Goal: Task Accomplishment & Management: Use online tool/utility

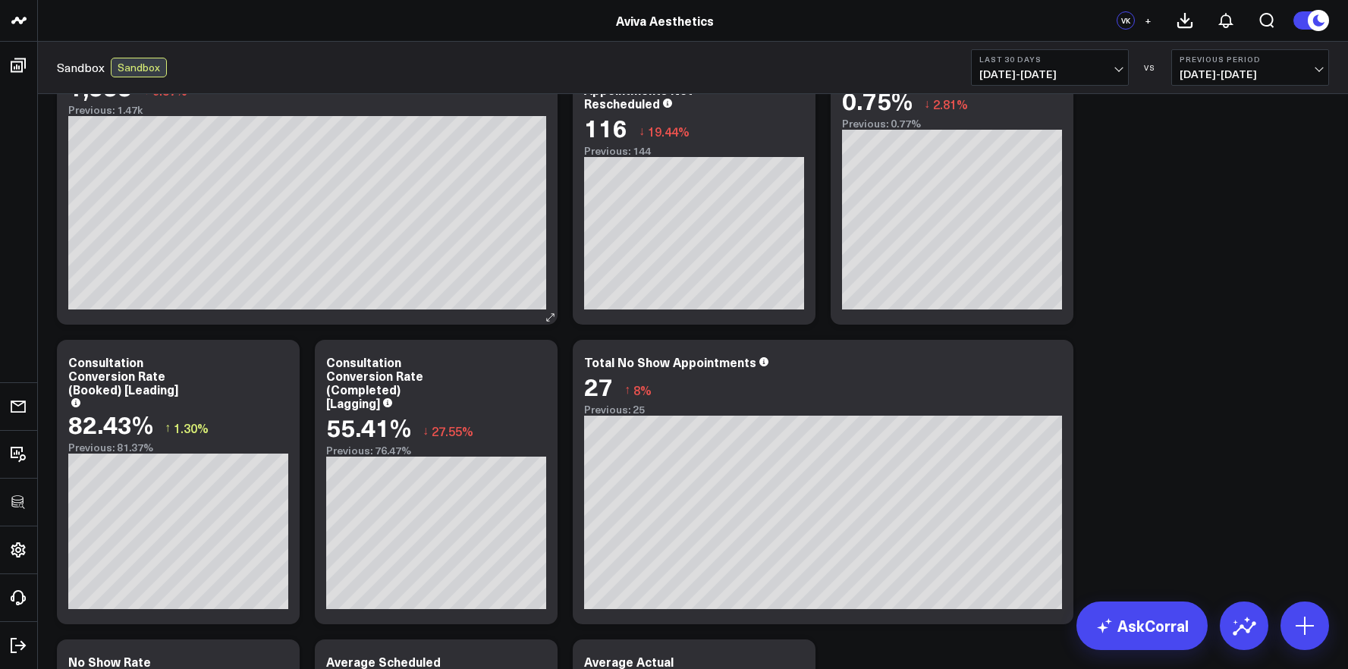
scroll to position [84, 0]
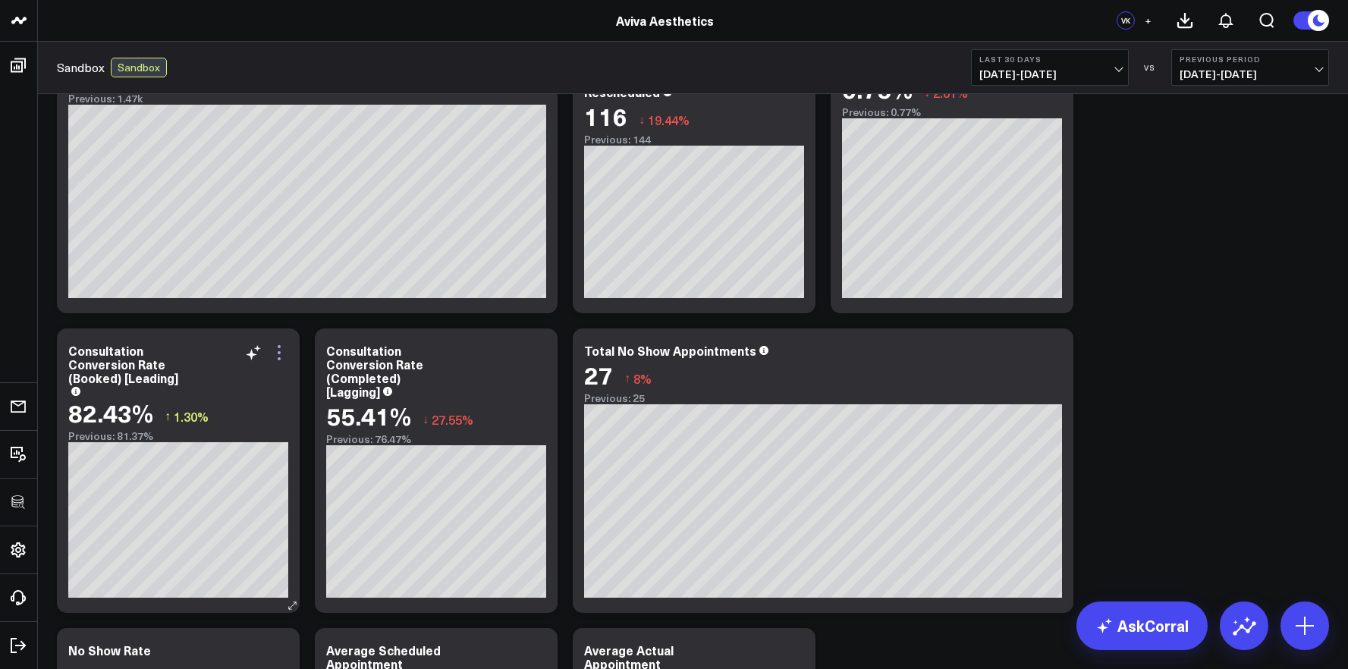
click at [284, 353] on icon at bounding box center [279, 353] width 18 height 18
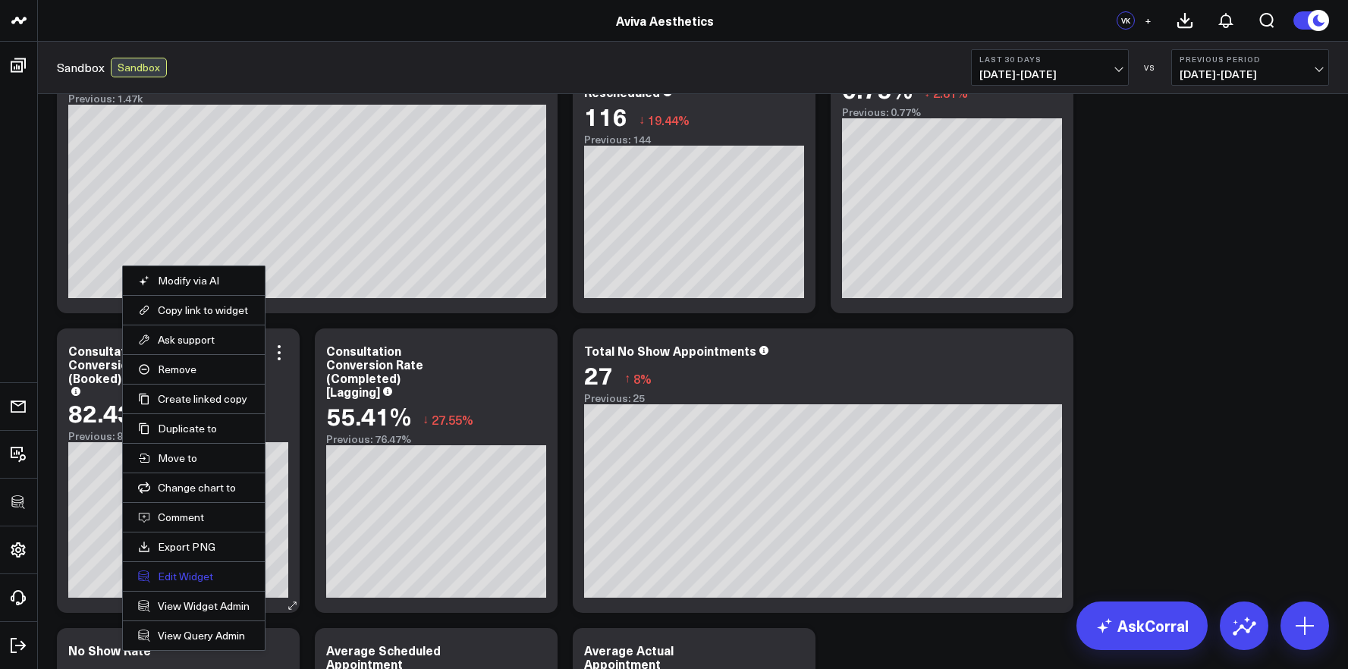
click at [202, 580] on button "Edit Widget" at bounding box center [194, 577] width 112 height 14
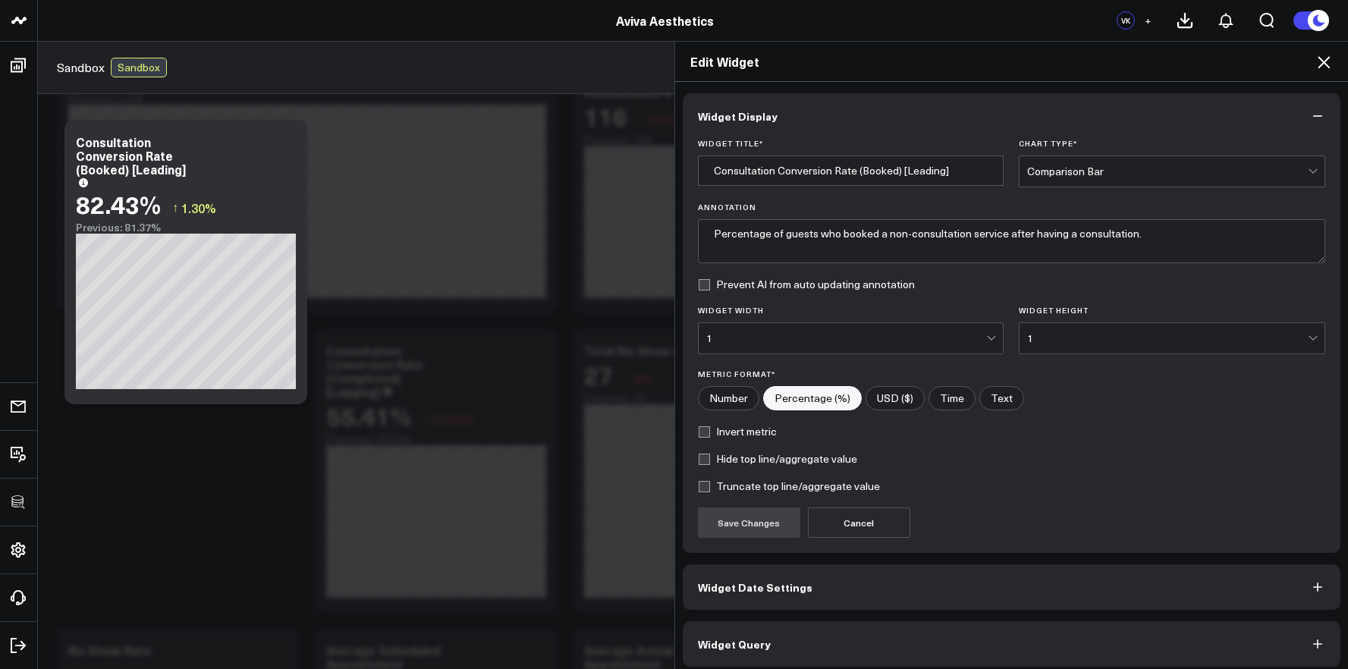
click at [881, 624] on button "Widget Query" at bounding box center [1012, 644] width 658 height 46
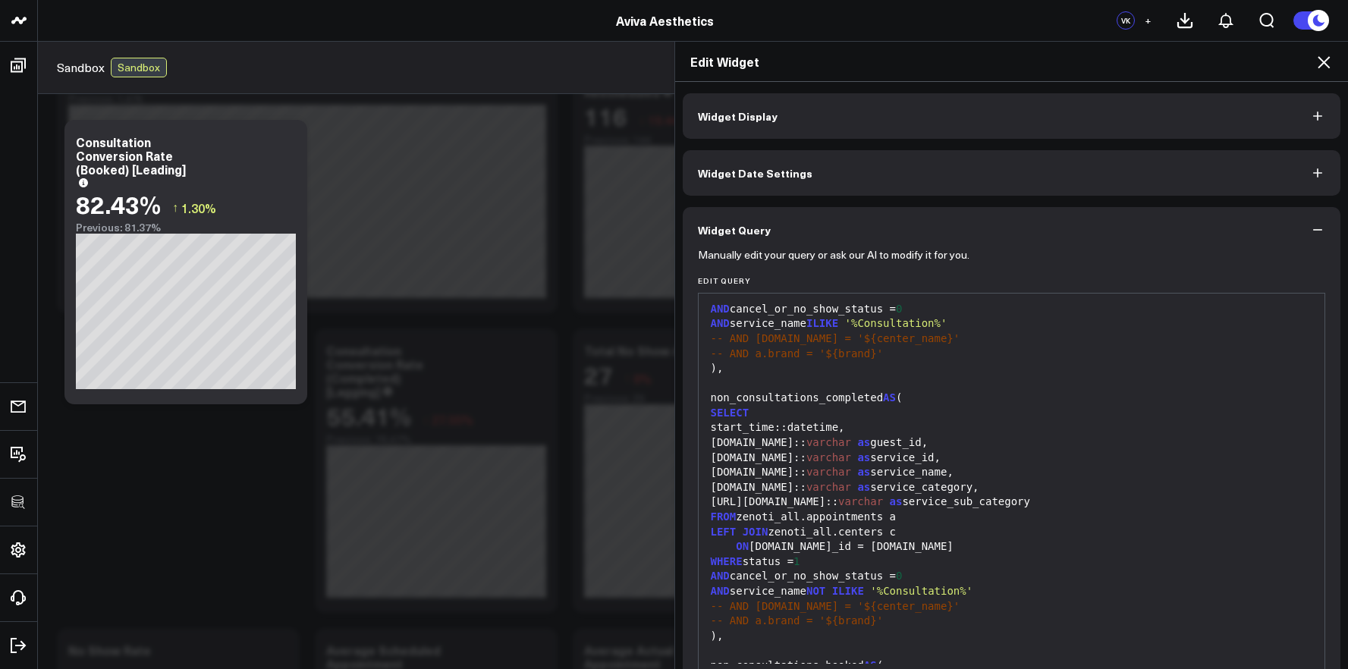
scroll to position [550, 0]
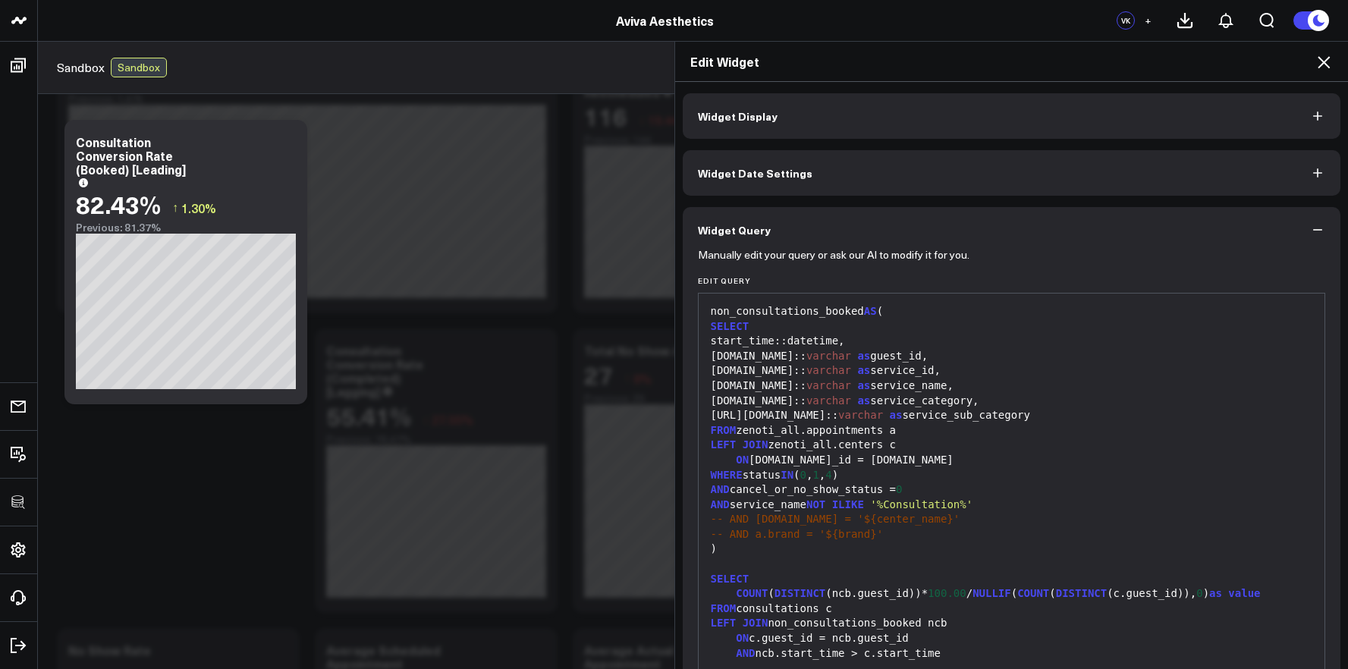
click at [1315, 64] on icon at bounding box center [1324, 62] width 18 height 18
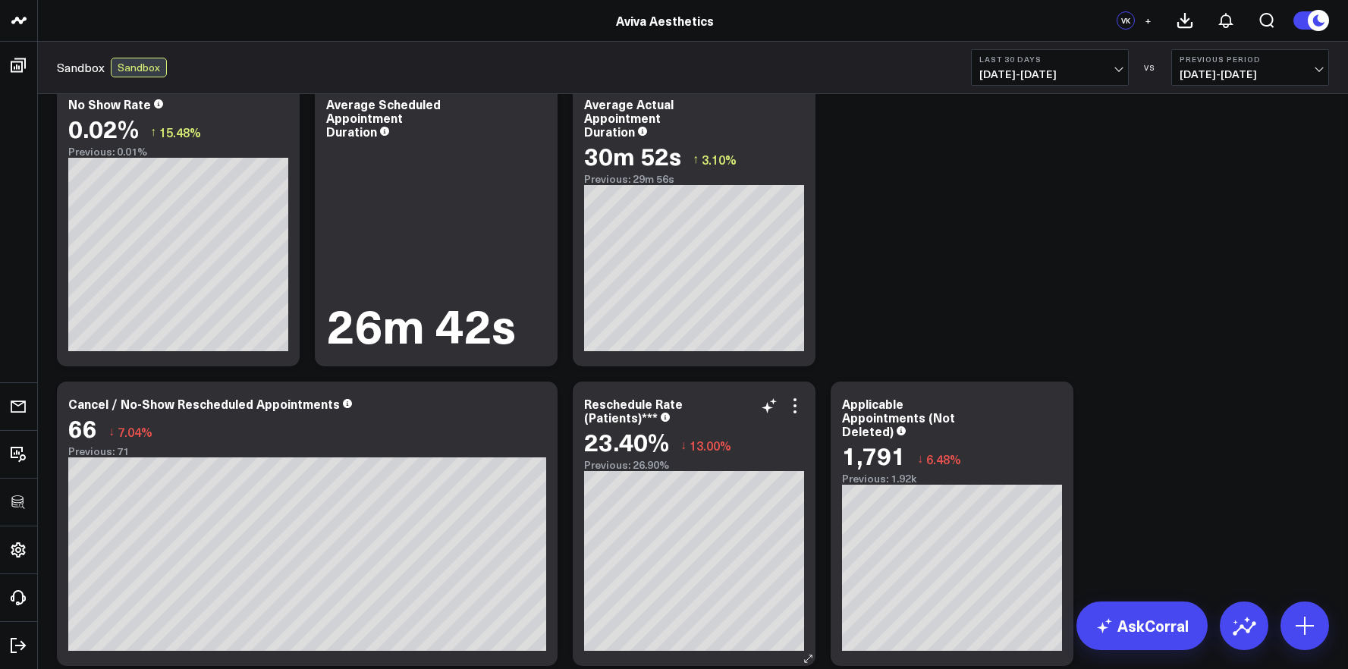
scroll to position [596, 0]
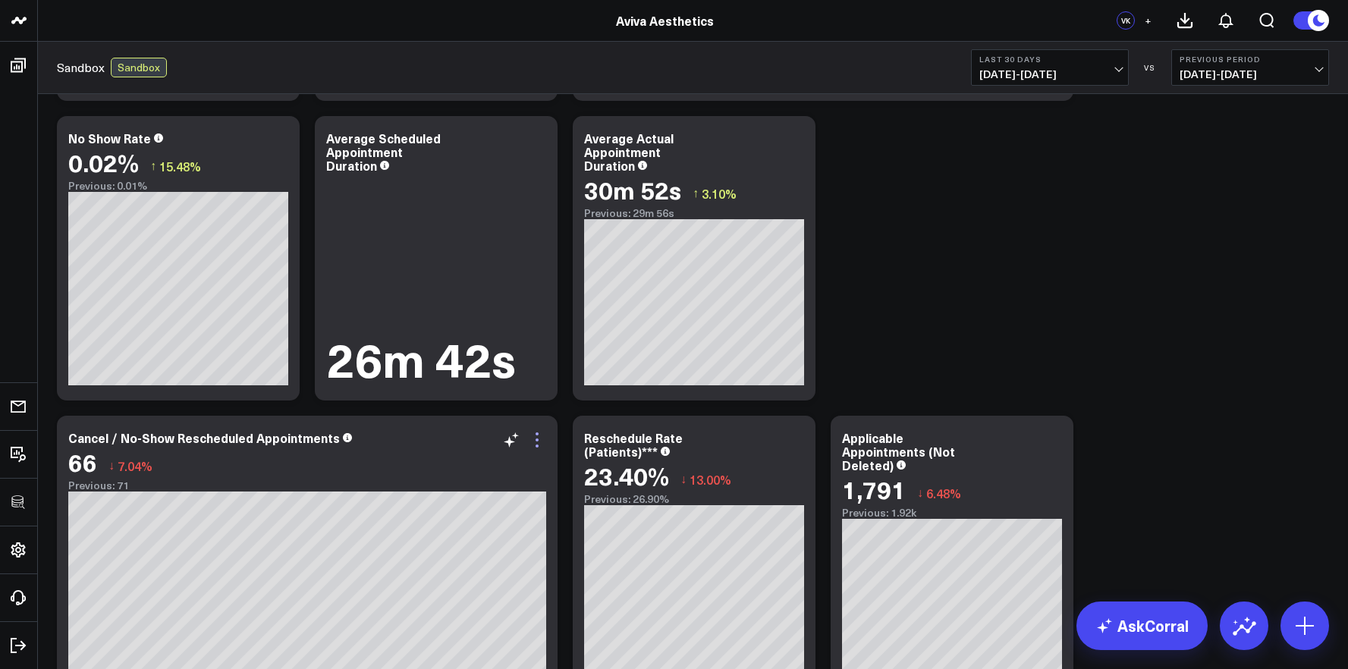
click at [542, 441] on icon at bounding box center [537, 440] width 18 height 18
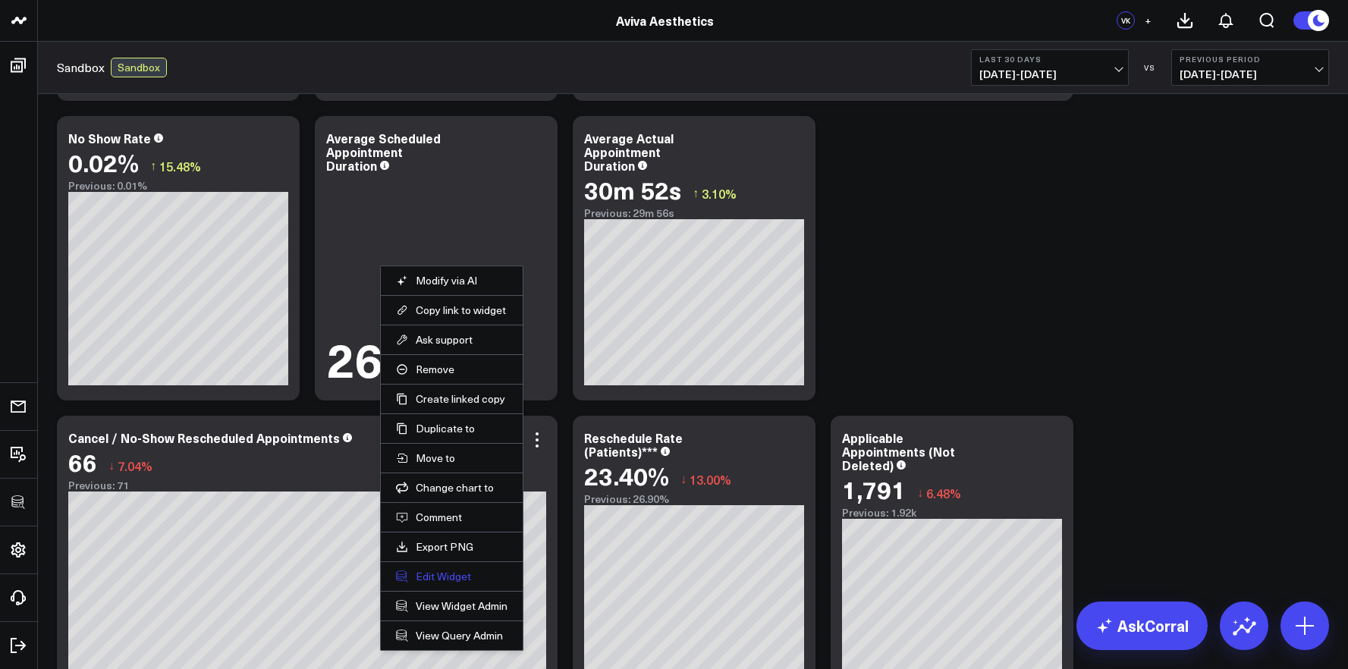
click at [453, 575] on button "Edit Widget" at bounding box center [452, 577] width 112 height 14
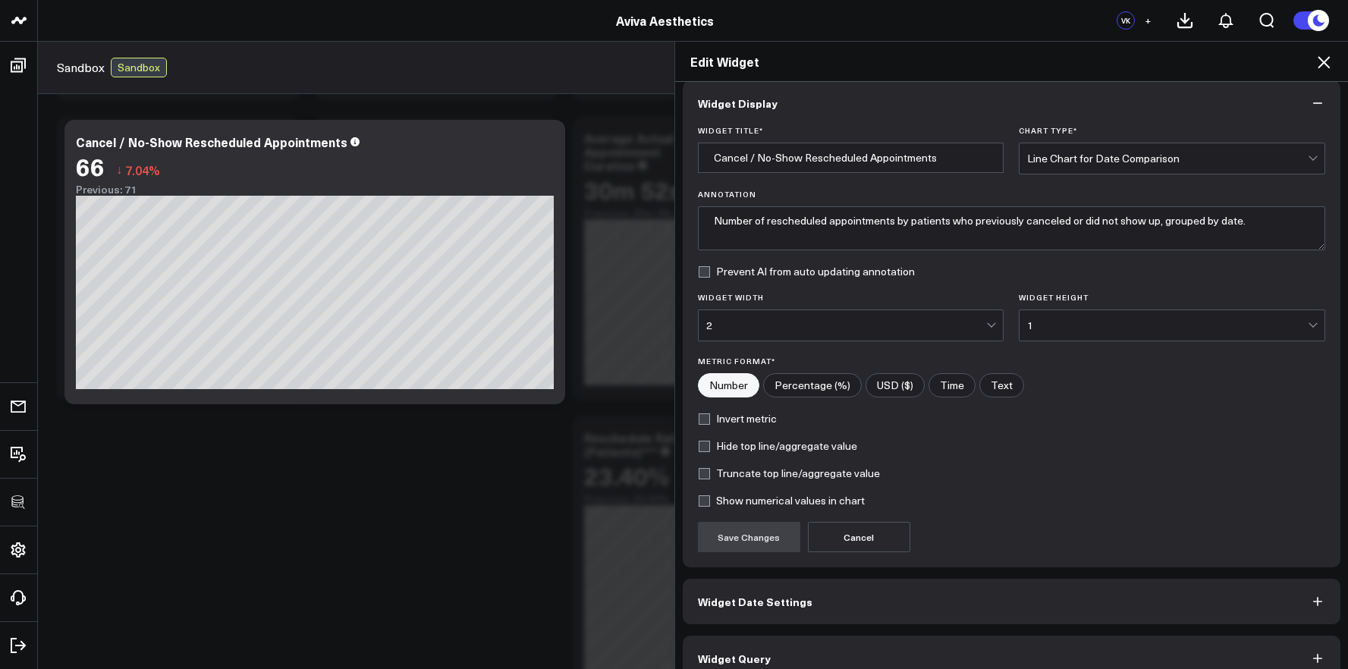
scroll to position [36, 0]
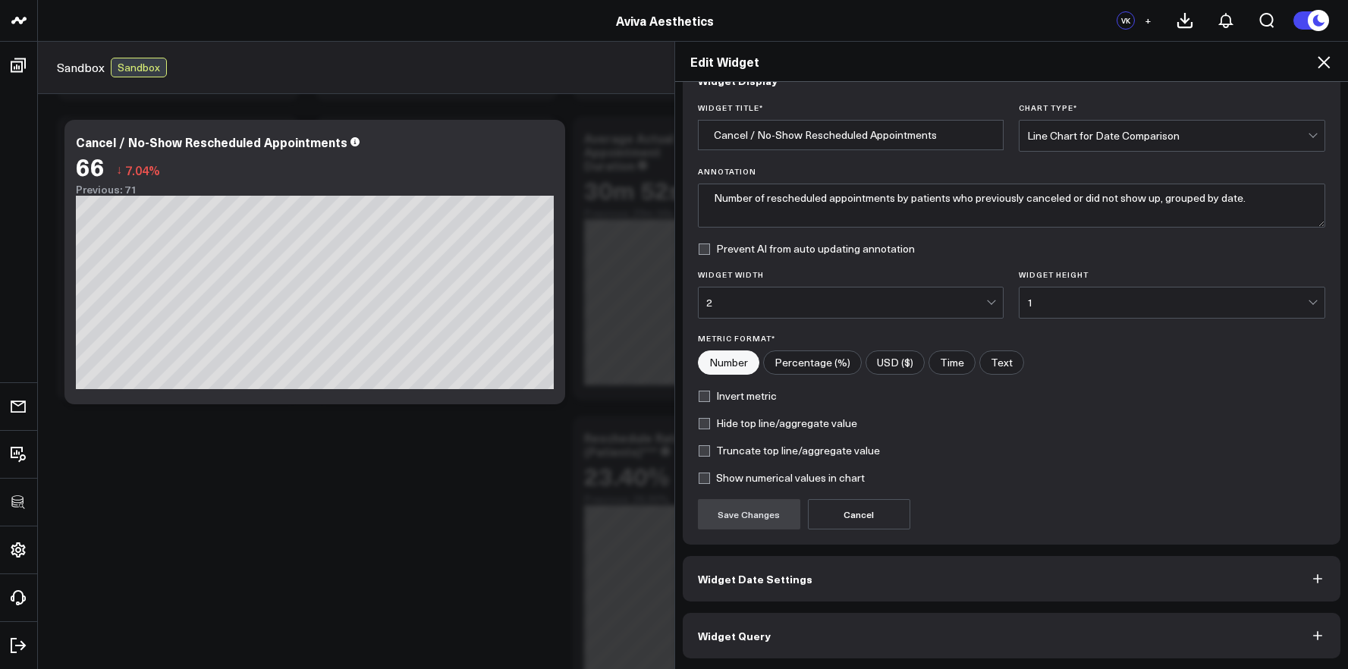
click at [768, 624] on button "Widget Query" at bounding box center [1012, 636] width 658 height 46
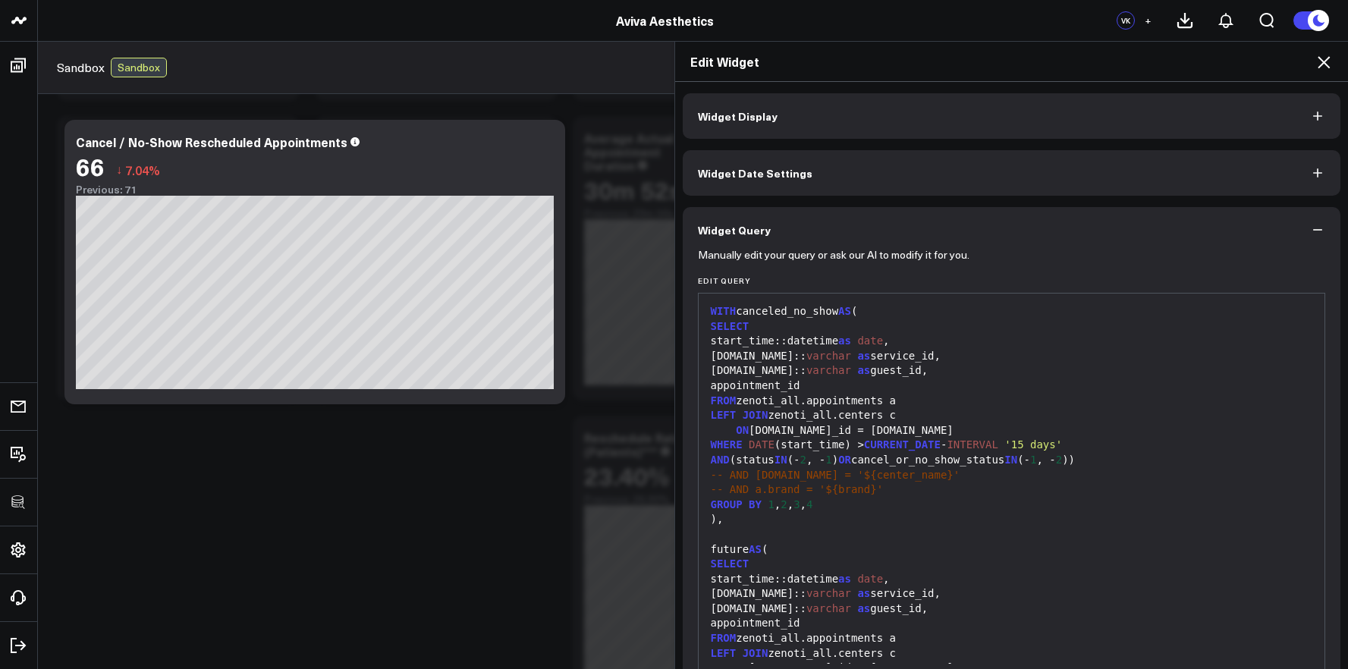
click at [817, 517] on div ")," at bounding box center [1011, 519] width 611 height 15
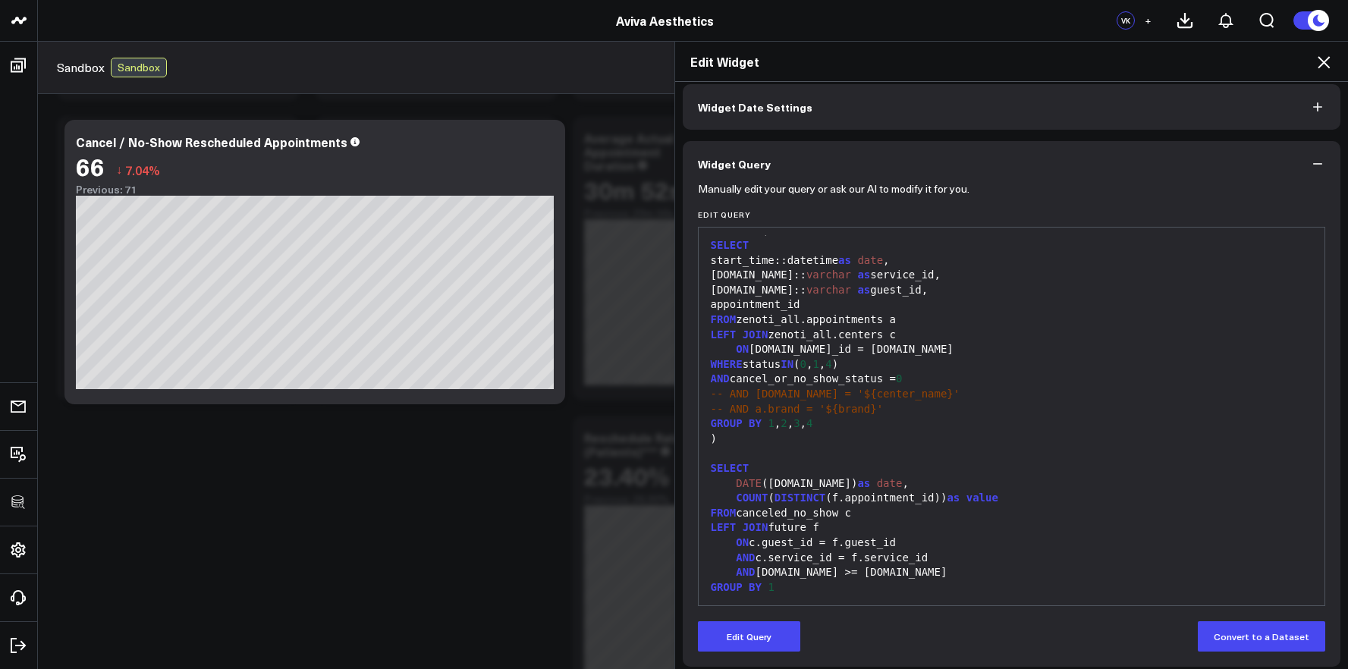
scroll to position [74, 0]
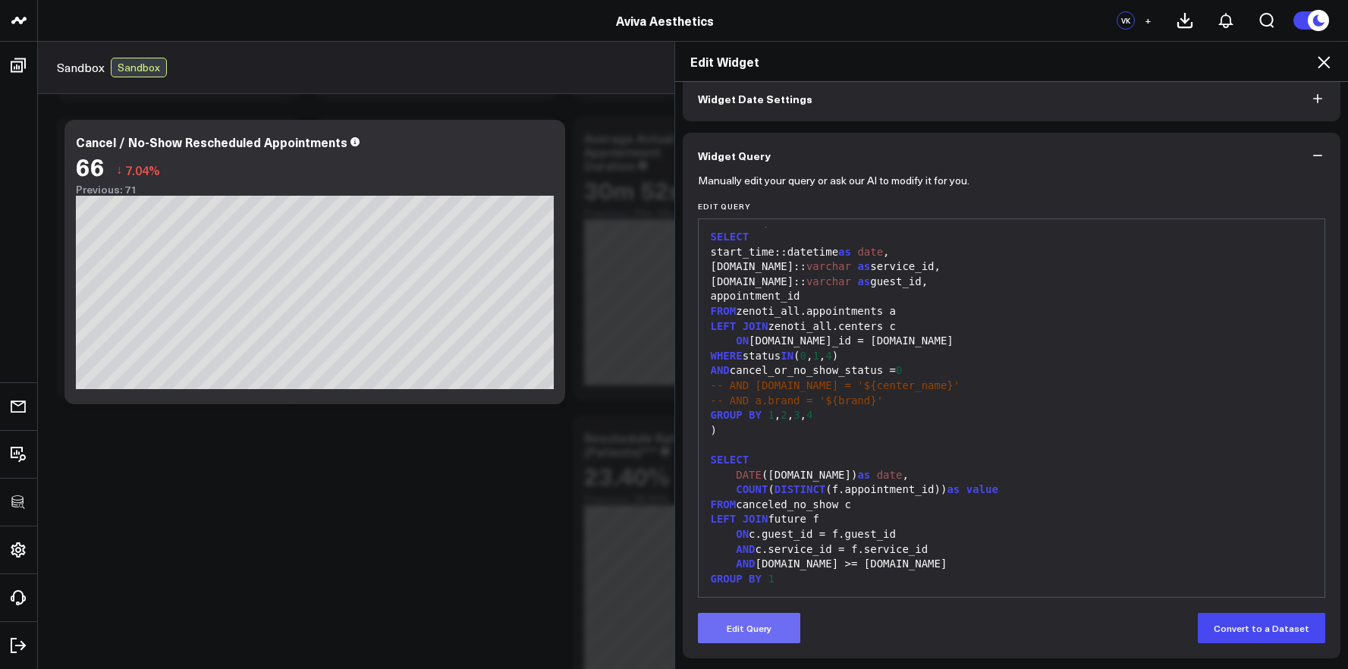
click at [746, 624] on button "Edit Query" at bounding box center [749, 628] width 102 height 30
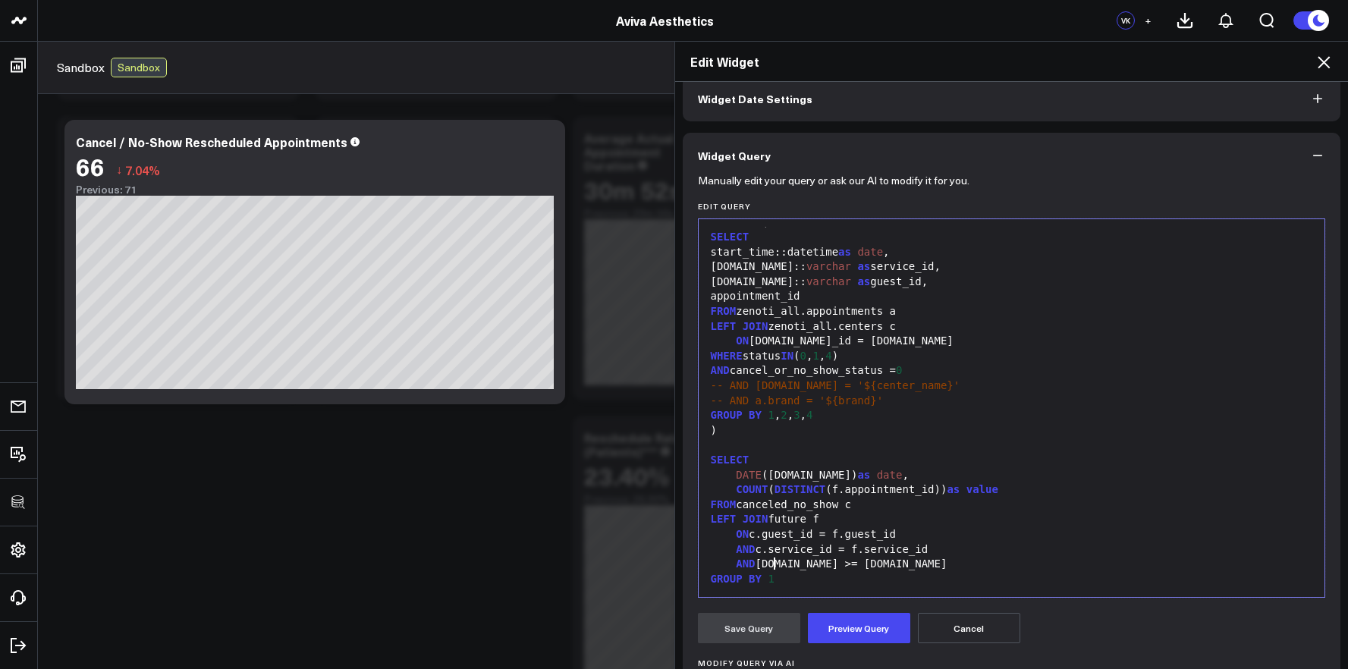
click at [766, 559] on div "AND f.date >= c.date" at bounding box center [1011, 564] width 611 height 15
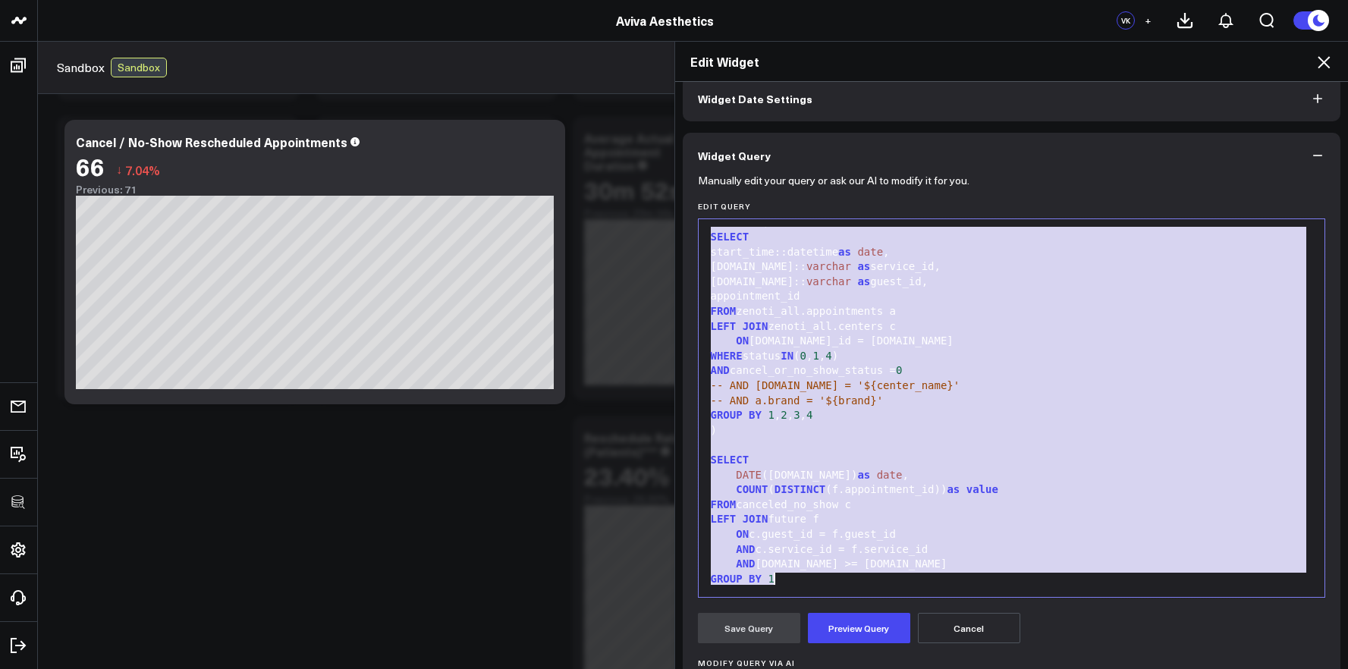
copy div "WITH canceled_no_show AS ( SELECT start_time::datetime as date , service.id:: v…"
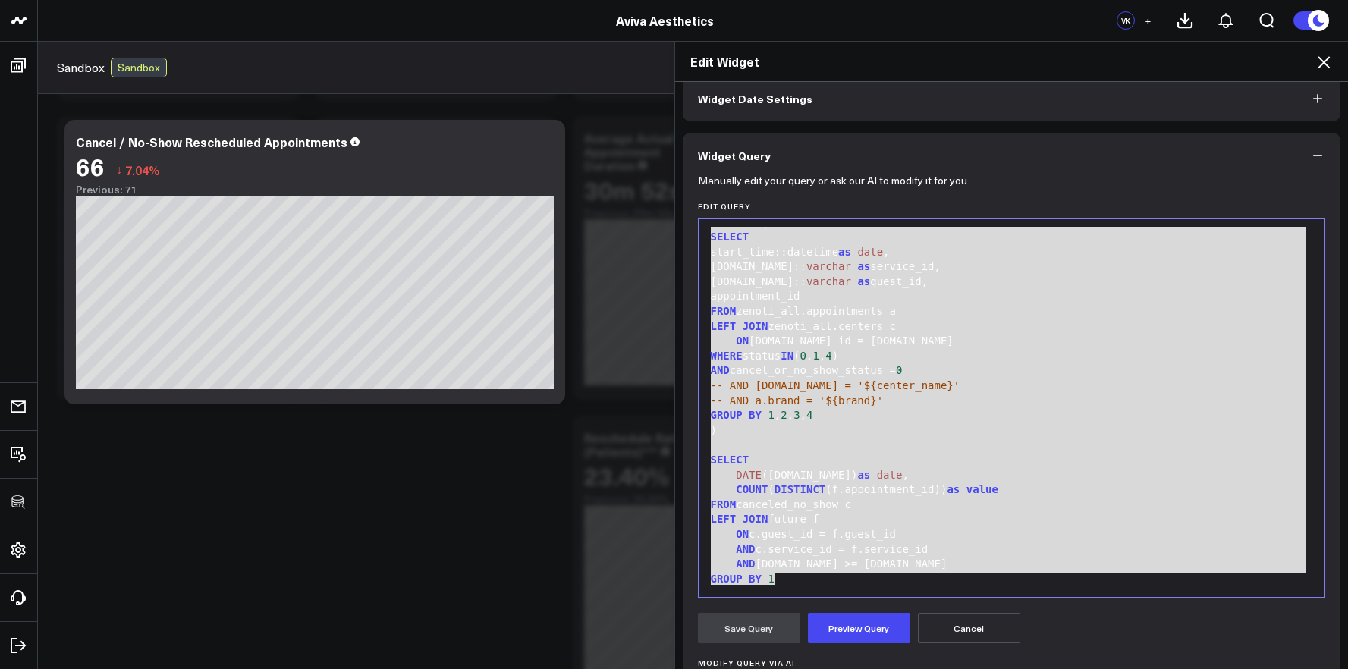
click at [1327, 71] on div "Edit Widget" at bounding box center [1012, 62] width 674 height 40
click at [1324, 65] on icon at bounding box center [1324, 62] width 18 height 18
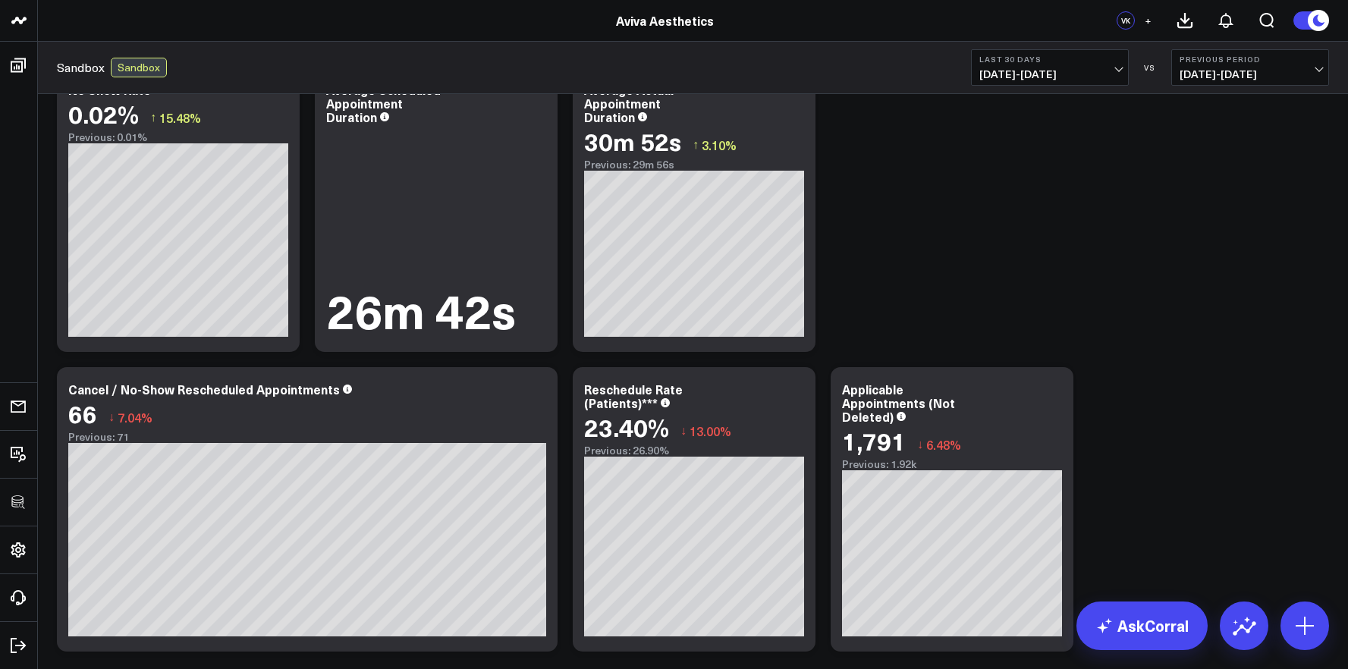
scroll to position [726, 0]
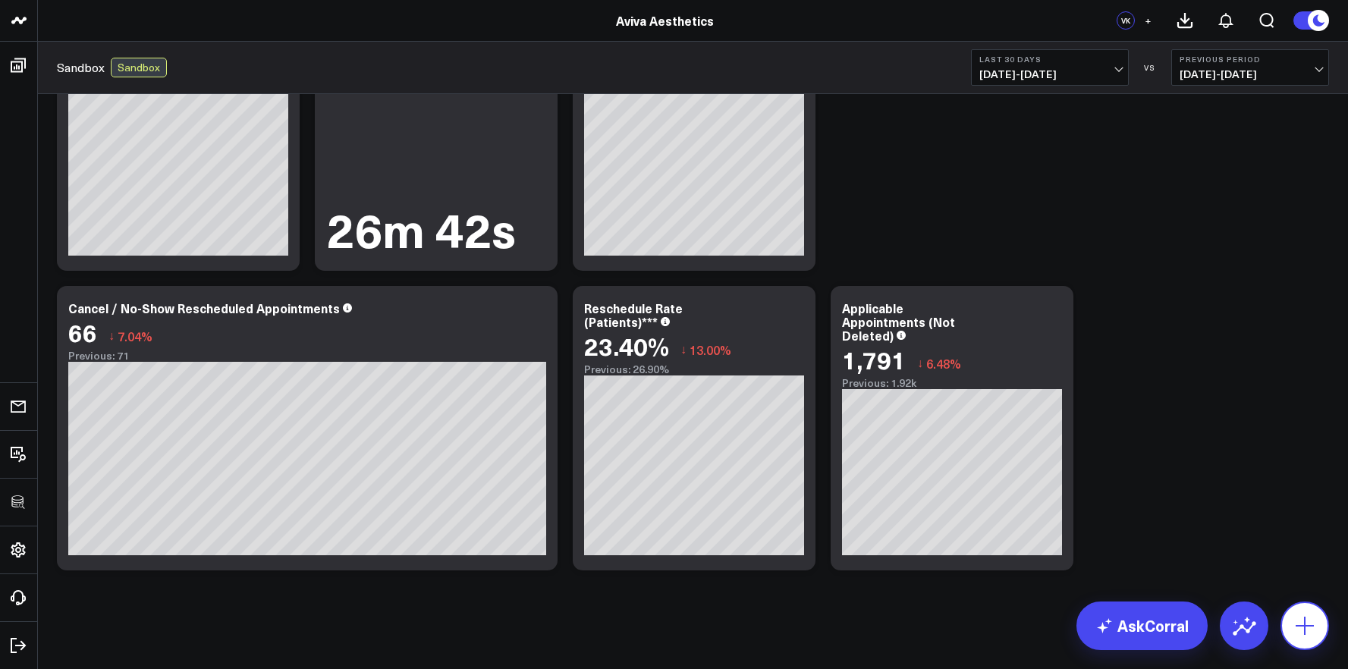
click at [1291, 630] on button at bounding box center [1304, 626] width 49 height 49
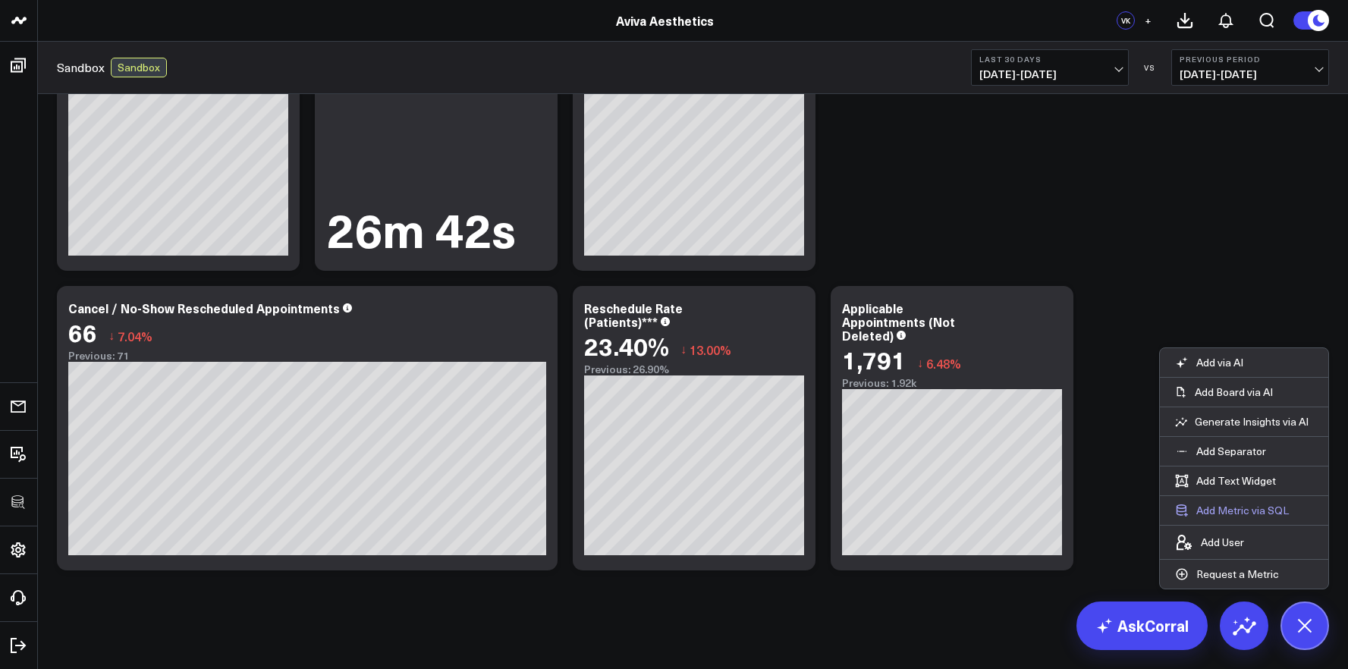
click at [1242, 521] on button "Add Metric via SQL" at bounding box center [1232, 510] width 144 height 29
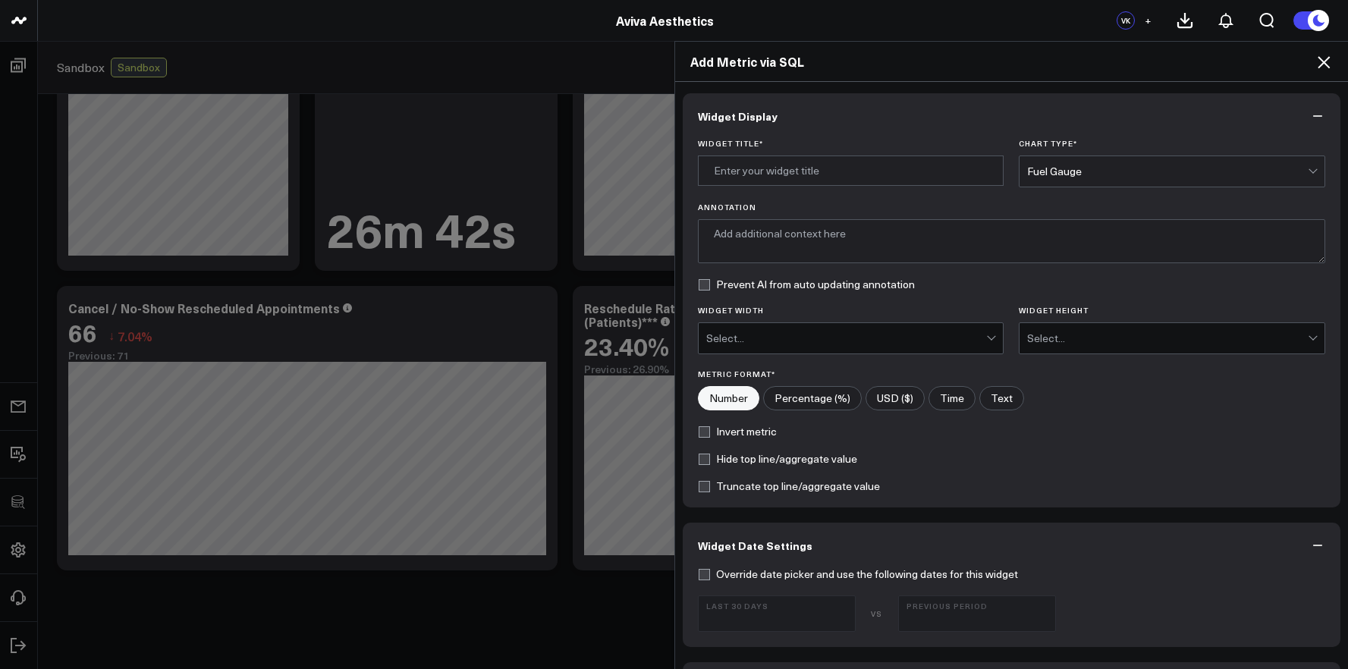
scroll to position [501, 0]
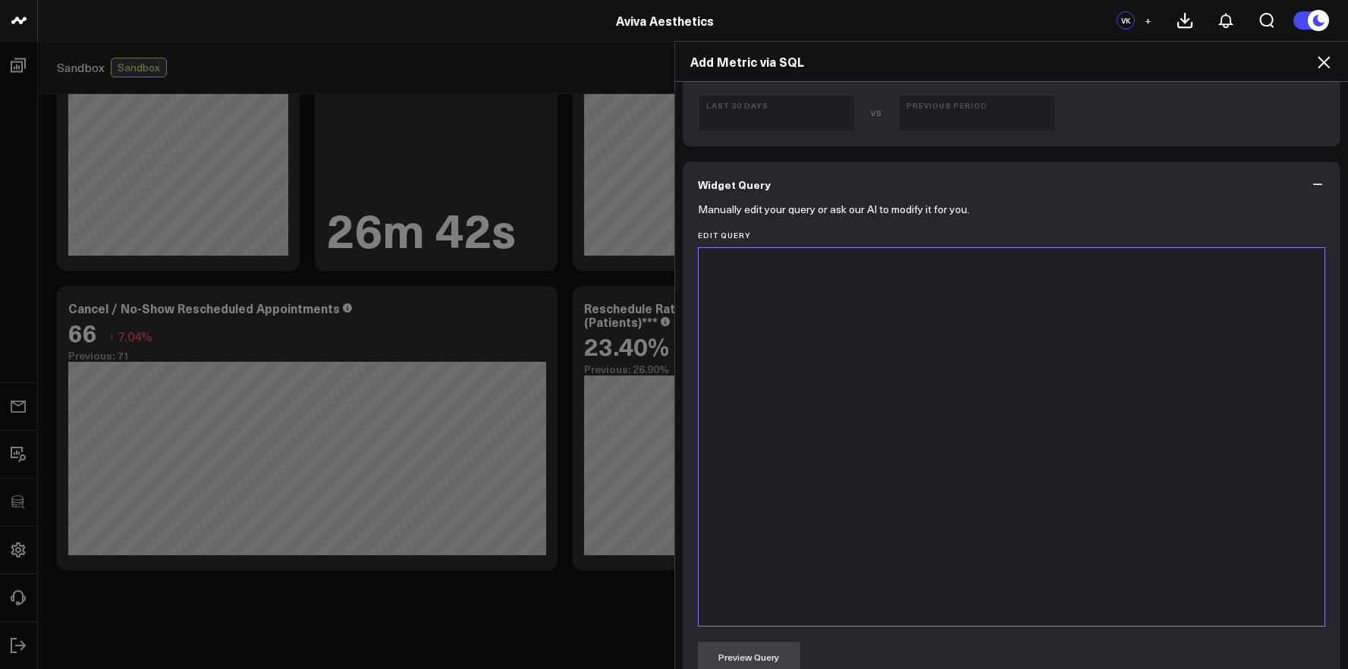
click at [940, 523] on div at bounding box center [1011, 437] width 611 height 363
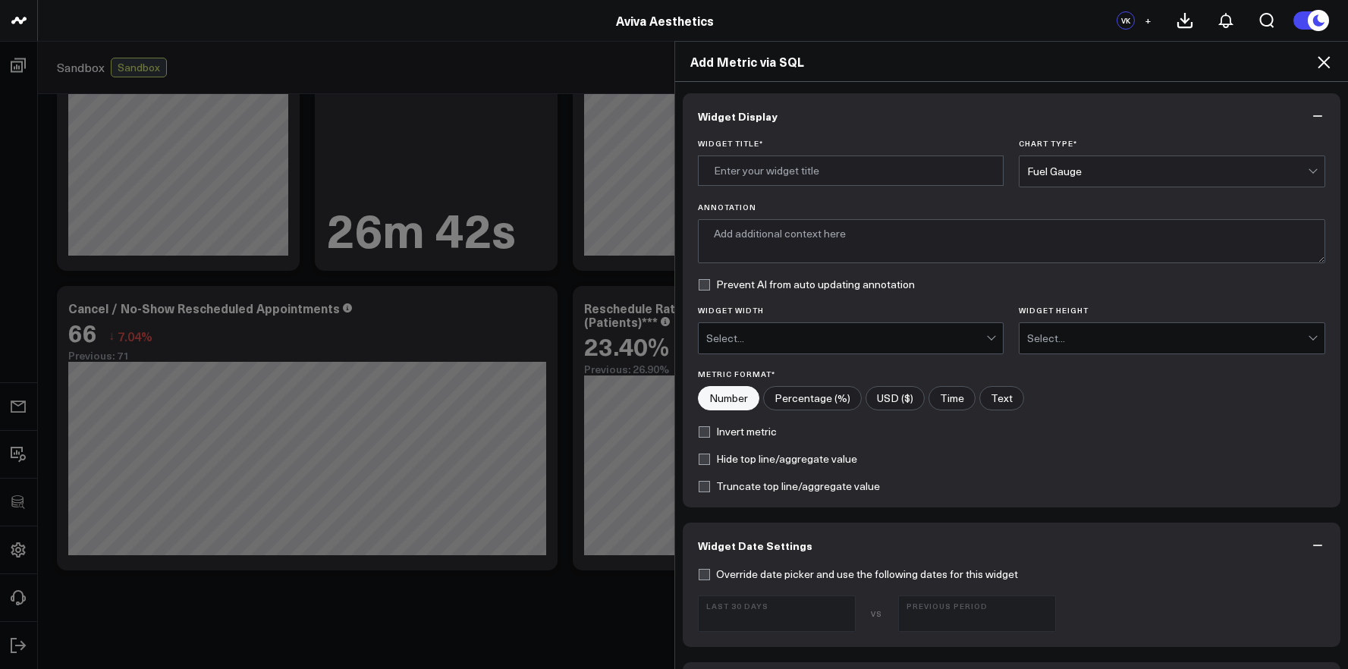
scroll to position [763, 0]
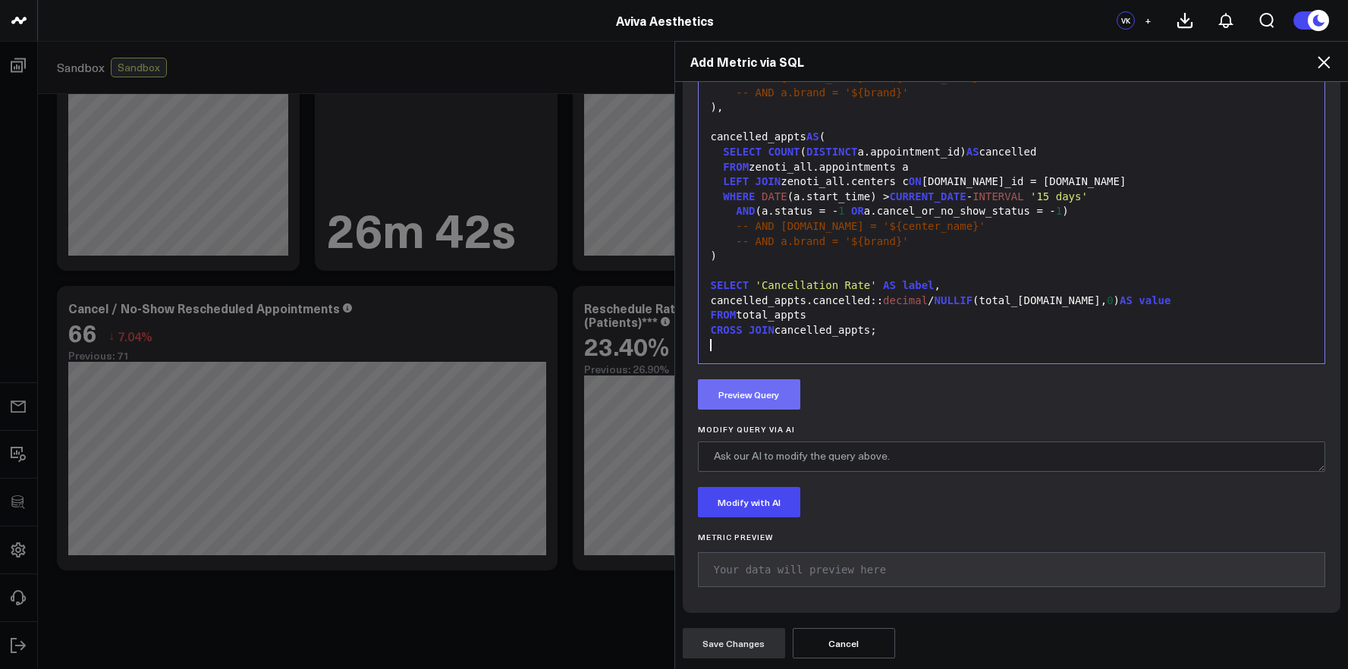
click at [756, 397] on button "Preview Query" at bounding box center [749, 394] width 102 height 30
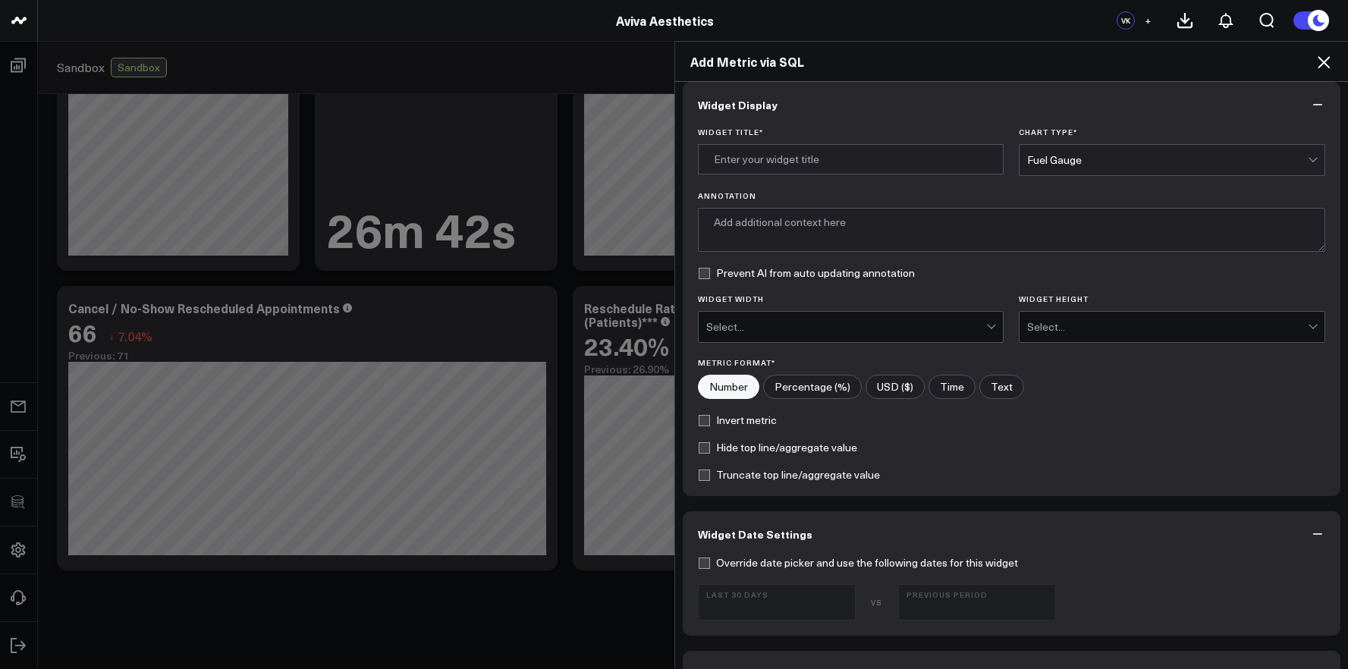
scroll to position [10, 0]
click at [773, 157] on input "Widget Title *" at bounding box center [851, 161] width 306 height 30
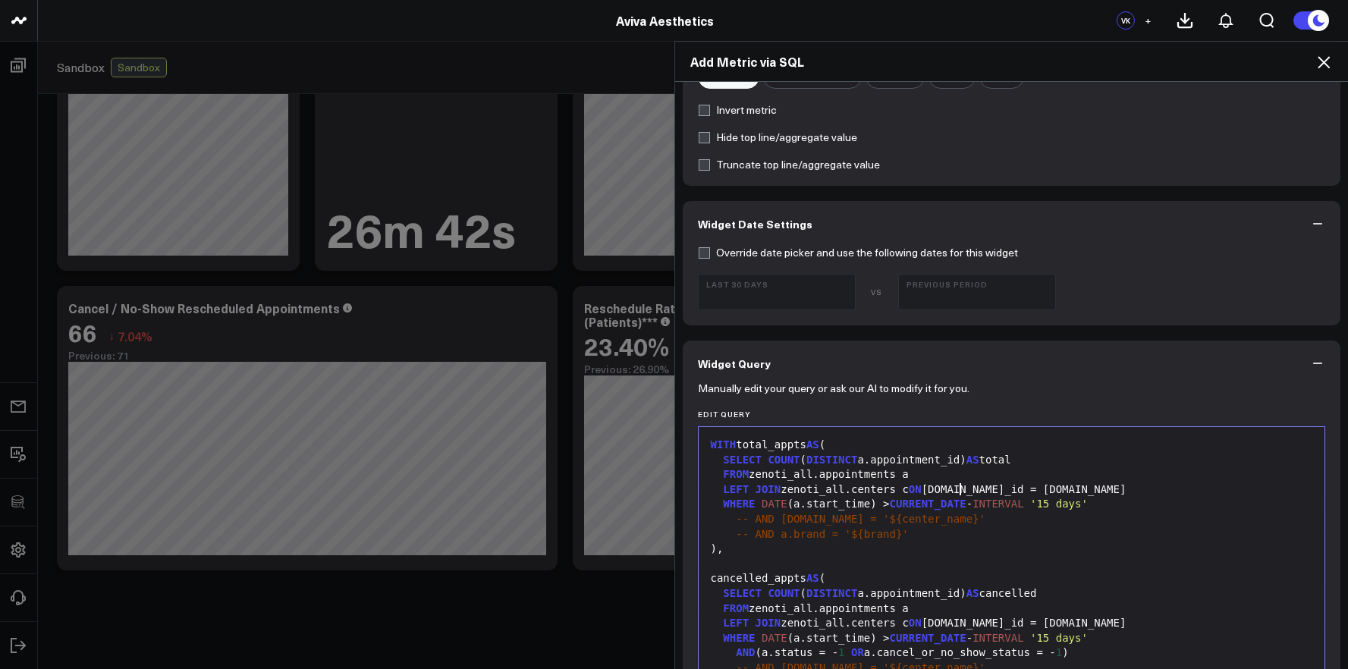
click at [955, 486] on div "LEFT JOIN zenoti_all.centers c ON a.center_id = c.id" at bounding box center [1011, 489] width 611 height 15
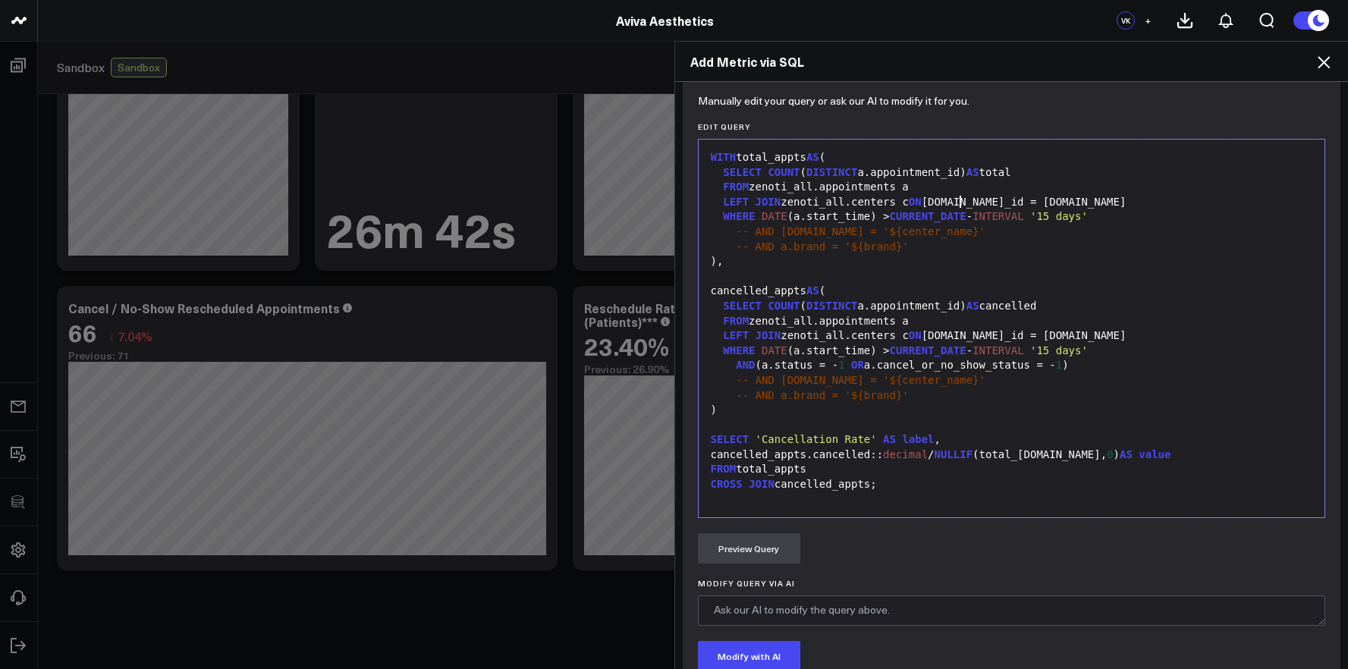
scroll to position [613, 0]
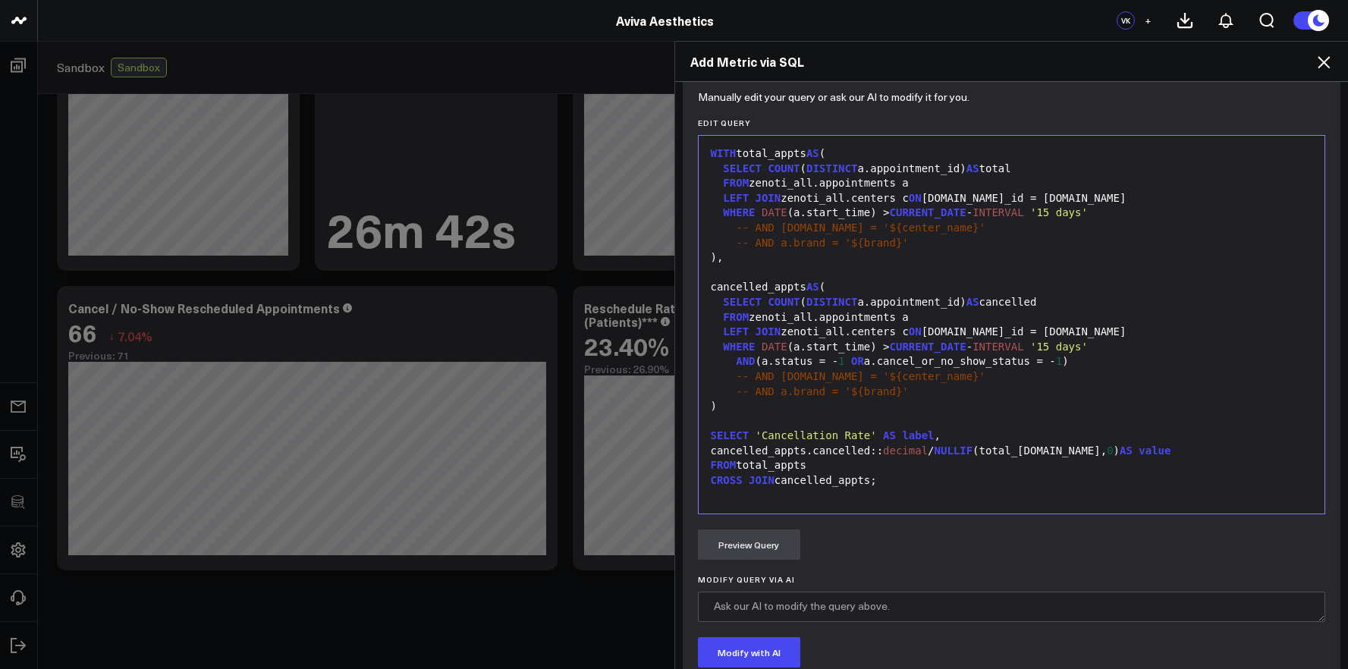
click at [811, 448] on div "cancelled_appts.cancelled:: decimal / NULLIF (total_appts.total, 0 ) AS value" at bounding box center [1011, 451] width 611 height 15
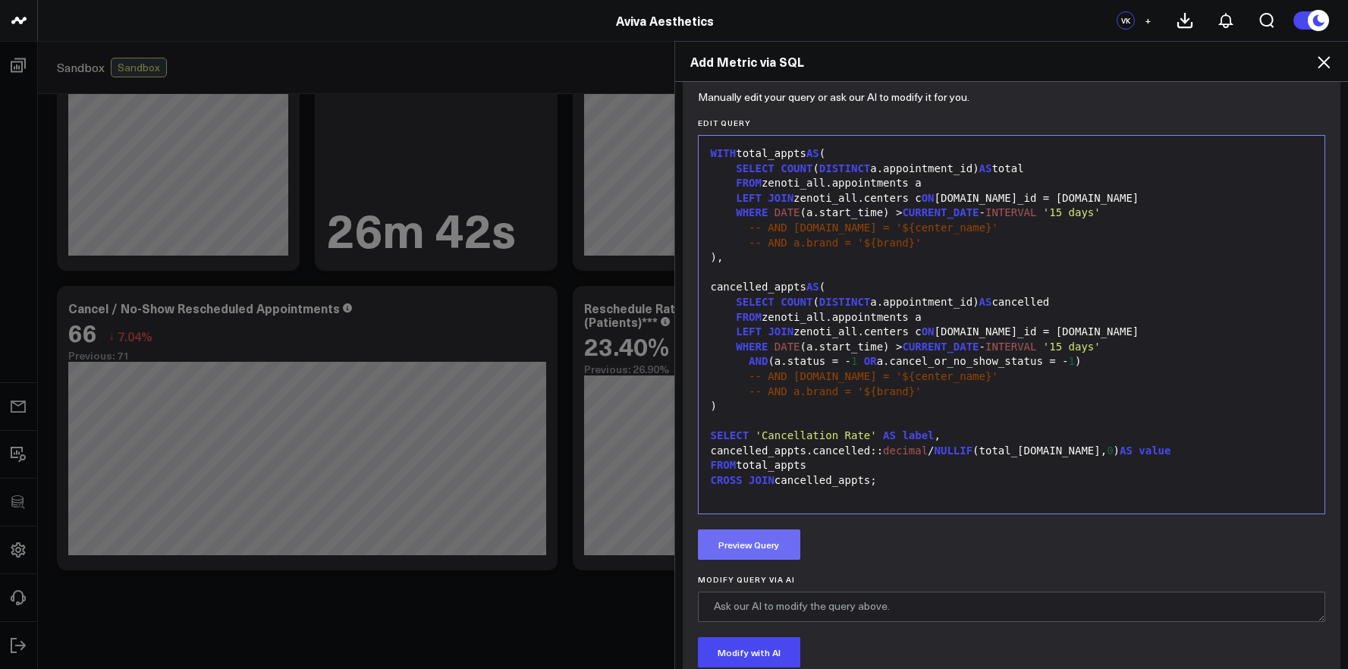
click at [765, 536] on button "Preview Query" at bounding box center [749, 544] width 102 height 30
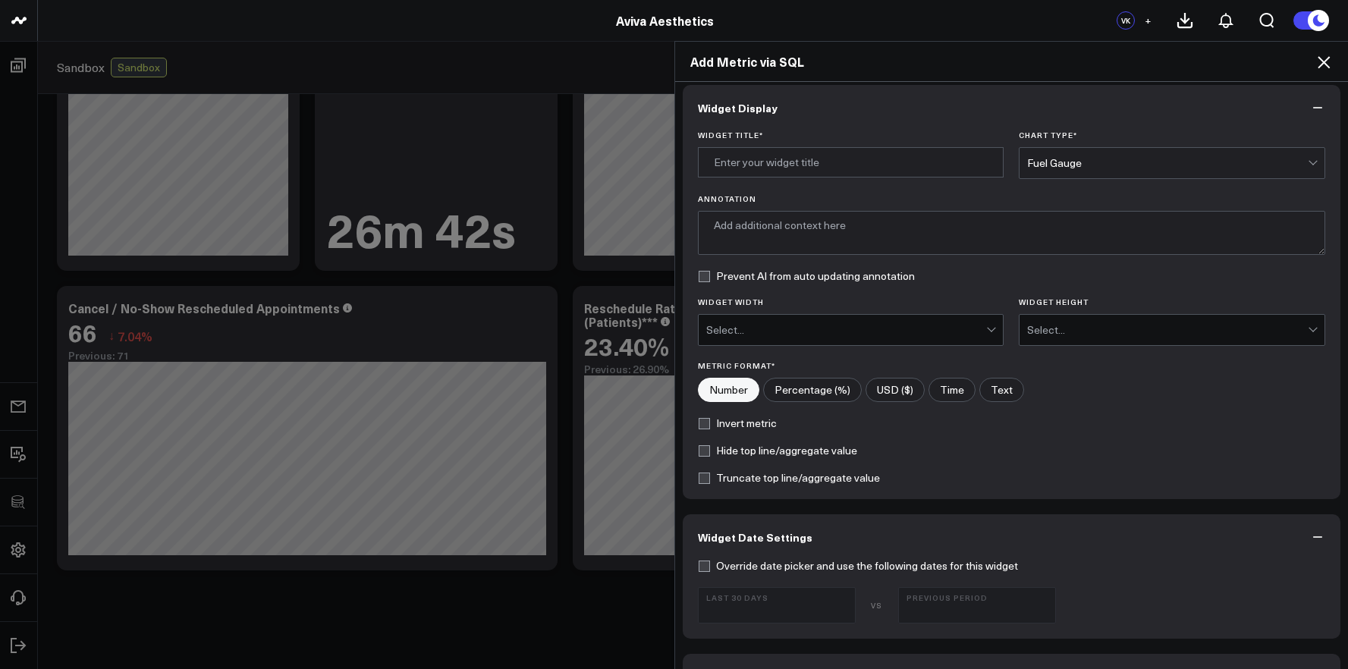
scroll to position [0, 0]
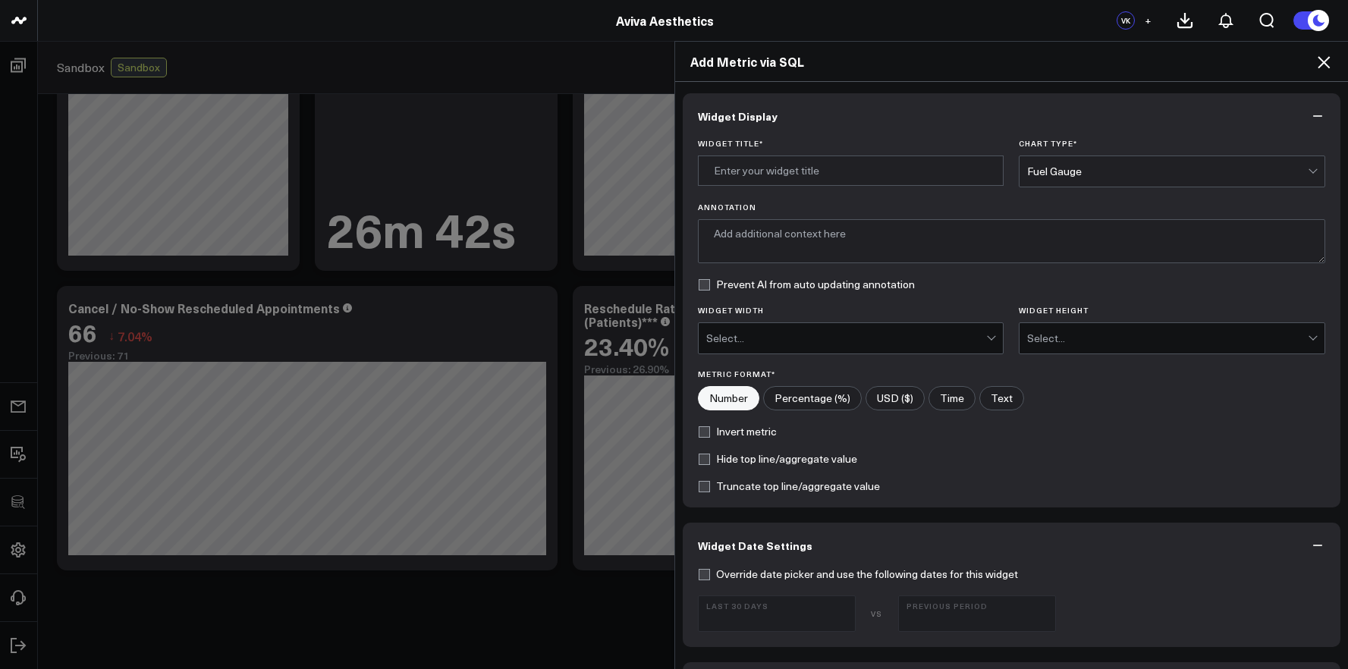
click at [825, 399] on input"] "Percentage (%)" at bounding box center [812, 398] width 97 height 23
radio input"] "true"
click at [1063, 177] on div "Fuel Gauge" at bounding box center [1167, 171] width 281 height 12
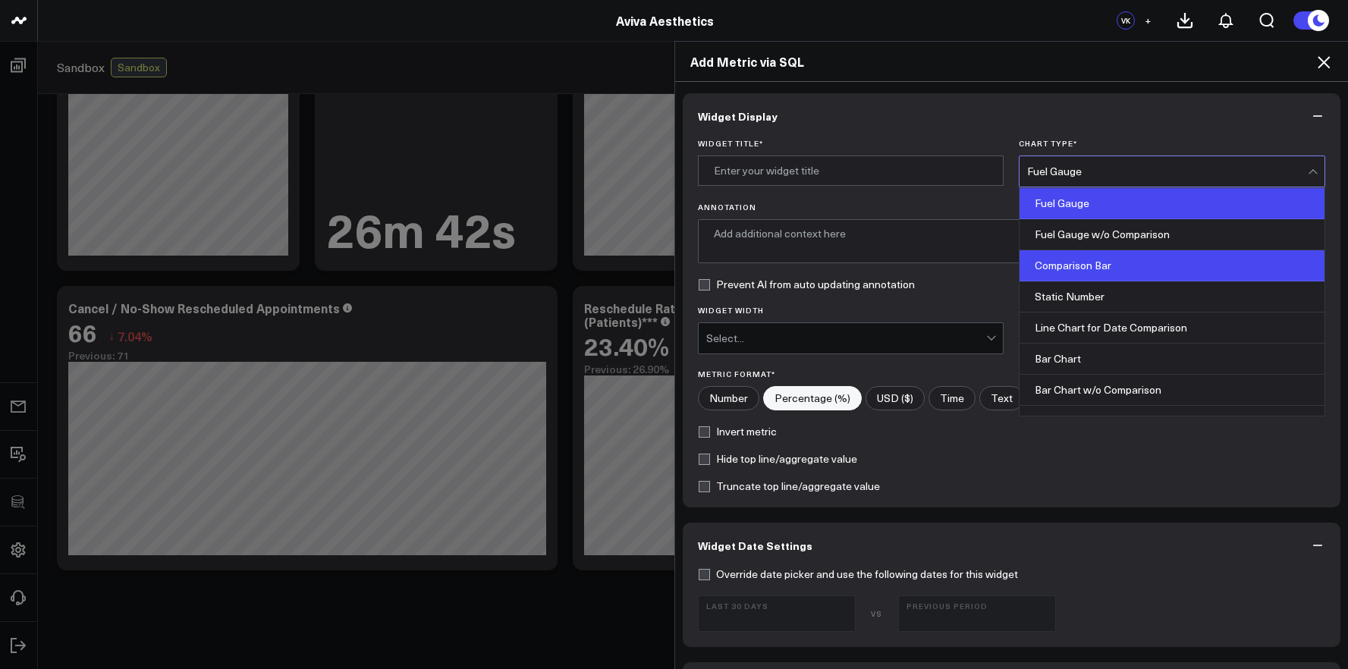
click at [1067, 250] on div "Comparison Bar" at bounding box center [1171, 265] width 305 height 31
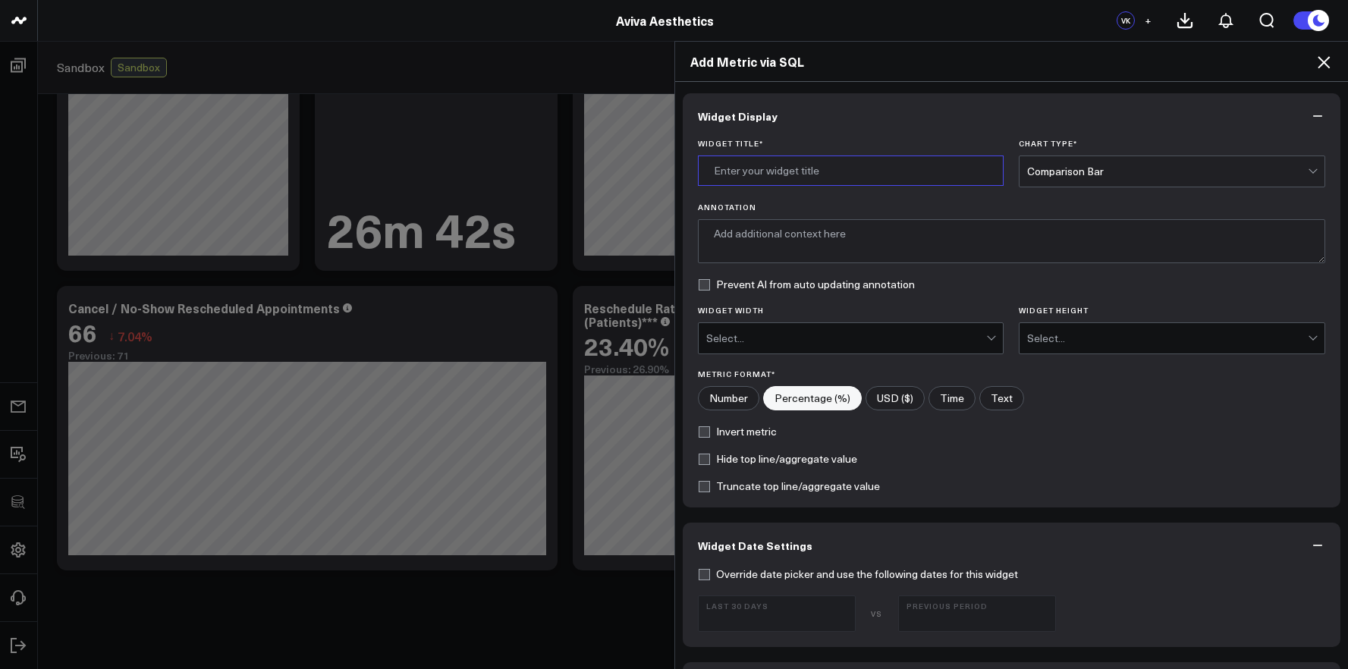
click at [927, 179] on input "Widget Title *" at bounding box center [851, 171] width 306 height 30
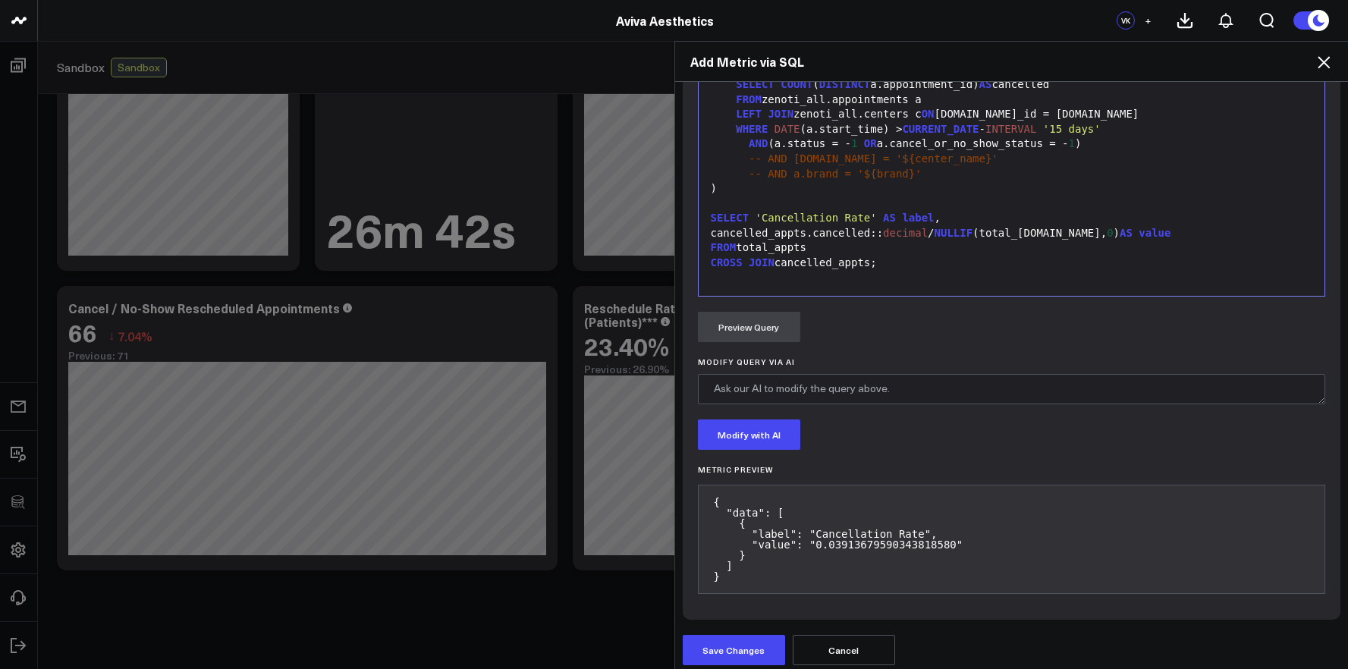
scroll to position [837, 0]
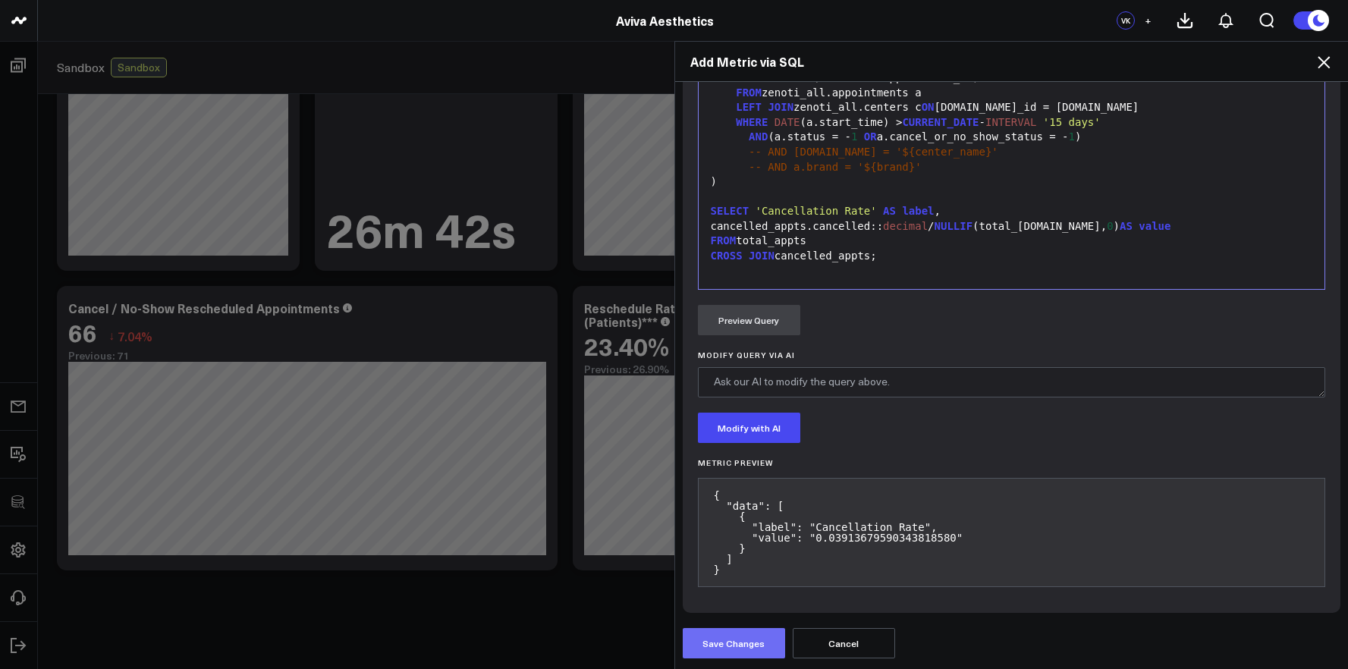
type input "Total Appointment Cancellation Rate"
click at [730, 633] on button "Save Changes" at bounding box center [734, 643] width 102 height 30
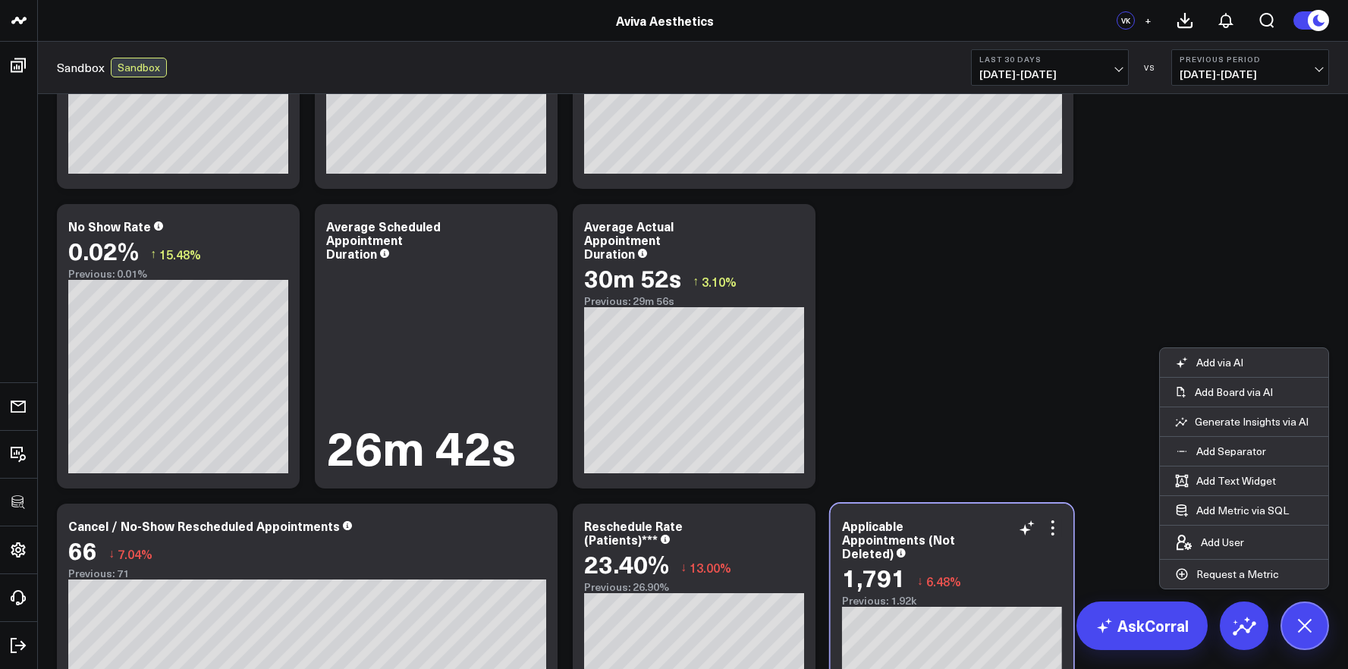
scroll to position [516, 0]
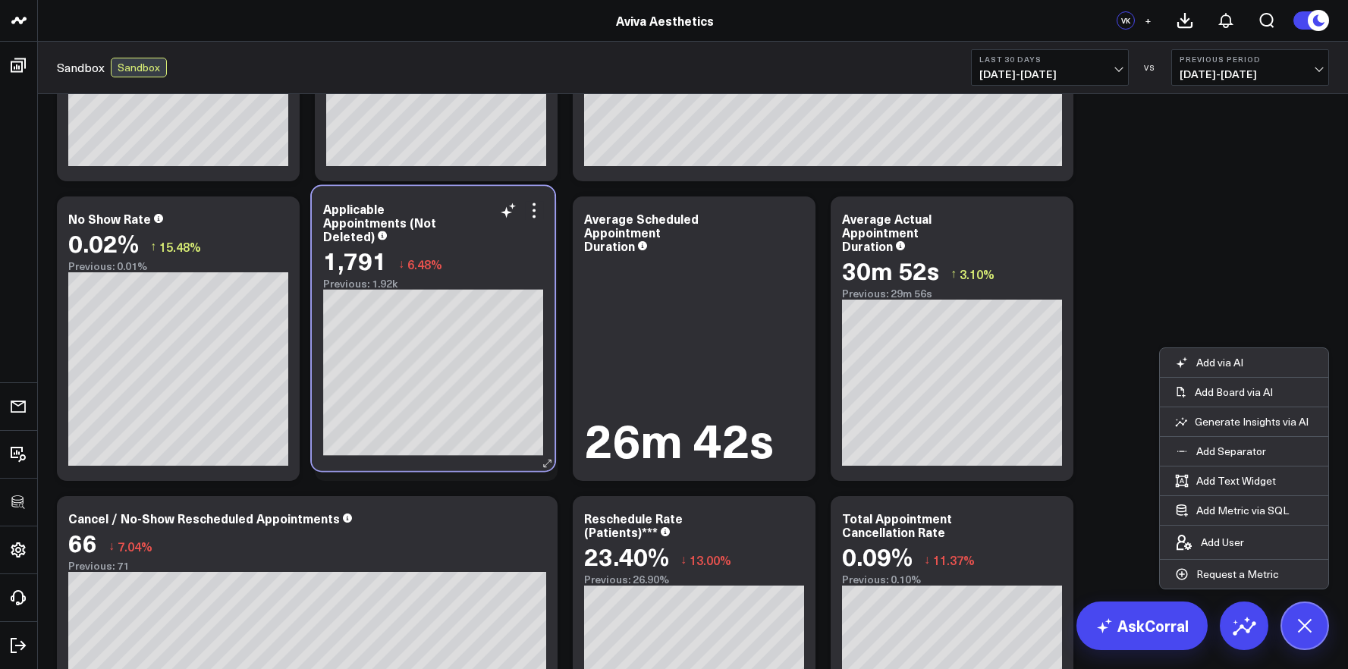
drag, startPoint x: 976, startPoint y: 600, endPoint x: 465, endPoint y: 286, distance: 600.0
click at [465, 286] on div "Previous: 1.92k" at bounding box center [433, 284] width 220 height 12
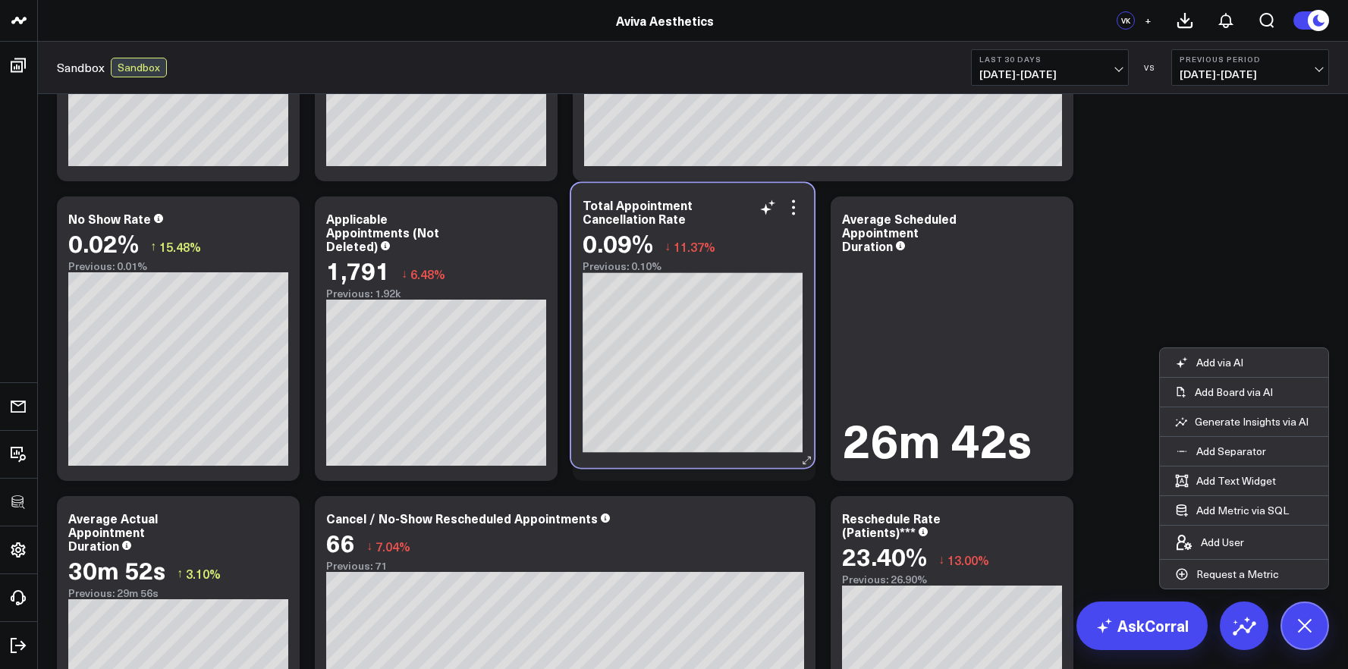
drag, startPoint x: 995, startPoint y: 579, endPoint x: 736, endPoint y: 266, distance: 406.2
click at [736, 266] on div "Previous: 0.10%" at bounding box center [693, 266] width 220 height 12
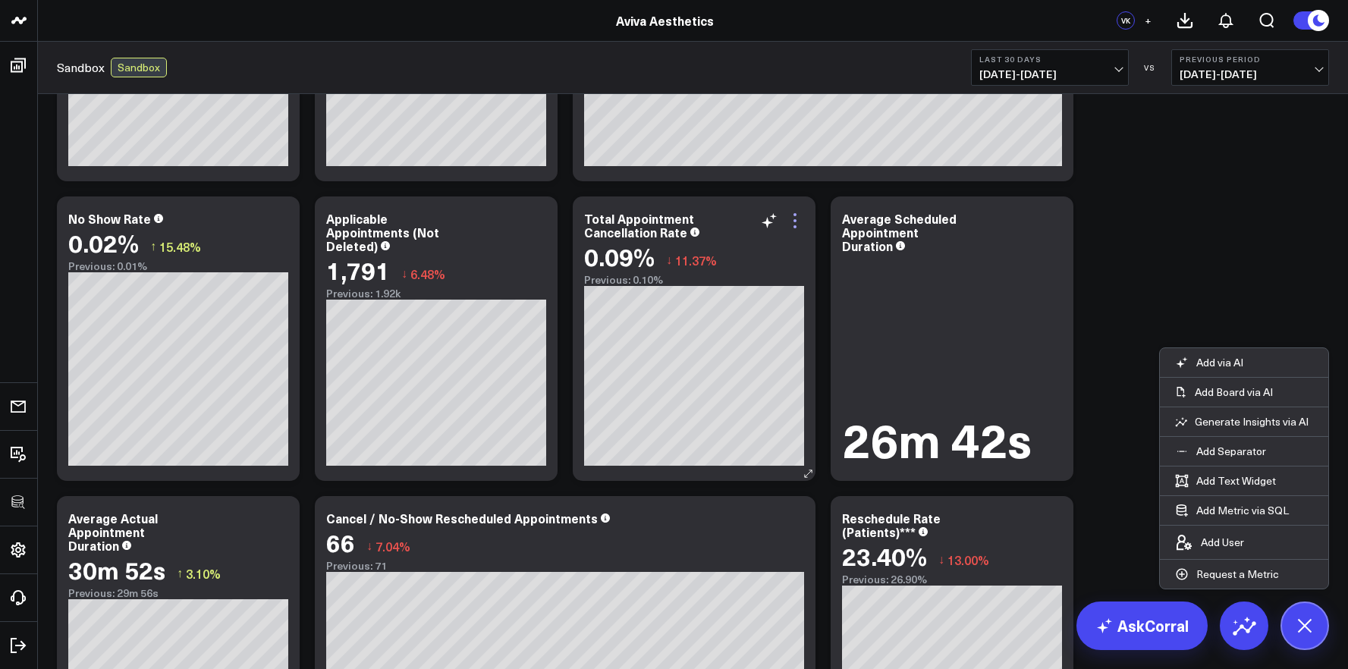
click at [800, 214] on icon at bounding box center [795, 221] width 18 height 18
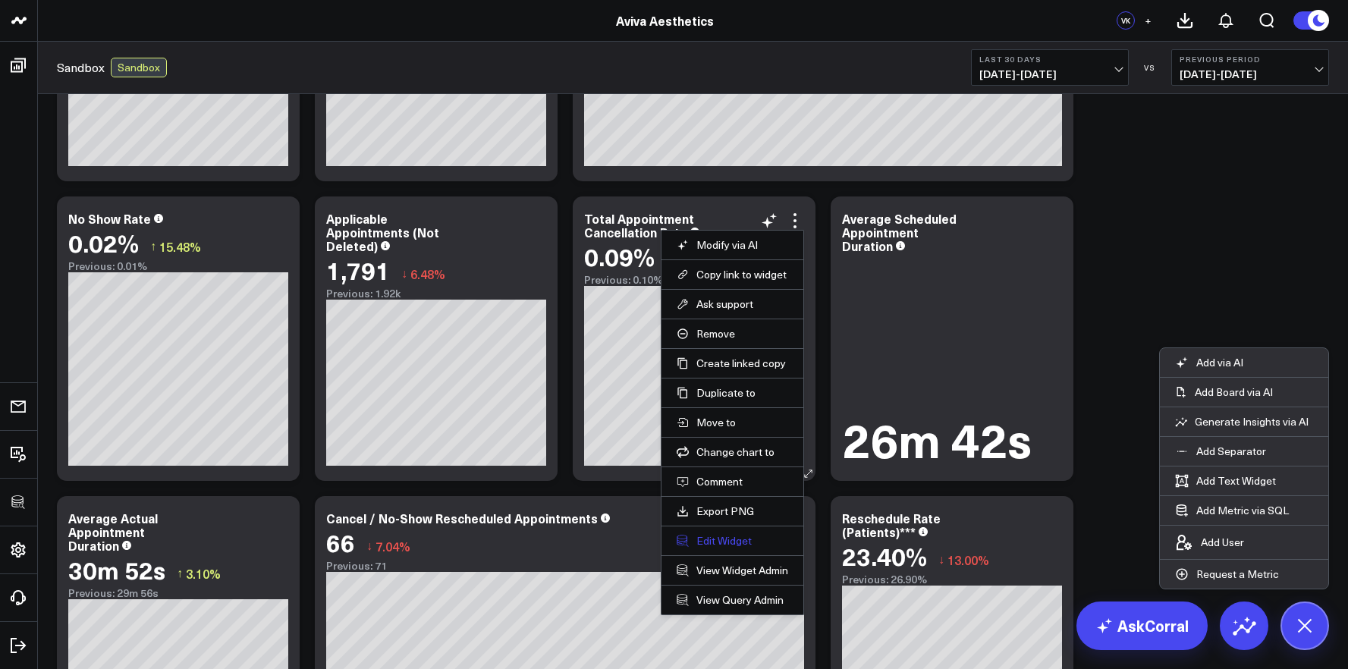
click at [750, 540] on button "Edit Widget" at bounding box center [733, 541] width 112 height 14
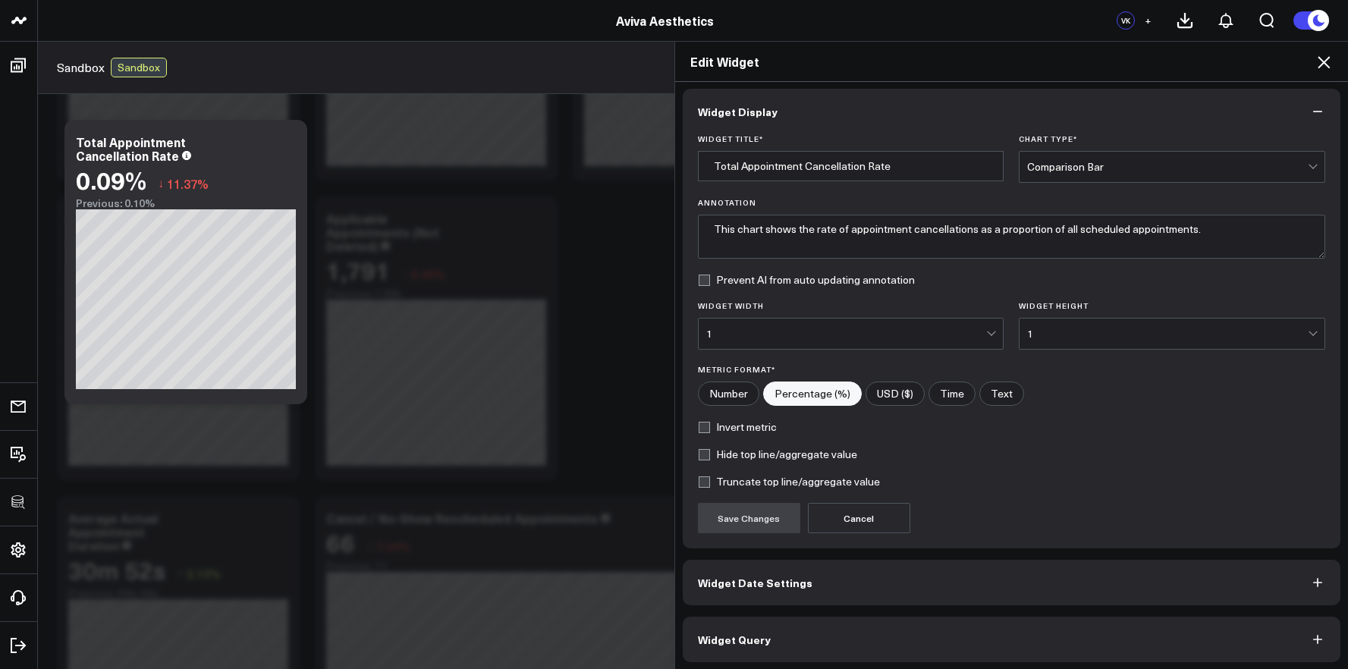
scroll to position [8, 0]
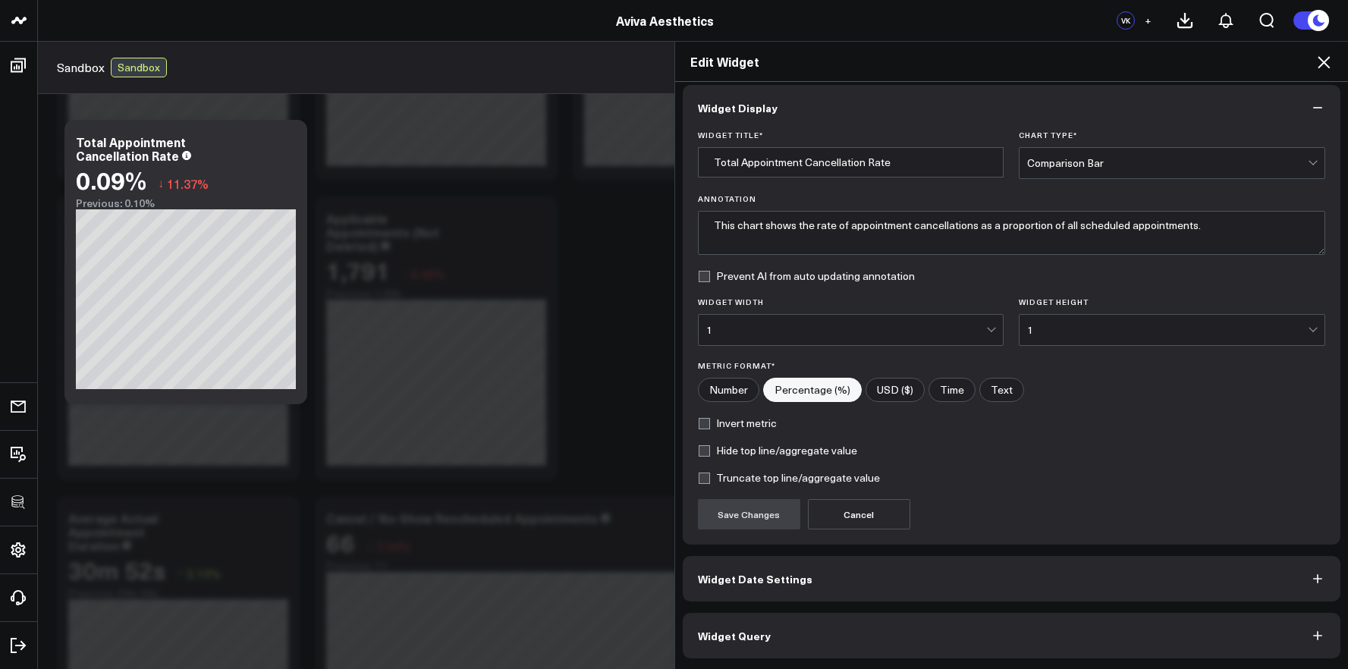
click at [816, 636] on button "Widget Query" at bounding box center [1012, 636] width 658 height 46
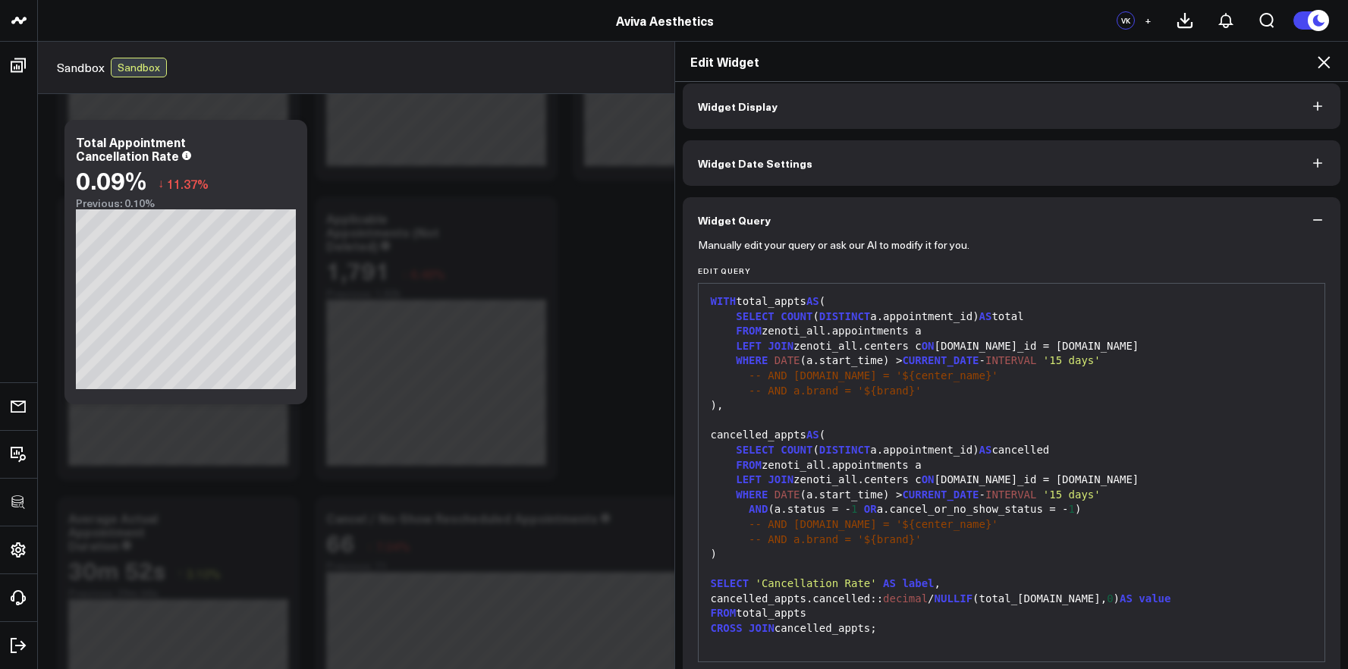
scroll to position [74, 0]
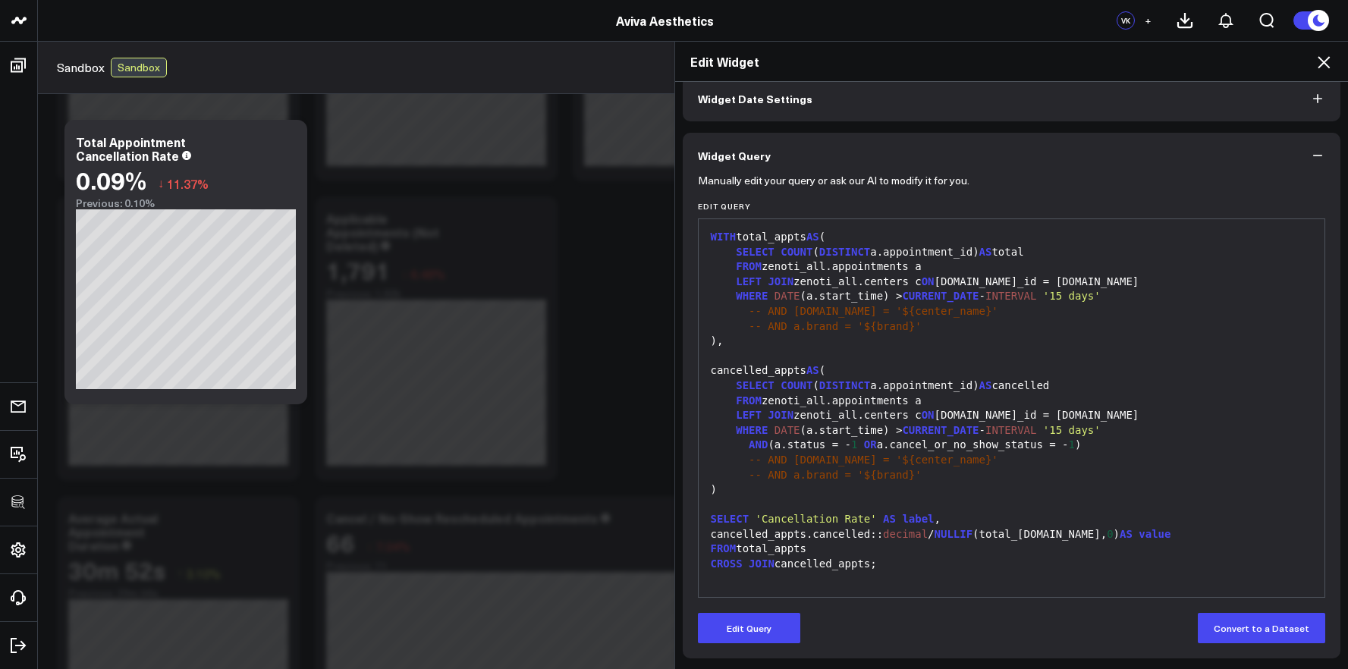
click at [1320, 58] on icon at bounding box center [1324, 62] width 12 height 12
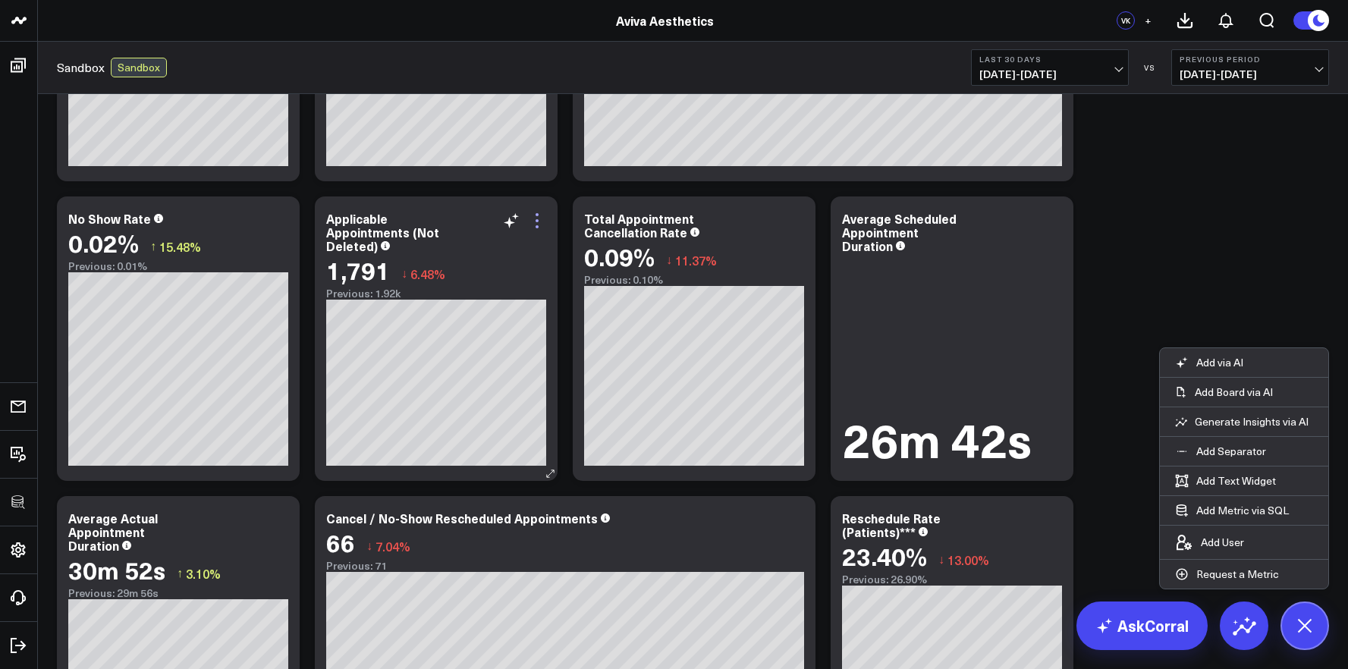
click at [536, 218] on icon at bounding box center [537, 221] width 18 height 18
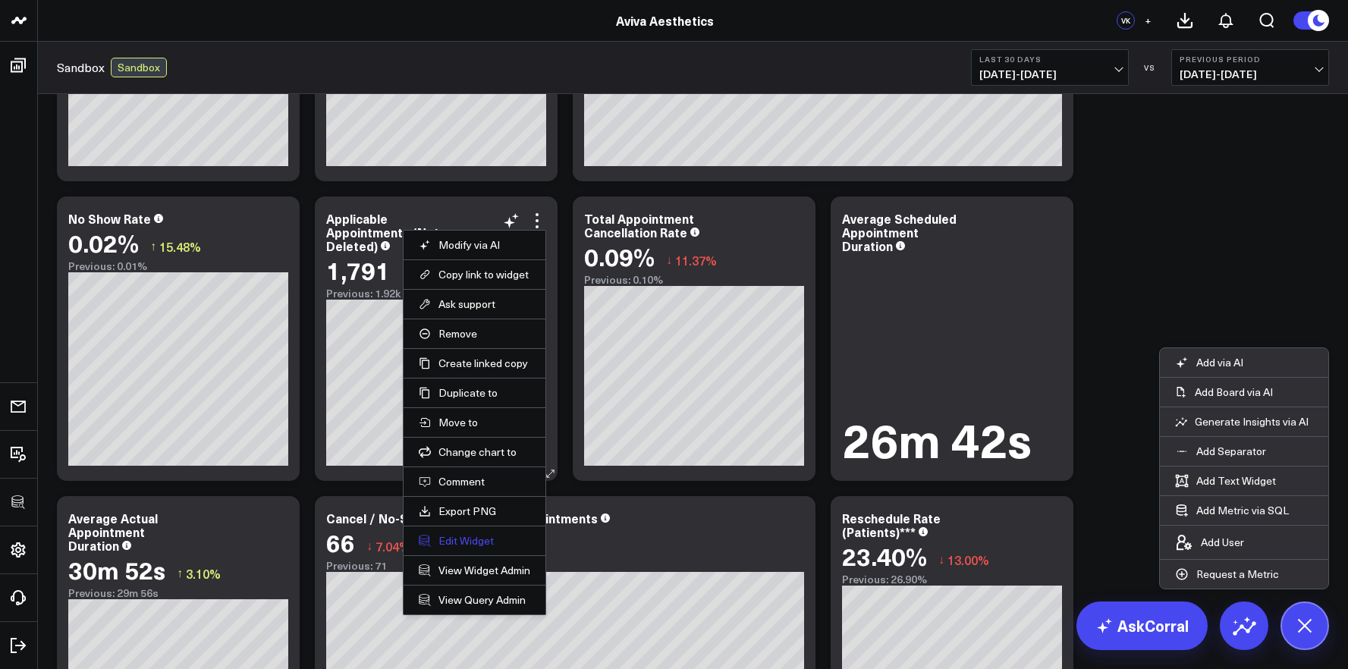
click at [477, 535] on button "Edit Widget" at bounding box center [475, 541] width 112 height 14
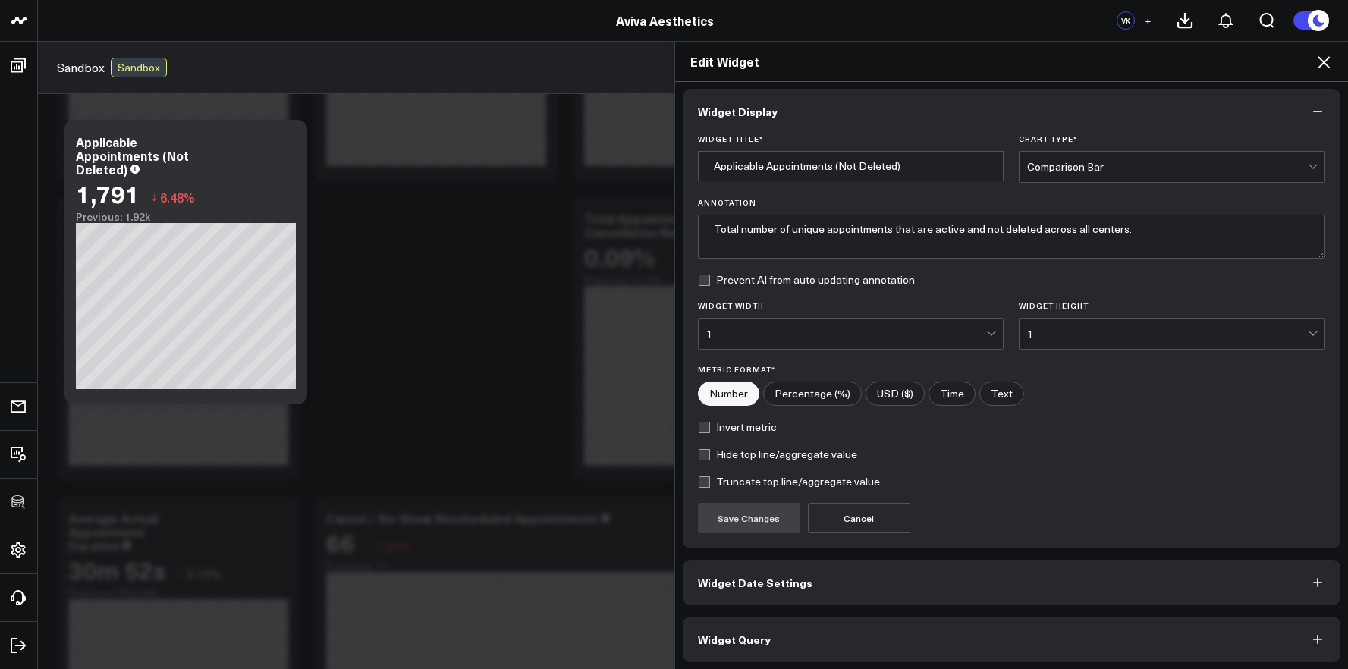
scroll to position [8, 0]
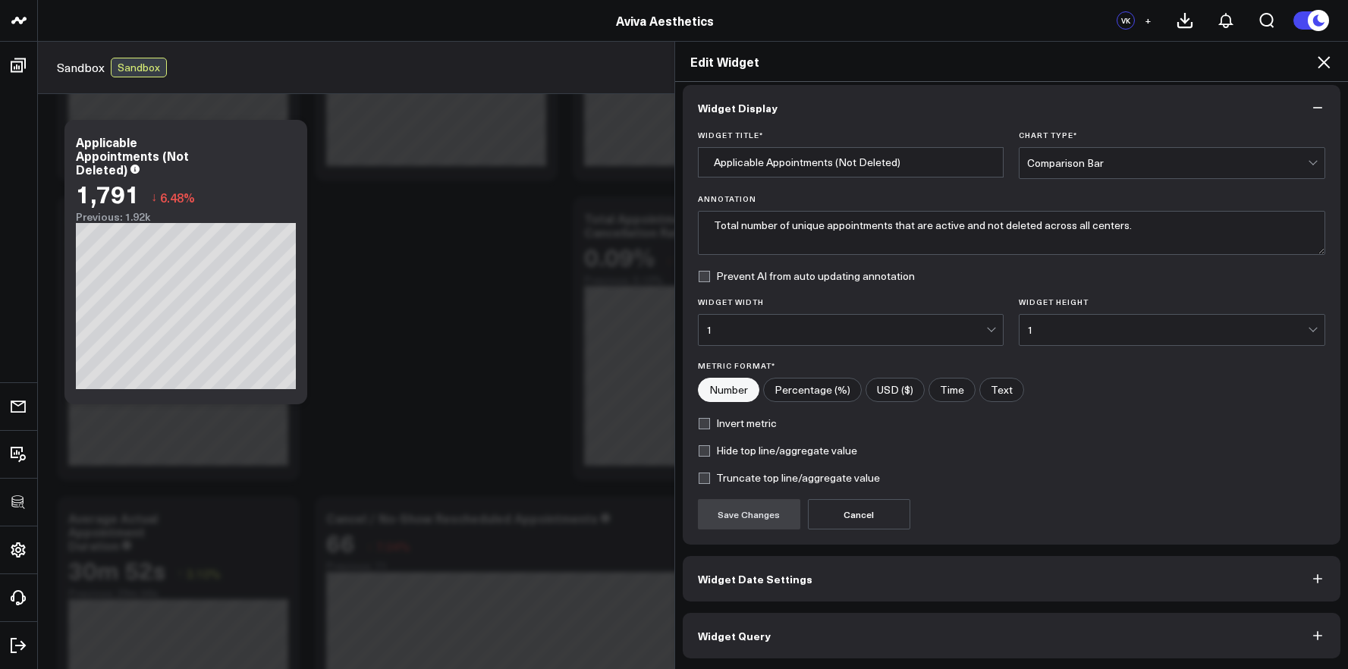
click at [968, 636] on button "Widget Query" at bounding box center [1012, 636] width 658 height 46
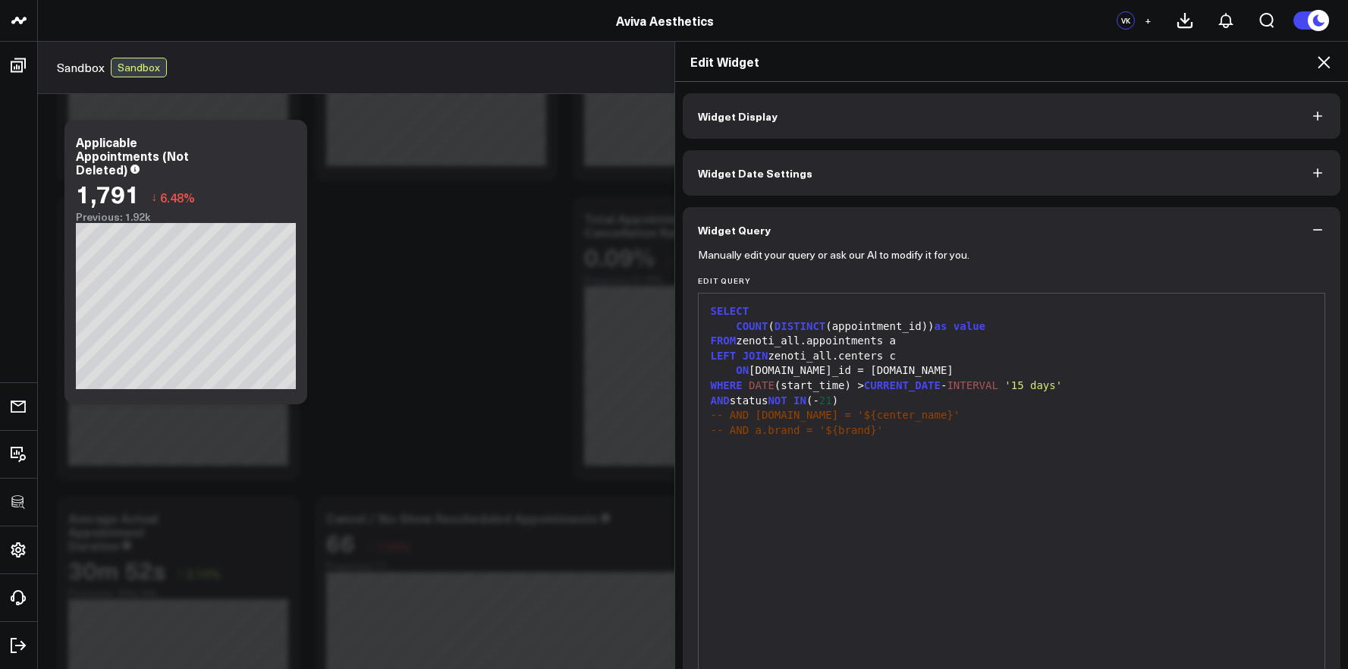
click at [914, 466] on div "SELECT COUNT ( DISTINCT (appointment_id)) as value FROM zenoti_all.appointments…" at bounding box center [1011, 482] width 611 height 363
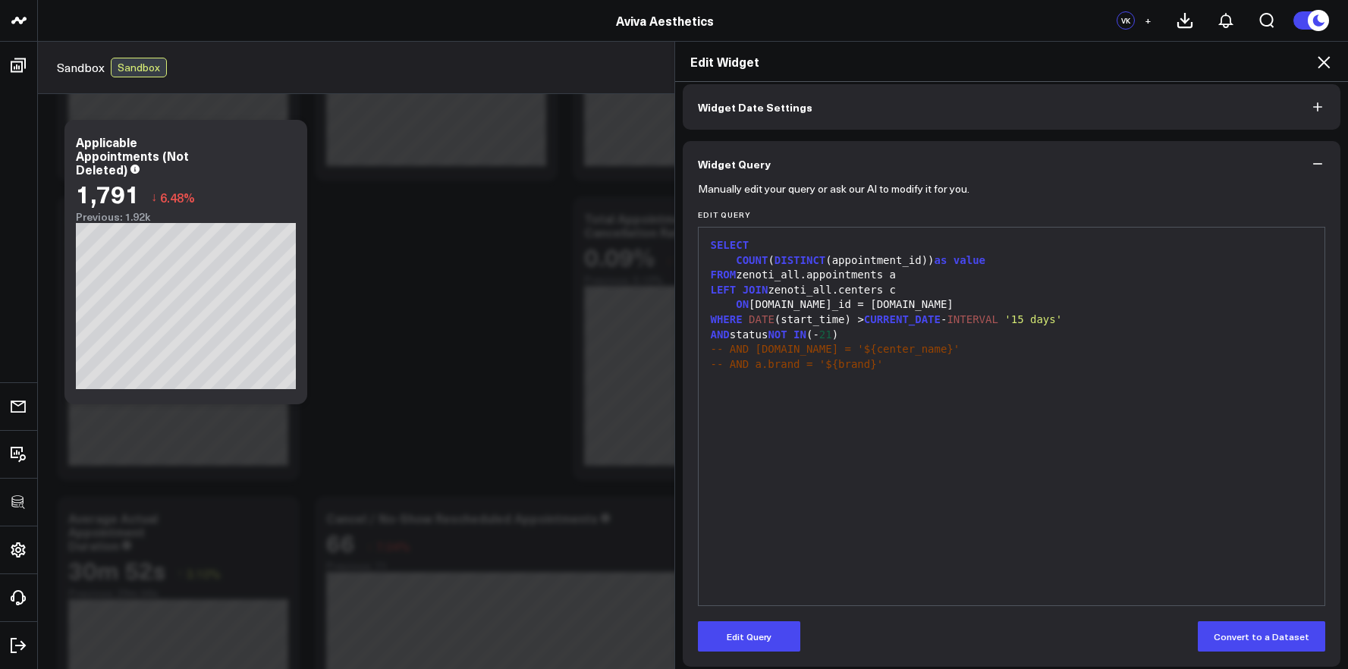
scroll to position [74, 0]
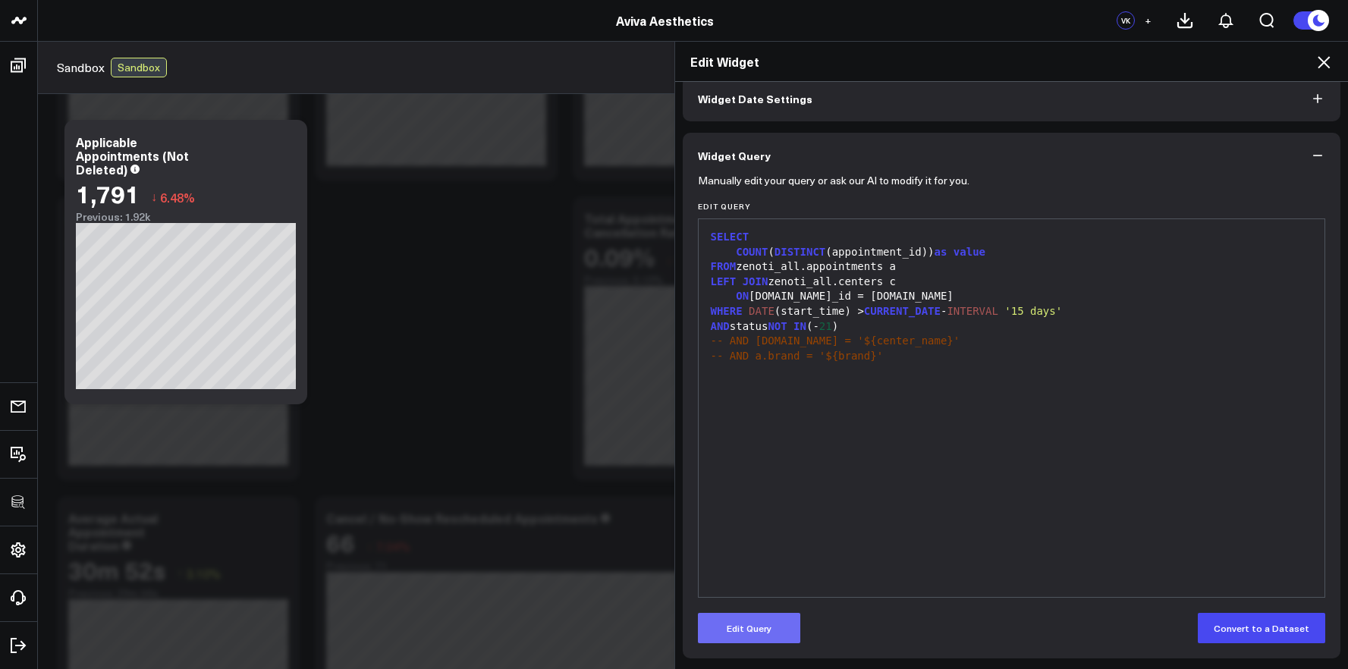
click at [743, 633] on button "Edit Query" at bounding box center [749, 628] width 102 height 30
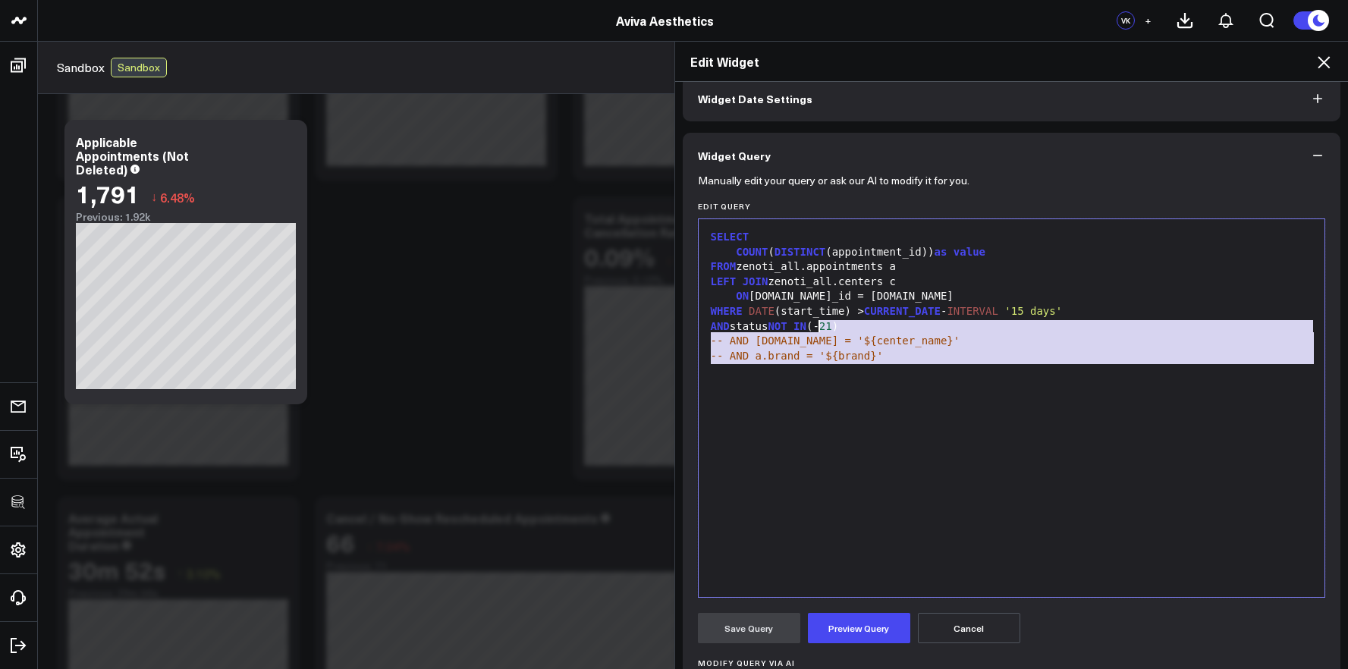
drag, startPoint x: 890, startPoint y: 379, endPoint x: 633, endPoint y: 208, distance: 309.1
click at [633, 208] on div "Edit Widget Widget Display Widget Date Settings Widget Query Manually edit your…" at bounding box center [674, 355] width 1348 height 628
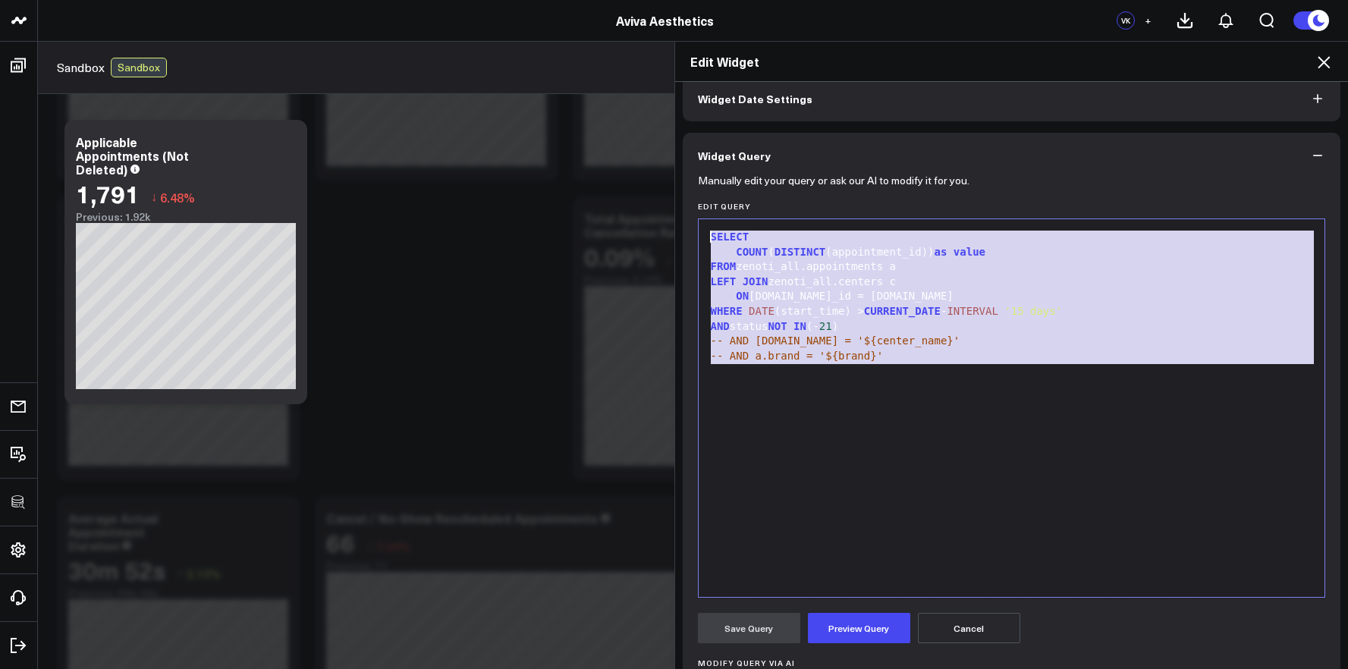
copy div "SELECT COUNT ( DISTINCT (appointment_id)) as value FROM zenoti_all.appointments…"
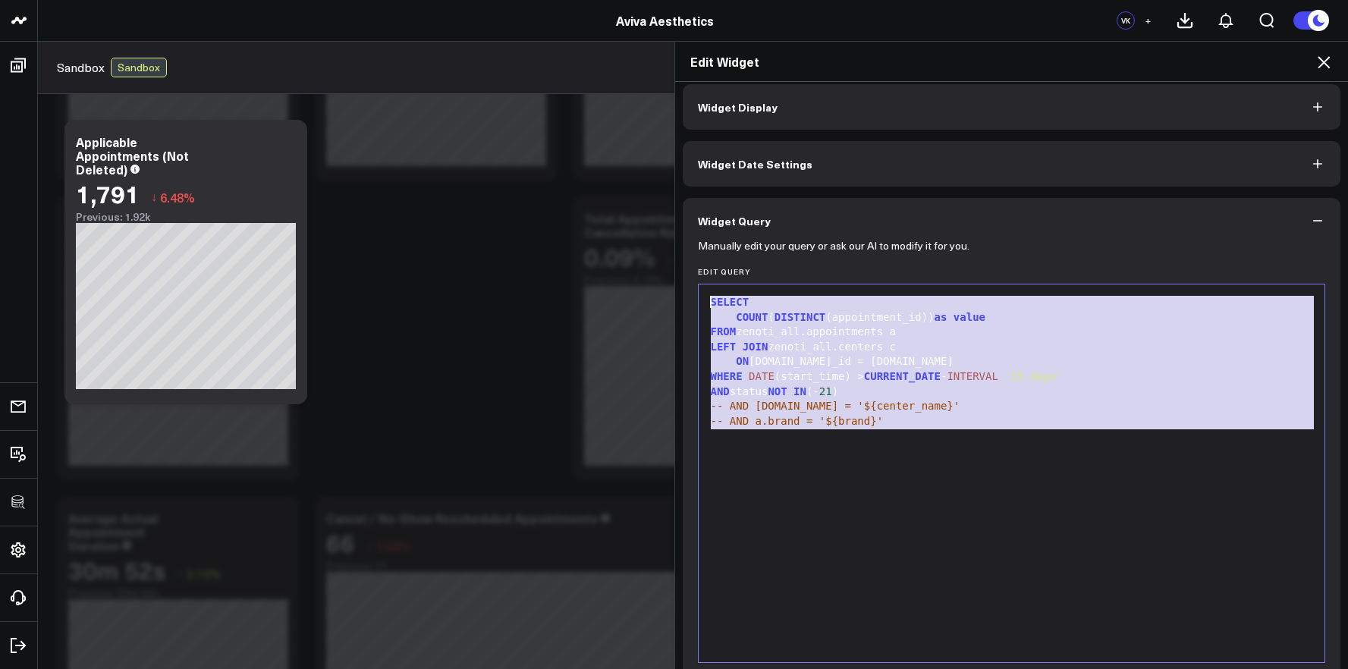
scroll to position [0, 0]
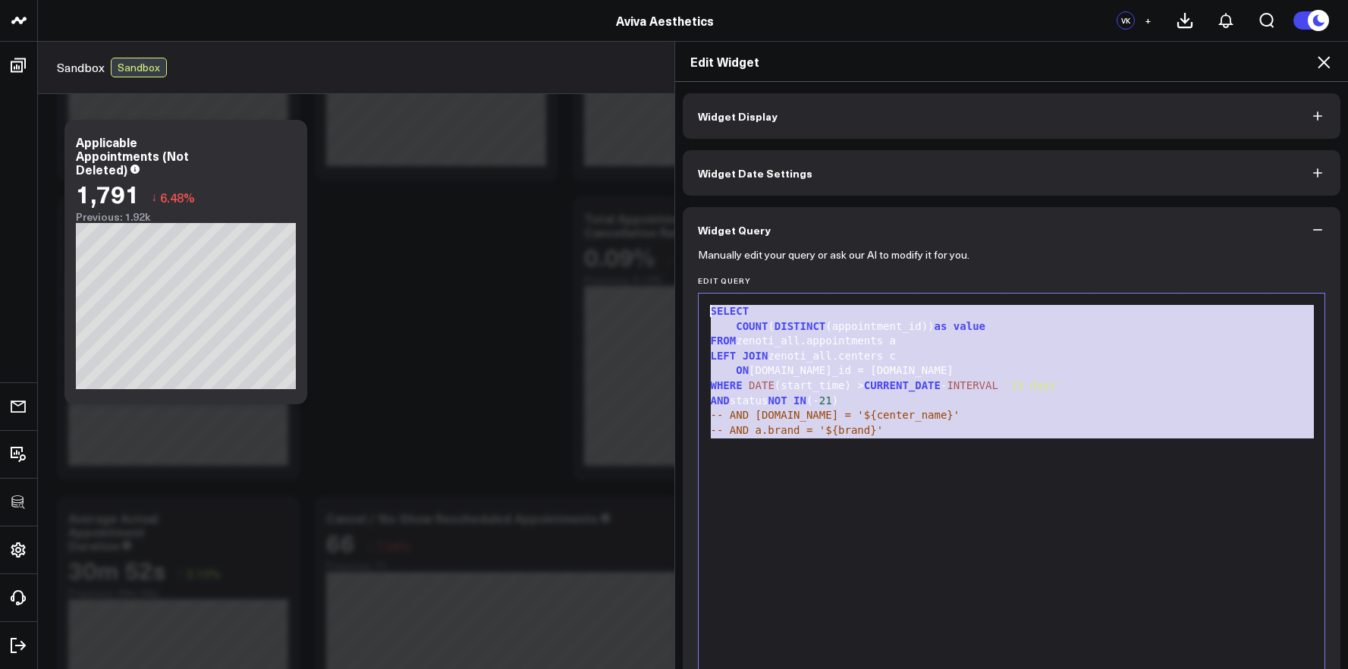
click at [981, 128] on button "Widget Display" at bounding box center [1012, 116] width 658 height 46
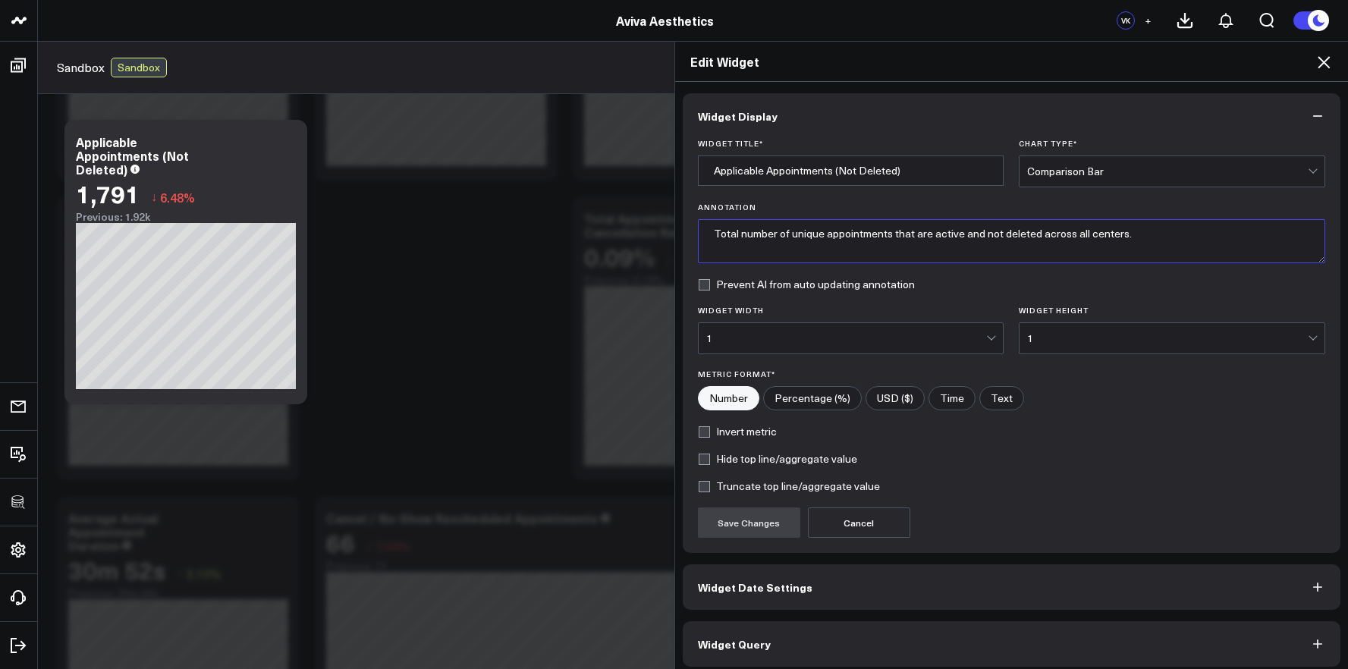
click at [962, 234] on textarea "Total number of unique appointments that are active and not deleted across all …" at bounding box center [1012, 241] width 628 height 44
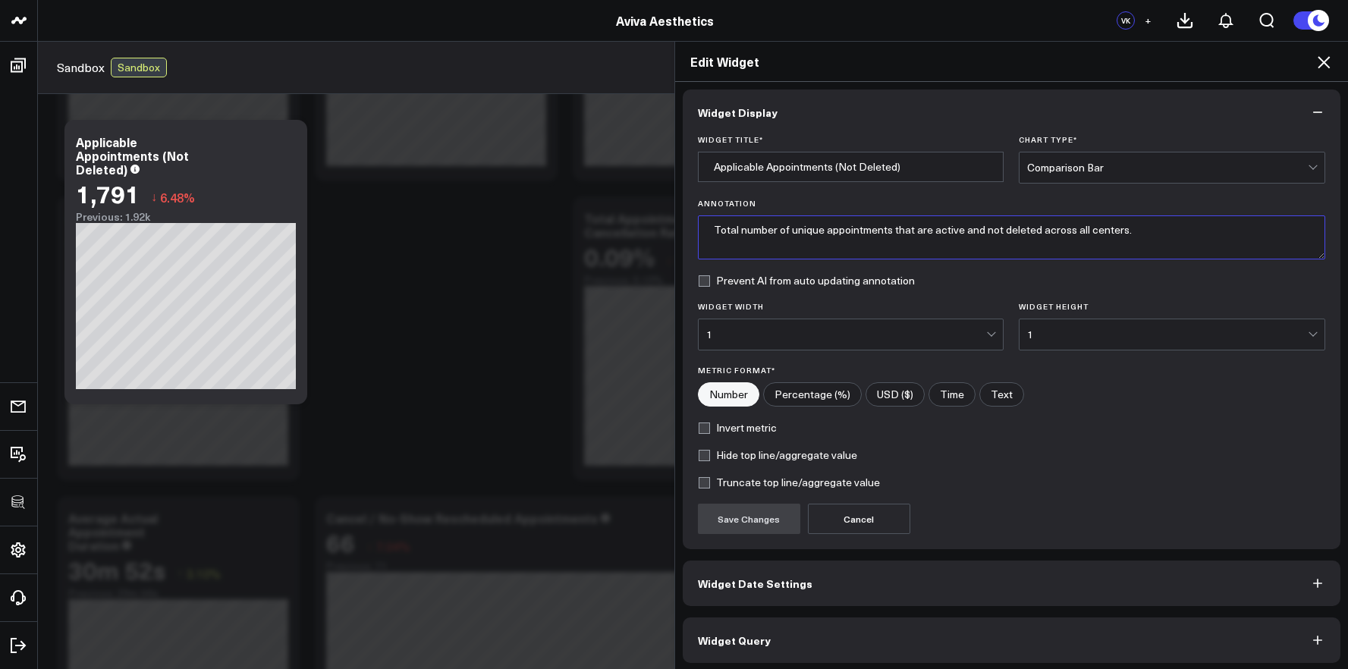
scroll to position [8, 0]
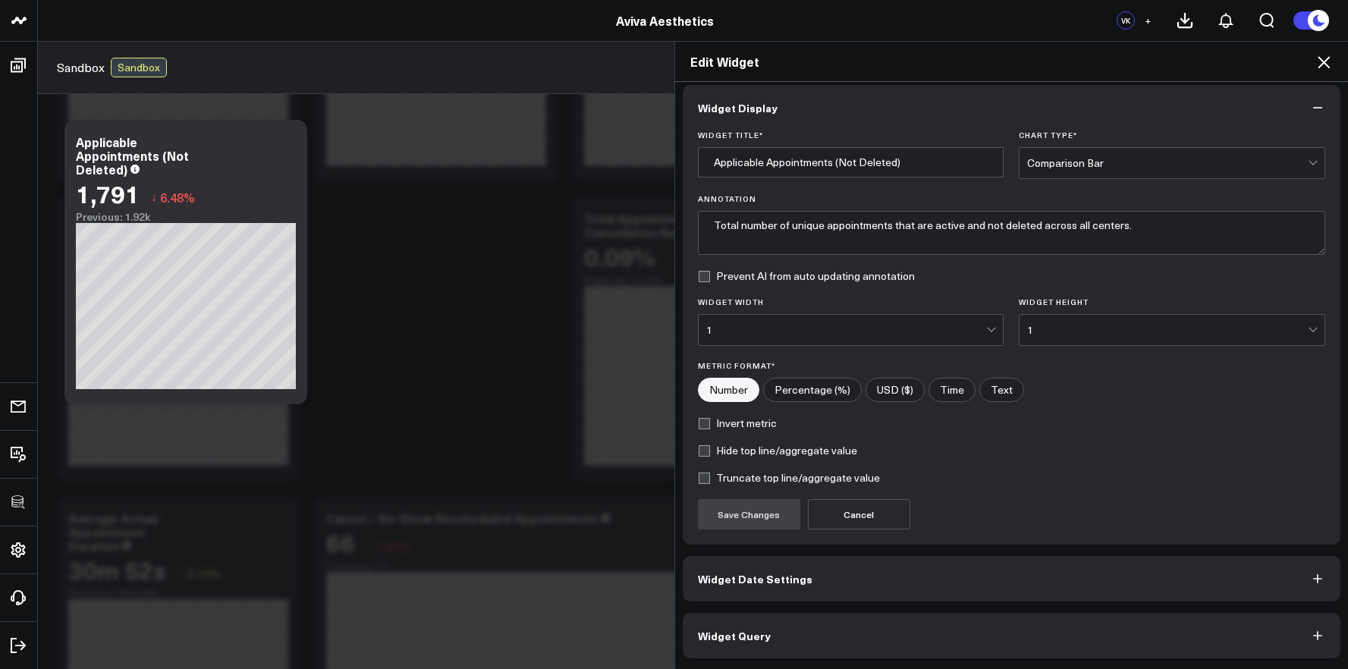
click at [994, 640] on button "Widget Query" at bounding box center [1012, 636] width 658 height 46
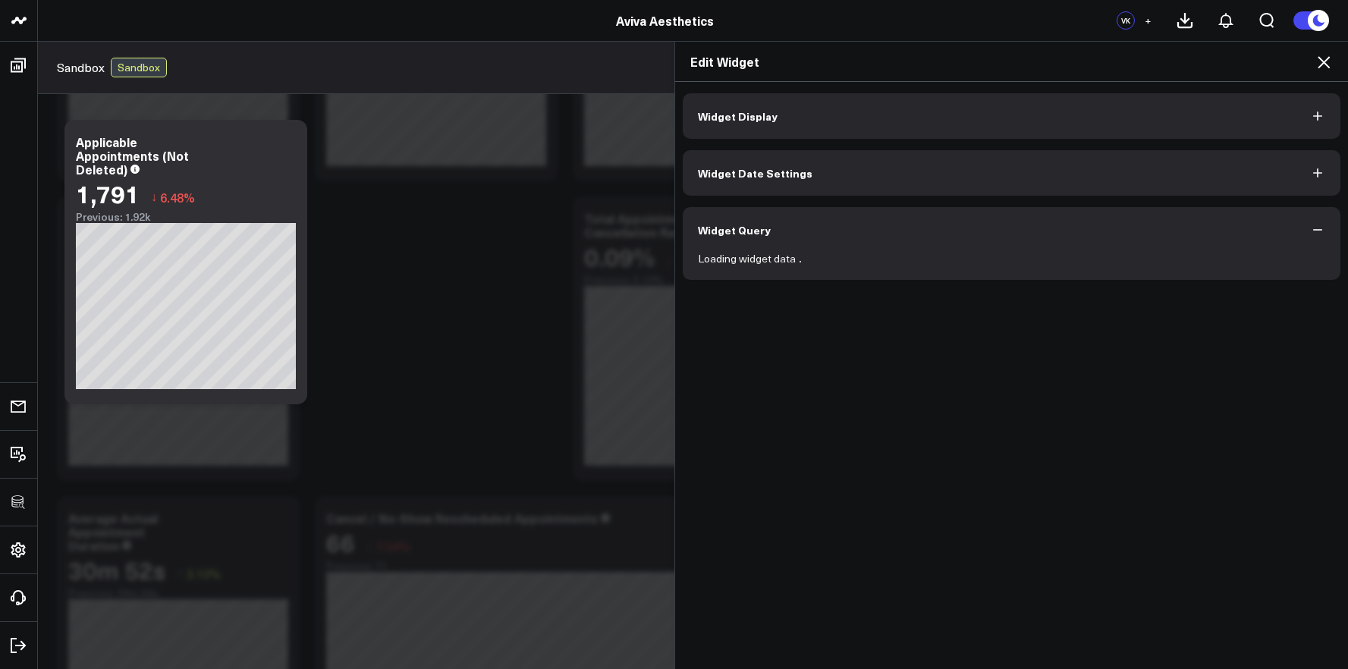
scroll to position [0, 0]
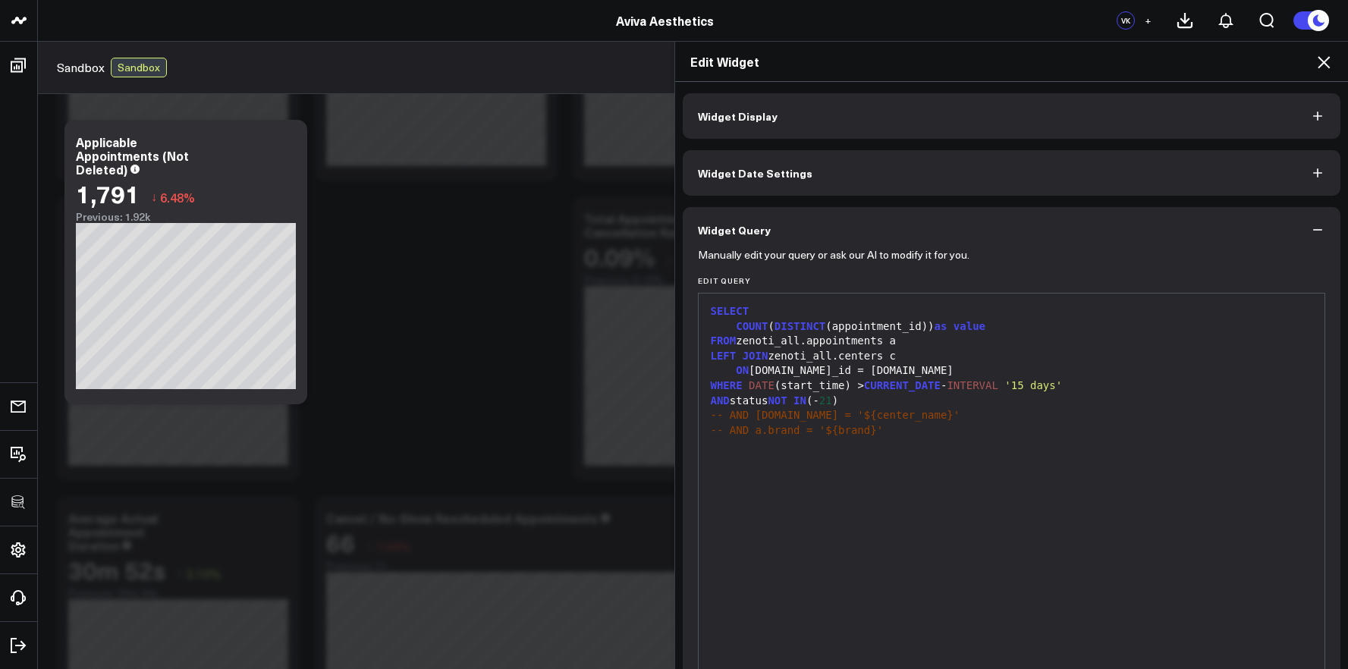
click at [832, 403] on span "21" at bounding box center [825, 400] width 13 height 12
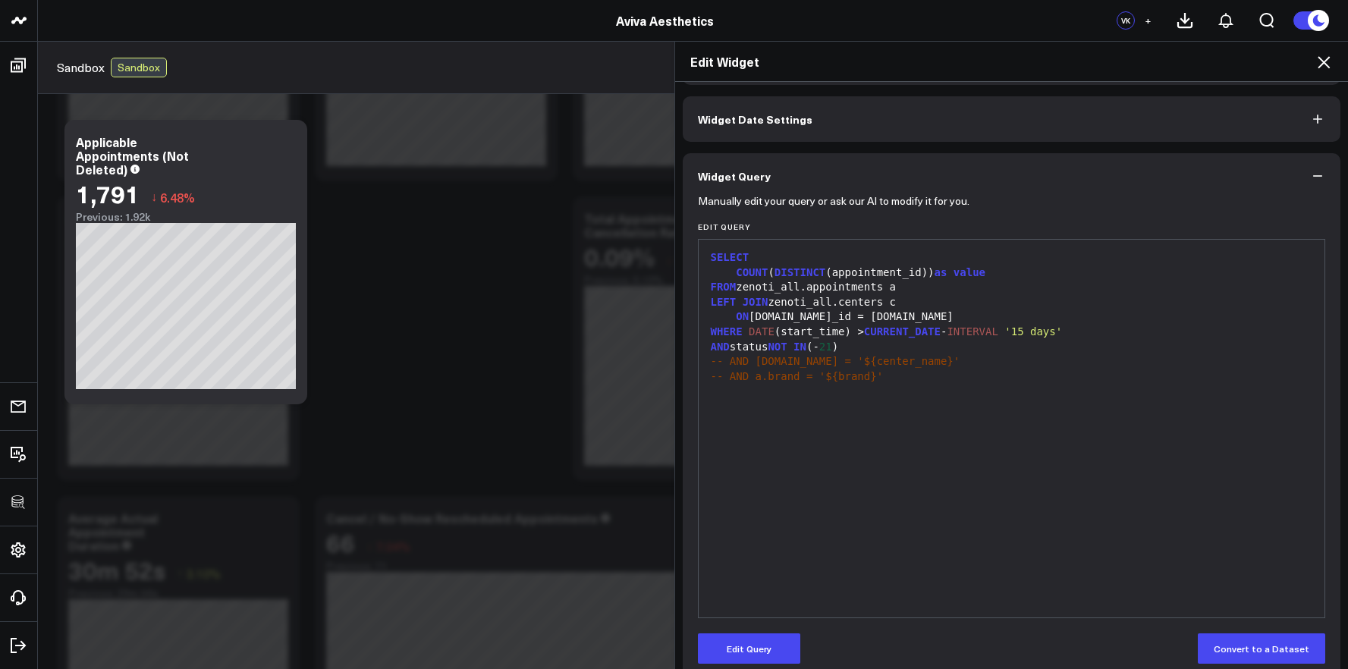
scroll to position [74, 0]
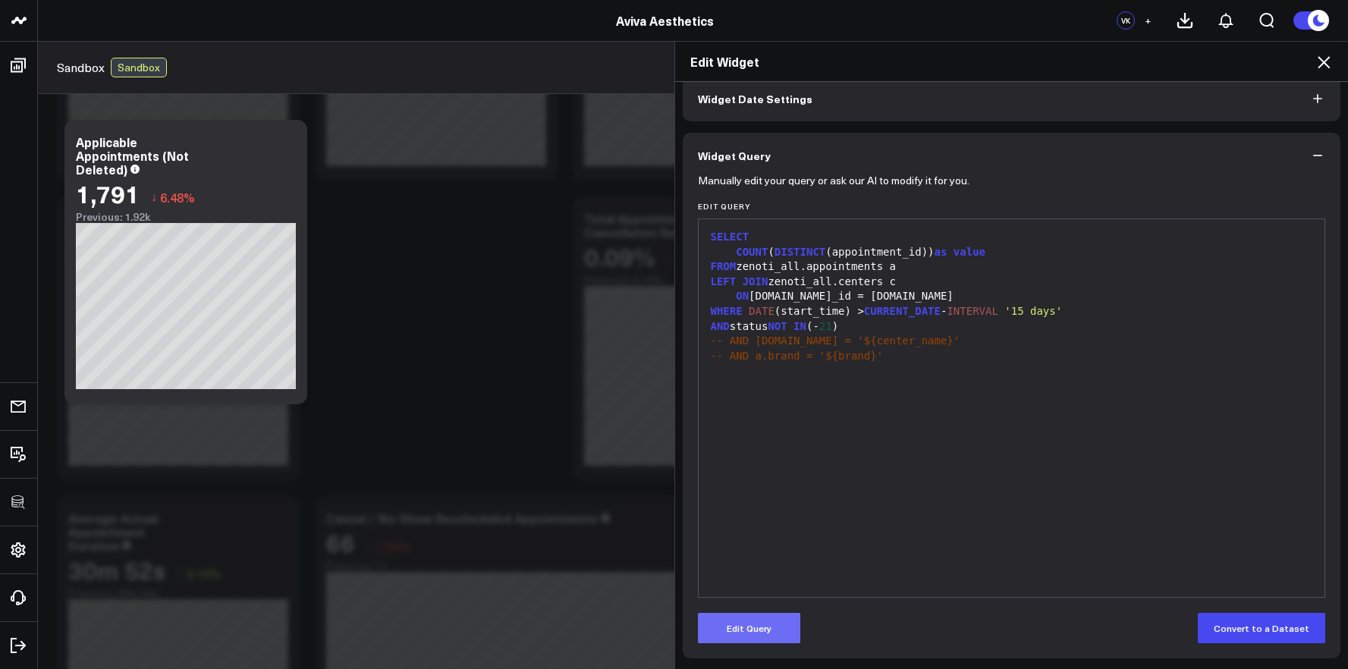
click at [769, 620] on button "Edit Query" at bounding box center [749, 628] width 102 height 30
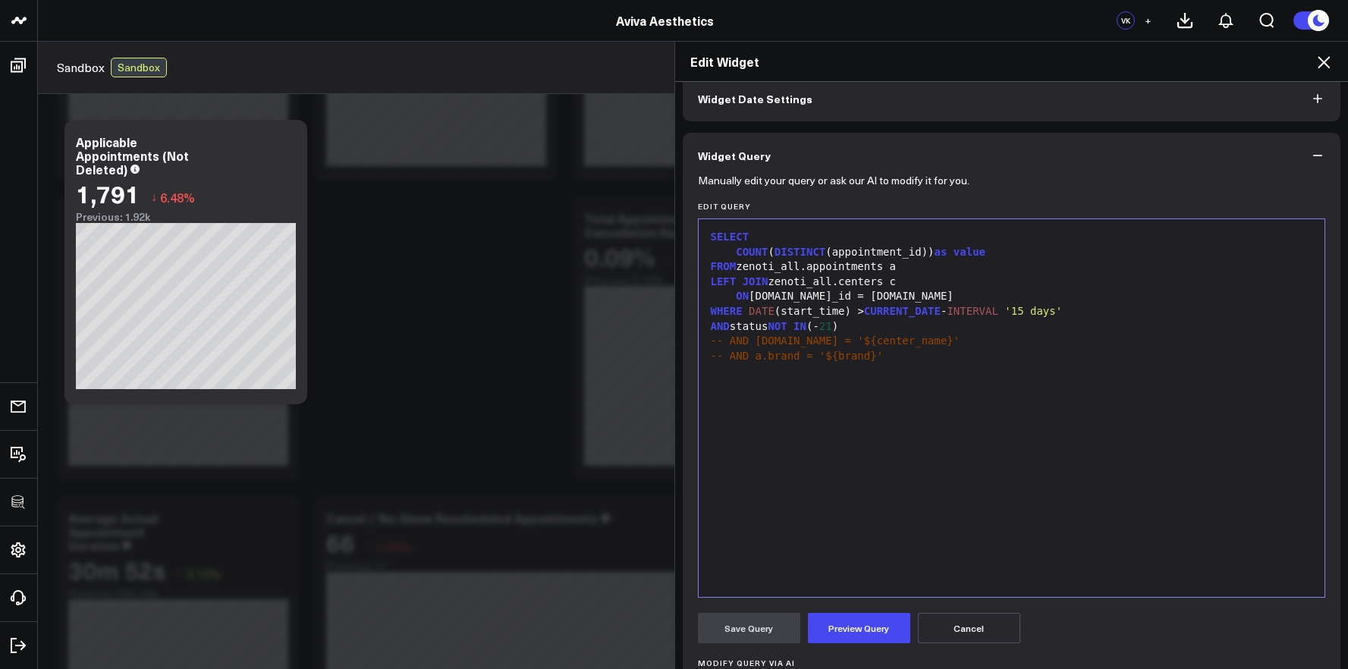
click at [832, 330] on span "21" at bounding box center [825, 326] width 13 height 12
click at [875, 634] on button "Preview Query" at bounding box center [859, 628] width 102 height 30
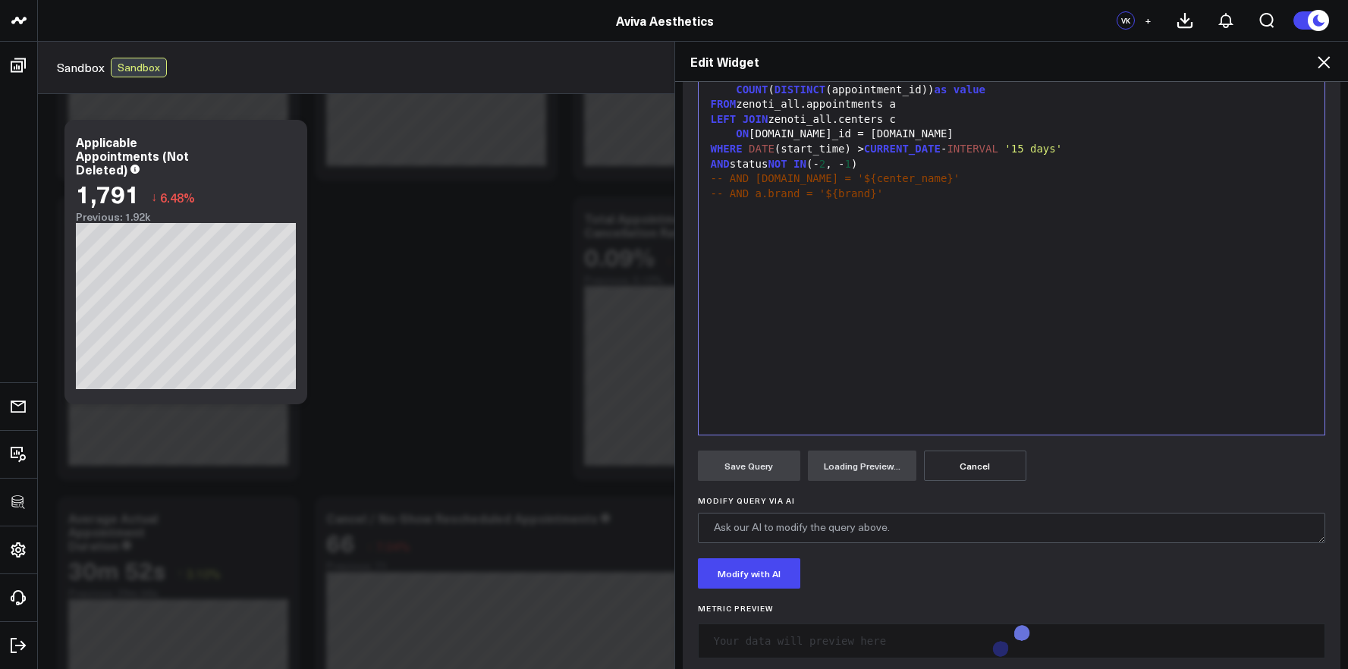
scroll to position [262, 0]
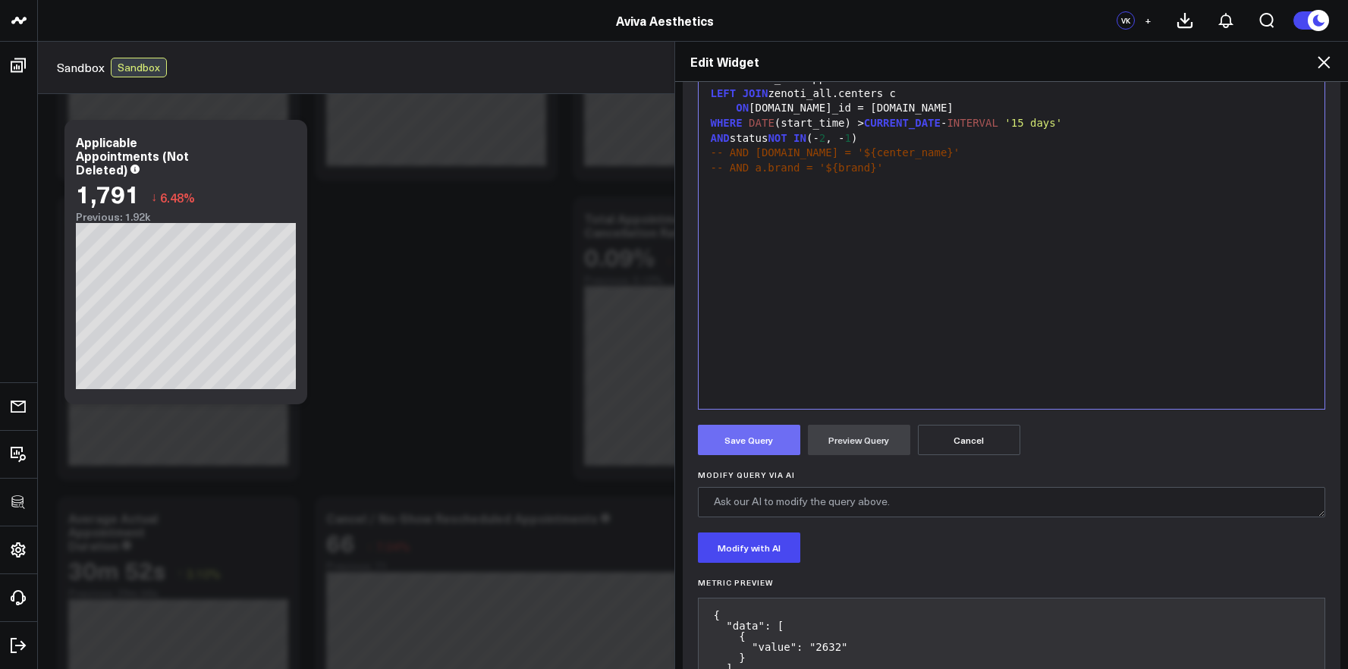
click at [762, 431] on button "Save Query" at bounding box center [749, 440] width 102 height 30
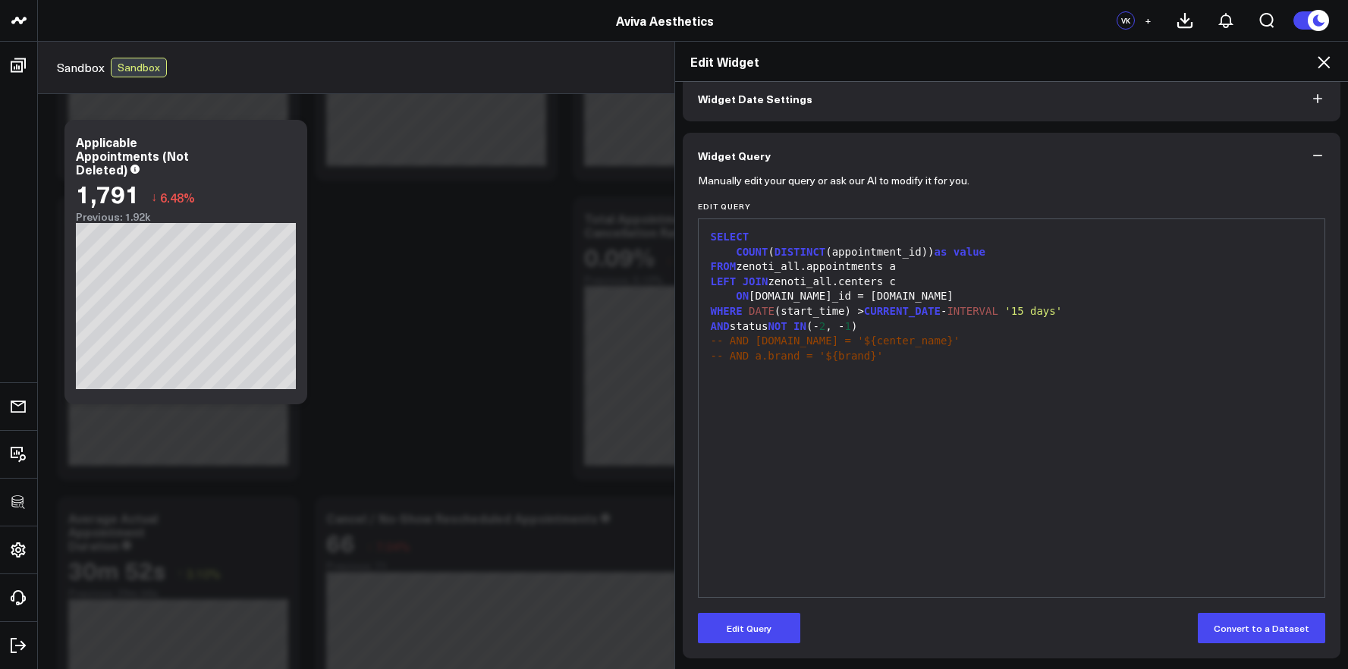
scroll to position [74, 0]
click at [1327, 71] on icon at bounding box center [1324, 62] width 18 height 18
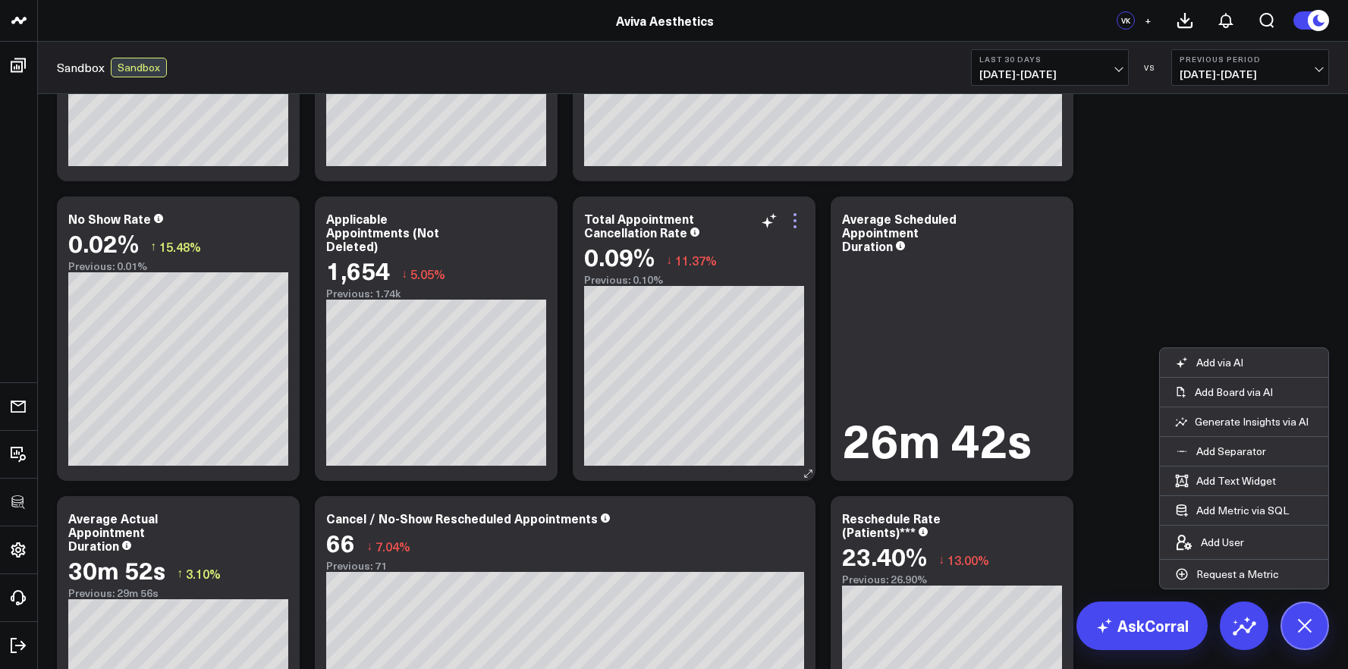
click at [793, 226] on icon at bounding box center [794, 226] width 3 height 3
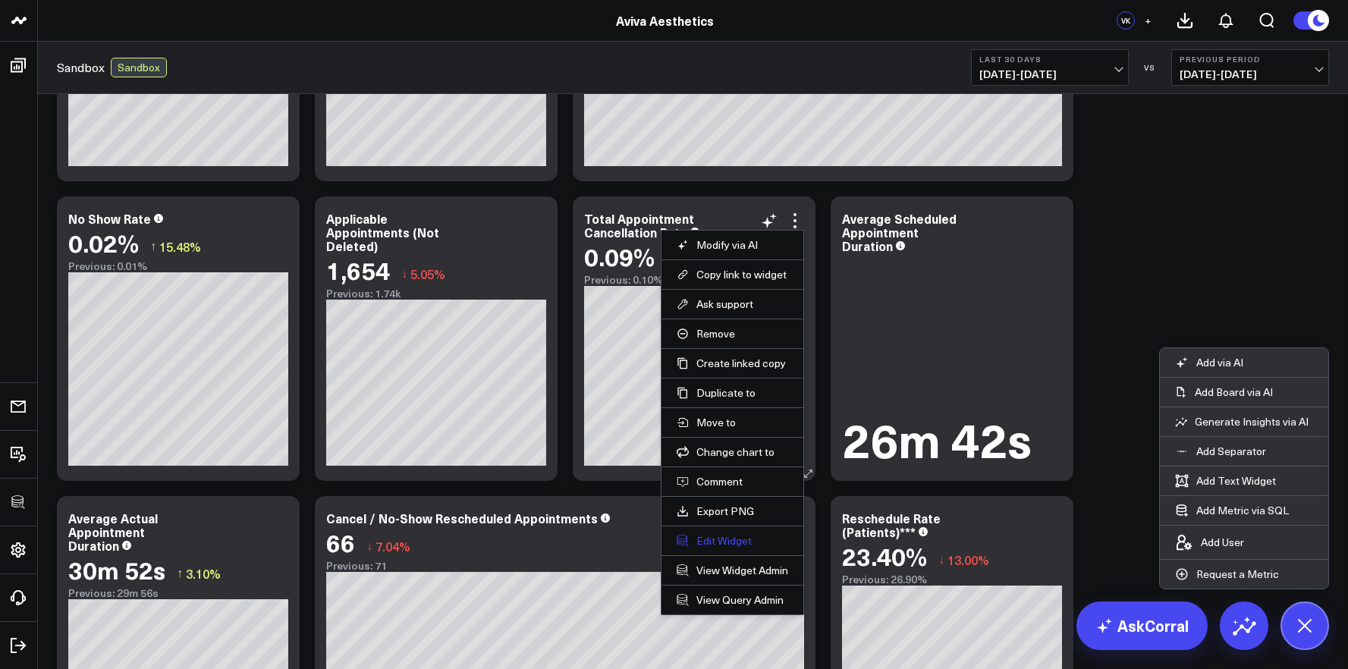
click at [728, 542] on button "Edit Widget" at bounding box center [733, 541] width 112 height 14
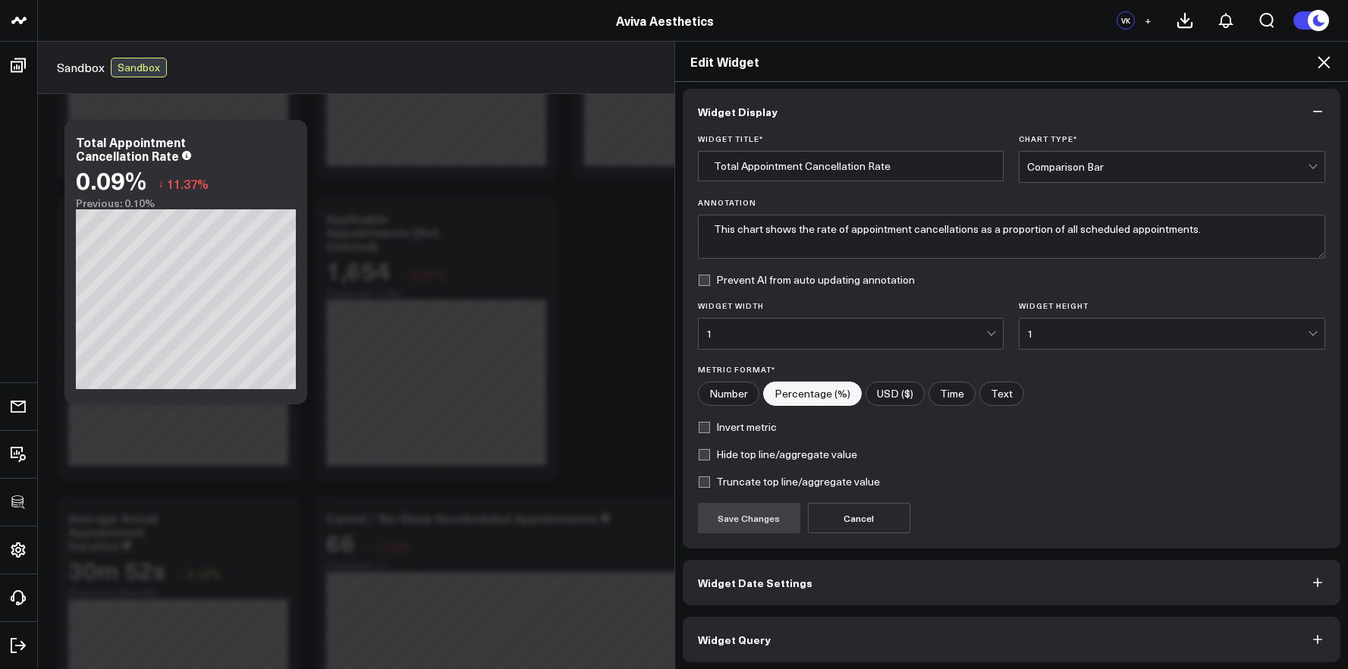
scroll to position [8, 0]
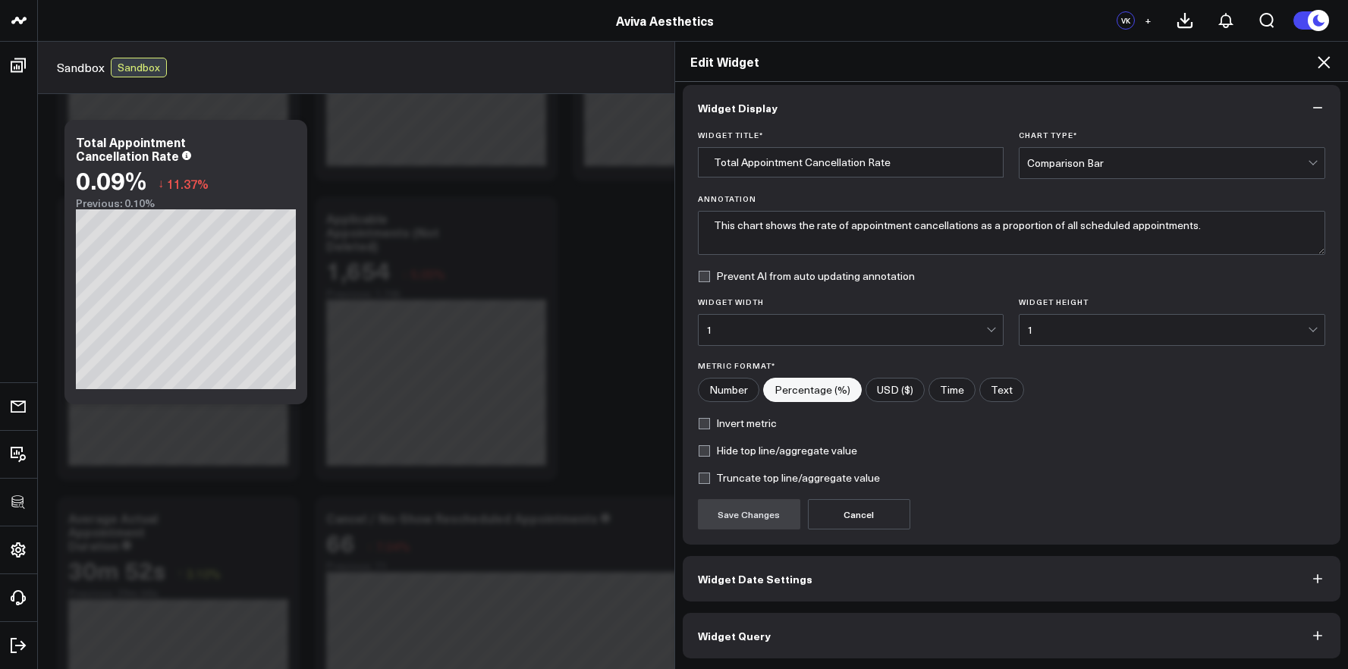
click at [875, 623] on button "Widget Query" at bounding box center [1012, 636] width 658 height 46
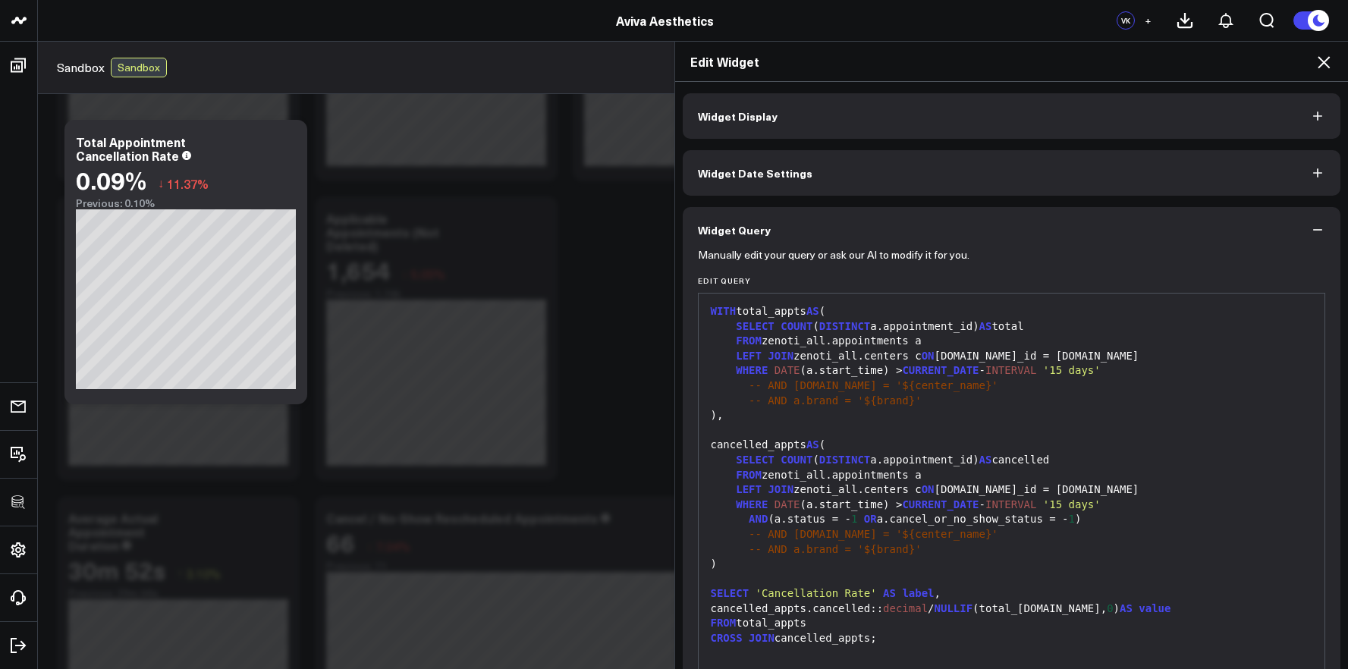
click at [589, 303] on div "Edit Widget Widget Display Widget Date Settings Widget Query Manually edit your…" at bounding box center [674, 355] width 1348 height 628
click at [1331, 66] on div "Edit Widget" at bounding box center [1012, 62] width 674 height 40
click at [1330, 66] on icon at bounding box center [1324, 62] width 18 height 18
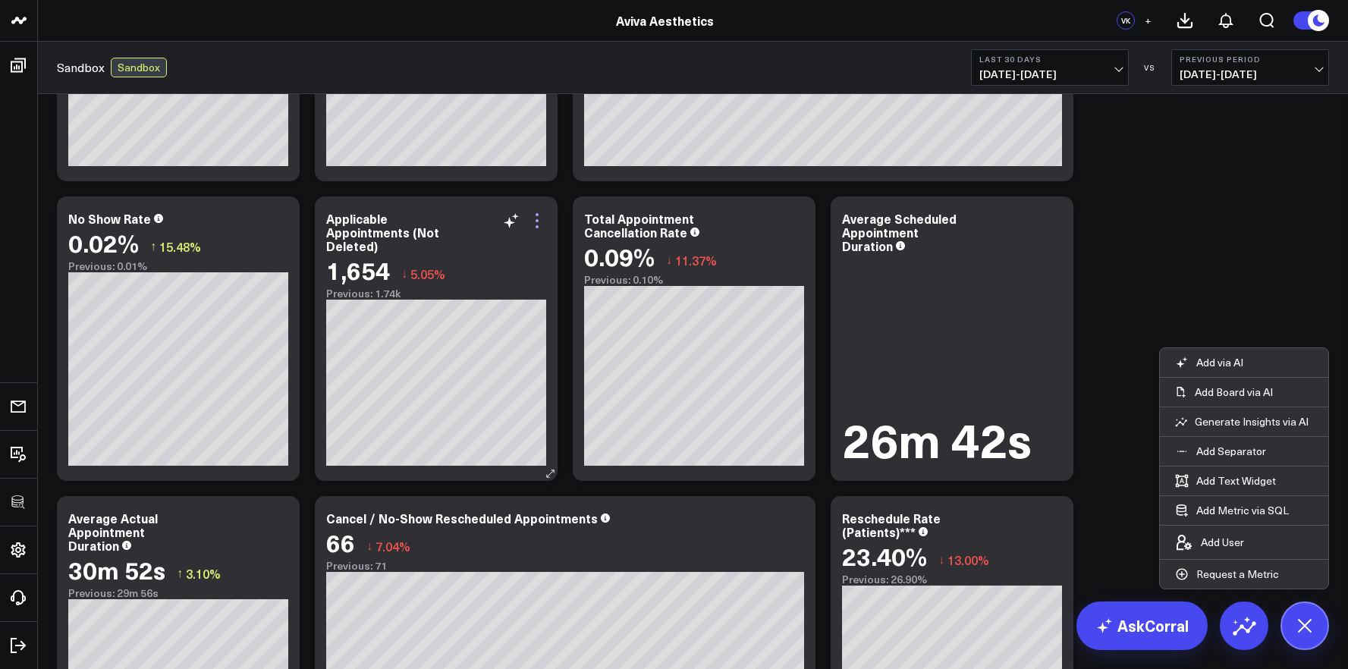
click at [539, 216] on icon at bounding box center [537, 221] width 18 height 18
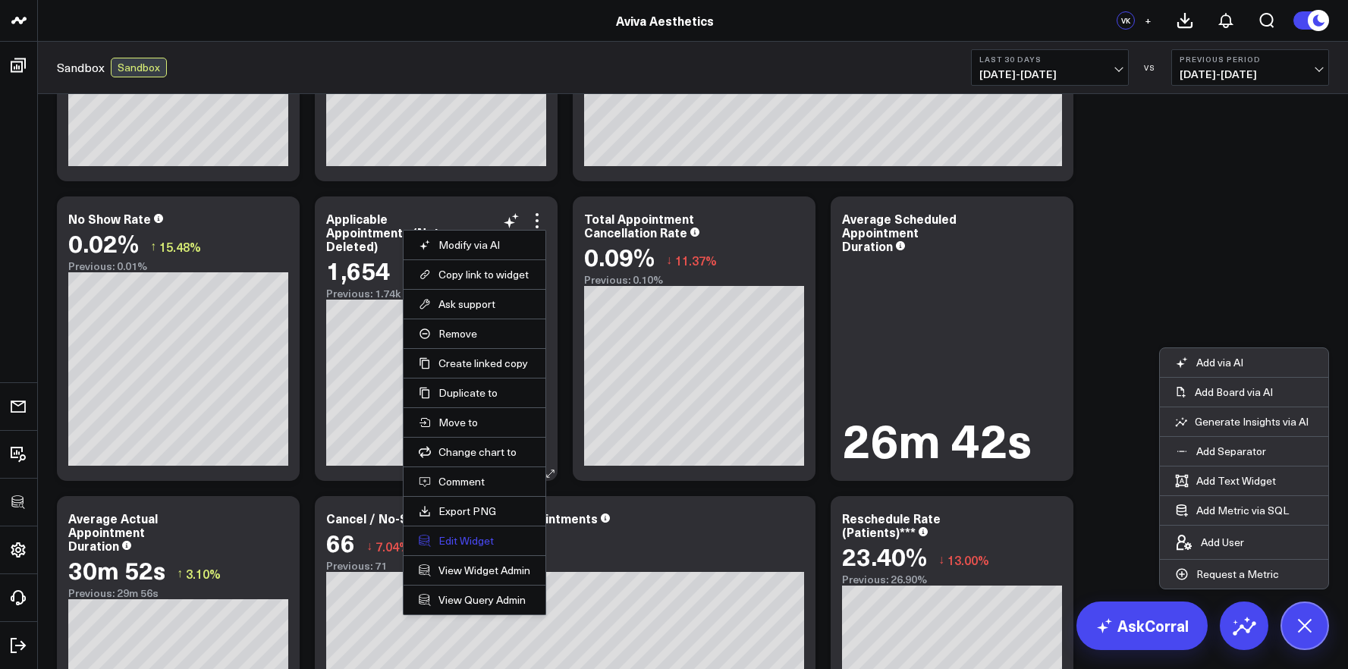
click at [469, 534] on button "Edit Widget" at bounding box center [475, 541] width 112 height 14
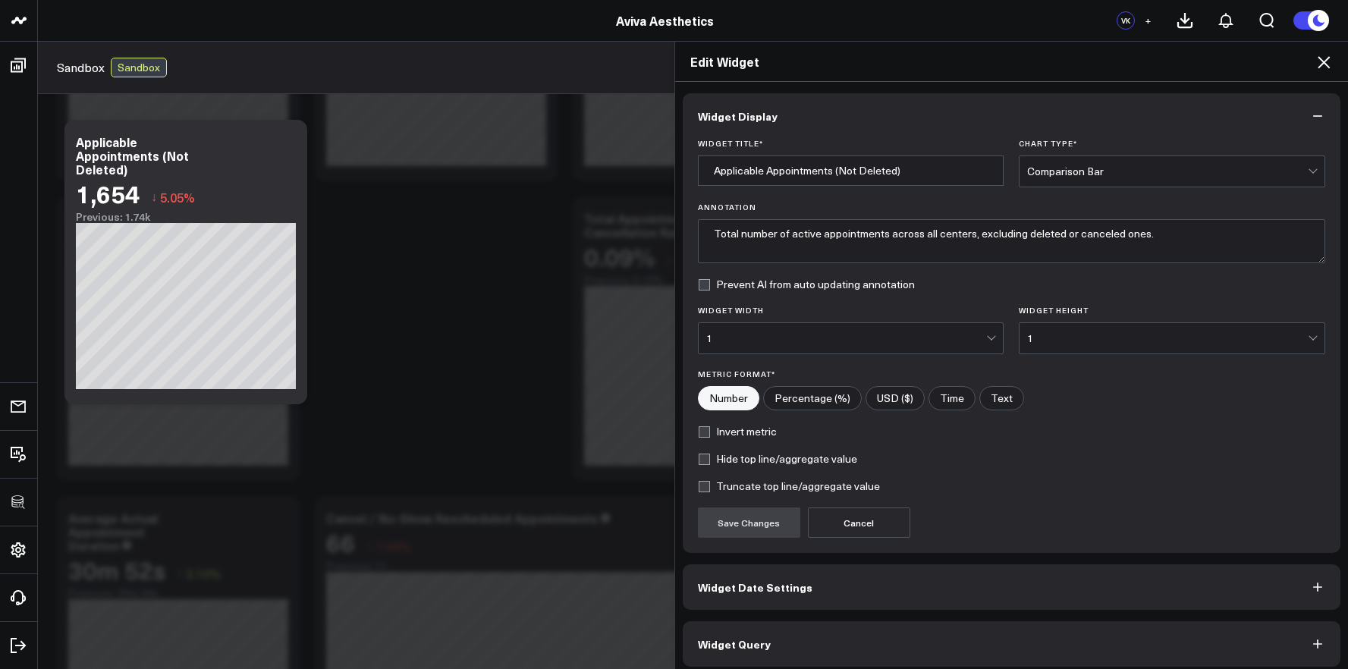
scroll to position [8, 0]
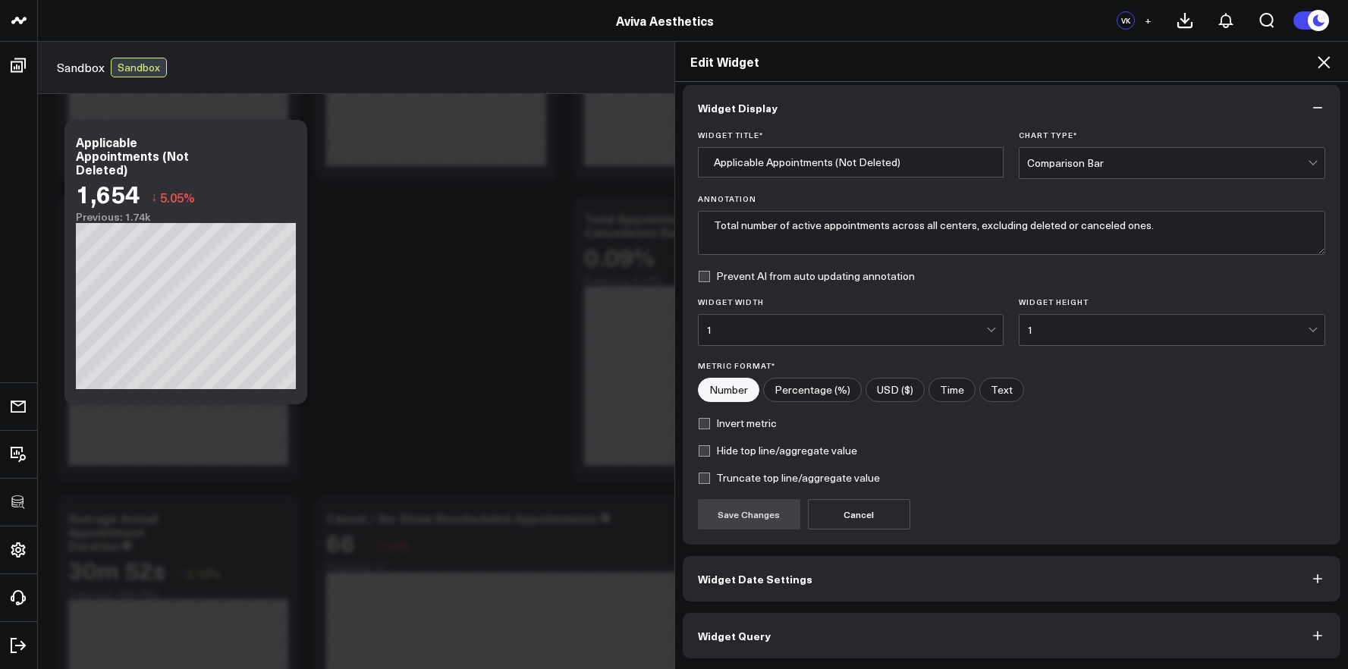
click at [819, 641] on button "Widget Query" at bounding box center [1012, 636] width 658 height 46
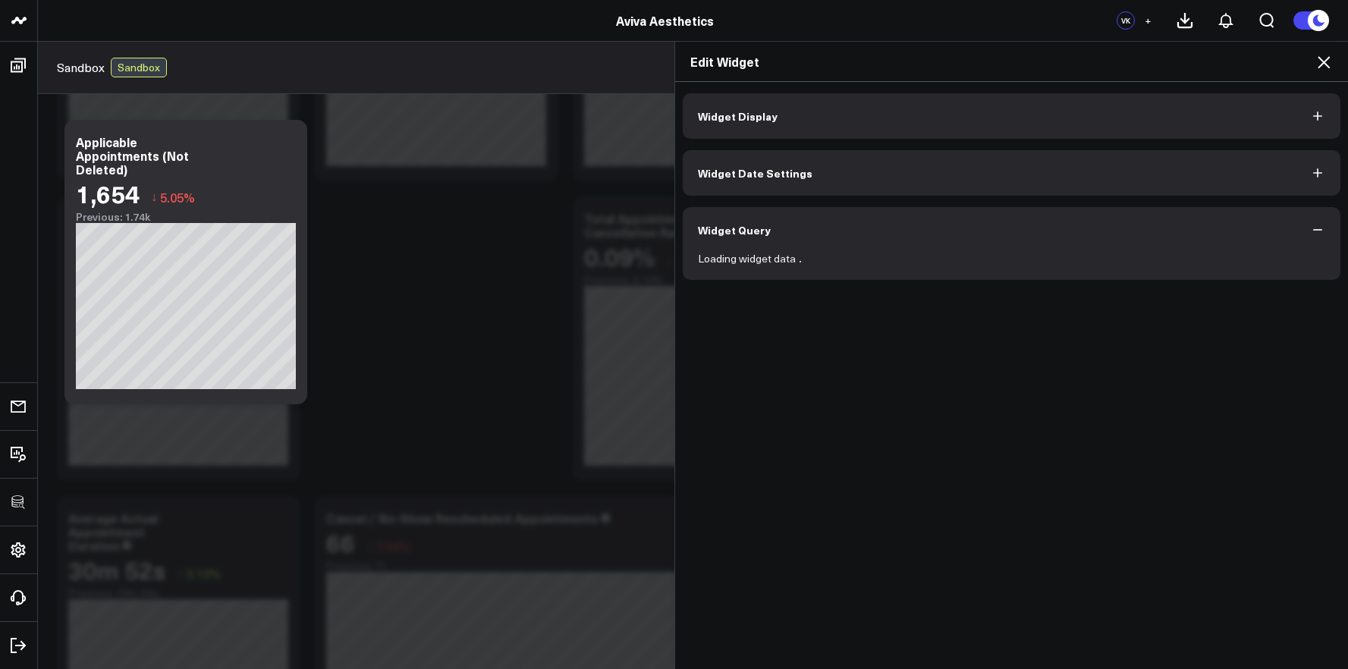
scroll to position [0, 0]
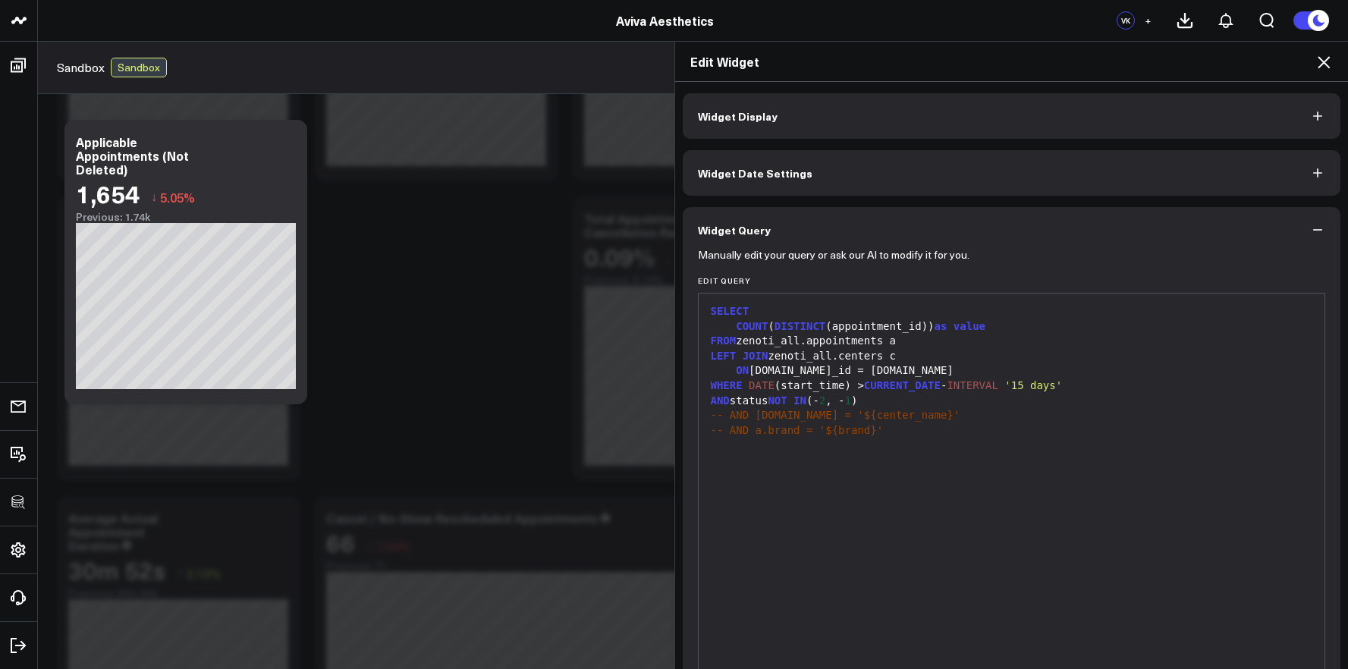
click at [25, 54] on div "Edit Widget Widget Display Widget Date Settings Widget Query Manually edit your…" at bounding box center [674, 355] width 1348 height 628
click at [22, 60] on div "Edit Widget Widget Display Widget Date Settings Widget Query Manually edit your…" at bounding box center [674, 355] width 1348 height 628
click at [480, 180] on div "Edit Widget Widget Display Widget Date Settings Widget Query Manually edit your…" at bounding box center [674, 355] width 1348 height 628
click at [1324, 62] on icon at bounding box center [1324, 62] width 12 height 12
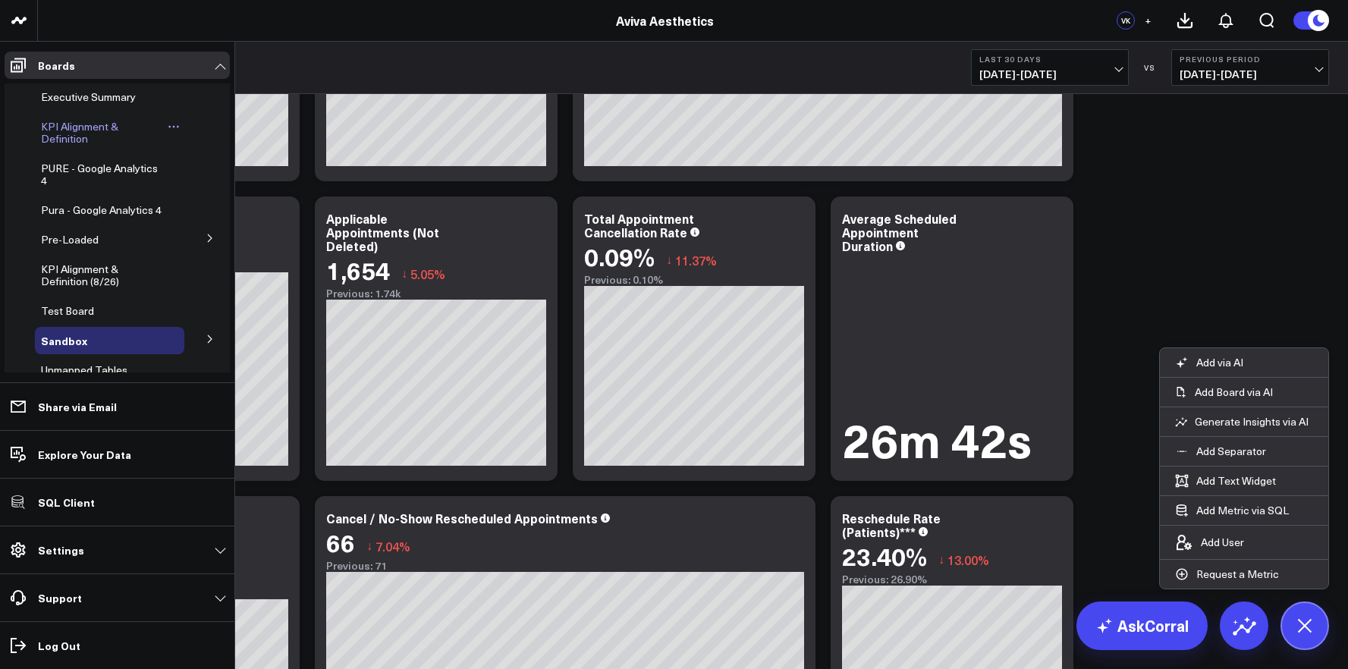
click at [44, 135] on span "KPI Alignment & Definition" at bounding box center [79, 132] width 77 height 27
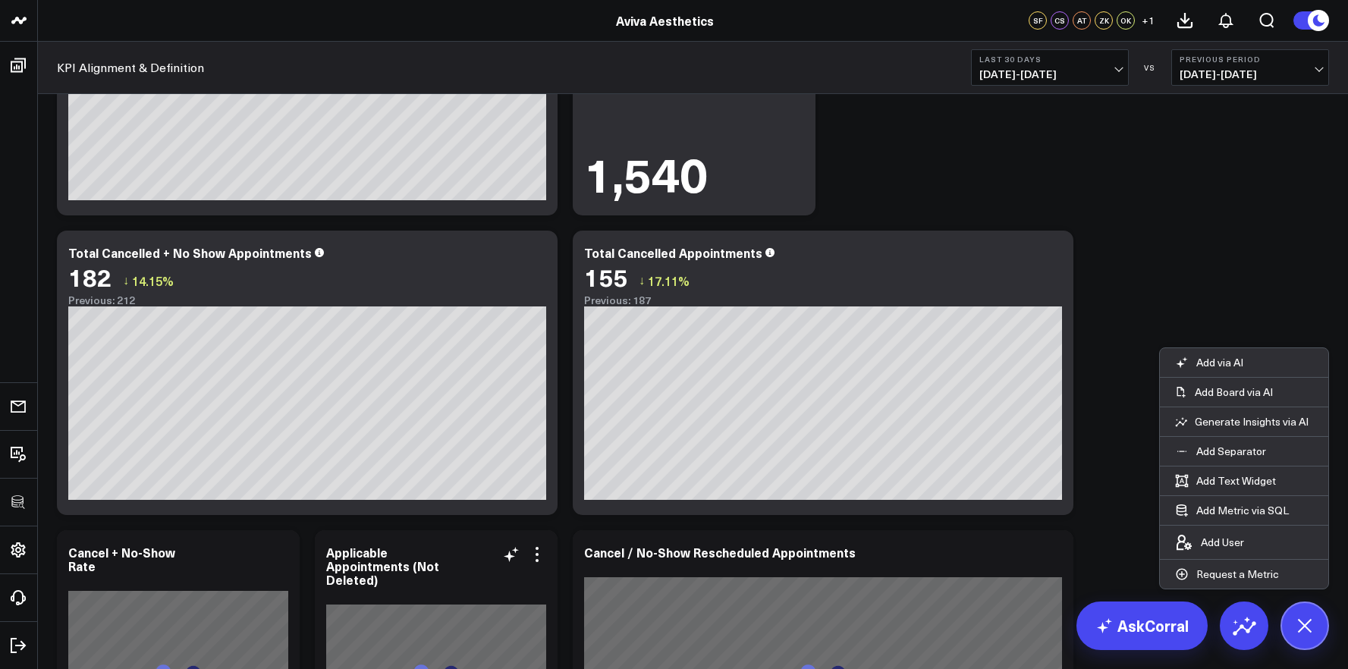
scroll to position [4261, 0]
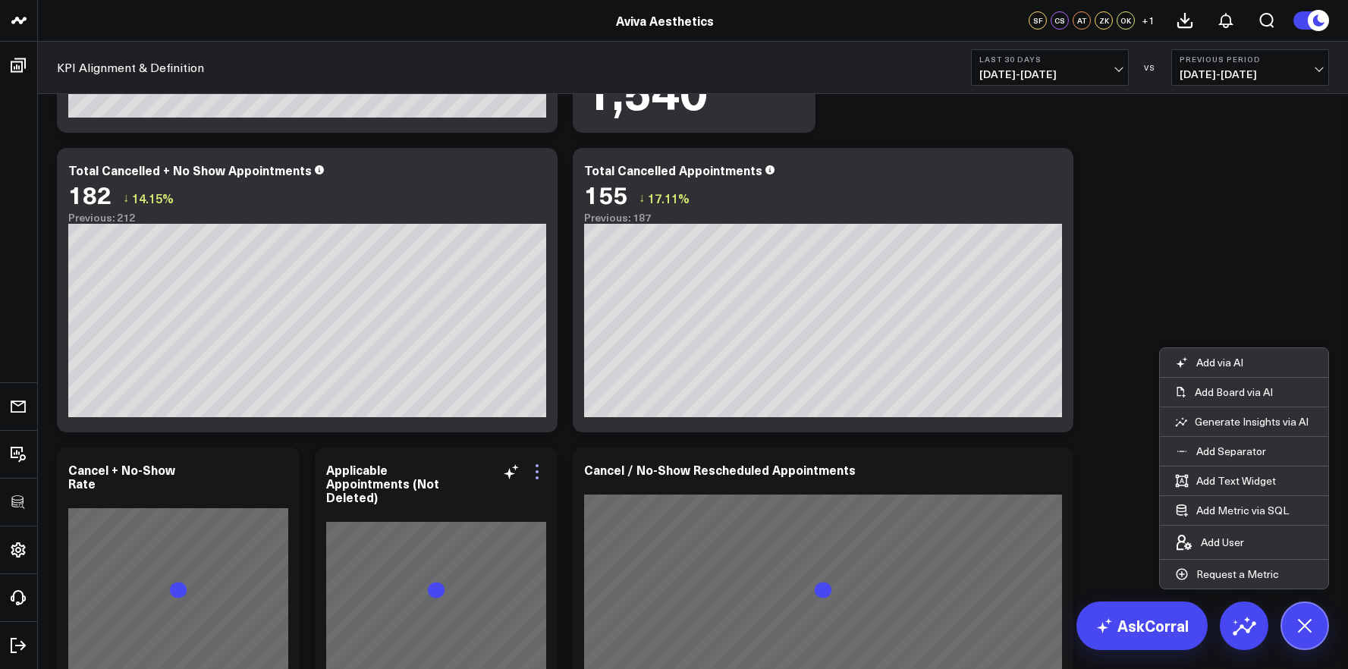
click at [540, 474] on icon at bounding box center [537, 472] width 18 height 18
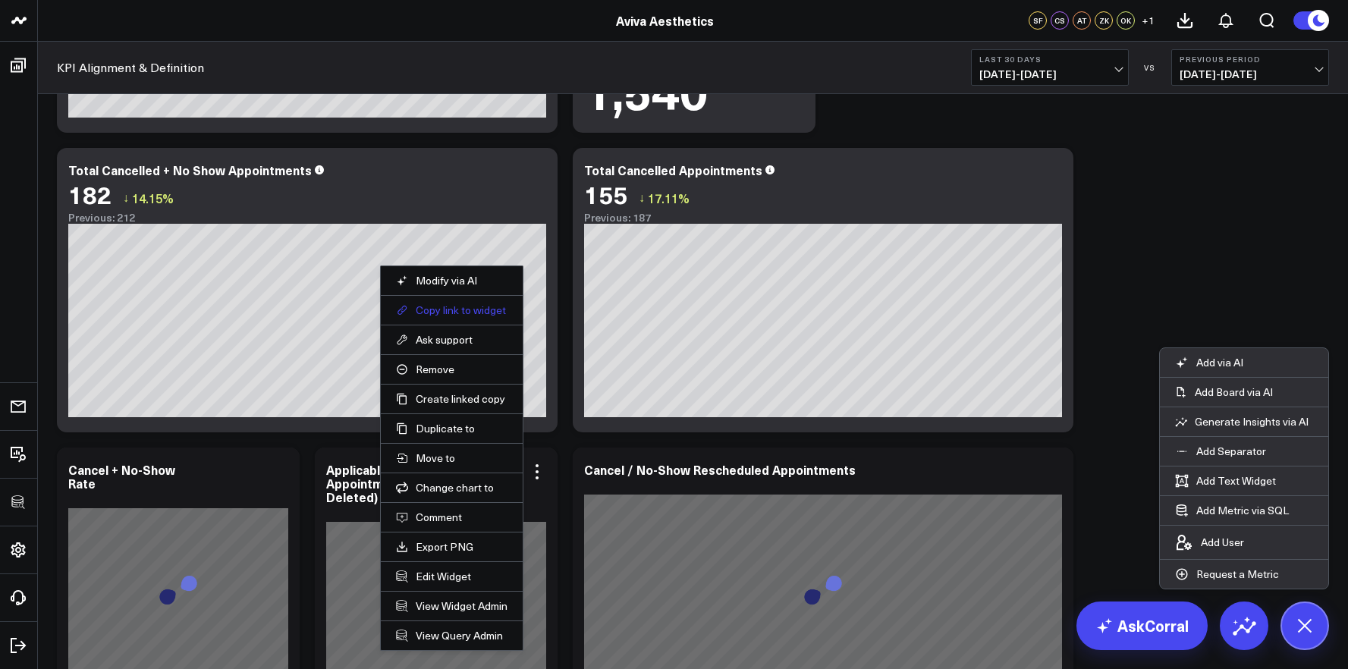
click at [460, 310] on button "Copy link to widget" at bounding box center [452, 310] width 112 height 14
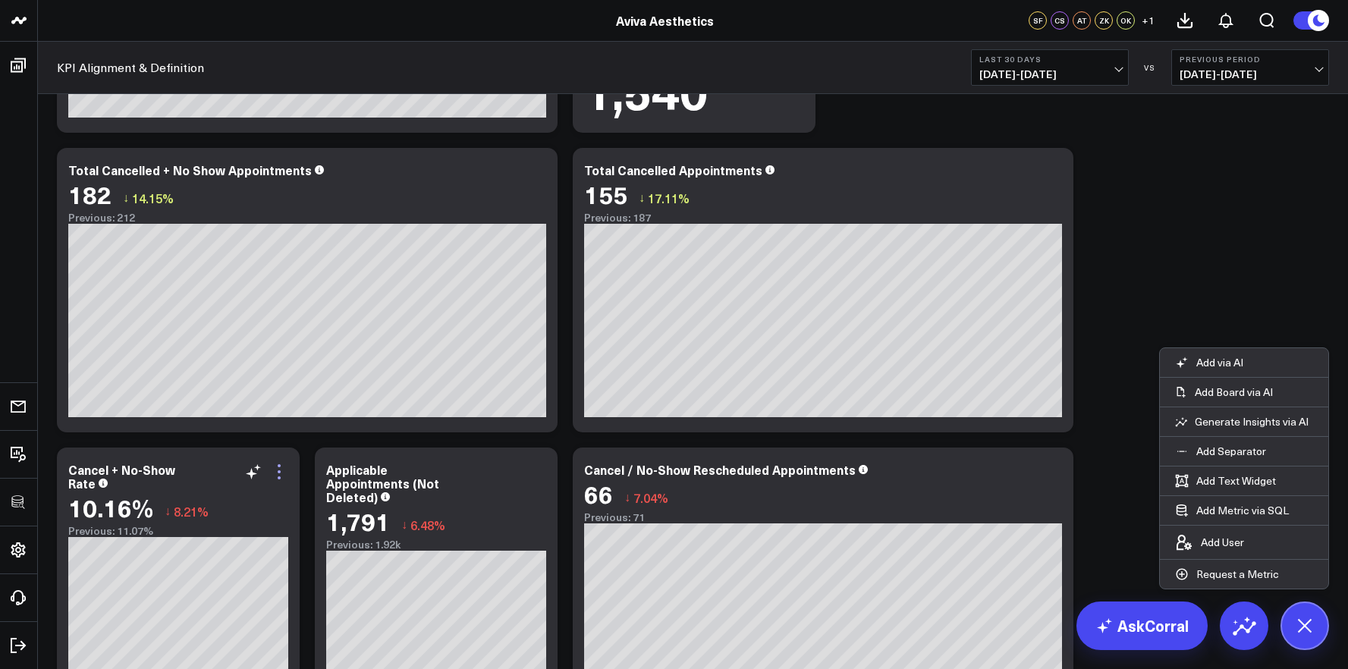
click at [284, 465] on icon at bounding box center [279, 472] width 18 height 18
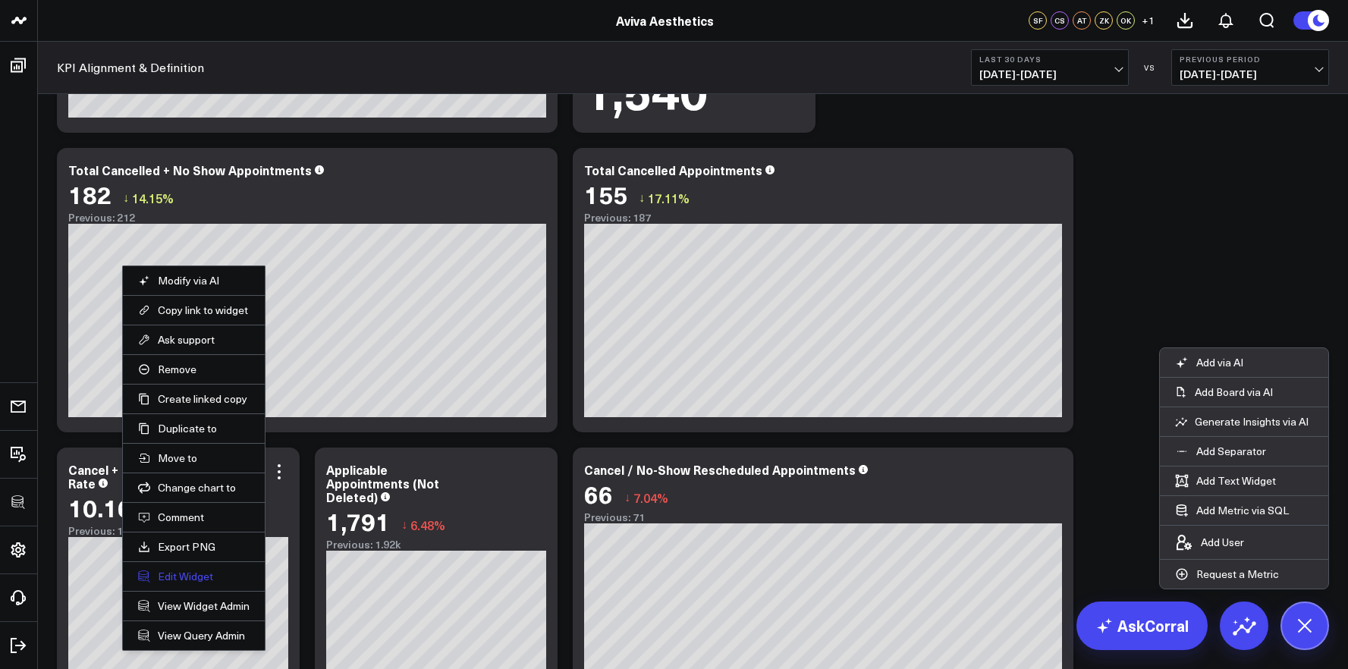
click at [193, 576] on button "Edit Widget" at bounding box center [194, 577] width 112 height 14
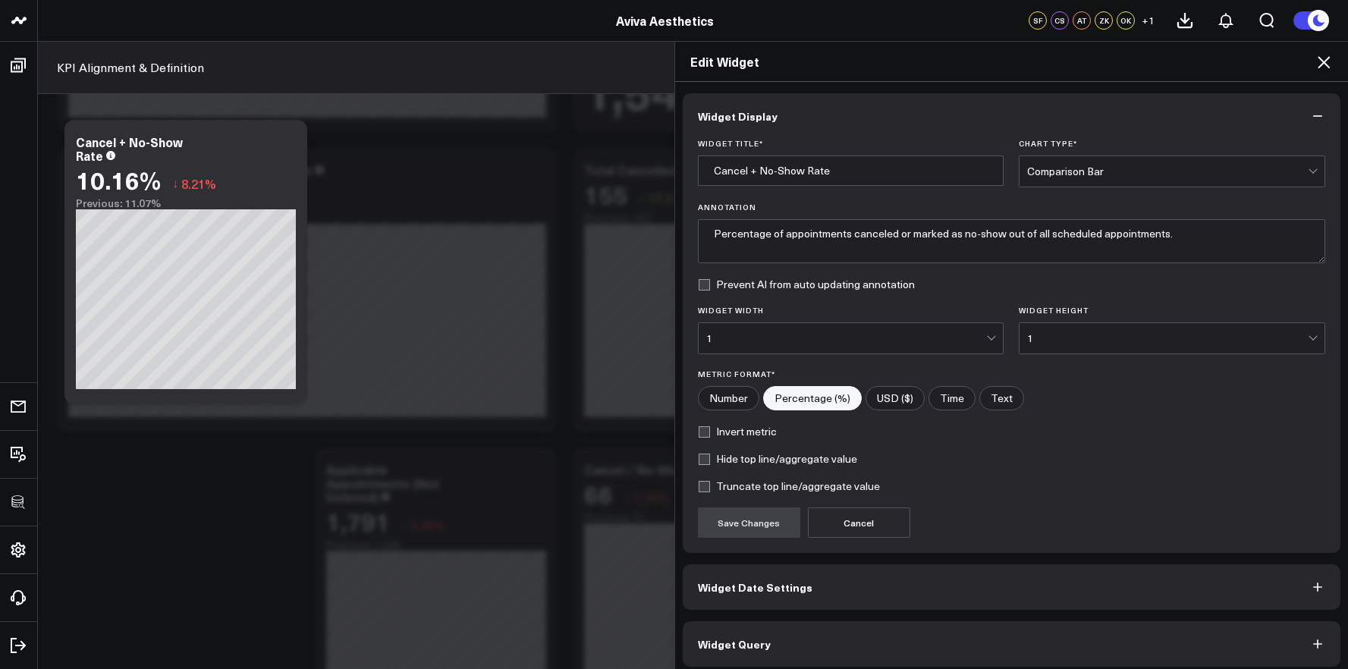
scroll to position [8, 0]
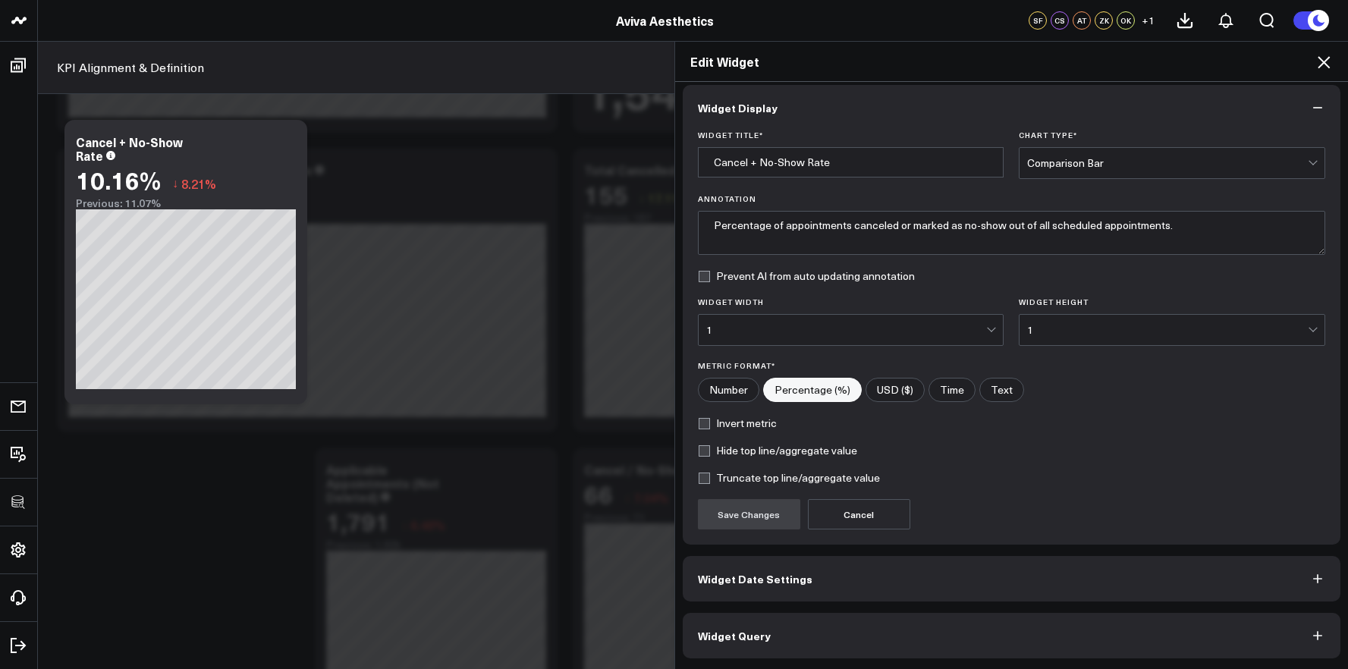
click at [789, 608] on div "Widget Display Widget Title * Cancel + No-Show Rate Chart Type * Comparison Bar…" at bounding box center [1012, 371] width 658 height 573
click at [790, 616] on button "Widget Query" at bounding box center [1012, 636] width 658 height 46
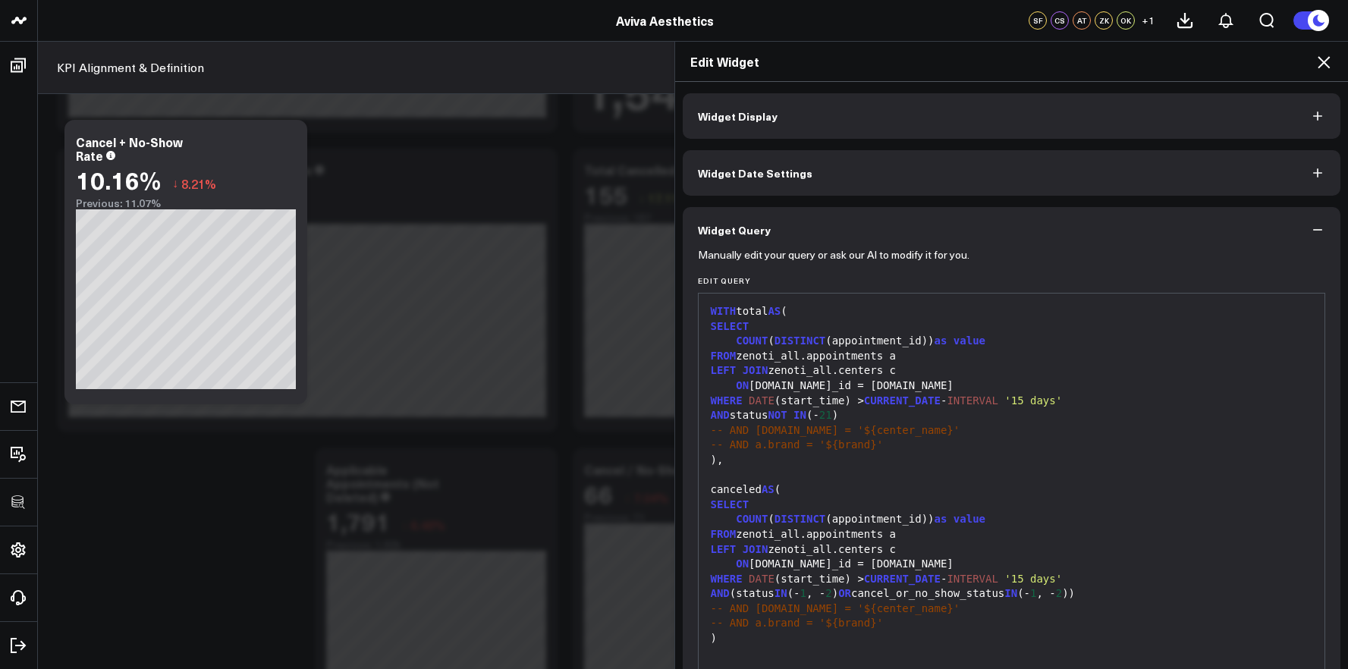
click at [854, 527] on div "FROM zenoti_all.appointments a" at bounding box center [1011, 534] width 611 height 15
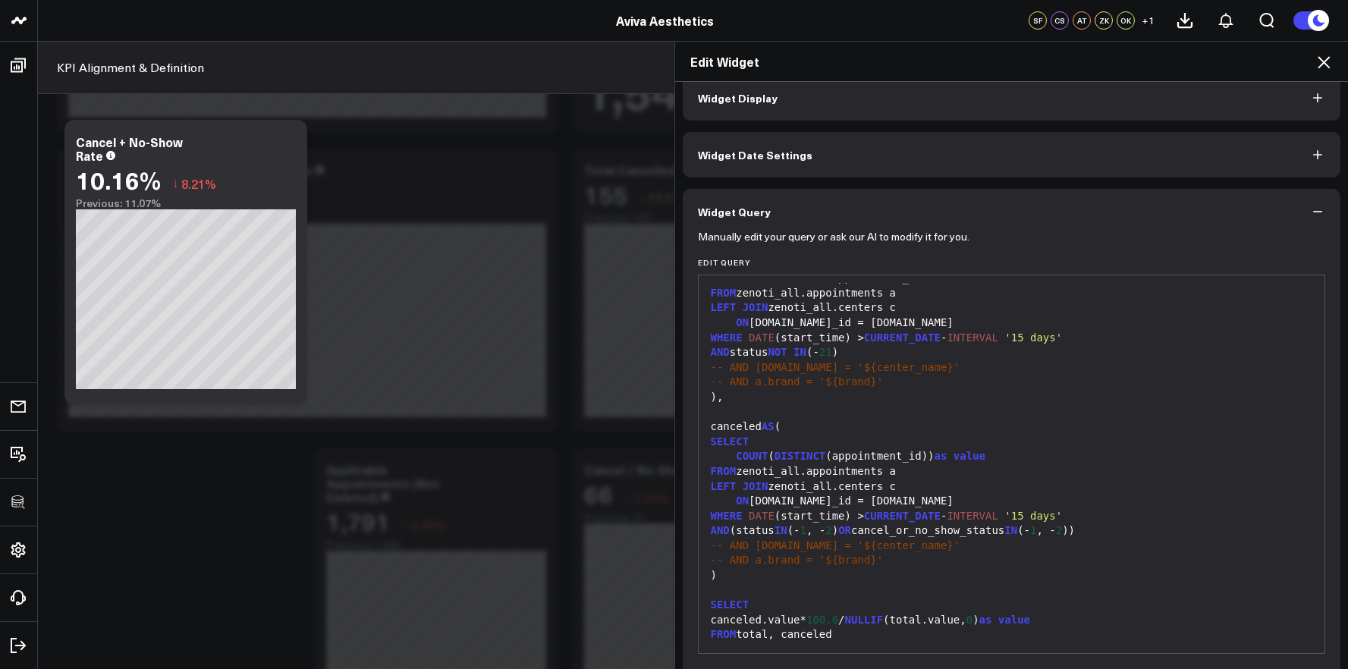
scroll to position [74, 0]
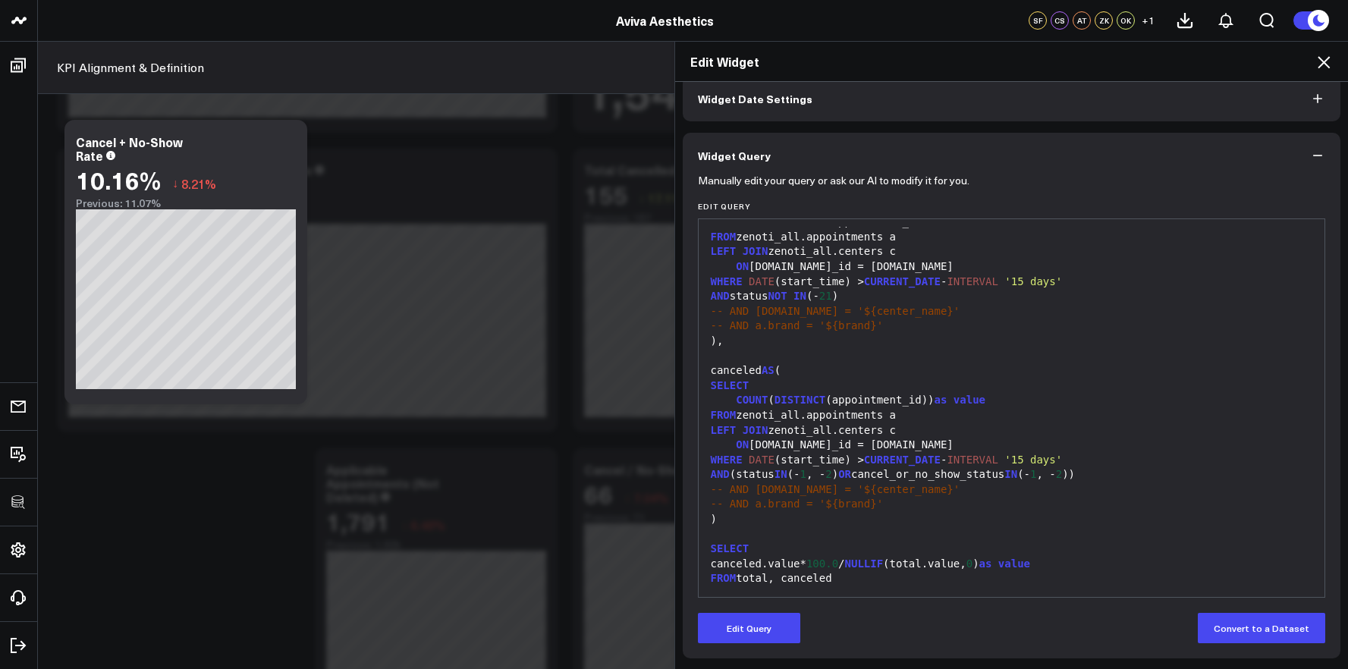
click at [872, 577] on div "FROM total, canceled" at bounding box center [1011, 578] width 611 height 15
click at [850, 570] on div "canceled.value* 100.0 / NULLIF (total.value, 0 ) as value" at bounding box center [1011, 564] width 611 height 15
click at [762, 622] on button "Edit Query" at bounding box center [749, 628] width 102 height 30
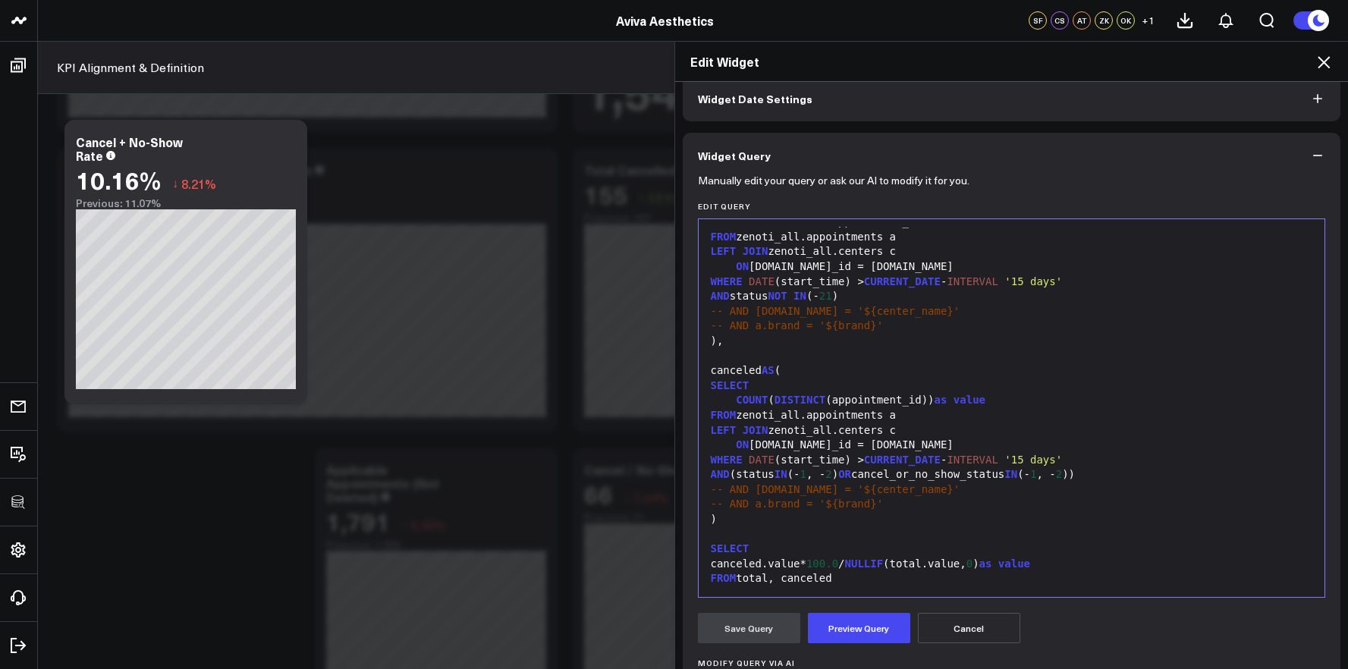
click at [861, 580] on div "FROM total, canceled" at bounding box center [1011, 578] width 611 height 15
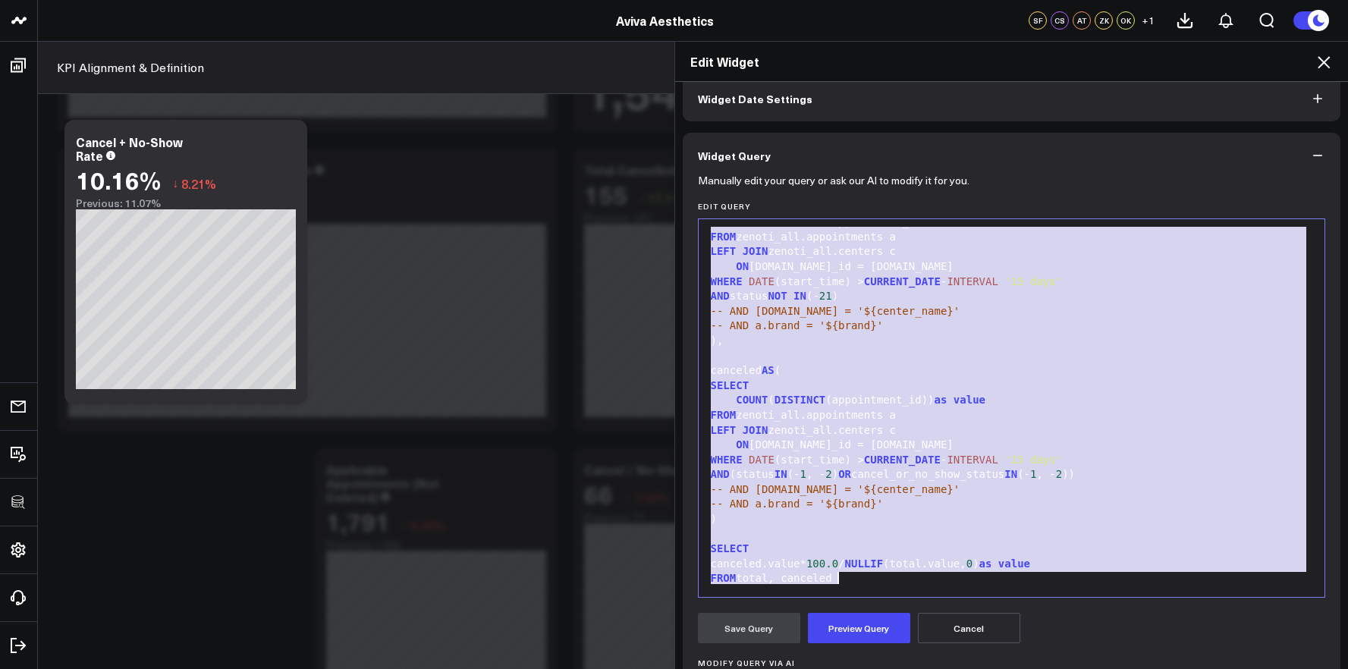
copy div "WITH total AS ( SELECT COUNT ( DISTINCT (appointment_id)) as value FROM zenoti_…"
click at [1319, 68] on icon at bounding box center [1324, 62] width 18 height 18
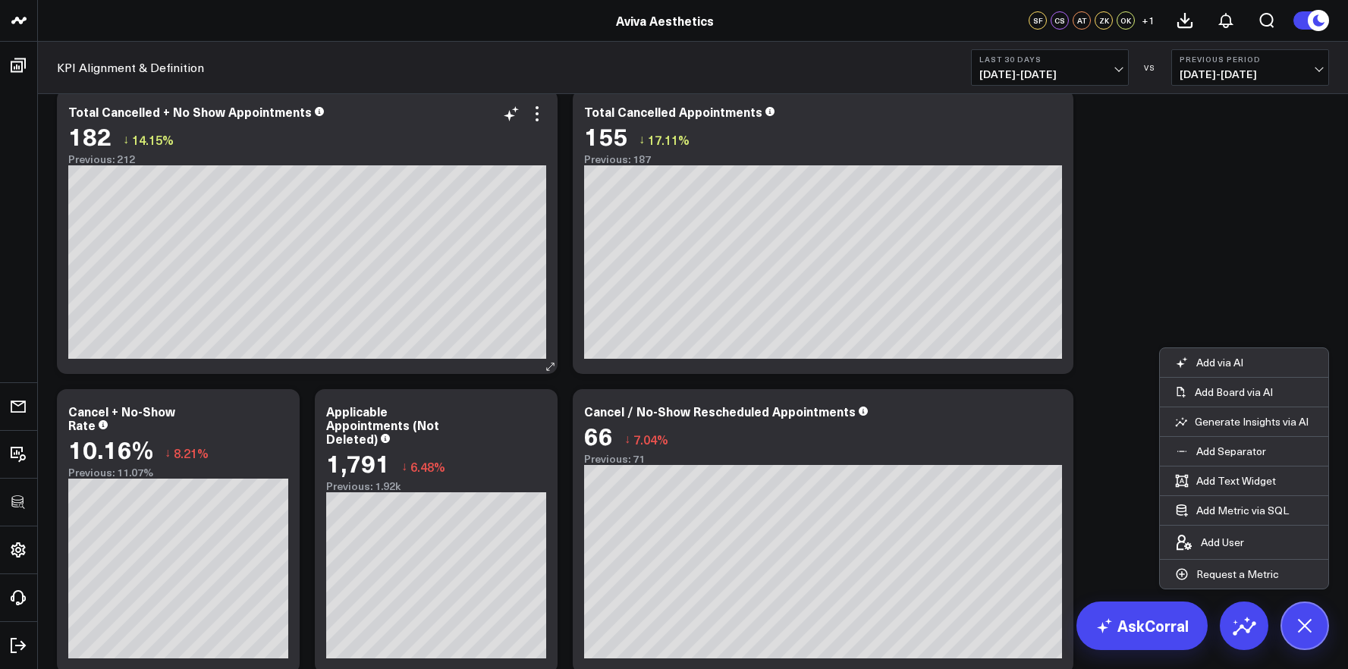
scroll to position [4378, 0]
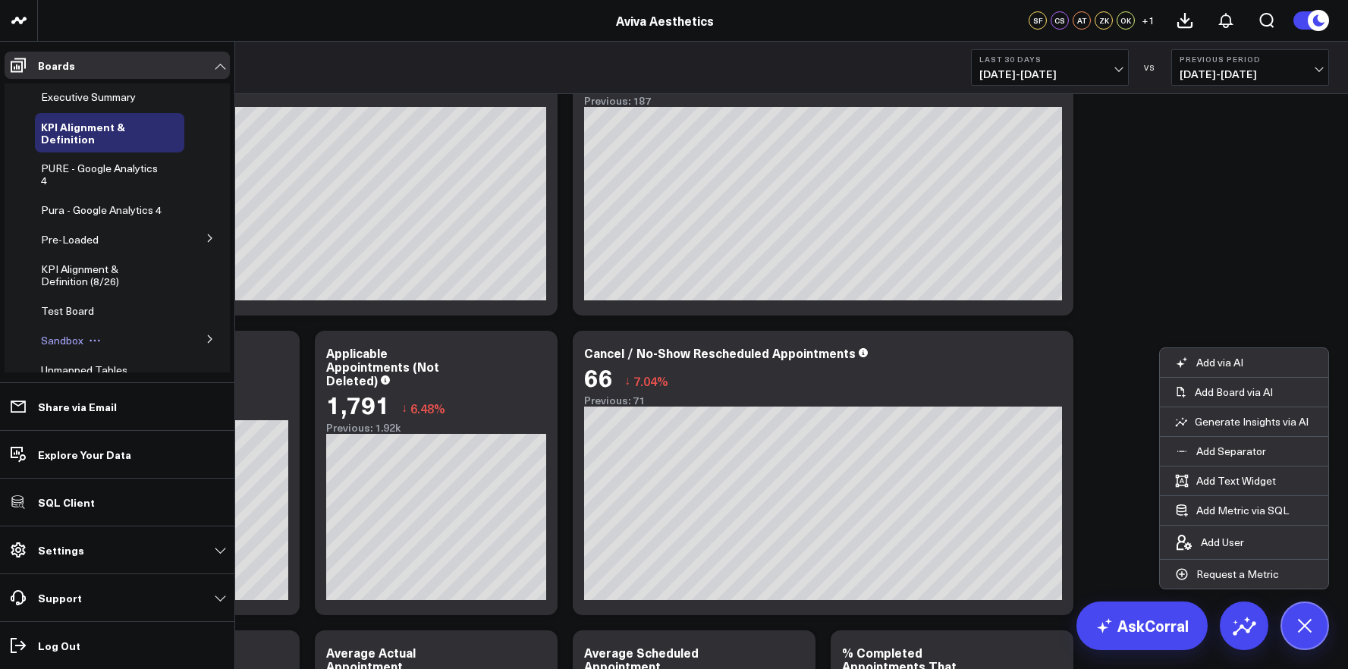
click at [61, 346] on span "Sandbox" at bounding box center [62, 340] width 42 height 14
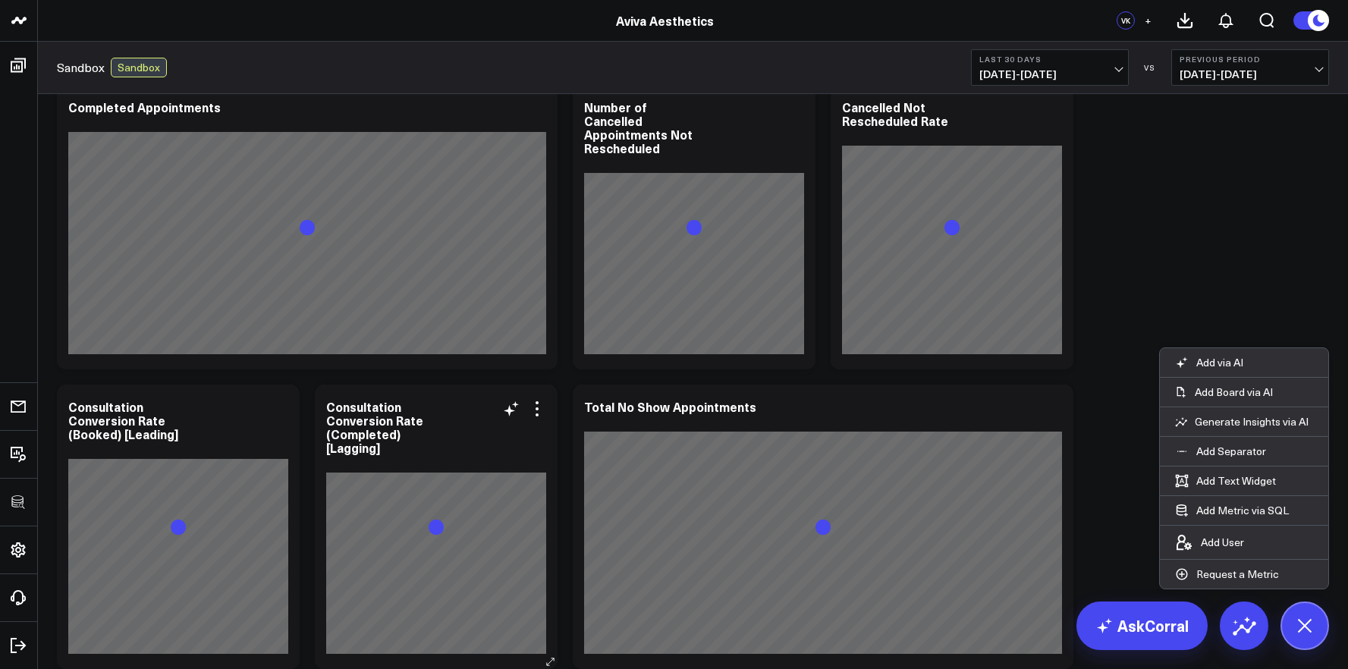
scroll to position [726, 0]
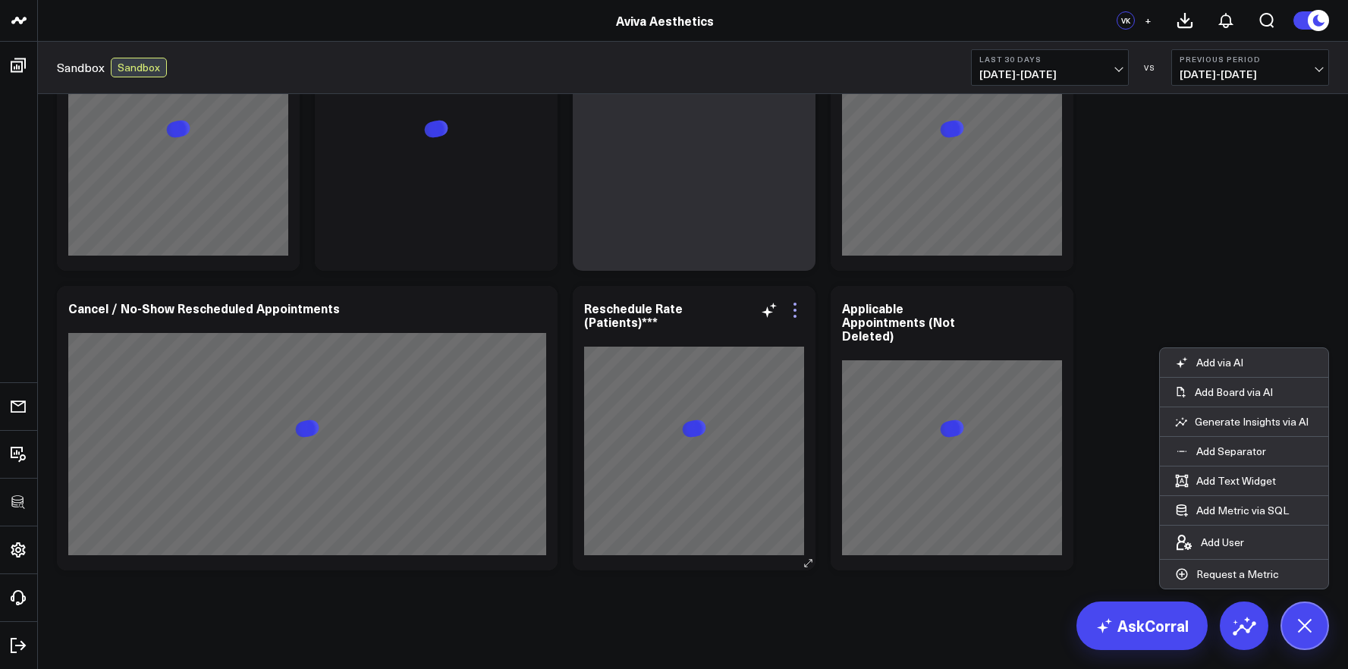
click at [796, 310] on icon at bounding box center [795, 310] width 18 height 18
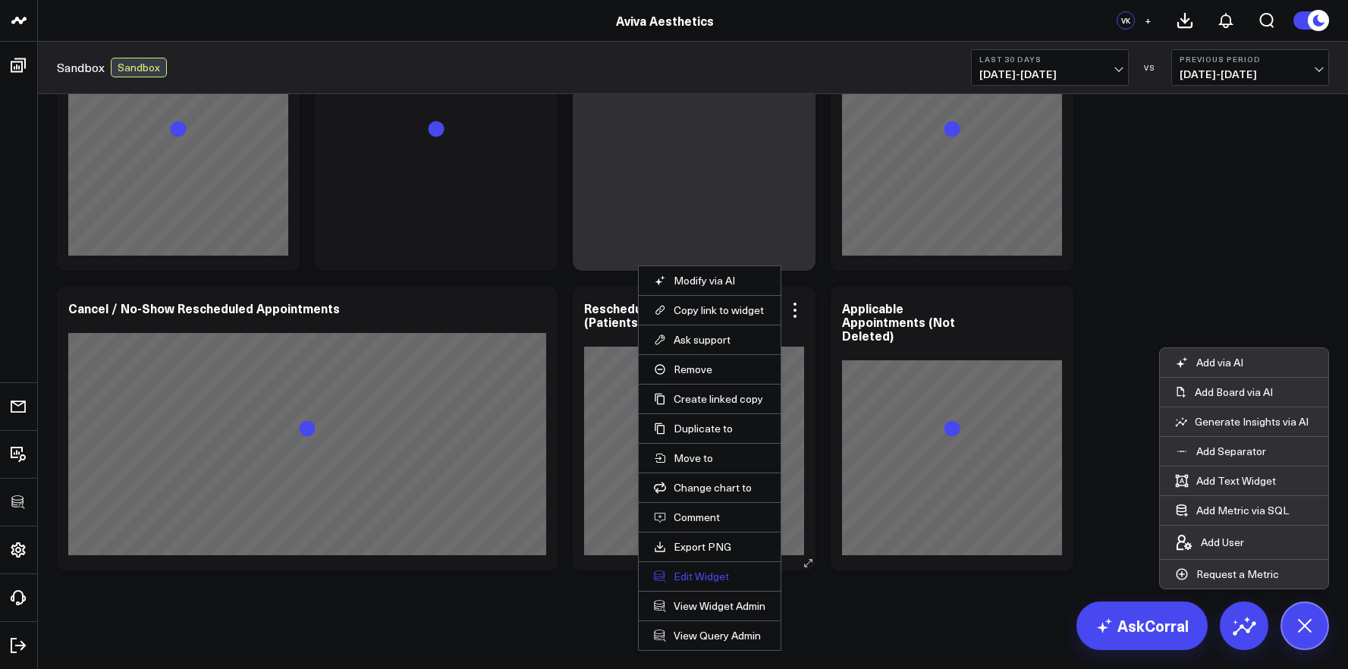
click at [703, 570] on button "Edit Widget" at bounding box center [710, 577] width 112 height 14
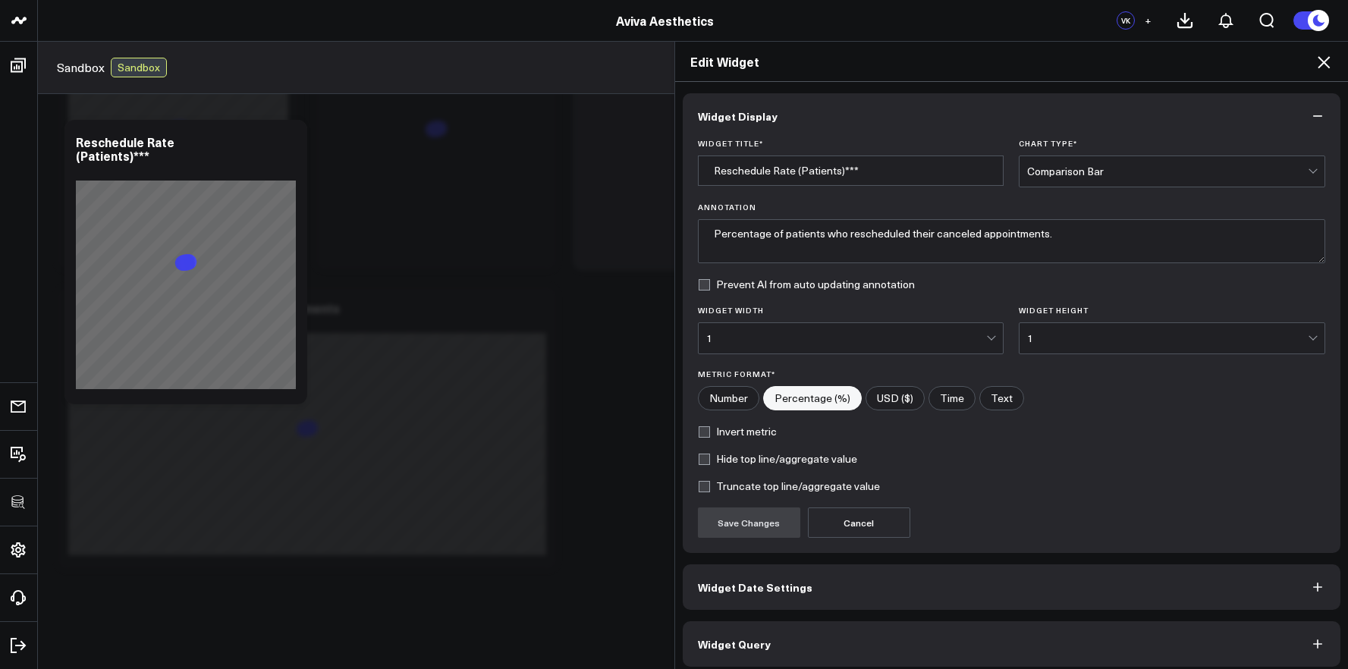
scroll to position [8, 0]
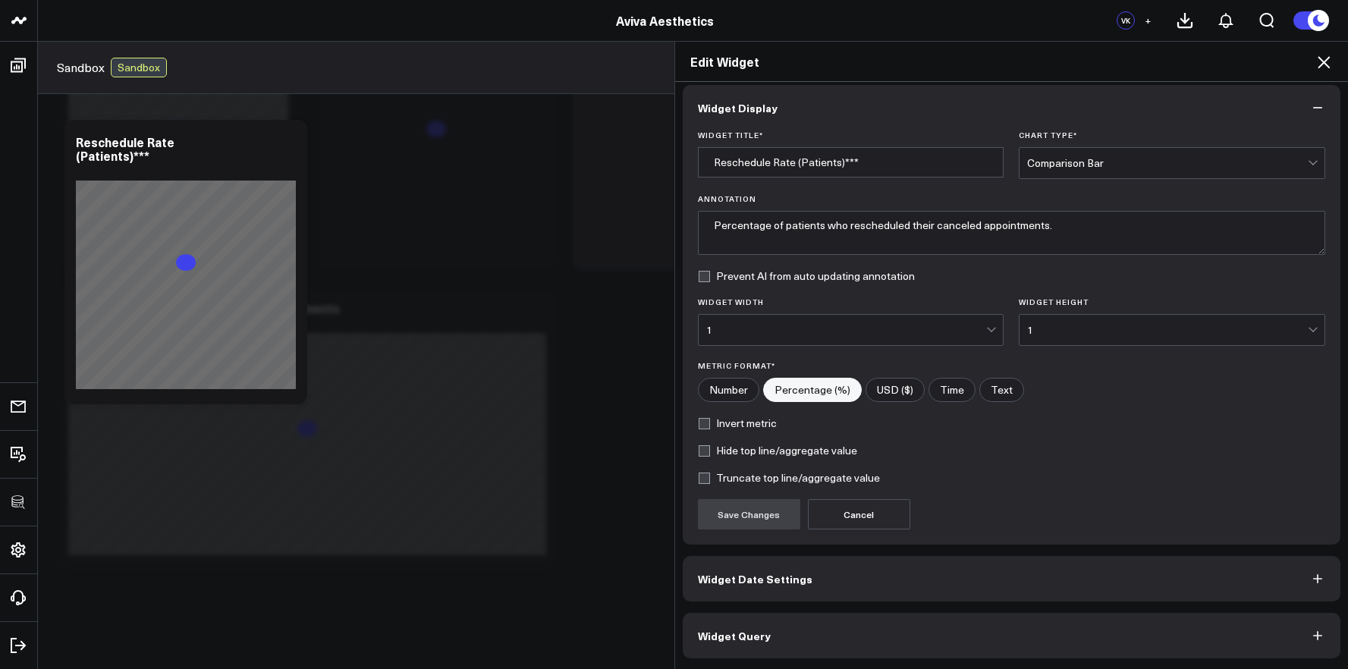
click at [792, 659] on div "Widget Display Widget Title * Reschedule Rate (Patients)*** Chart Type * Compar…" at bounding box center [1012, 376] width 674 height 588
click at [791, 652] on button "Widget Query" at bounding box center [1012, 636] width 658 height 46
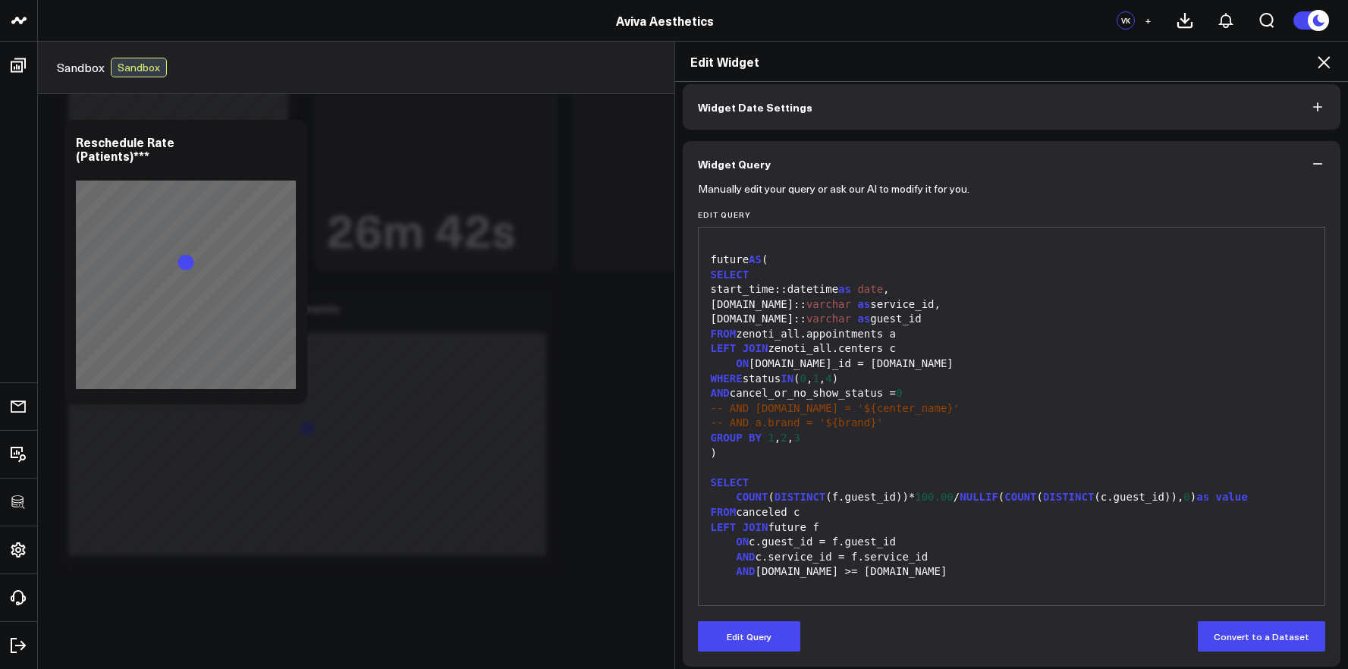
scroll to position [74, 0]
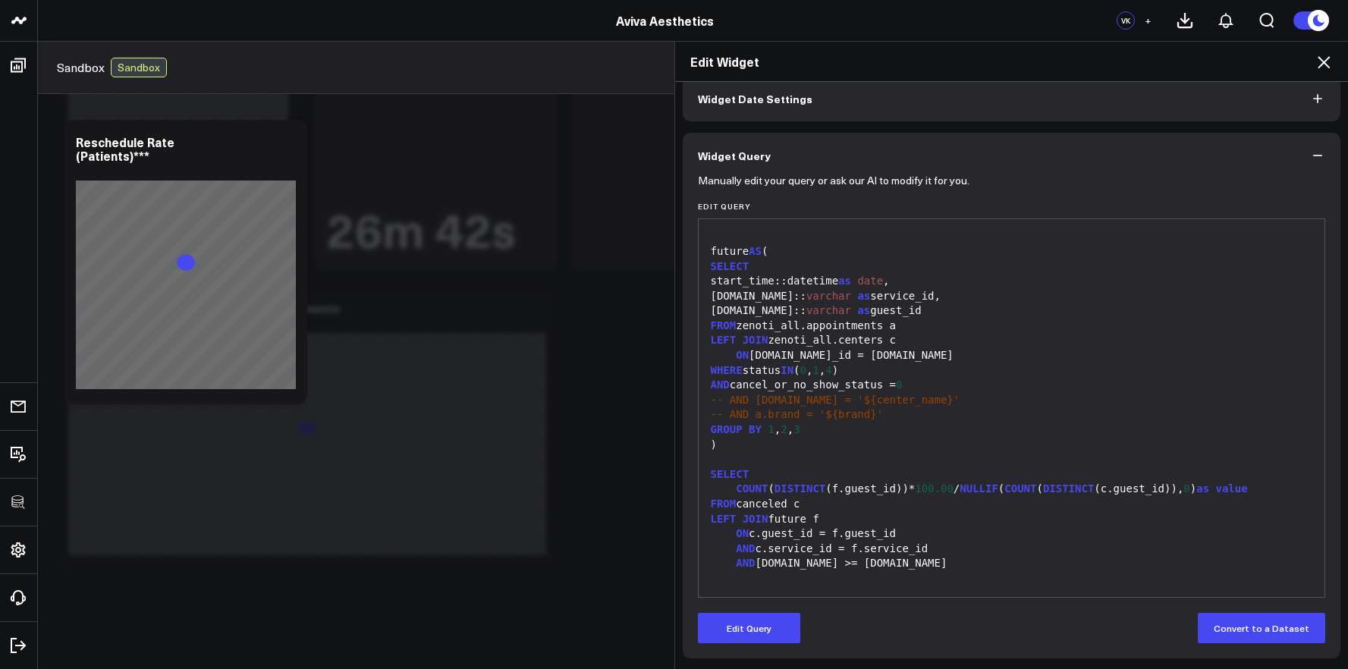
click at [1329, 58] on icon at bounding box center [1324, 62] width 18 height 18
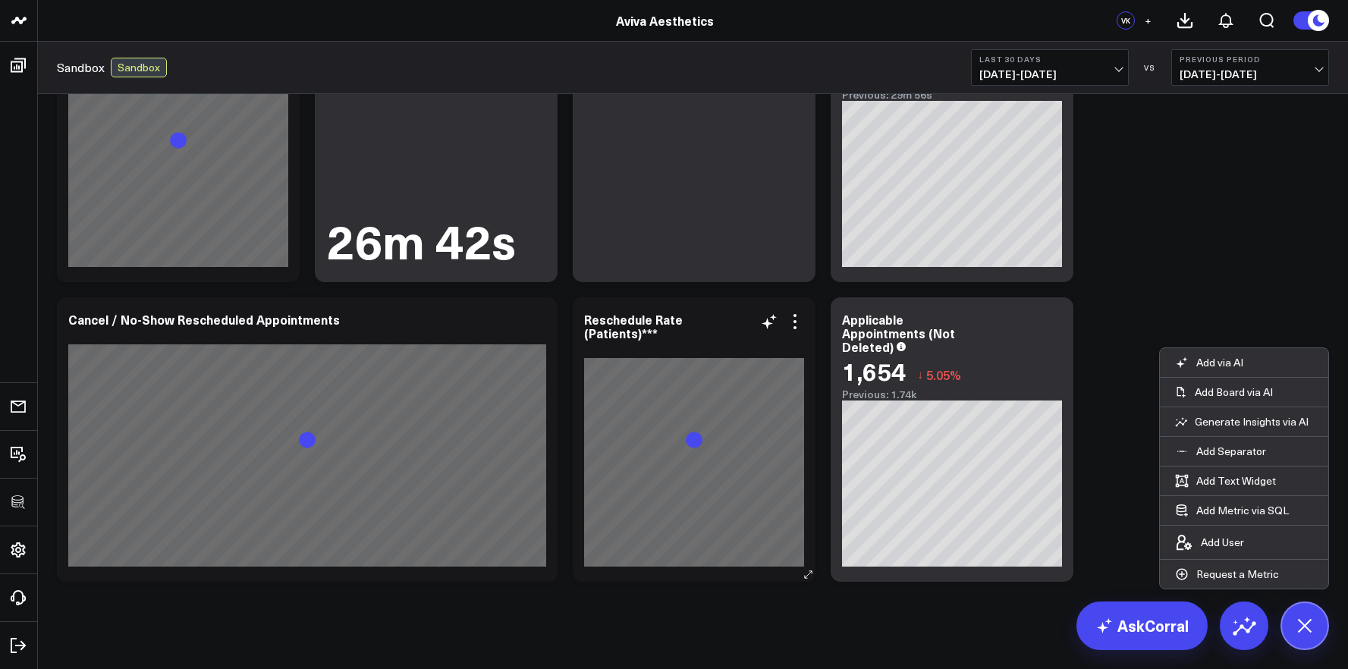
scroll to position [712, 0]
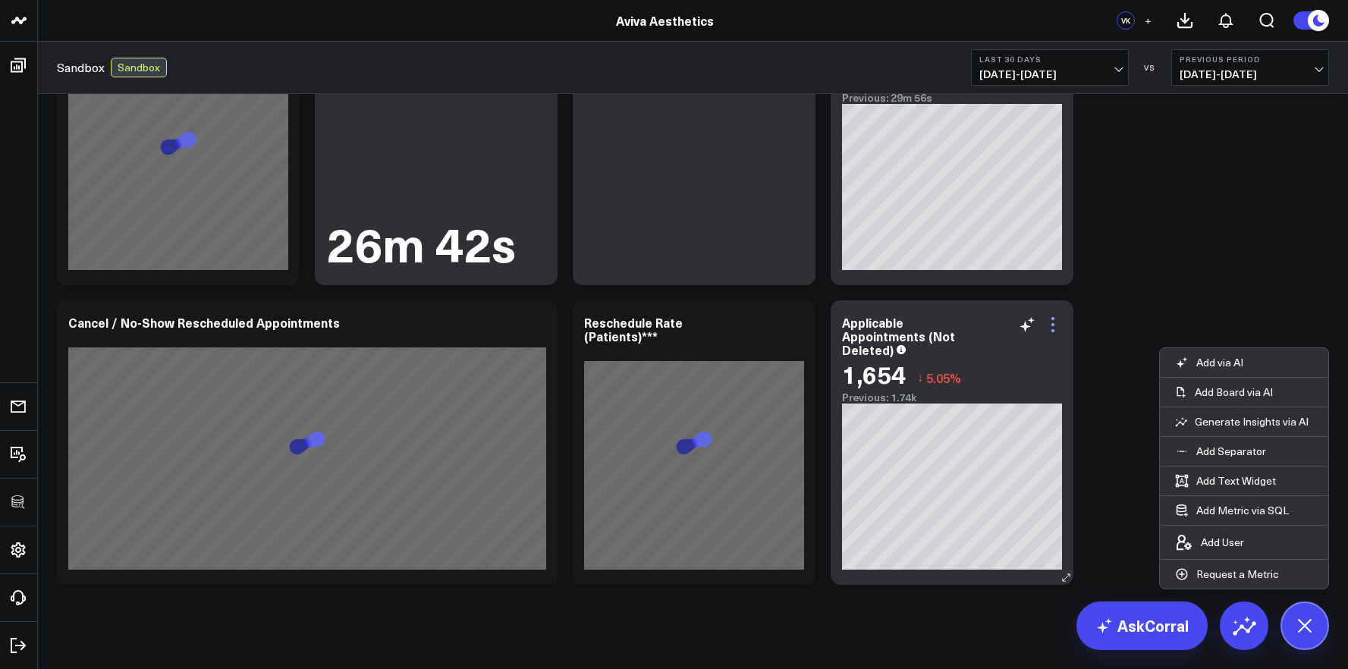
click at [1054, 322] on icon at bounding box center [1053, 325] width 18 height 18
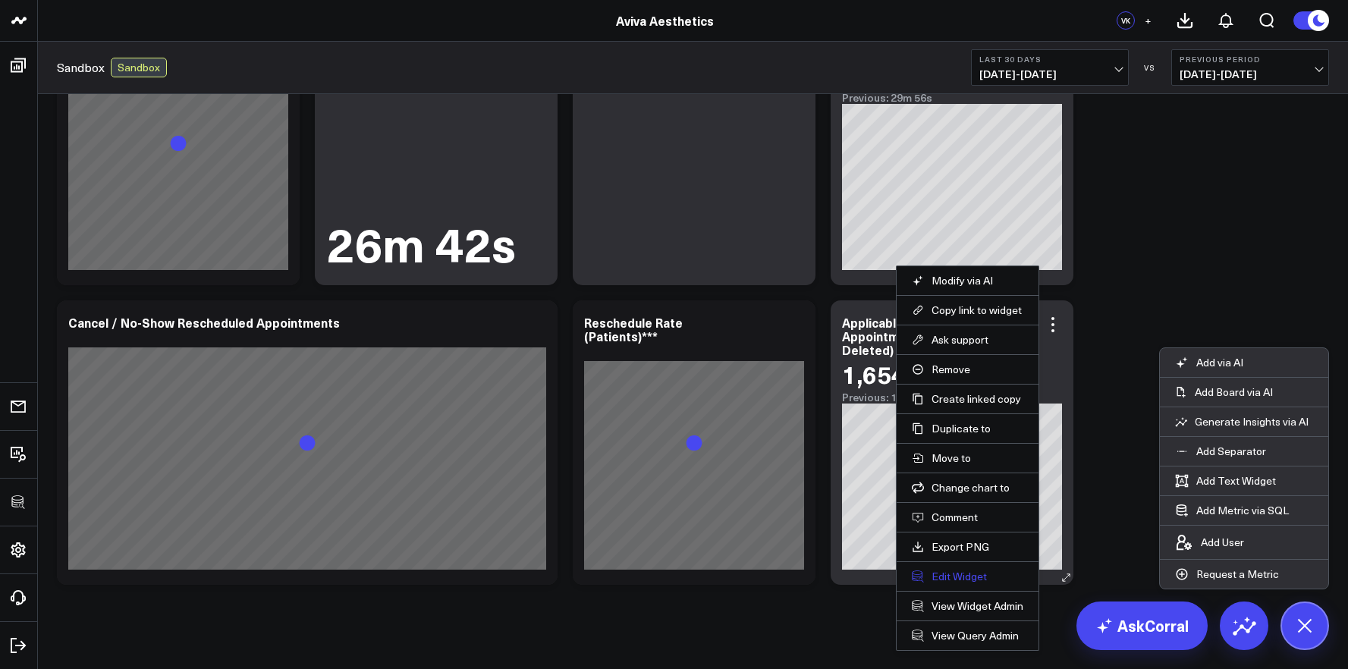
click at [957, 572] on button "Edit Widget" at bounding box center [968, 577] width 112 height 14
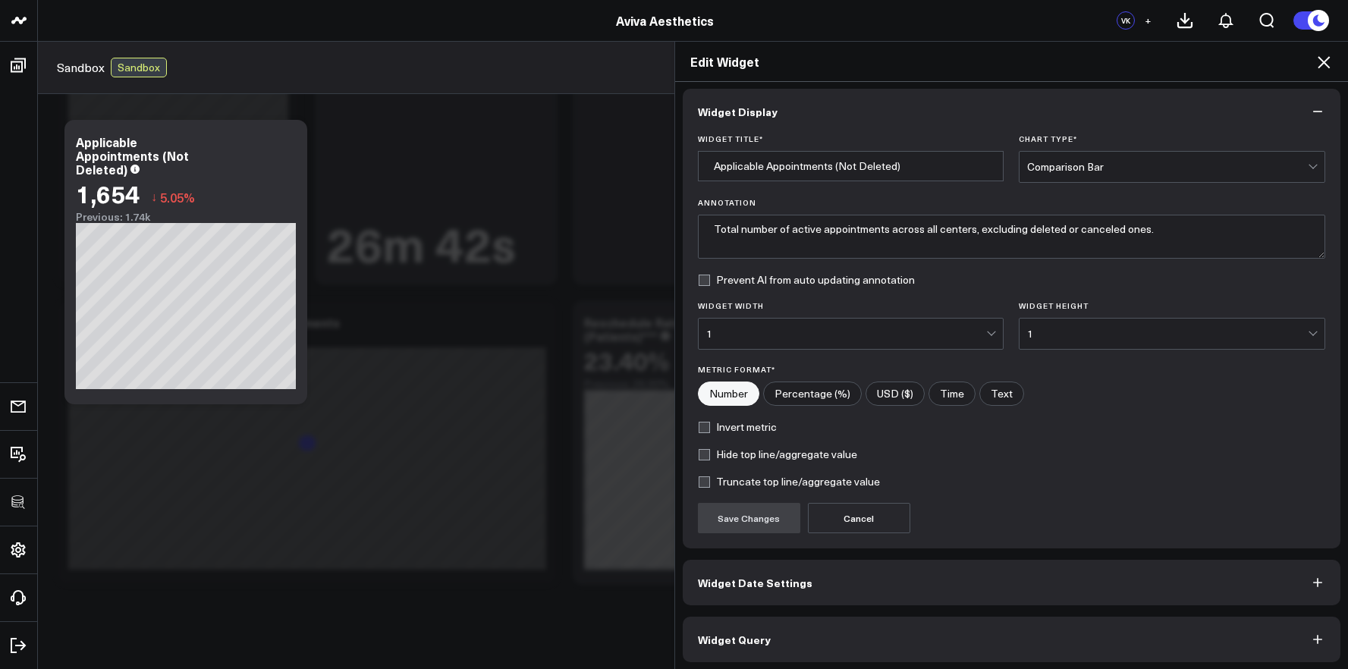
scroll to position [8, 0]
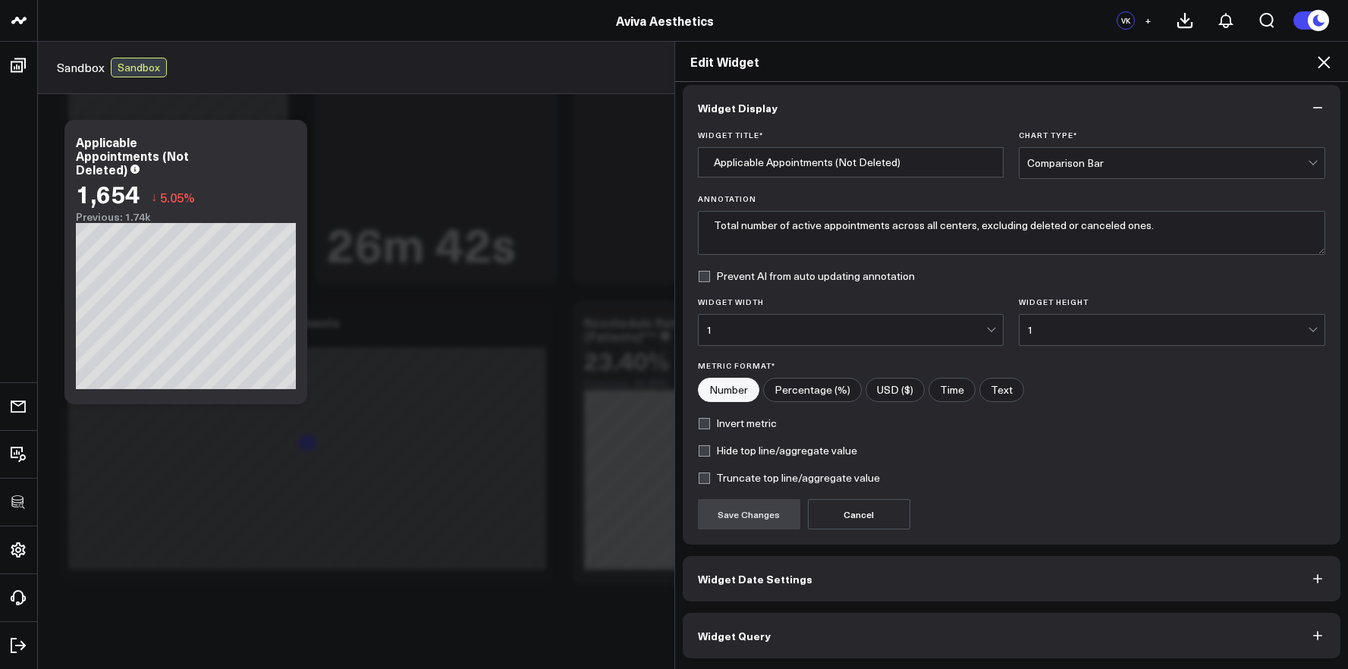
click at [859, 629] on button "Widget Query" at bounding box center [1012, 636] width 658 height 46
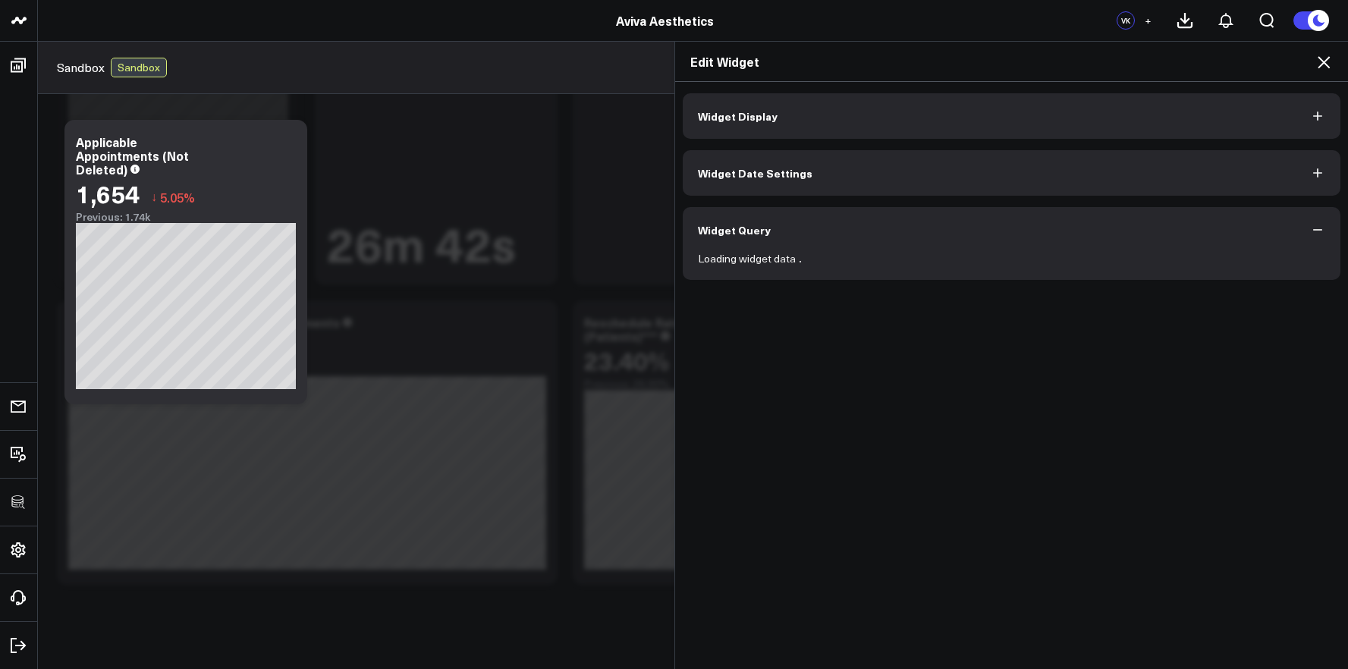
scroll to position [0, 0]
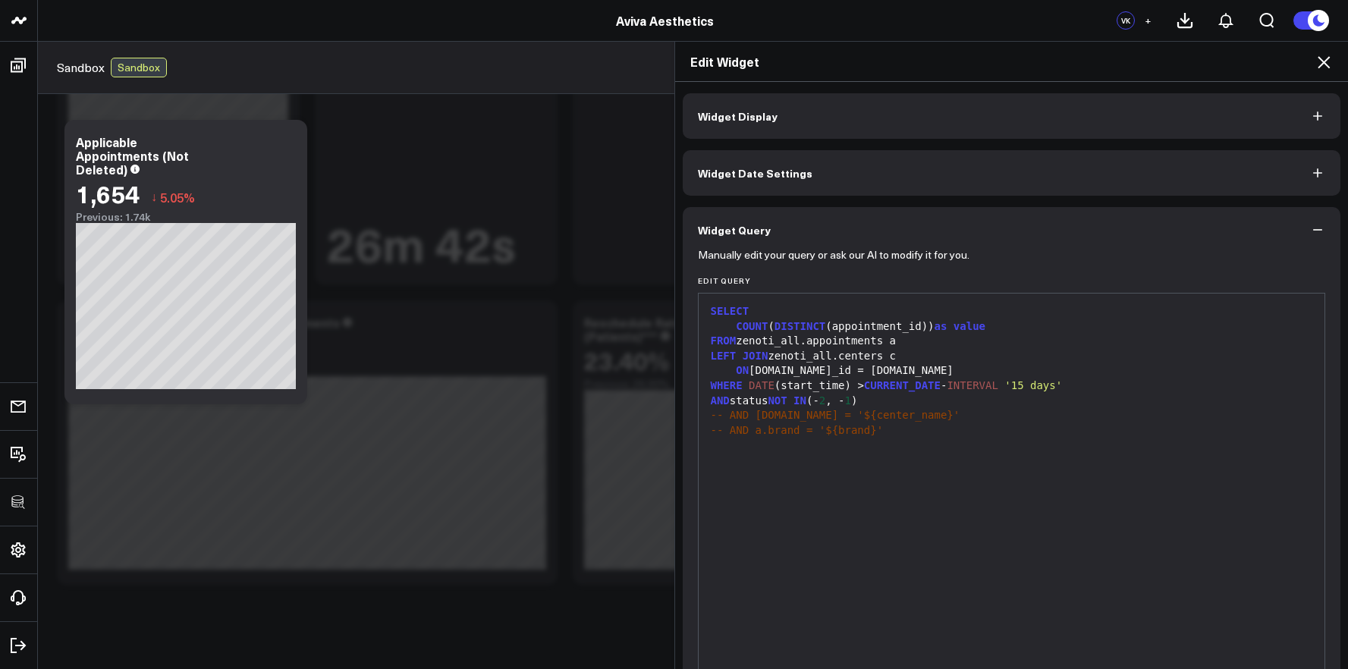
click at [853, 401] on div "AND status NOT IN (- 2 , - 1 )" at bounding box center [1011, 401] width 611 height 15
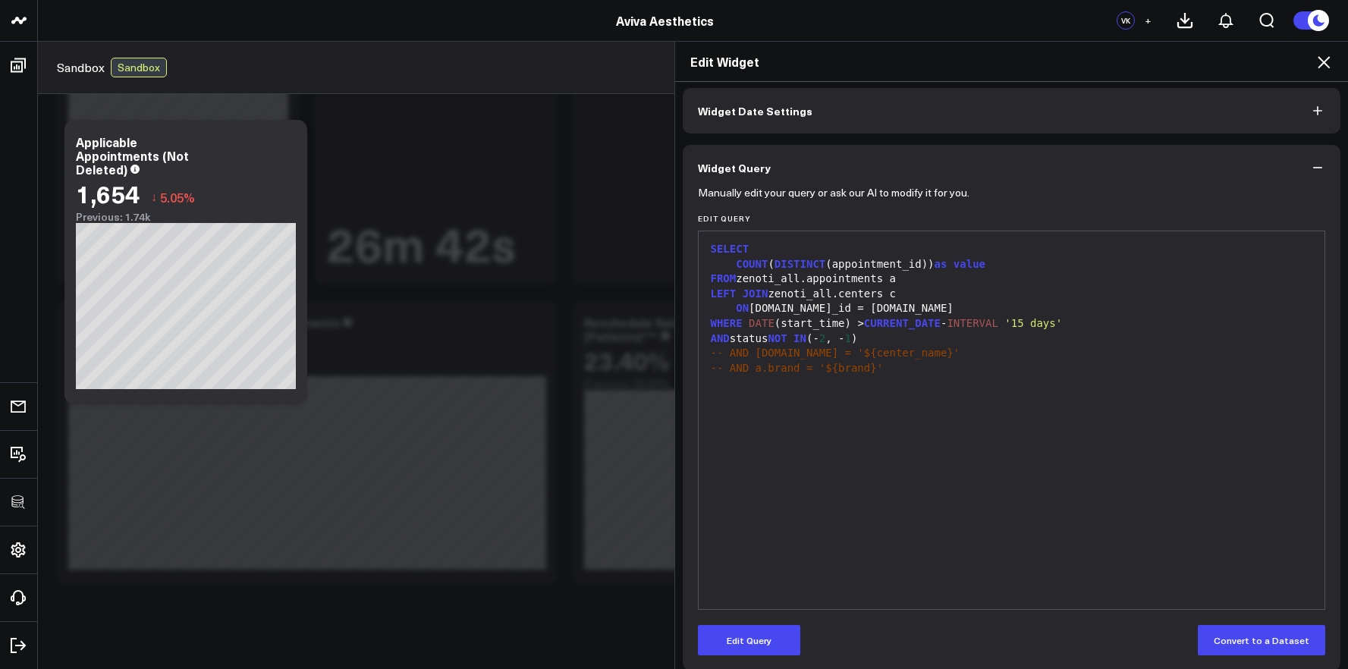
scroll to position [74, 0]
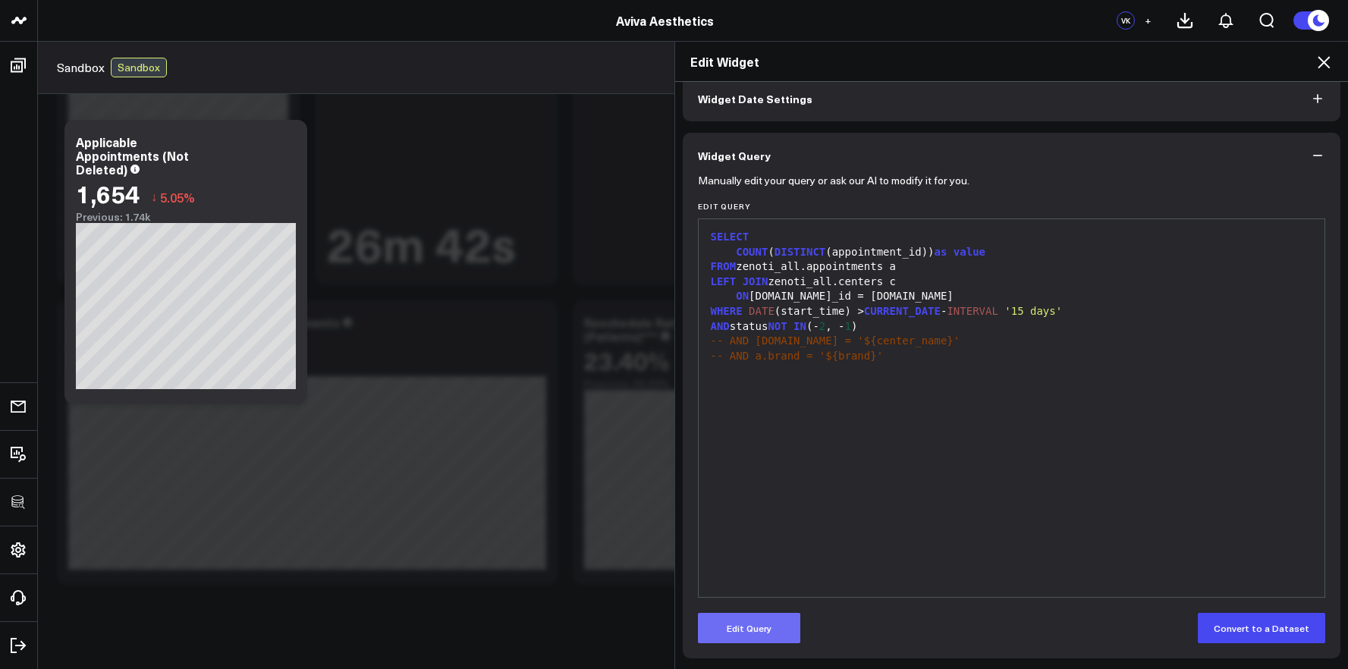
click at [760, 636] on button "Edit Query" at bounding box center [749, 628] width 102 height 30
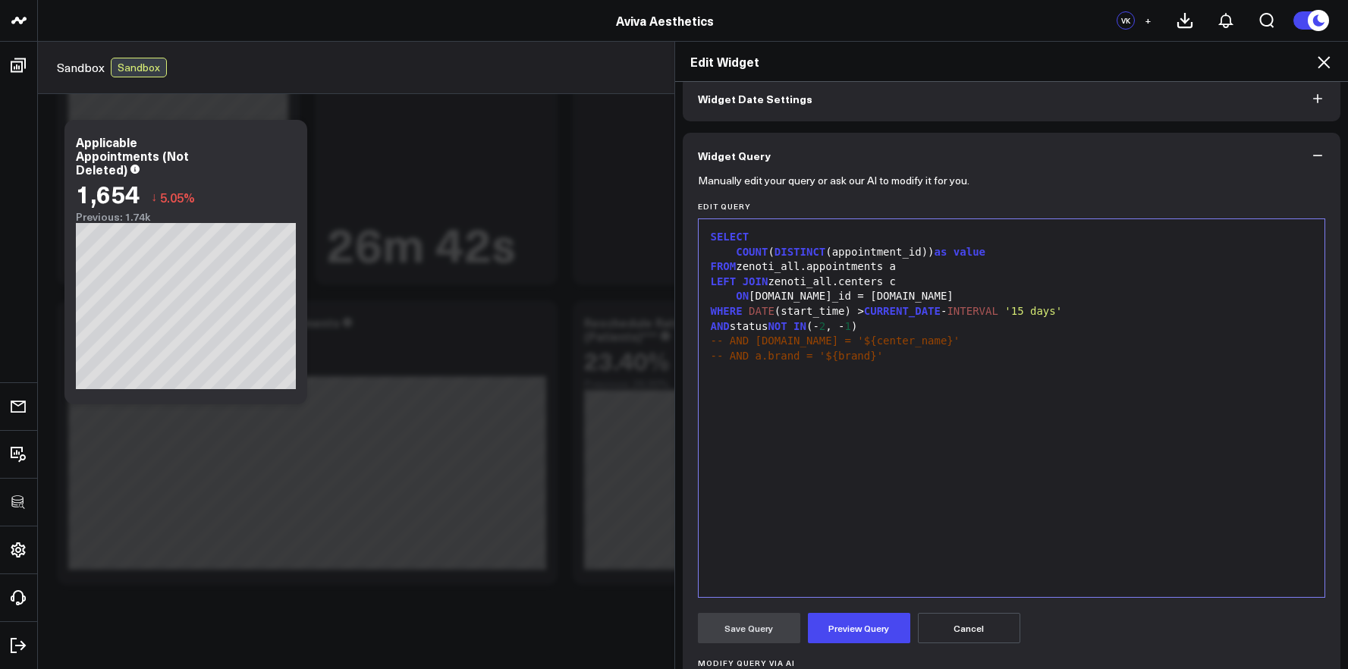
click at [853, 326] on div "AND status NOT IN (- 2 , - 1 )" at bounding box center [1011, 326] width 611 height 15
click at [875, 622] on button "Preview Query" at bounding box center [859, 628] width 102 height 30
click at [736, 621] on button "Save Query" at bounding box center [749, 628] width 102 height 30
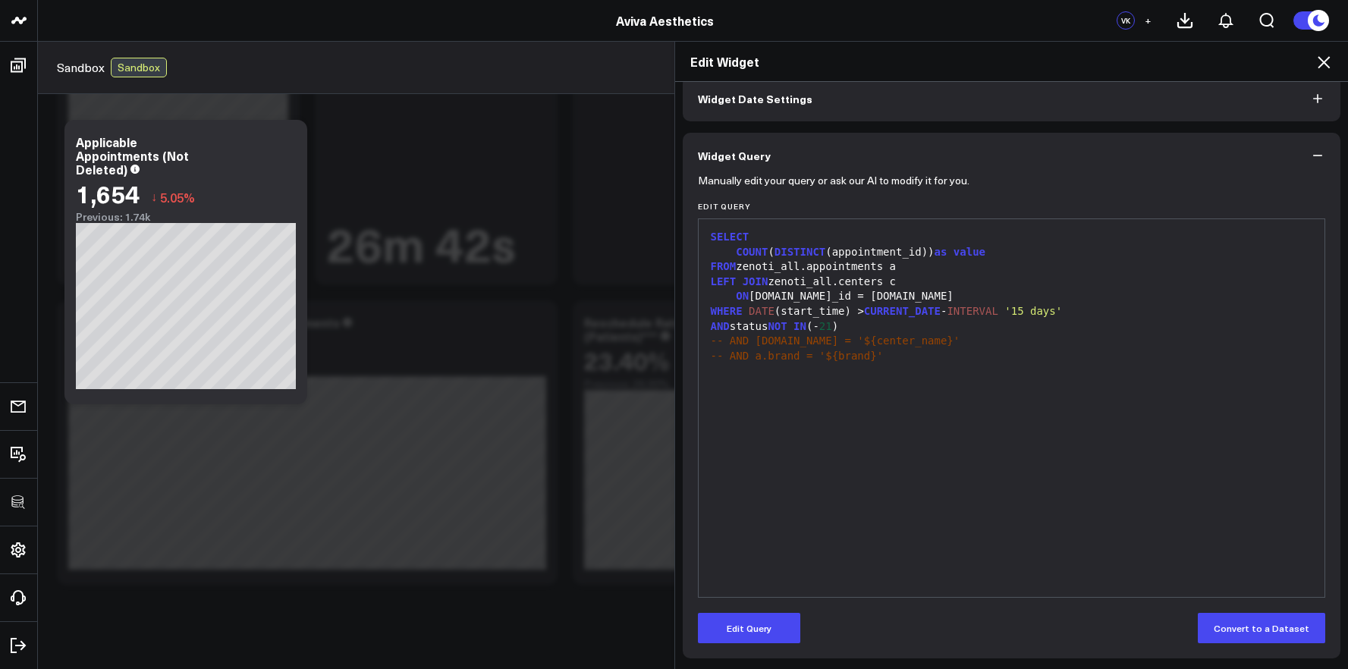
click at [1320, 66] on icon at bounding box center [1324, 62] width 12 height 12
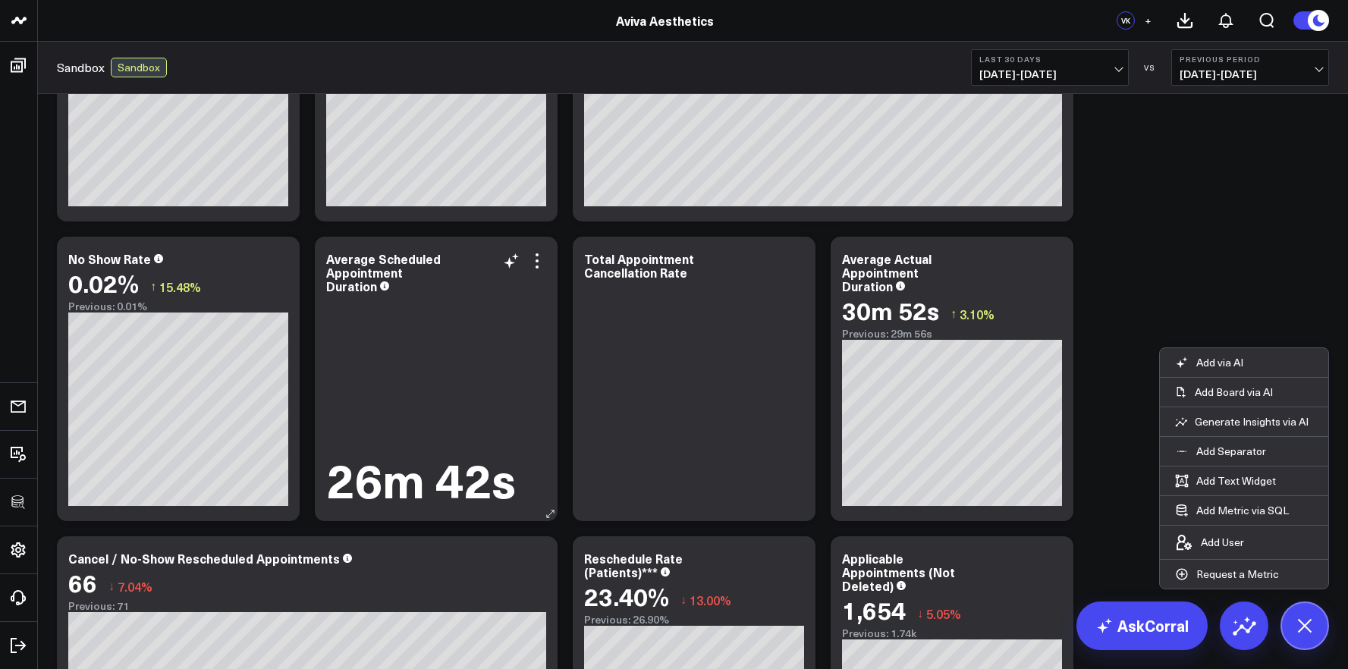
scroll to position [377, 0]
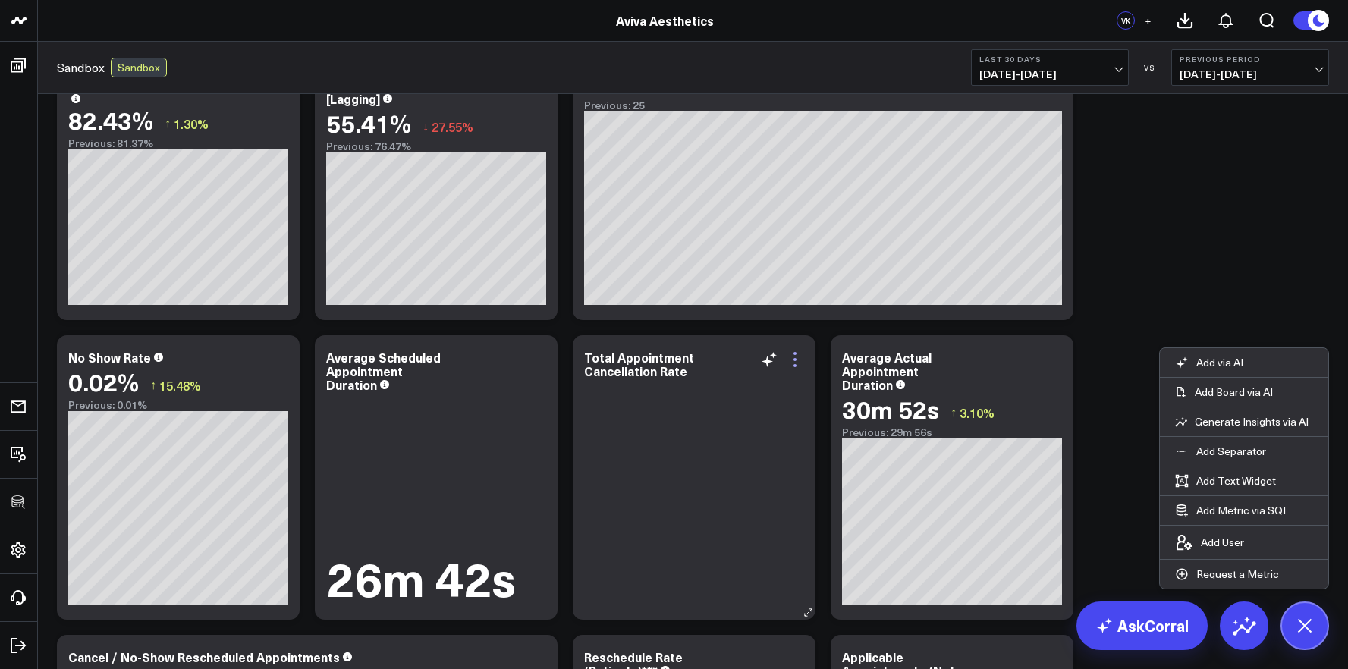
click at [796, 357] on icon at bounding box center [795, 359] width 18 height 18
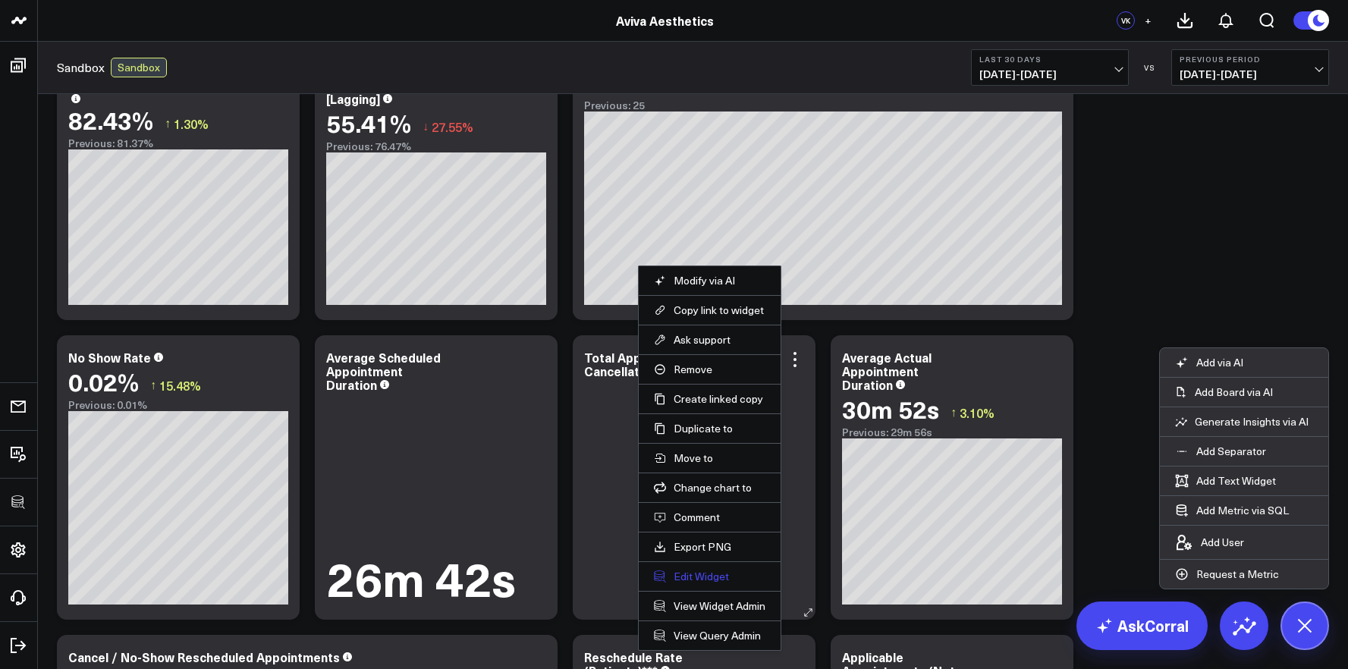
click at [715, 582] on button "Edit Widget" at bounding box center [710, 577] width 112 height 14
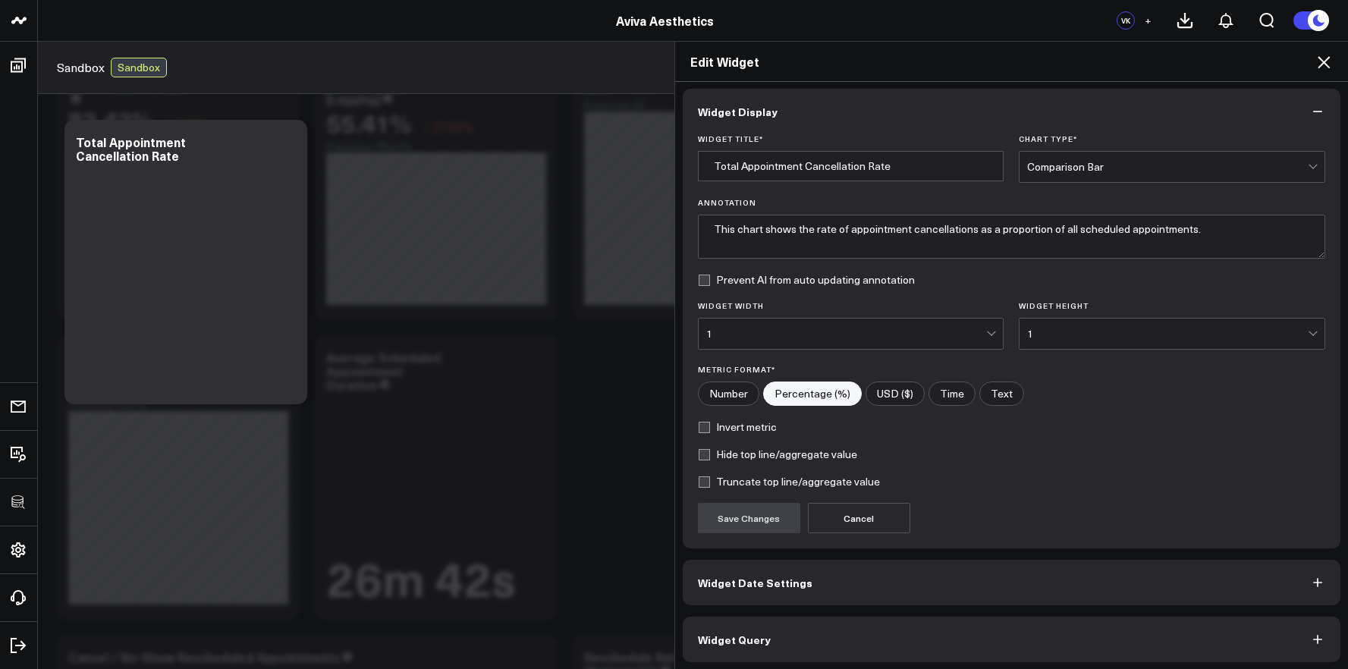
scroll to position [8, 0]
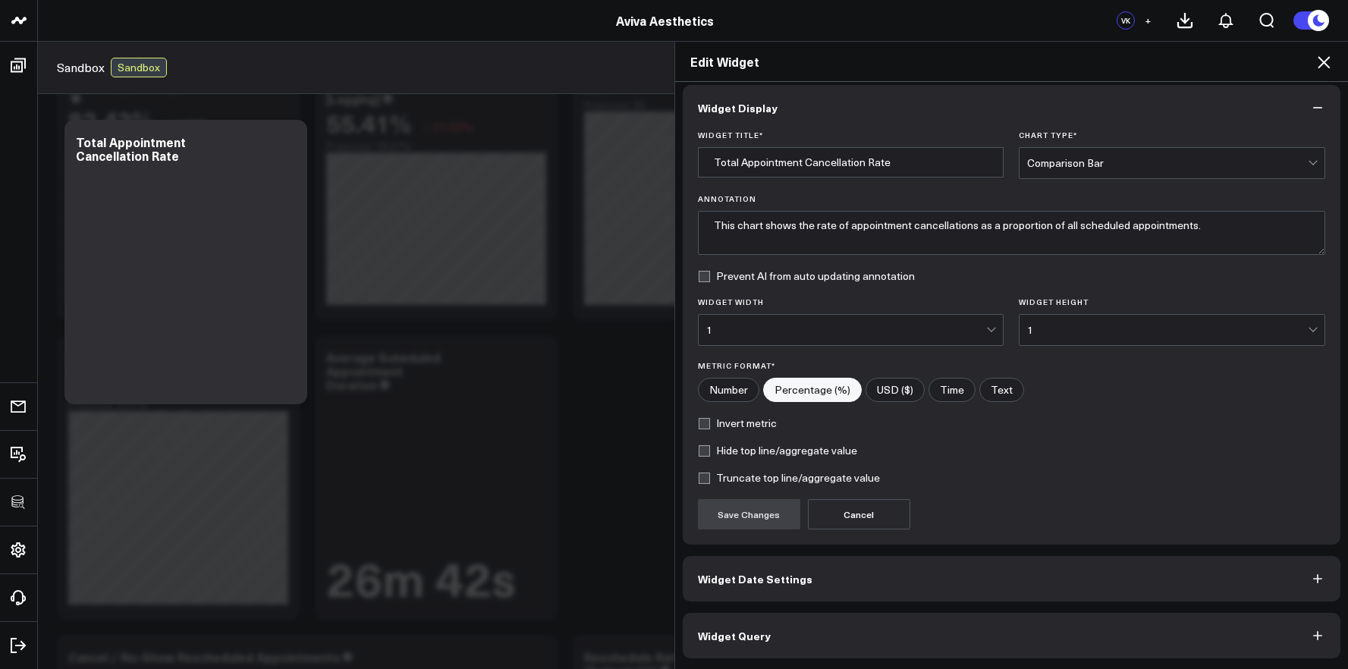
click at [884, 637] on button "Widget Query" at bounding box center [1012, 636] width 658 height 46
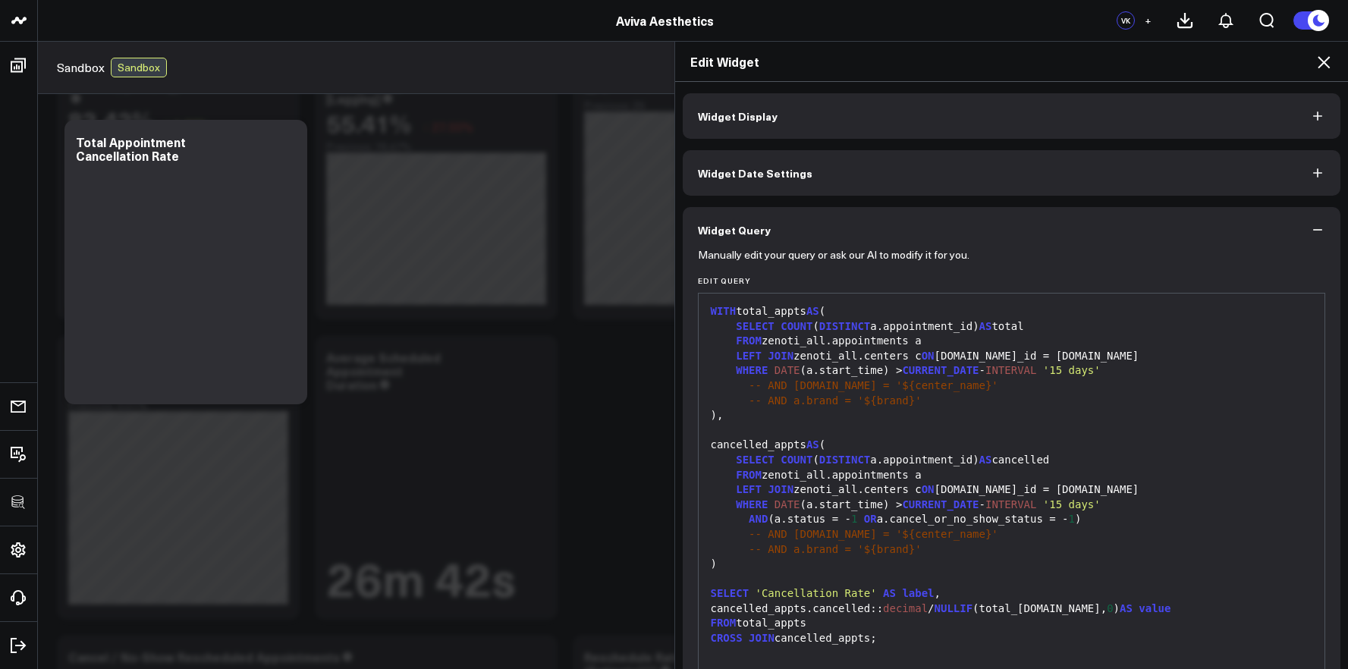
click at [879, 557] on div ")" at bounding box center [1011, 564] width 611 height 15
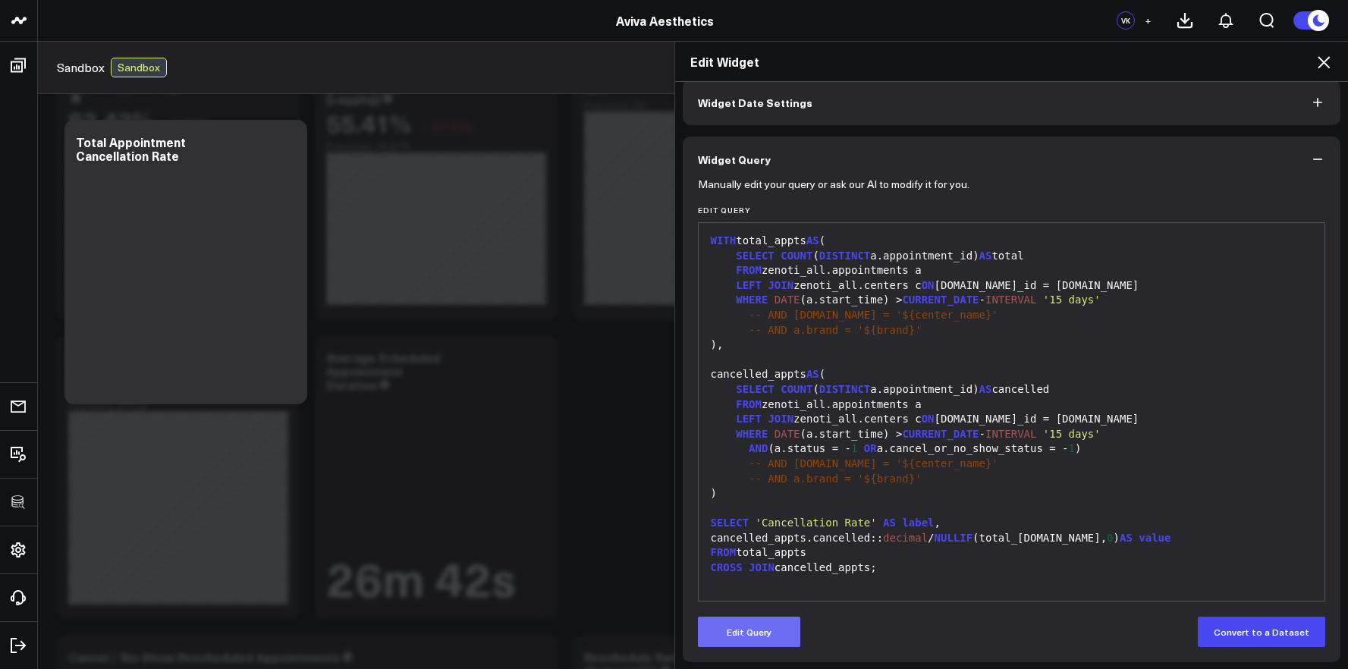
scroll to position [74, 0]
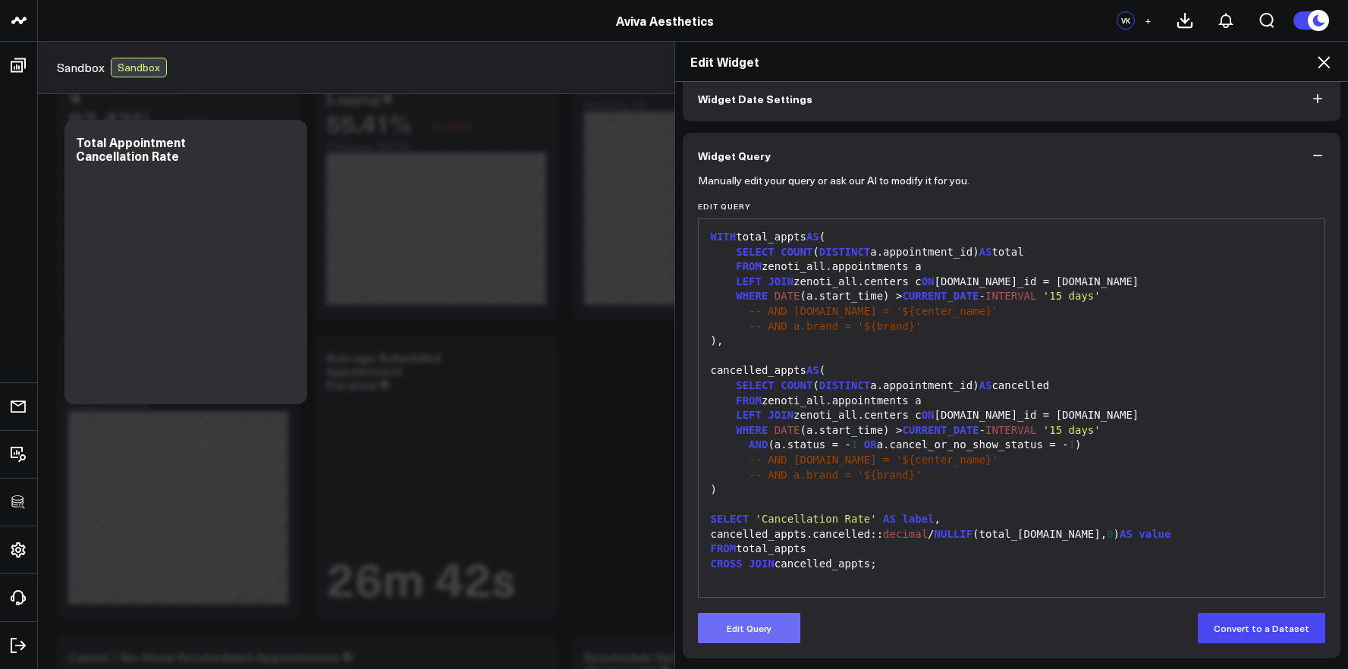
click at [749, 642] on button "Edit Query" at bounding box center [749, 628] width 102 height 30
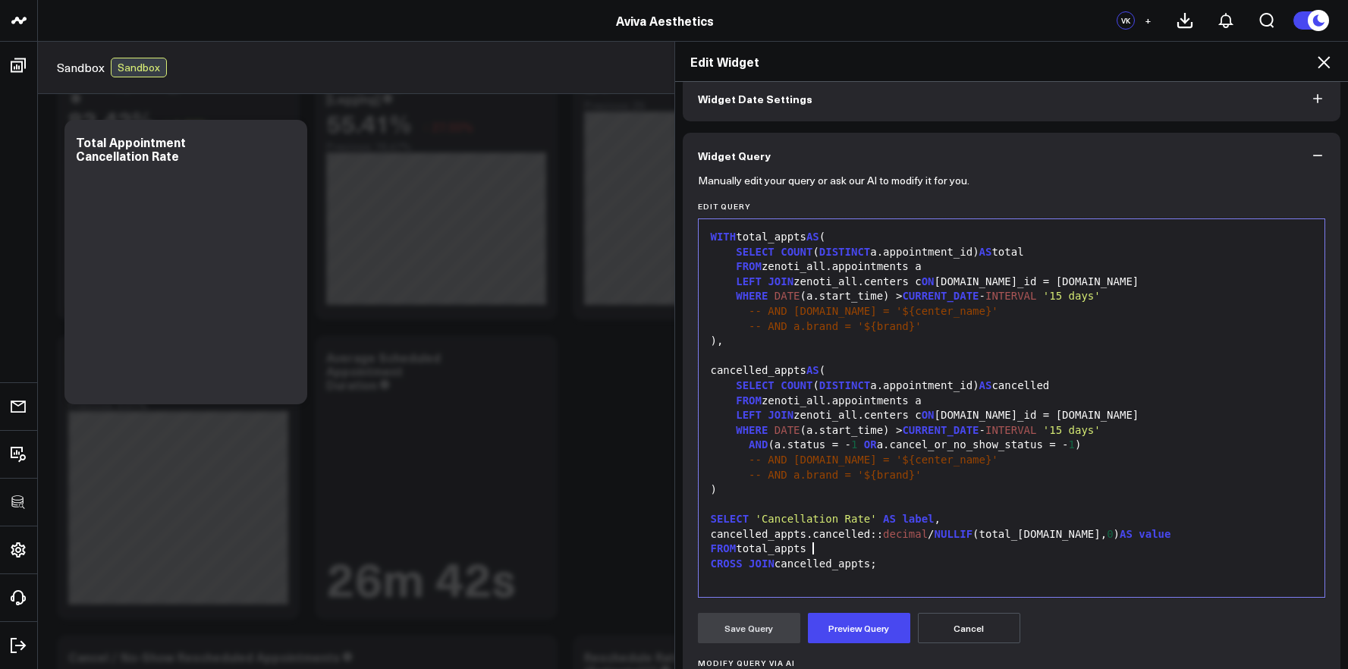
click at [870, 547] on div "FROM total_appts" at bounding box center [1011, 549] width 611 height 15
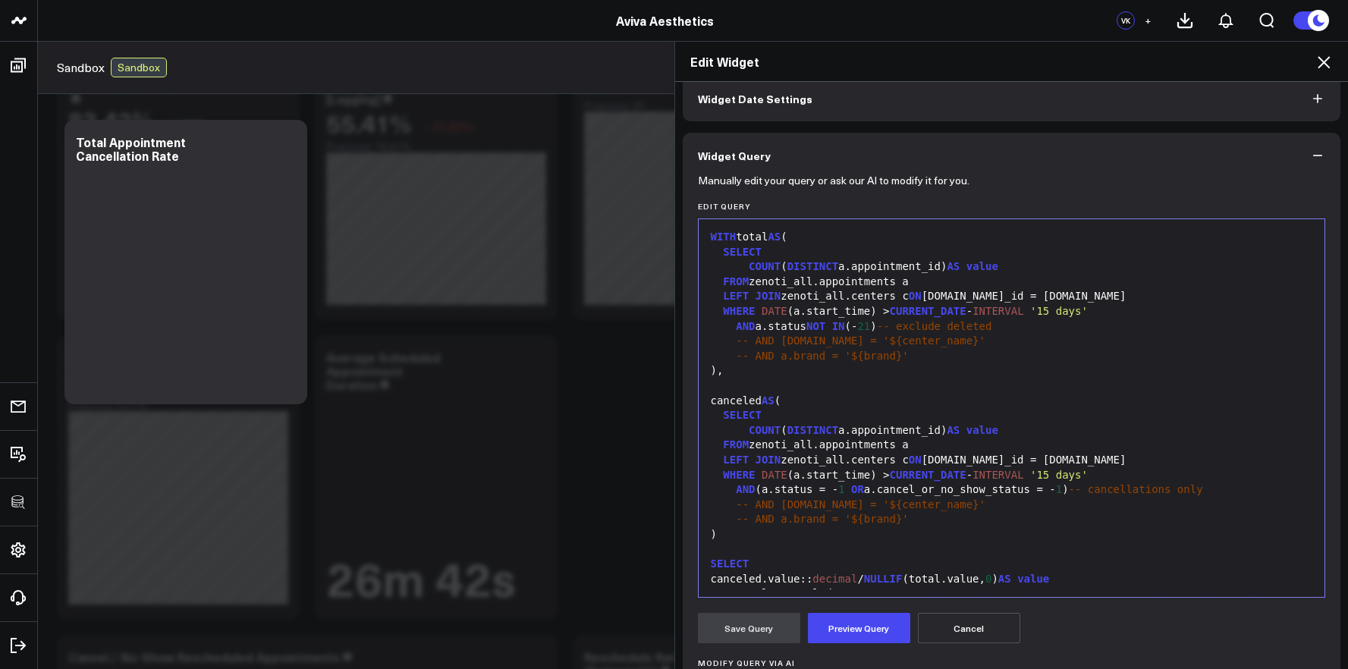
scroll to position [29, 0]
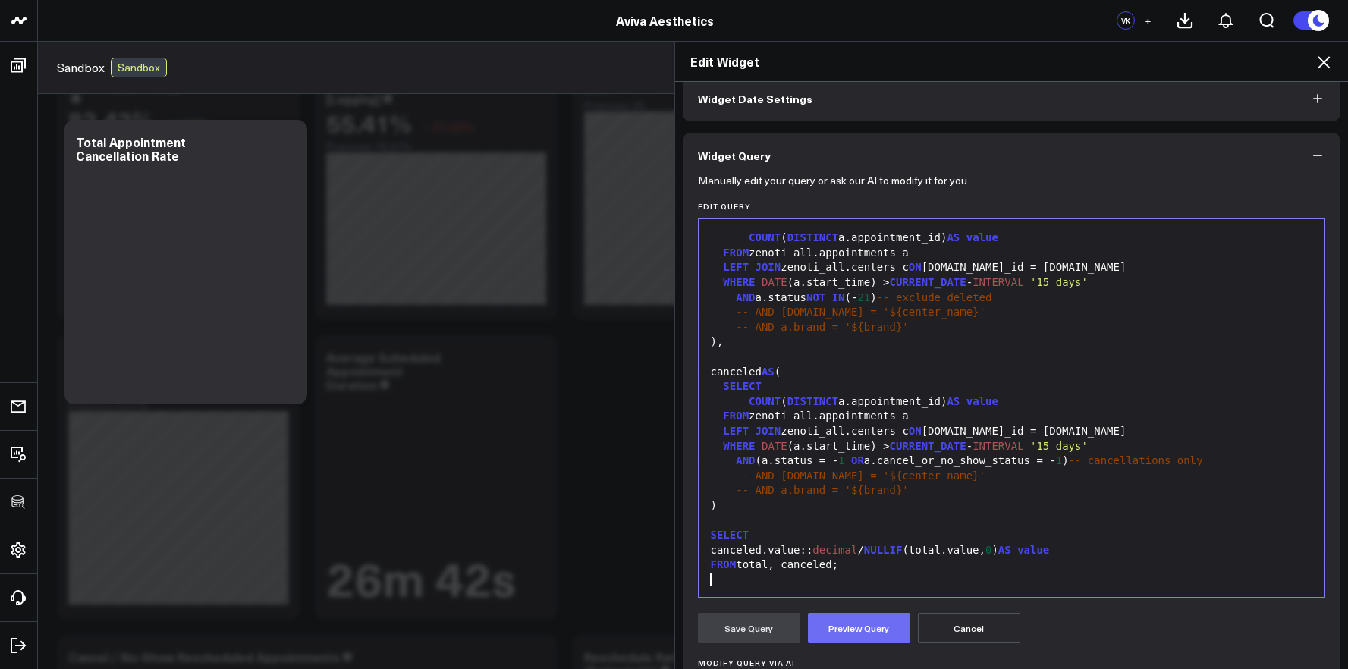
click at [869, 627] on button "Preview Query" at bounding box center [859, 628] width 102 height 30
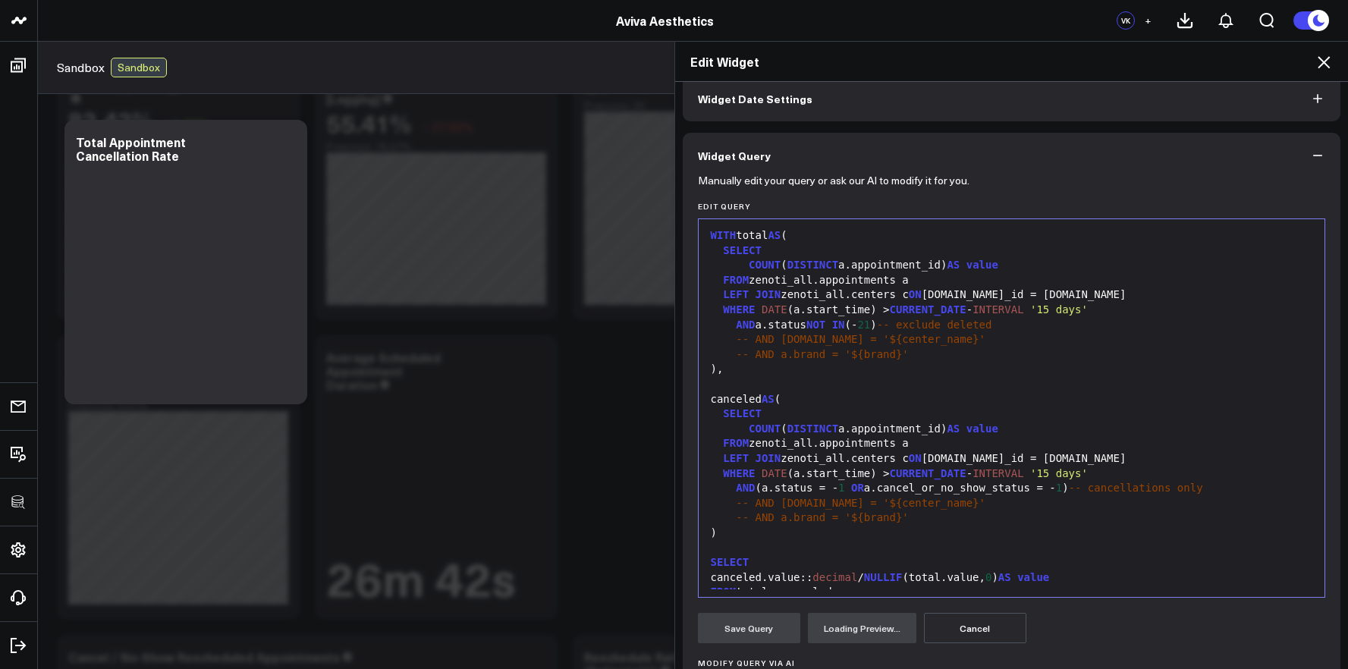
scroll to position [0, 0]
click at [962, 345] on div "-- AND c.name = '${center_name}'" at bounding box center [1011, 341] width 611 height 15
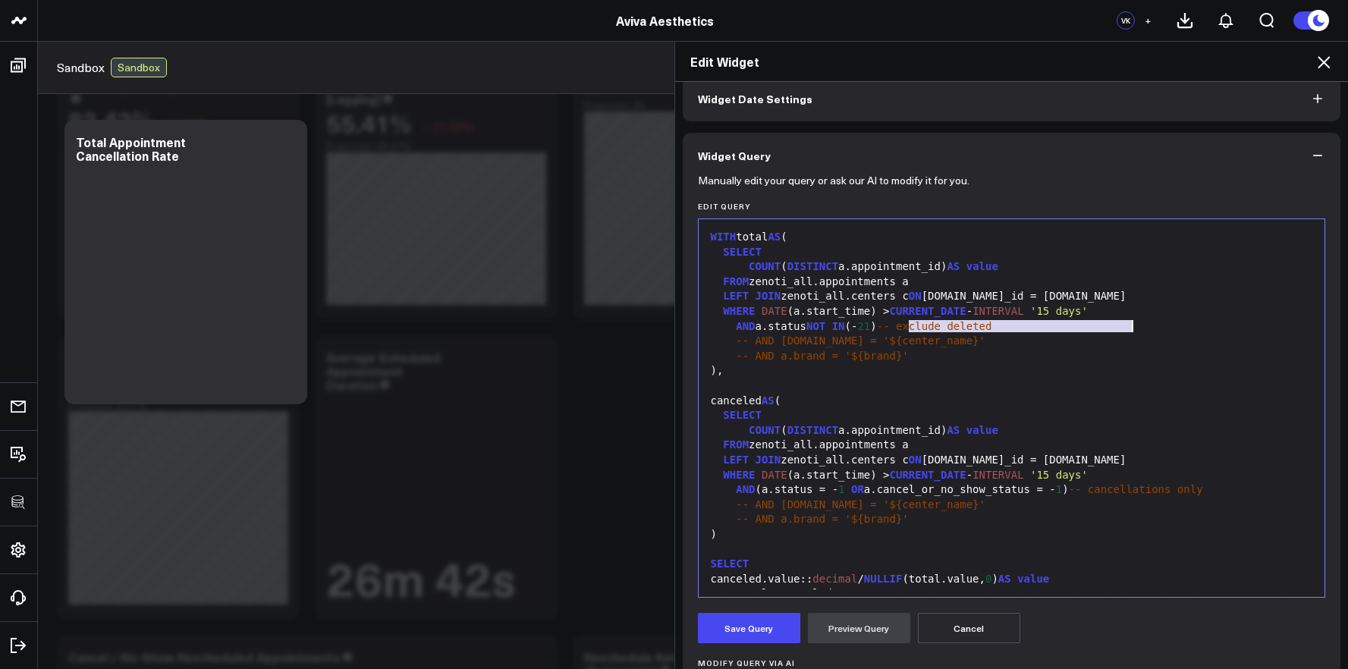
drag, startPoint x: 901, startPoint y: 325, endPoint x: 1187, endPoint y: 319, distance: 286.0
click at [1187, 319] on div "AND a.status NOT IN (- 21 ) -- exclude deleted" at bounding box center [1011, 326] width 611 height 15
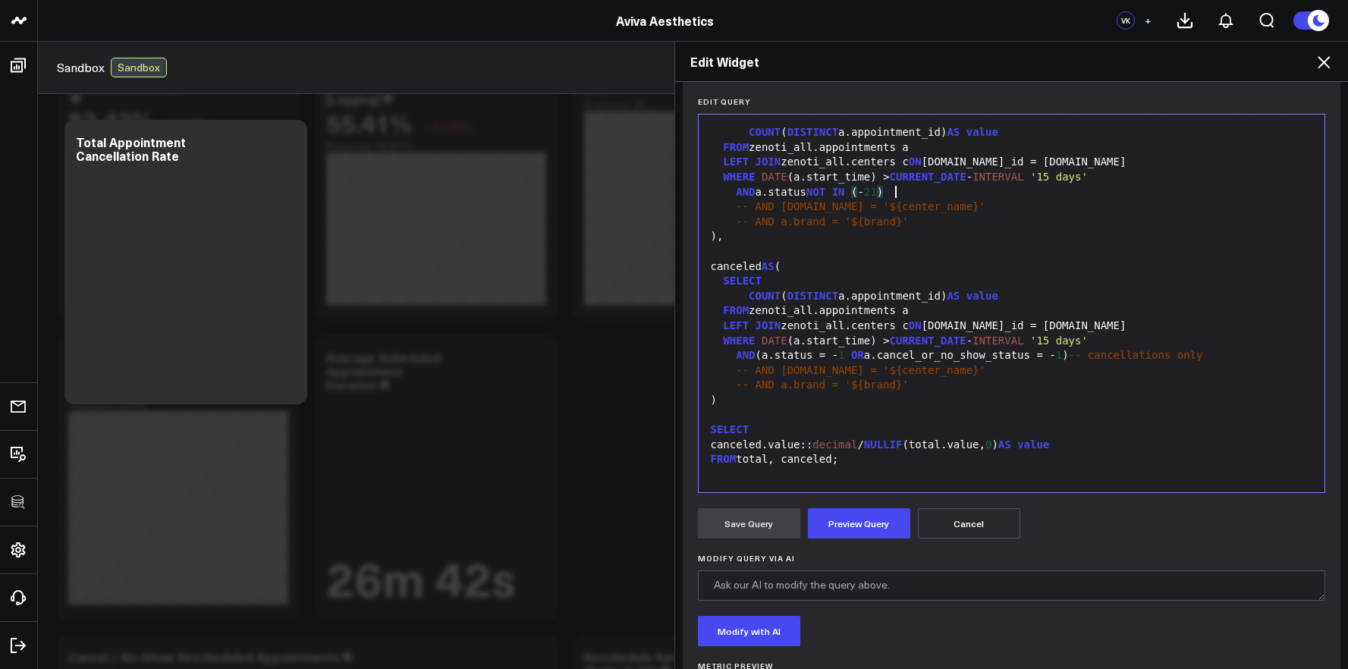
scroll to position [184, 0]
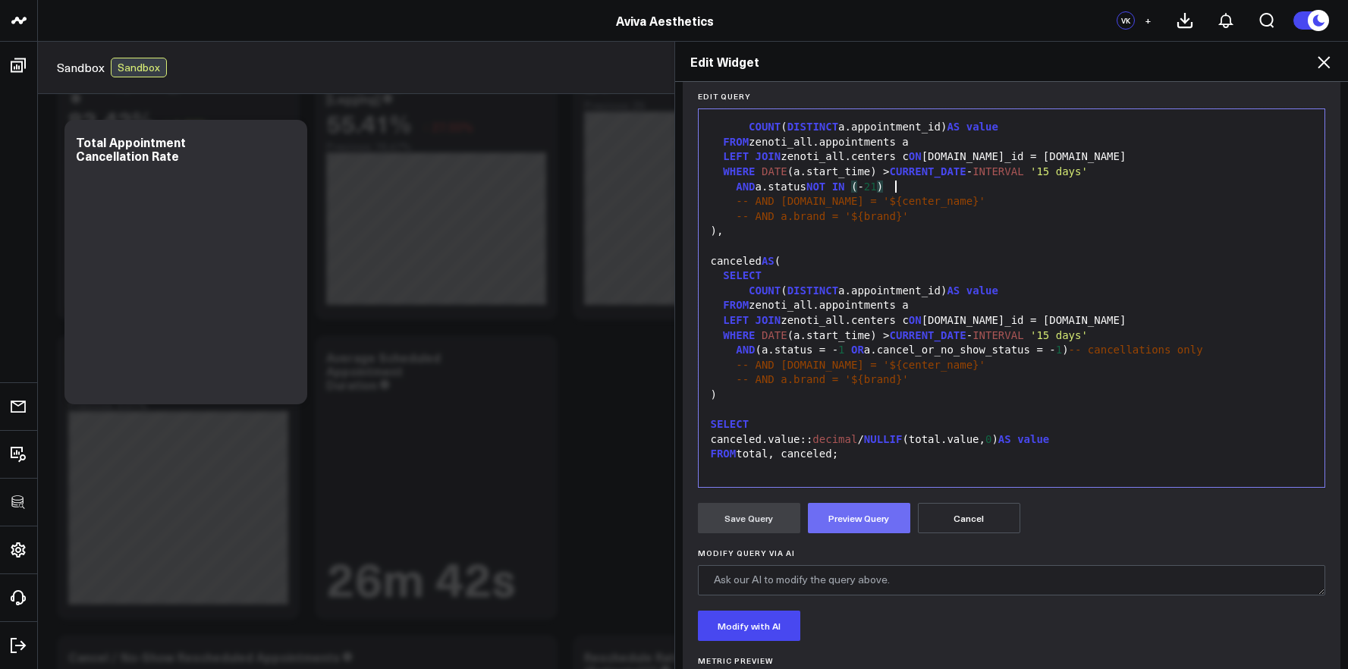
click at [832, 523] on button "Preview Query" at bounding box center [859, 518] width 102 height 30
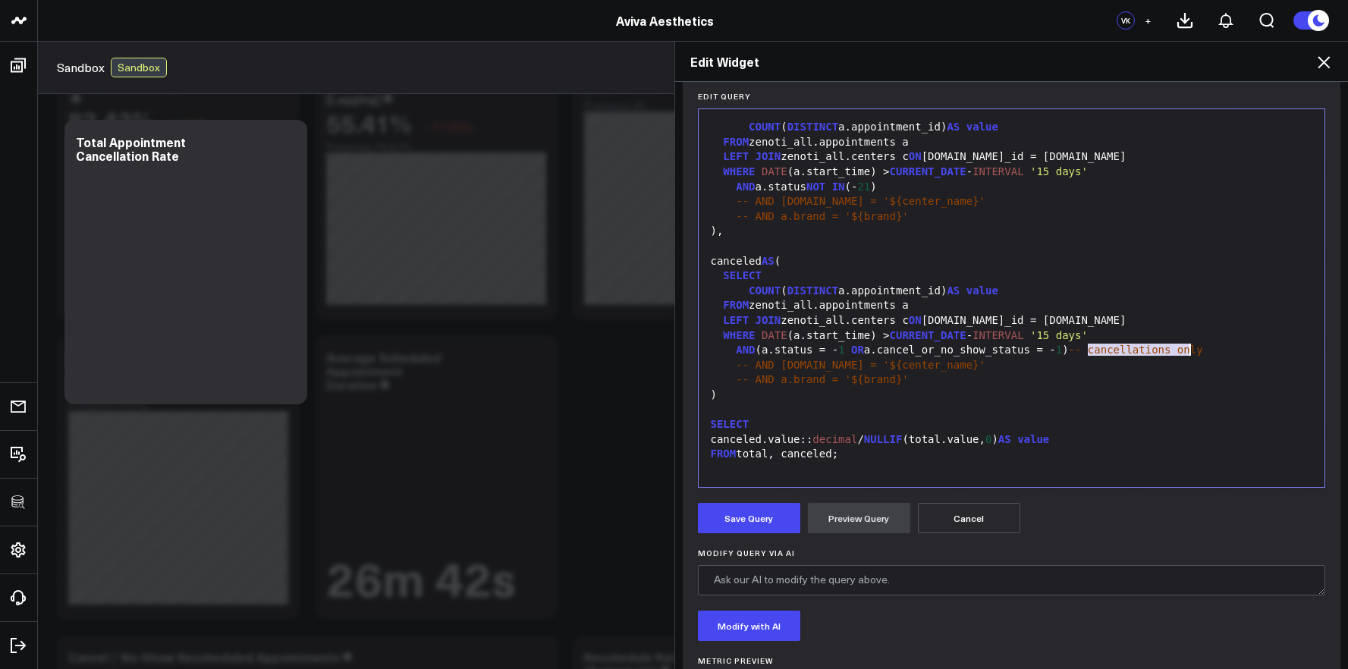
drag, startPoint x: 1080, startPoint y: 353, endPoint x: 1254, endPoint y: 356, distance: 173.7
click at [1254, 356] on div "AND (a.status = - 1 OR a.cancel_or_no_show_status = - 1 ) -- cancellations only" at bounding box center [1011, 350] width 611 height 15
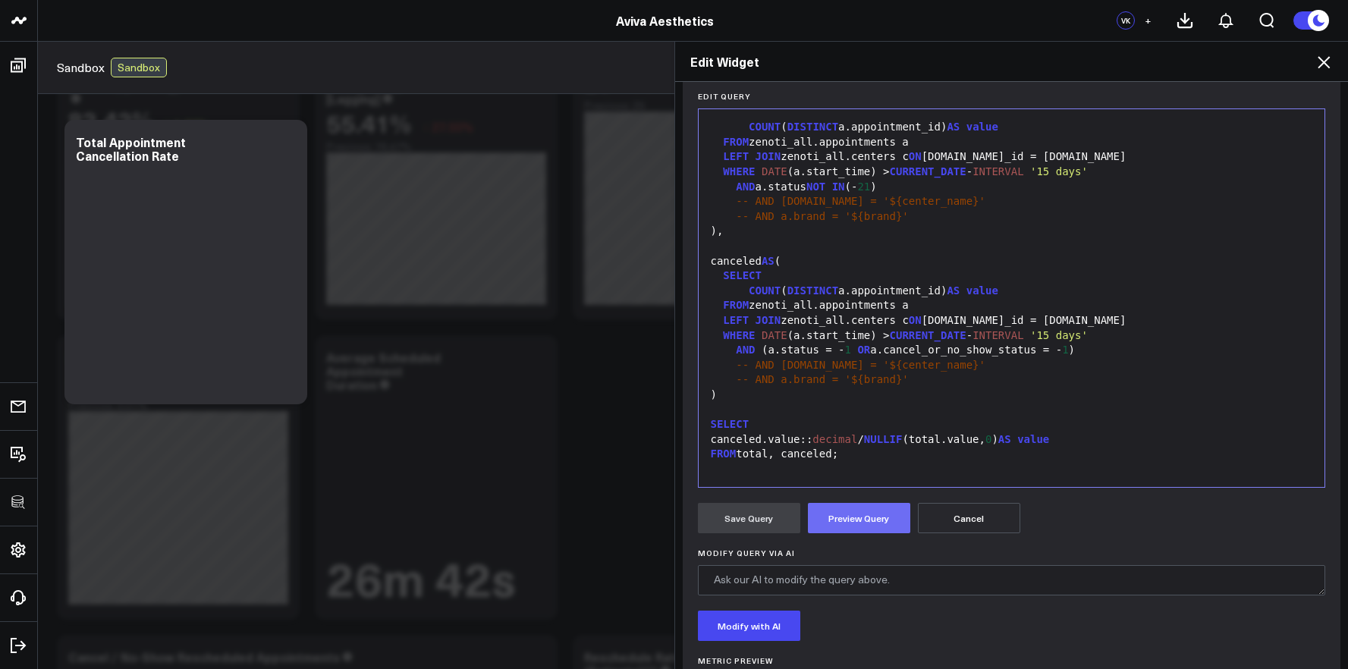
click at [896, 511] on button "Preview Query" at bounding box center [859, 518] width 102 height 30
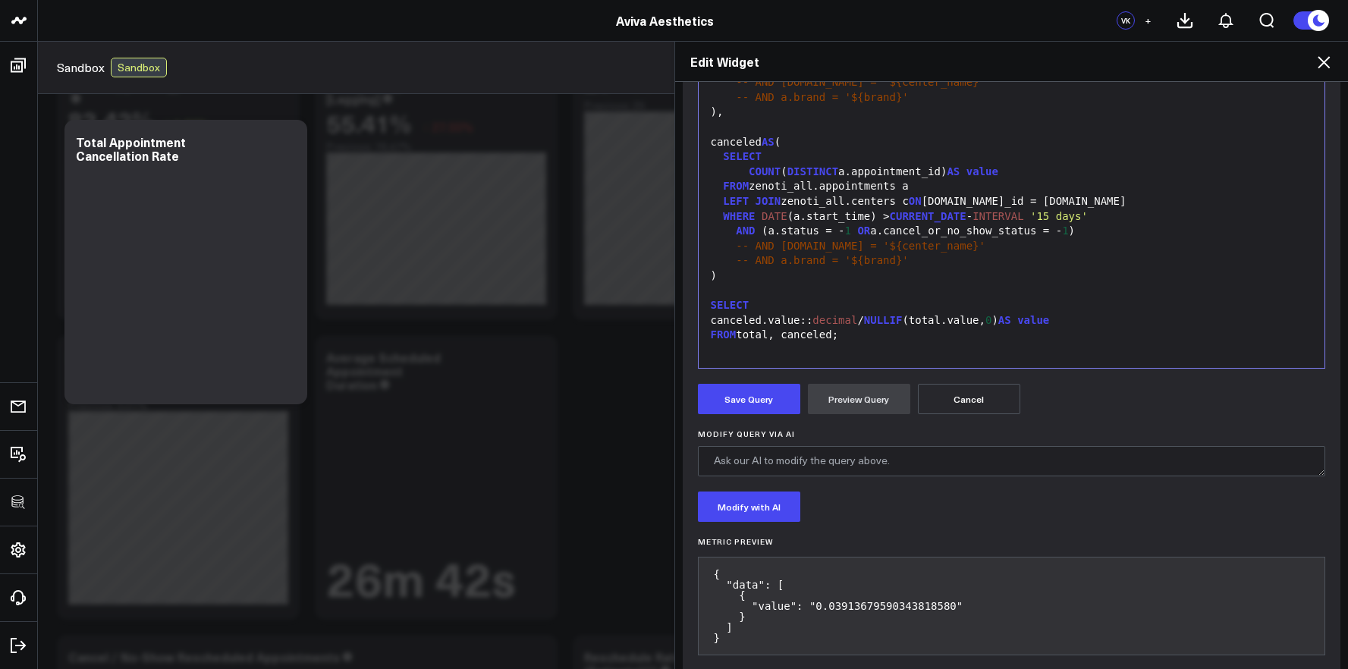
scroll to position [326, 0]
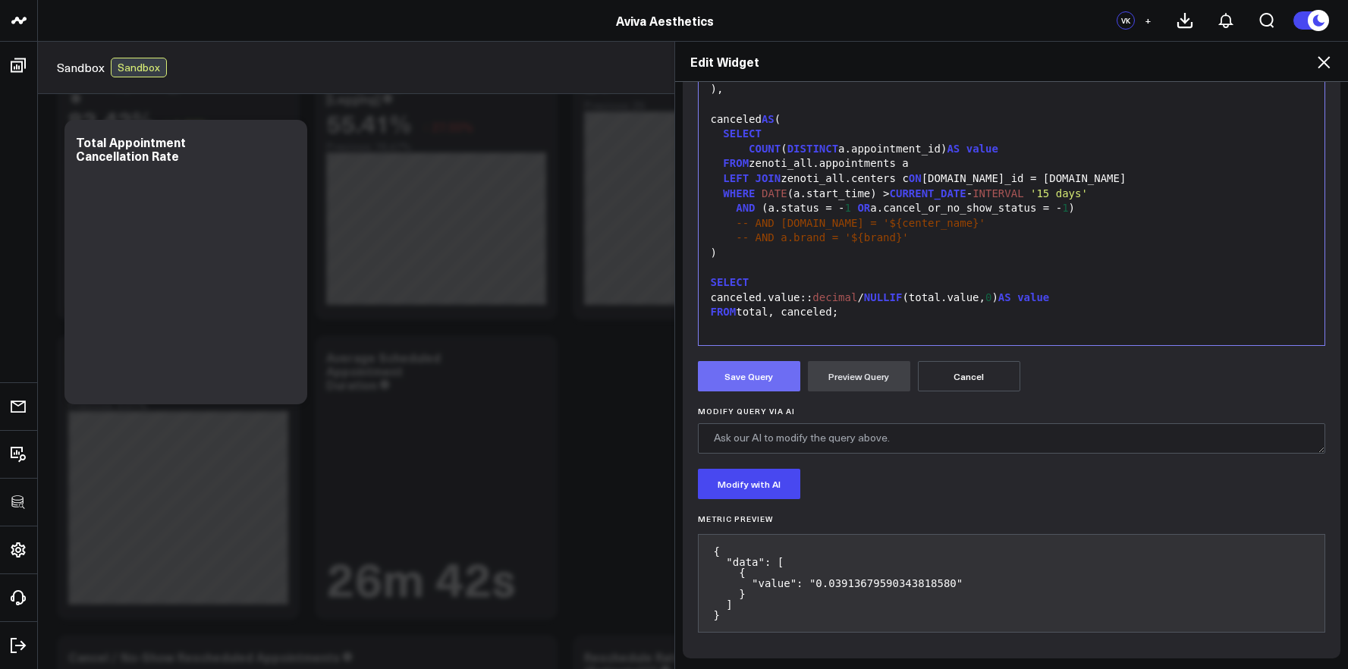
click at [765, 369] on button "Save Query" at bounding box center [749, 376] width 102 height 30
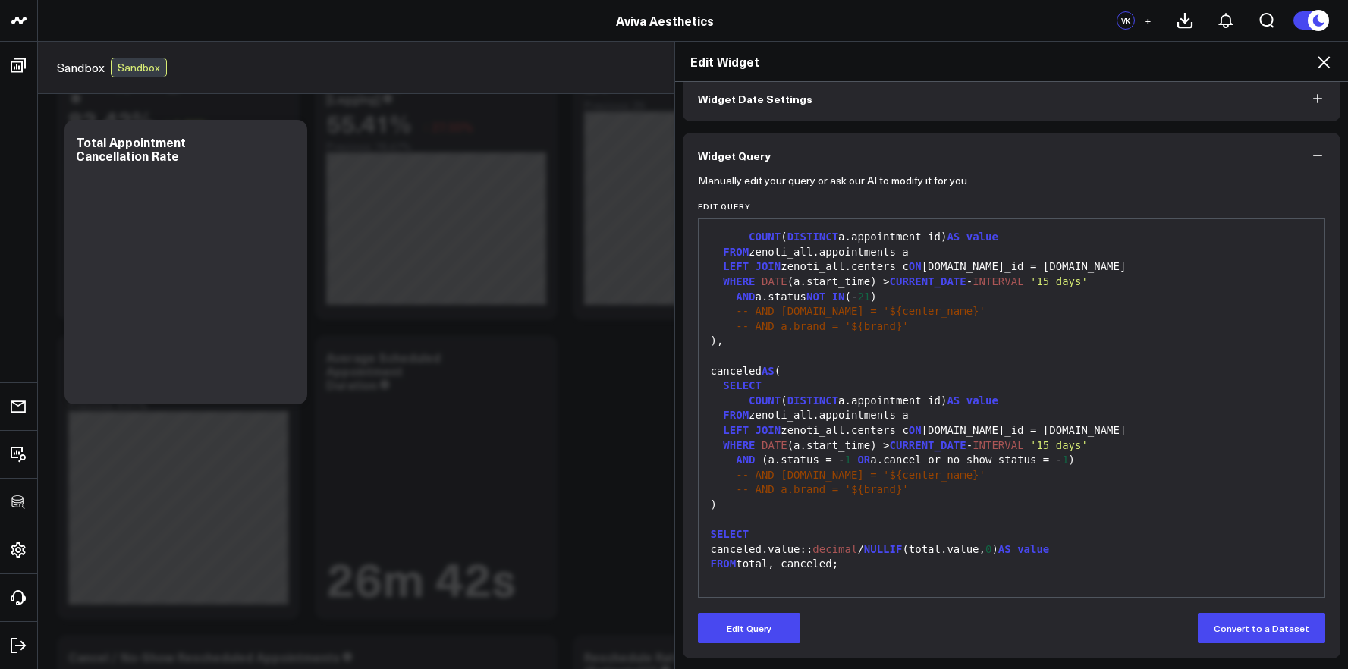
click at [1330, 61] on icon at bounding box center [1324, 62] width 18 height 18
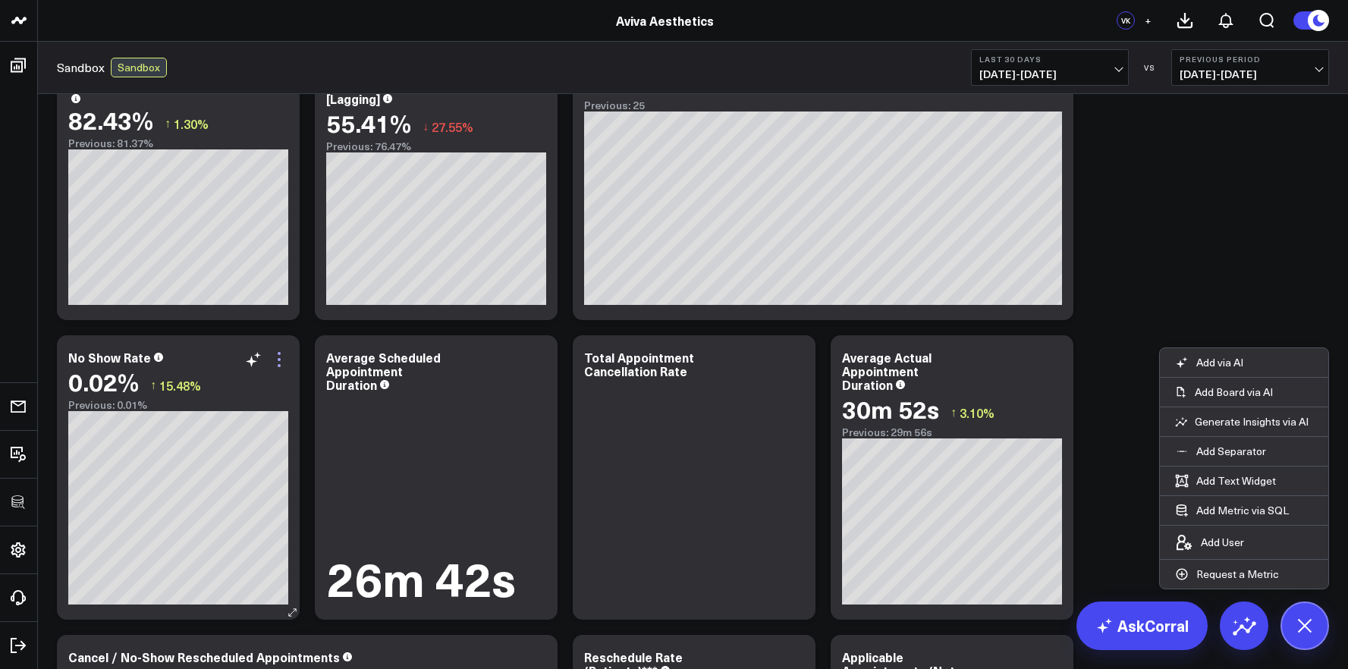
click at [278, 360] on icon at bounding box center [279, 359] width 3 height 3
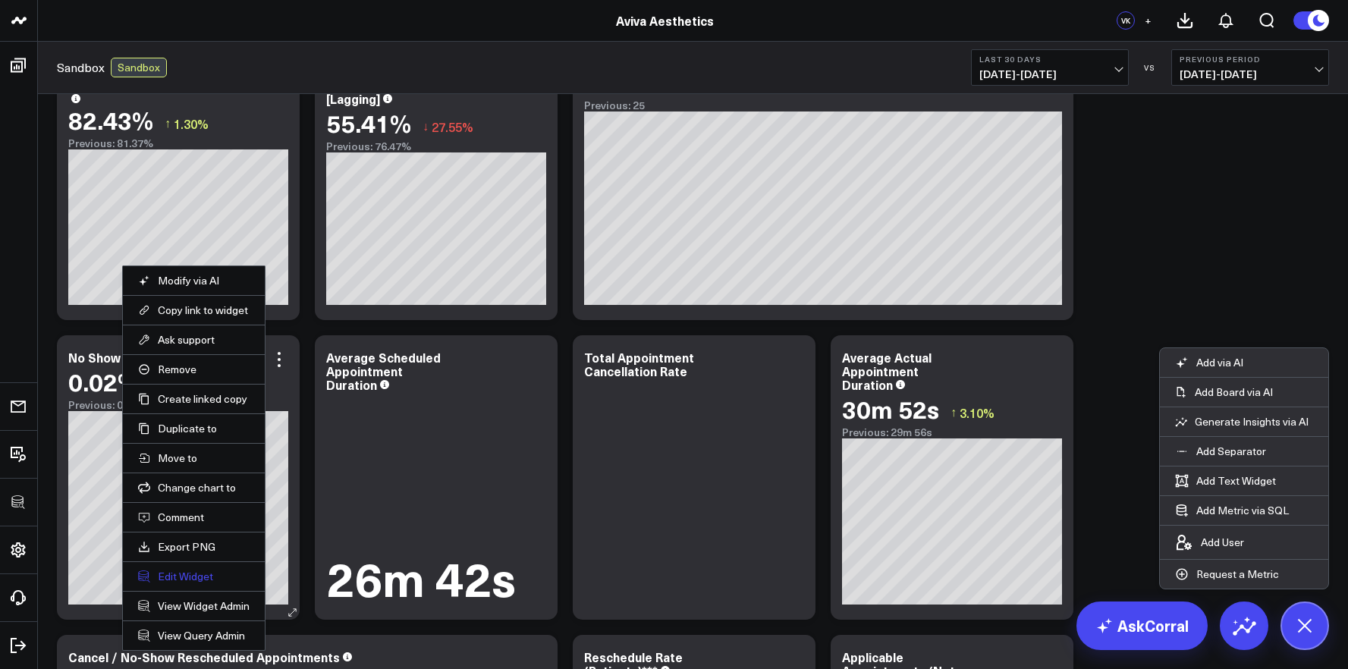
click at [180, 573] on button "Edit Widget" at bounding box center [194, 577] width 112 height 14
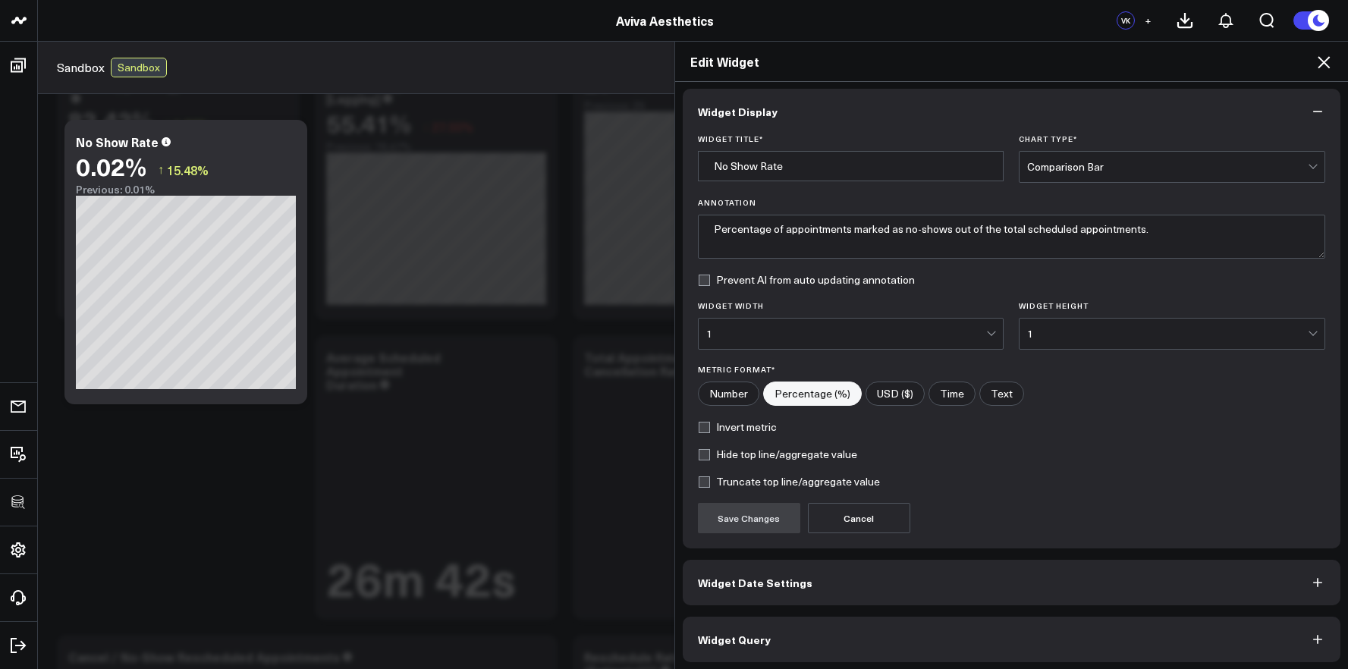
scroll to position [8, 0]
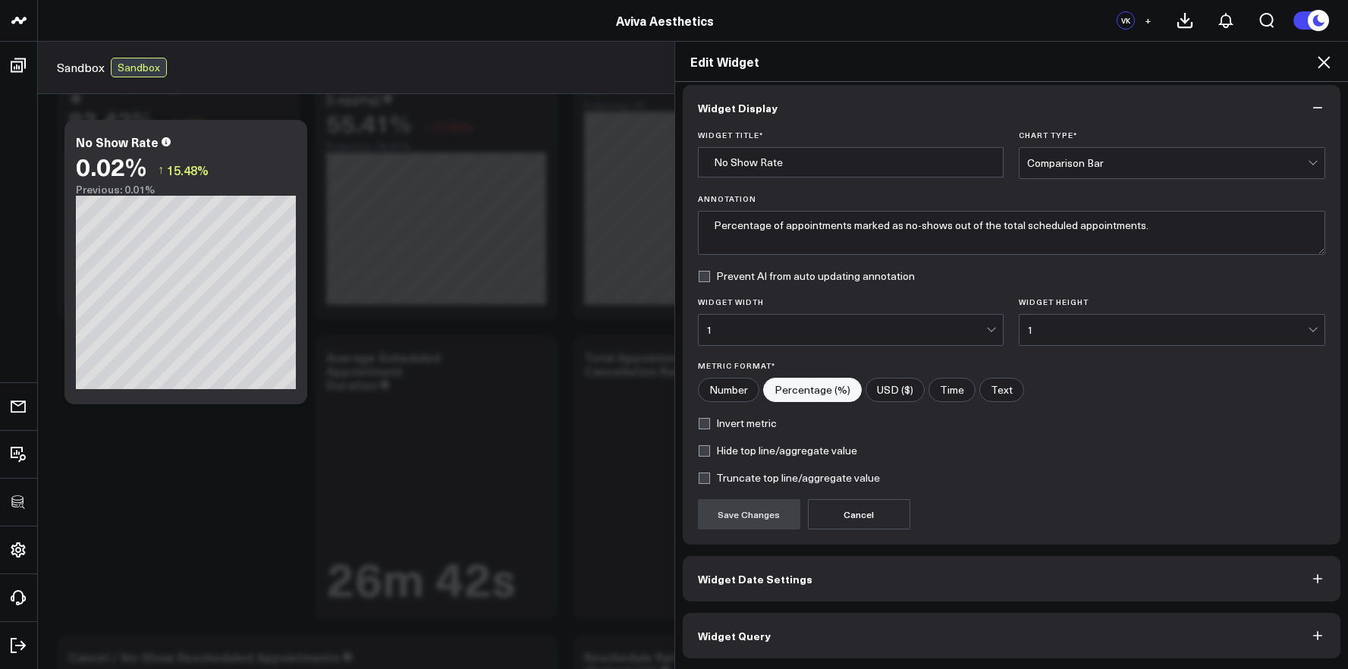
click at [778, 631] on button "Widget Query" at bounding box center [1012, 636] width 658 height 46
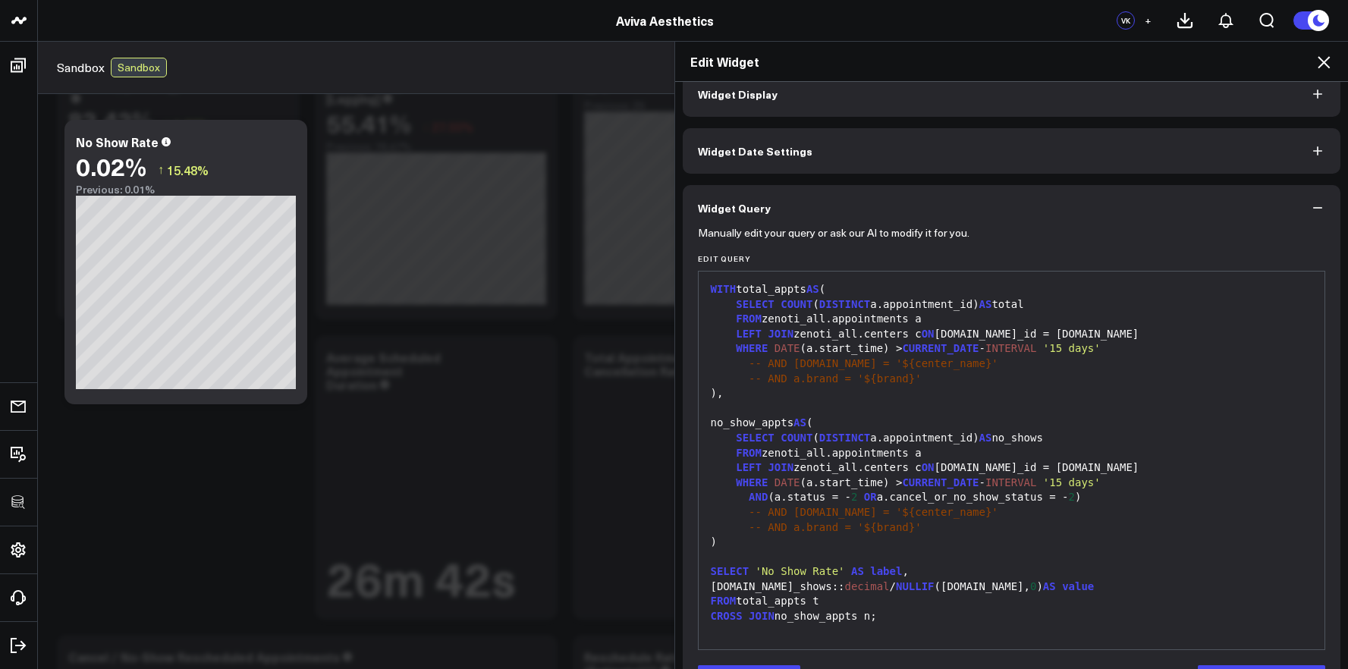
scroll to position [74, 0]
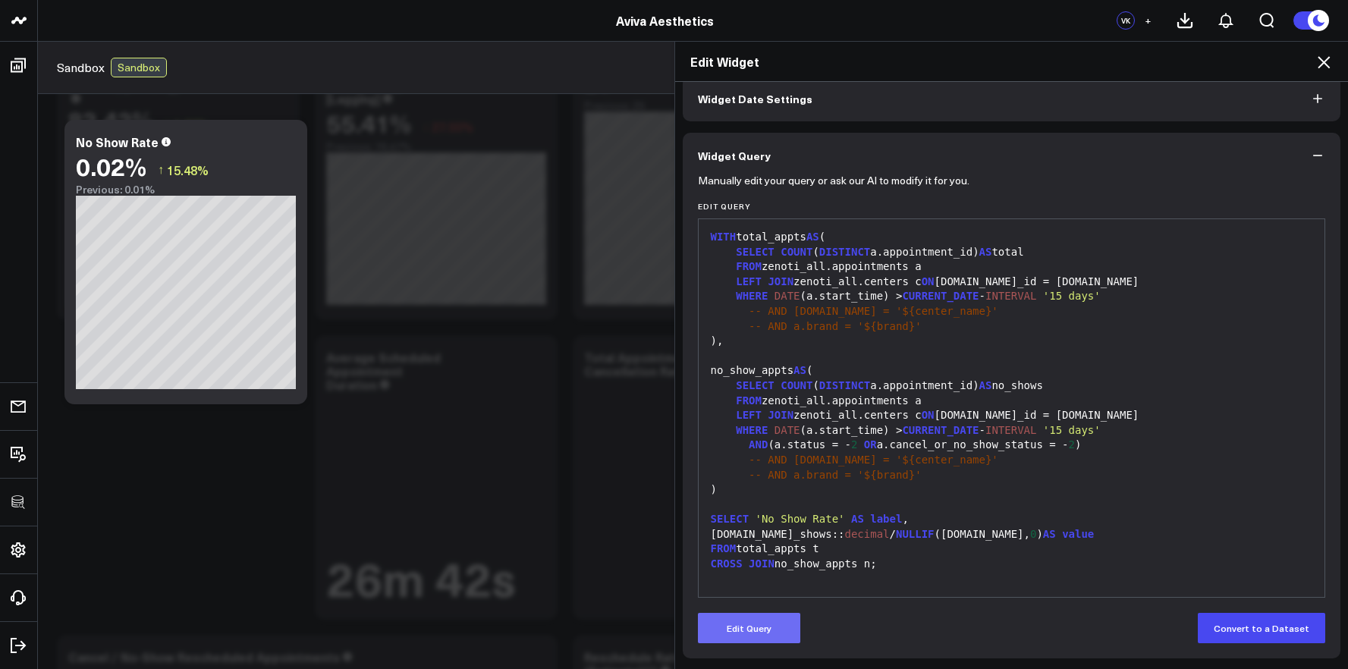
click at [758, 634] on button "Edit Query" at bounding box center [749, 628] width 102 height 30
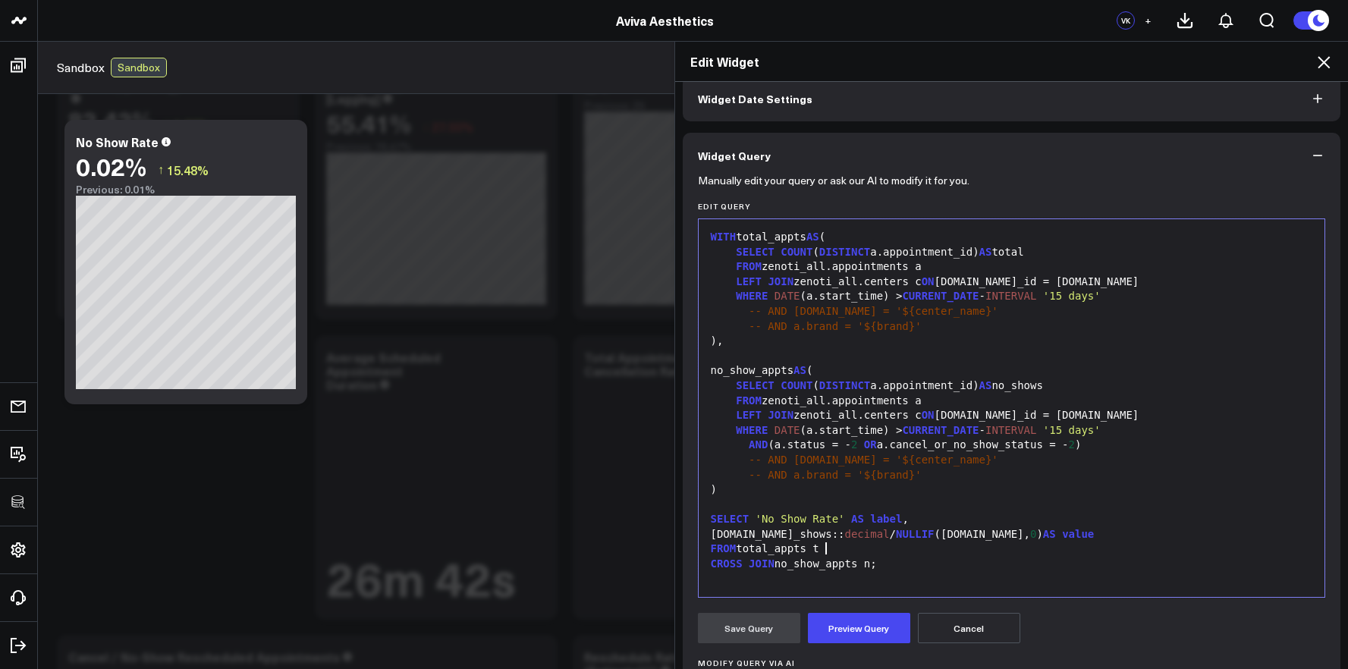
click at [933, 546] on div "FROM total_appts t" at bounding box center [1011, 549] width 611 height 15
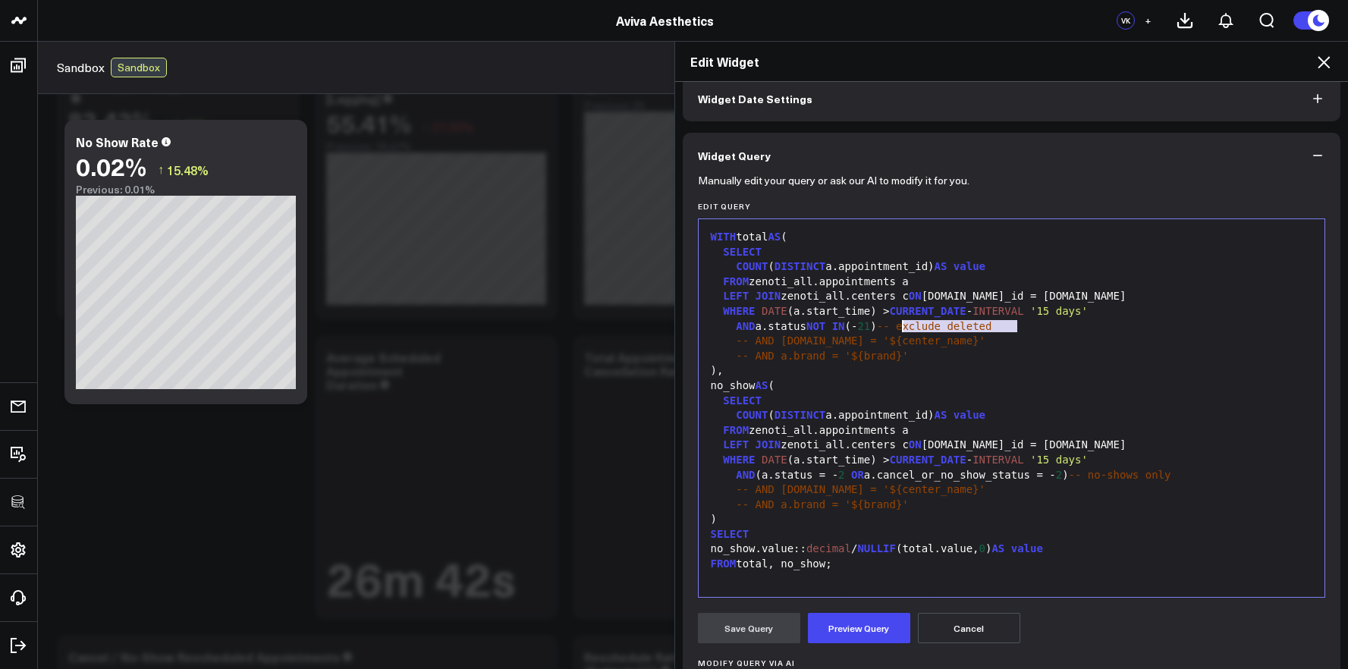
drag, startPoint x: 1025, startPoint y: 324, endPoint x: 894, endPoint y: 325, distance: 130.5
click at [894, 325] on div "AND a.status NOT IN (- 21 ) -- exclude deleted" at bounding box center [1011, 326] width 611 height 15
drag, startPoint x: 1186, startPoint y: 476, endPoint x: 1076, endPoint y: 476, distance: 110.0
click at [1076, 476] on div "AND (a.status = - 2 OR a.cancel_or_no_show_status = - 2 ) -- no-shows only" at bounding box center [1011, 475] width 611 height 15
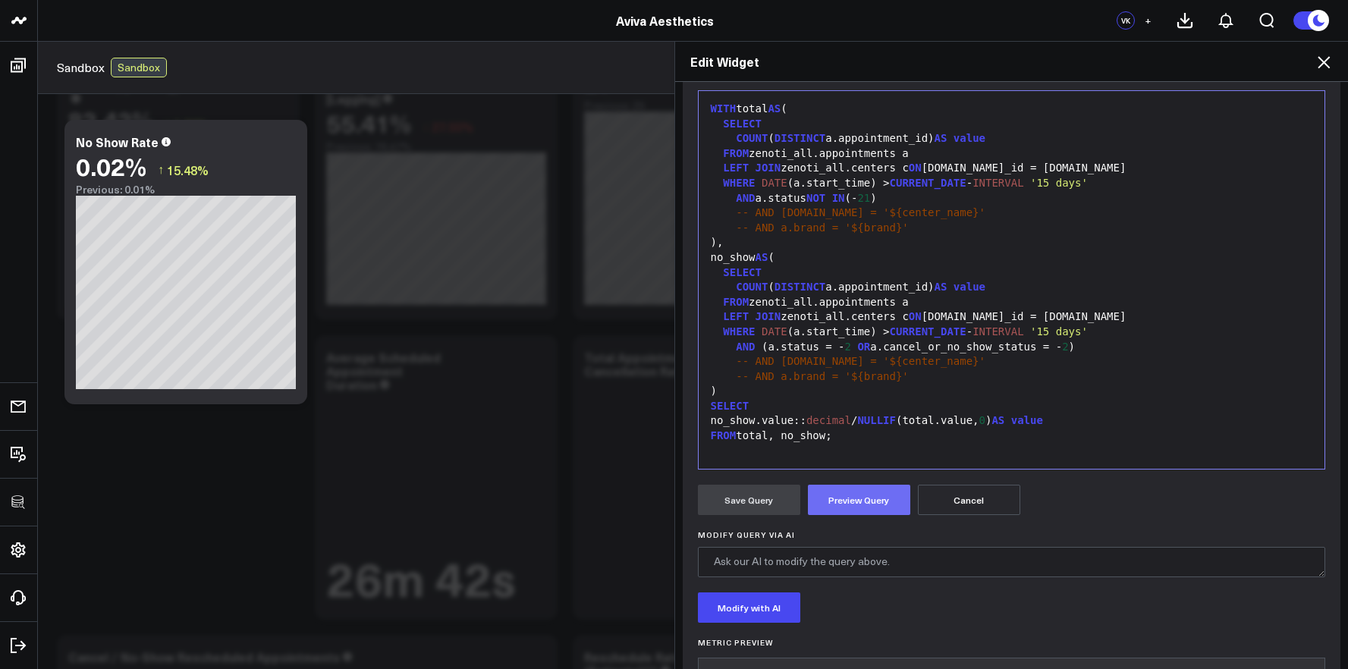
click at [859, 511] on button "Preview Query" at bounding box center [859, 500] width 102 height 30
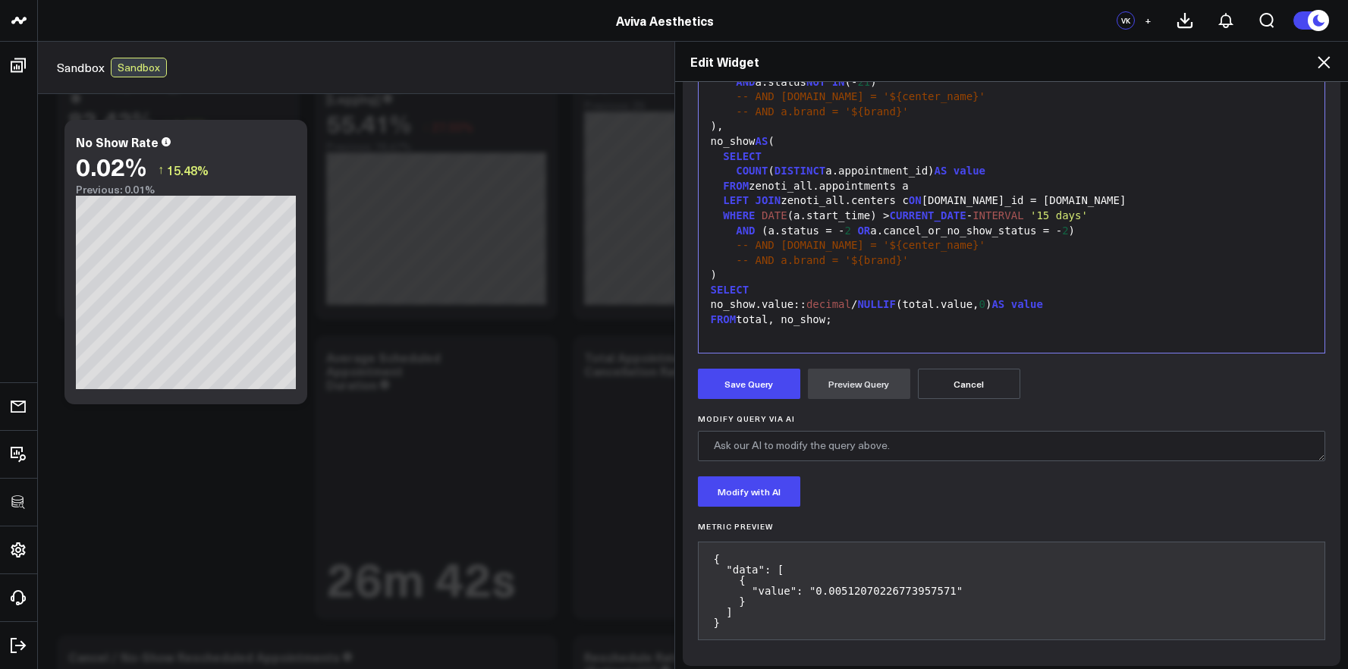
scroll to position [326, 0]
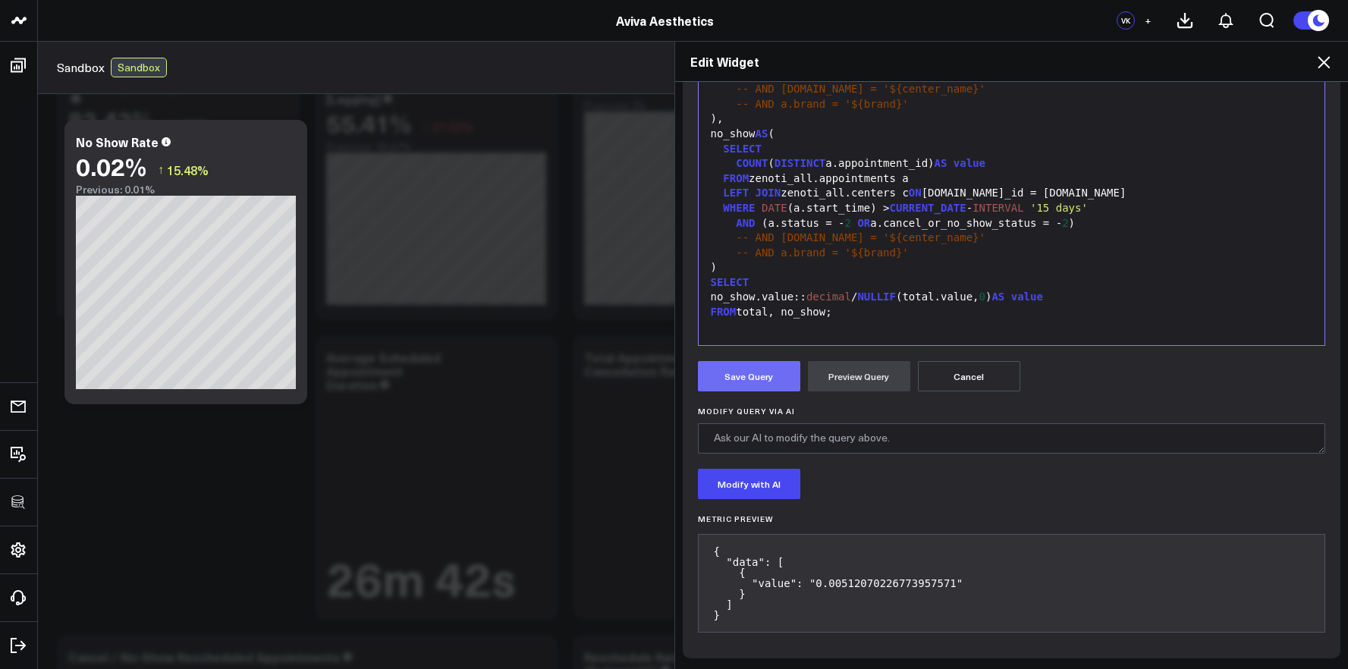
click at [765, 375] on button "Save Query" at bounding box center [749, 376] width 102 height 30
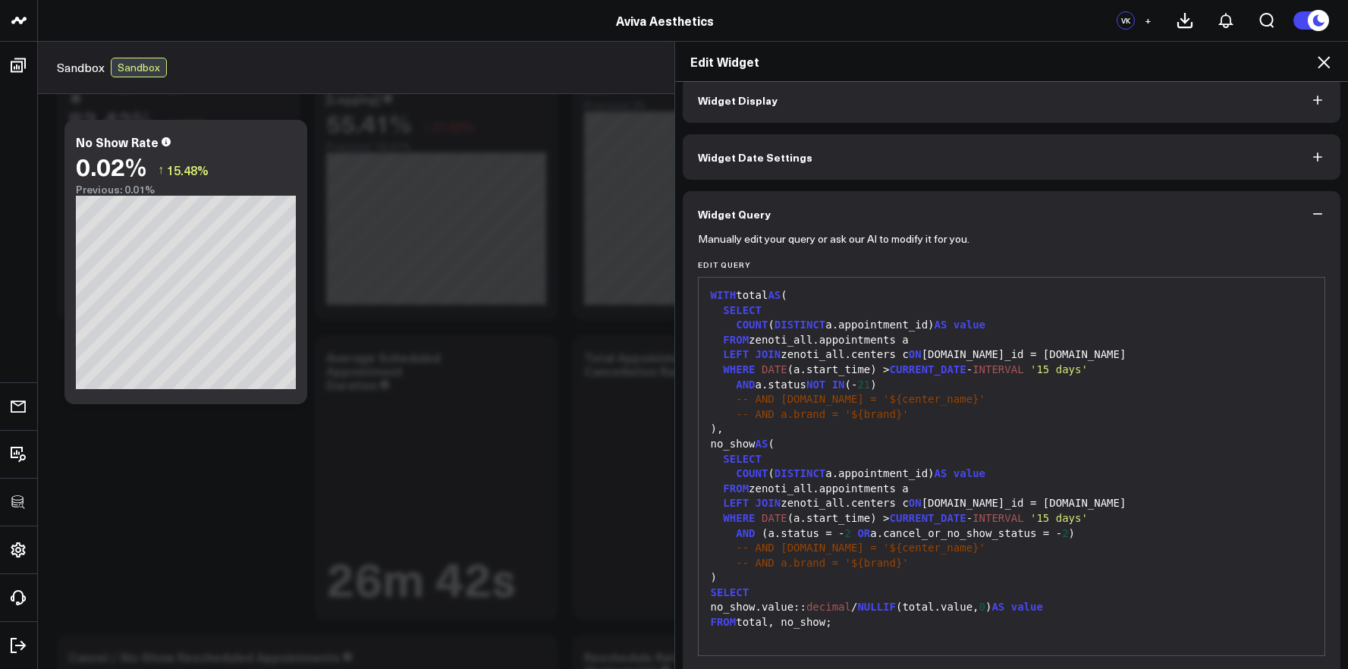
scroll to position [0, 0]
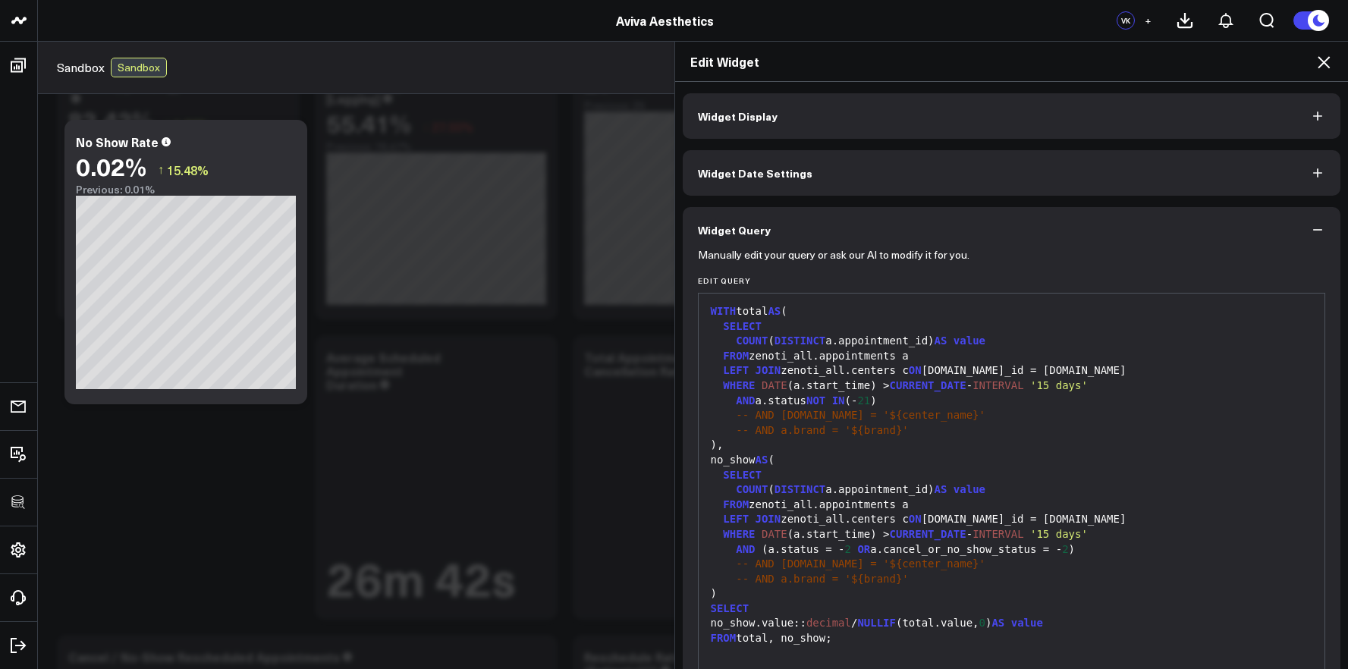
click at [1328, 56] on icon at bounding box center [1324, 62] width 18 height 18
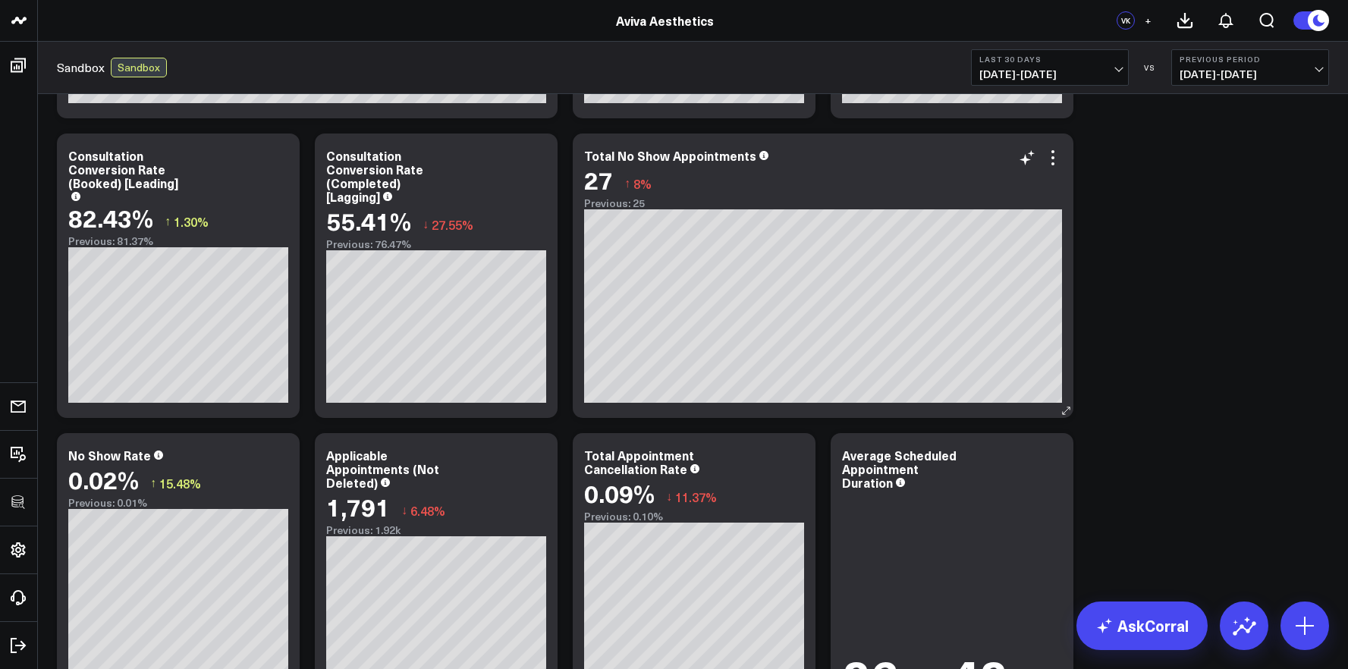
scroll to position [264, 0]
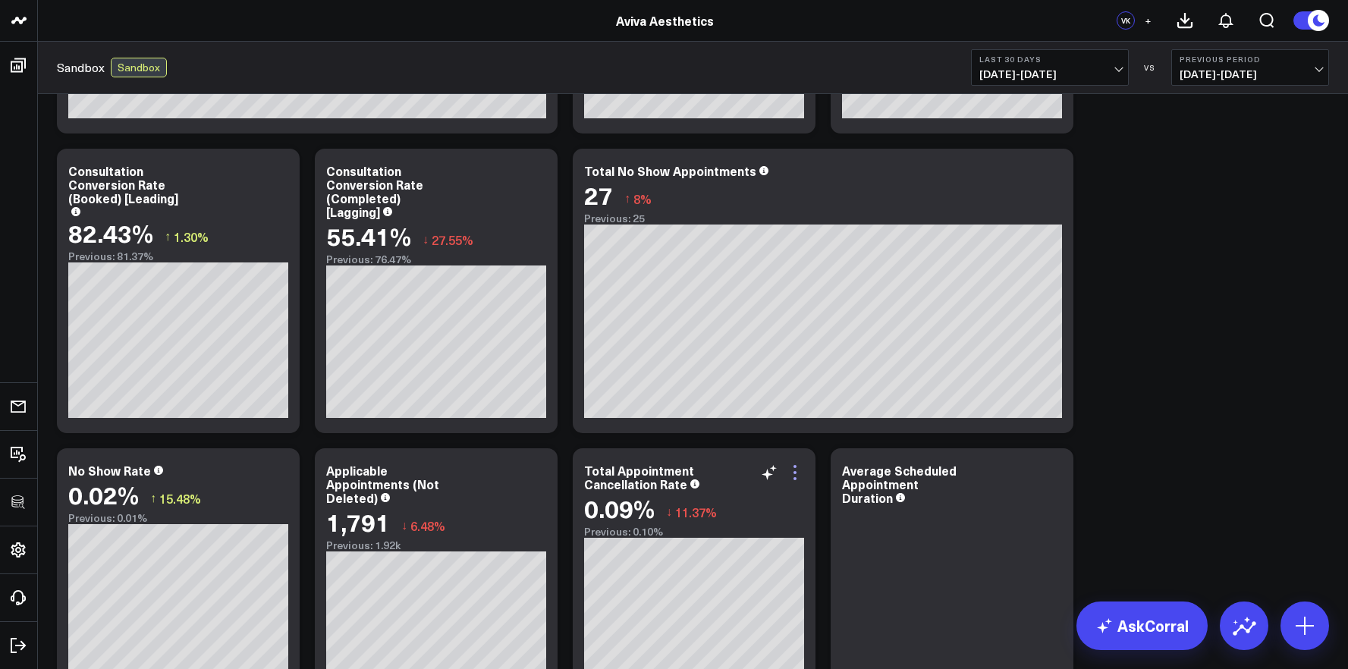
click at [797, 467] on icon at bounding box center [795, 472] width 18 height 18
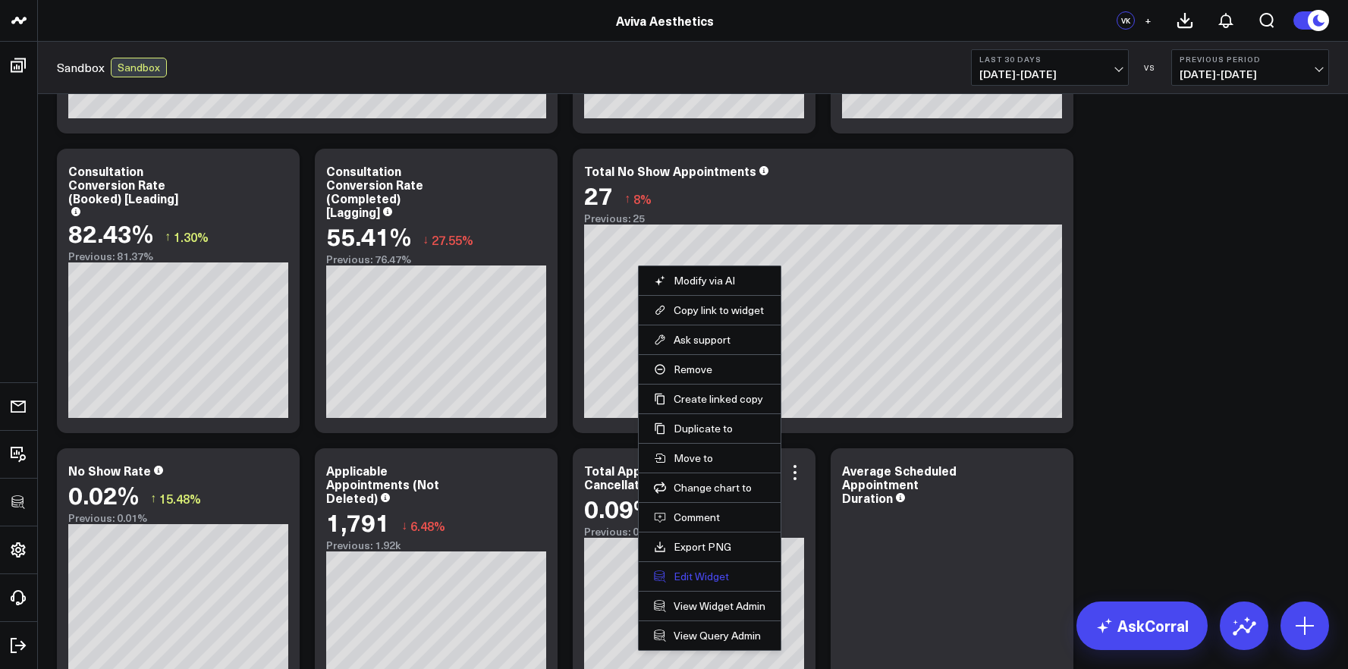
click at [707, 577] on button "Edit Widget" at bounding box center [710, 577] width 112 height 14
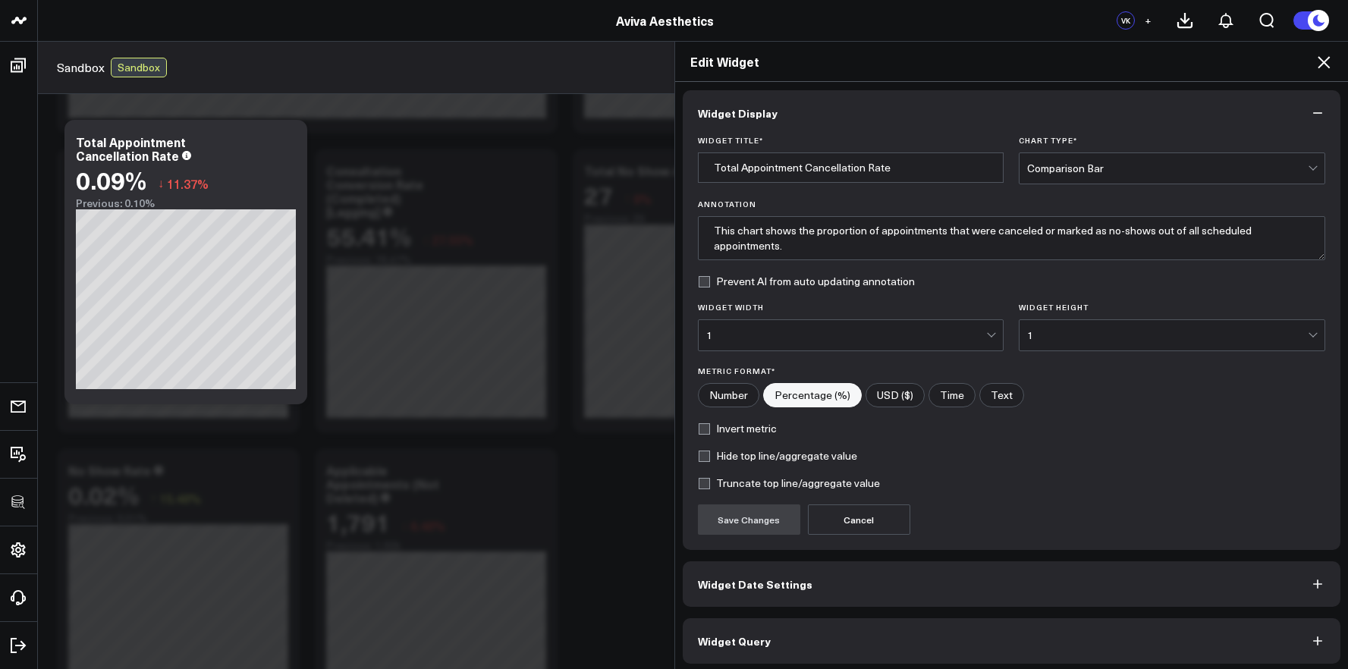
scroll to position [8, 0]
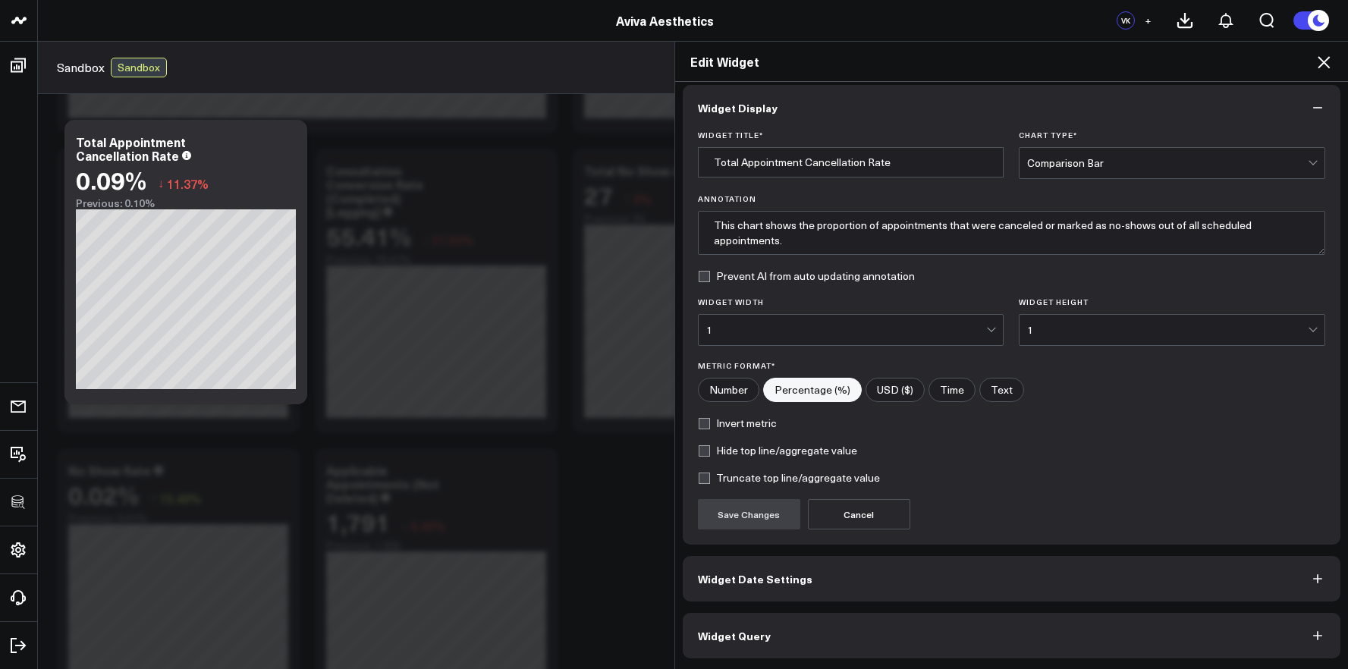
click at [778, 621] on button "Widget Query" at bounding box center [1012, 636] width 658 height 46
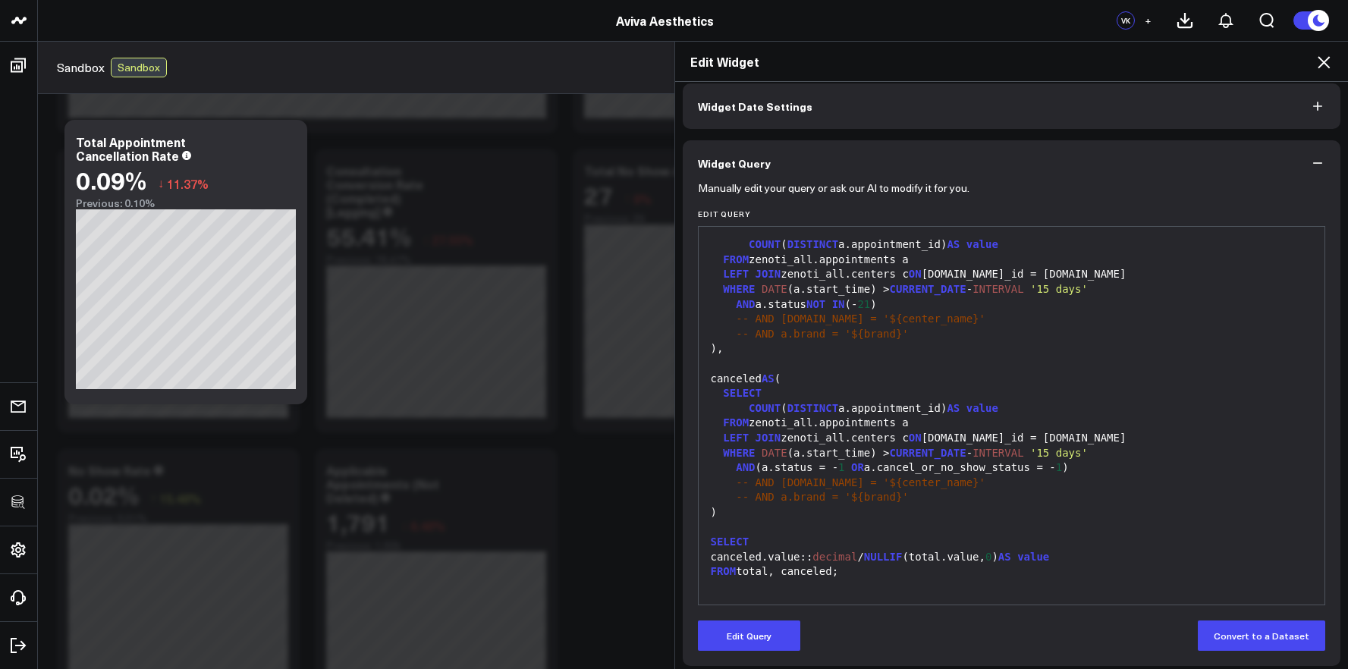
scroll to position [74, 0]
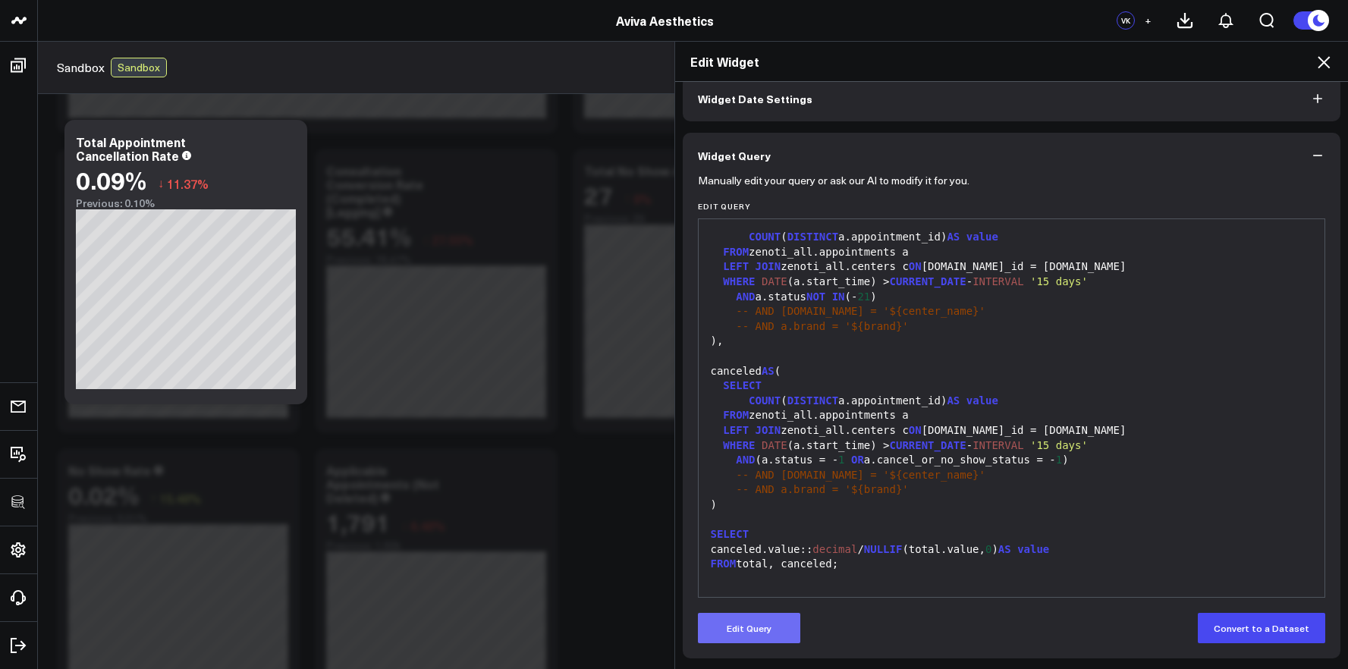
click at [755, 633] on button "Edit Query" at bounding box center [749, 628] width 102 height 30
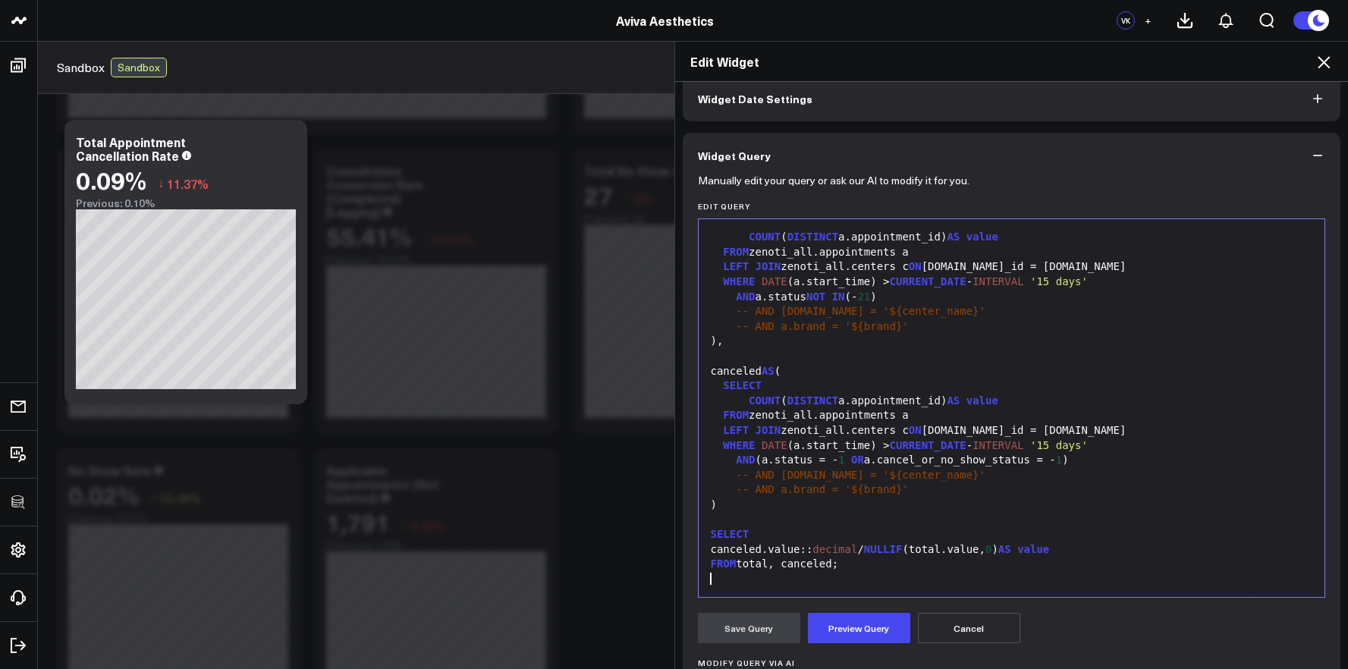
click at [888, 577] on div at bounding box center [1011, 579] width 611 height 15
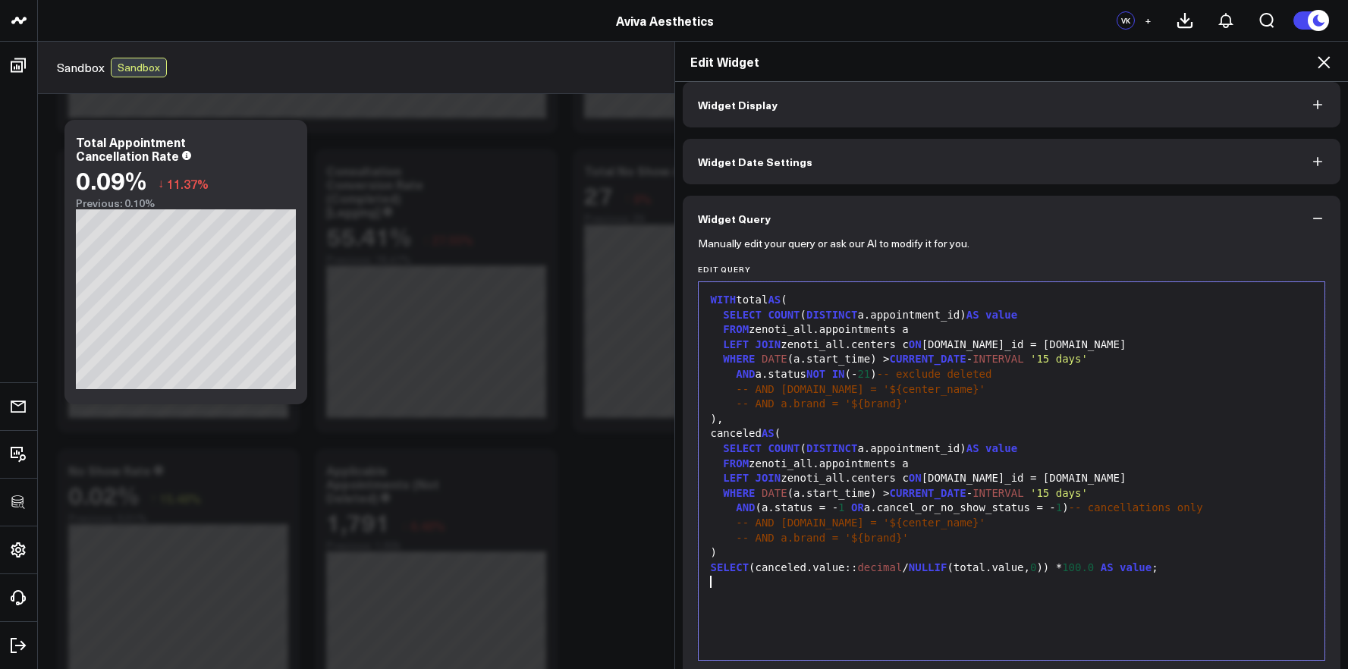
scroll to position [0, 0]
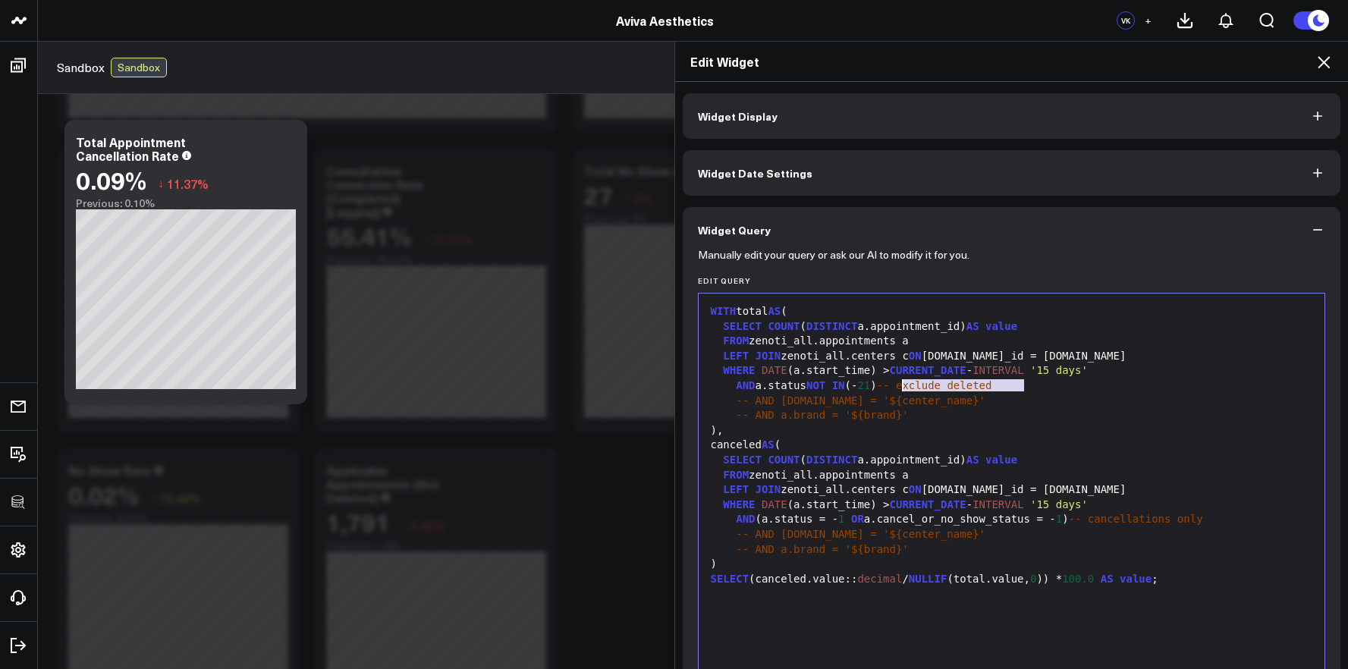
drag, startPoint x: 1027, startPoint y: 388, endPoint x: 897, endPoint y: 391, distance: 130.5
click at [897, 391] on div "AND a.status NOT IN (- 21 ) -- exclude deleted" at bounding box center [1011, 386] width 611 height 15
drag, startPoint x: 1235, startPoint y: 522, endPoint x: 1077, endPoint y: 518, distance: 157.8
click at [1077, 518] on div "AND (a.status = - 1 OR a.cancel_or_no_show_status = - 1 ) -- cancellations only" at bounding box center [1011, 519] width 611 height 15
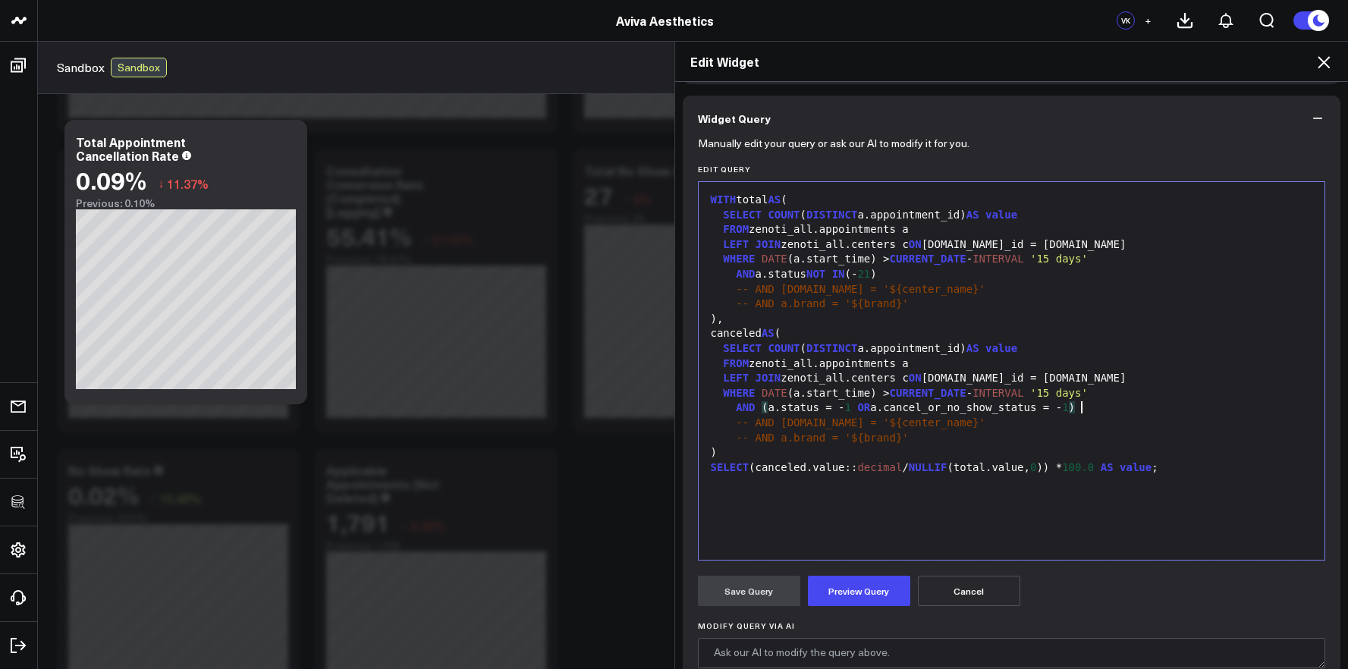
scroll to position [130, 0]
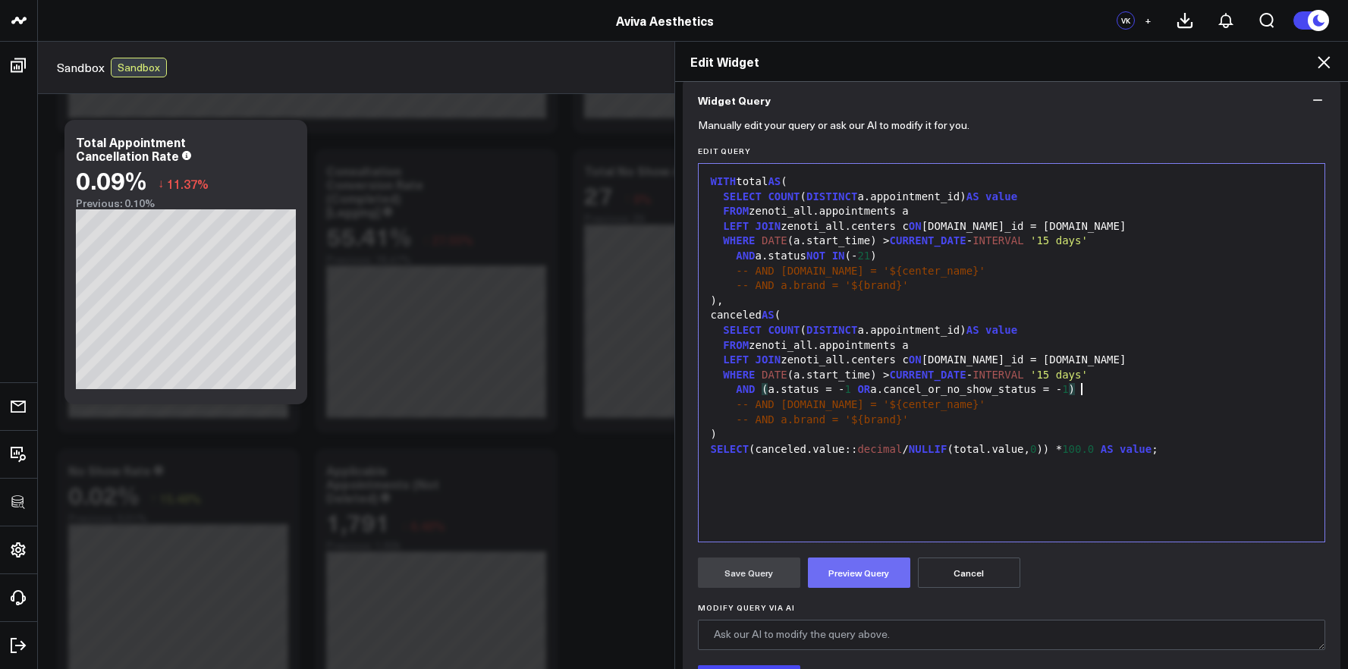
click at [888, 564] on button "Preview Query" at bounding box center [859, 573] width 102 height 30
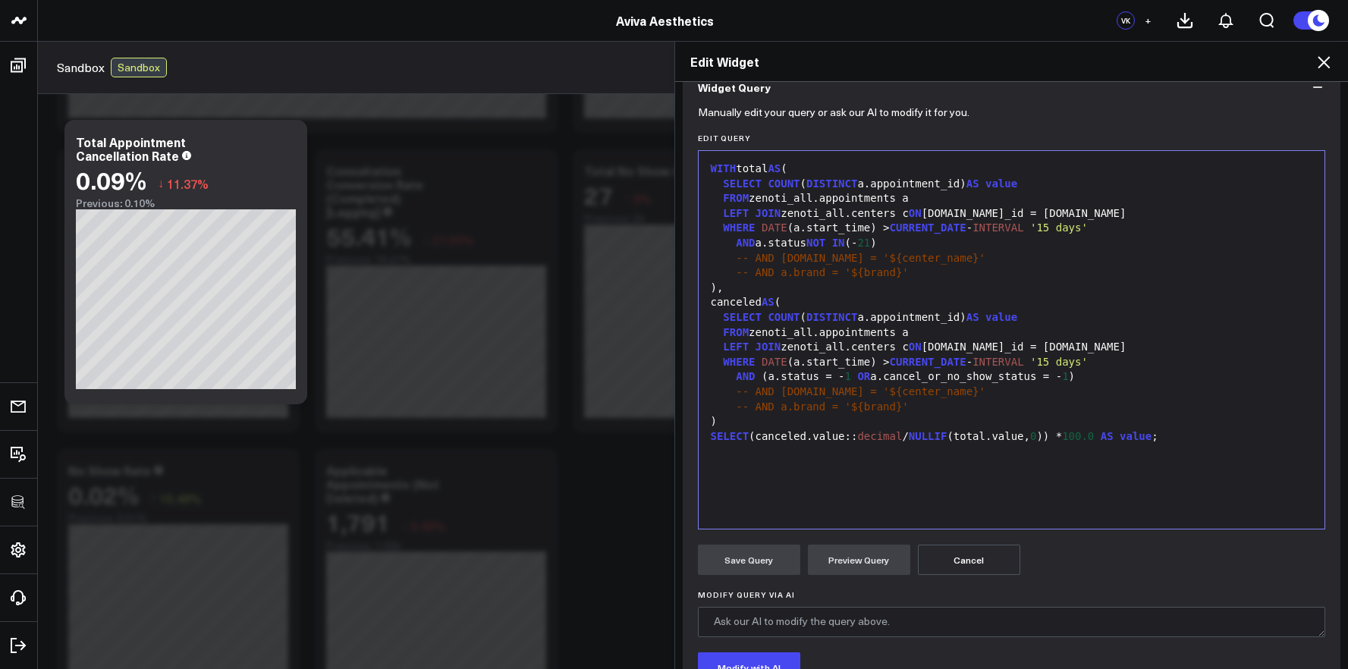
scroll to position [113, 0]
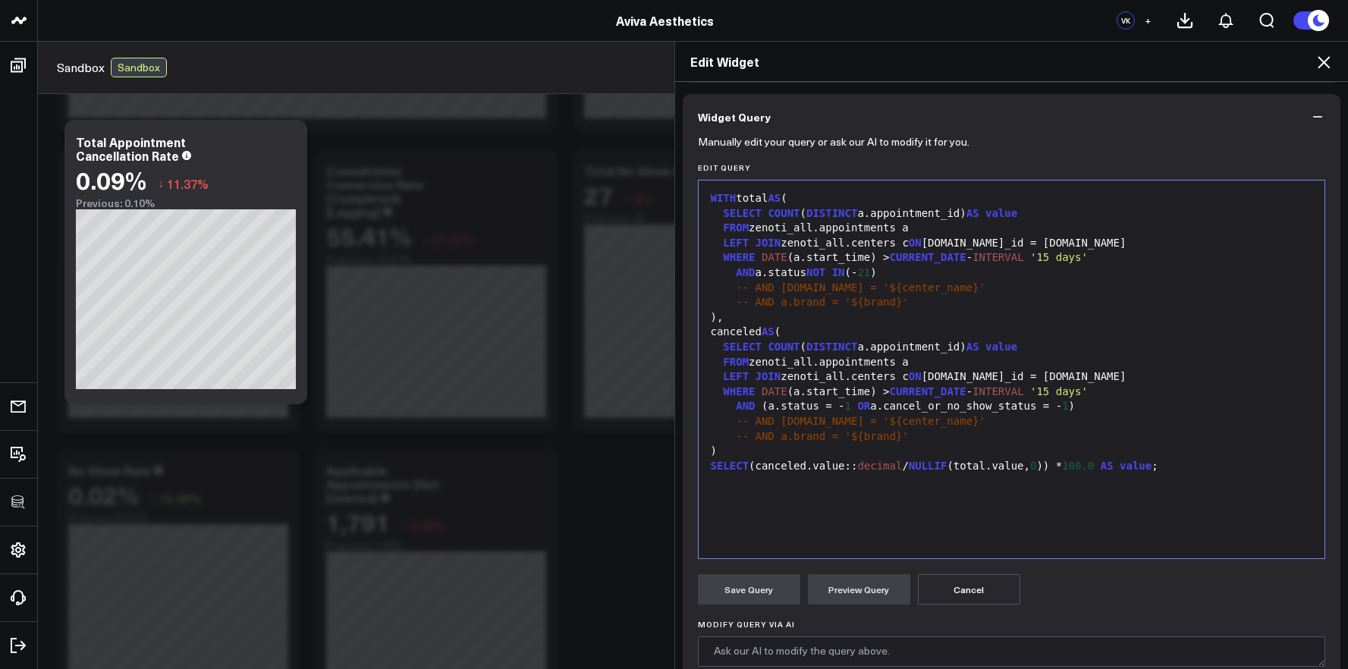
click at [726, 498] on div "WITH total AS ( SELECT COUNT ( DISTINCT a.appointment_id) AS value FROM zenoti_…" at bounding box center [1011, 369] width 611 height 363
click at [1164, 316] on div ")," at bounding box center [1011, 317] width 611 height 15
click at [870, 598] on button "Preview Query" at bounding box center [859, 589] width 102 height 30
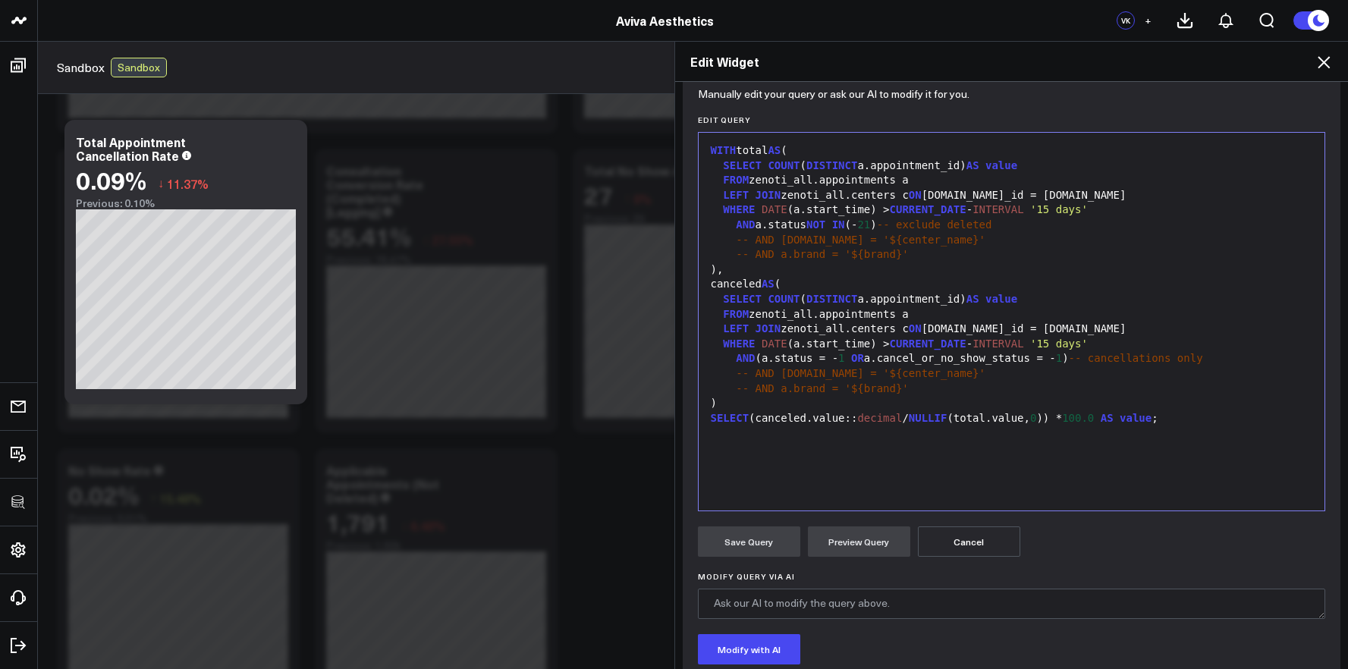
scroll to position [260, 0]
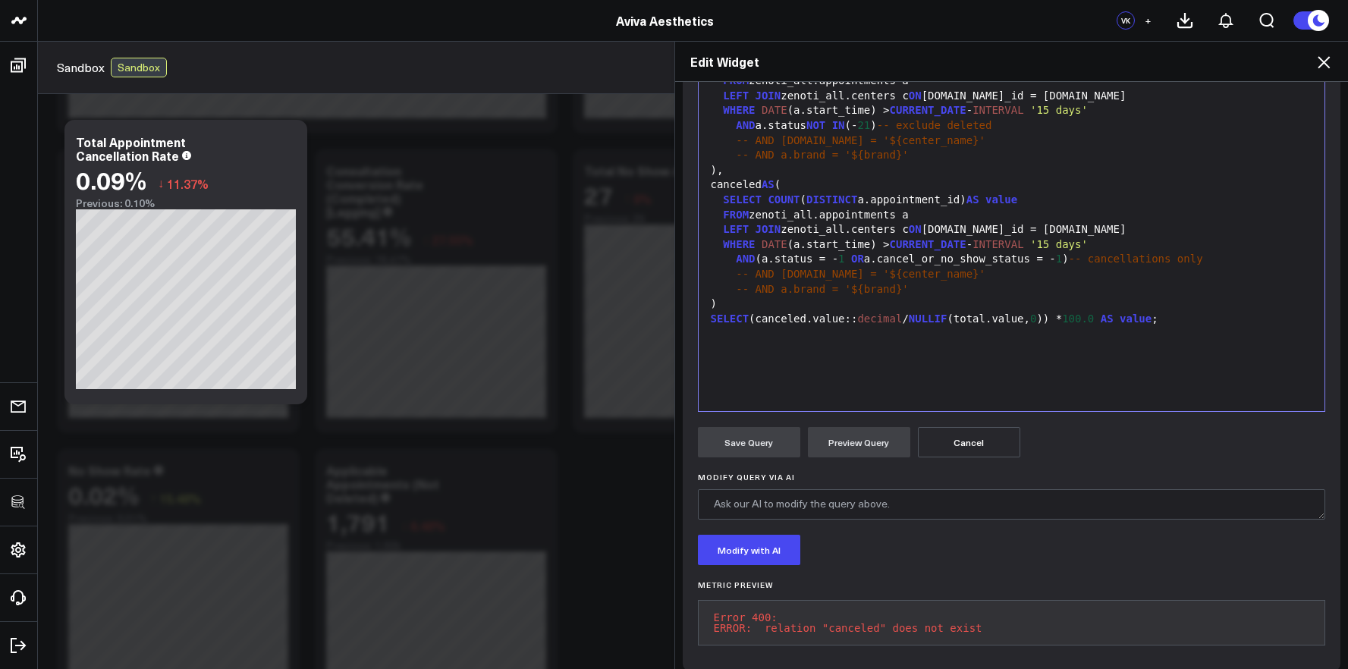
click at [838, 634] on pre "Error 400: ERROR: relation "canceled" does not exist" at bounding box center [1012, 623] width 628 height 46
copy pre "ERROR: relation "canceled" does not exist"
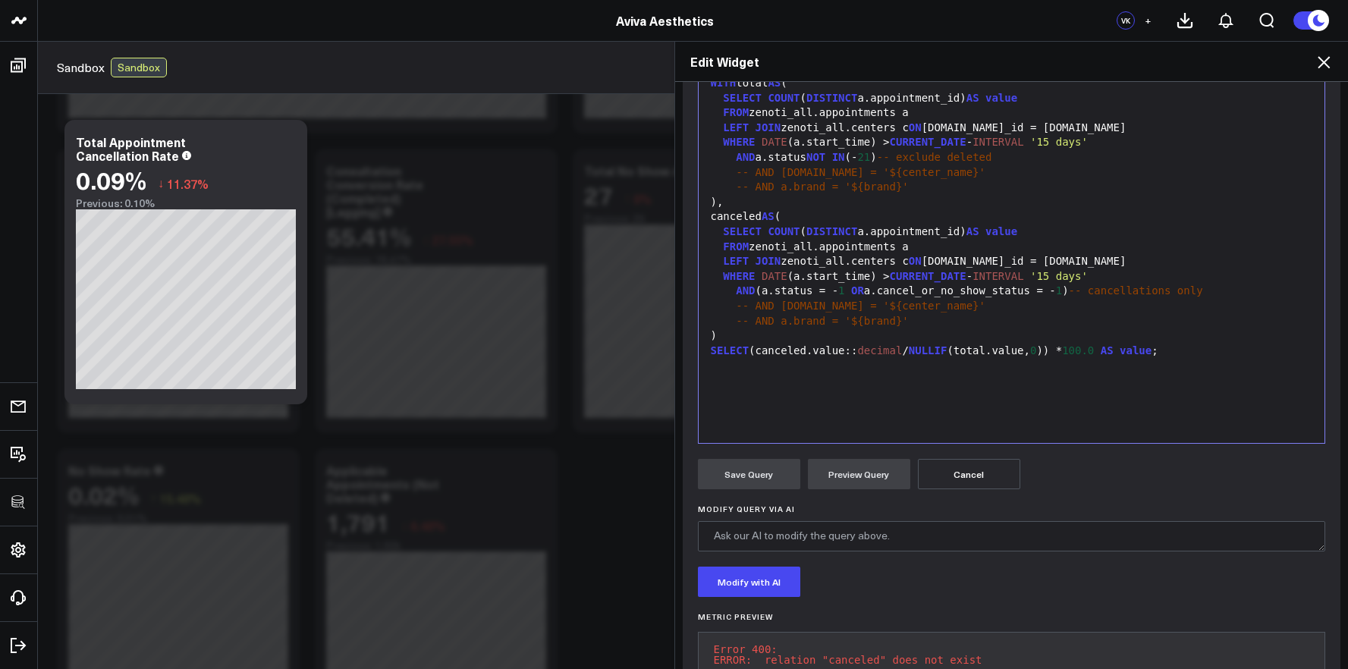
scroll to position [227, 0]
click at [941, 334] on div ")" at bounding box center [1011, 337] width 611 height 15
click at [863, 462] on button "Preview Query" at bounding box center [859, 475] width 102 height 30
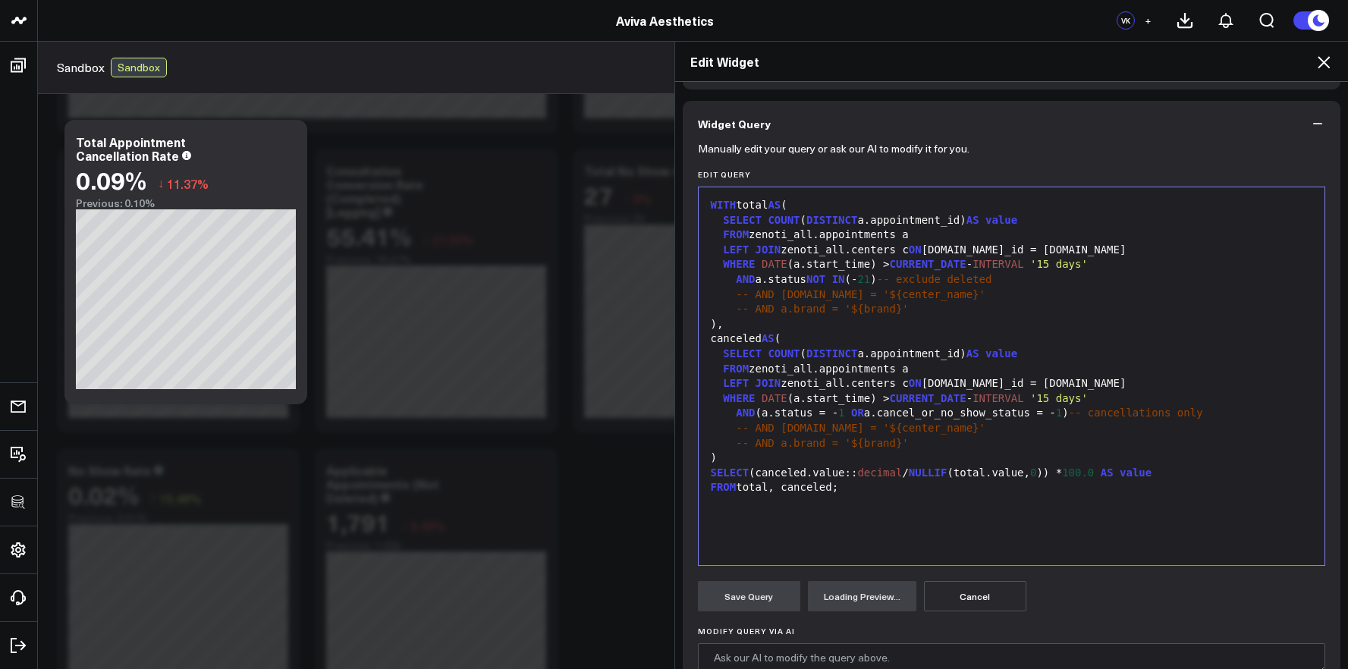
scroll to position [97, 0]
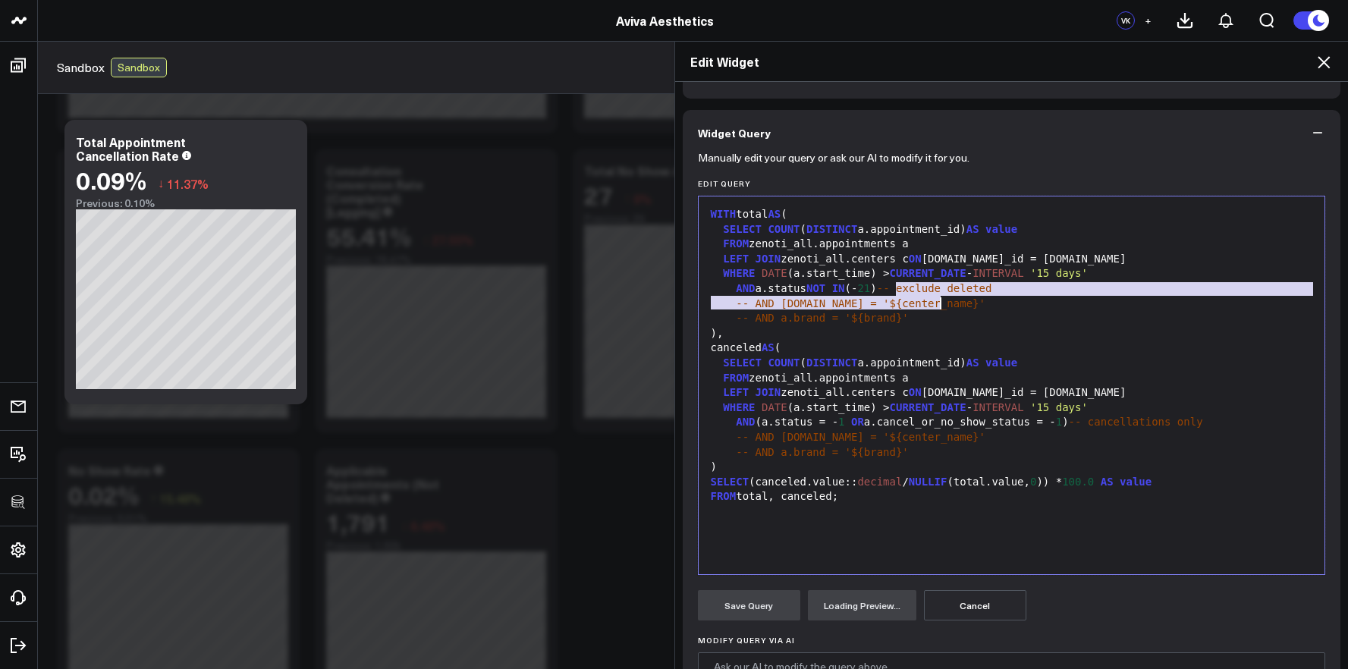
drag, startPoint x: 892, startPoint y: 291, endPoint x: 1078, endPoint y: 297, distance: 185.9
click at [1078, 297] on div "WITH total AS ( SELECT COUNT ( DISTINCT a.appointment_id) AS value FROM zenoti_…" at bounding box center [1011, 385] width 611 height 363
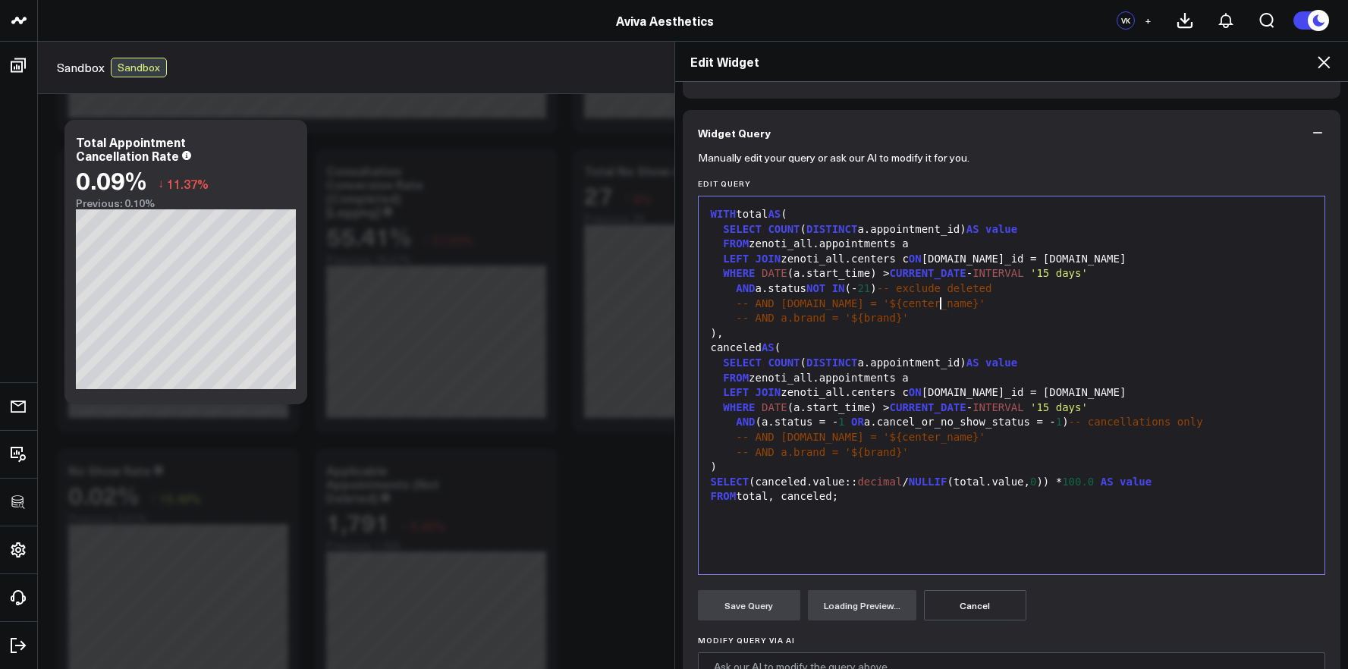
click at [1078, 297] on div "-- AND [DOMAIN_NAME] = '${center_name}'" at bounding box center [1011, 304] width 611 height 15
drag, startPoint x: 1047, startPoint y: 294, endPoint x: 896, endPoint y: 291, distance: 151.0
click at [896, 291] on div "AND a.status NOT IN (- 21 ) -- exclude deleted" at bounding box center [1011, 288] width 611 height 15
drag, startPoint x: 1237, startPoint y: 423, endPoint x: 1079, endPoint y: 425, distance: 157.8
click at [1079, 425] on div "AND (a.status = - 1 OR a.cancel_or_no_show_status = - 1 ) -- cancellations only" at bounding box center [1011, 422] width 611 height 15
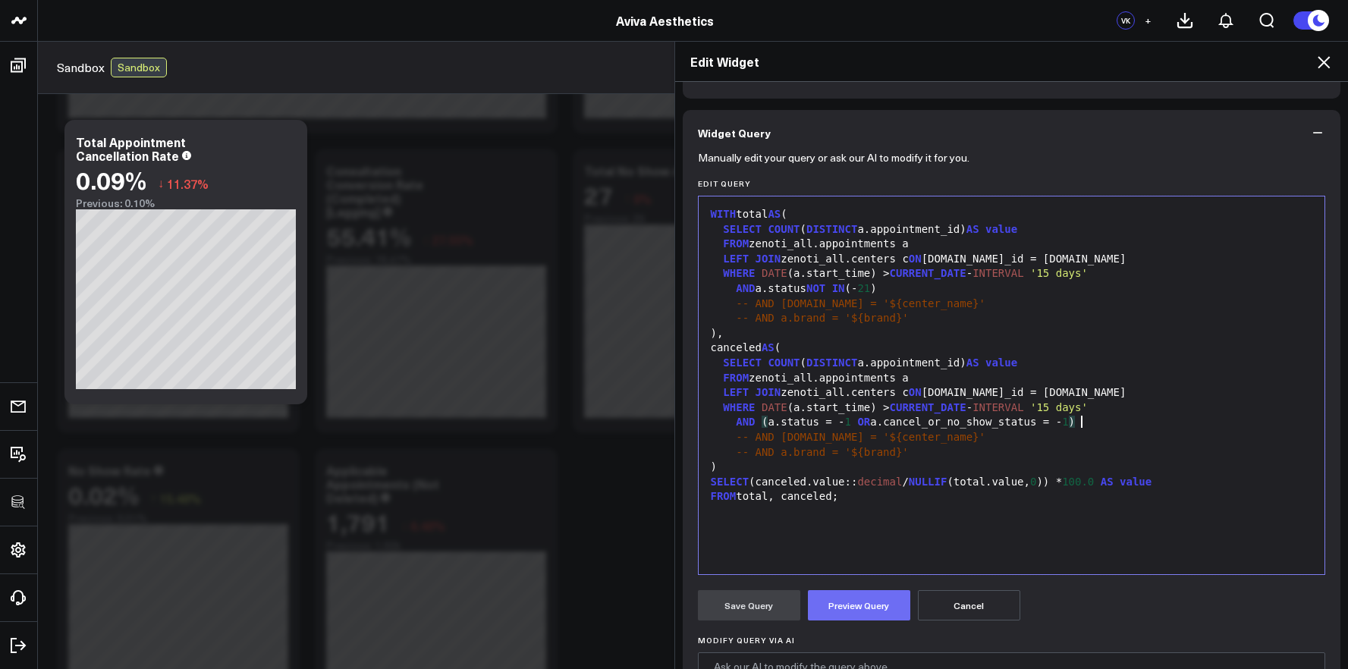
click at [877, 601] on button "Preview Query" at bounding box center [859, 605] width 102 height 30
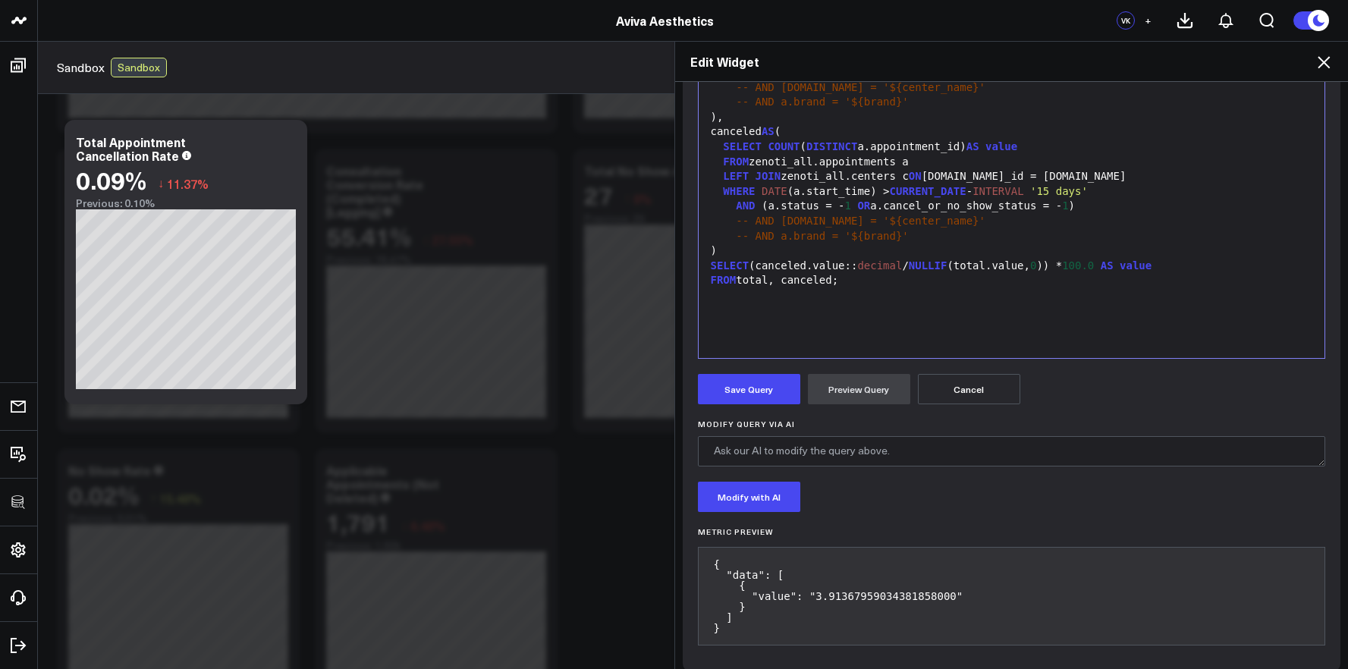
scroll to position [326, 0]
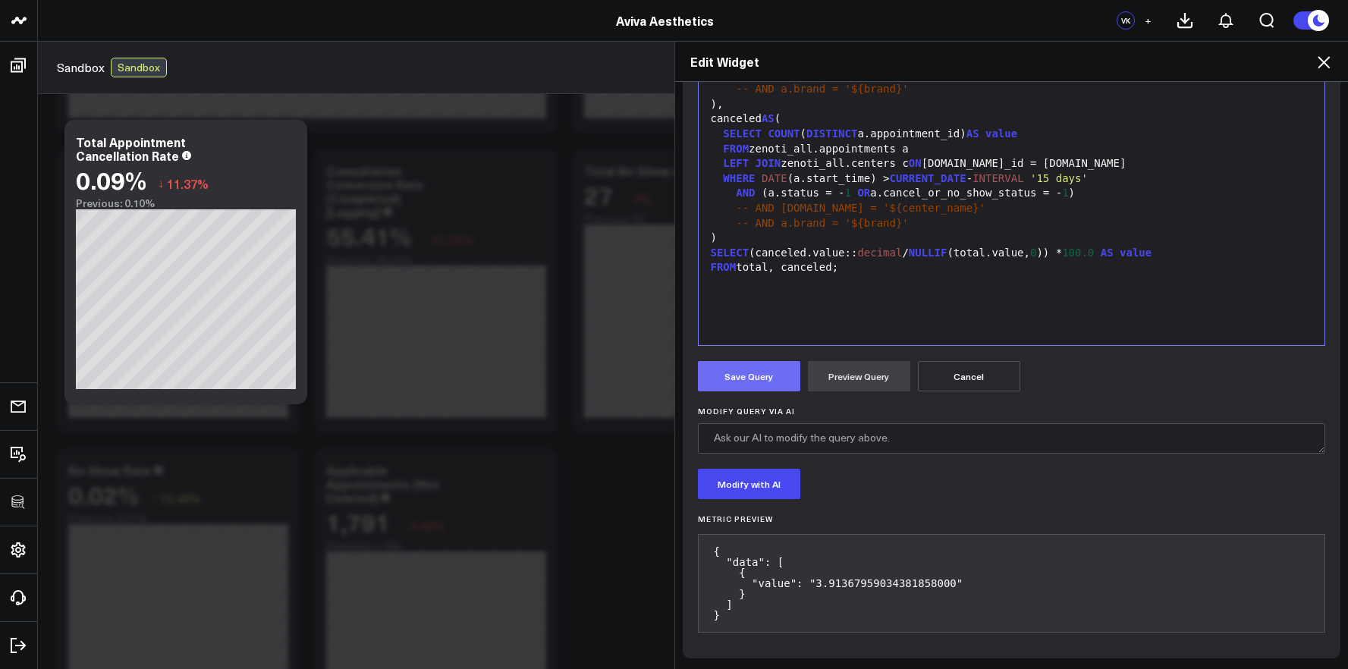
click at [749, 369] on button "Save Query" at bounding box center [749, 376] width 102 height 30
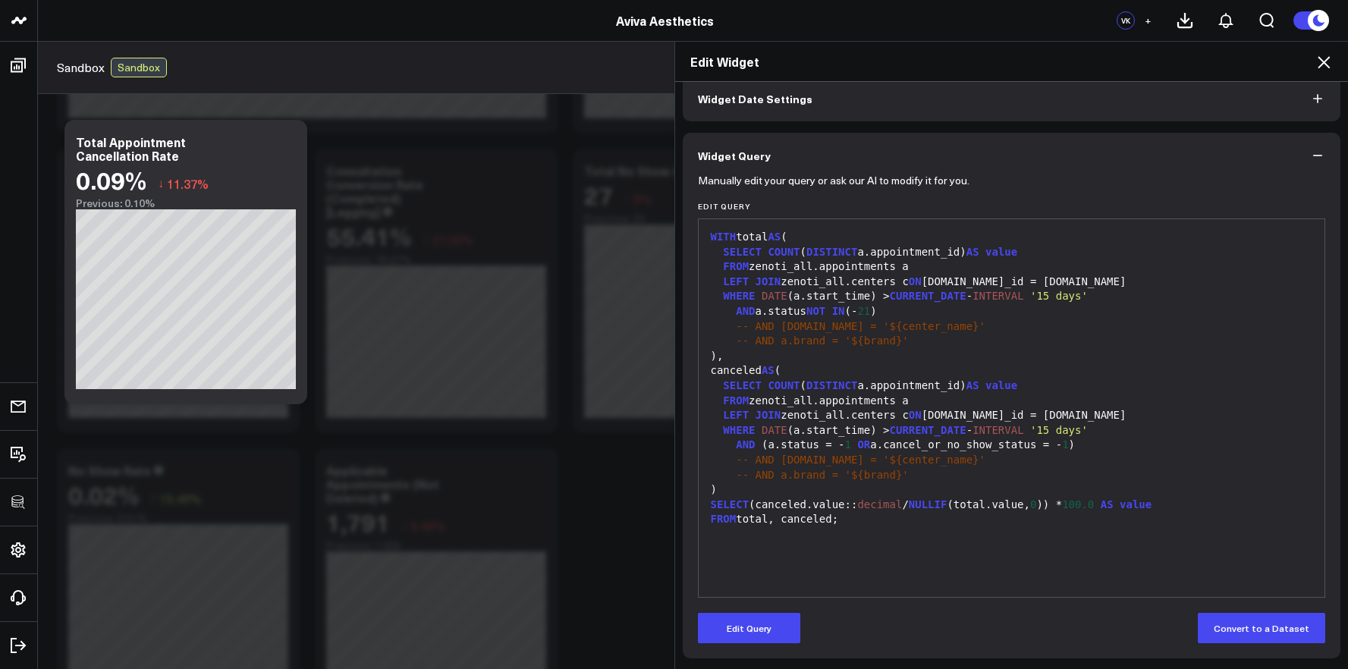
scroll to position [74, 0]
click at [1326, 67] on icon at bounding box center [1324, 62] width 18 height 18
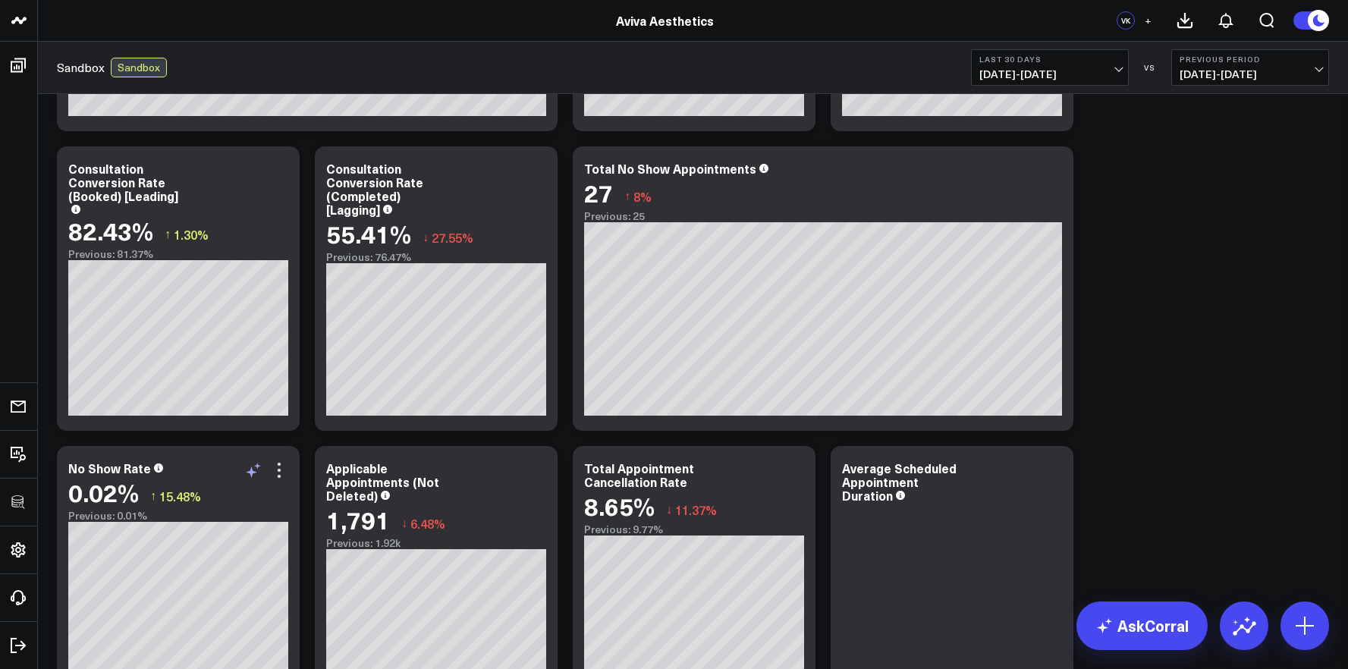
scroll to position [267, 0]
click at [279, 468] on icon at bounding box center [279, 469] width 3 height 3
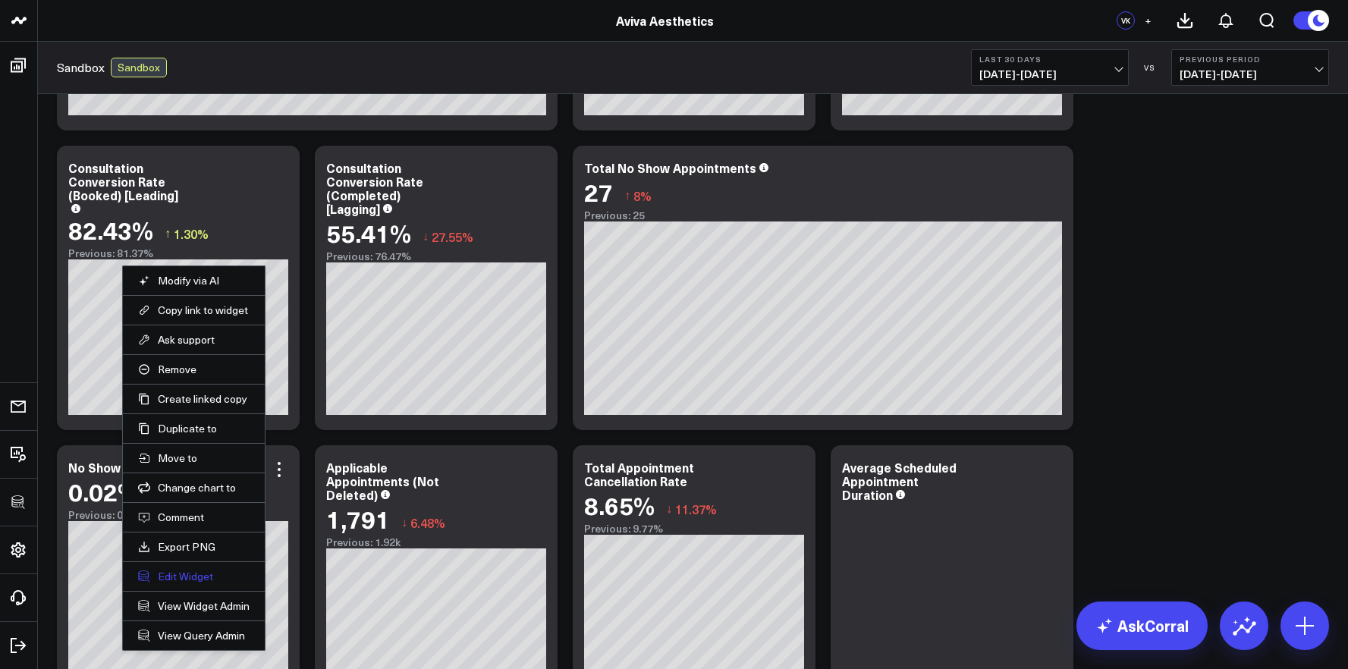
click at [215, 579] on button "Edit Widget" at bounding box center [194, 577] width 112 height 14
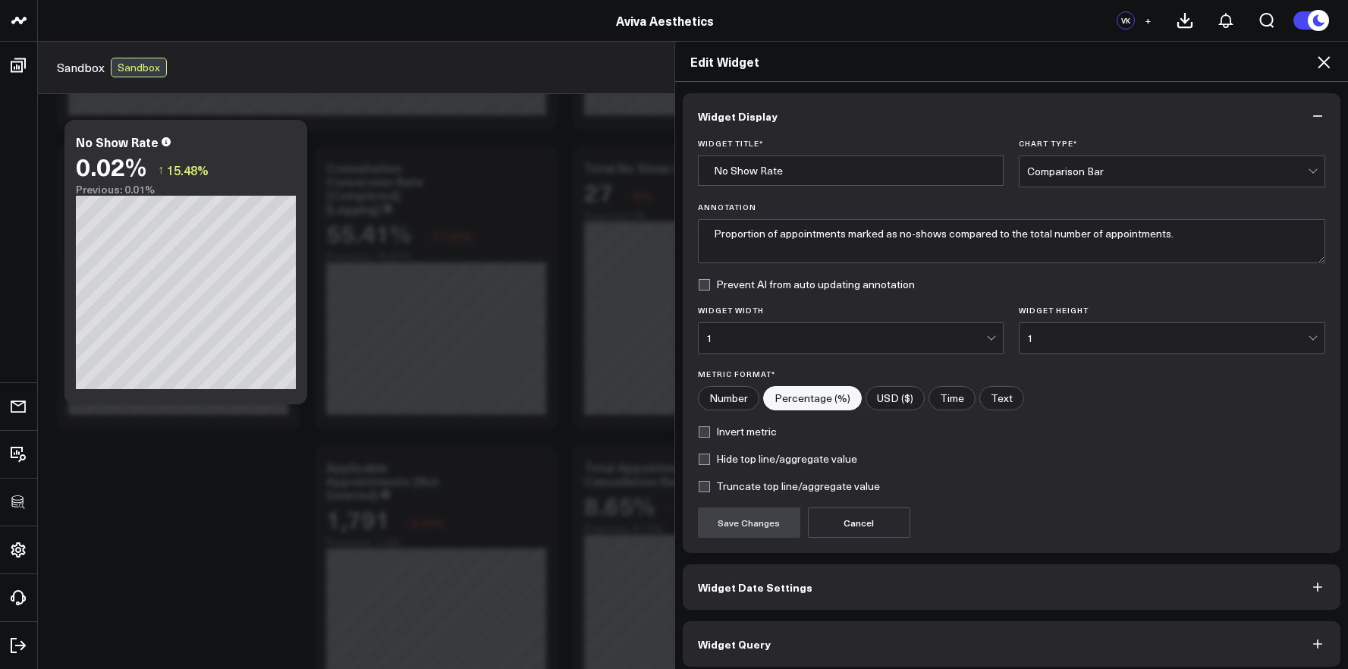
scroll to position [8, 0]
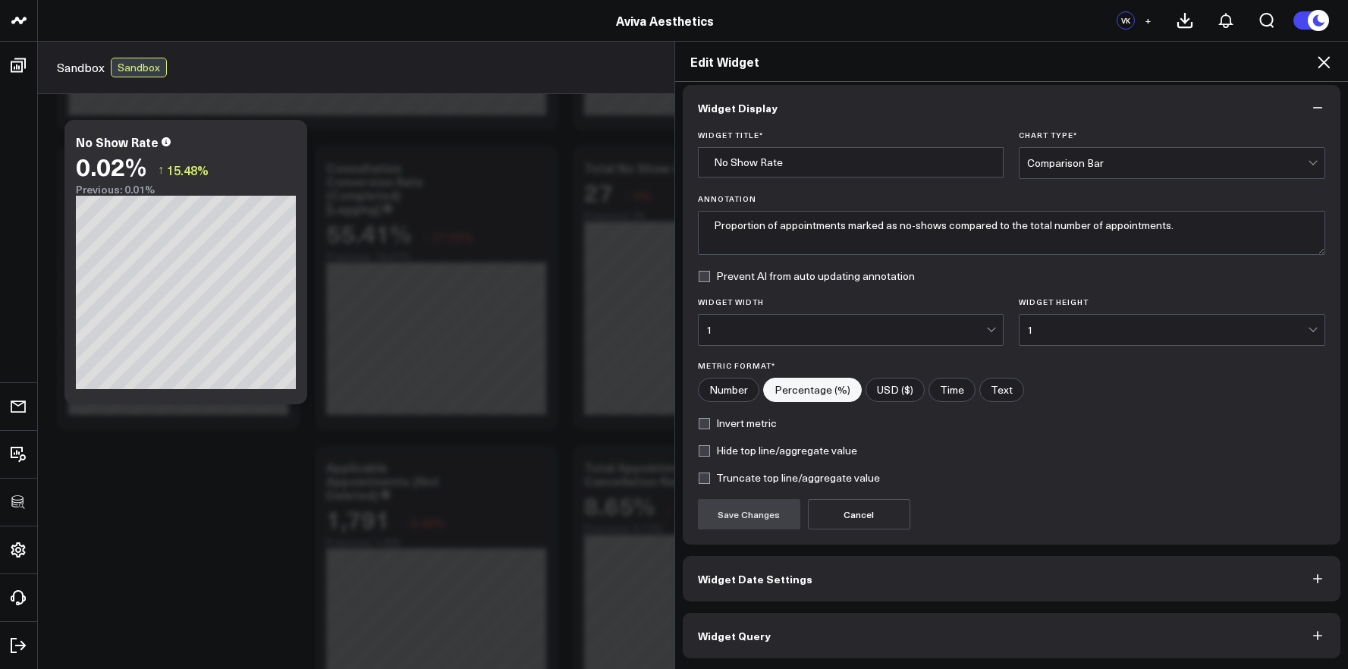
click at [850, 636] on button "Widget Query" at bounding box center [1012, 636] width 658 height 46
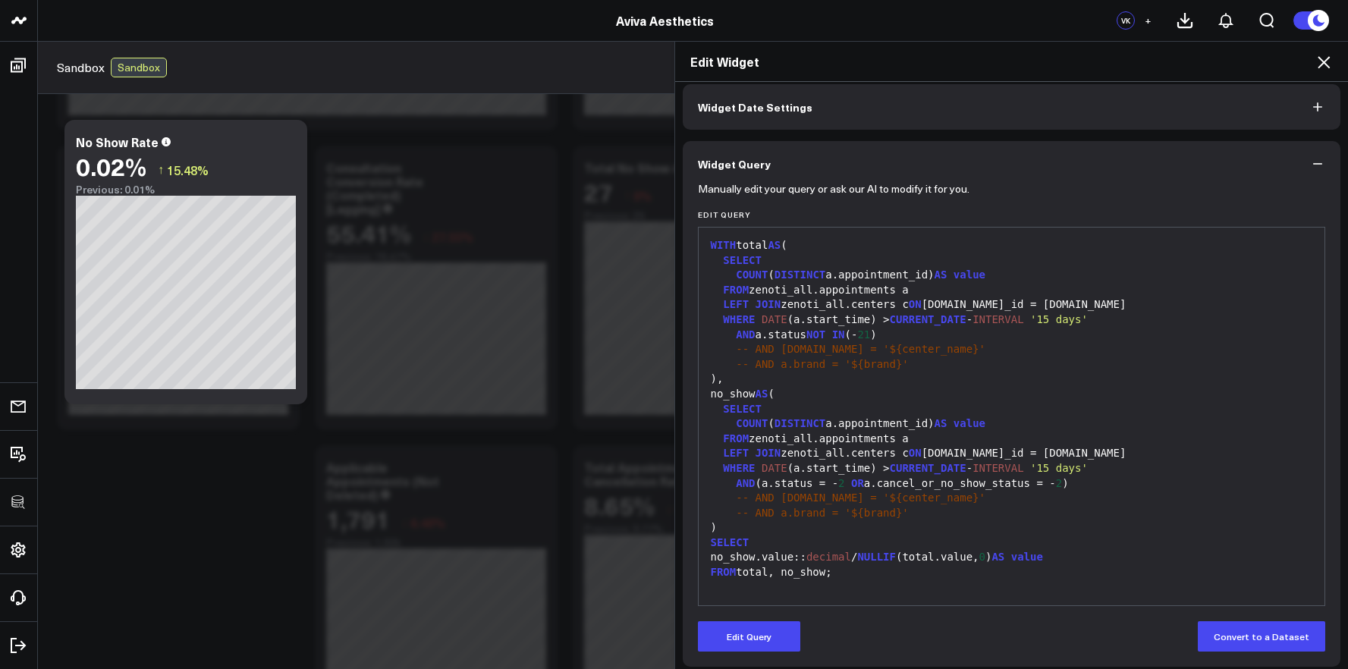
scroll to position [74, 0]
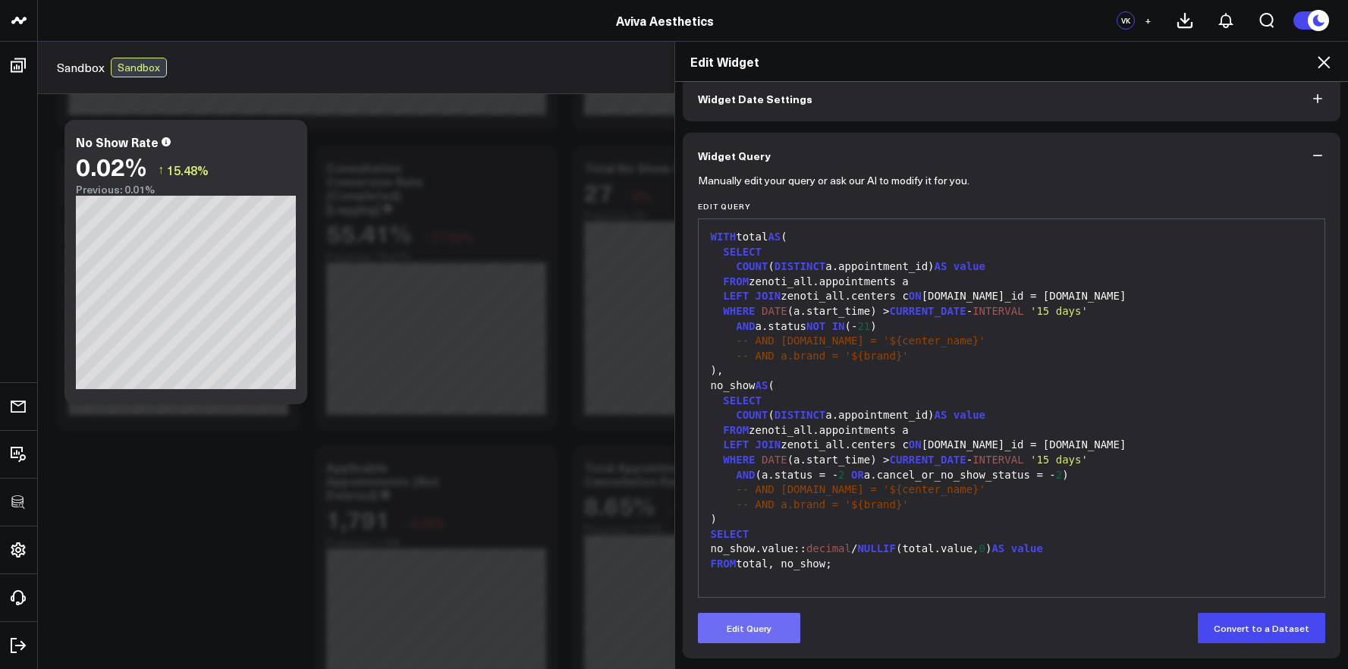
click at [768, 617] on button "Edit Query" at bounding box center [749, 628] width 102 height 30
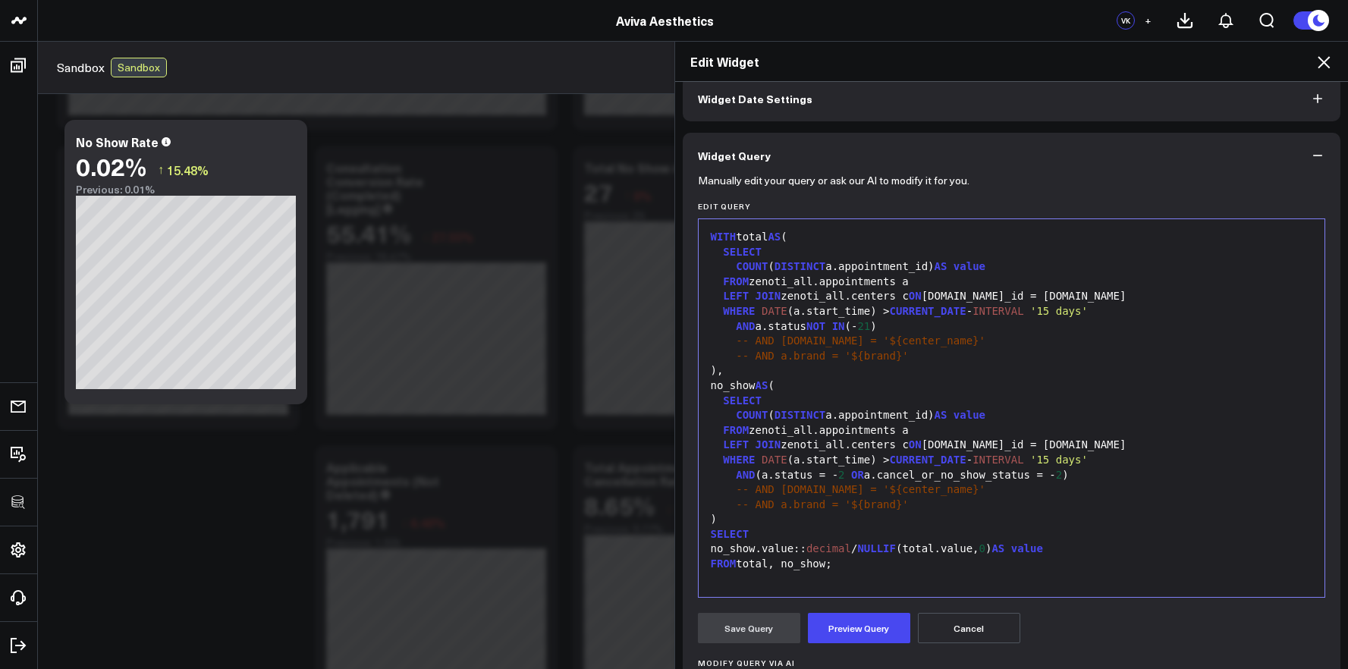
click at [875, 577] on div at bounding box center [1011, 579] width 611 height 15
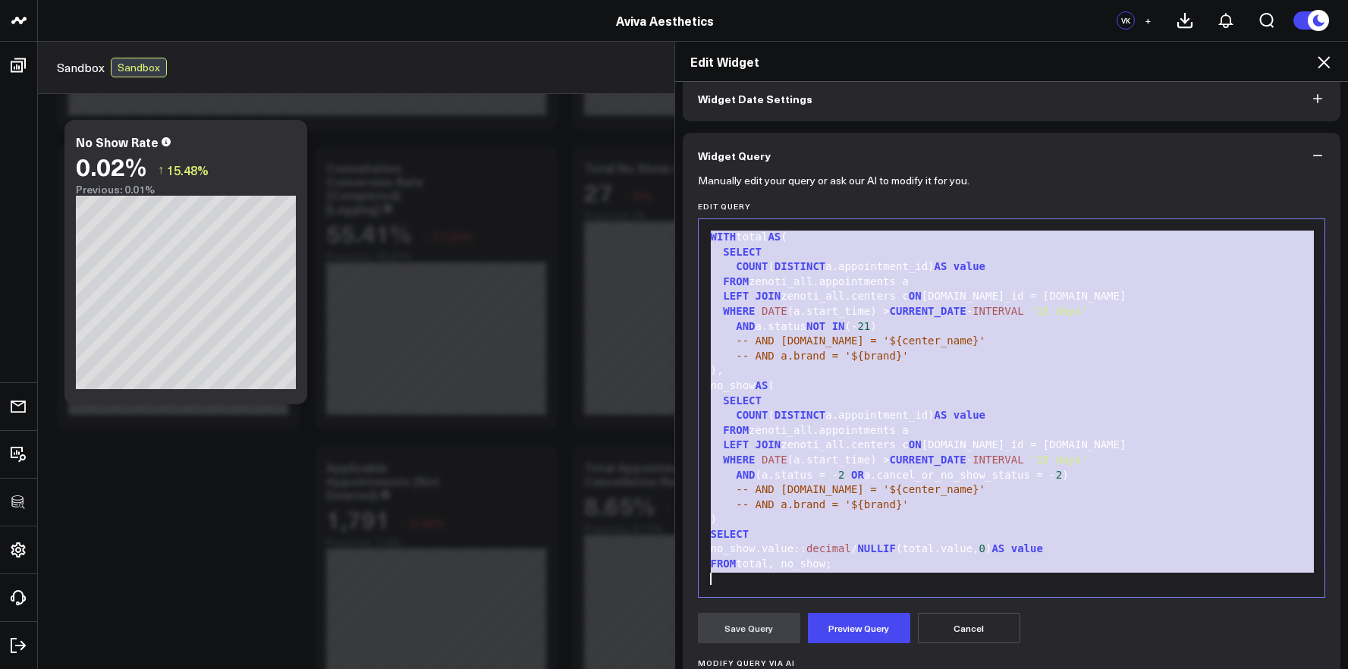
copy div "WITH total AS ( SELECT COUNT ( DISTINCT a.appointment_id) AS value FROM zenoti_…"
click at [1078, 314] on span "'15 days'" at bounding box center [1059, 311] width 58 height 12
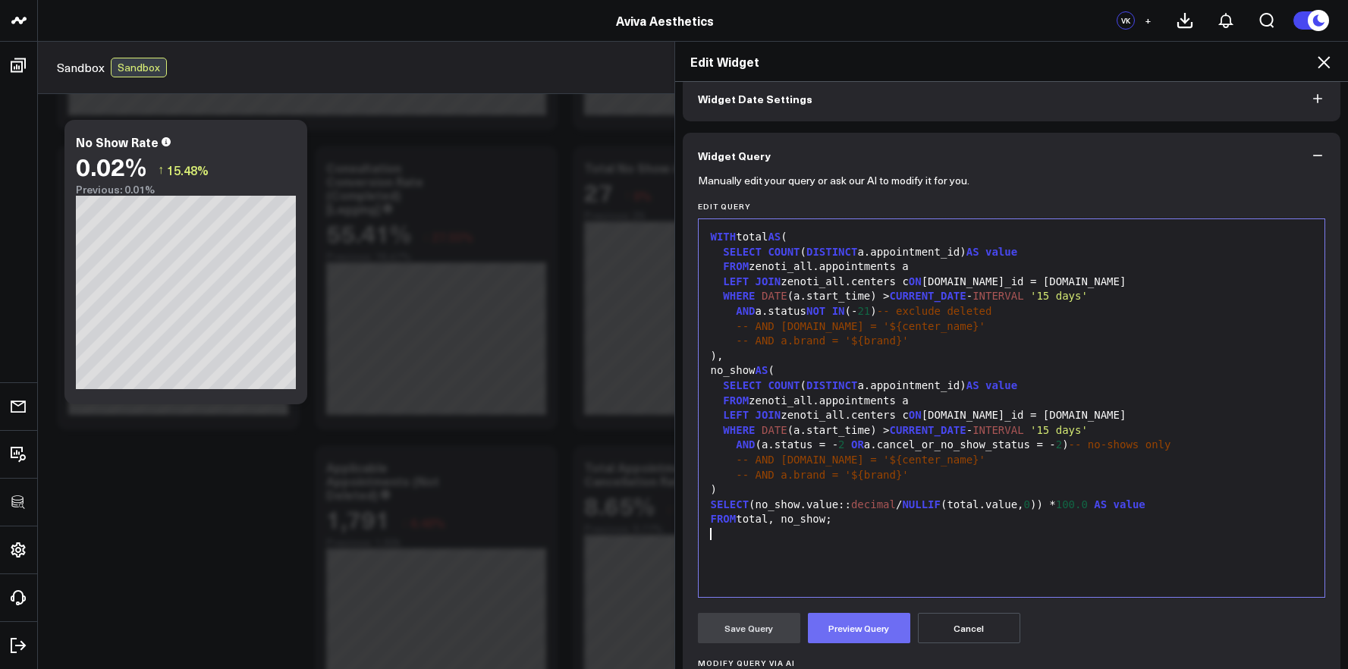
click at [867, 624] on button "Preview Query" at bounding box center [859, 628] width 102 height 30
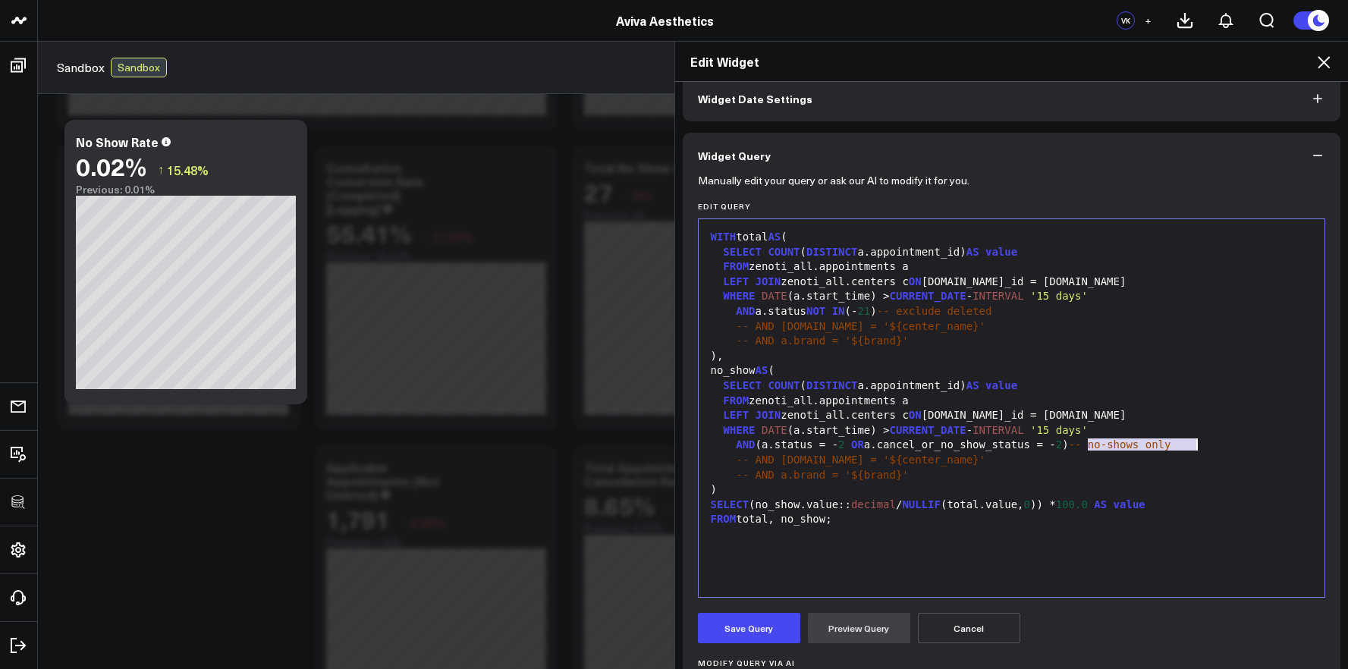
drag, startPoint x: 1079, startPoint y: 441, endPoint x: 1281, endPoint y: 444, distance: 201.8
click at [1281, 444] on div "AND (a.status = - 2 OR a.cancel_or_no_show_status = - 2 ) -- no-shows only" at bounding box center [1011, 445] width 611 height 15
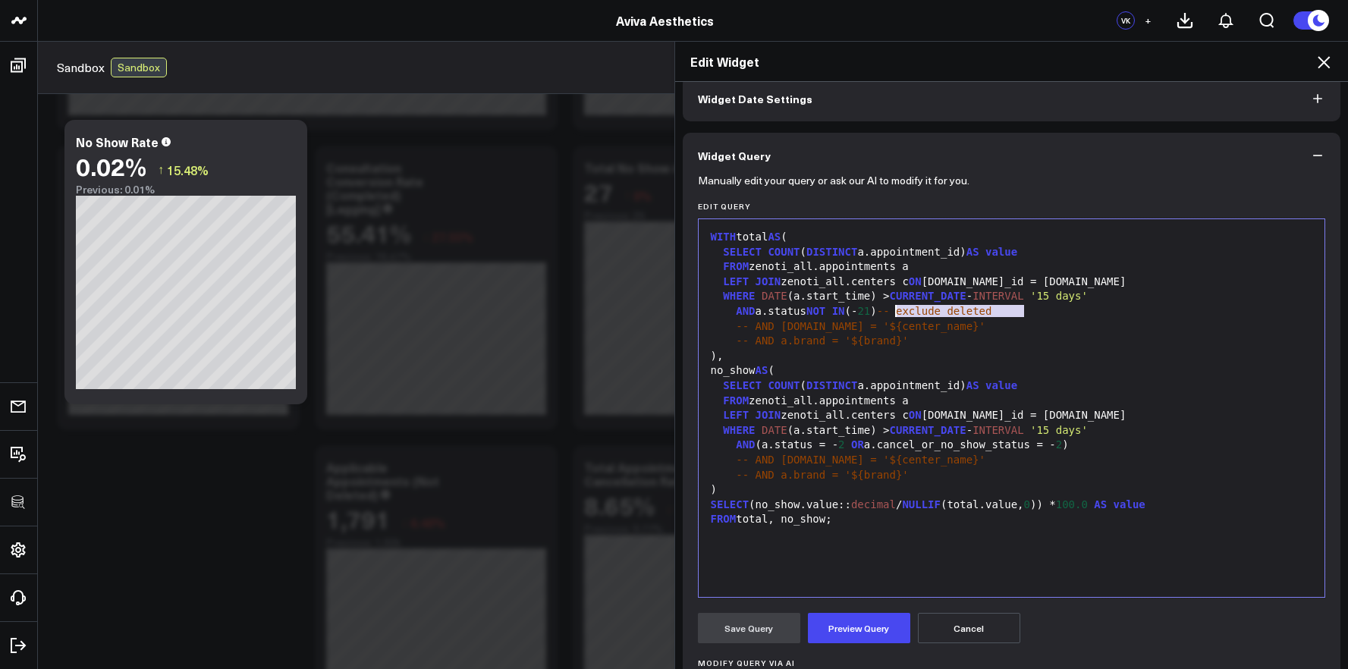
drag, startPoint x: 1034, startPoint y: 313, endPoint x: 891, endPoint y: 309, distance: 143.4
click at [891, 309] on div "AND a.status NOT IN (- 21 ) -- exclude deleted" at bounding box center [1011, 311] width 611 height 15
click at [866, 642] on button "Preview Query" at bounding box center [859, 628] width 102 height 30
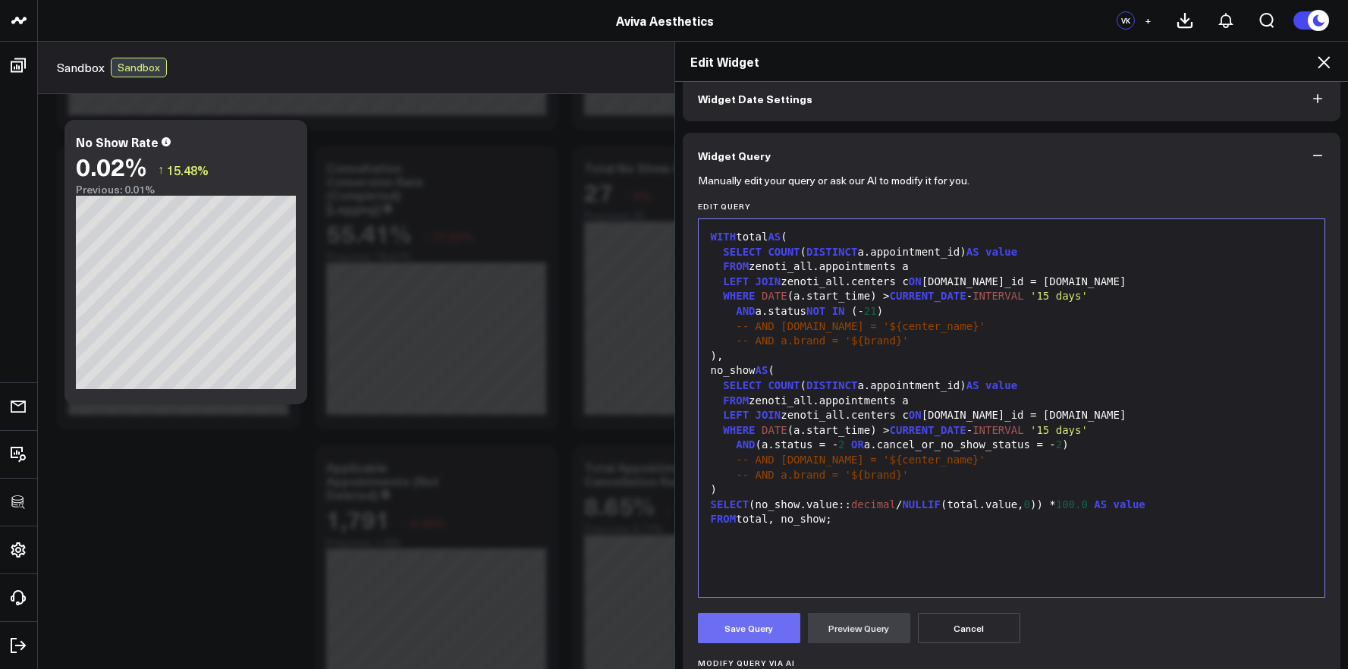
click at [722, 627] on button "Save Query" at bounding box center [749, 628] width 102 height 30
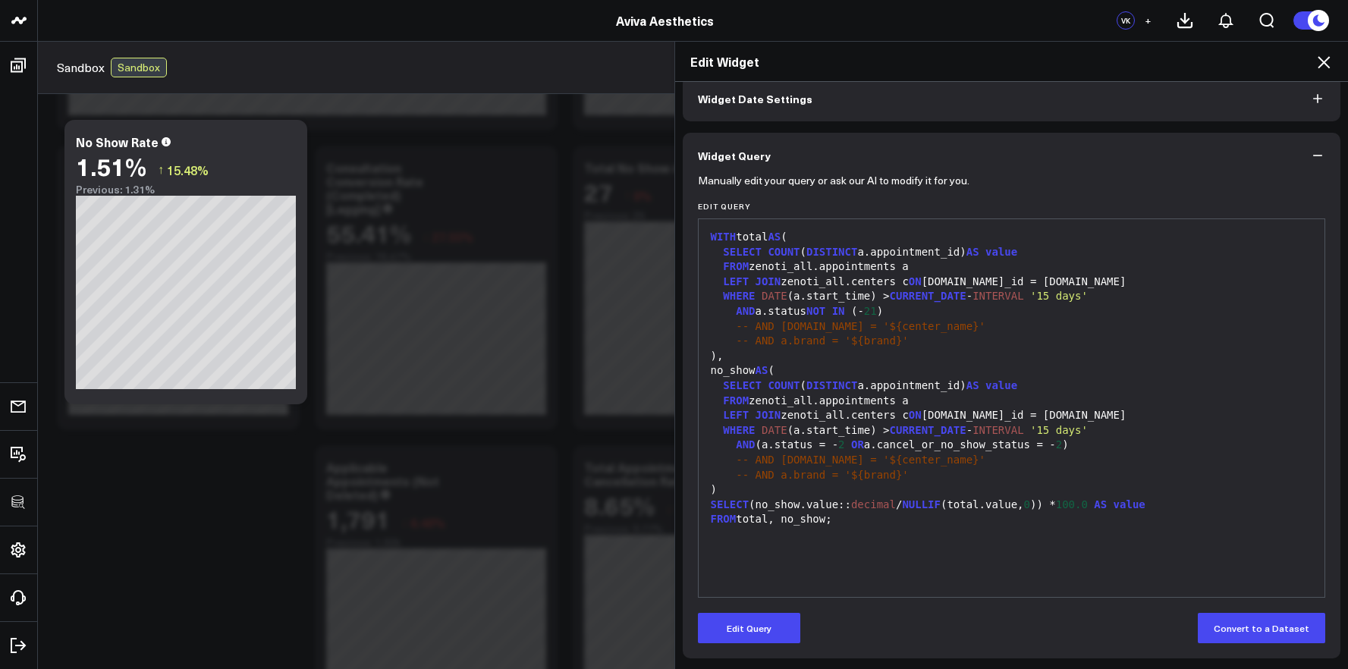
click at [281, 561] on div "Edit Widget Widget Display Widget Date Settings Widget Query Manually edit your…" at bounding box center [674, 355] width 1348 height 628
click at [1328, 64] on icon at bounding box center [1324, 62] width 18 height 18
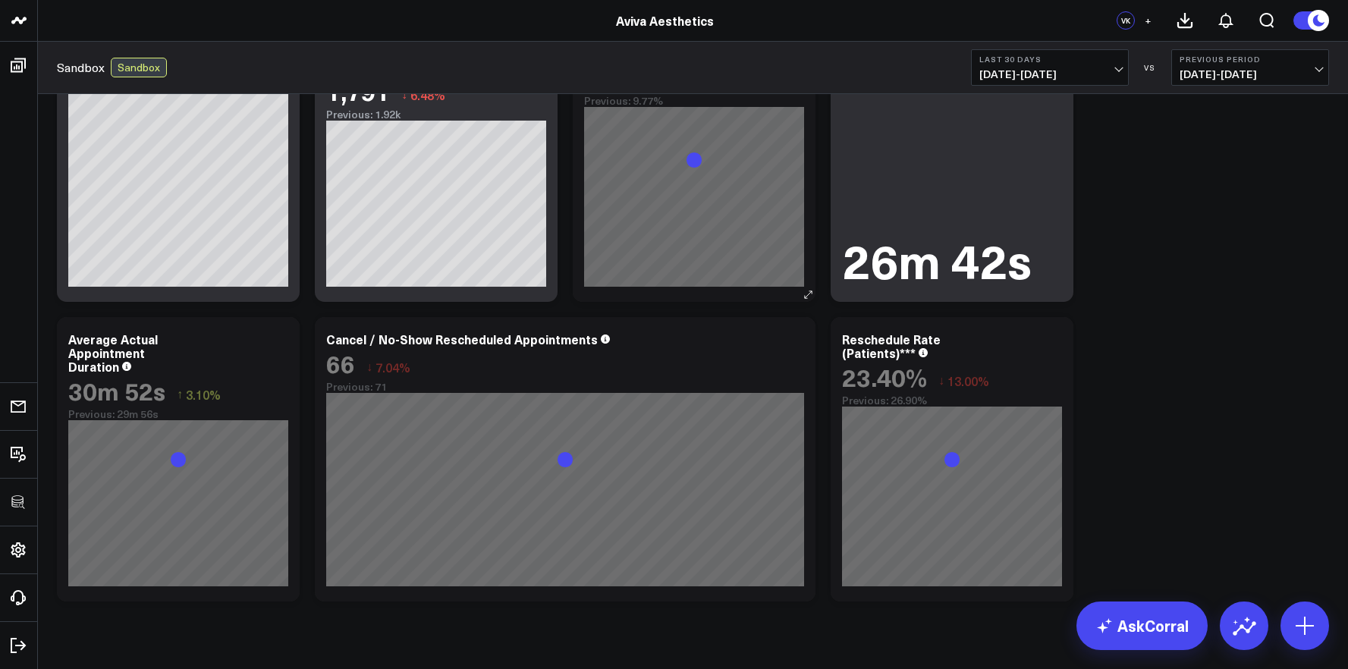
scroll to position [696, 0]
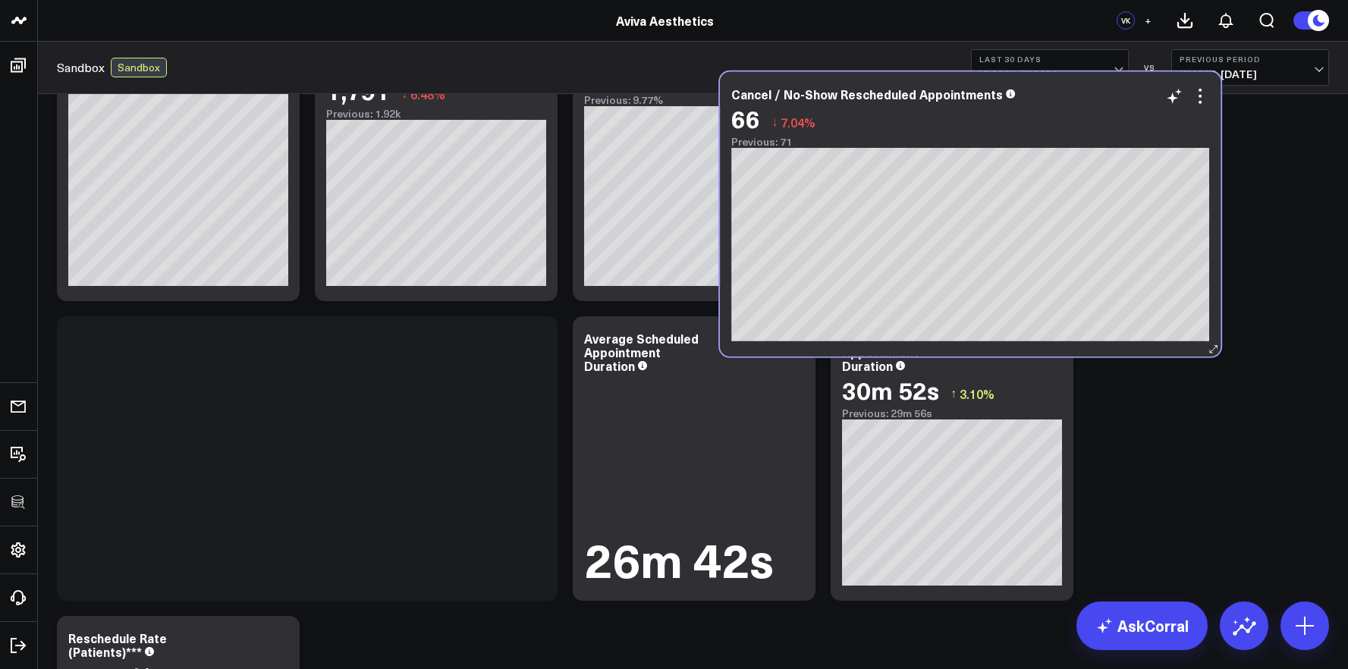
drag, startPoint x: 693, startPoint y: 345, endPoint x: 1098, endPoint y: 102, distance: 472.2
click at [1098, 102] on div "Cancel / No-Show Rescheduled Appointments 66 ↓ 7.04% Previous: 71" at bounding box center [970, 117] width 478 height 61
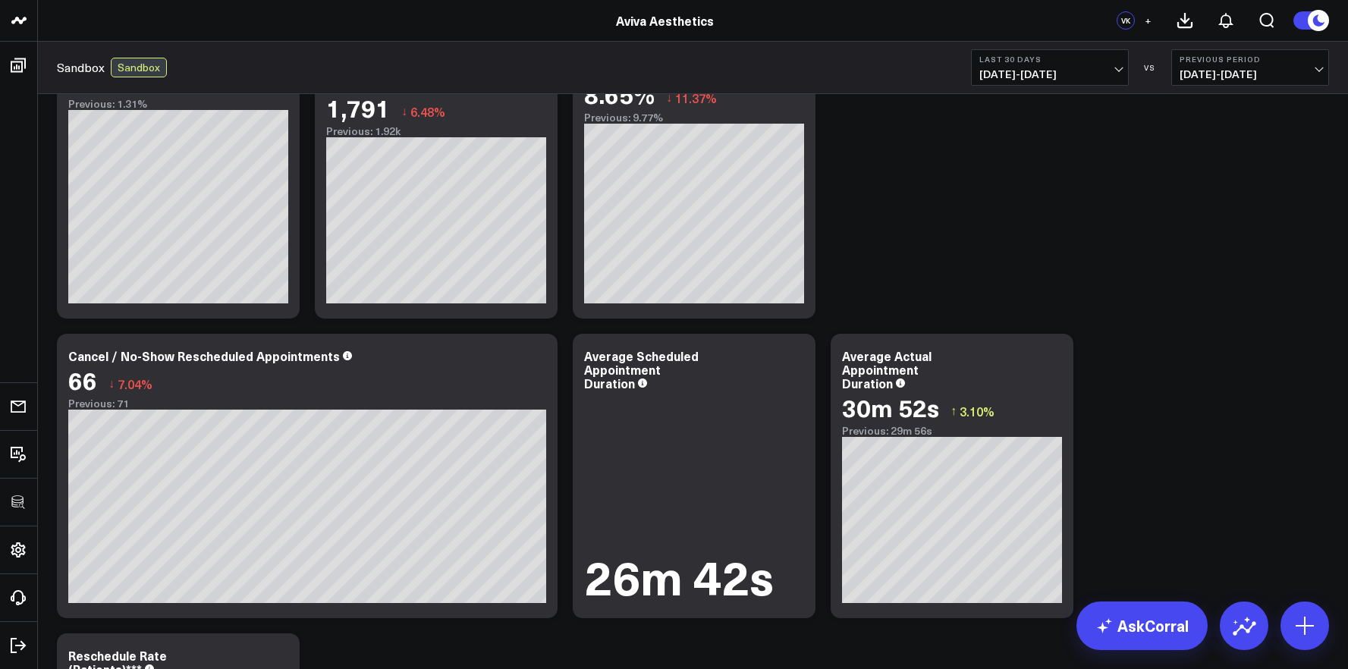
scroll to position [767, 0]
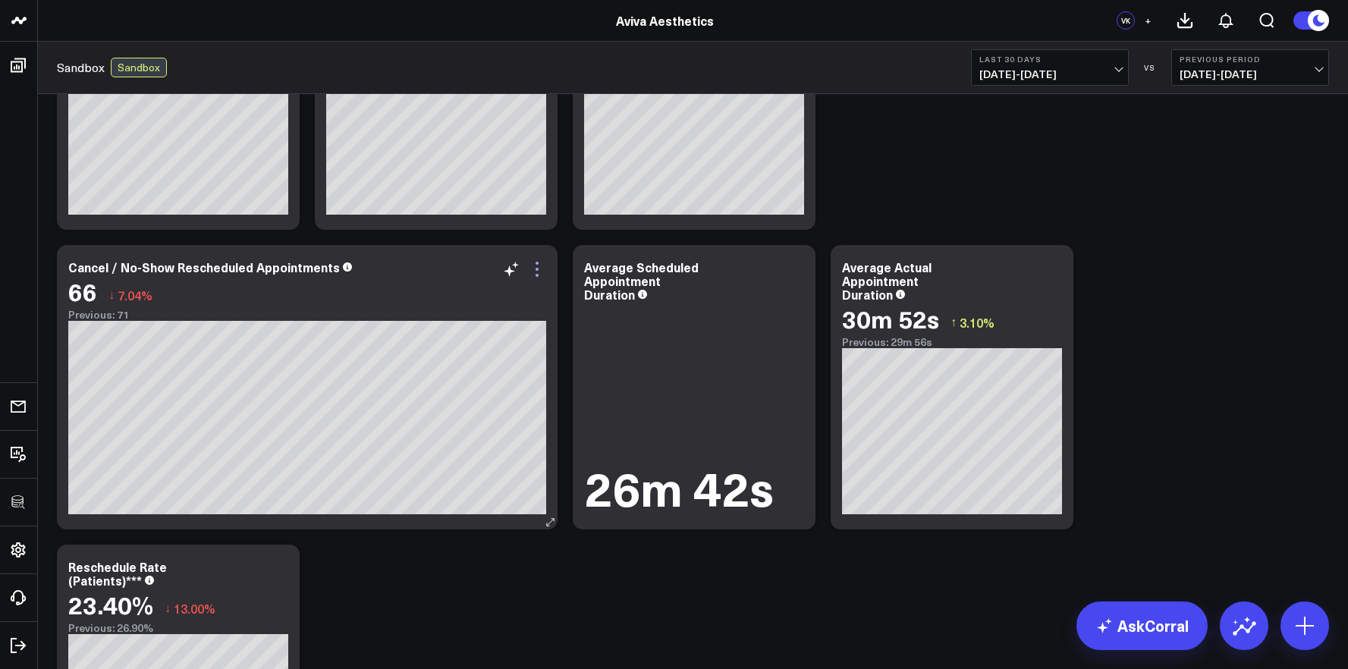
click at [535, 266] on icon at bounding box center [537, 269] width 18 height 18
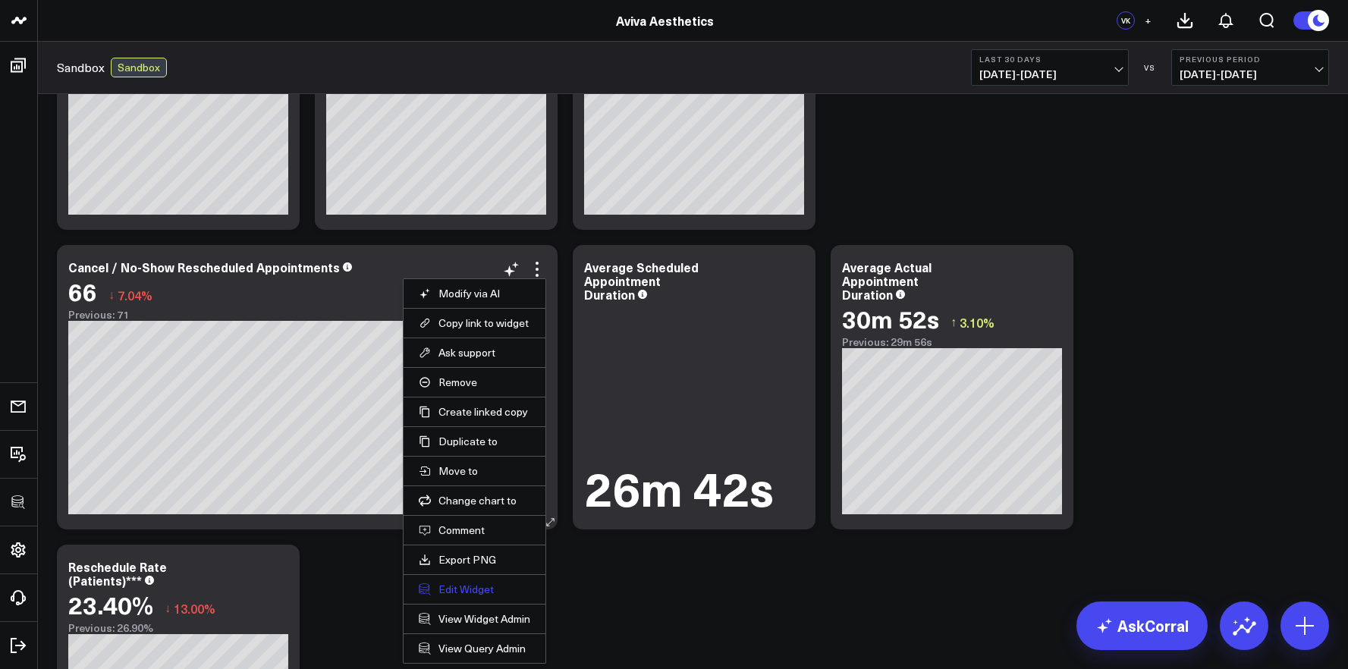
click at [460, 592] on button "Edit Widget" at bounding box center [475, 590] width 112 height 14
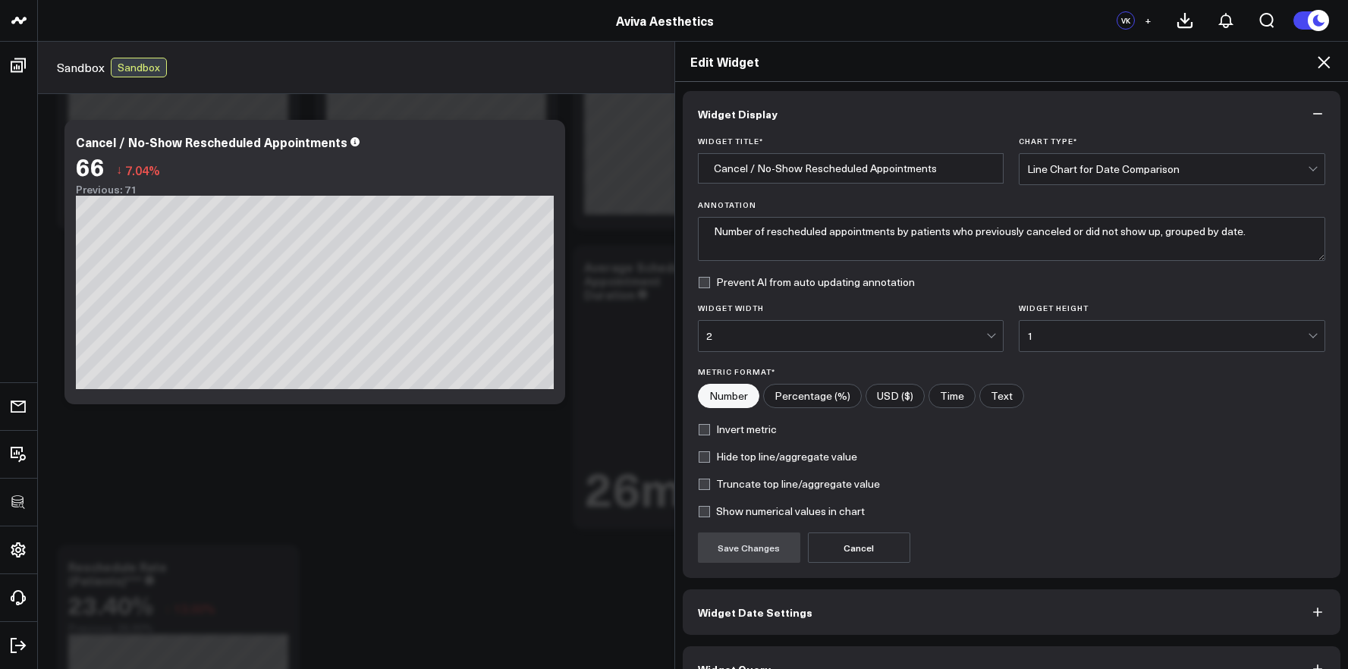
scroll to position [3, 0]
drag, startPoint x: 938, startPoint y: 170, endPoint x: 637, endPoint y: 152, distance: 300.9
click at [637, 152] on div "Edit Widget Widget Display Widget Title * Cancel / No-Show Rescheduled Appointm…" at bounding box center [674, 355] width 1348 height 628
type input "Cancel / No-Show Rescheduled Appointments"
click at [1333, 63] on div "Edit Widget" at bounding box center [1012, 62] width 674 height 40
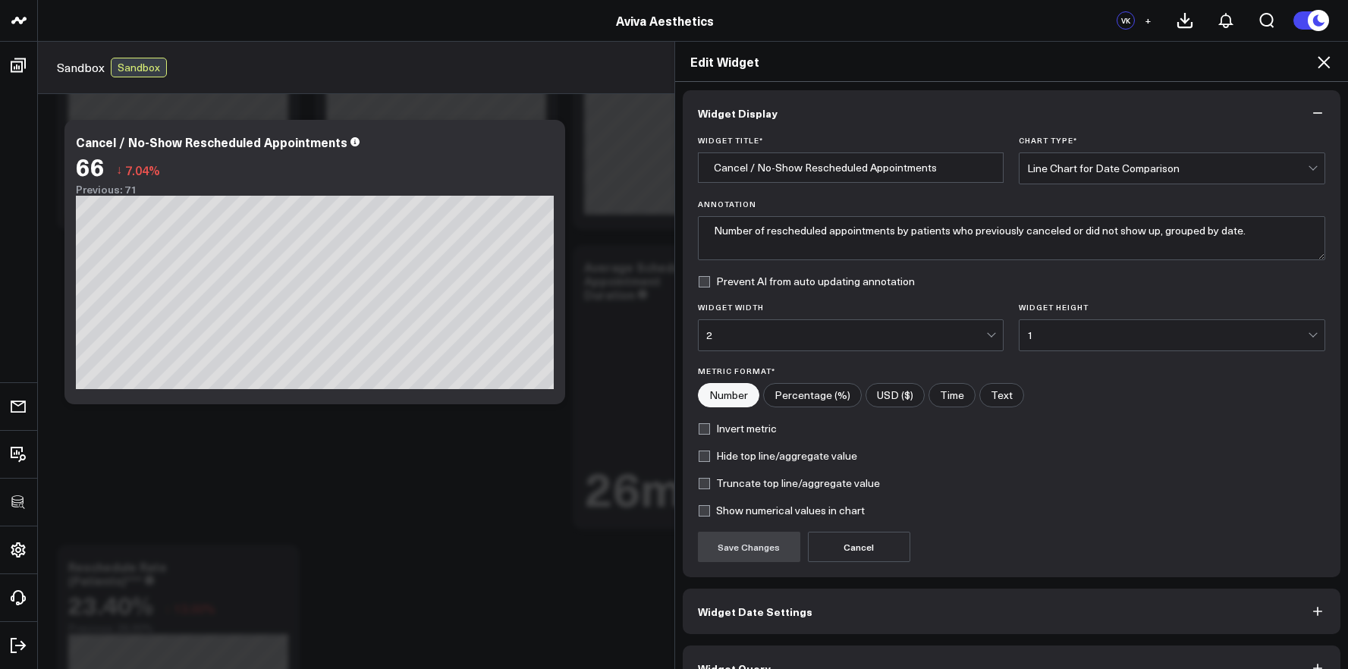
click at [1334, 61] on div "Edit Widget" at bounding box center [1012, 62] width 674 height 40
click at [1329, 61] on icon at bounding box center [1324, 62] width 18 height 18
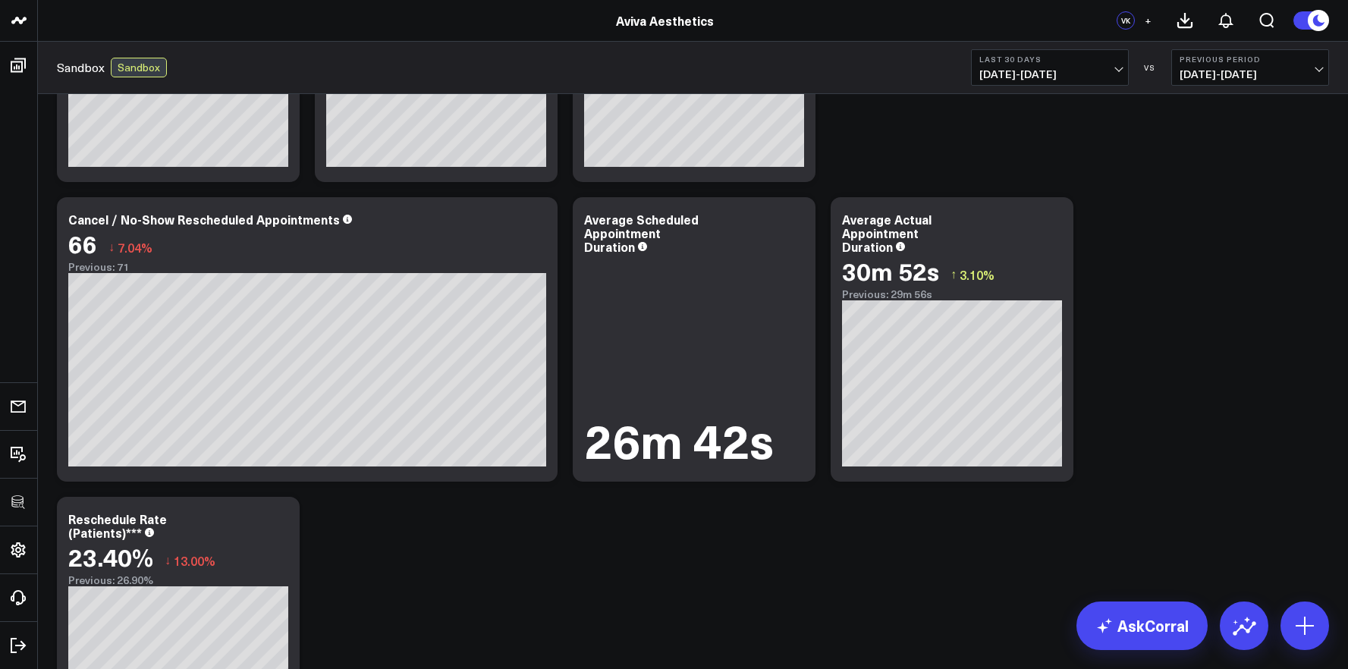
scroll to position [867, 0]
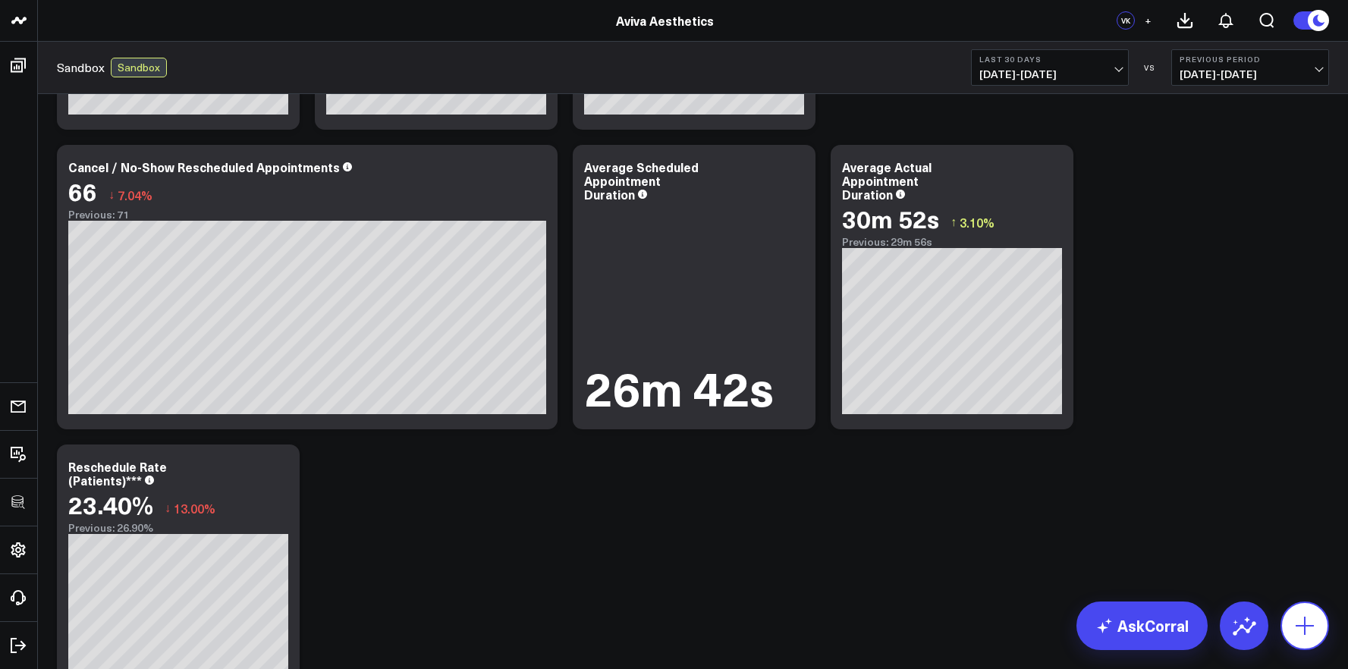
click at [1293, 616] on icon at bounding box center [1305, 626] width 24 height 24
click at [1293, 616] on button at bounding box center [1304, 626] width 49 height 49
click at [1290, 614] on button at bounding box center [1304, 626] width 49 height 49
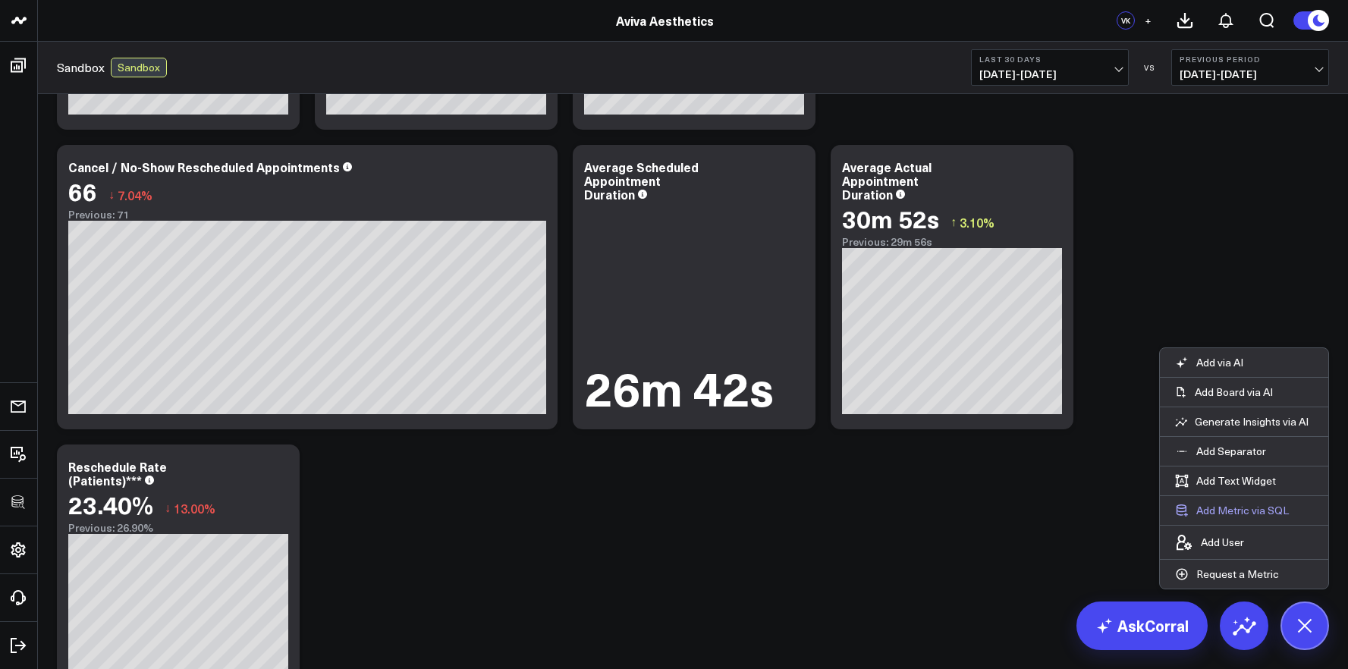
click at [1218, 509] on button "Add Metric via SQL" at bounding box center [1232, 510] width 144 height 29
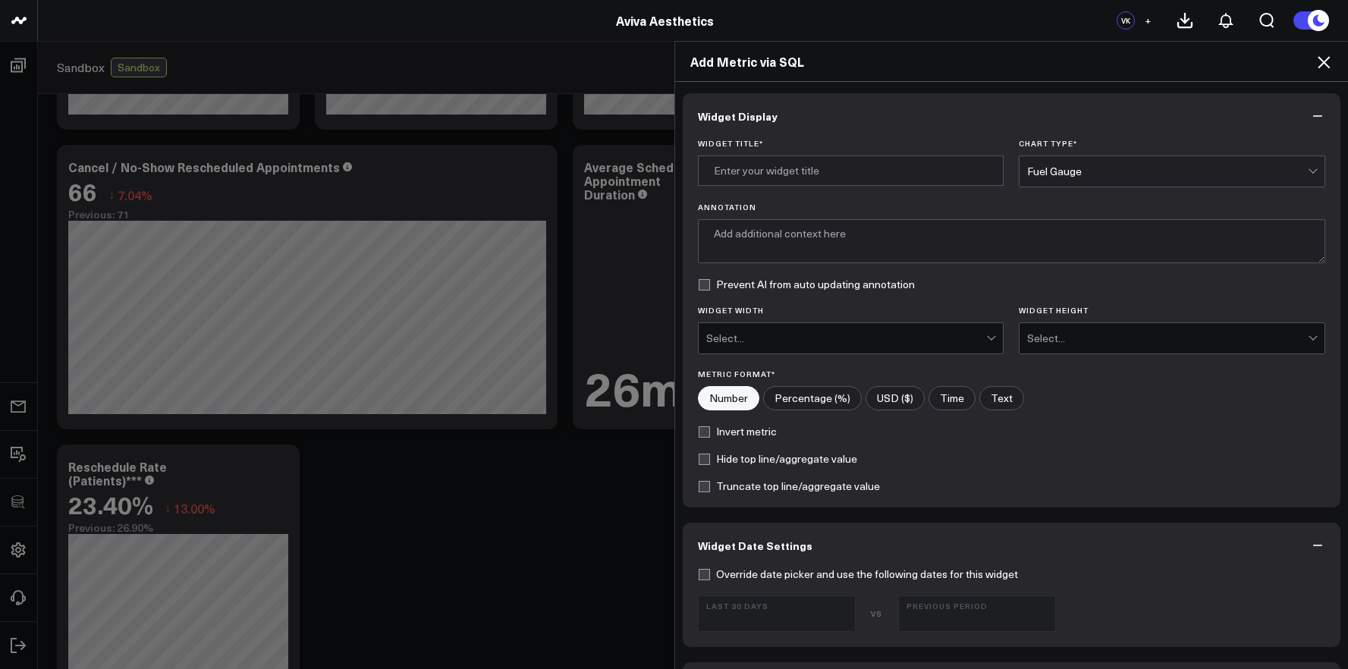
scroll to position [527, 0]
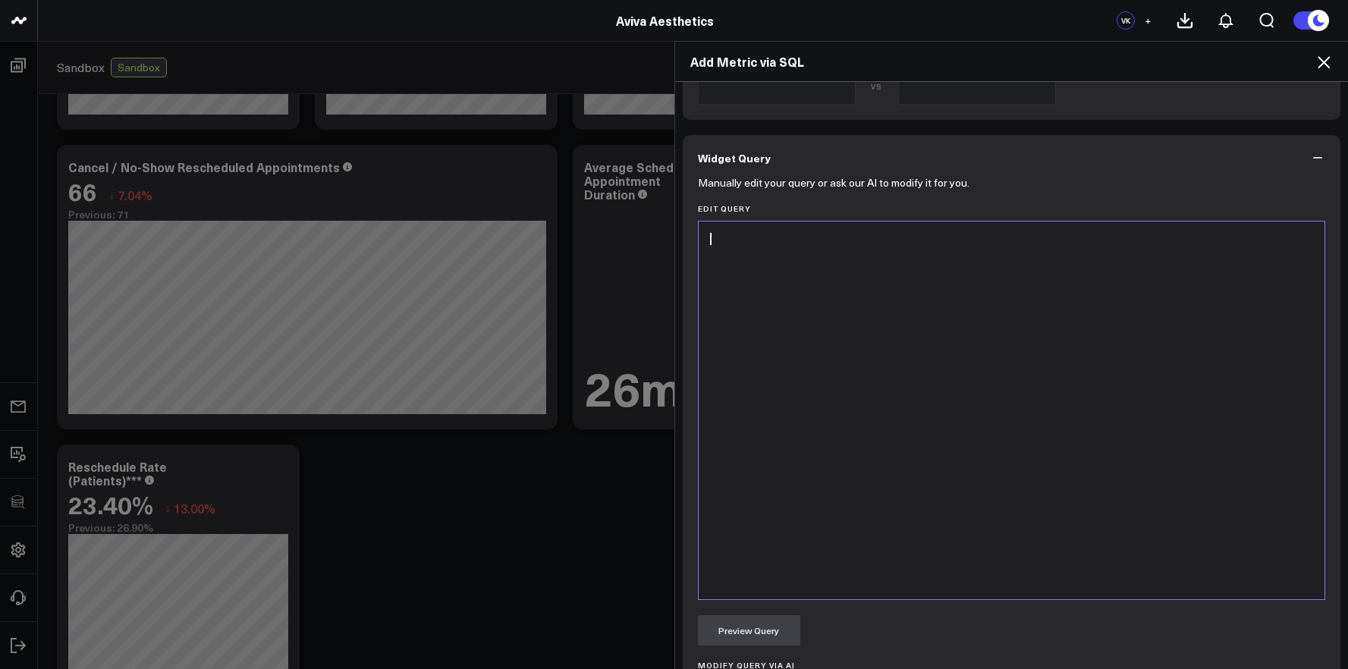
click at [987, 549] on div at bounding box center [1011, 410] width 611 height 363
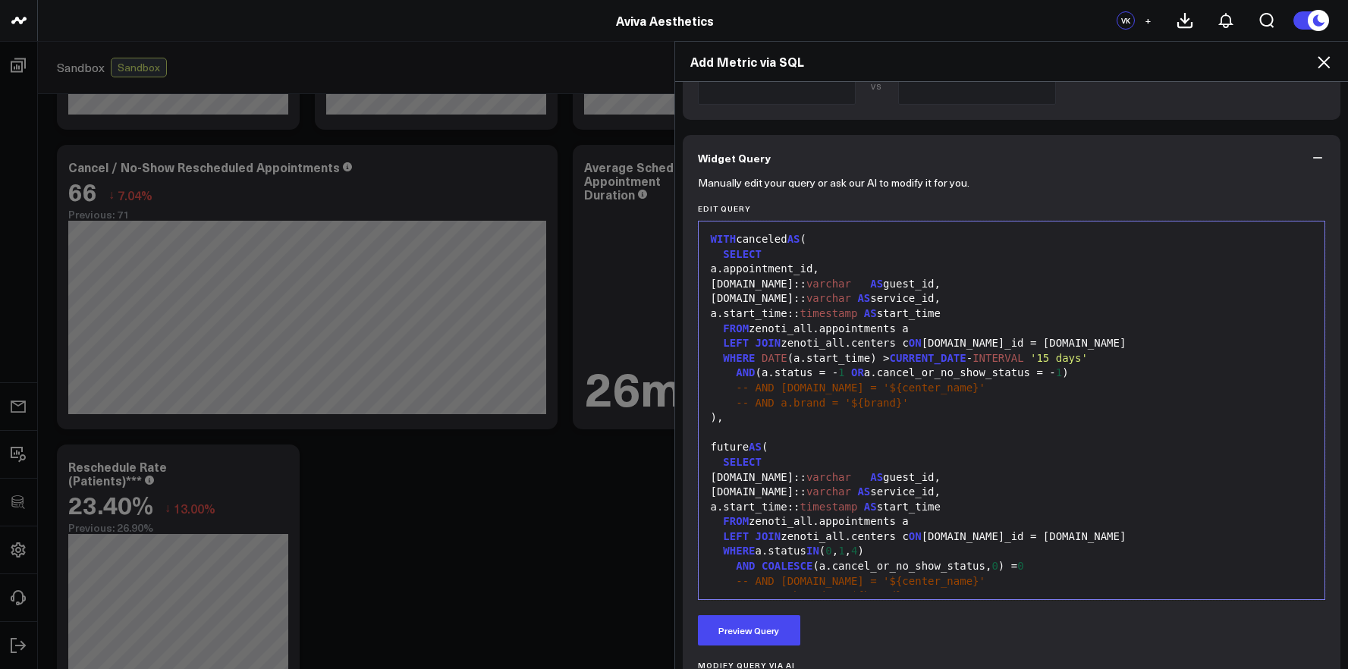
scroll to position [608, 0]
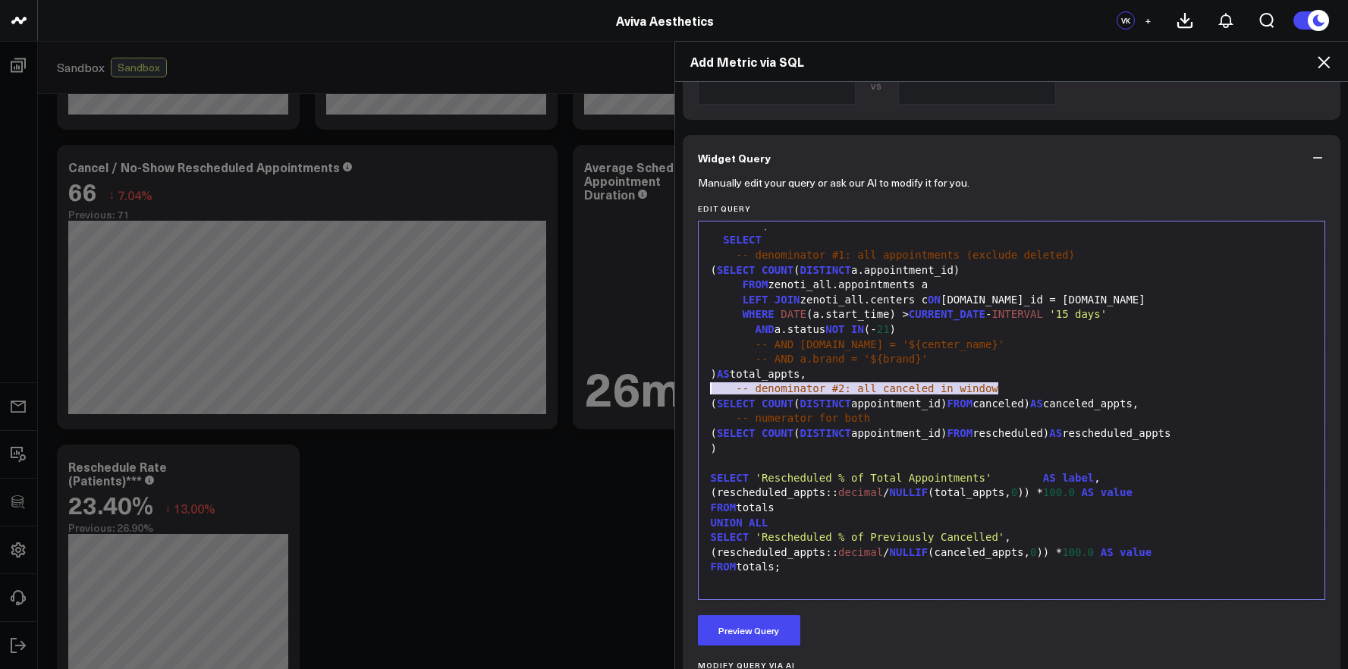
drag, startPoint x: 999, startPoint y: 389, endPoint x: 690, endPoint y: 392, distance: 308.7
click at [690, 392] on div "Manually edit your query or ask our AI to modify it for you. Edit Query 99 1 2 …" at bounding box center [1012, 515] width 658 height 668
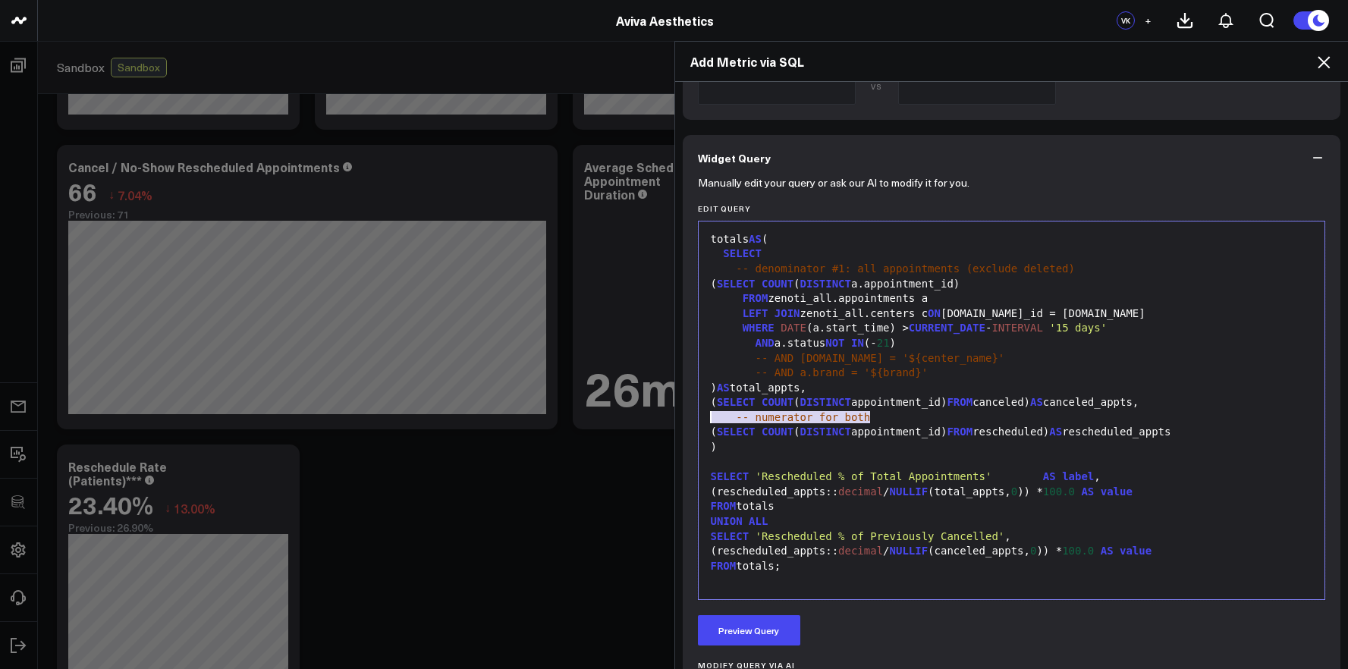
drag, startPoint x: 868, startPoint y: 417, endPoint x: 681, endPoint y: 413, distance: 186.6
click at [683, 413] on div "Manually edit your query or ask our AI to modify it for you. Edit Query Selecti…" at bounding box center [1012, 515] width 658 height 668
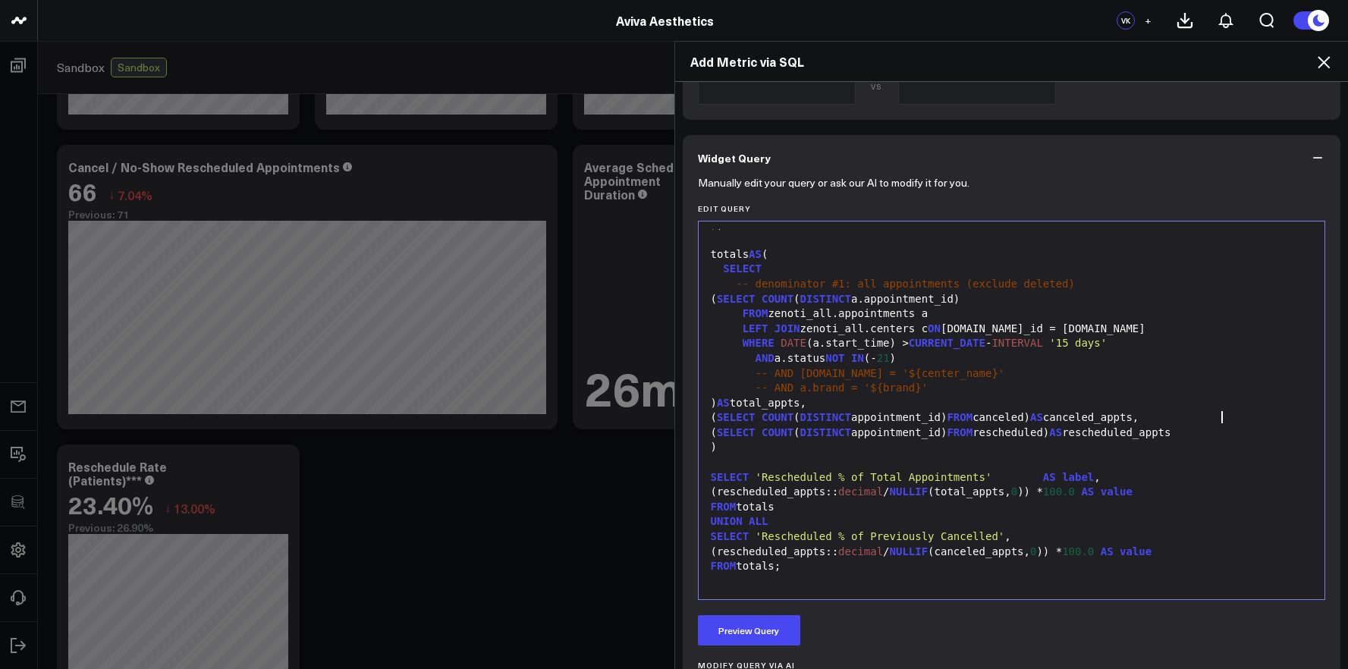
click at [1043, 418] on span "AS" at bounding box center [1036, 417] width 13 height 12
click at [1062, 438] on span "AS" at bounding box center [1055, 432] width 13 height 12
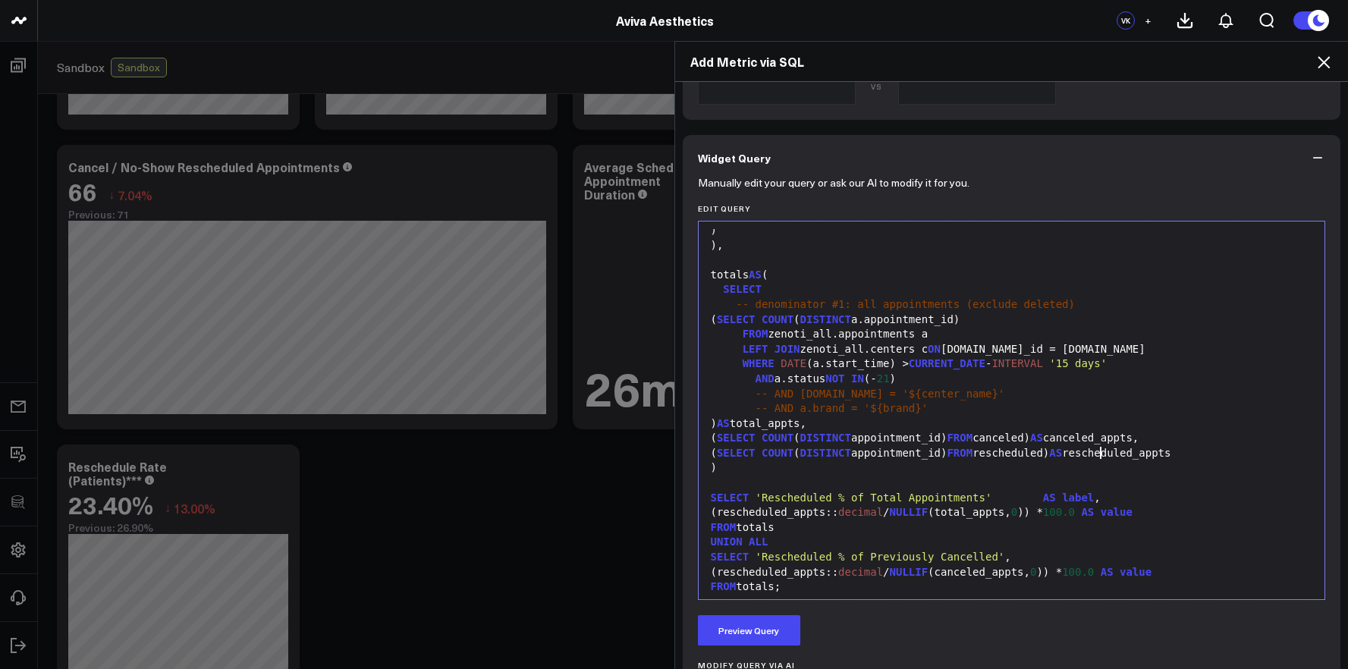
scroll to position [557, 0]
drag, startPoint x: 1085, startPoint y: 306, endPoint x: 664, endPoint y: 306, distance: 420.2
click at [664, 306] on div "Add Metric via SQL Widget Display Widget Title * Chart Type * Fuel Gauge Annota…" at bounding box center [674, 355] width 1348 height 628
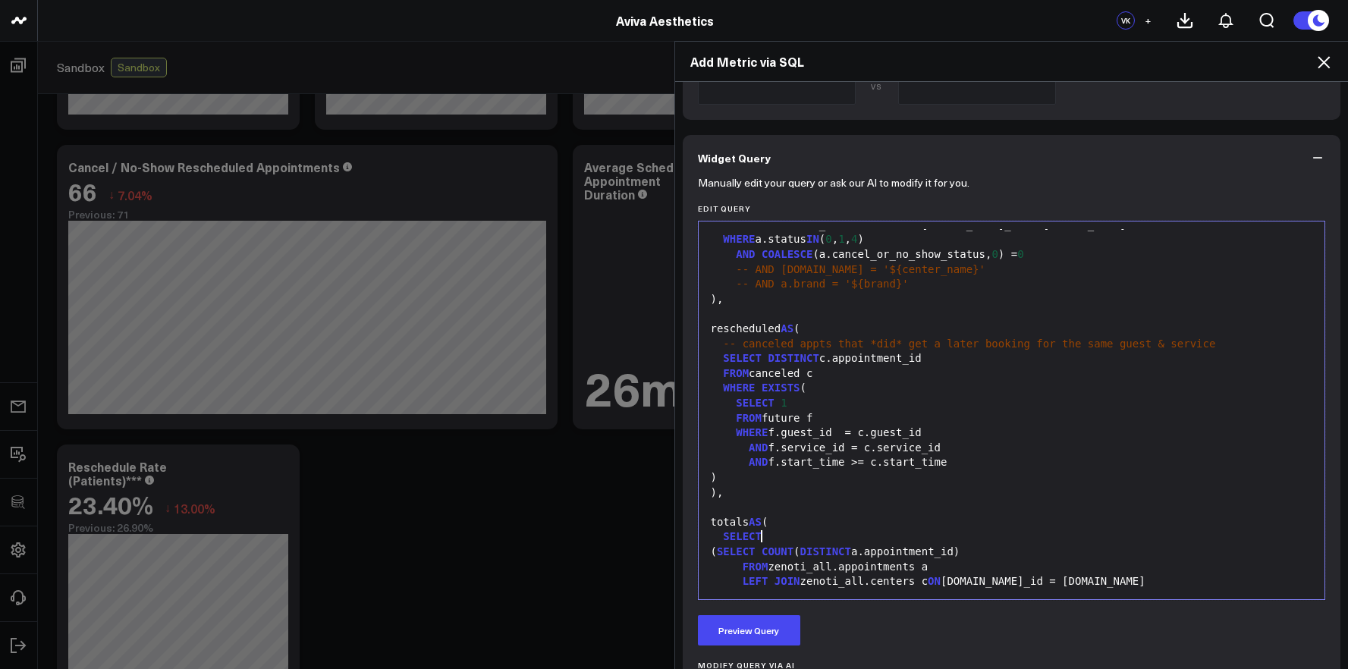
scroll to position [277, 0]
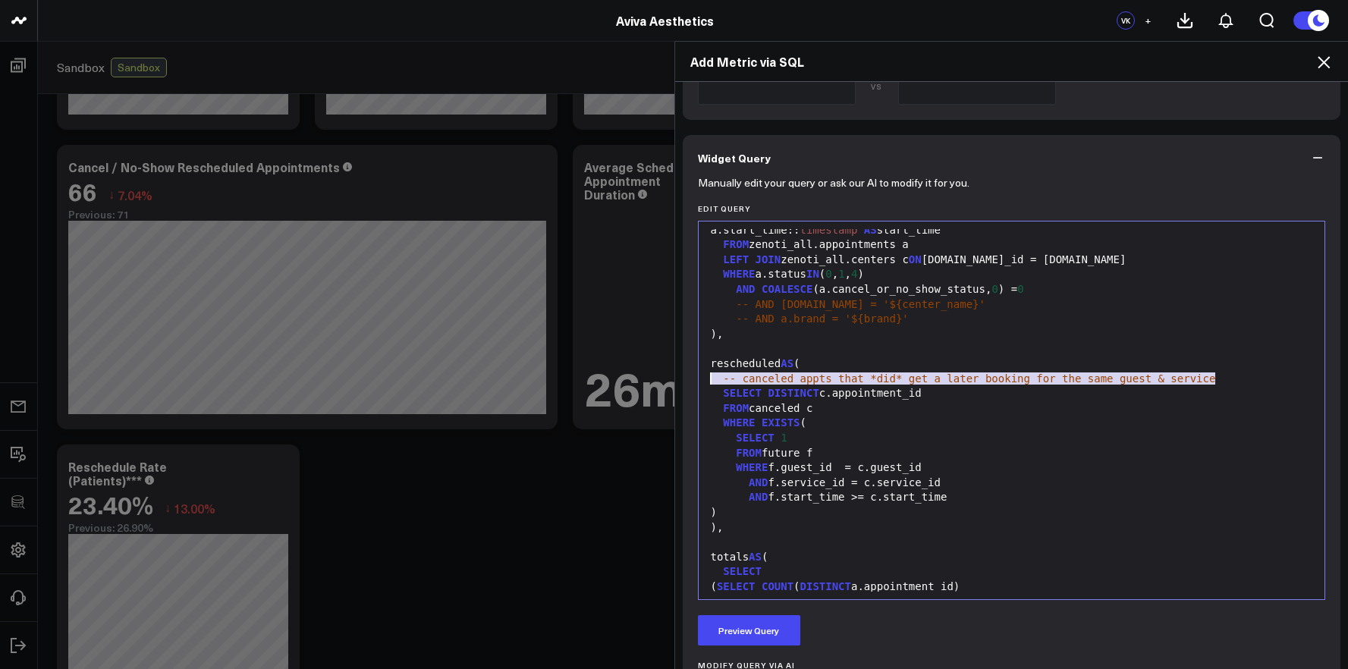
drag, startPoint x: 1226, startPoint y: 379, endPoint x: 652, endPoint y: 377, distance: 573.5
click at [652, 377] on div "Add Metric via SQL Widget Display Widget Title * Chart Type * Fuel Gauge Annota…" at bounding box center [674, 355] width 1348 height 628
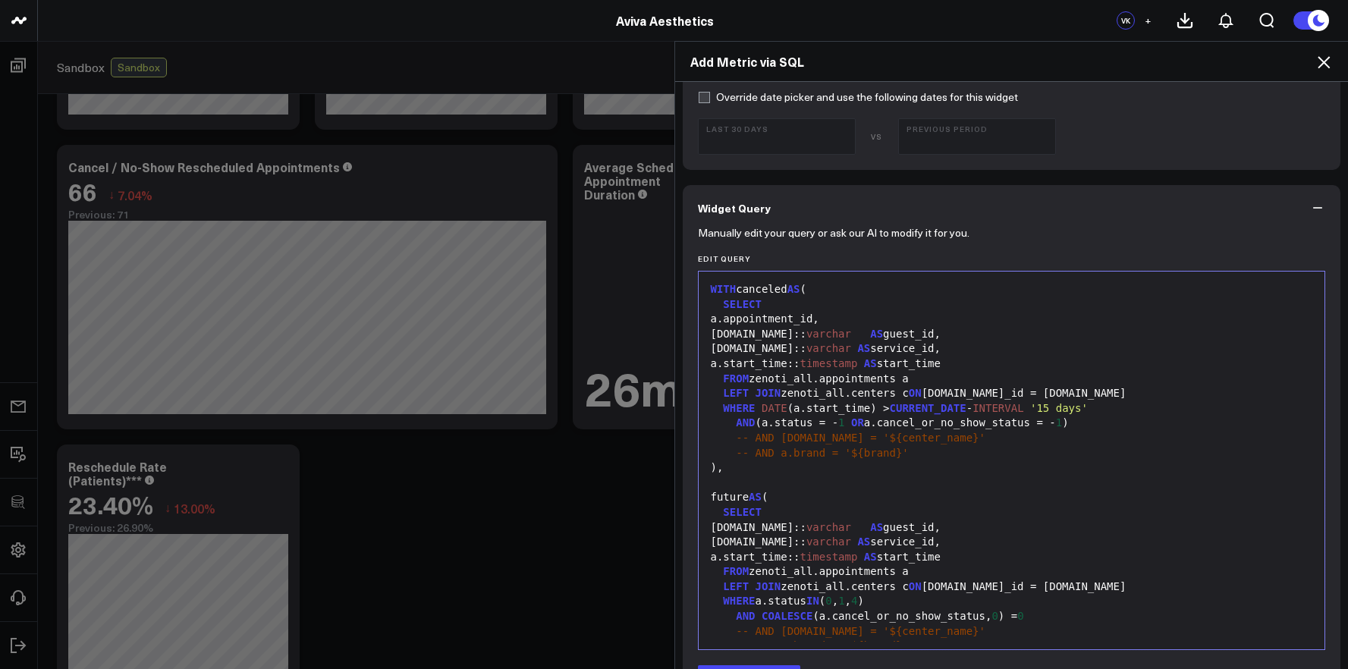
scroll to position [448, 0]
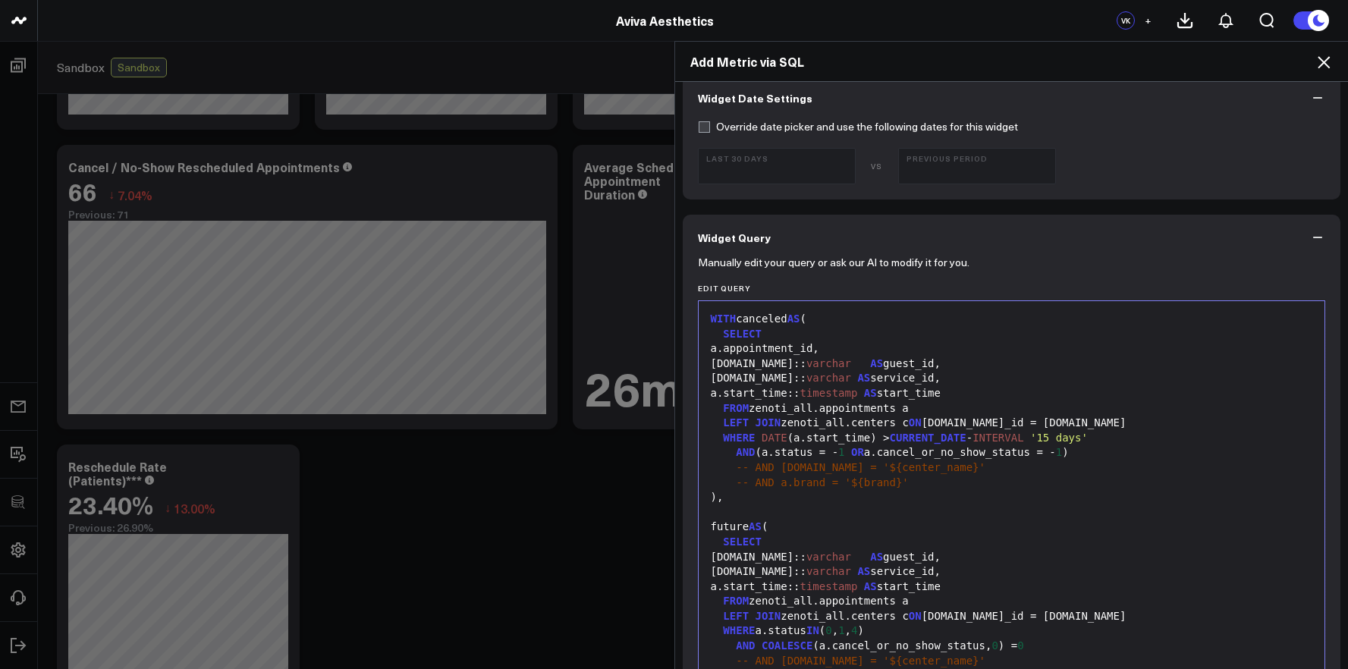
click at [883, 366] on span "AS" at bounding box center [876, 363] width 13 height 12
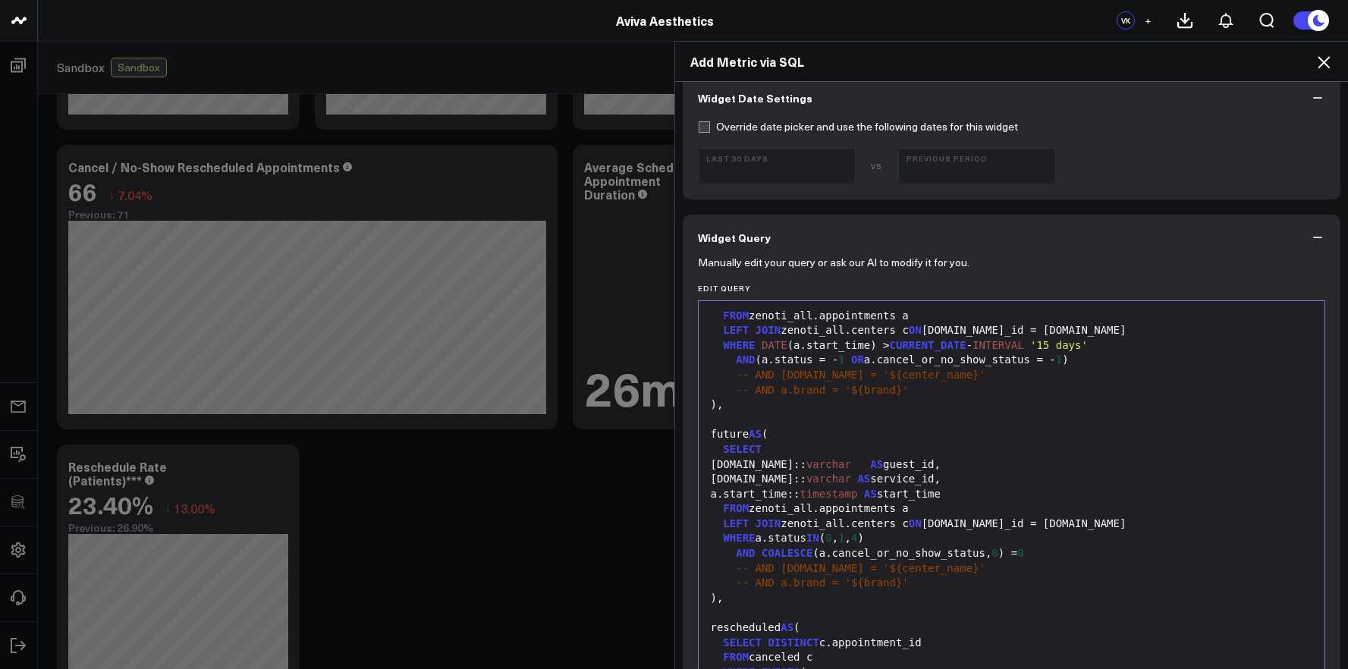
scroll to position [105, 0]
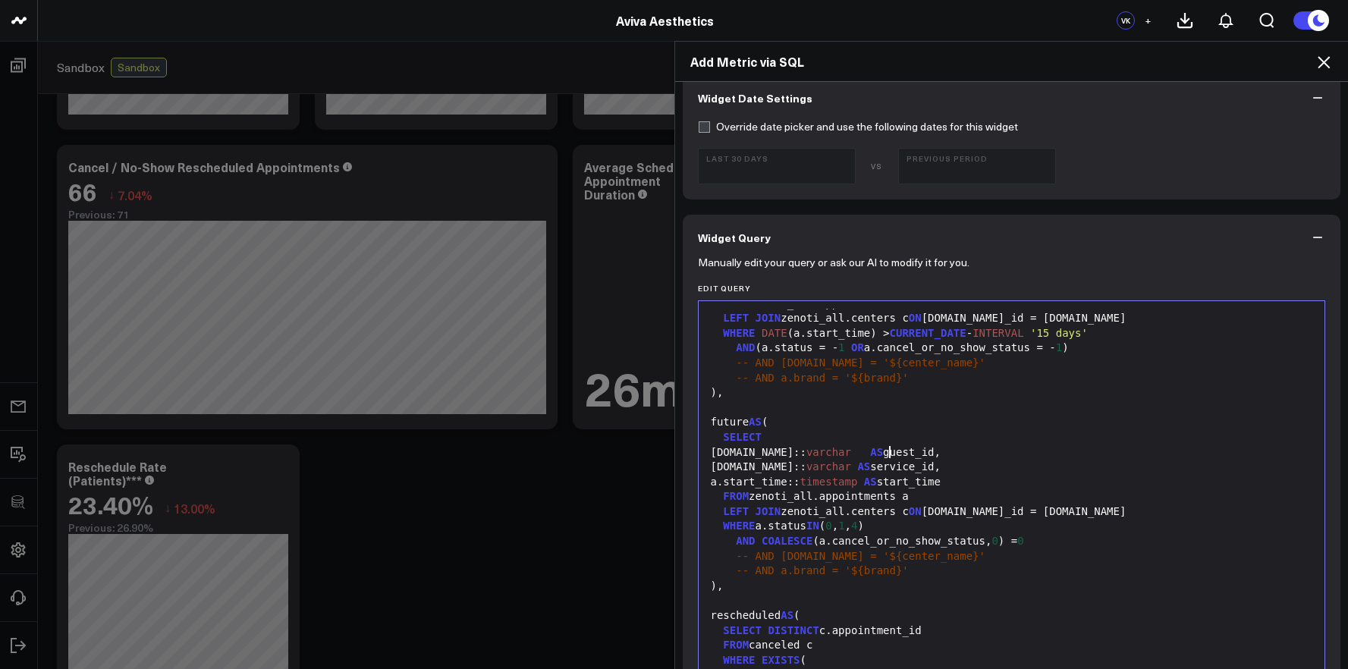
click at [883, 446] on span "AS" at bounding box center [876, 452] width 13 height 12
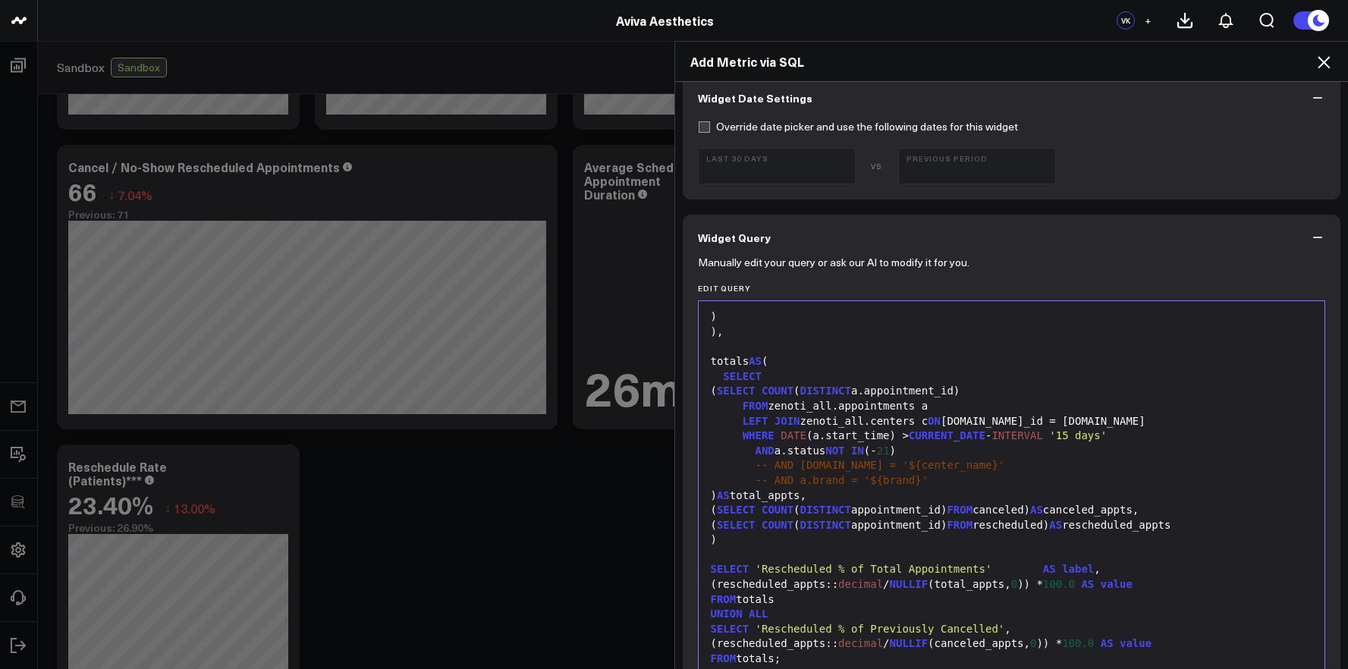
scroll to position [538, 0]
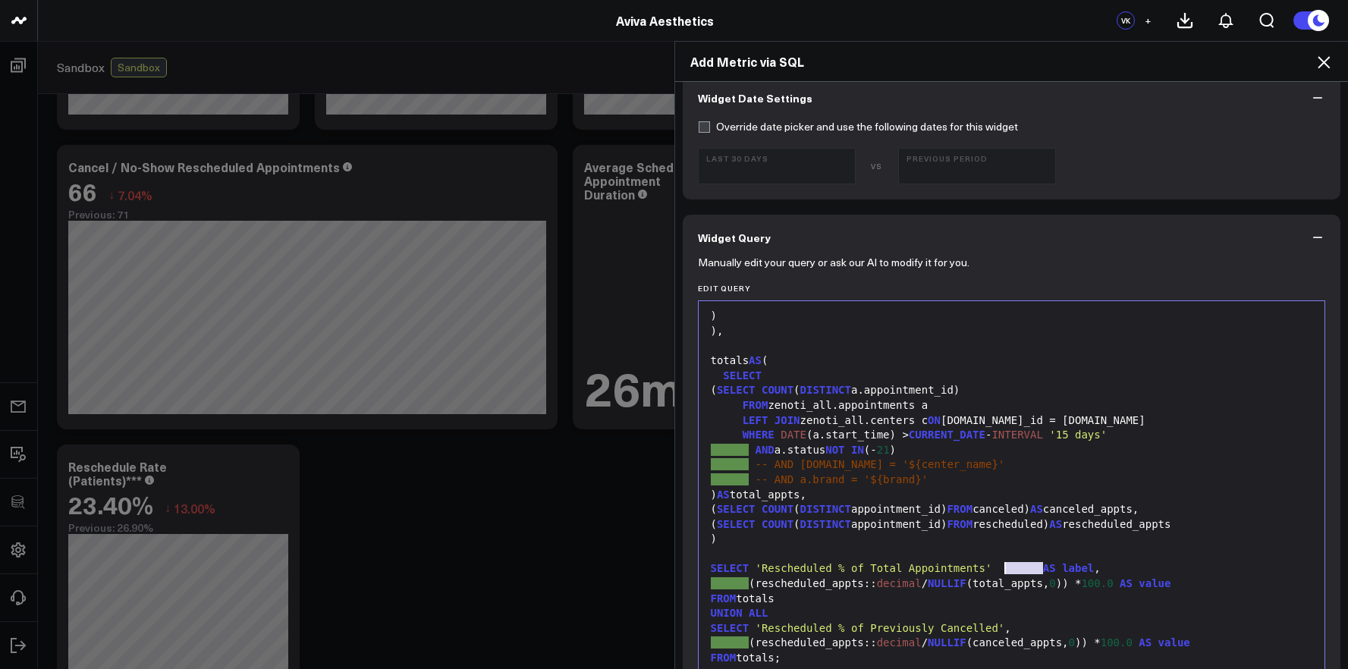
drag, startPoint x: 1035, startPoint y: 568, endPoint x: 1000, endPoint y: 568, distance: 35.7
click at [1000, 568] on div "SELECT 'Rescheduled % of Total Appointments' AS label ," at bounding box center [1011, 568] width 611 height 15
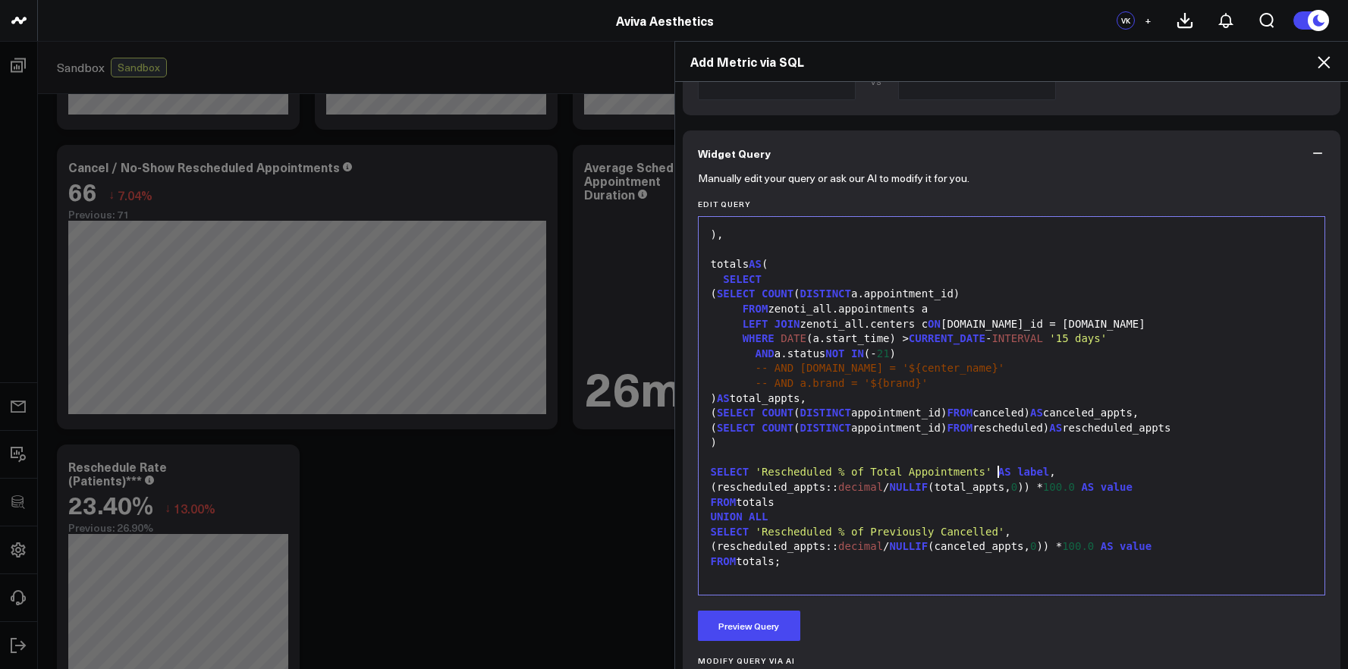
scroll to position [586, 0]
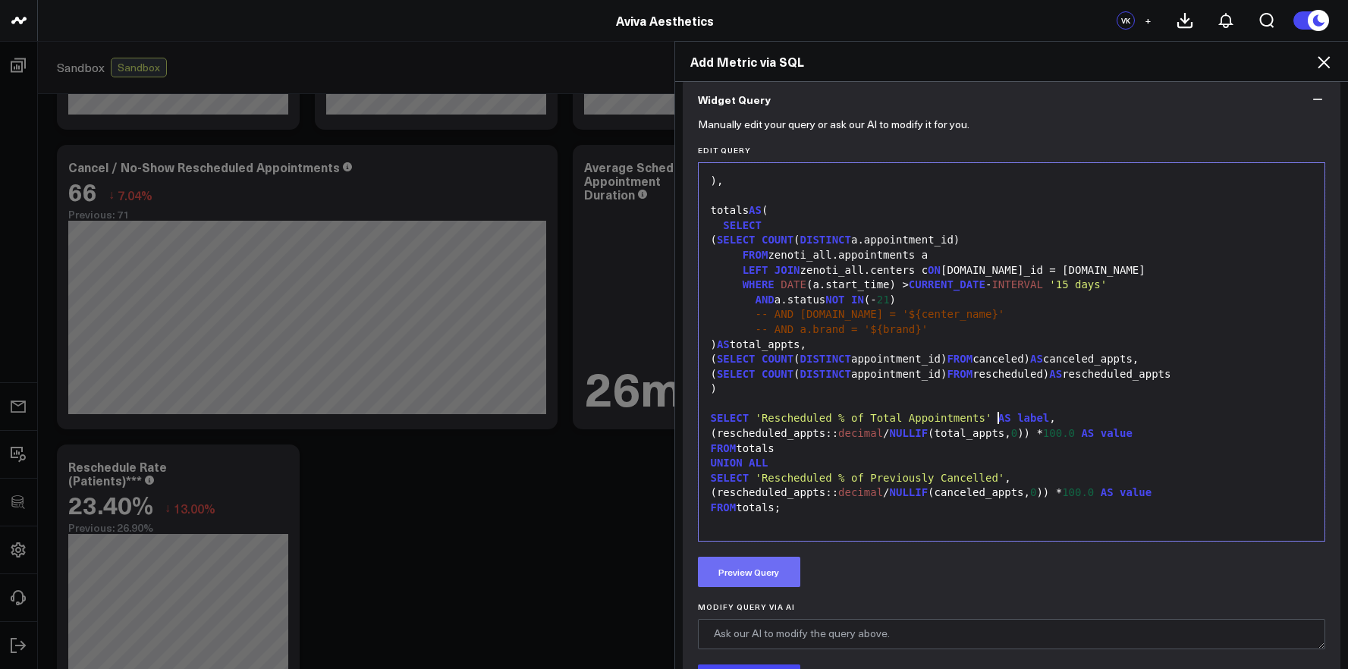
click at [754, 580] on button "Preview Query" at bounding box center [749, 572] width 102 height 30
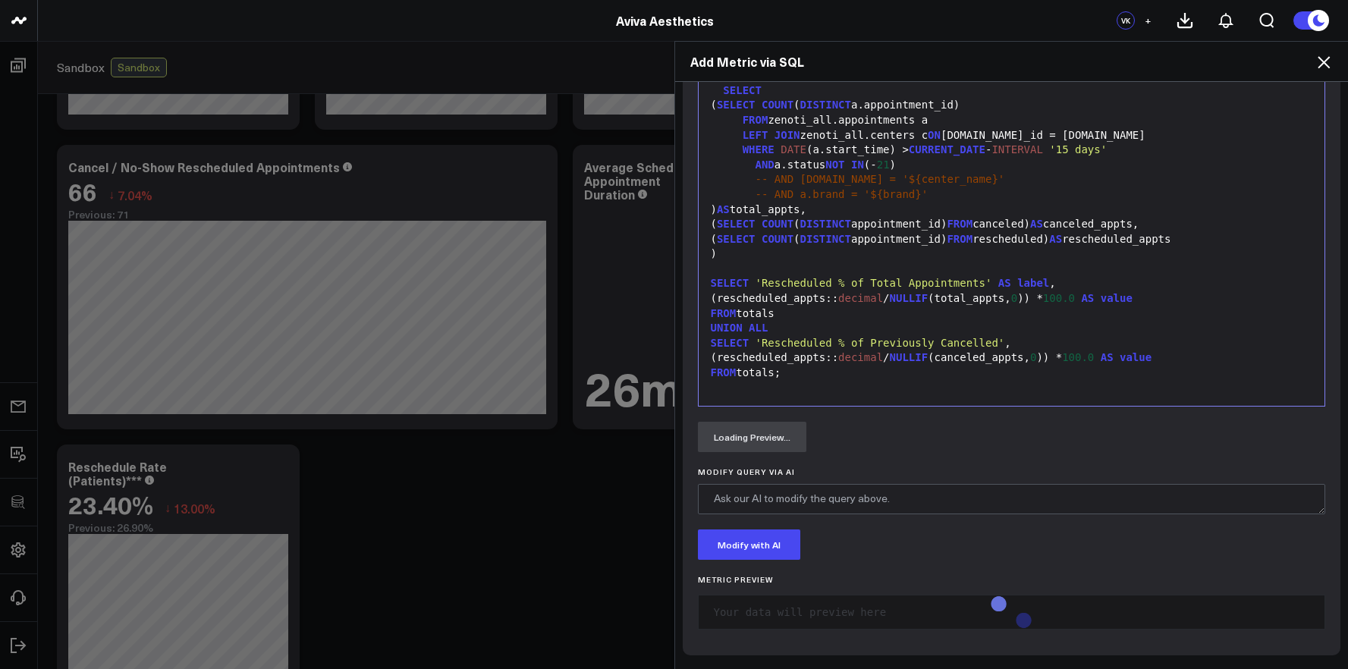
scroll to position [763, 0]
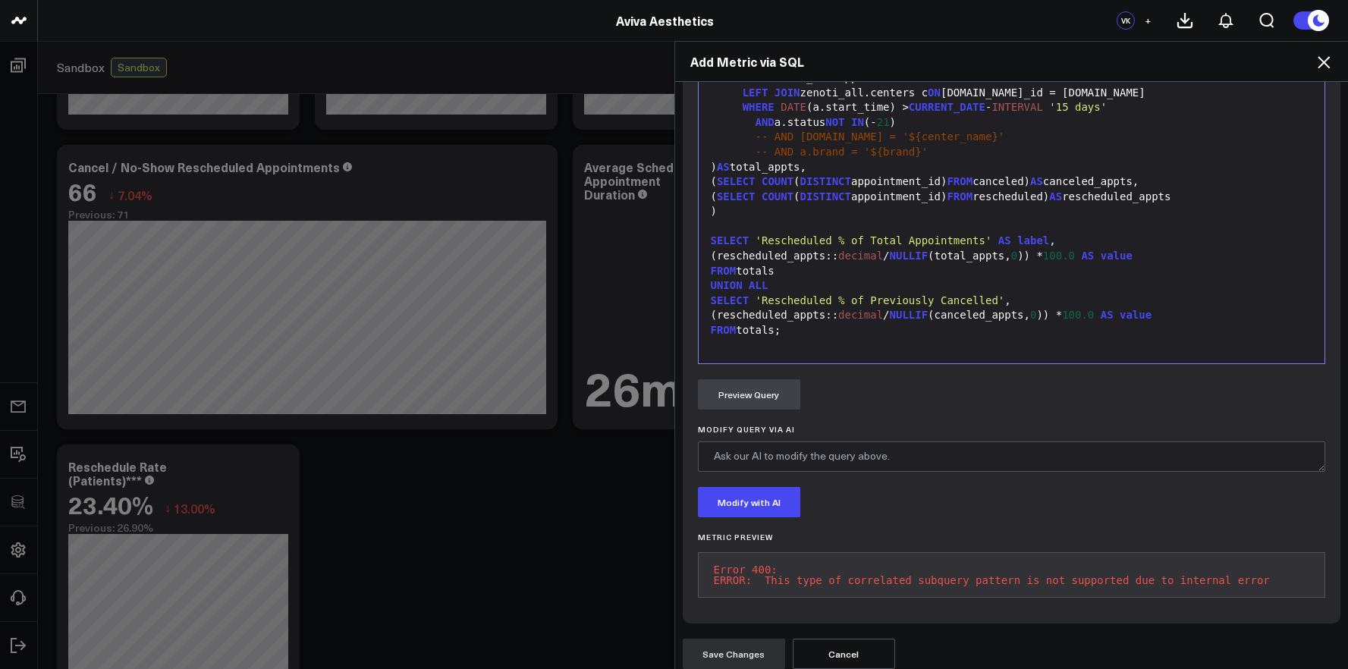
click at [901, 582] on pre "Error 400: ERROR: This type of correlated subquery pattern is not supported due…" at bounding box center [1012, 575] width 628 height 46
copy pre "ERROR: This type of correlated subquery pattern is not supported due to interna…"
click at [1099, 221] on div at bounding box center [1011, 226] width 611 height 15
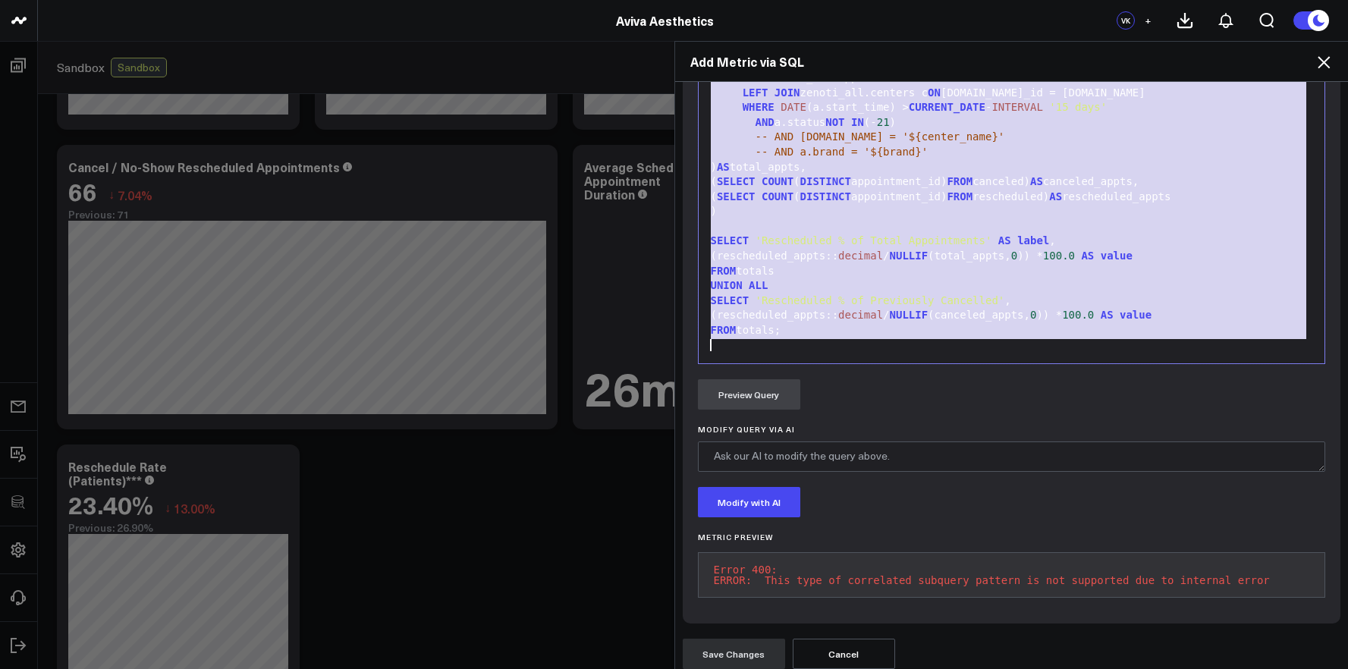
scroll to position [387, 0]
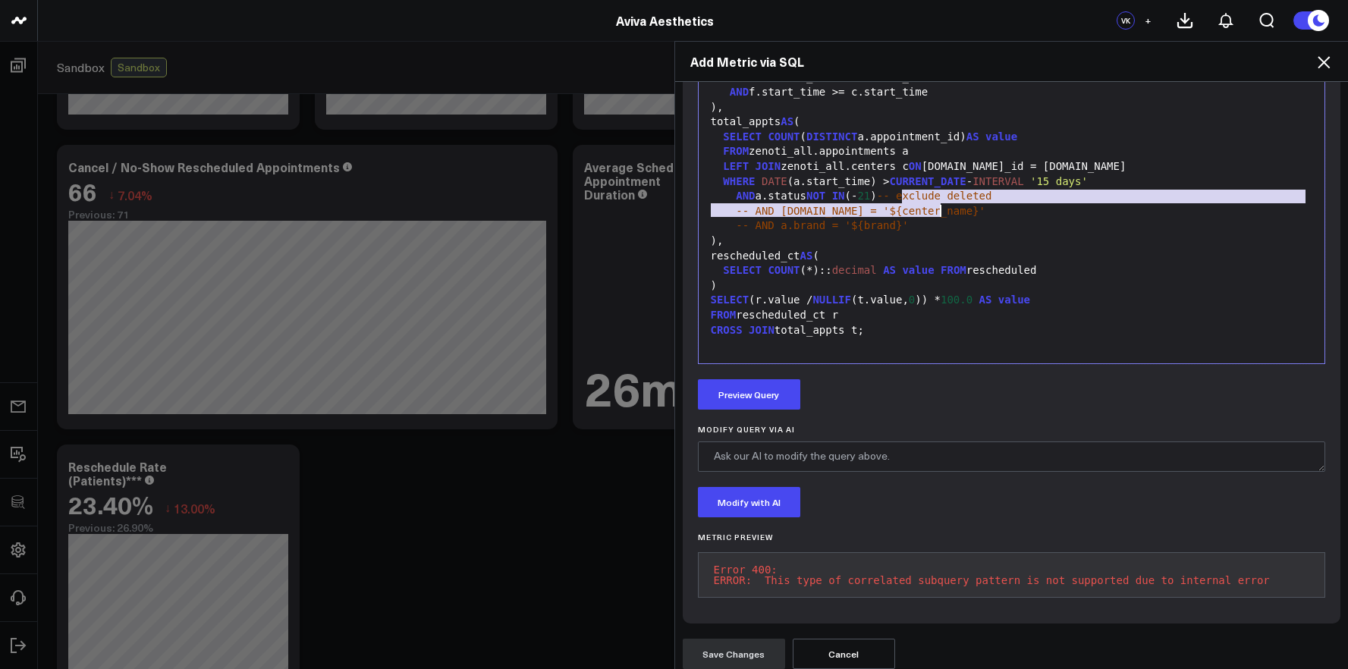
drag, startPoint x: 894, startPoint y: 196, endPoint x: 1095, endPoint y: 212, distance: 201.6
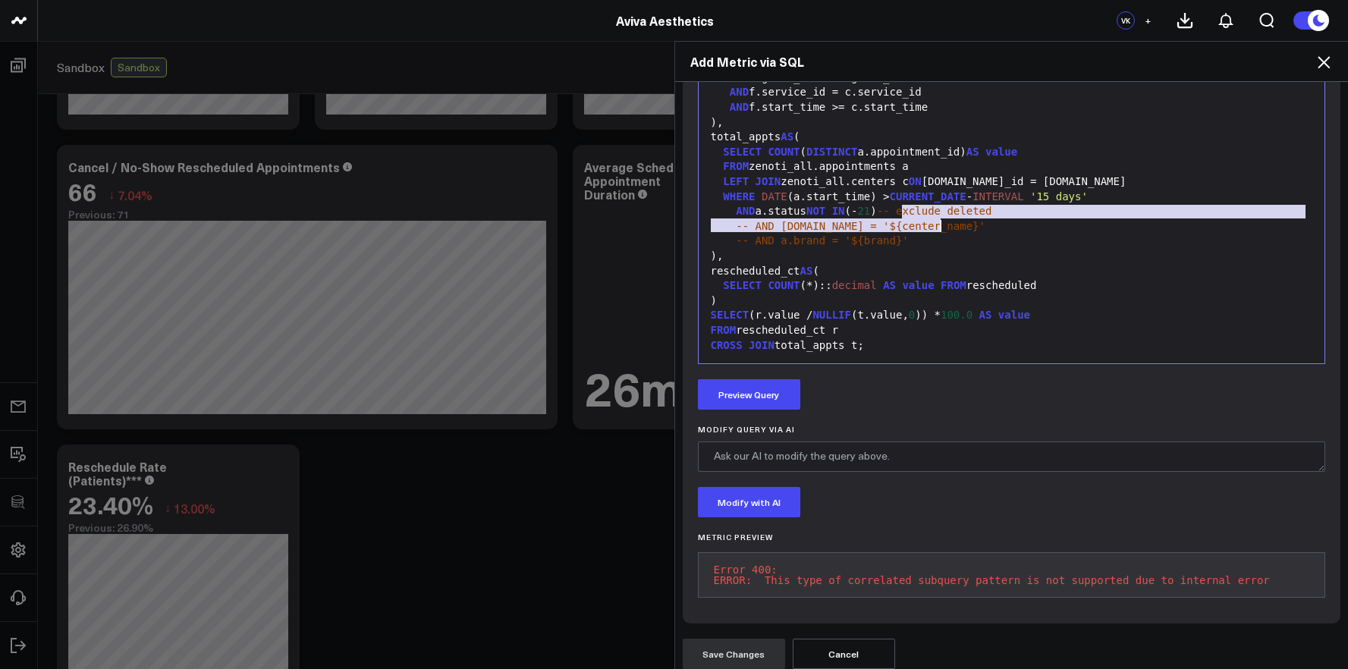
drag, startPoint x: 1079, startPoint y: 231, endPoint x: 1092, endPoint y: 225, distance: 15.3
click at [1079, 231] on div "-- AND [DOMAIN_NAME] = '${center_name}'" at bounding box center [1011, 226] width 611 height 15
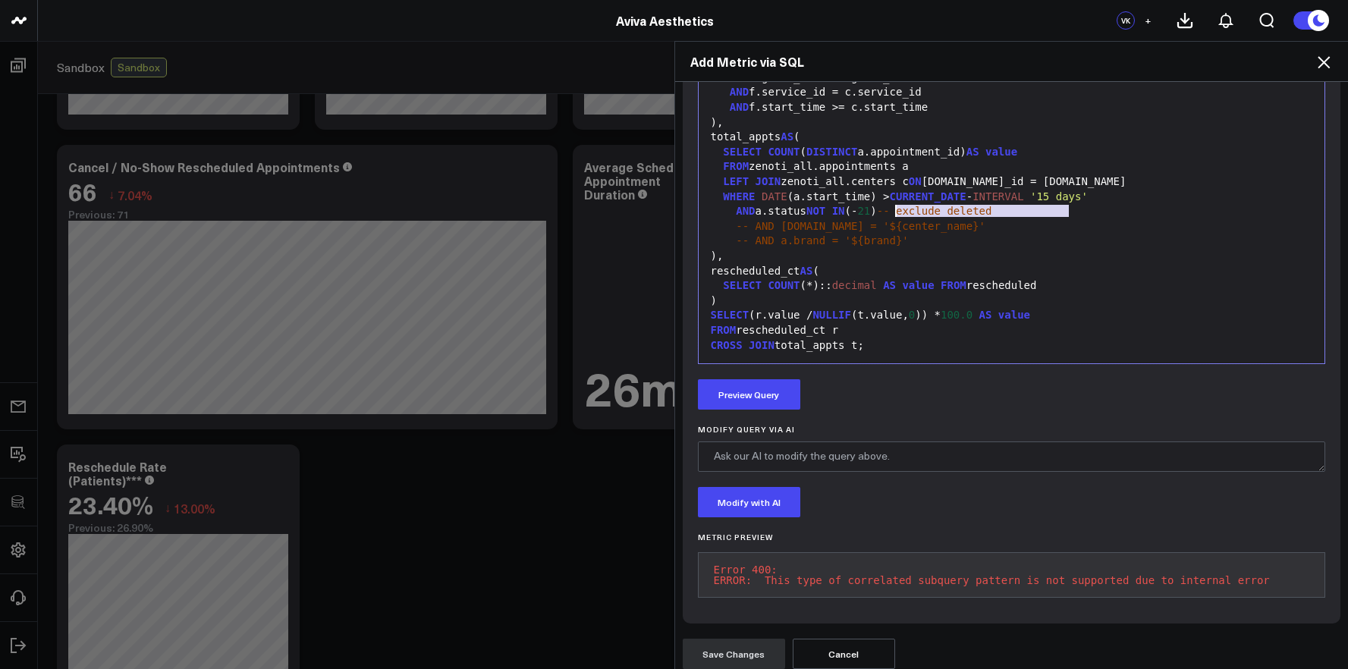
drag, startPoint x: 1074, startPoint y: 211, endPoint x: 890, endPoint y: 209, distance: 184.3
click at [890, 209] on div "AND a.status NOT IN (- 21 ) -- exclude deleted" at bounding box center [1011, 211] width 611 height 15
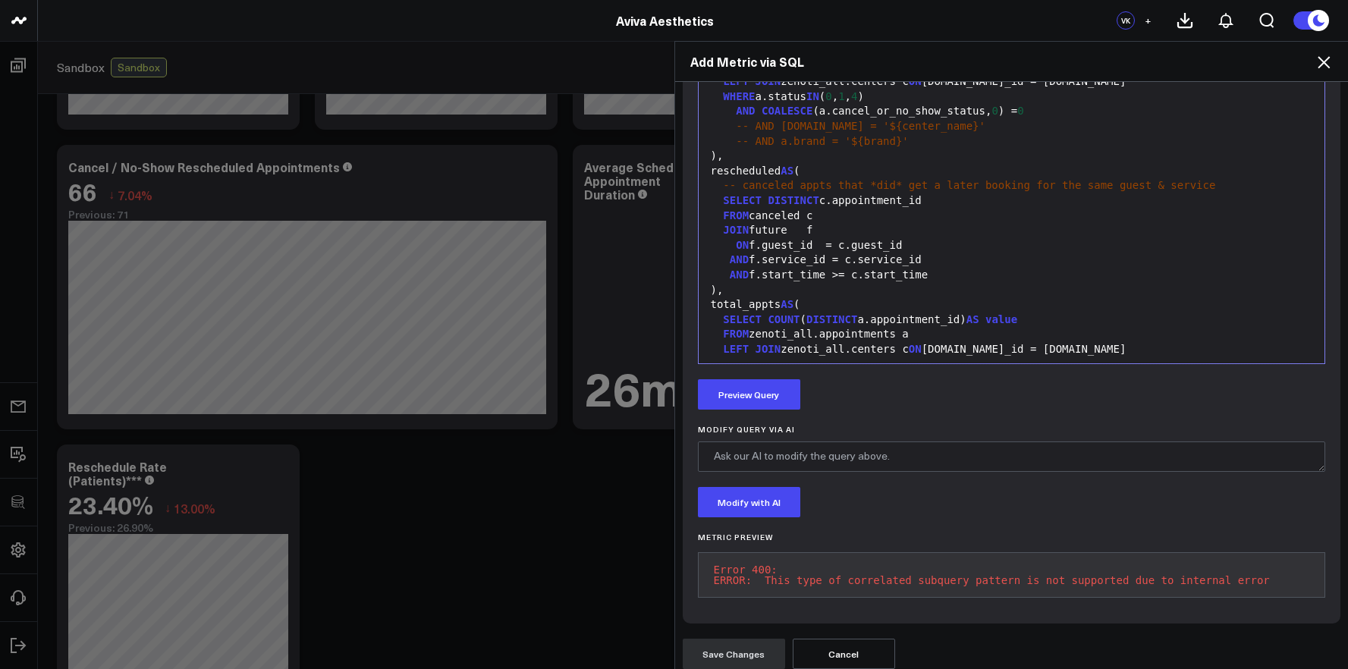
scroll to position [194, 0]
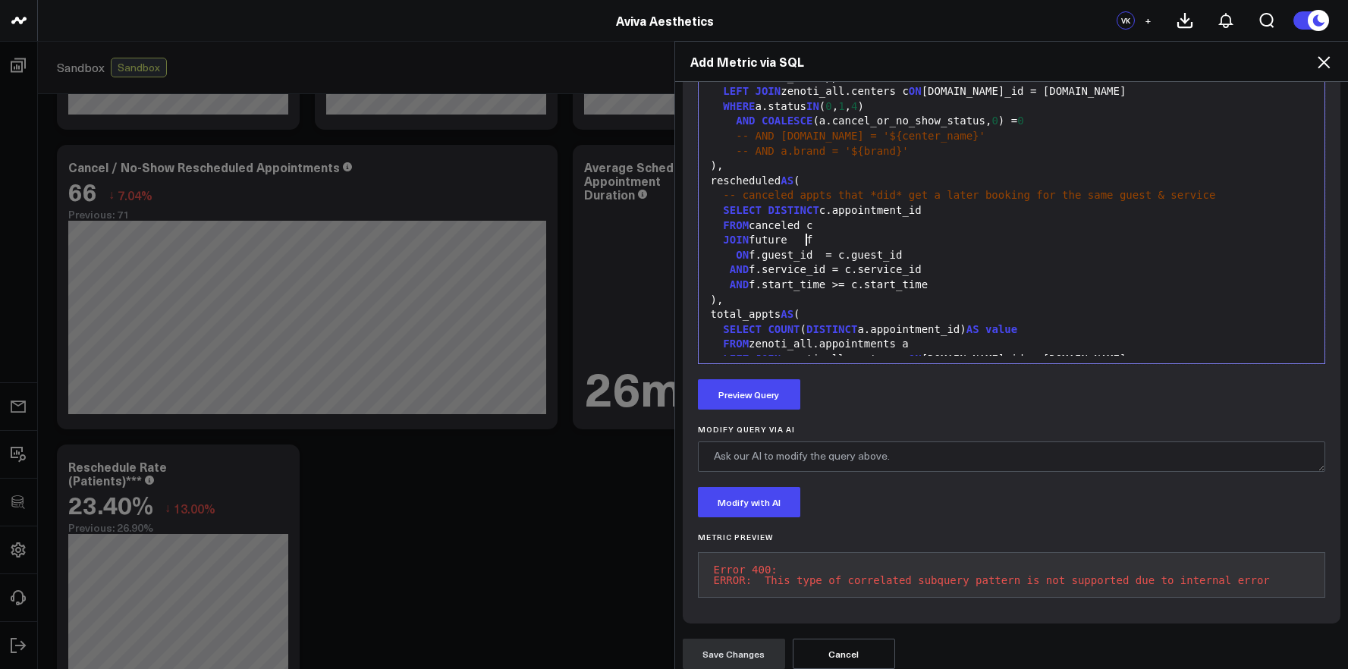
click at [803, 243] on div "JOIN future f" at bounding box center [1011, 240] width 611 height 15
click at [801, 240] on div "JOIN future f" at bounding box center [1011, 240] width 611 height 15
click at [850, 195] on span "-- canceled appts that *did* get a later booking for the same guest & service" at bounding box center [969, 198] width 492 height 12
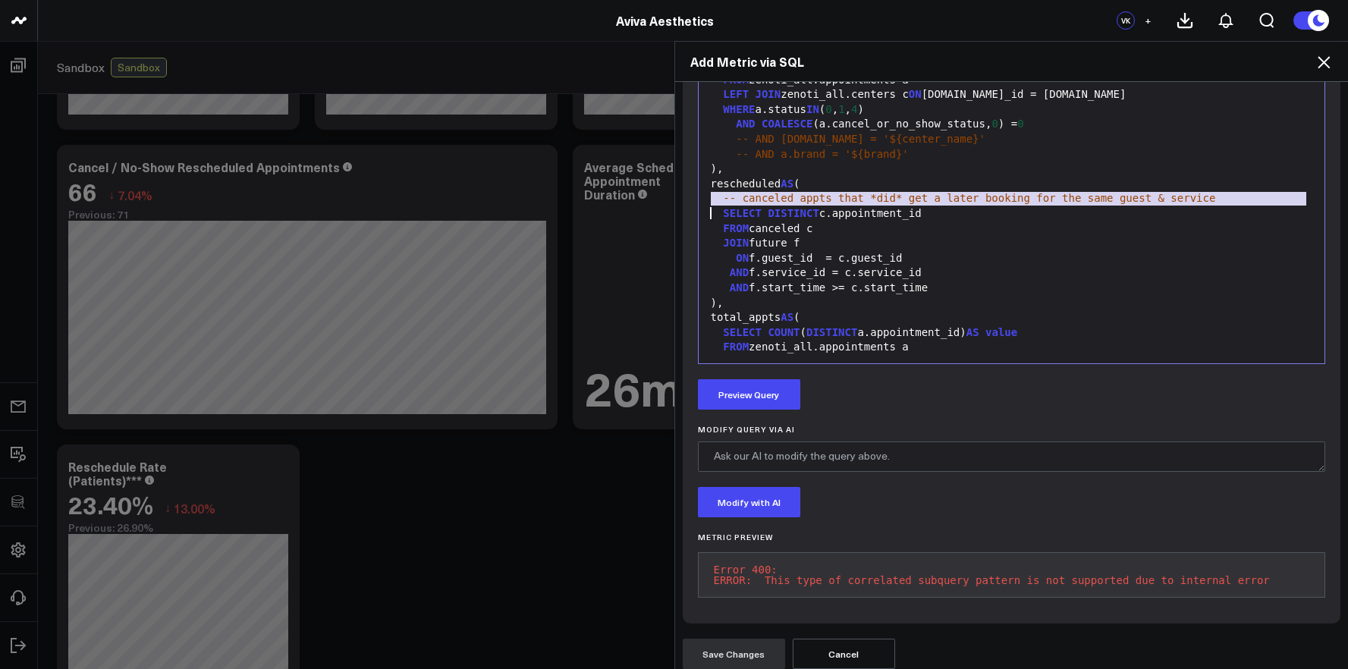
click at [850, 195] on span "-- canceled appts that *did* get a later booking for the same guest & service" at bounding box center [969, 198] width 492 height 12
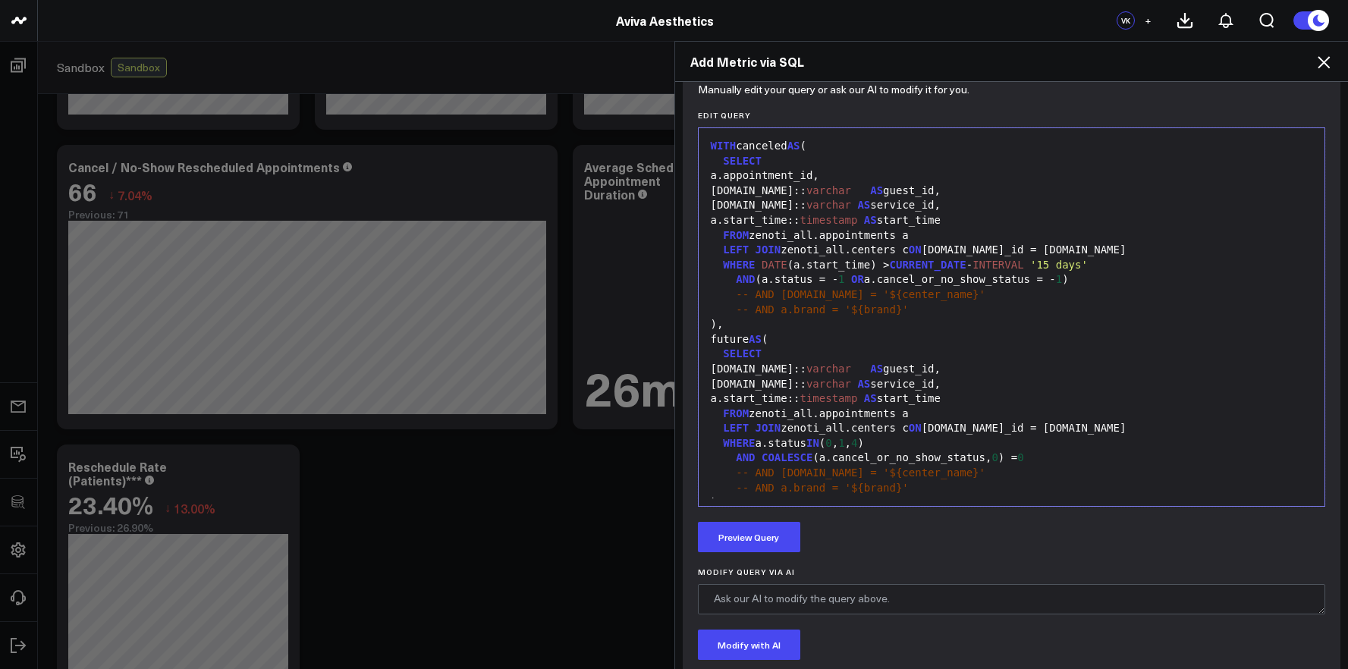
scroll to position [602, 0]
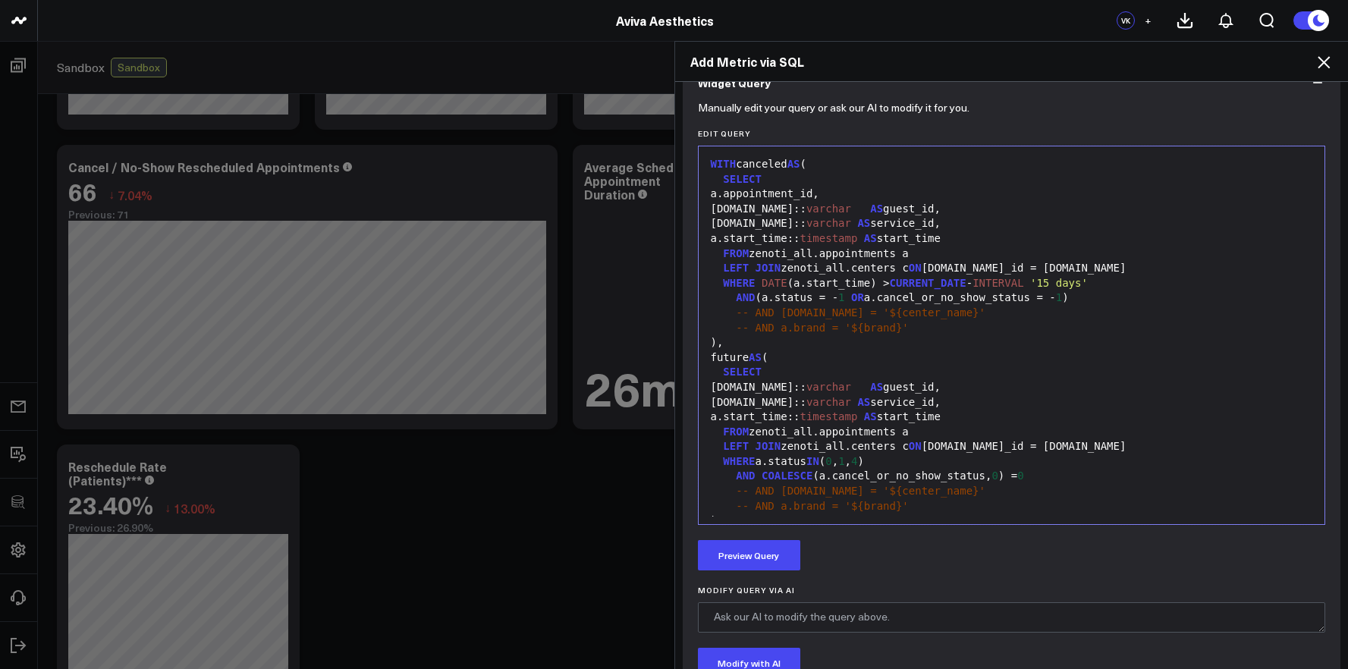
click at [883, 208] on span "AS" at bounding box center [876, 209] width 13 height 12
click at [881, 387] on div "a.guest.id:: varchar AS guest_id," at bounding box center [1011, 387] width 611 height 15
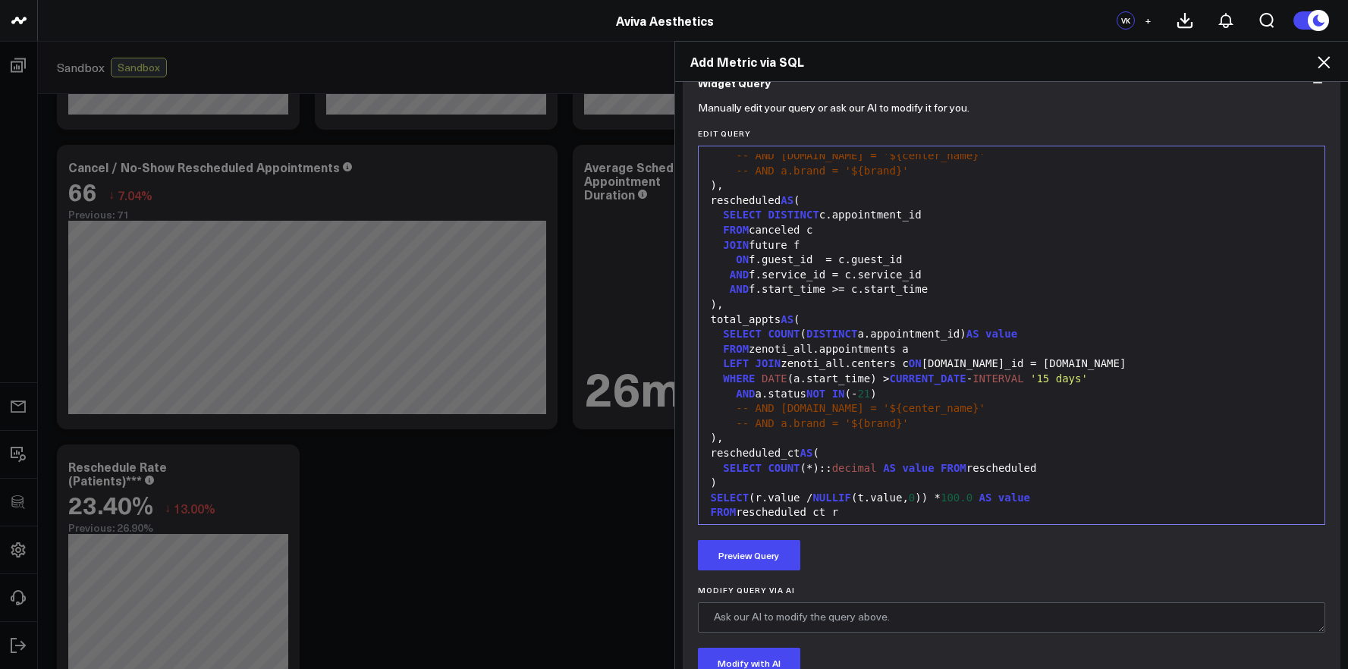
scroll to position [372, 0]
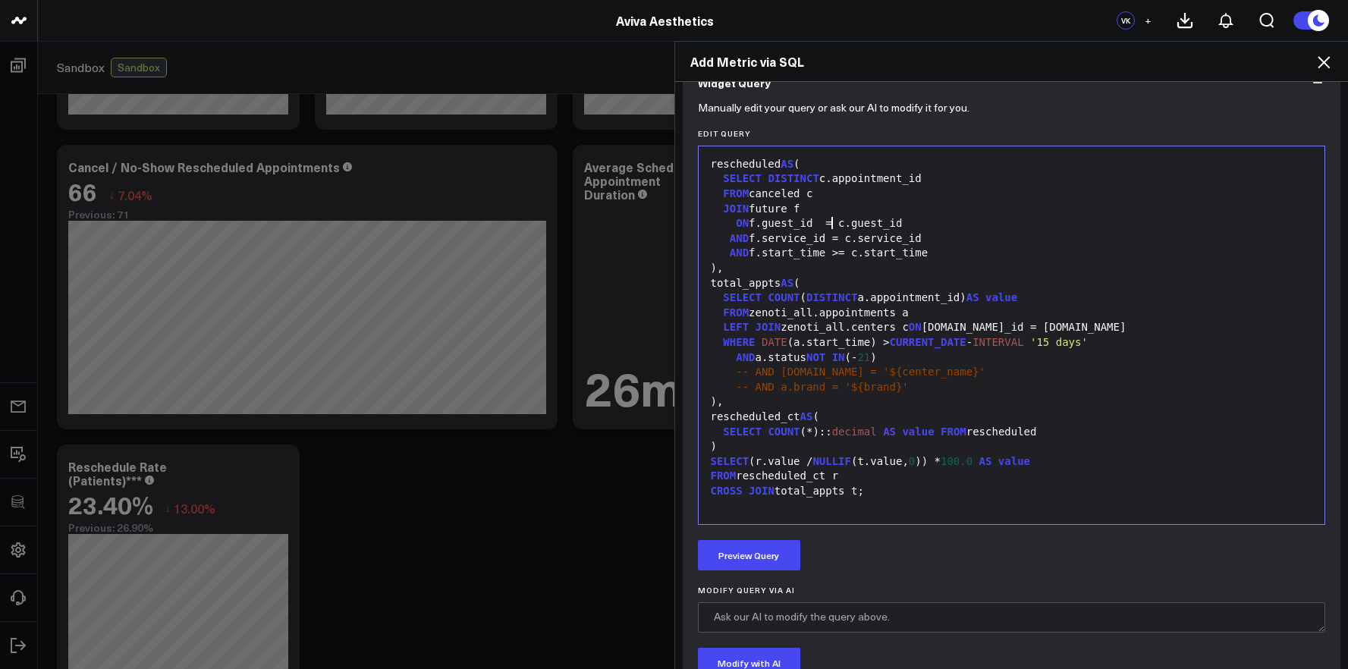
click at [823, 221] on div "ON f.guest_id = c.guest_id" at bounding box center [1011, 223] width 611 height 15
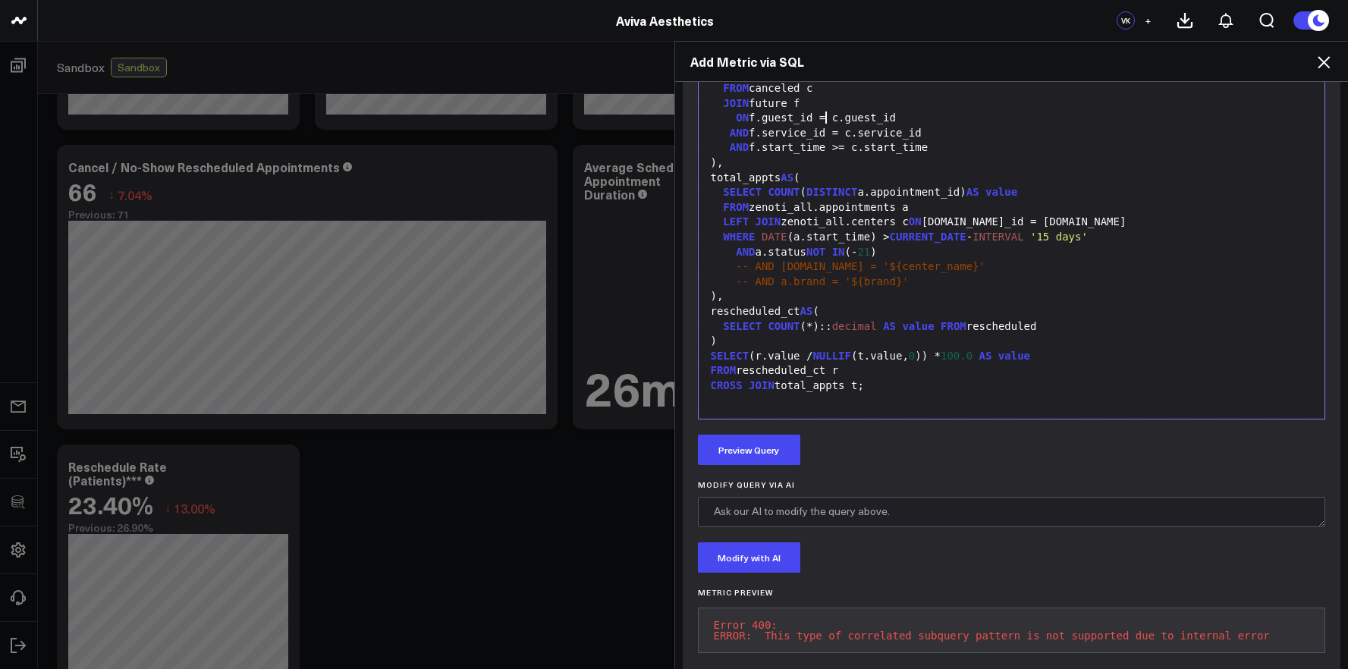
scroll to position [740, 0]
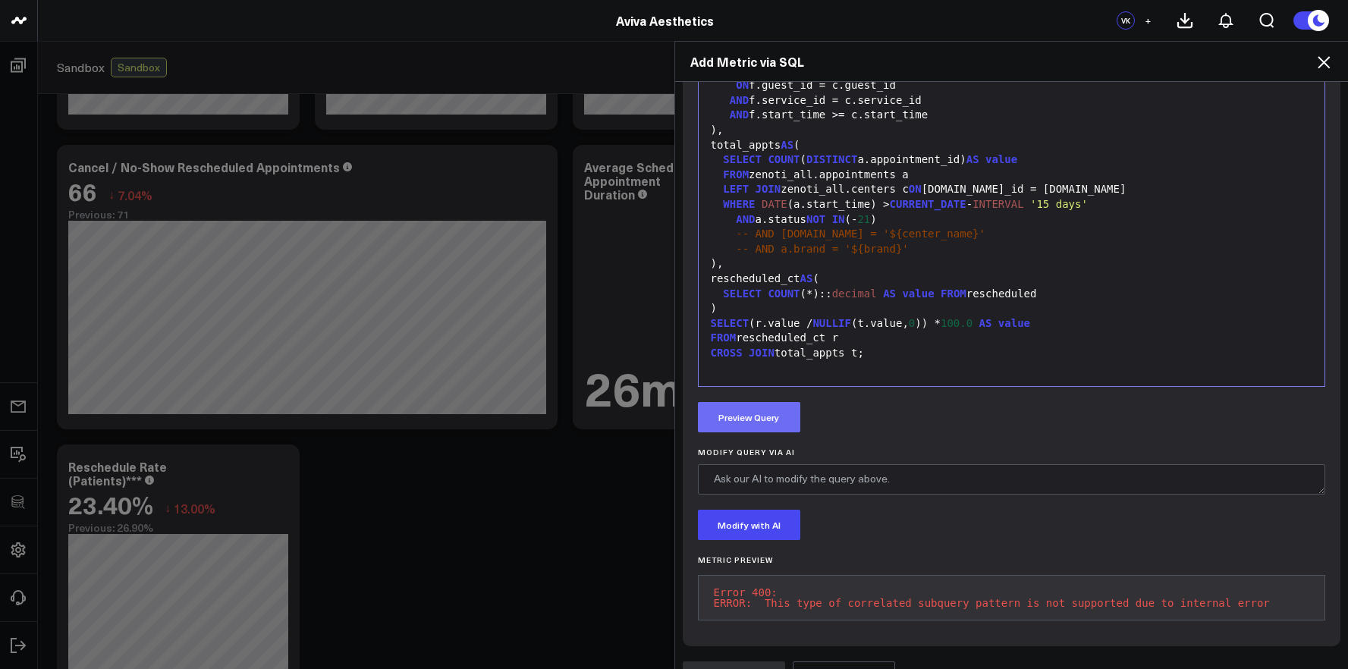
click at [761, 423] on button "Preview Query" at bounding box center [749, 417] width 102 height 30
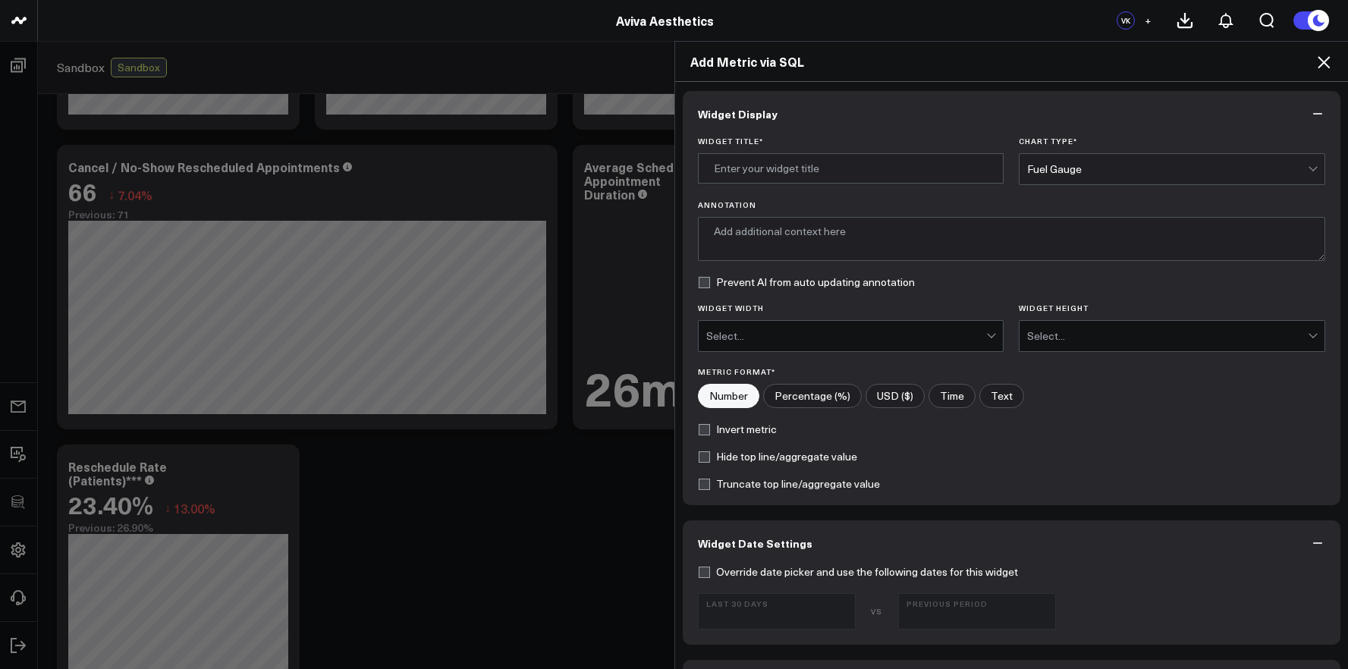
scroll to position [0, 0]
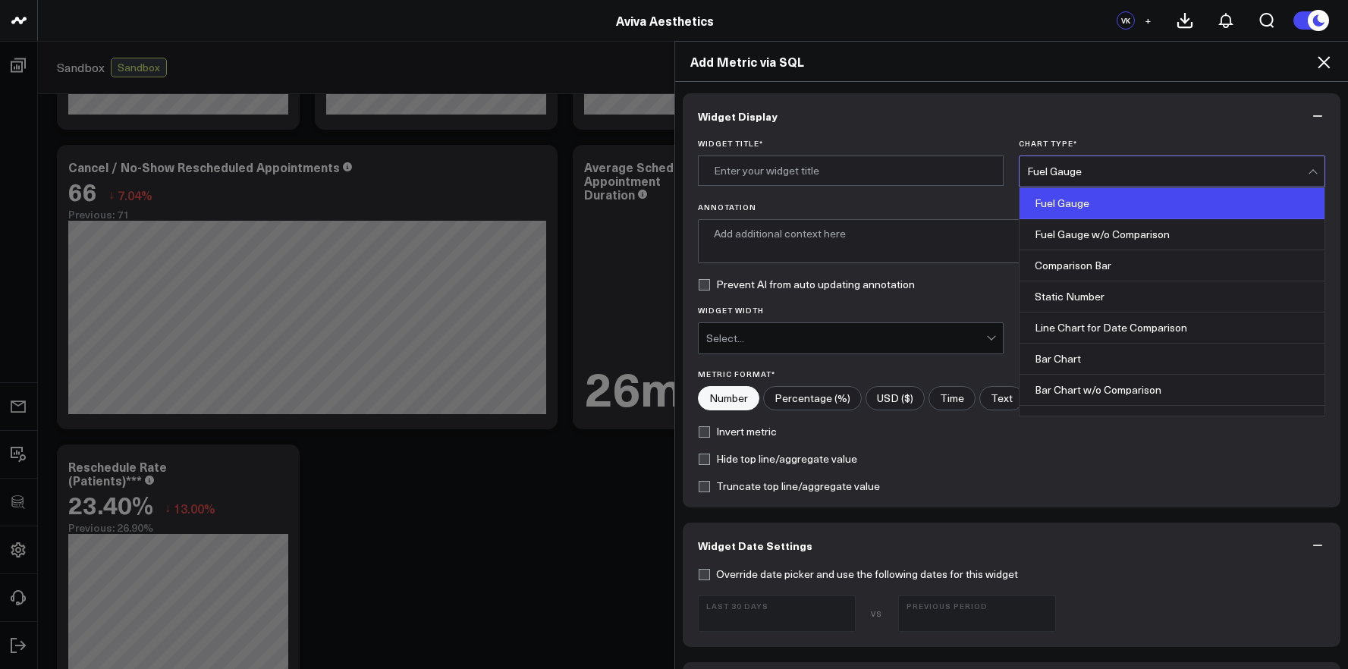
click at [1056, 169] on div "Fuel Gauge" at bounding box center [1167, 171] width 281 height 12
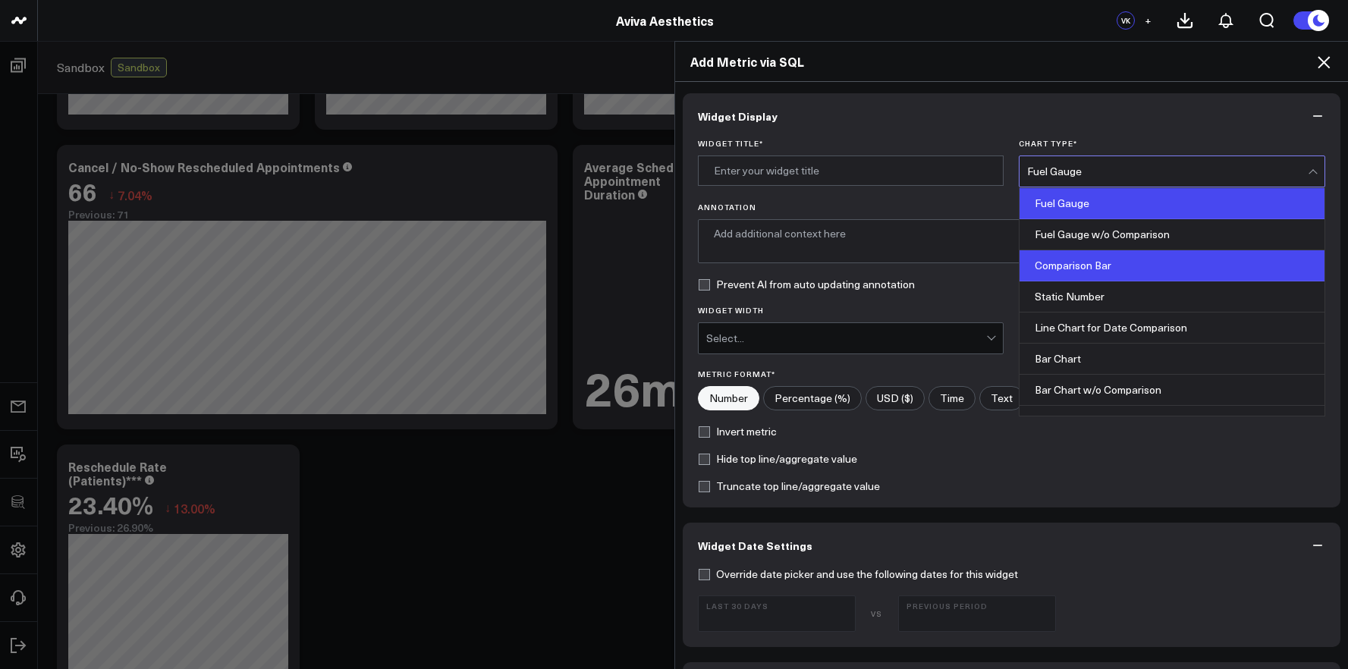
click at [1052, 265] on div "Comparison Bar" at bounding box center [1171, 265] width 305 height 31
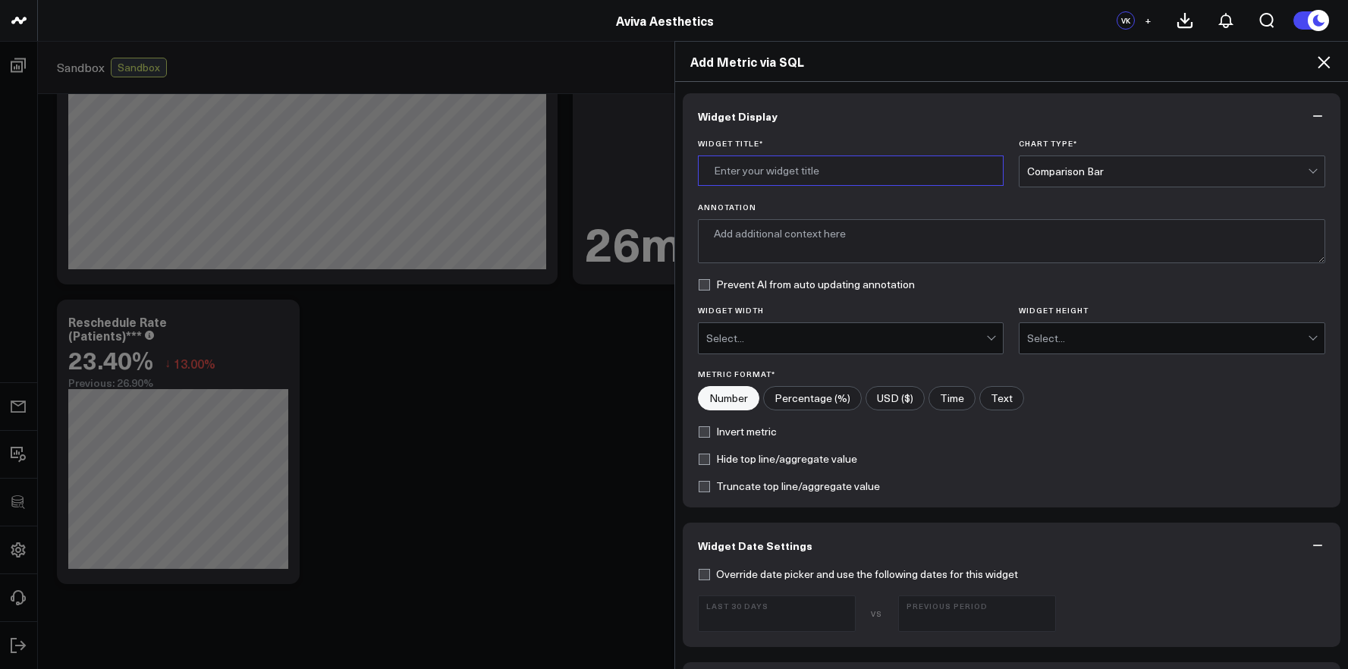
click at [749, 173] on input "Widget Title *" at bounding box center [851, 171] width 306 height 30
click at [709, 173] on input "Cancelled Appointments" at bounding box center [851, 171] width 306 height 30
click at [917, 171] on input "Rescheduled Cancelled Appointments" at bounding box center [851, 171] width 306 height 30
drag, startPoint x: 910, startPoint y: 177, endPoint x: 537, endPoint y: 169, distance: 372.5
click at [533, 168] on div "Add Metric via SQL Widget Display Widget Title * Rescheduled Cancelled Appointm…" at bounding box center [674, 355] width 1348 height 628
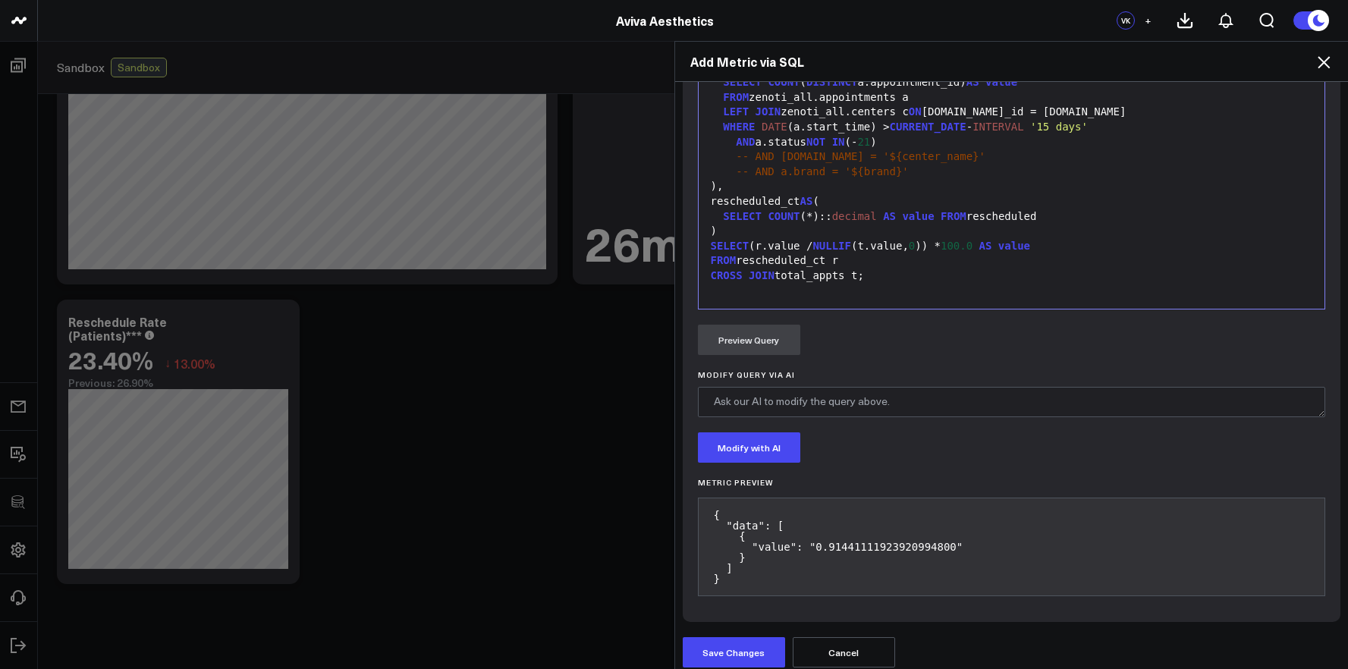
scroll to position [827, 0]
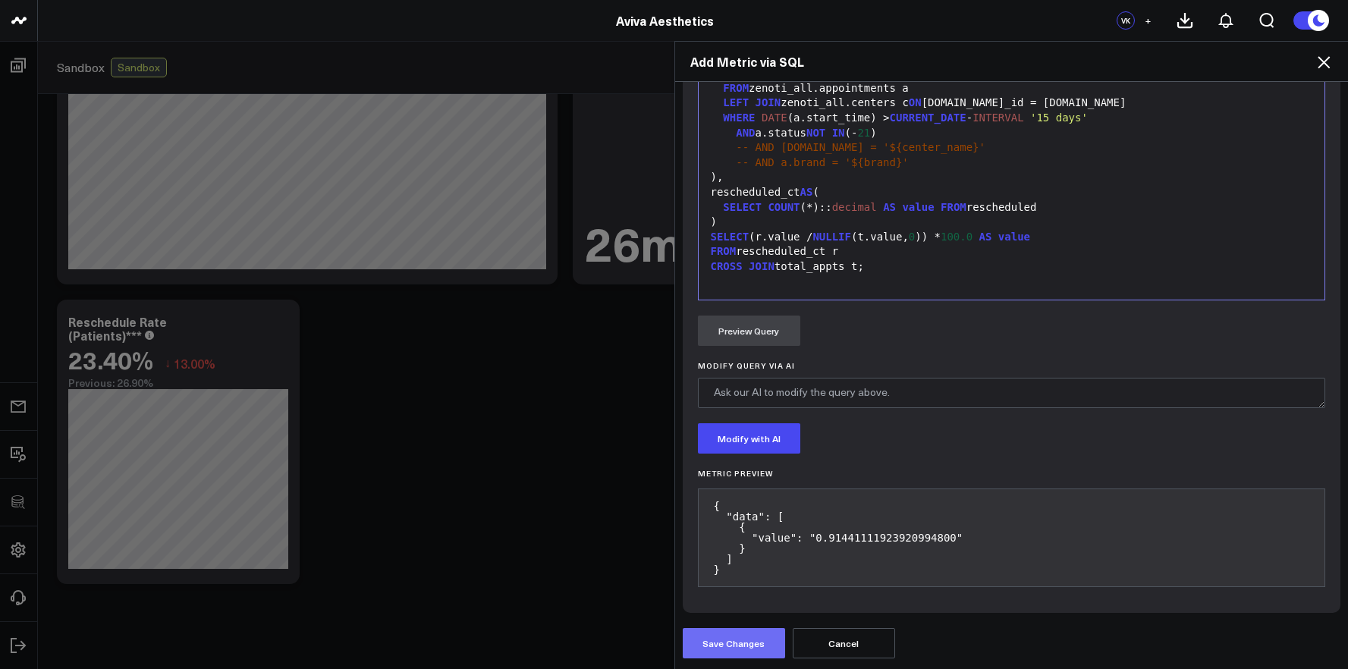
type input "Reschedule Rate (% of Total)"
click at [743, 635] on button "Save Changes" at bounding box center [734, 643] width 102 height 30
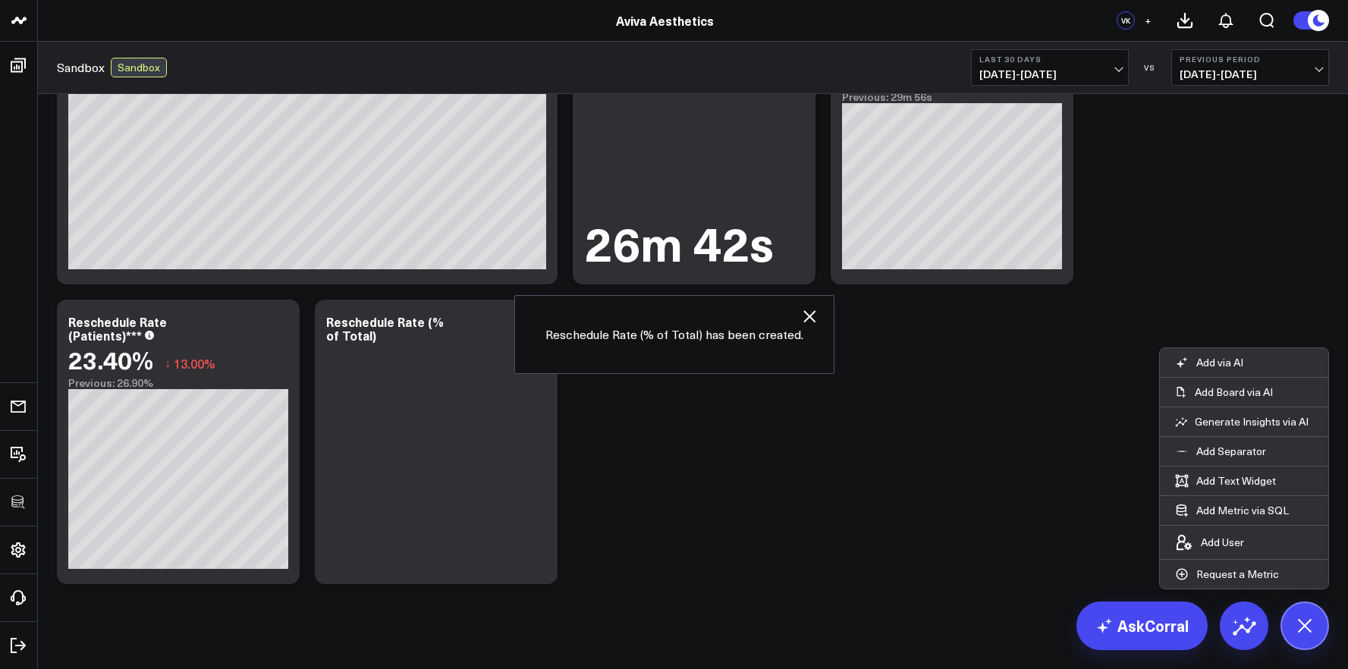
scroll to position [1026, 0]
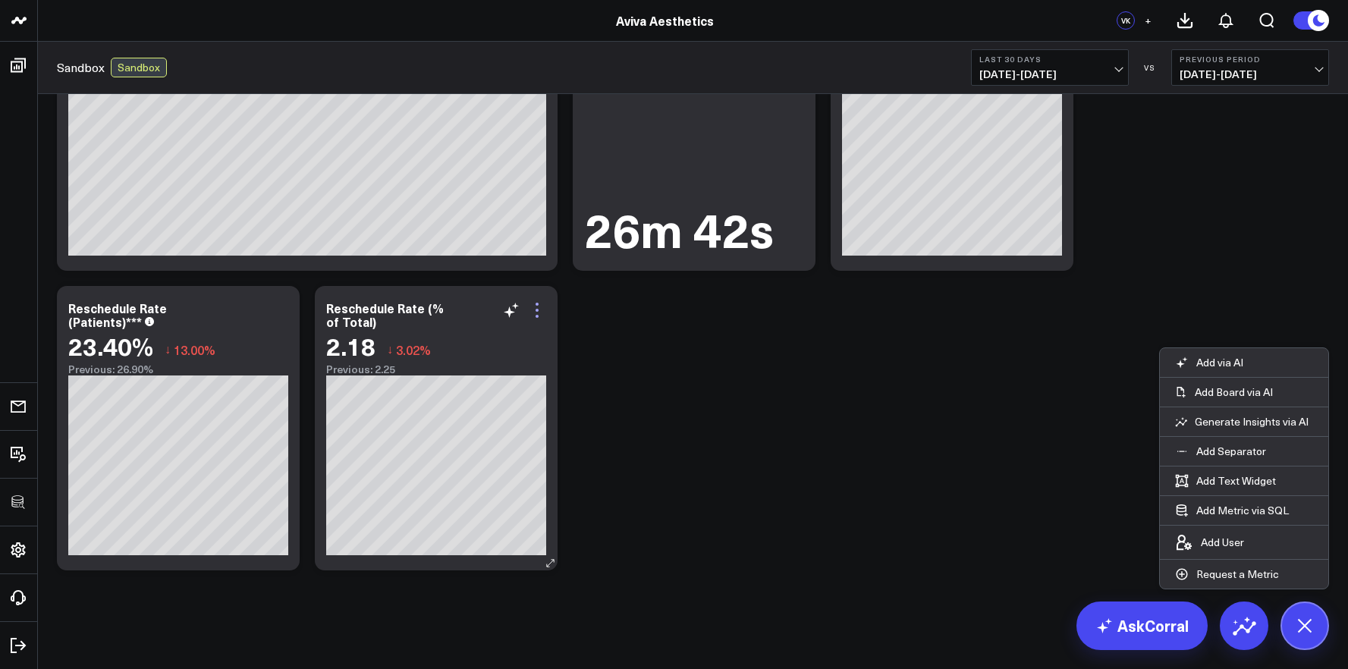
click at [542, 313] on icon at bounding box center [537, 310] width 18 height 18
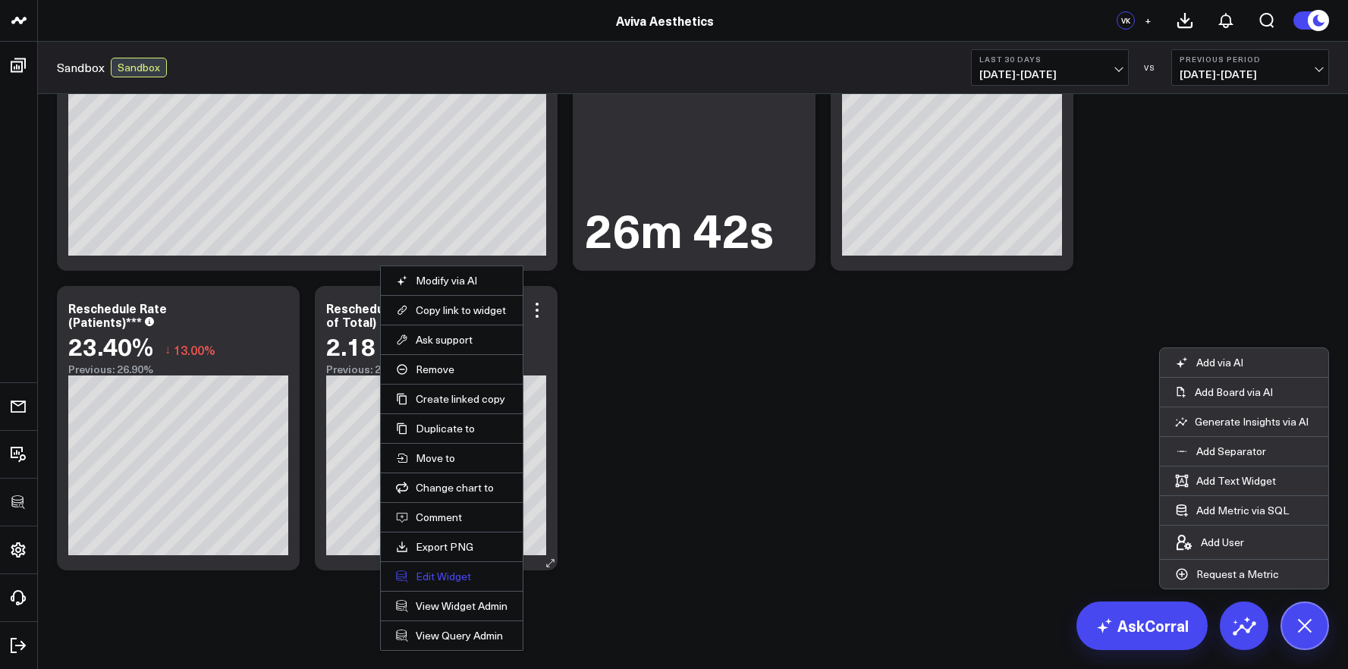
click at [460, 576] on button "Edit Widget" at bounding box center [452, 577] width 112 height 14
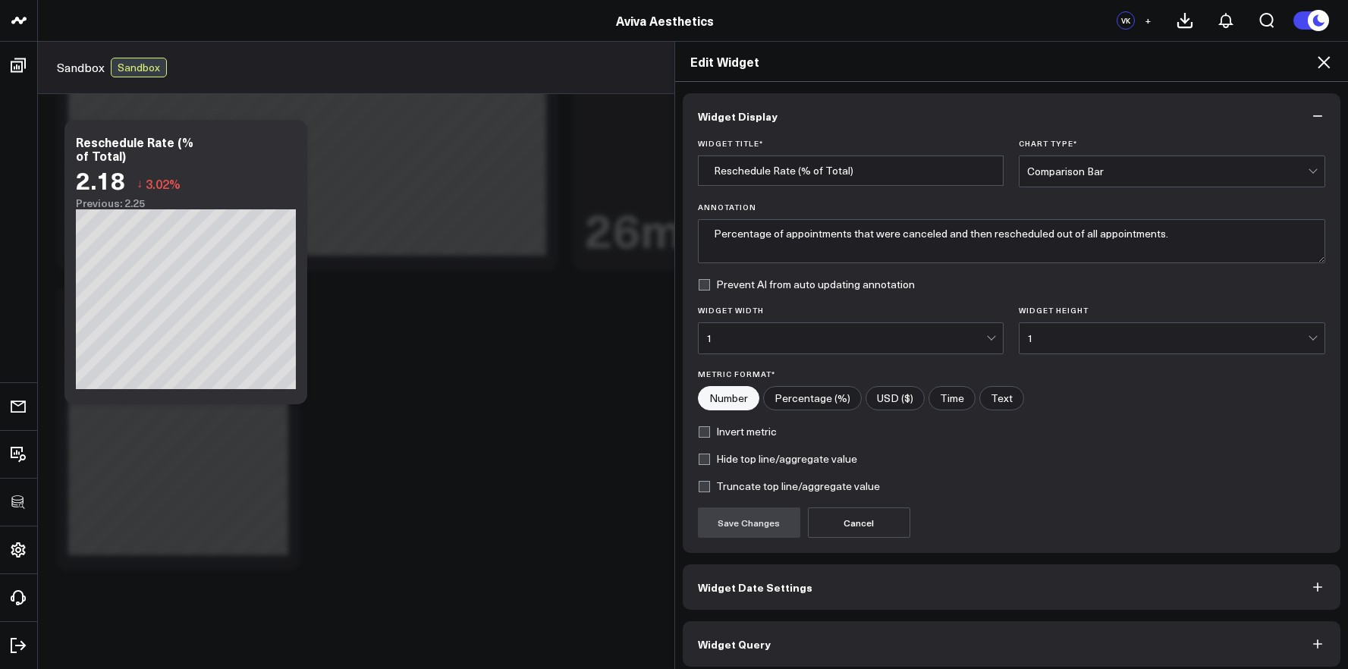
click at [806, 388] on input"] "Percentage (%)" at bounding box center [812, 398] width 97 height 23
radio input"] "true"
click at [734, 525] on button "Save Changes" at bounding box center [749, 522] width 102 height 30
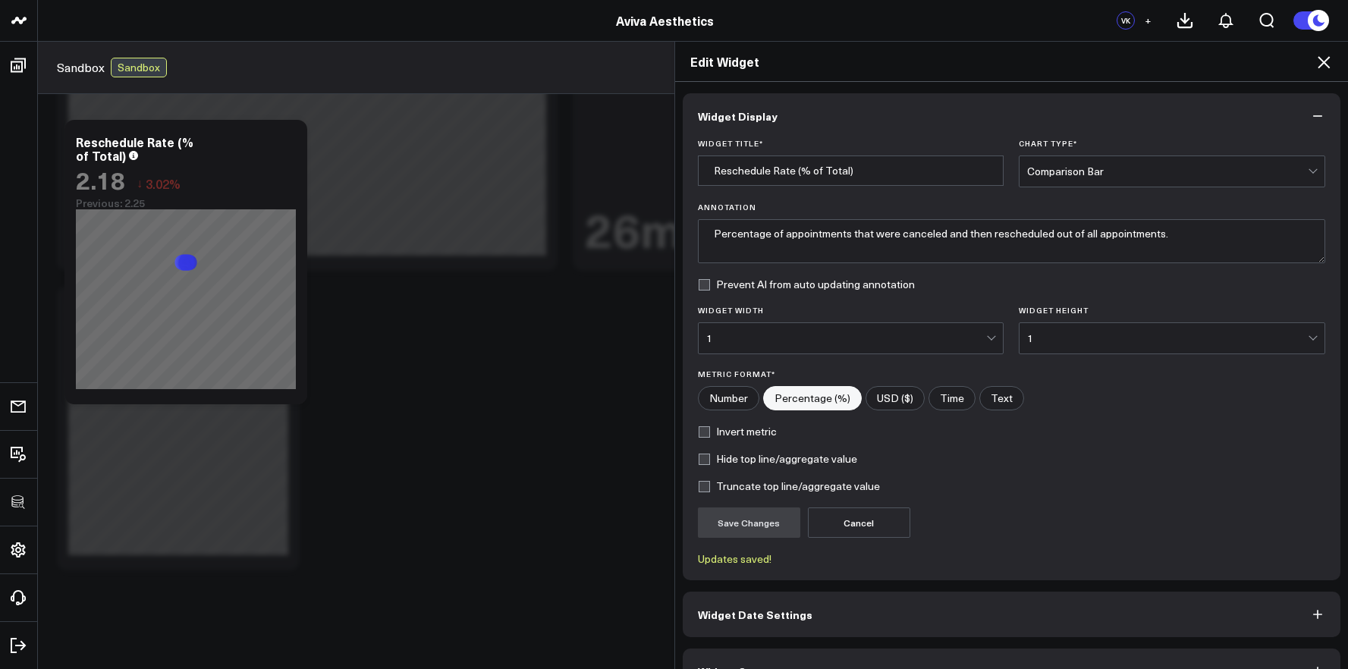
click at [591, 510] on div "Edit Widget Widget Display Widget Title * Reschedule Rate (% of Total) Chart Ty…" at bounding box center [674, 355] width 1348 height 628
click at [1307, 68] on h2 "Edit Widget" at bounding box center [1011, 61] width 643 height 17
click at [1317, 64] on icon at bounding box center [1324, 62] width 18 height 18
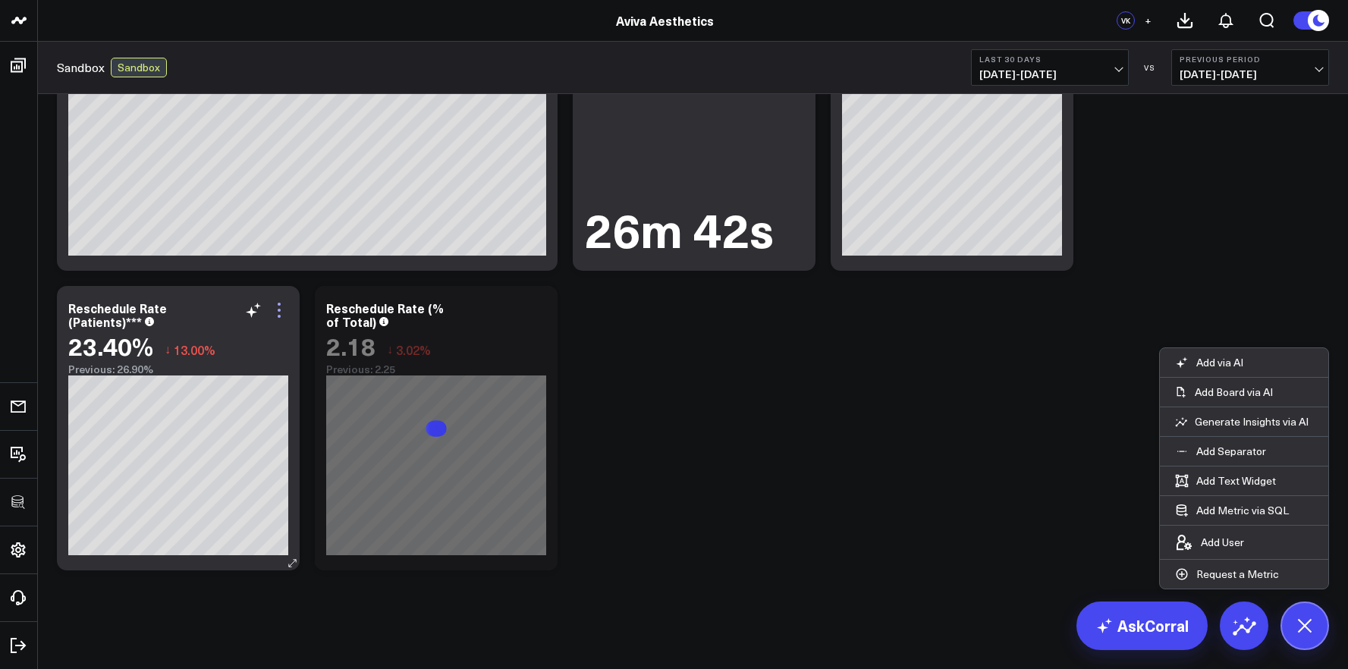
click at [275, 308] on icon at bounding box center [279, 310] width 18 height 18
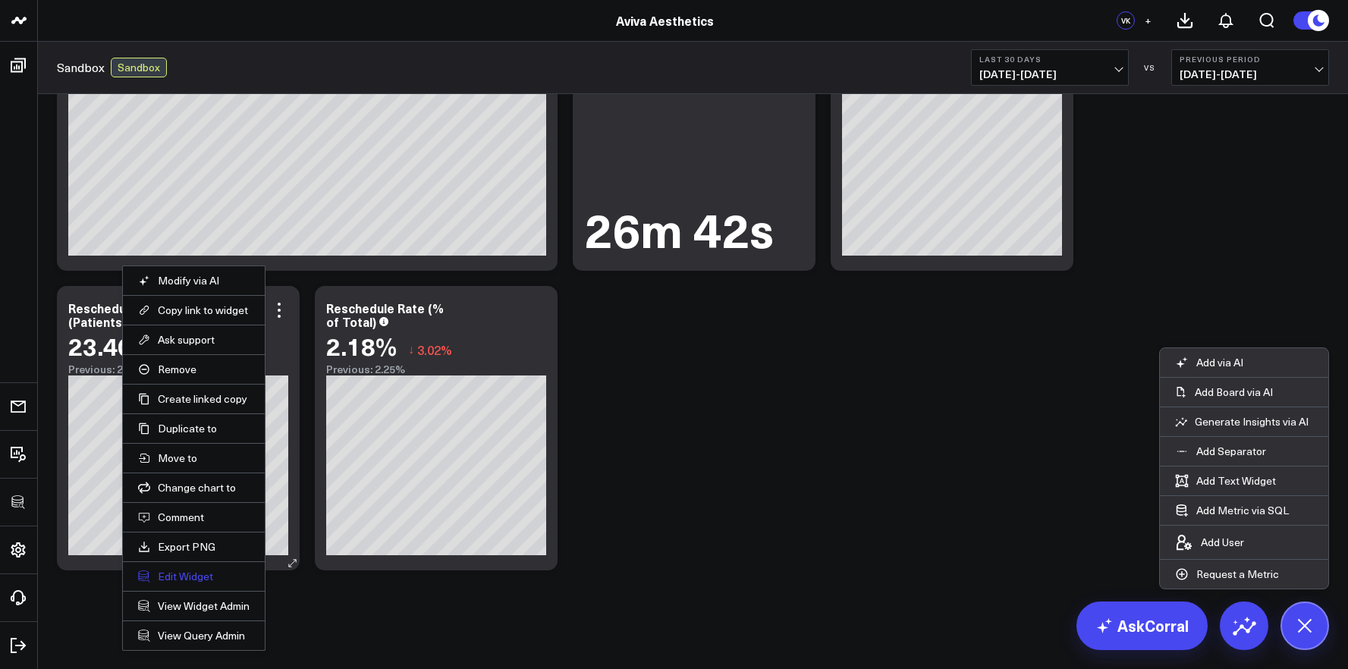
click at [211, 578] on button "Edit Widget" at bounding box center [194, 577] width 112 height 14
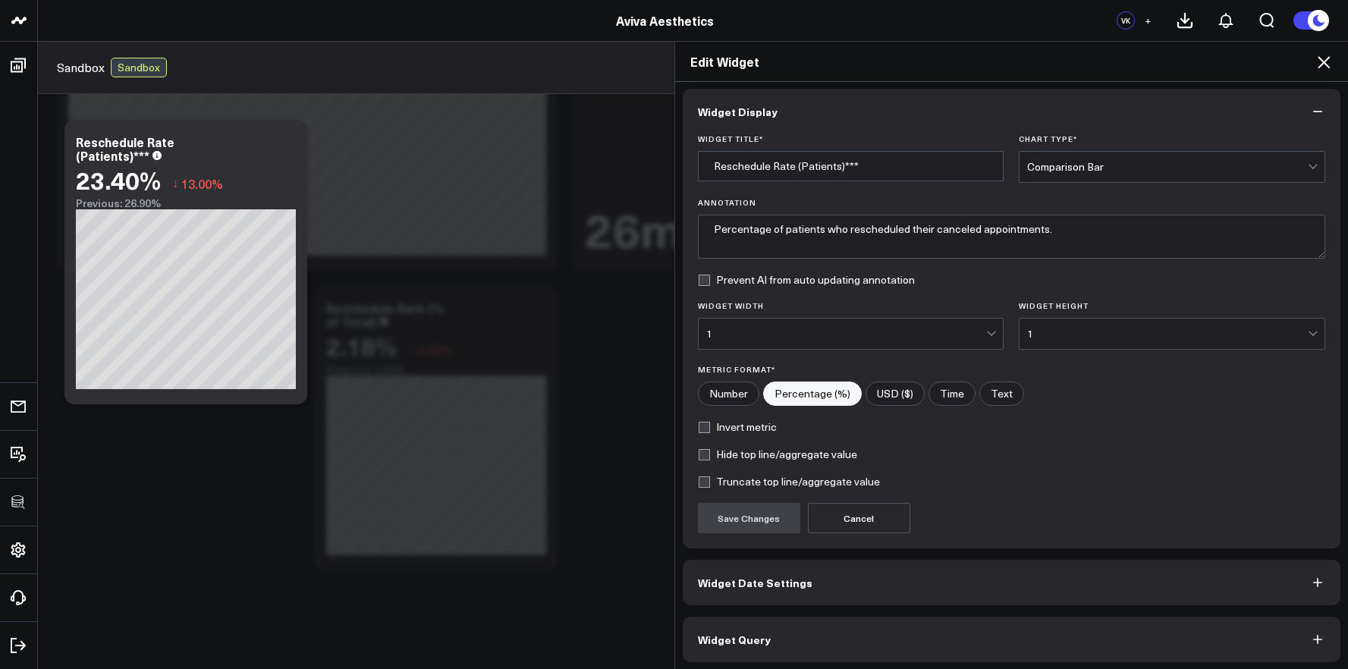
scroll to position [8, 0]
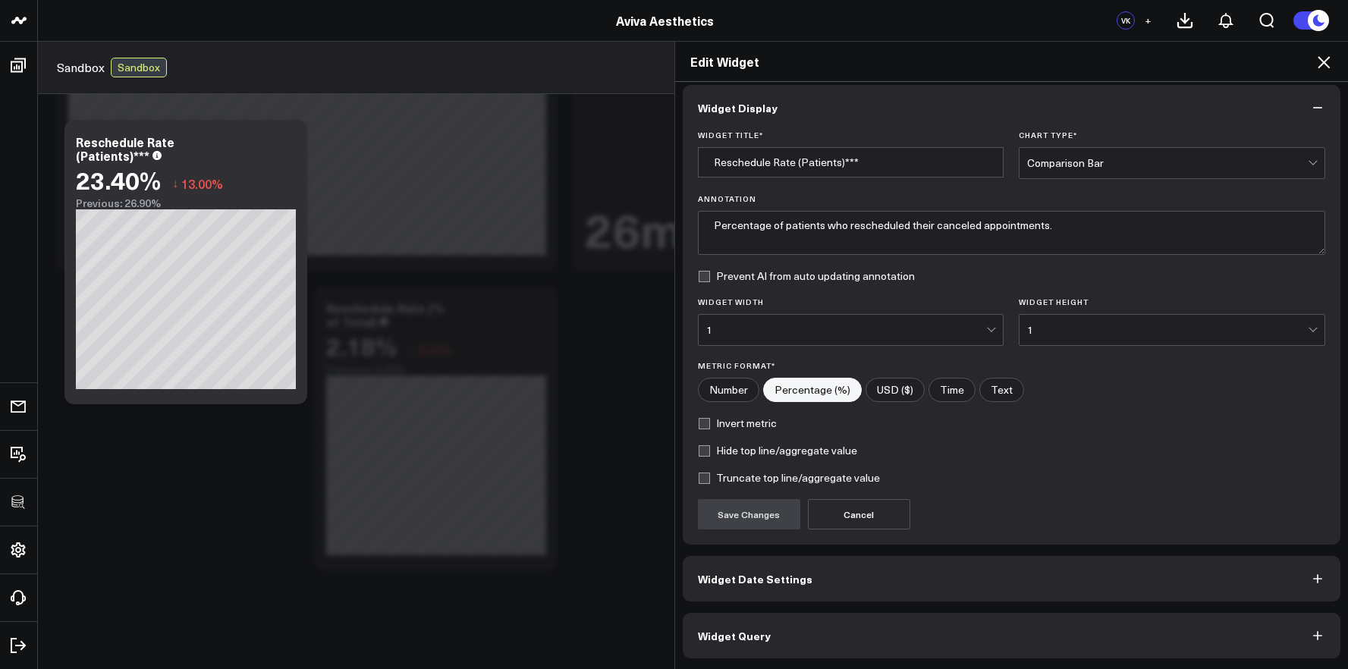
click at [862, 629] on button "Widget Query" at bounding box center [1012, 636] width 658 height 46
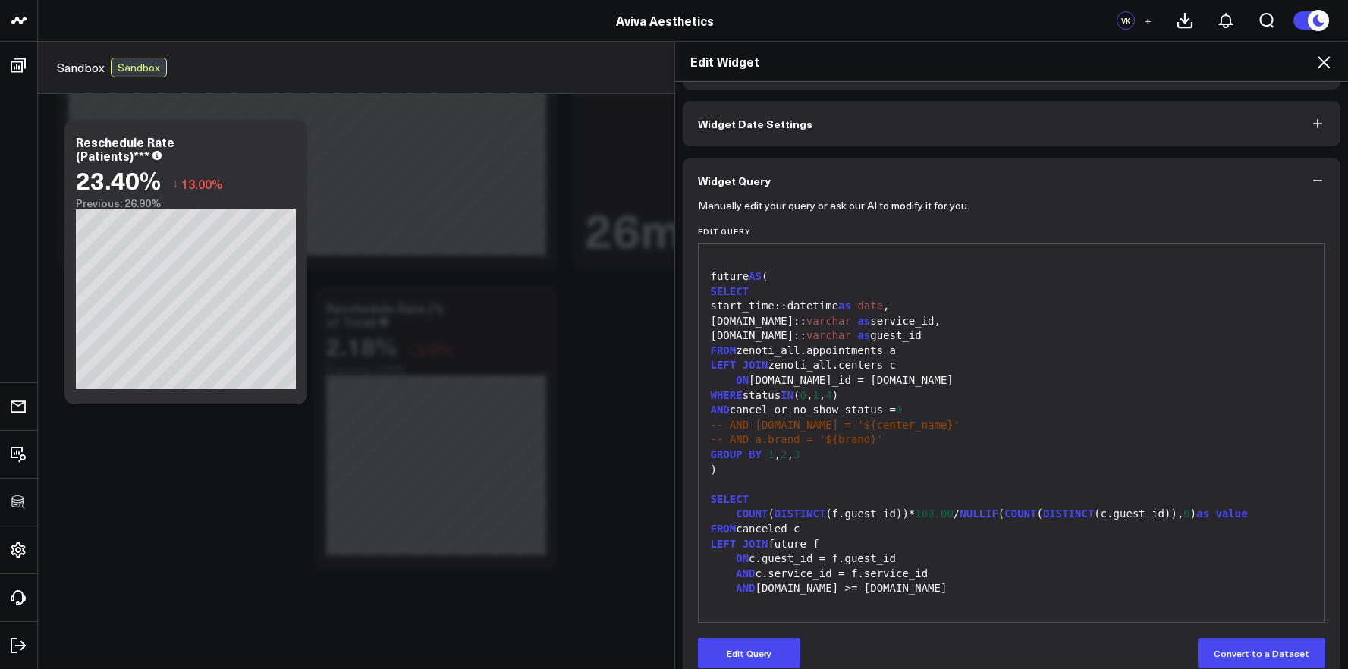
scroll to position [74, 0]
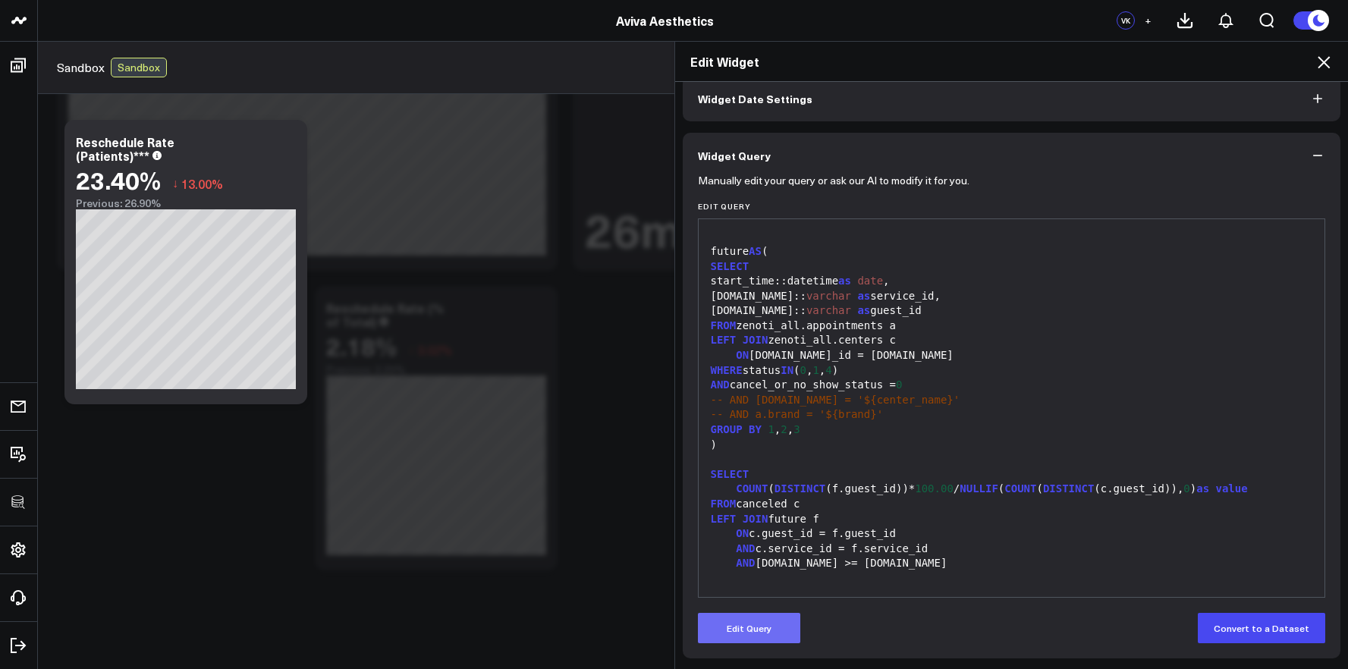
click at [787, 629] on button "Edit Query" at bounding box center [749, 628] width 102 height 30
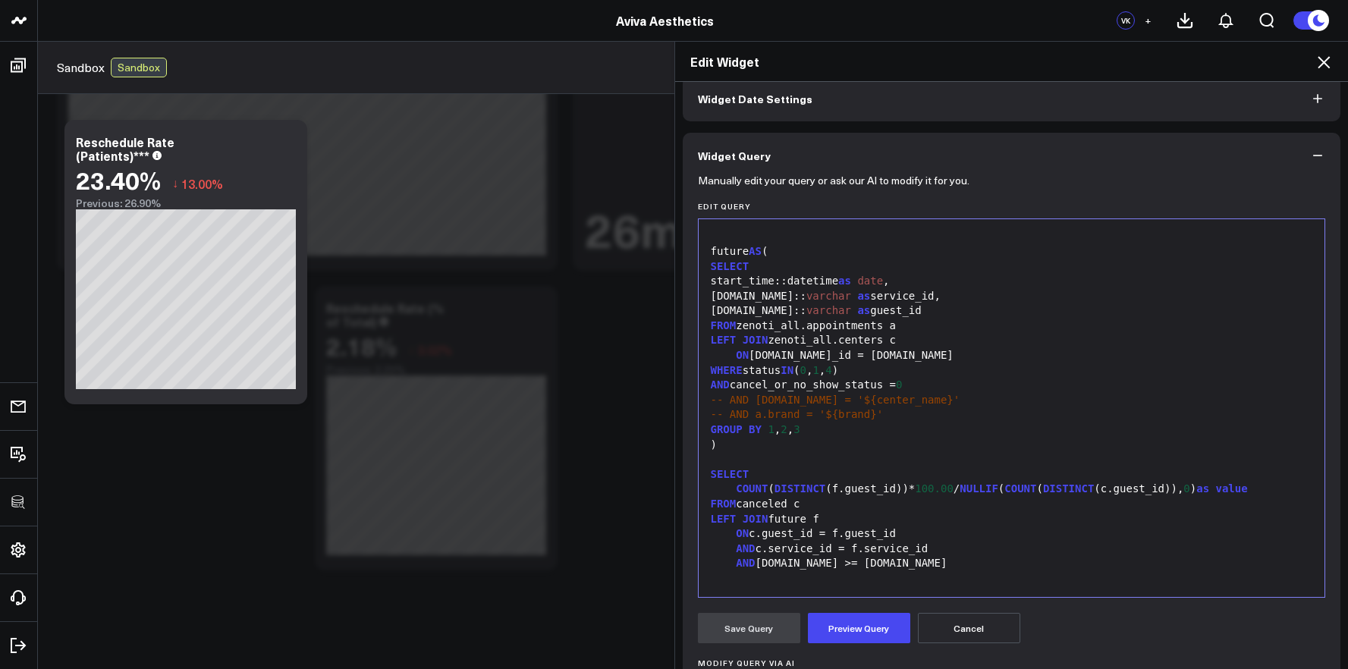
click at [872, 585] on div at bounding box center [1011, 578] width 611 height 15
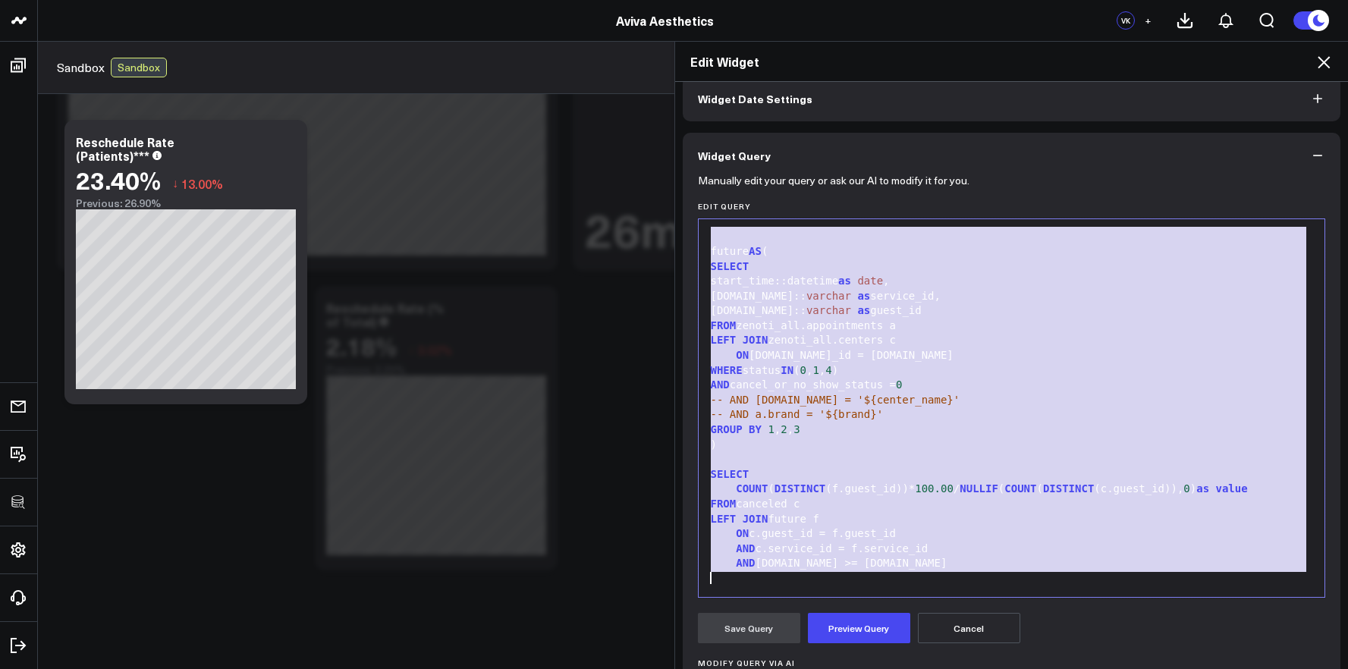
copy div "WITH canceled AS ( SELECT start_time::datetime as date , service.id:: varchar a…"
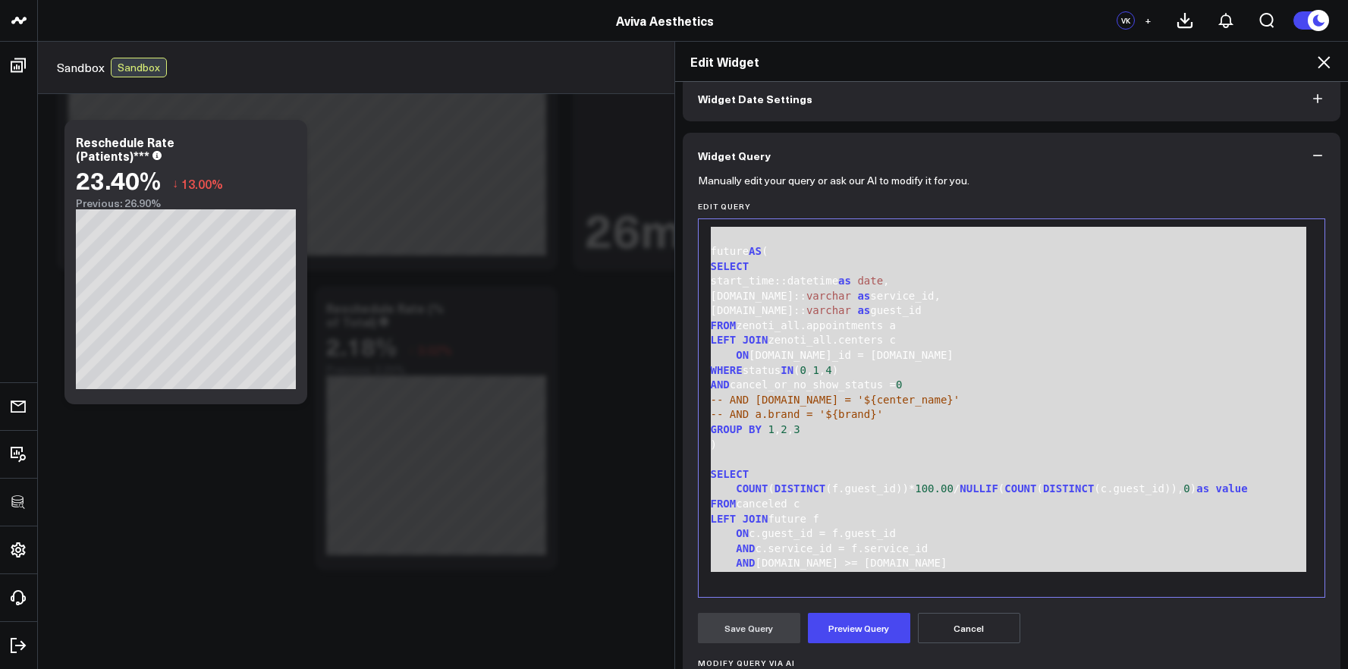
click at [998, 629] on button "Cancel" at bounding box center [969, 628] width 102 height 30
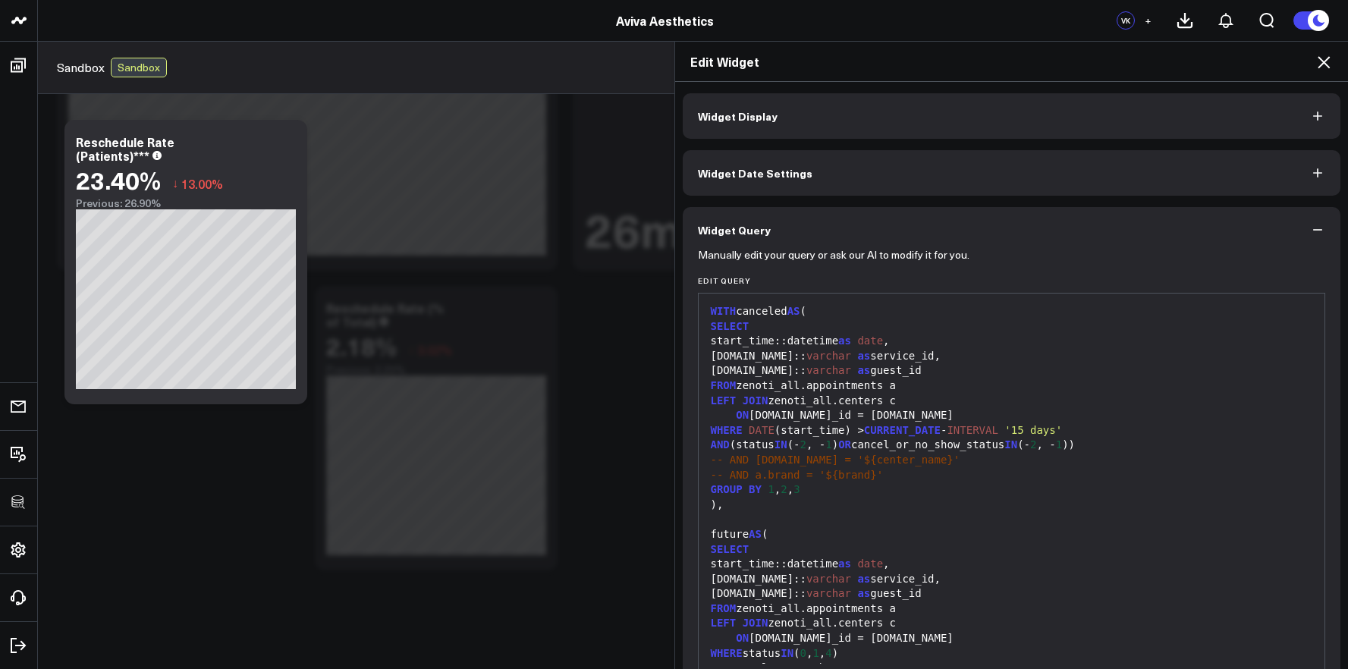
click at [1324, 55] on icon at bounding box center [1324, 62] width 18 height 18
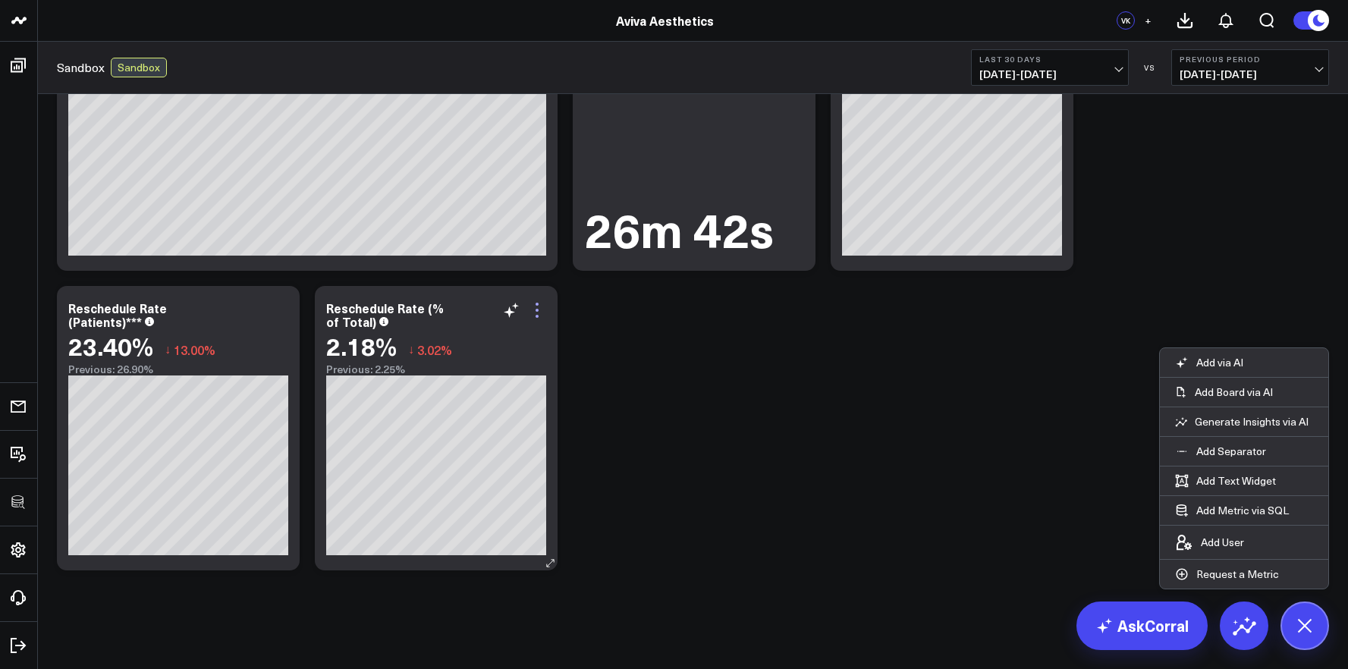
click at [538, 305] on icon at bounding box center [537, 310] width 18 height 18
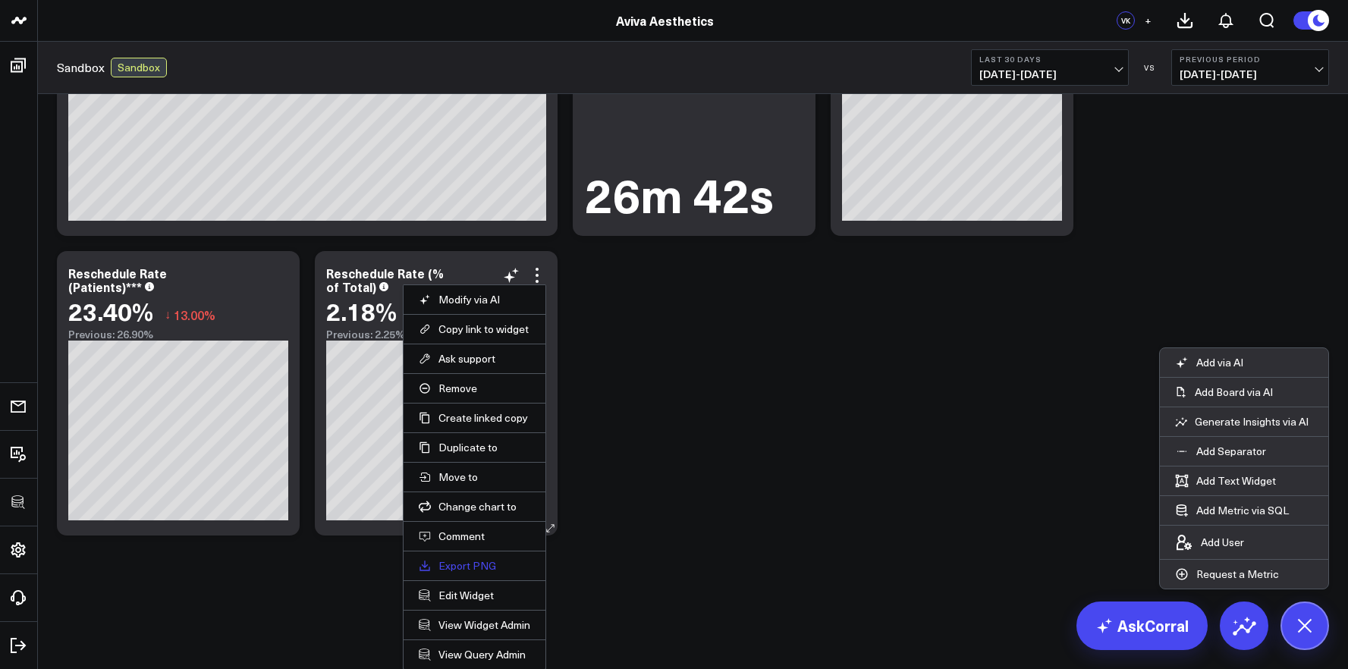
scroll to position [1061, 0]
click at [483, 394] on li "Remove" at bounding box center [475, 387] width 142 height 30
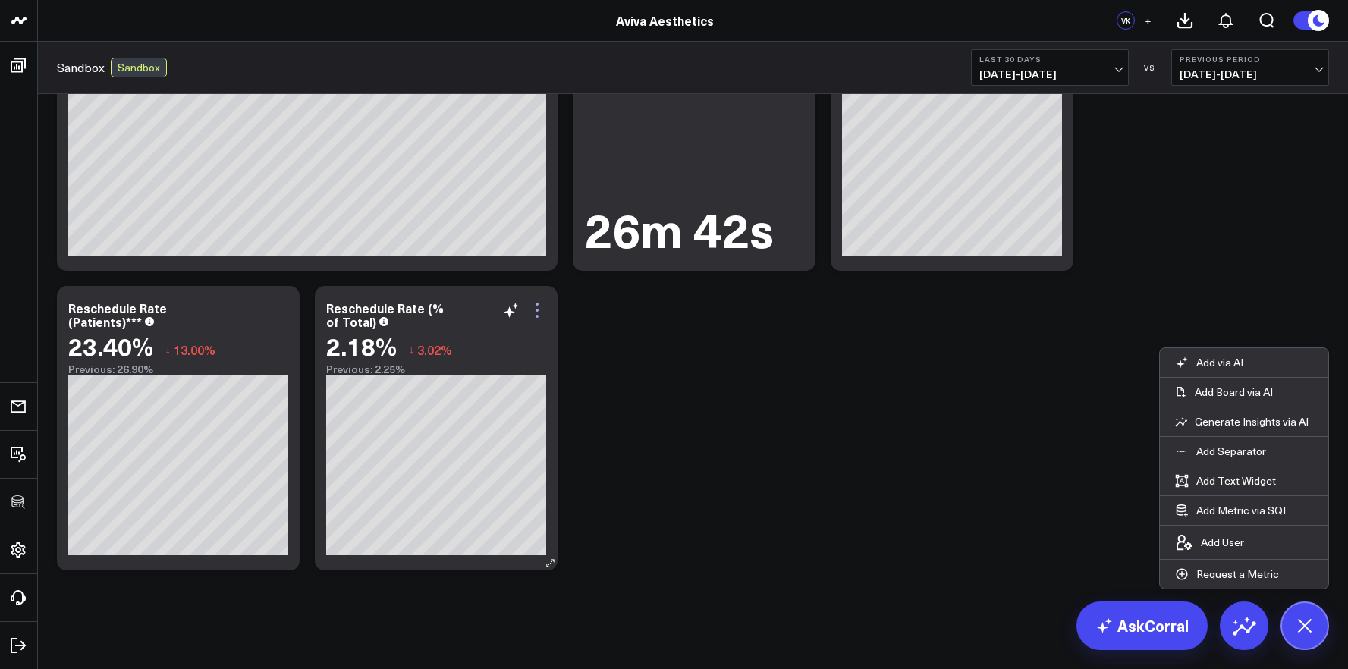
click at [544, 307] on icon at bounding box center [537, 310] width 18 height 18
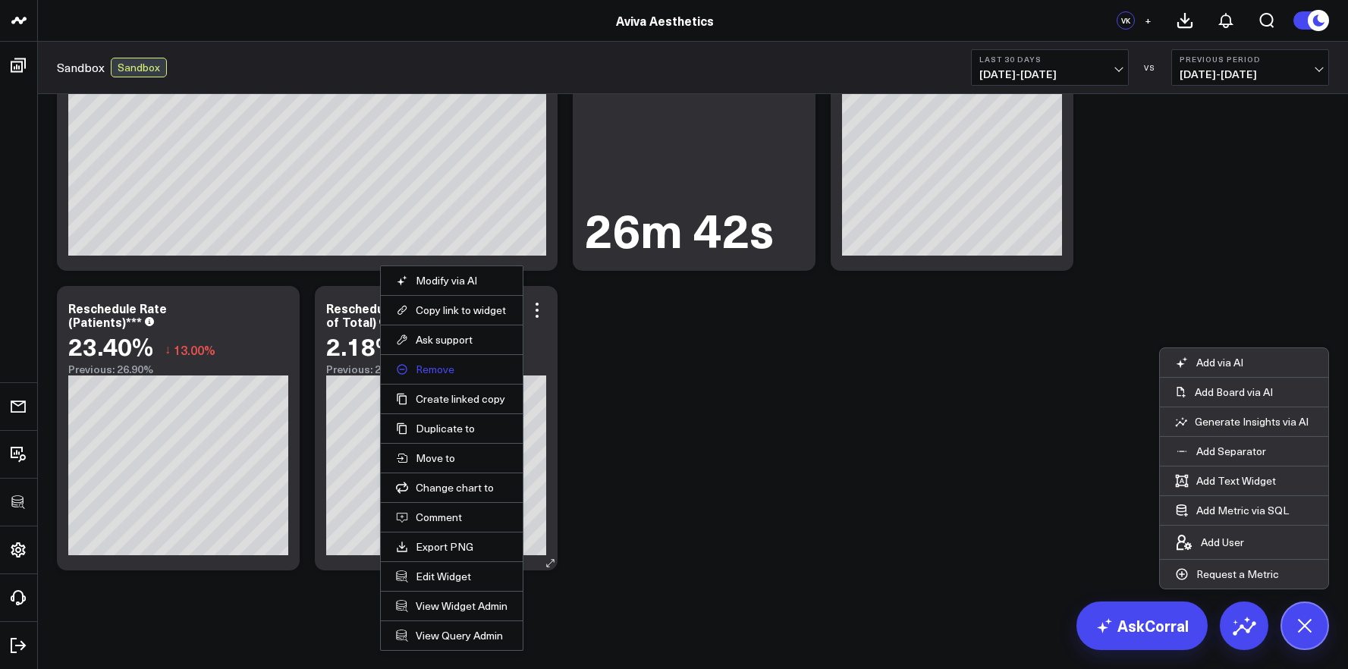
click at [445, 370] on button "Remove" at bounding box center [452, 370] width 112 height 14
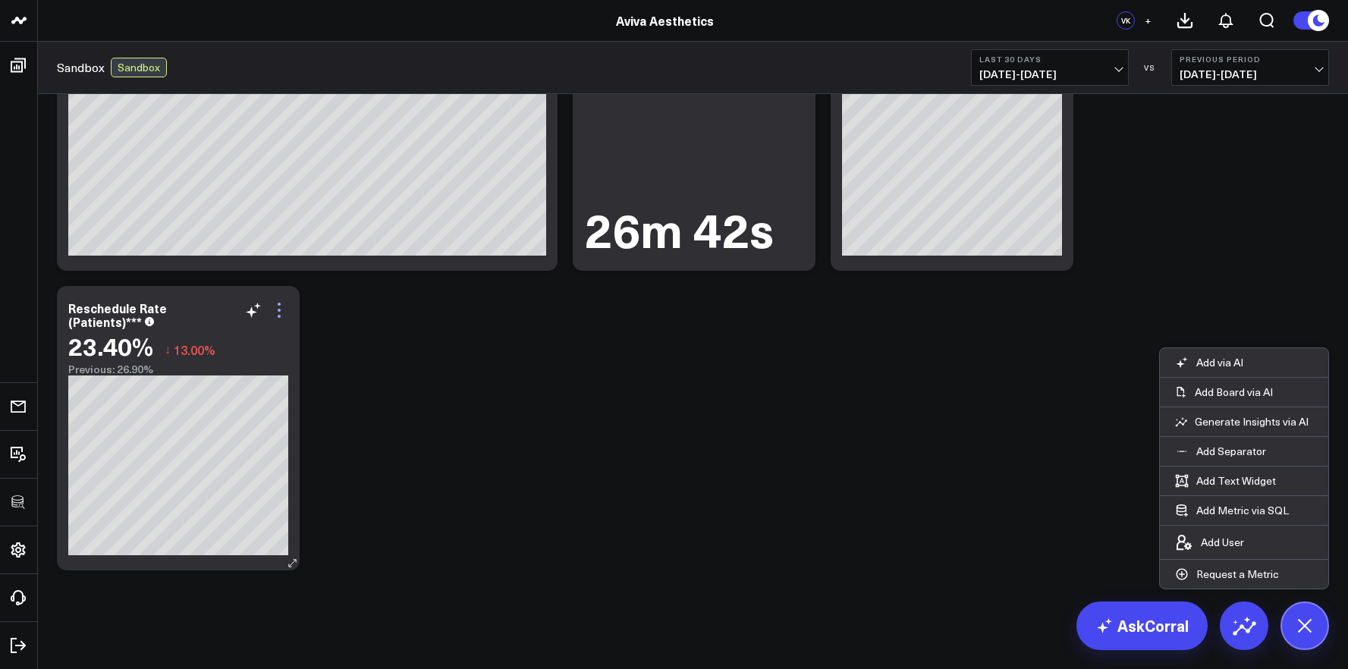
click at [278, 311] on icon at bounding box center [279, 310] width 18 height 18
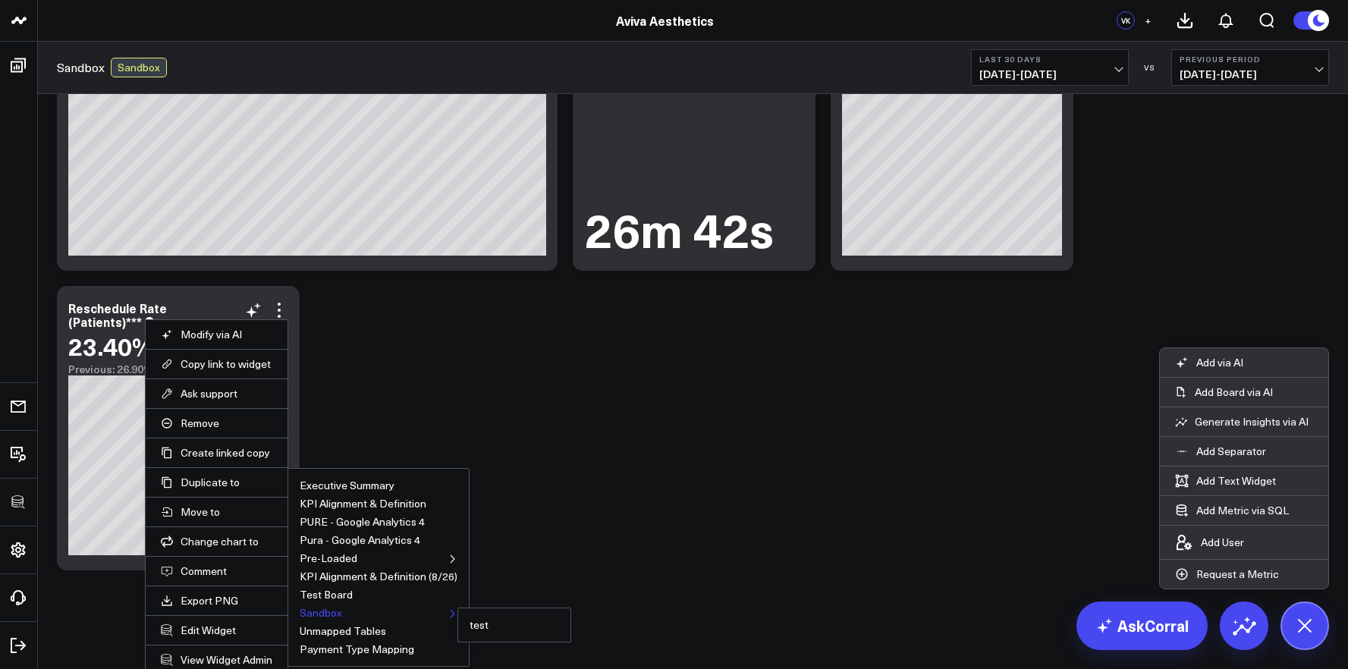
click at [338, 611] on button "Sandbox" at bounding box center [321, 613] width 42 height 11
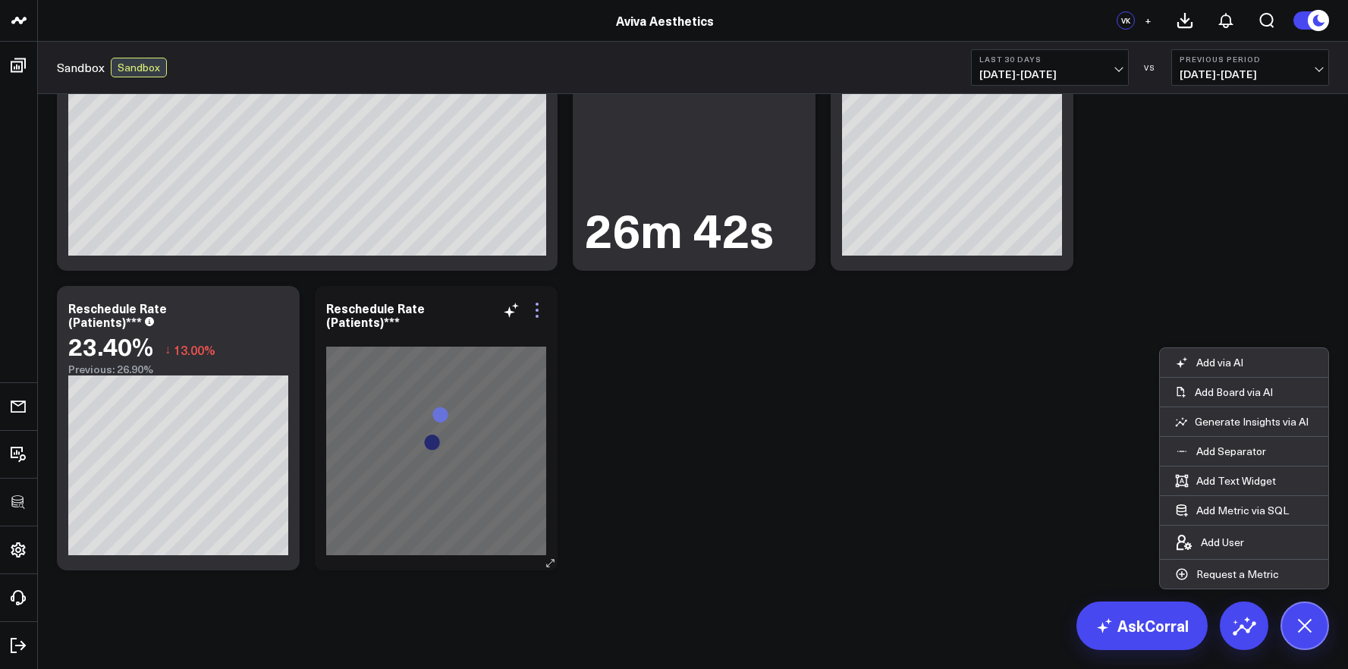
click at [541, 313] on icon at bounding box center [537, 310] width 18 height 18
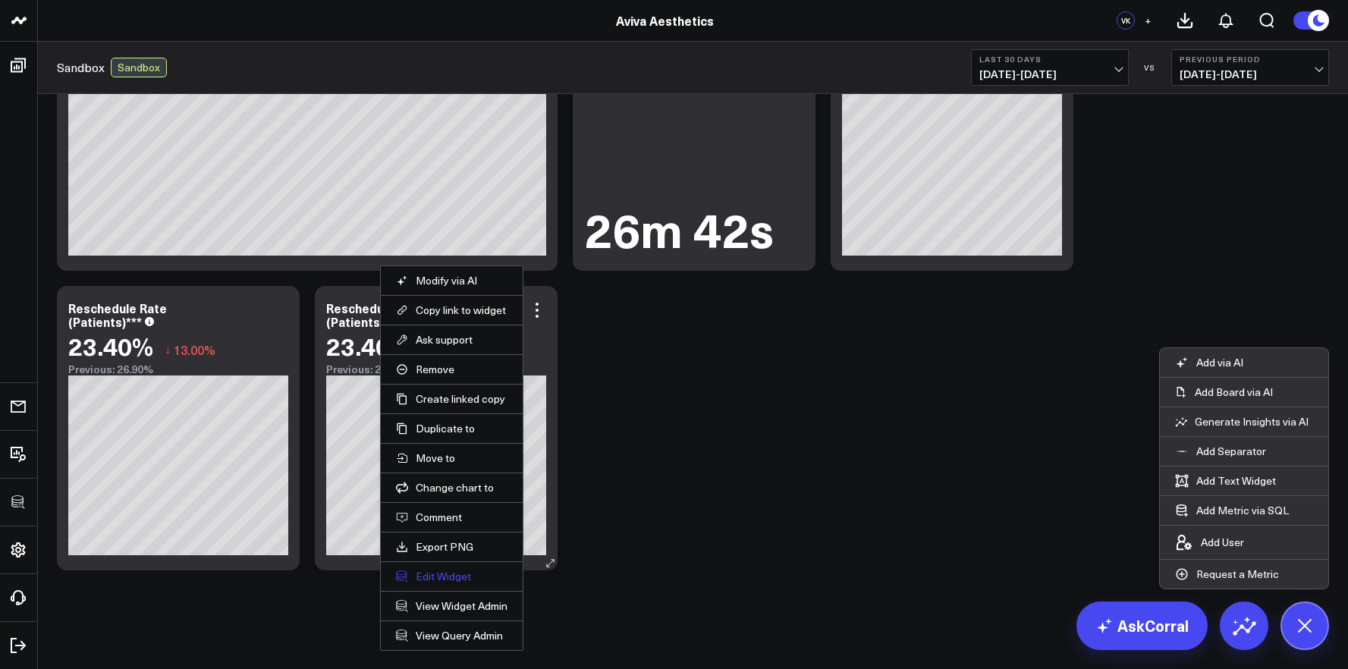
click at [467, 577] on button "Edit Widget" at bounding box center [452, 577] width 112 height 14
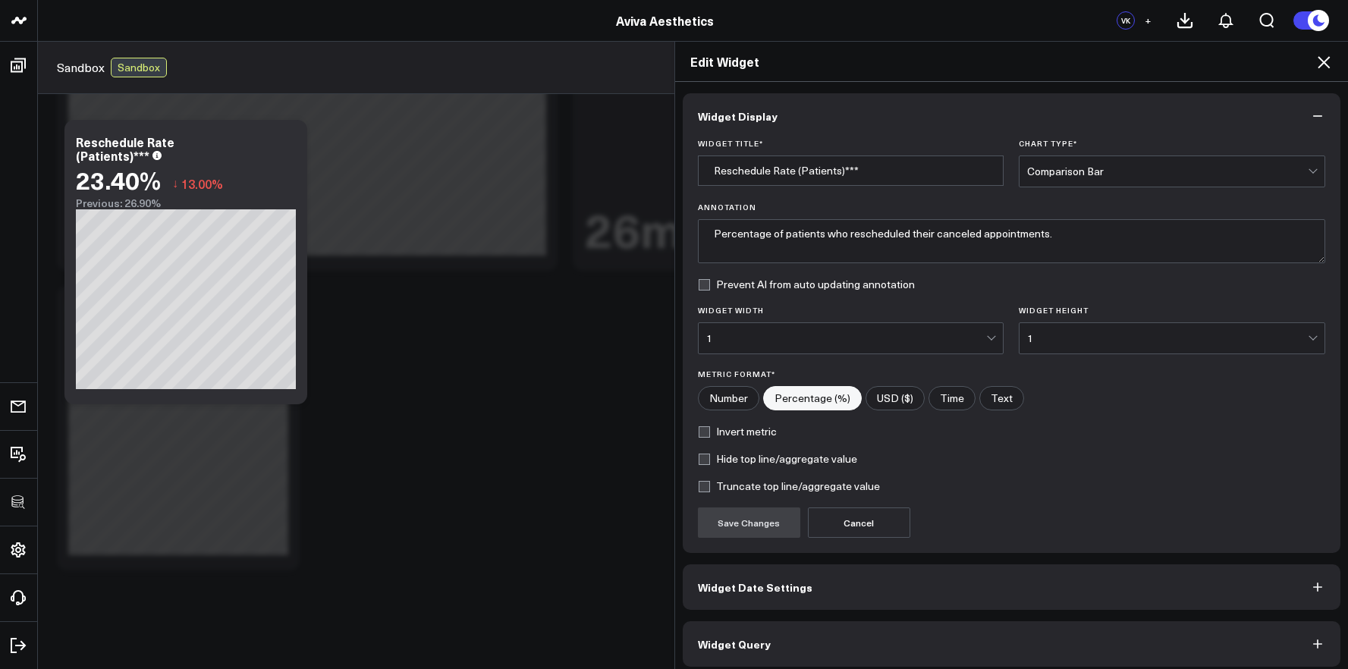
scroll to position [8, 0]
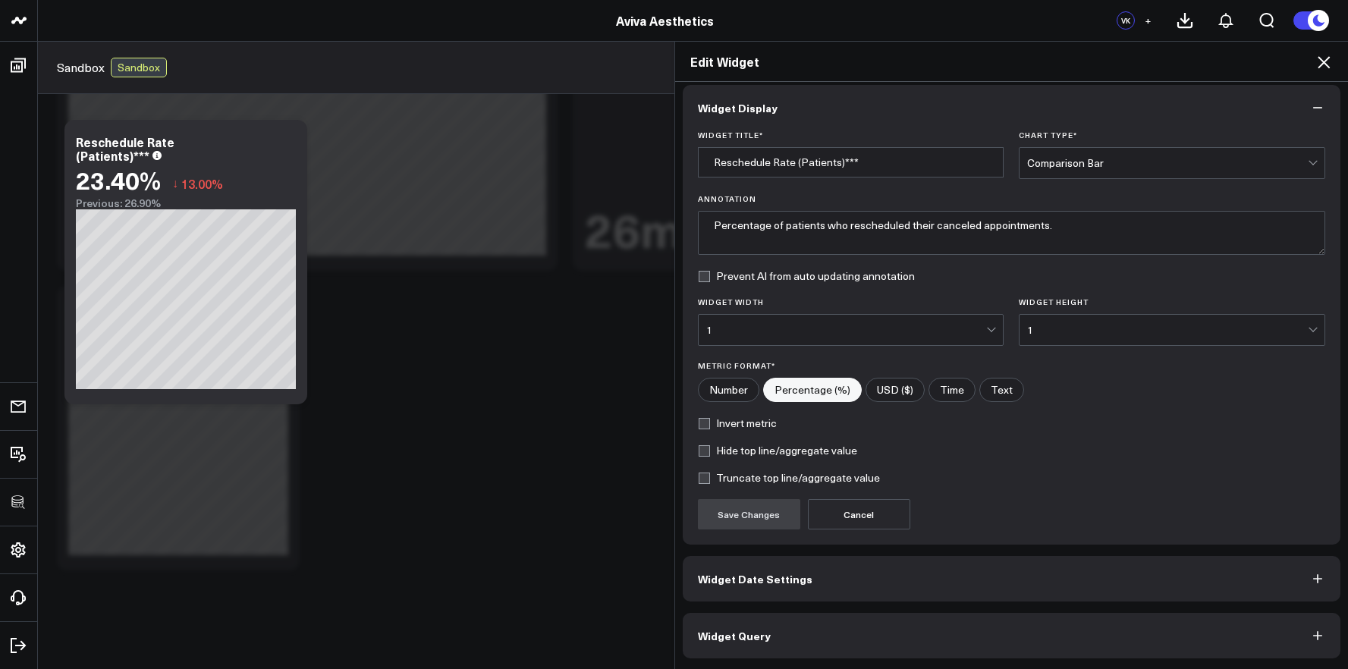
click at [803, 624] on button "Widget Query" at bounding box center [1012, 636] width 658 height 46
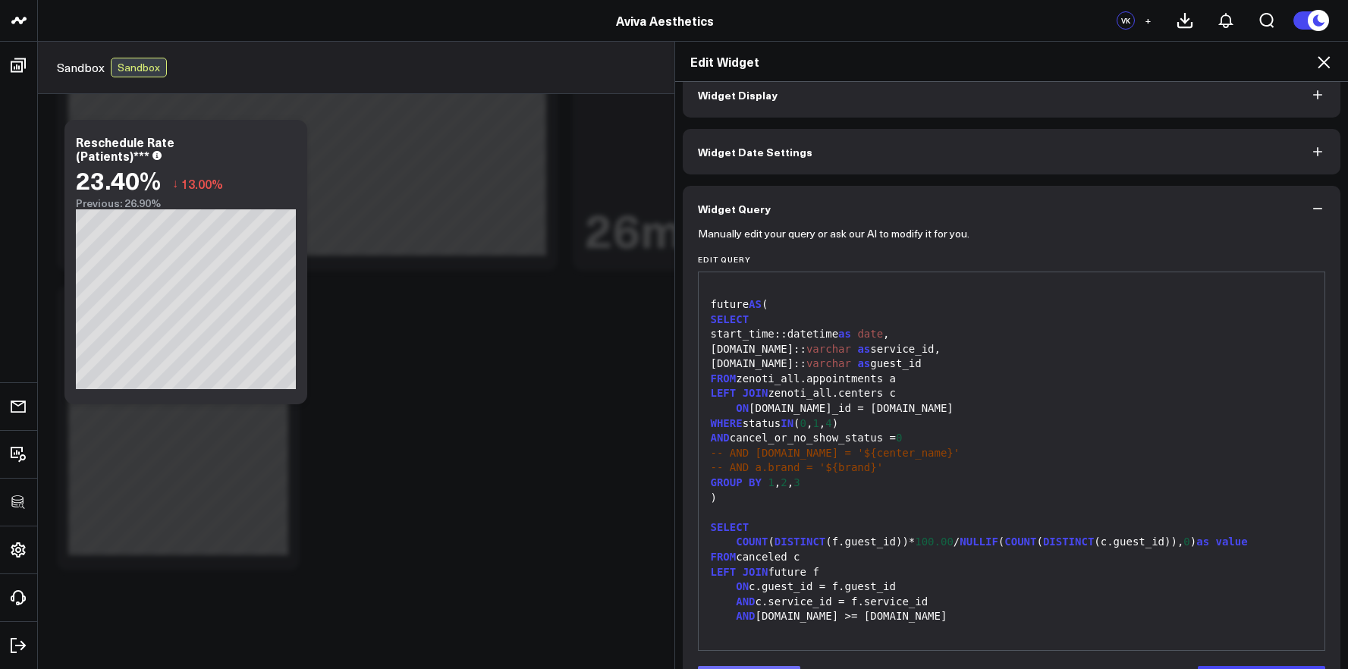
scroll to position [74, 0]
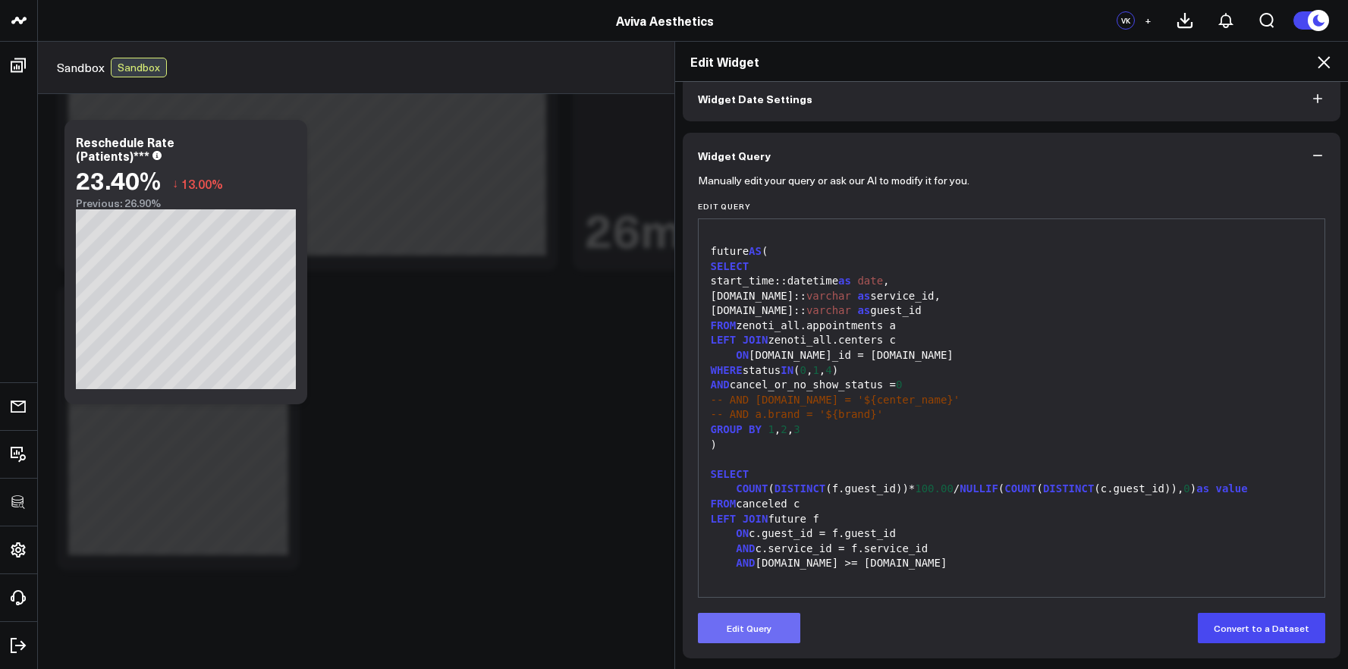
click at [747, 624] on button "Edit Query" at bounding box center [749, 628] width 102 height 30
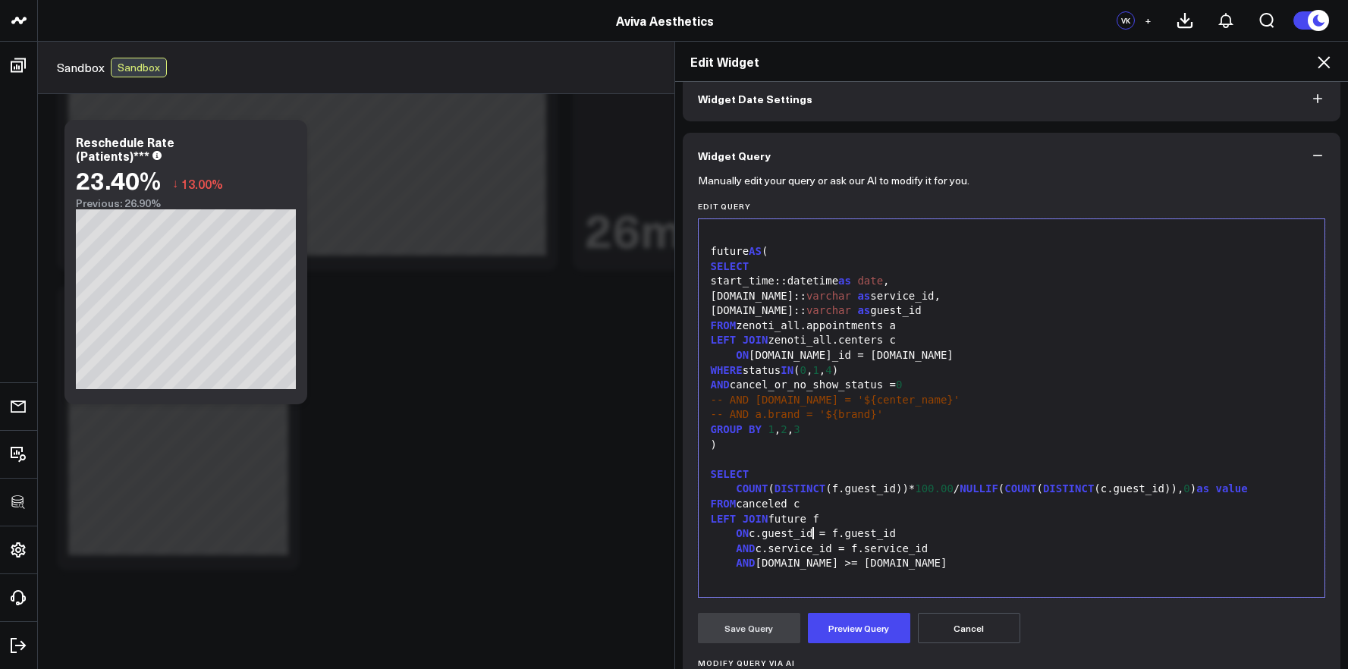
click at [807, 532] on div "ON c.guest_id = f.guest_id" at bounding box center [1011, 533] width 611 height 15
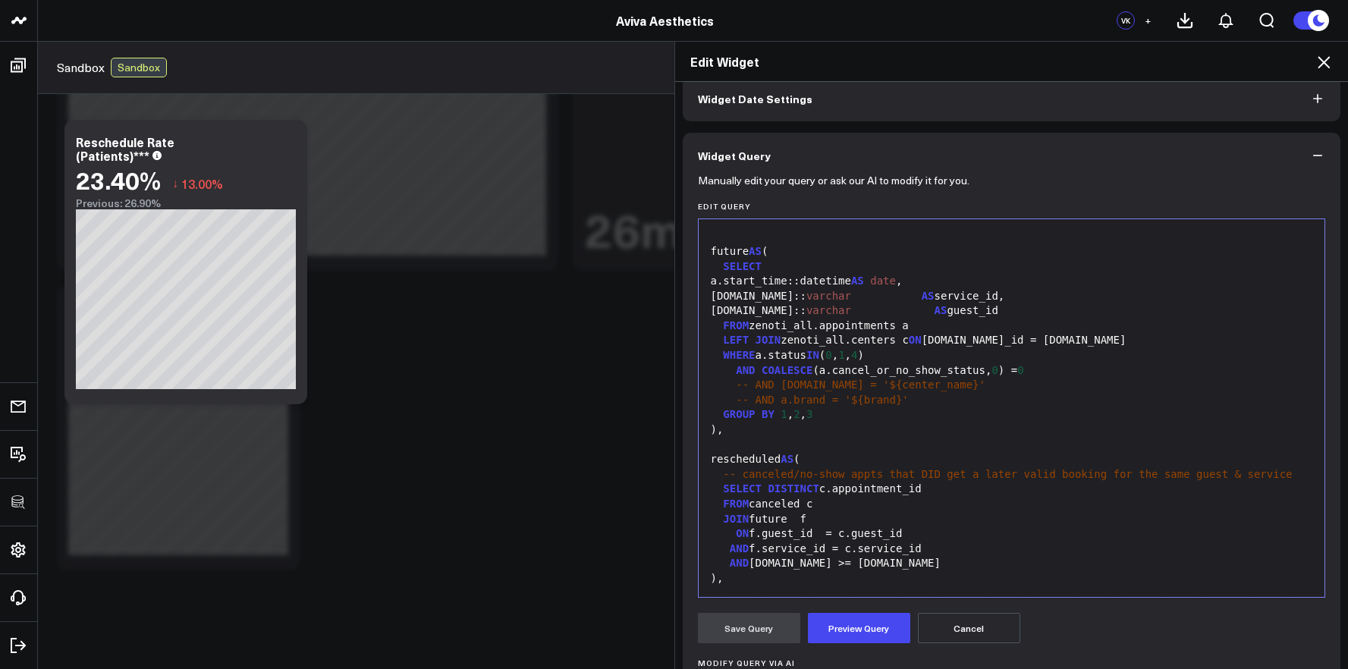
scroll to position [504, 0]
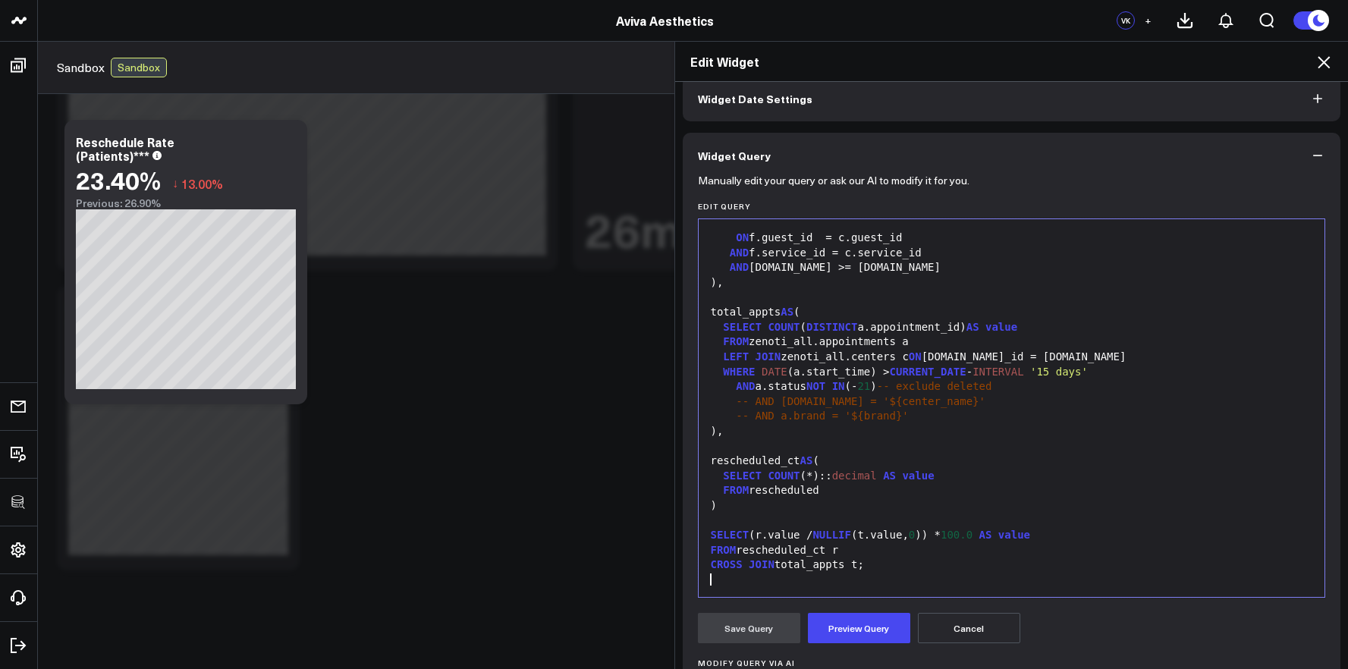
click at [826, 514] on div at bounding box center [1011, 520] width 611 height 15
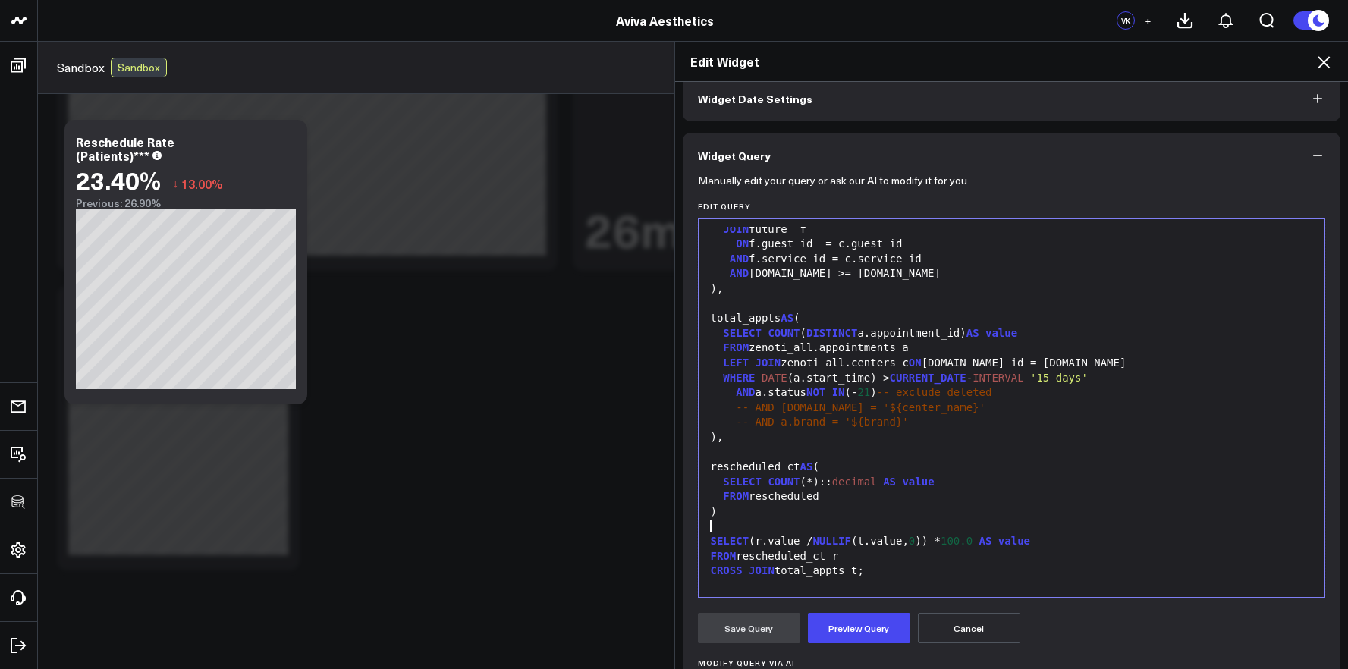
scroll to position [495, 0]
drag, startPoint x: 894, startPoint y: 396, endPoint x: 1073, endPoint y: 397, distance: 179.0
click at [1073, 397] on div "AND a.status NOT IN (- 21 ) -- exclude deleted" at bounding box center [1011, 395] width 611 height 15
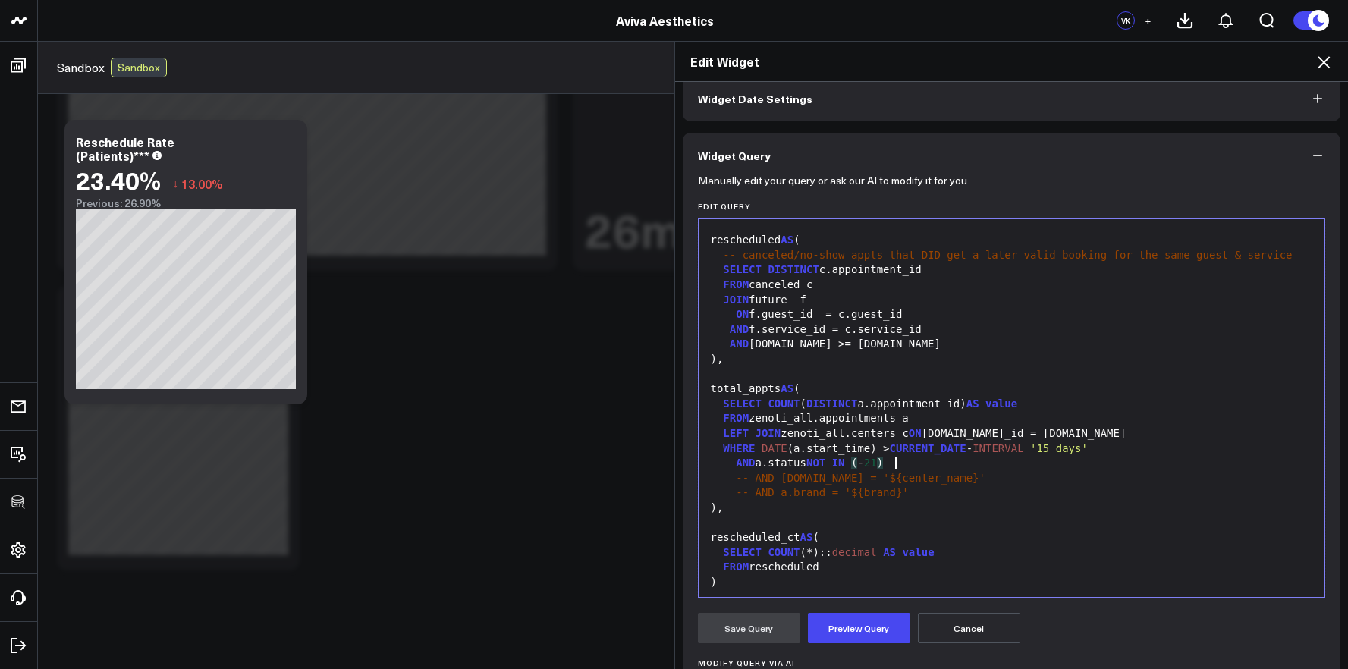
scroll to position [336, 0]
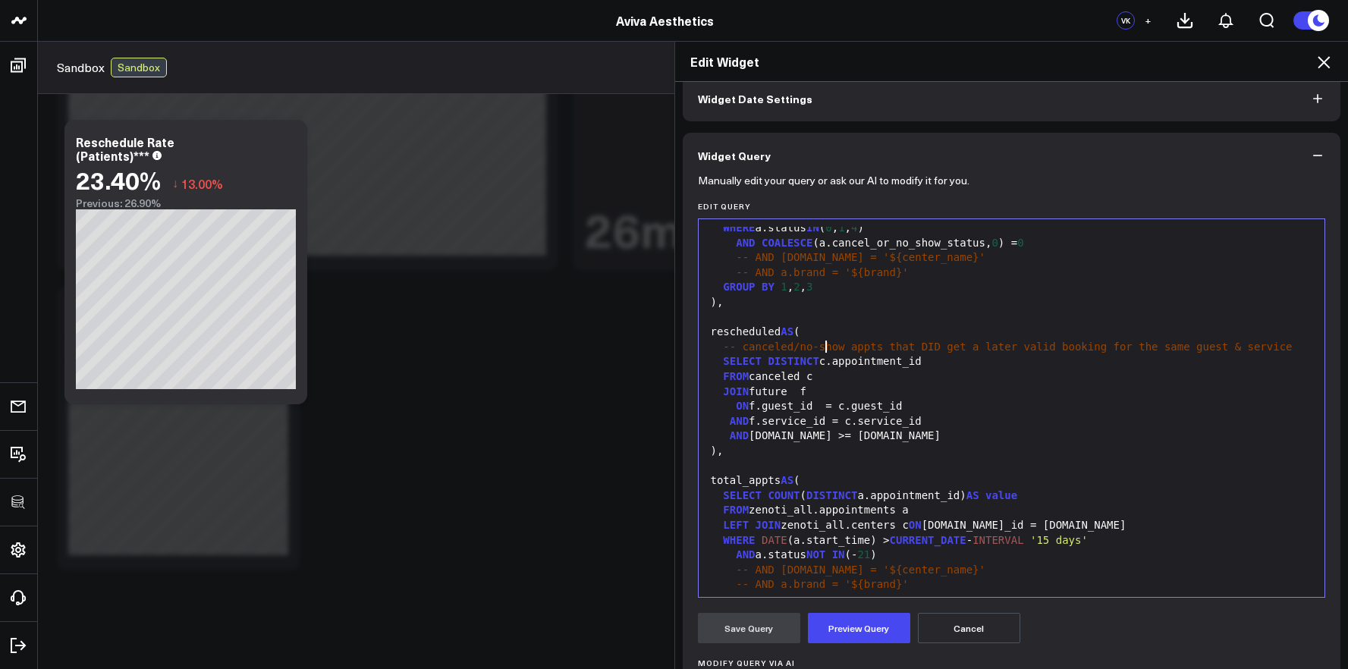
click at [822, 347] on span "-- canceled/no-show appts that DID get a later valid booking for the same guest…" at bounding box center [1007, 347] width 569 height 12
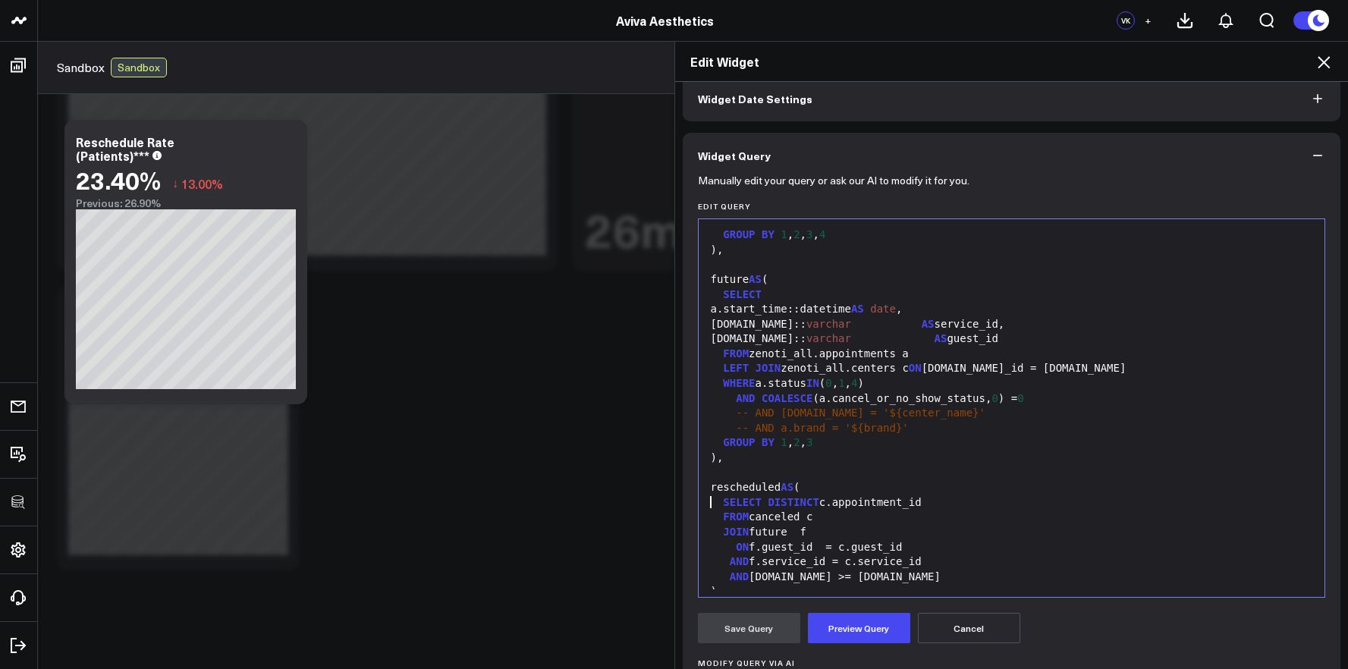
scroll to position [152, 0]
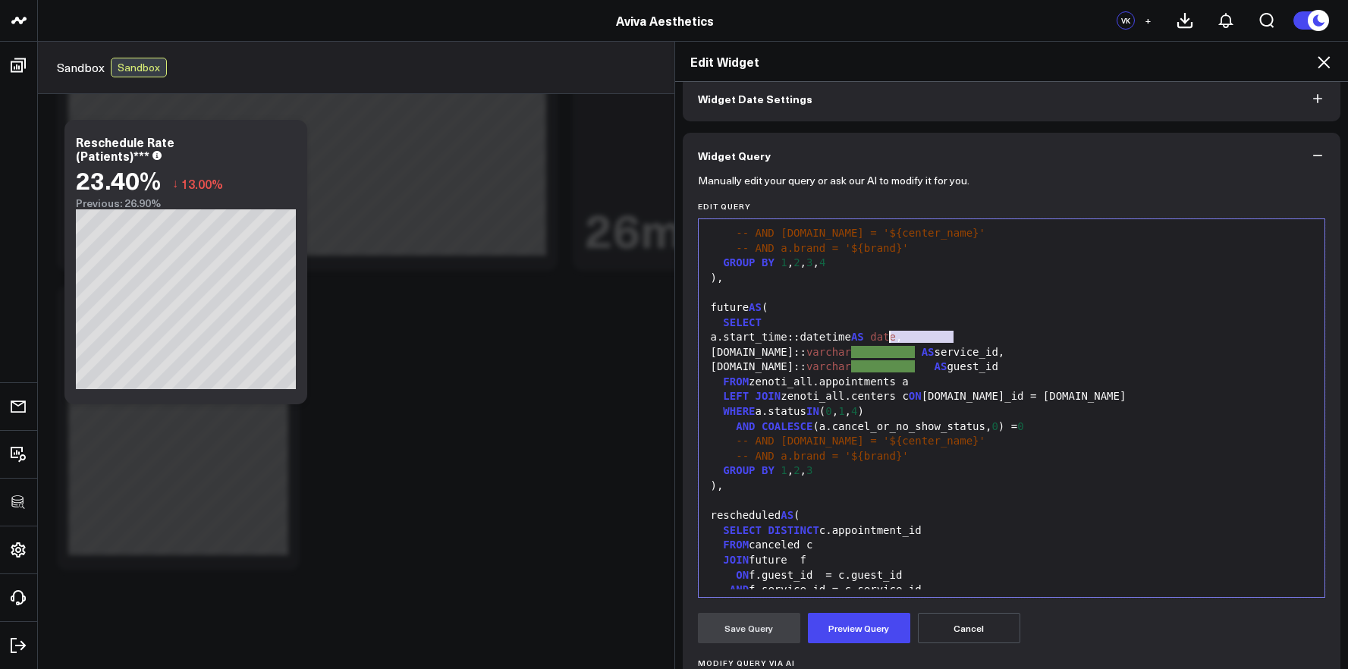
drag, startPoint x: 948, startPoint y: 339, endPoint x: 887, endPoint y: 341, distance: 61.5
click at [887, 341] on div "a.start_time::datetime AS date ," at bounding box center [1011, 337] width 611 height 15
drag, startPoint x: 944, startPoint y: 350, endPoint x: 881, endPoint y: 354, distance: 63.8
click at [881, 354] on div "a.service.id:: varchar AS service_id," at bounding box center [1011, 352] width 611 height 15
drag, startPoint x: 948, startPoint y: 368, endPoint x: 870, endPoint y: 367, distance: 78.1
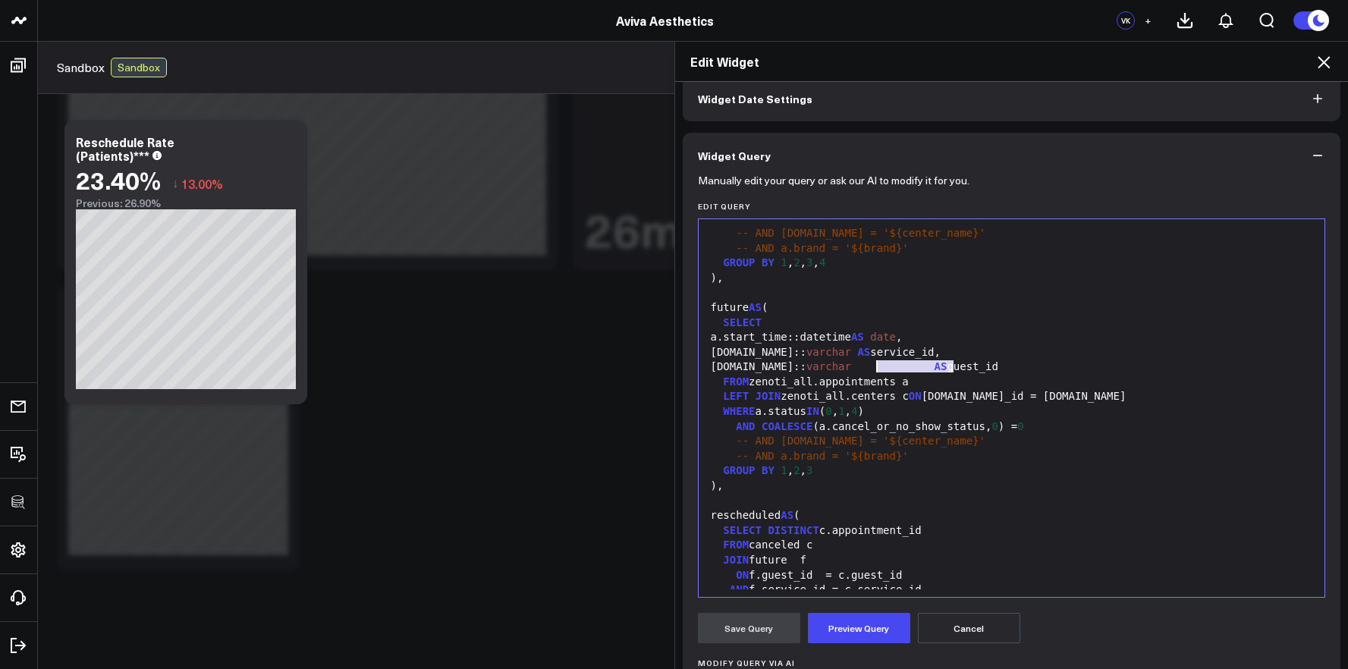
click at [870, 367] on div "a.guest.id:: varchar AS guest_id" at bounding box center [1011, 367] width 611 height 15
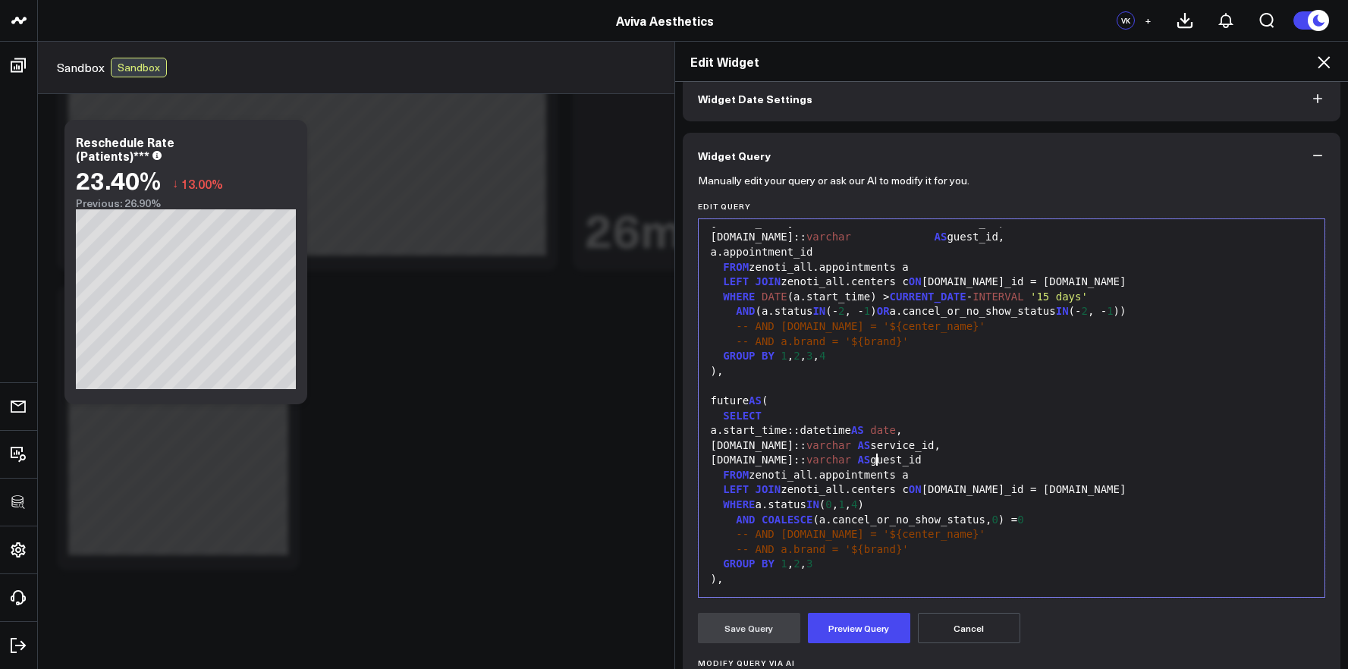
scroll to position [18, 0]
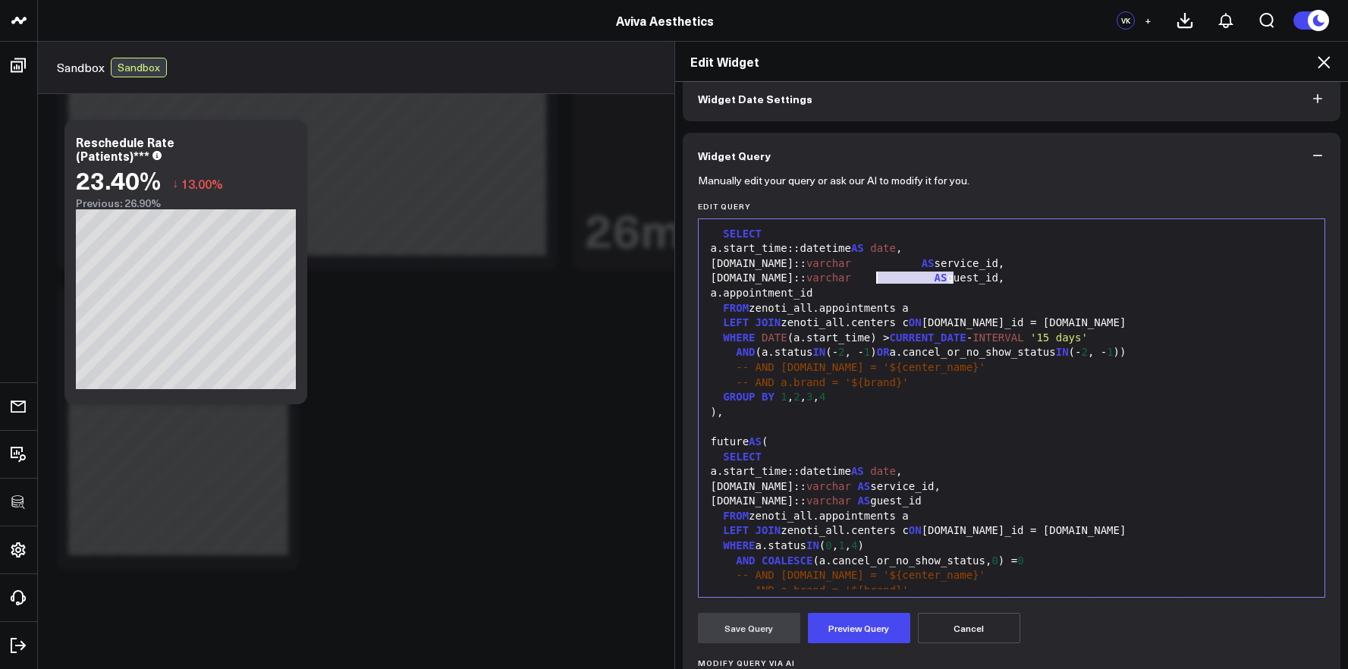
drag, startPoint x: 947, startPoint y: 279, endPoint x: 871, endPoint y: 283, distance: 76.7
click at [871, 283] on div "a.guest.id:: varchar AS guest_id," at bounding box center [1011, 278] width 611 height 15
drag, startPoint x: 947, startPoint y: 262, endPoint x: 881, endPoint y: 263, distance: 66.0
click at [881, 263] on div "a.service.id:: varchar AS service_id," at bounding box center [1011, 263] width 611 height 15
drag, startPoint x: 950, startPoint y: 246, endPoint x: 889, endPoint y: 252, distance: 61.0
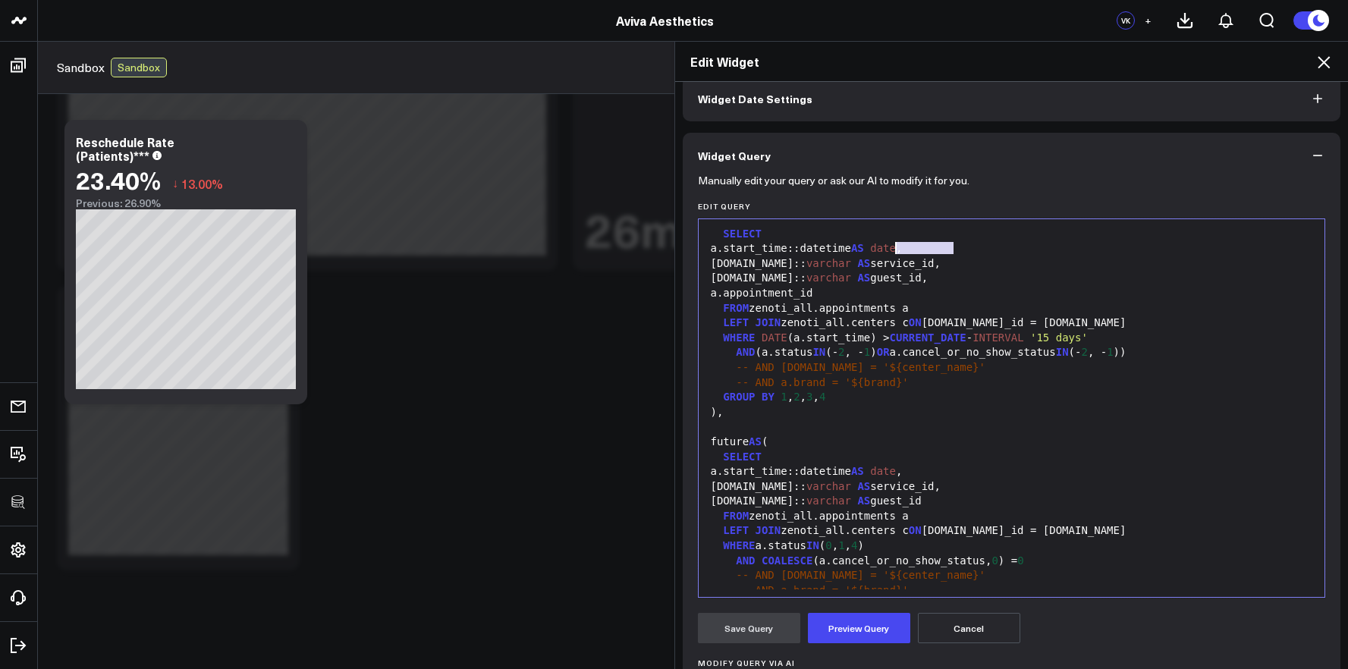
click at [889, 252] on div "a.start_time::datetime AS date ," at bounding box center [1011, 248] width 611 height 15
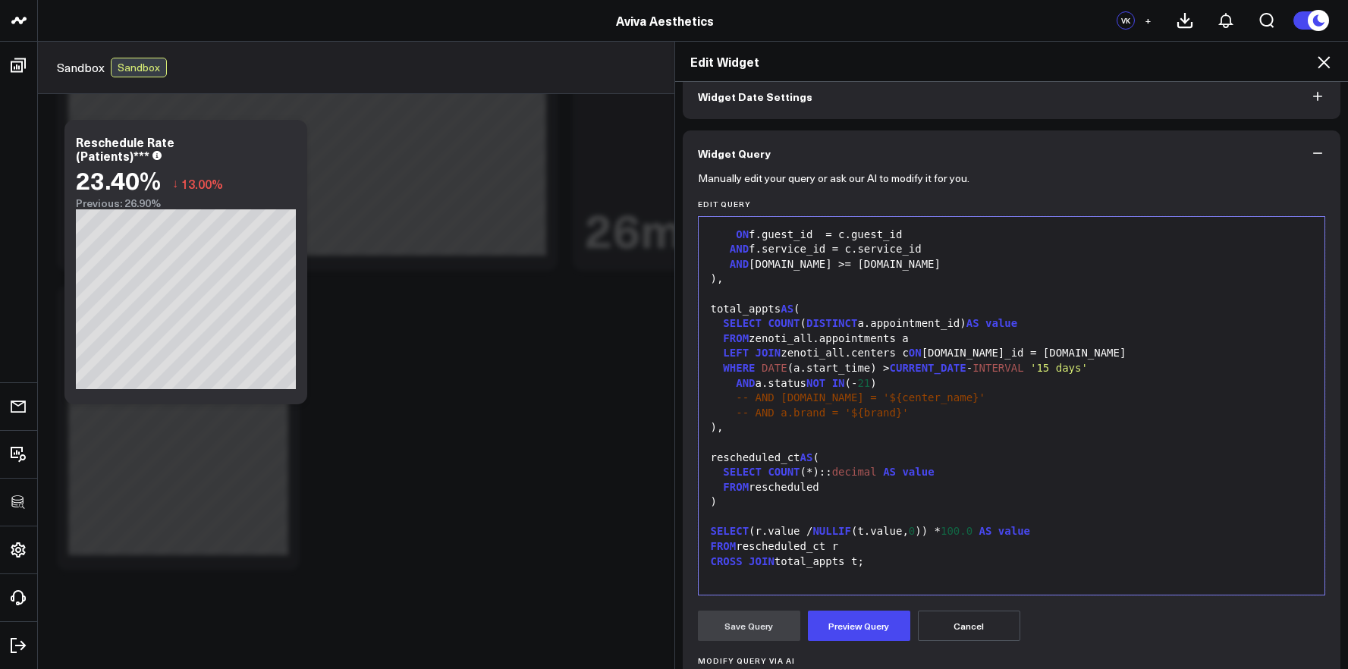
scroll to position [77, 0]
click at [856, 614] on button "Preview Query" at bounding box center [859, 625] width 102 height 30
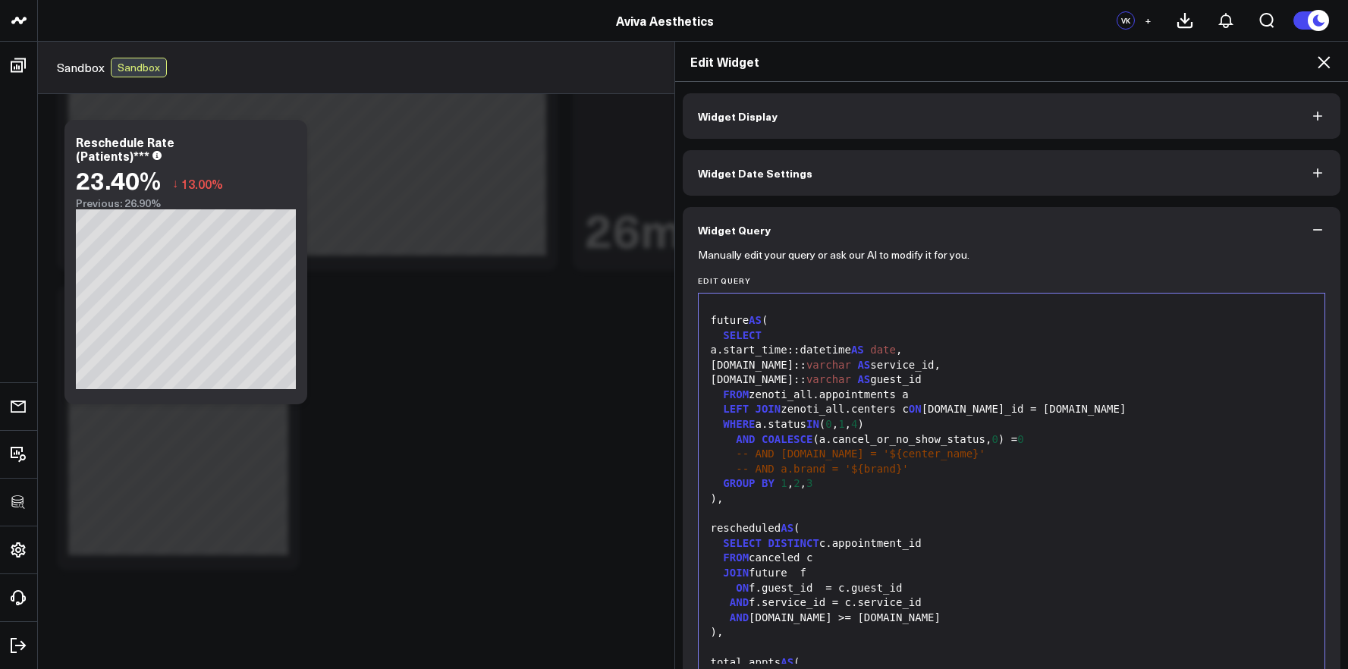
scroll to position [0, 0]
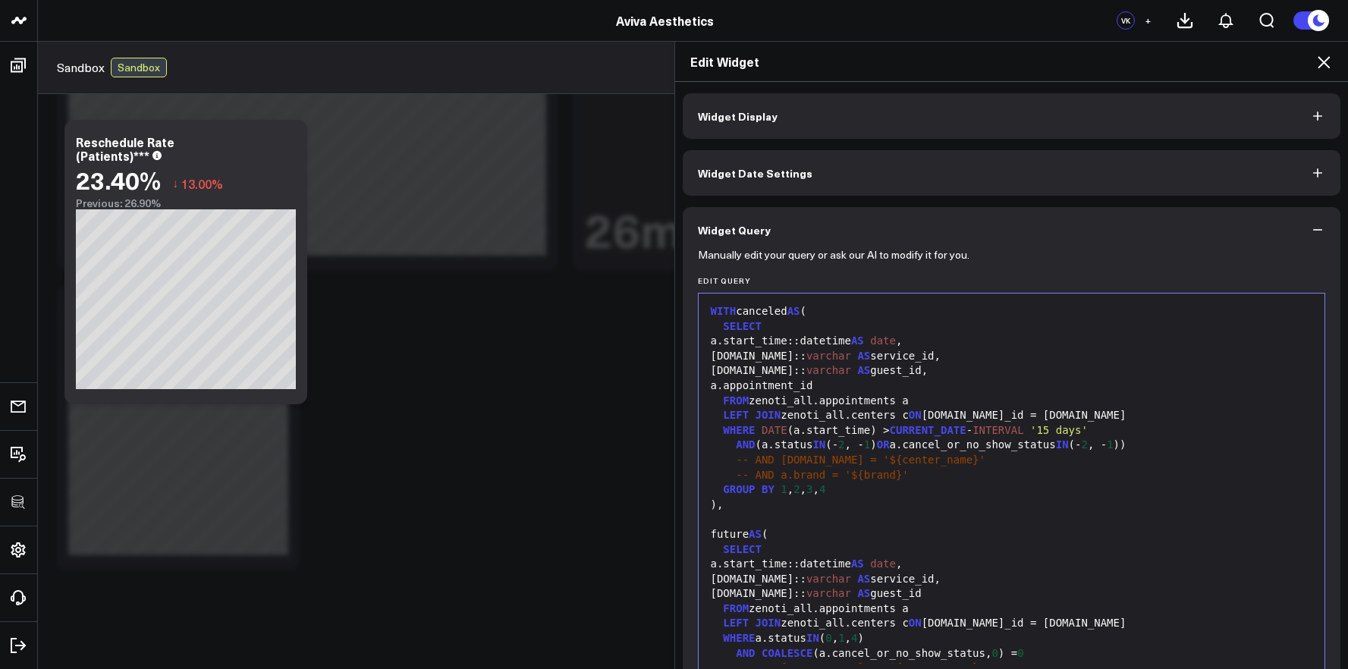
click at [913, 121] on button "Widget Display" at bounding box center [1012, 116] width 658 height 46
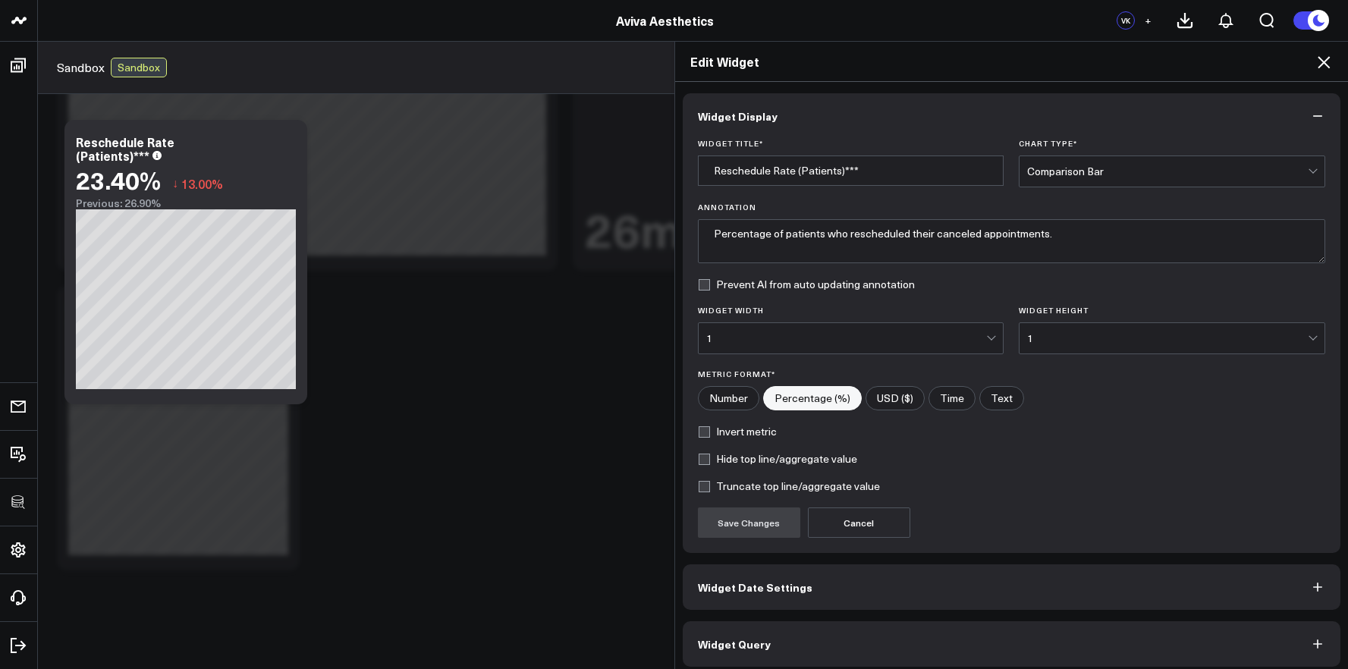
click at [1010, 173] on div "Widget Title * Reschedule Rate (Patients)*** Chart Type * Comparison Bar" at bounding box center [1012, 163] width 628 height 49
click at [1027, 174] on div "Comparison Bar" at bounding box center [1167, 171] width 281 height 12
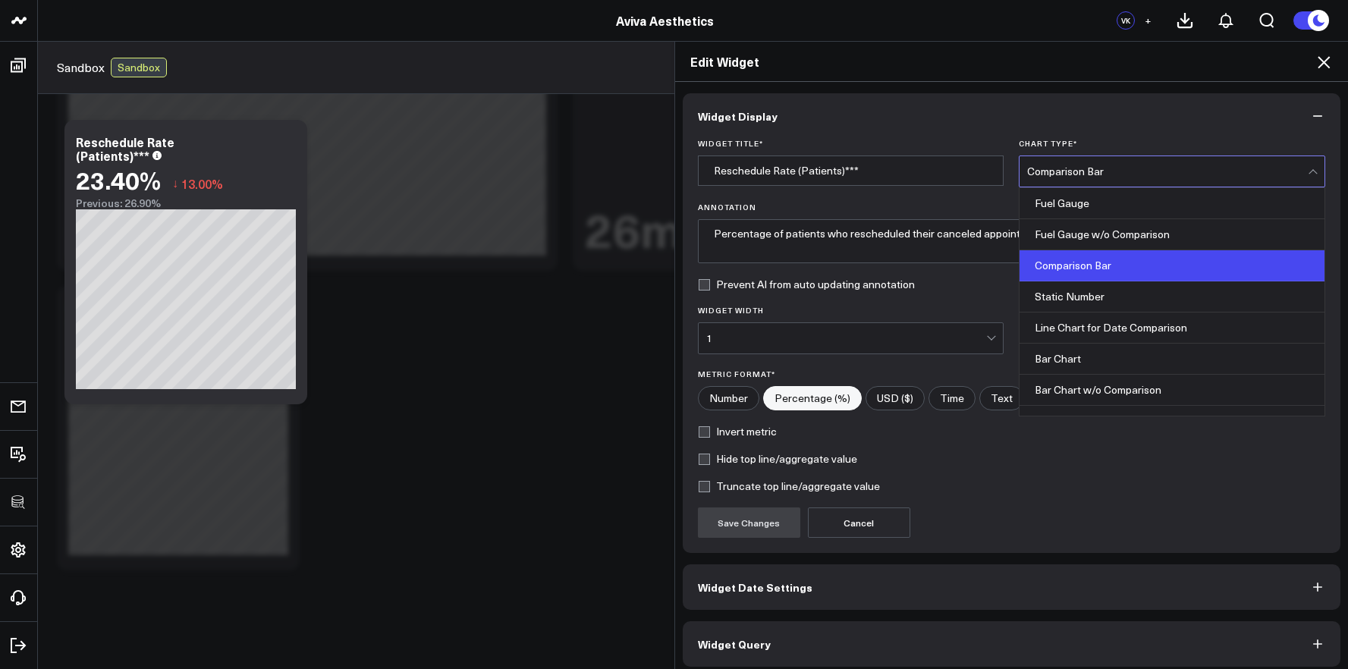
click at [1027, 174] on div "Comparison Bar" at bounding box center [1167, 171] width 281 height 12
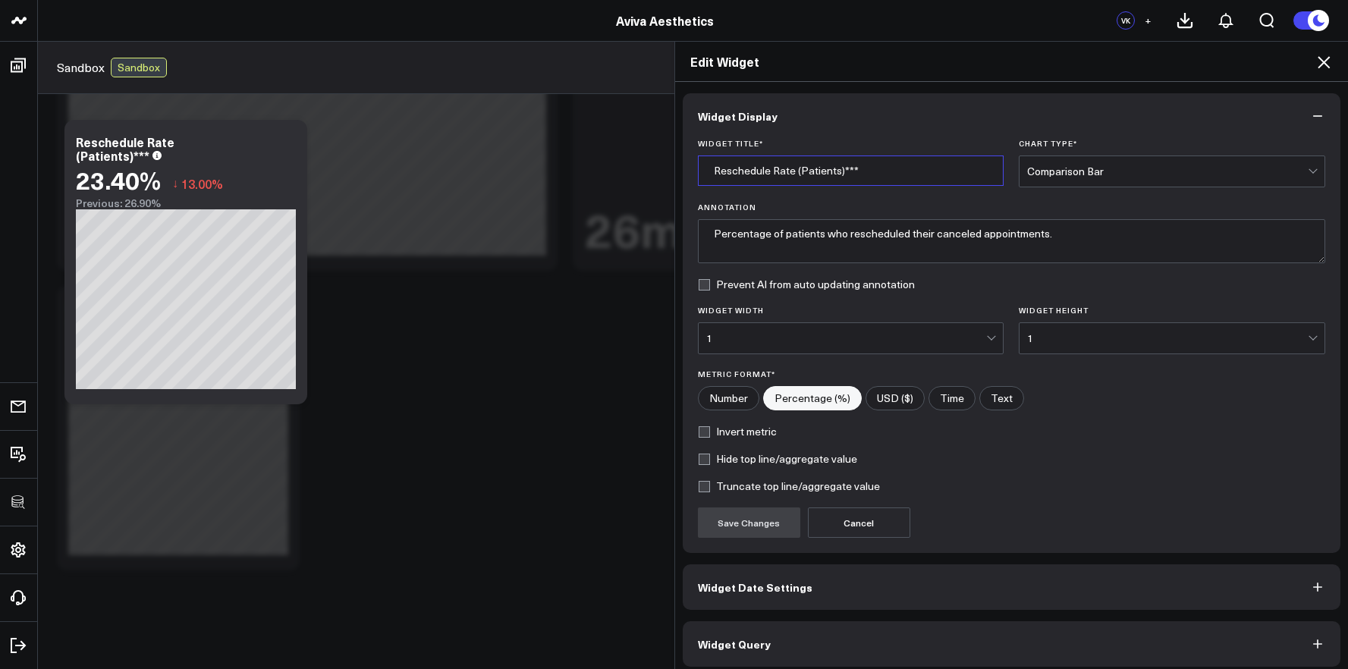
click at [852, 170] on input "Reschedule Rate (Patients)***" at bounding box center [851, 171] width 306 height 30
click at [836, 173] on input "Reschedule Rate (Patients)***" at bounding box center [851, 171] width 306 height 30
drag, startPoint x: 833, startPoint y: 174, endPoint x: 841, endPoint y: 174, distance: 8.3
click at [833, 174] on input "Reschedule Rate (Patients)***" at bounding box center [851, 171] width 306 height 30
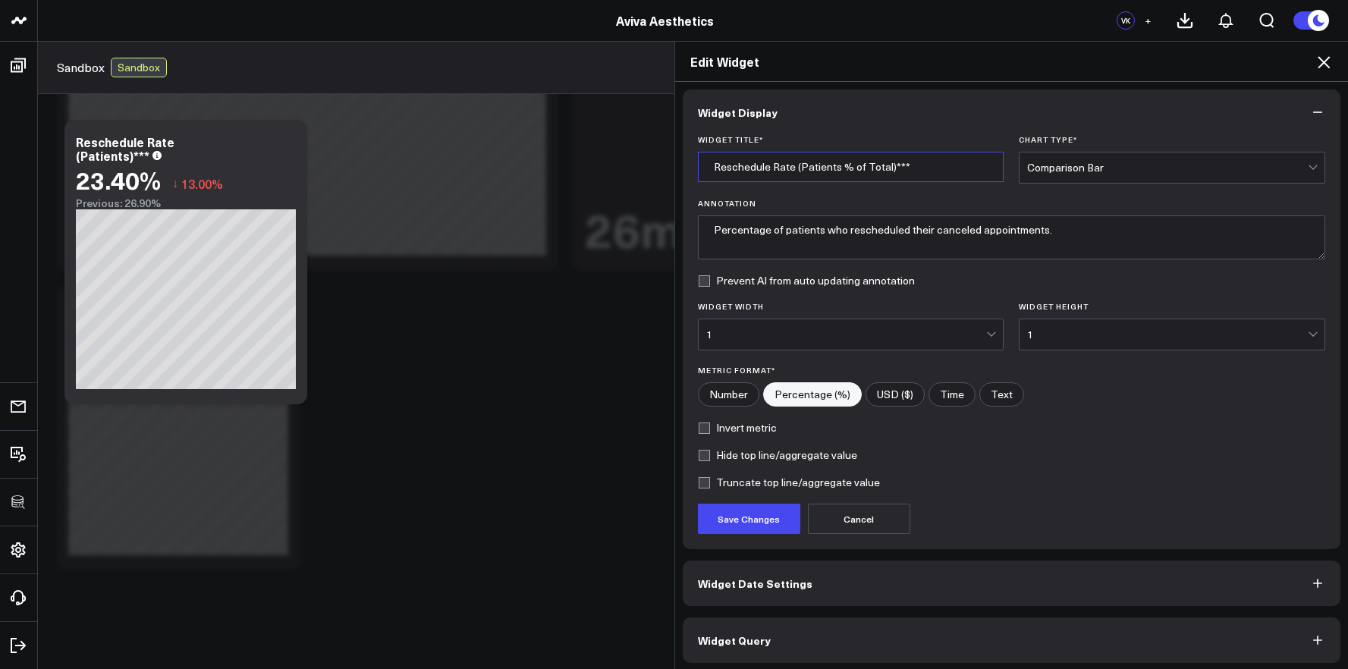
scroll to position [8, 0]
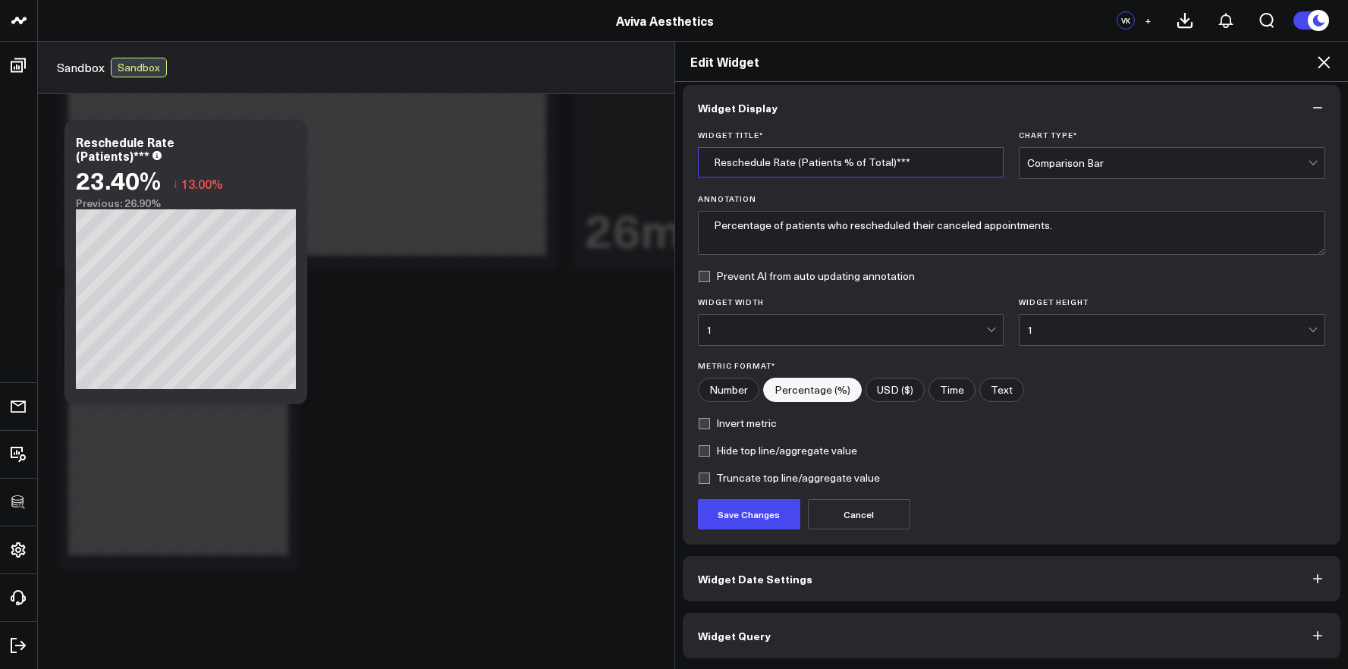
type input "Reschedule Rate (Patients % of Total)***"
click at [831, 622] on button "Widget Query" at bounding box center [1012, 636] width 658 height 46
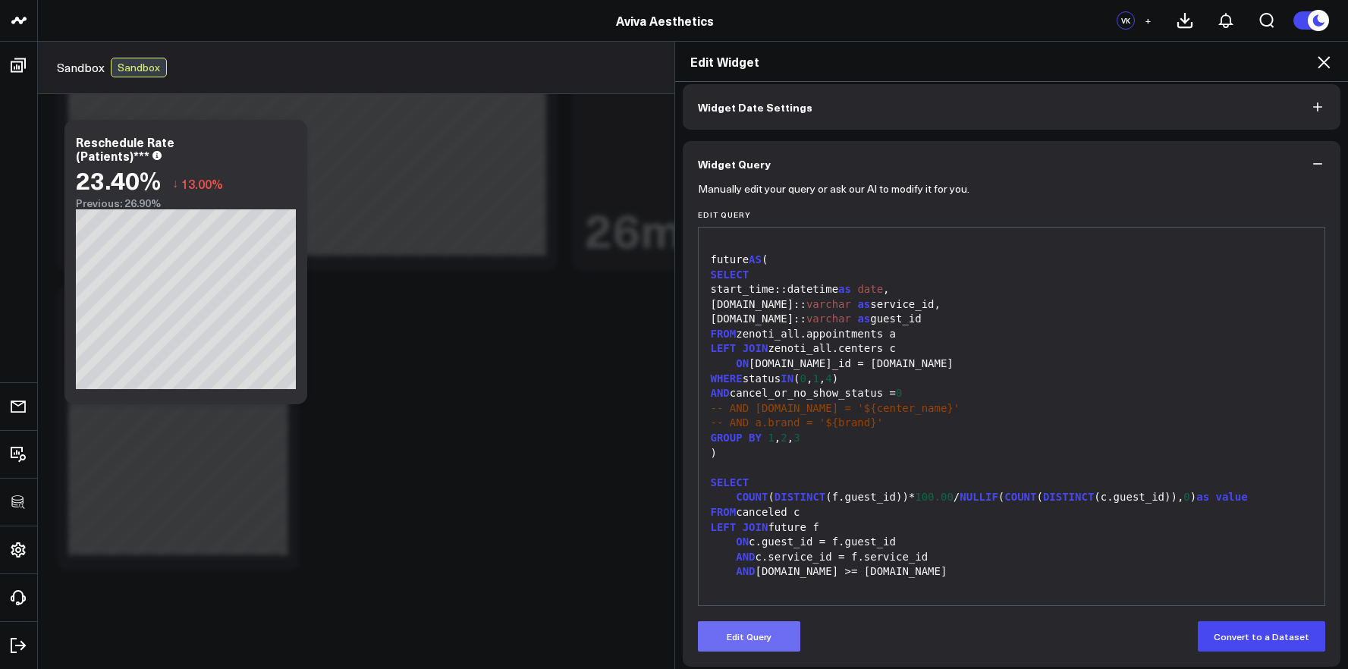
scroll to position [74, 0]
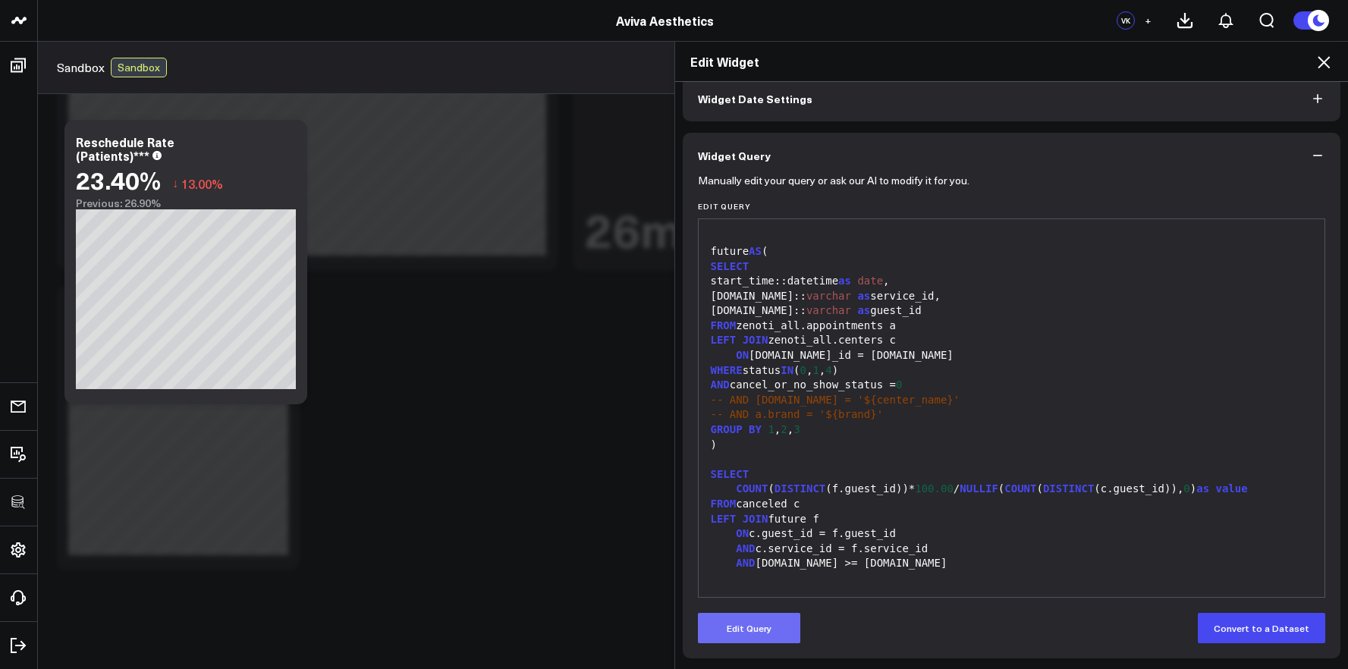
click at [762, 629] on button "Edit Query" at bounding box center [749, 628] width 102 height 30
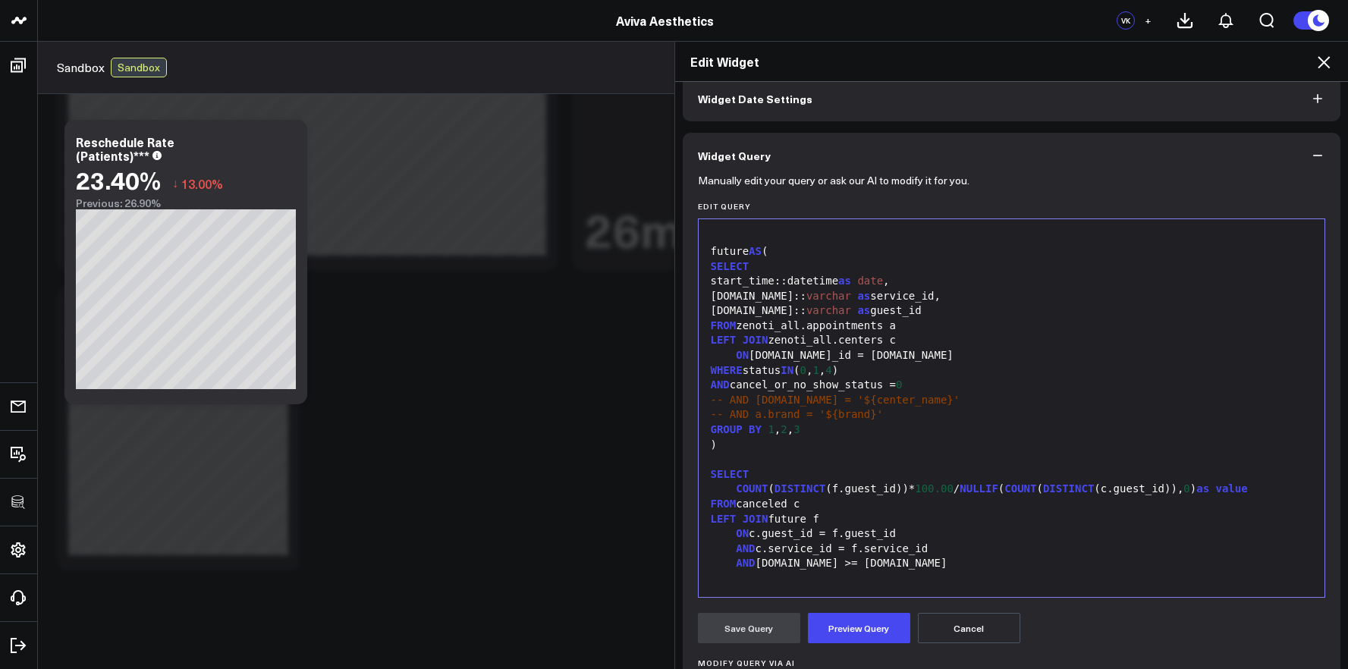
click at [814, 560] on div "AND f.date >= c.date" at bounding box center [1011, 563] width 611 height 15
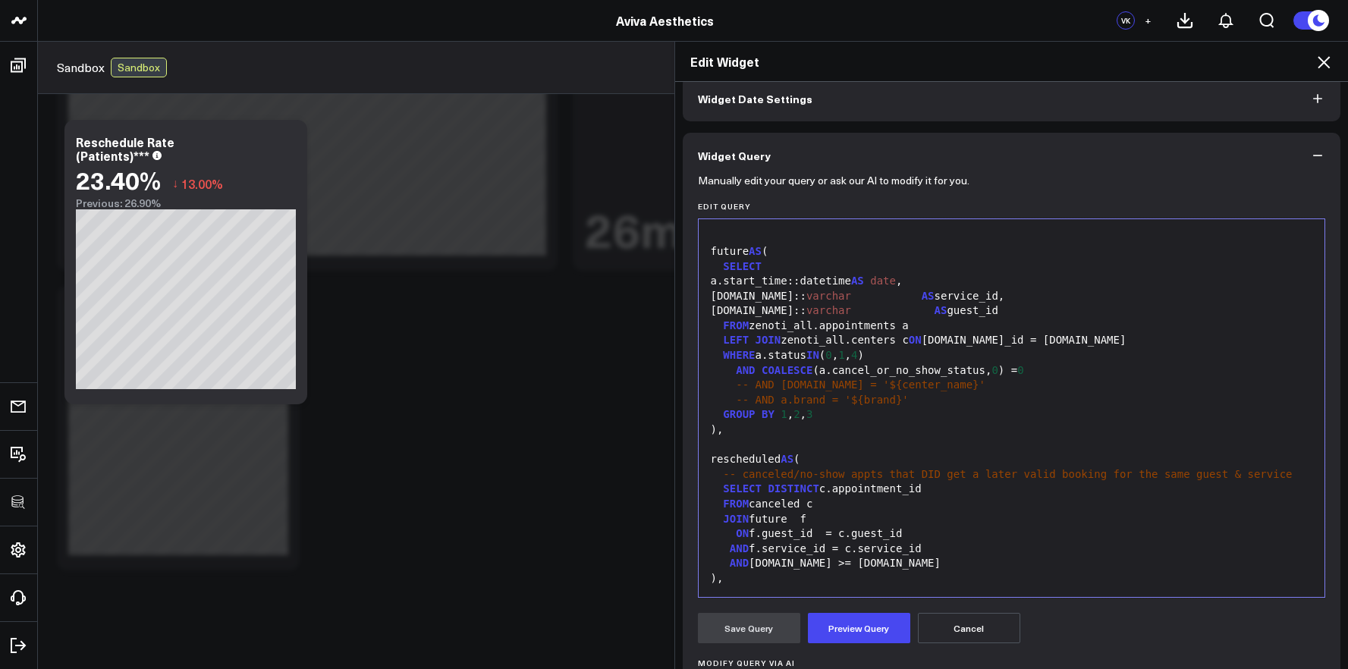
scroll to position [504, 0]
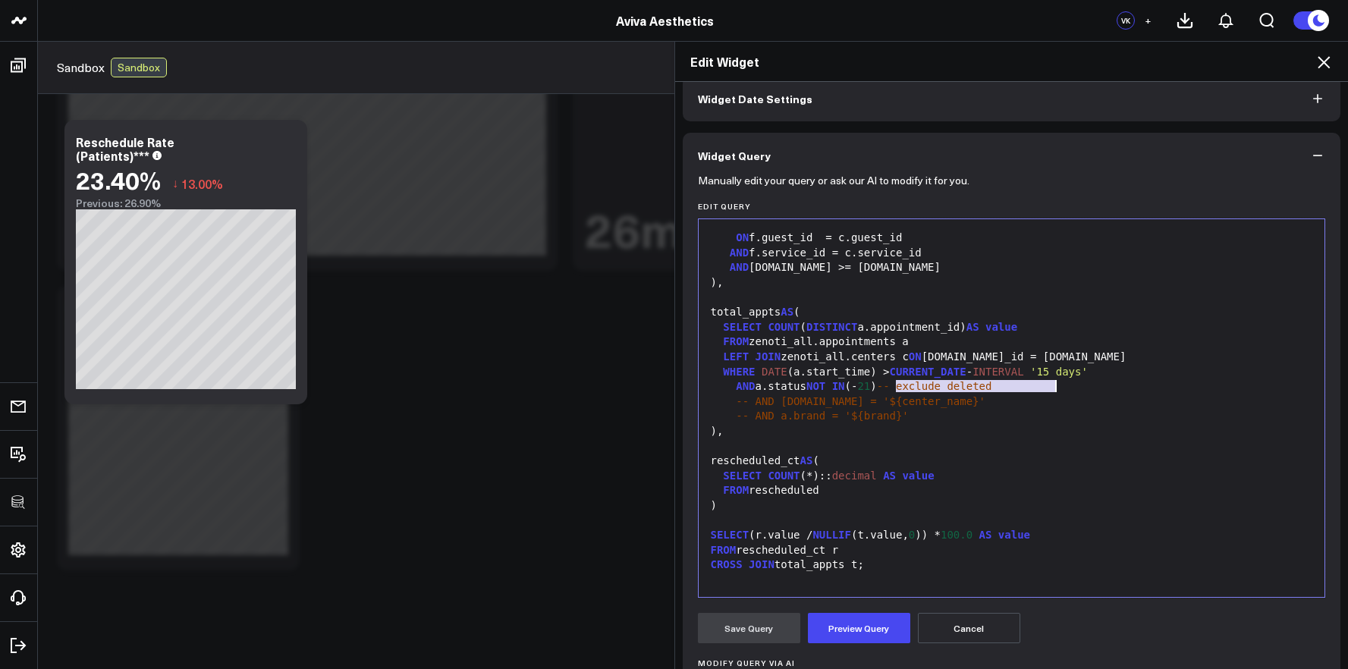
drag, startPoint x: 893, startPoint y: 385, endPoint x: 1098, endPoint y: 385, distance: 205.6
click at [1098, 385] on div "AND a.status NOT IN (- 21 ) -- exclude deleted" at bounding box center [1011, 386] width 611 height 15
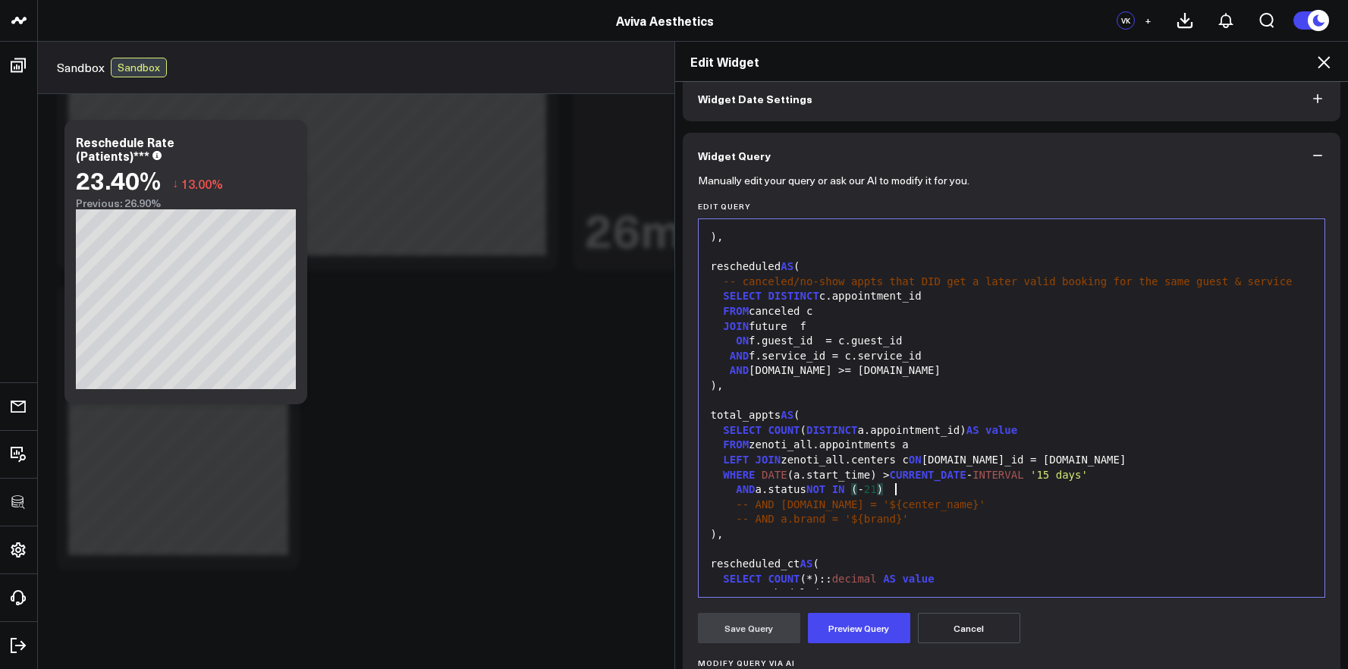
scroll to position [360, 0]
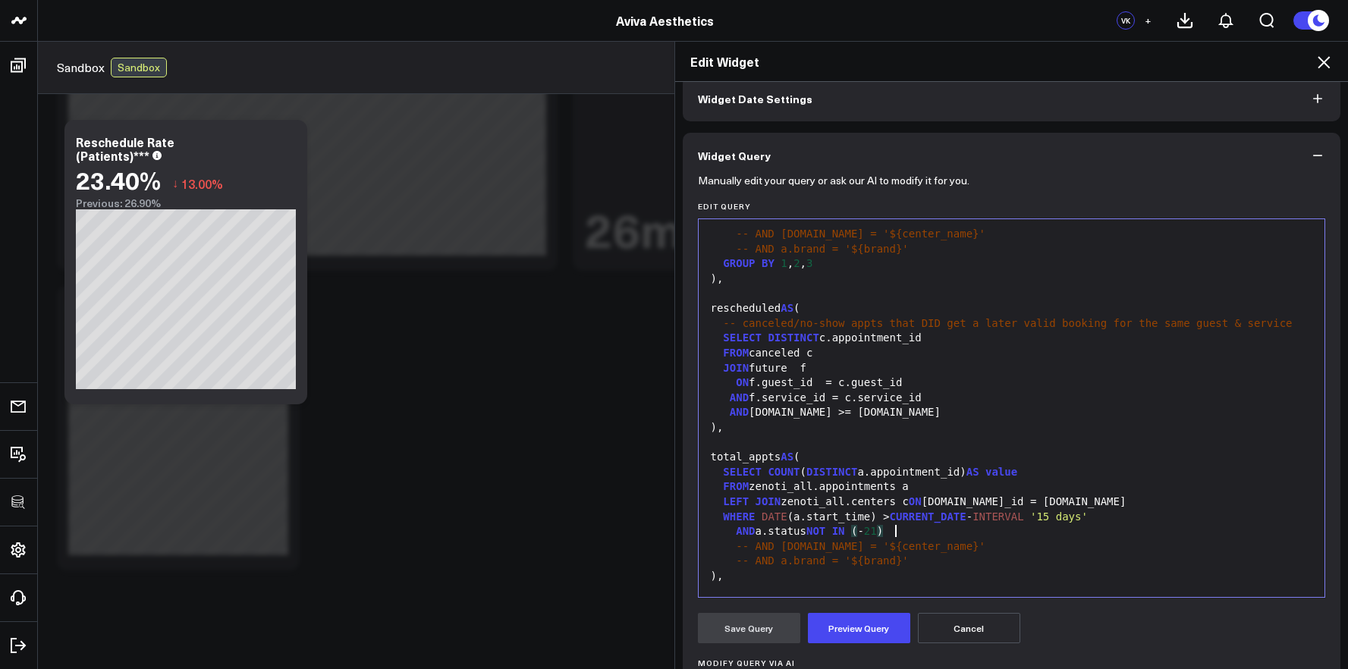
click at [875, 318] on span "-- canceled/no-show appts that DID get a later valid booking for the same guest…" at bounding box center [1007, 323] width 569 height 12
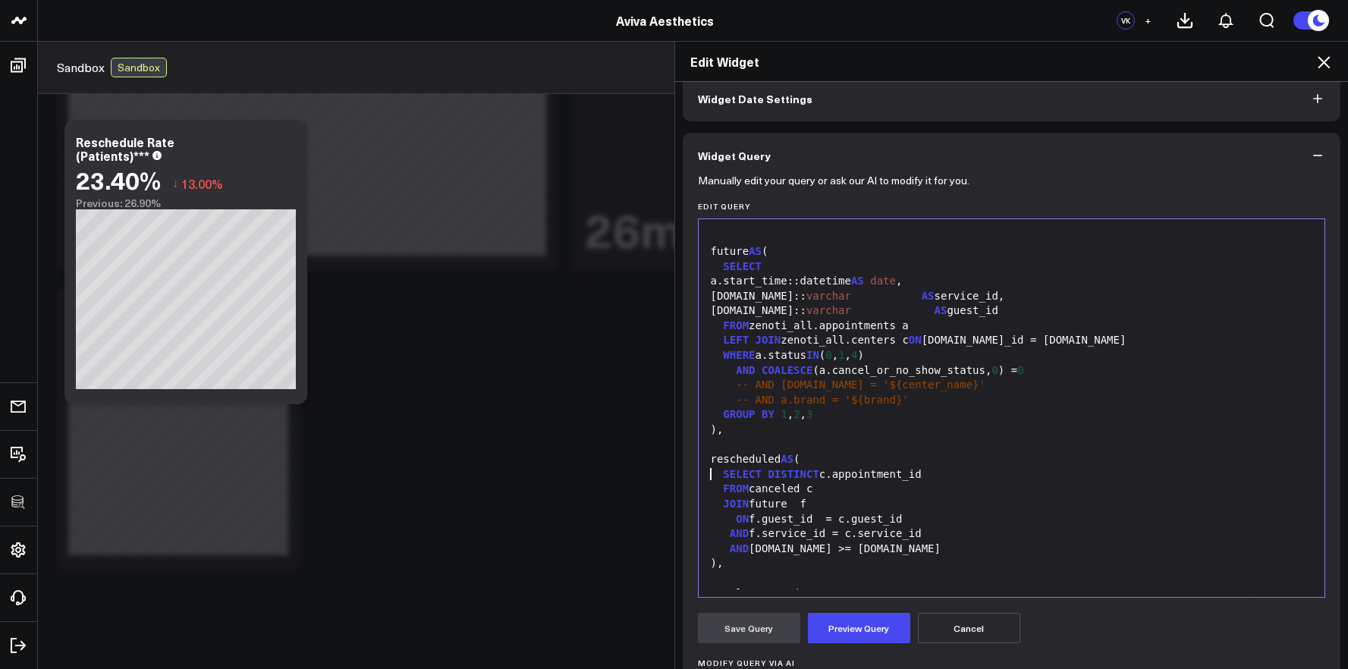
scroll to position [208, 0]
drag, startPoint x: 948, startPoint y: 313, endPoint x: 872, endPoint y: 317, distance: 76.0
click at [872, 317] on div "a.guest.id:: varchar AS guest_id" at bounding box center [1011, 311] width 611 height 15
drag, startPoint x: 946, startPoint y: 296, endPoint x: 883, endPoint y: 298, distance: 63.0
click at [883, 298] on div "a.service.id:: varchar AS service_id," at bounding box center [1011, 297] width 611 height 15
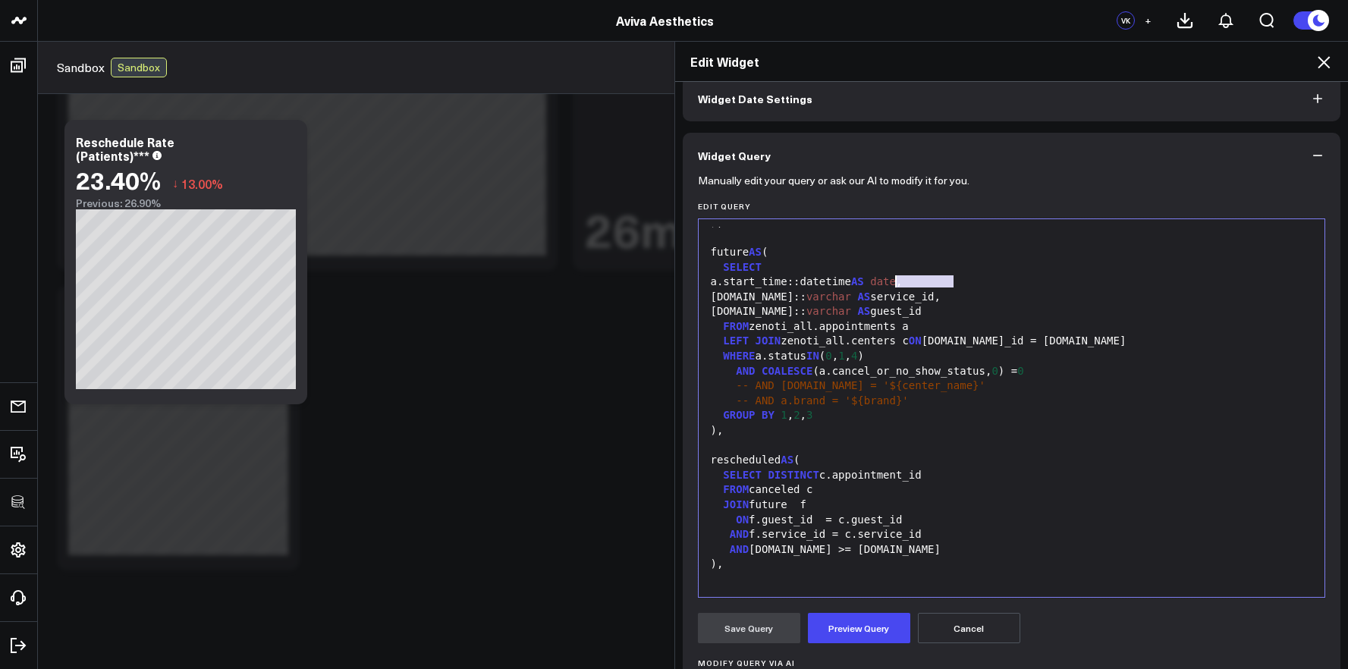
drag, startPoint x: 946, startPoint y: 281, endPoint x: 888, endPoint y: 285, distance: 57.8
click at [888, 285] on div "a.start_time::datetime AS date ," at bounding box center [1011, 282] width 611 height 15
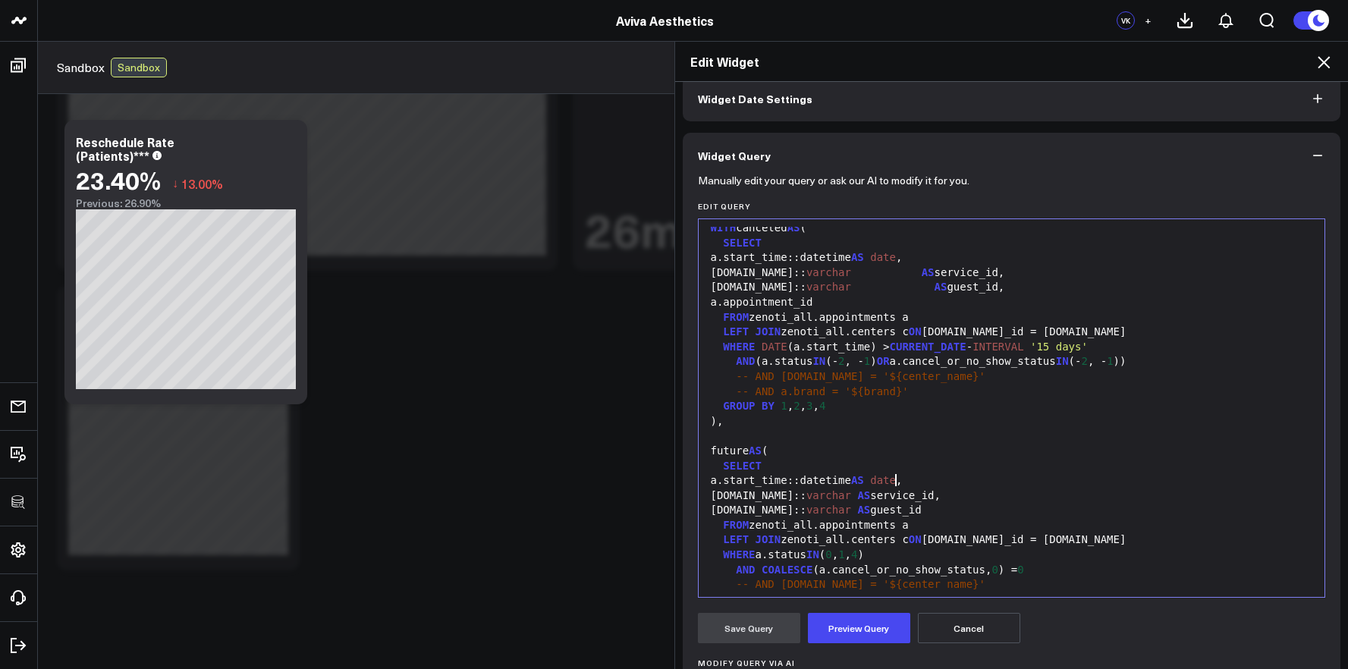
scroll to position [0, 0]
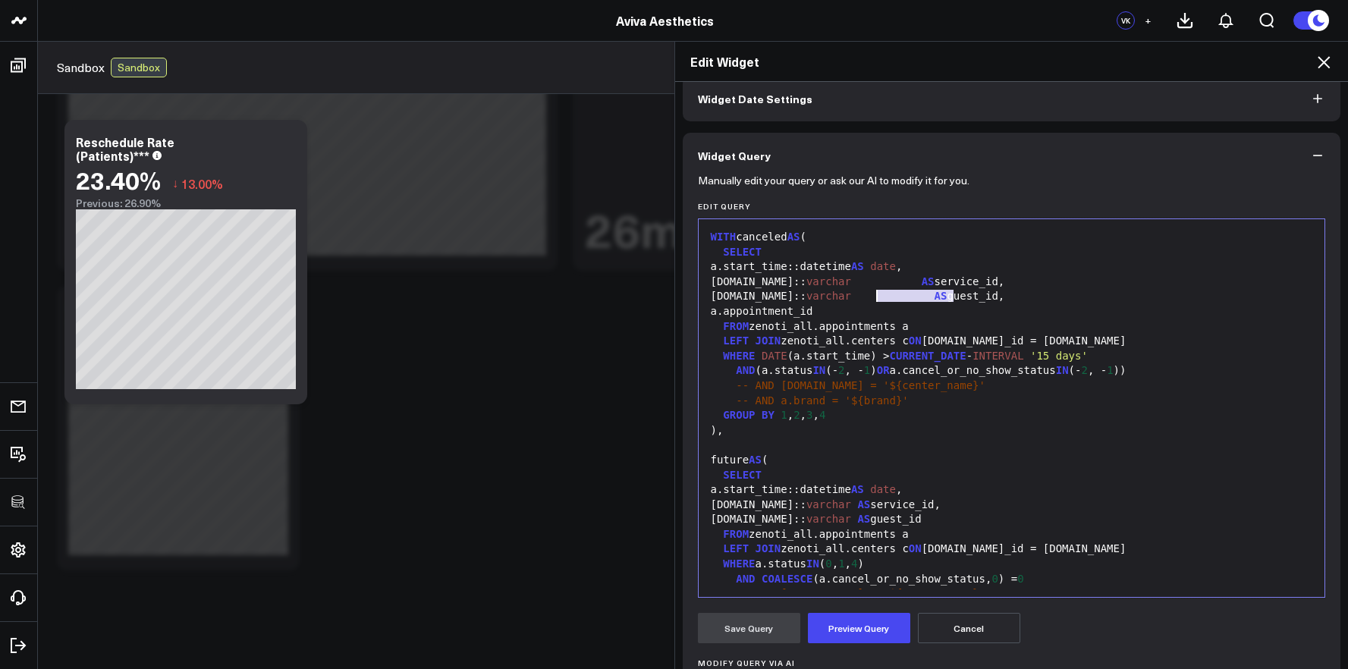
drag, startPoint x: 947, startPoint y: 300, endPoint x: 870, endPoint y: 303, distance: 77.4
click at [870, 303] on div "a.guest.id:: varchar AS guest_id," at bounding box center [1011, 296] width 611 height 15
drag, startPoint x: 950, startPoint y: 279, endPoint x: 884, endPoint y: 283, distance: 65.3
click at [884, 283] on div "a.service.id:: varchar AS service_id," at bounding box center [1011, 282] width 611 height 15
drag, startPoint x: 946, startPoint y: 269, endPoint x: 888, endPoint y: 272, distance: 58.5
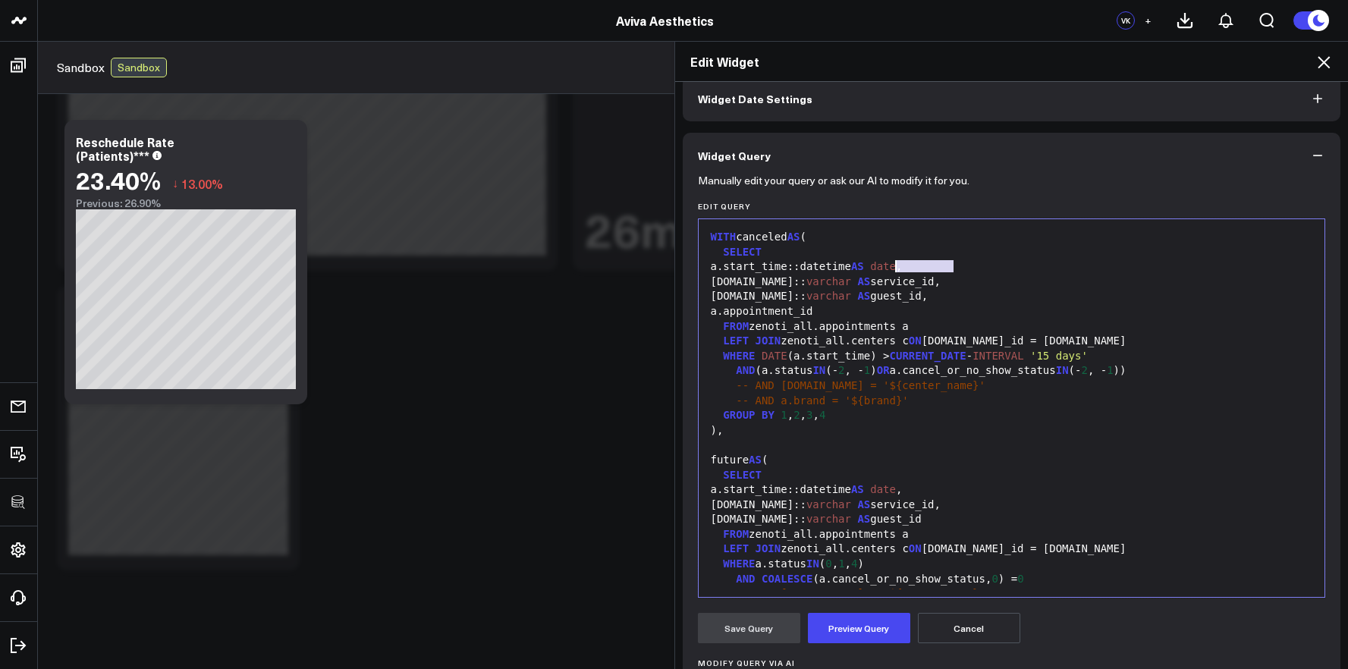
click at [888, 272] on div "a.start_time::datetime AS date ," at bounding box center [1011, 266] width 611 height 15
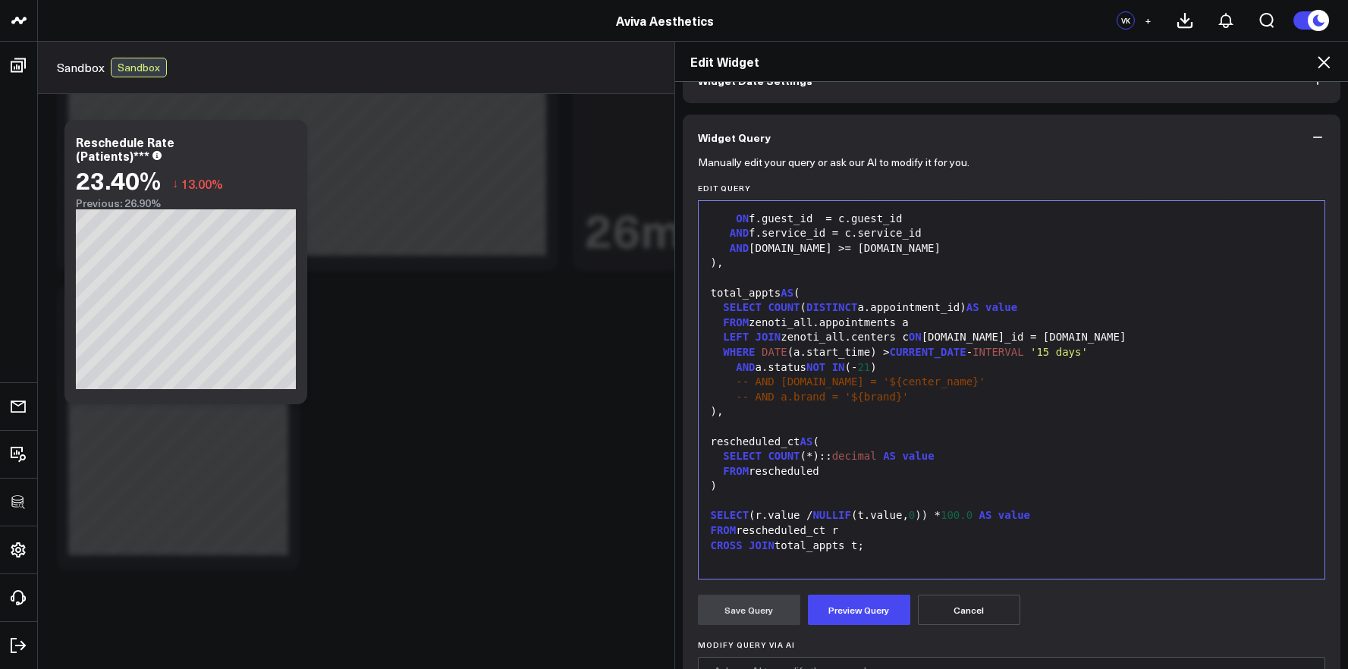
scroll to position [262, 0]
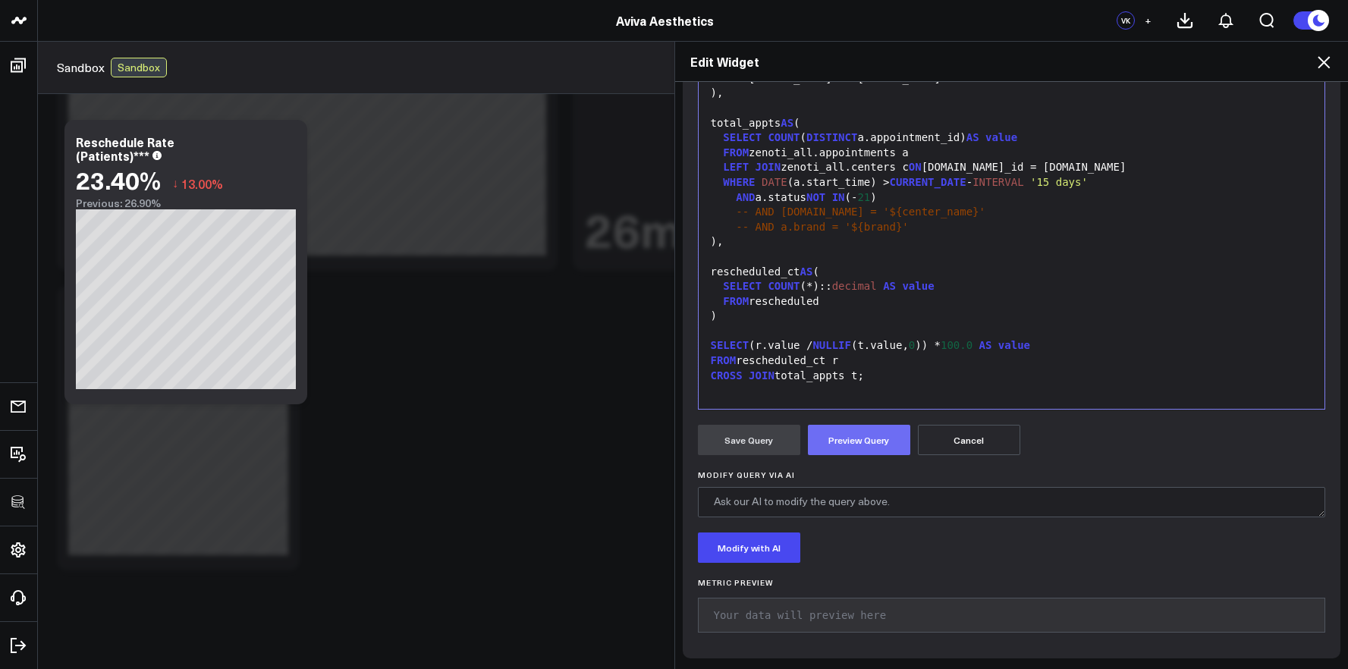
click at [873, 451] on button "Preview Query" at bounding box center [859, 440] width 102 height 30
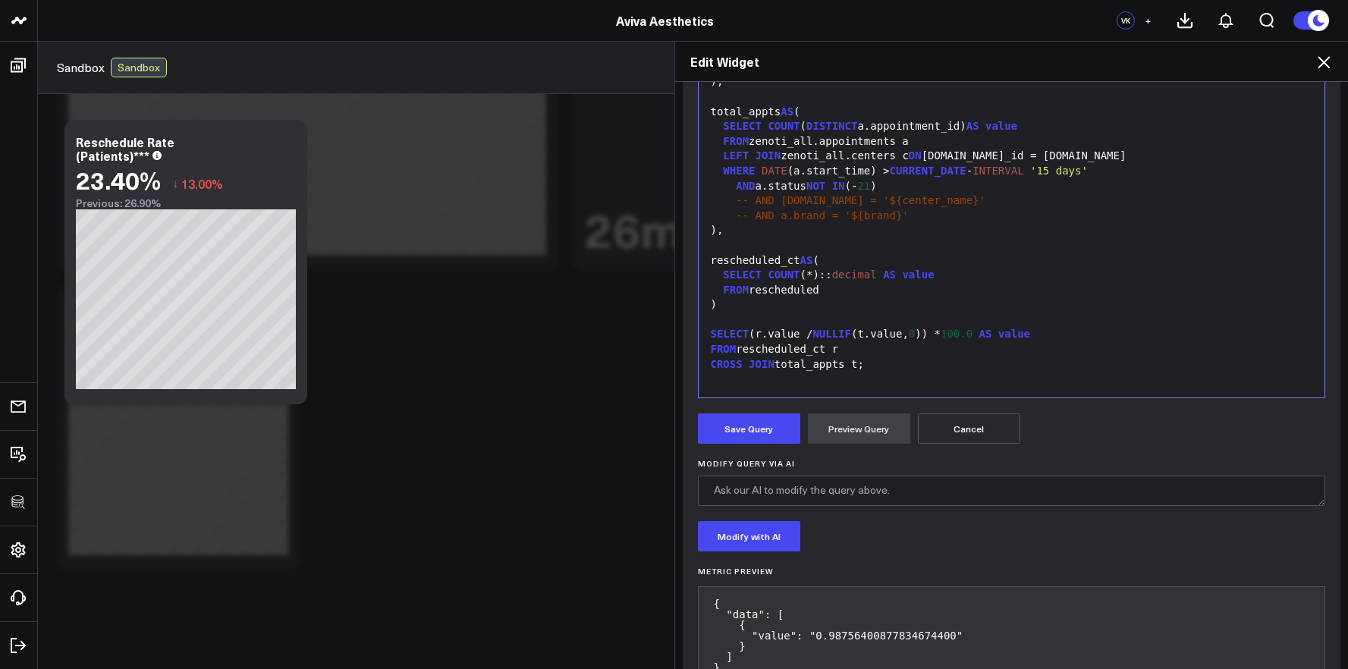
scroll to position [291, 0]
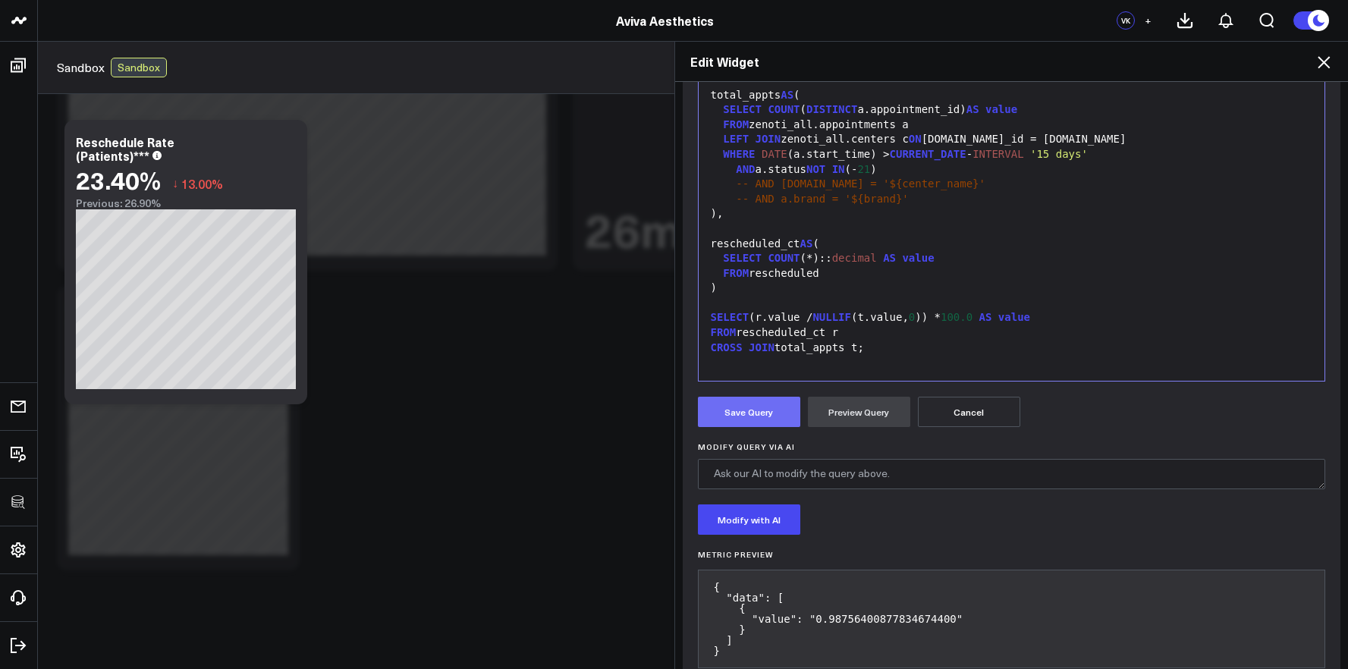
click at [765, 422] on button "Save Query" at bounding box center [749, 412] width 102 height 30
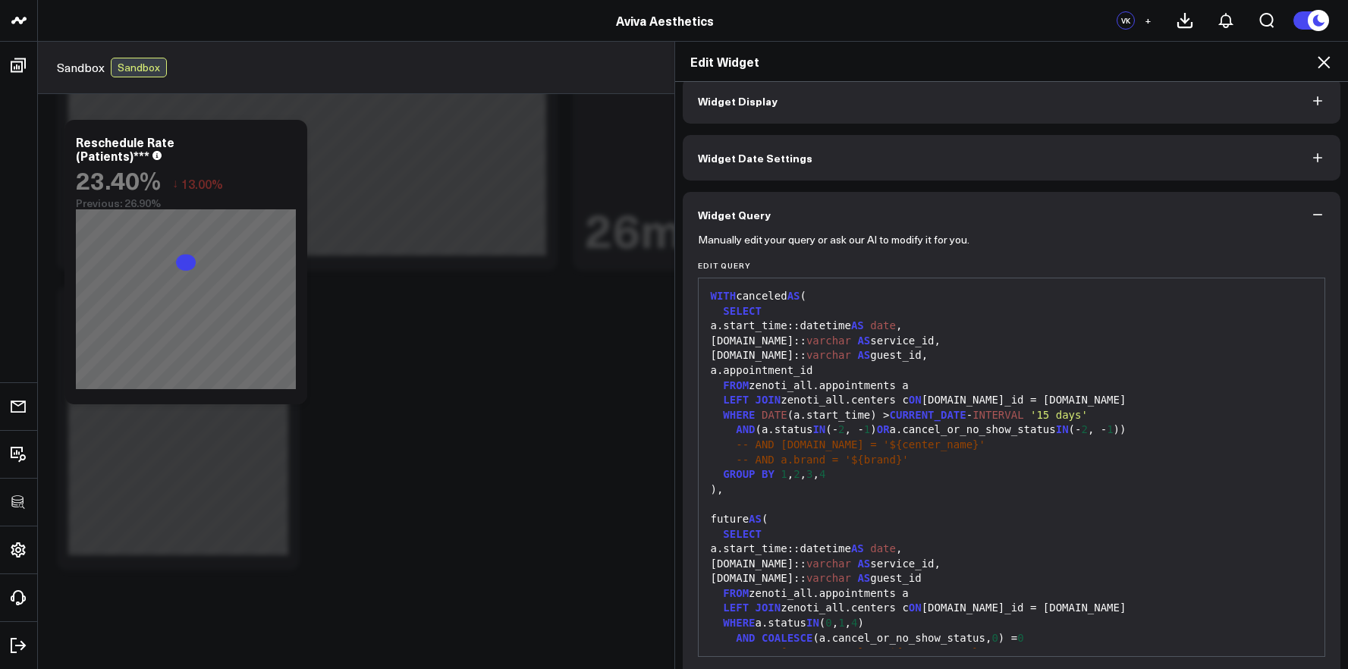
scroll to position [0, 0]
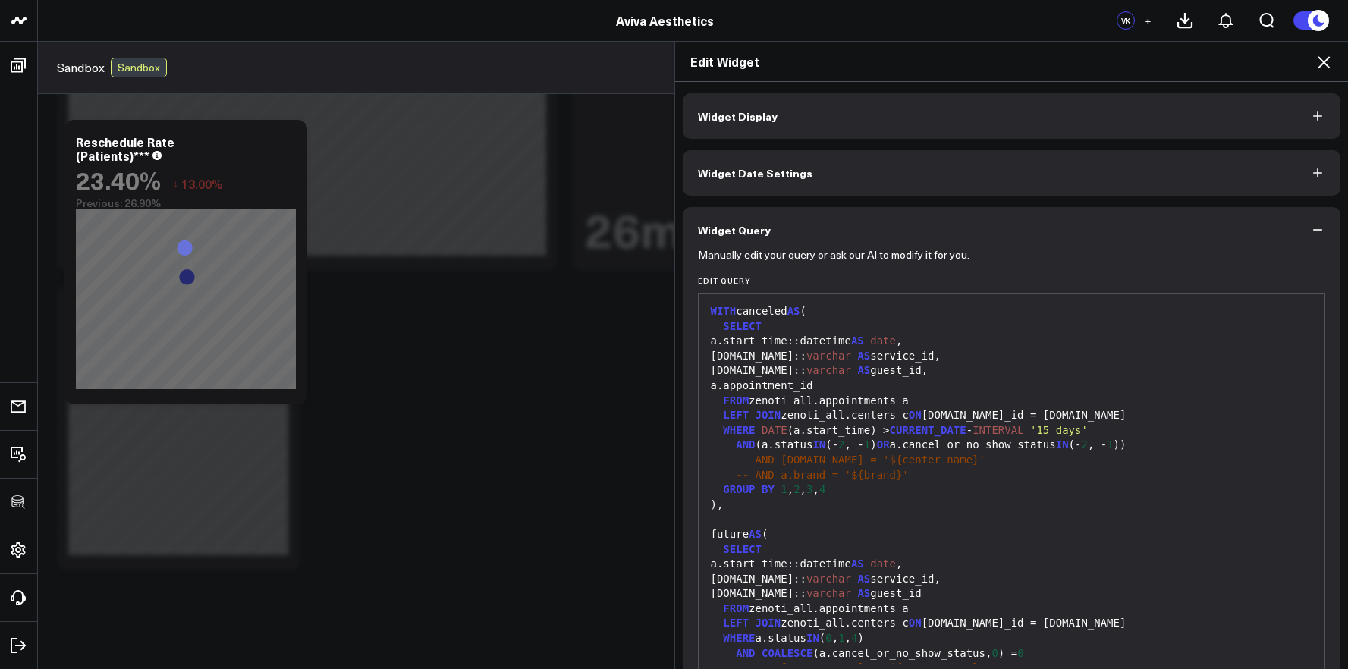
click at [768, 123] on button "Widget Display" at bounding box center [1012, 116] width 658 height 46
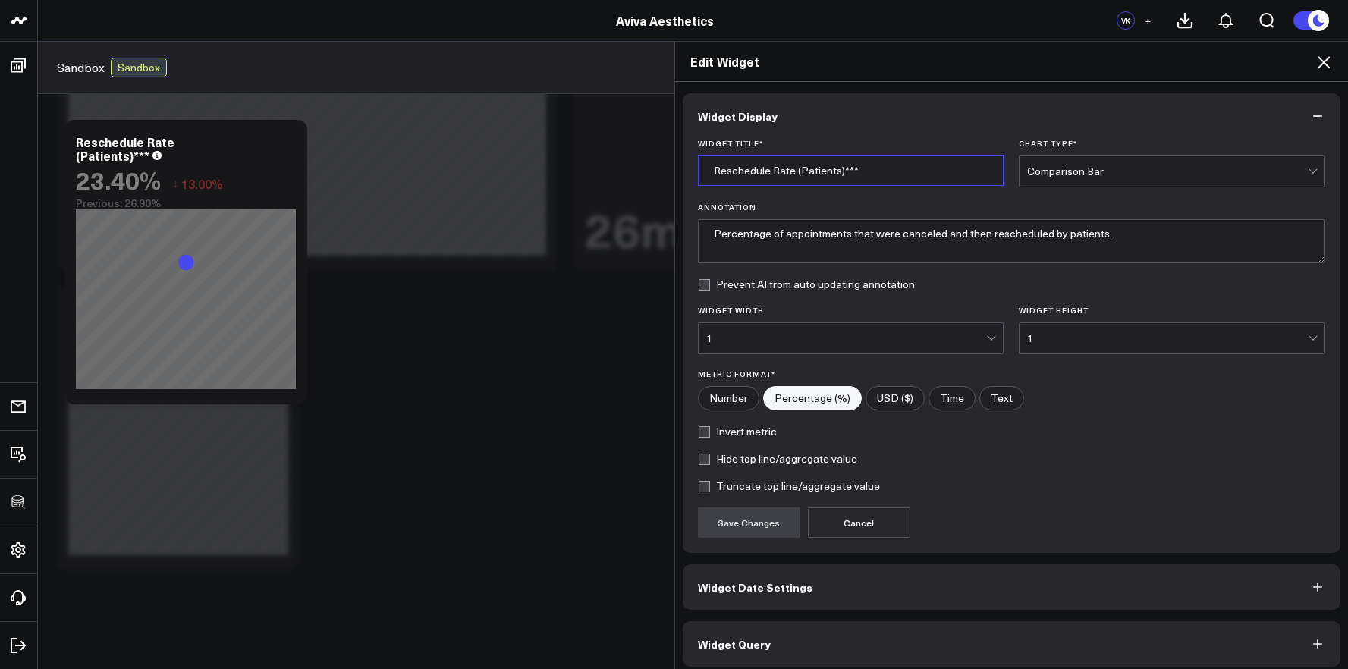
click at [832, 171] on input "Reschedule Rate (Patients)***" at bounding box center [851, 171] width 306 height 30
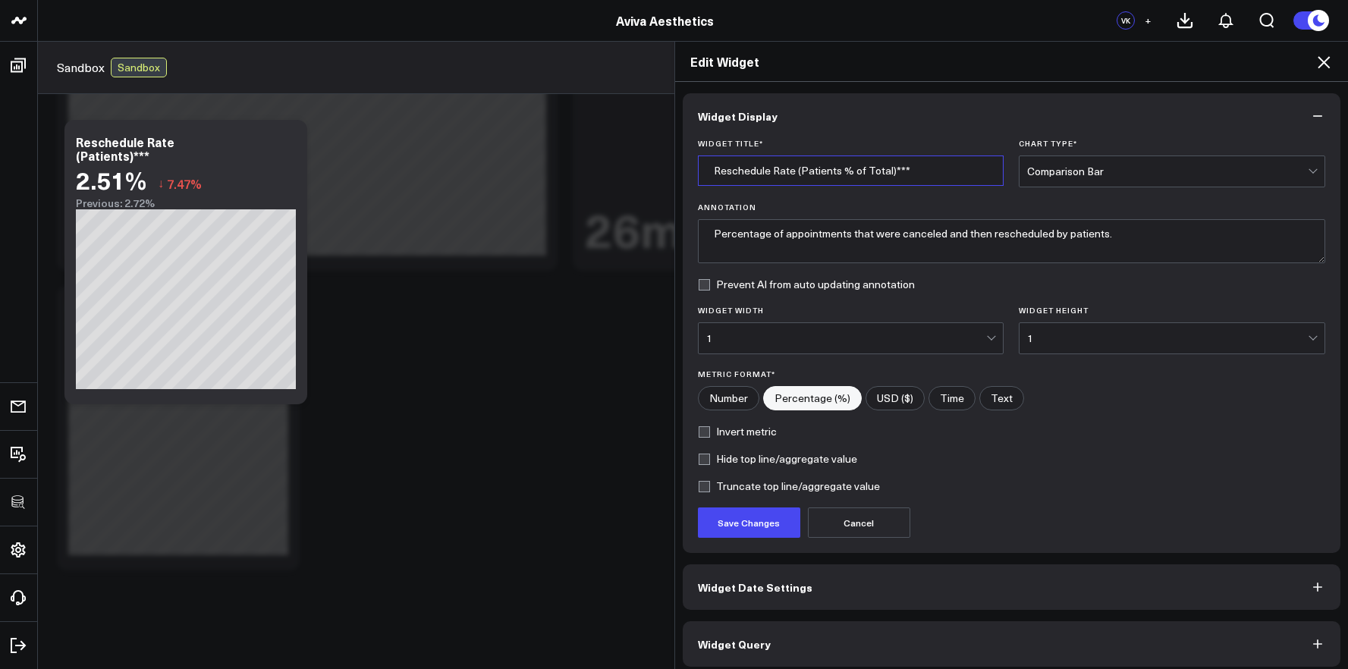
click at [831, 169] on input "Reschedule Rate (Patients % of Total)***" at bounding box center [851, 171] width 306 height 30
type input "Reschedule Rate (Patients % of Total)***"
click at [762, 529] on button "Save Changes" at bounding box center [749, 522] width 102 height 30
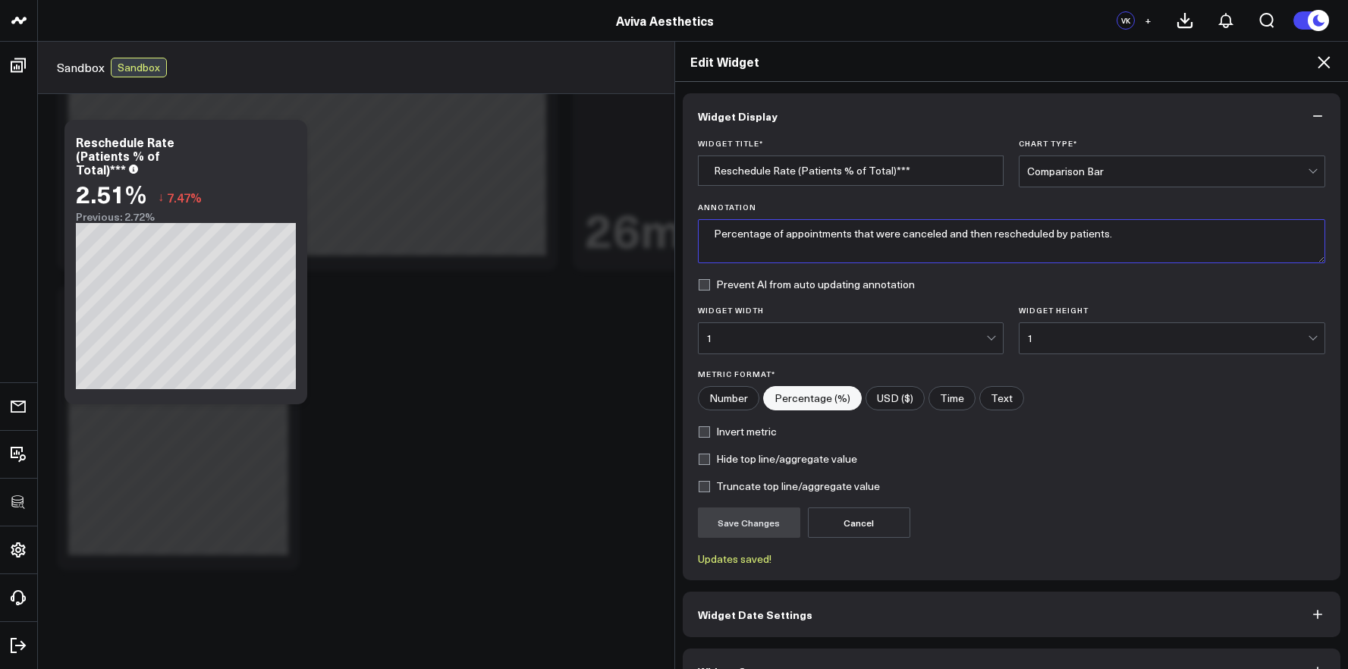
drag, startPoint x: 869, startPoint y: 236, endPoint x: 880, endPoint y: 236, distance: 11.4
click at [880, 236] on textarea "Percentage of appointments that were canceled and then rescheduled by patients." at bounding box center [1012, 241] width 628 height 44
click at [906, 237] on textarea "Percentage of appointments that were canceled and then rescheduled by patients." at bounding box center [1012, 241] width 628 height 44
drag, startPoint x: 894, startPoint y: 234, endPoint x: 979, endPoint y: 237, distance: 84.3
click at [979, 237] on textarea "Percentage of appointments that were canceled and then rescheduled by patients." at bounding box center [1012, 241] width 628 height 44
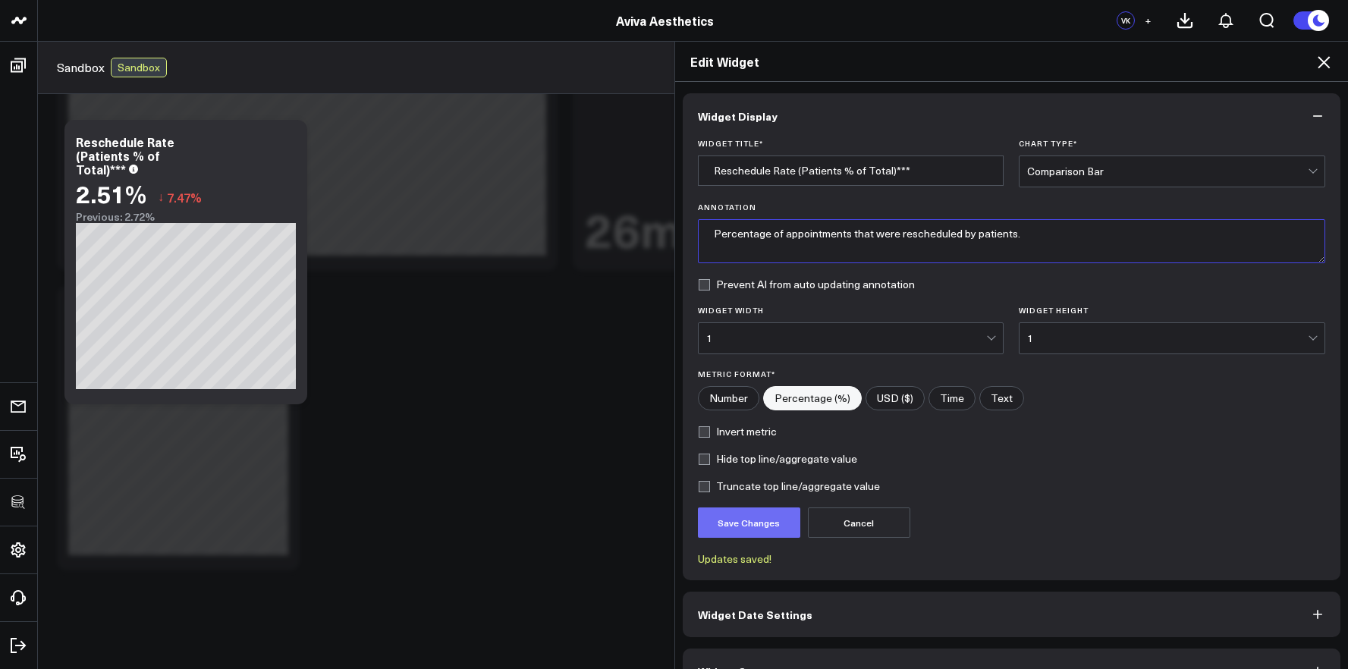
type textarea "Percentage of appointments that were rescheduled by patients."
click at [758, 517] on button "Save Changes" at bounding box center [749, 522] width 102 height 30
click at [1326, 64] on icon at bounding box center [1324, 62] width 12 height 12
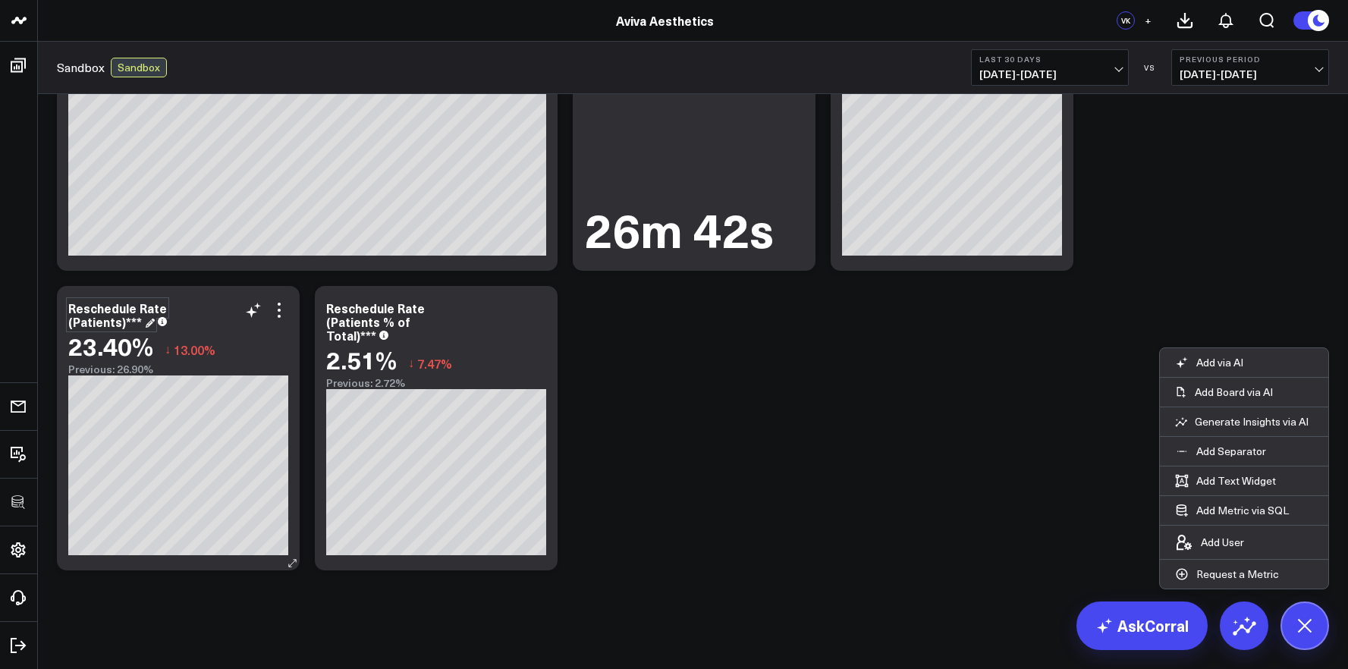
click at [108, 320] on div "Reschedule Rate (Patients)***" at bounding box center [117, 315] width 99 height 30
click at [118, 322] on div "Reschedule Rate (Patients)***" at bounding box center [117, 315] width 99 height 30
click at [122, 325] on div "Reschedule Rate (Patients)***" at bounding box center [117, 315] width 99 height 30
click at [118, 325] on div "Reschedule Rate (Patients)***" at bounding box center [117, 315] width 99 height 30
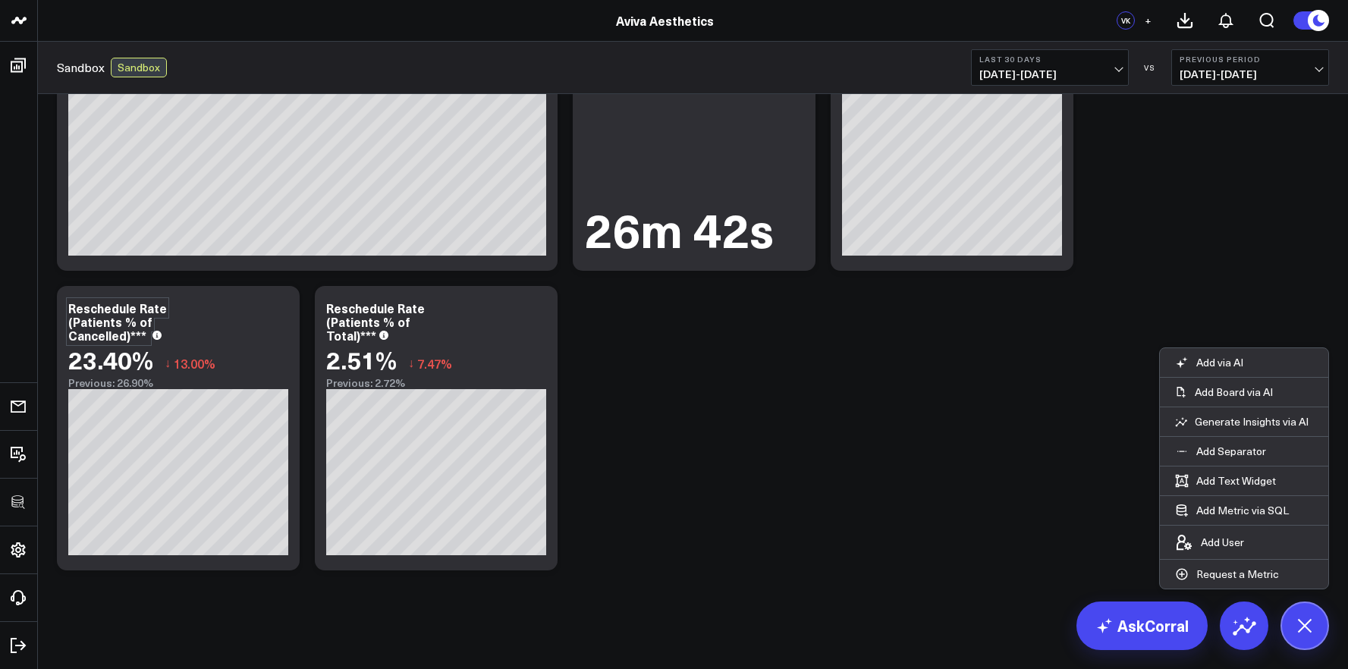
click at [1243, 507] on button "Add Metric via SQL" at bounding box center [1232, 510] width 144 height 29
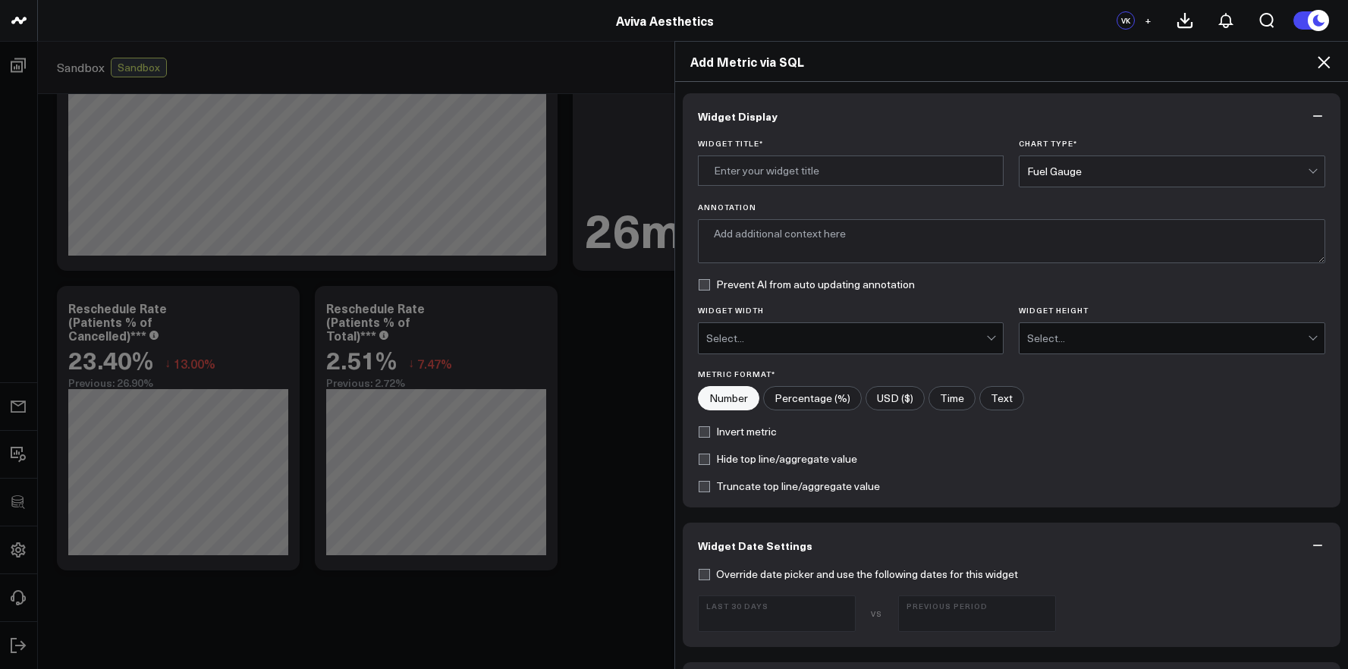
click at [1076, 183] on div "Fuel Gauge" at bounding box center [1167, 171] width 281 height 30
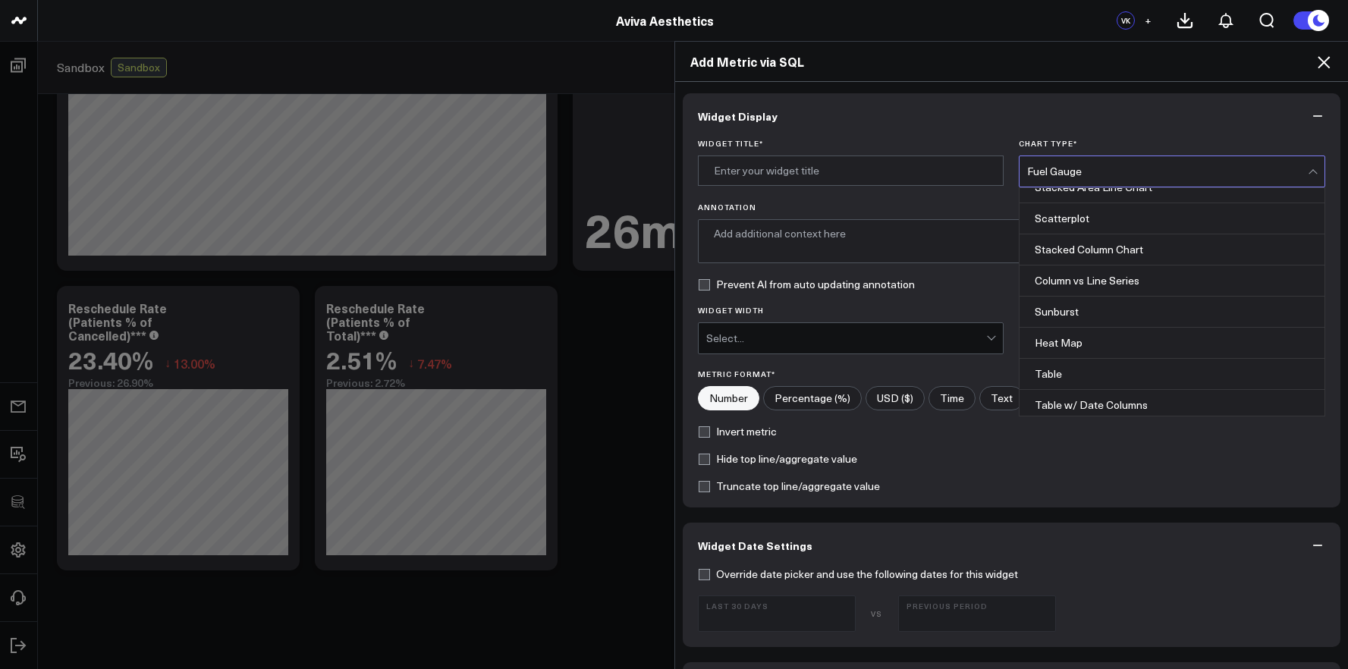
scroll to position [611, 0]
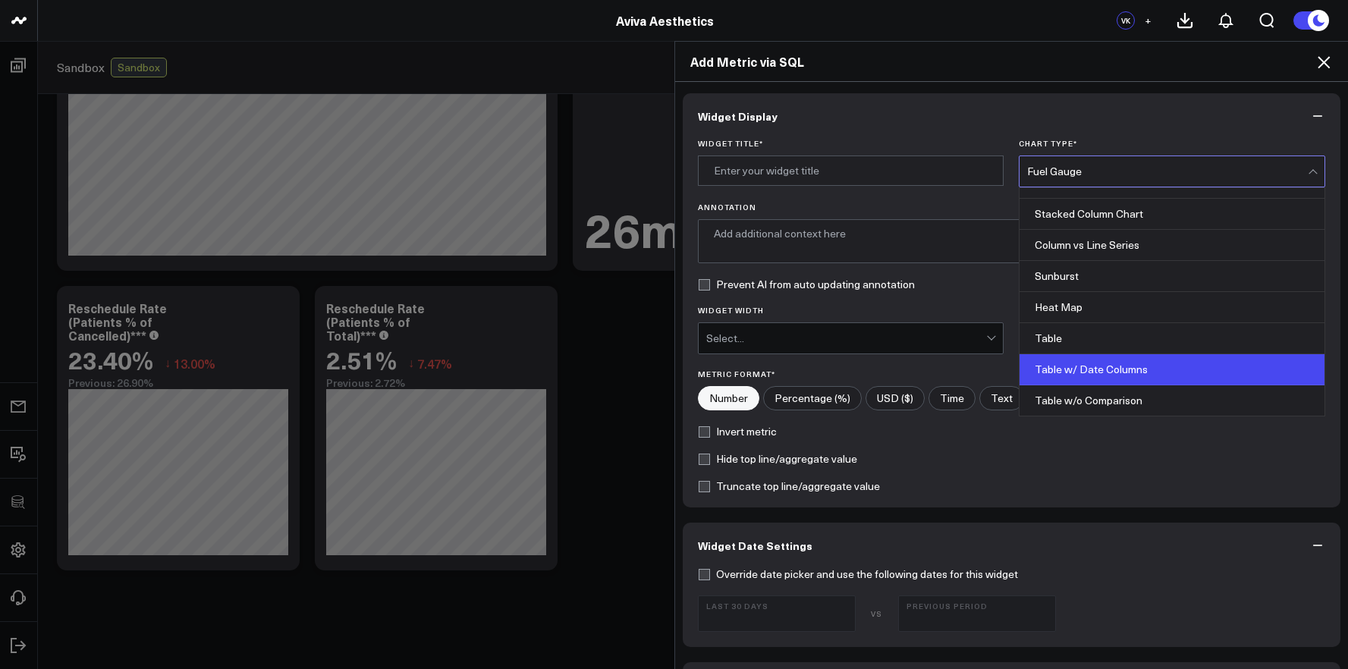
click at [1076, 361] on div "Table w/ Date Columns" at bounding box center [1171, 369] width 305 height 31
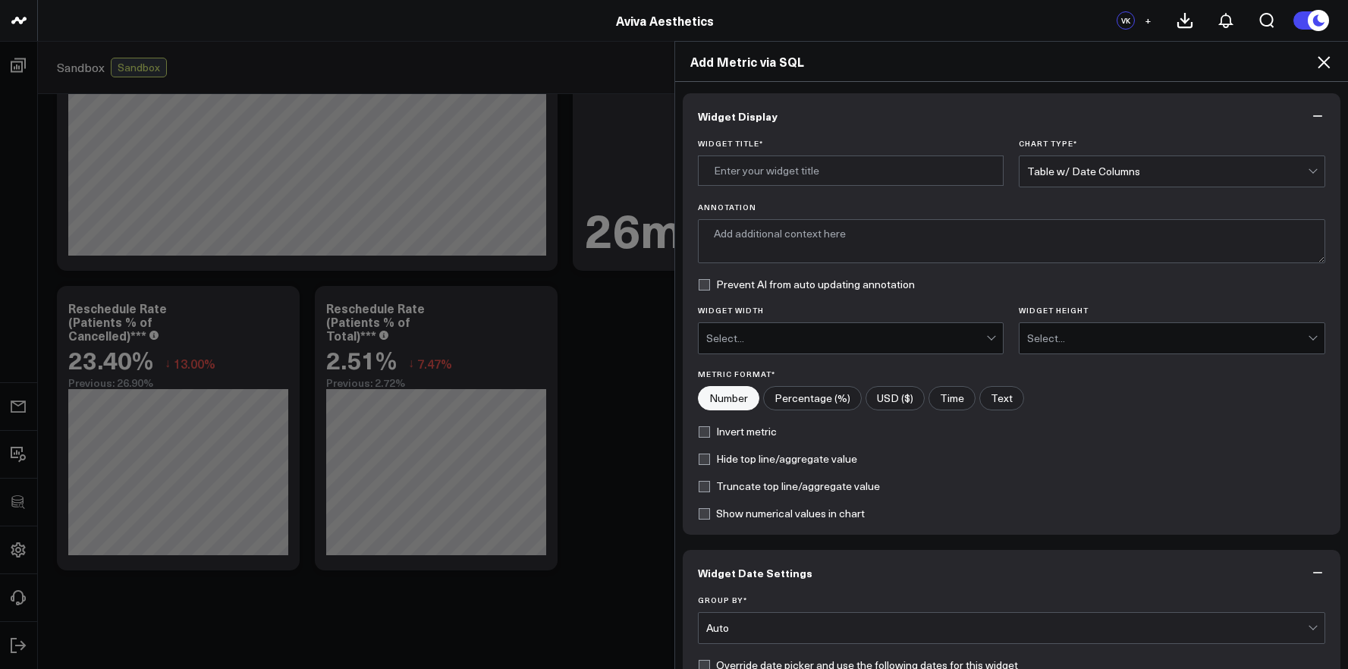
click at [1085, 151] on div "Chart Type * option Table w/ Date Columns, selected. Table w/ Date Columns" at bounding box center [1172, 163] width 306 height 49
click at [1085, 162] on div "Table w/ Date Columns" at bounding box center [1167, 171] width 281 height 30
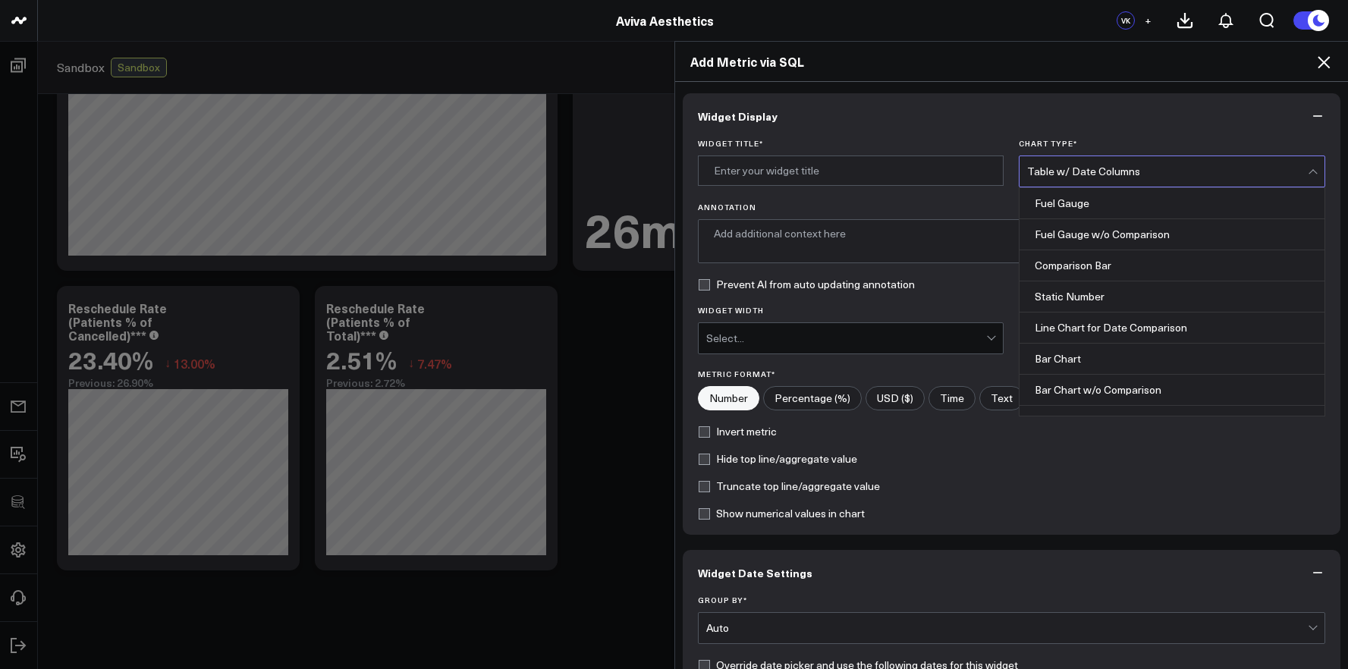
scroll to position [591, 0]
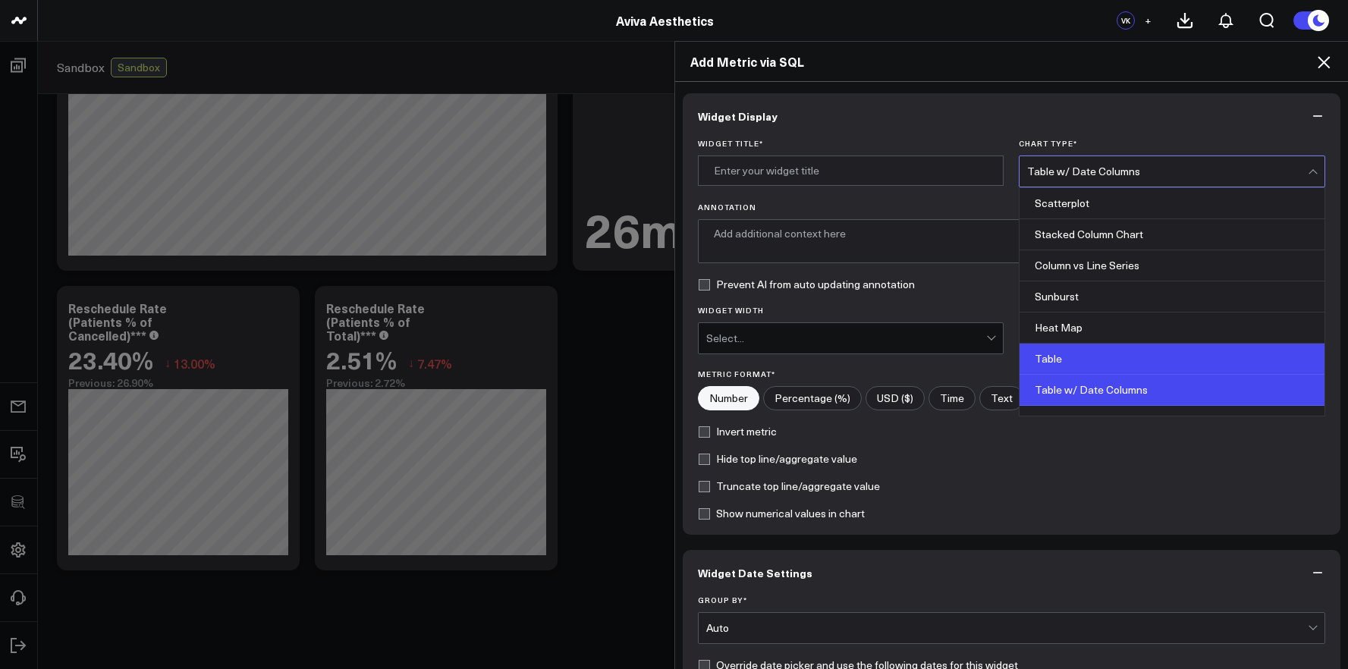
click at [1083, 367] on div "Table" at bounding box center [1171, 359] width 305 height 31
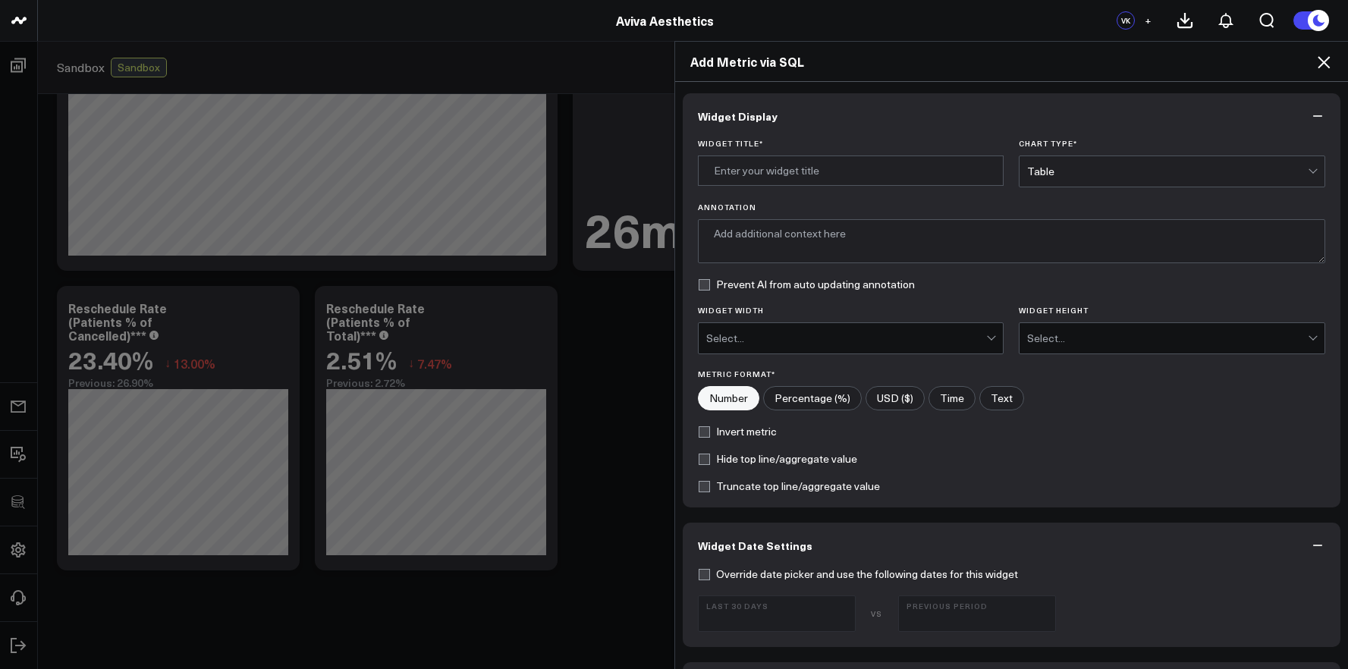
click at [1079, 190] on div "Widget Title * Chart Type * option Table, selected. Table Annotation Prevent AI…" at bounding box center [1012, 323] width 658 height 369
click at [1078, 187] on div "Widget Title * Chart Type * Table Annotation Prevent AI from auto updating anno…" at bounding box center [1012, 323] width 658 height 369
click at [1077, 184] on div "Table" at bounding box center [1167, 171] width 281 height 30
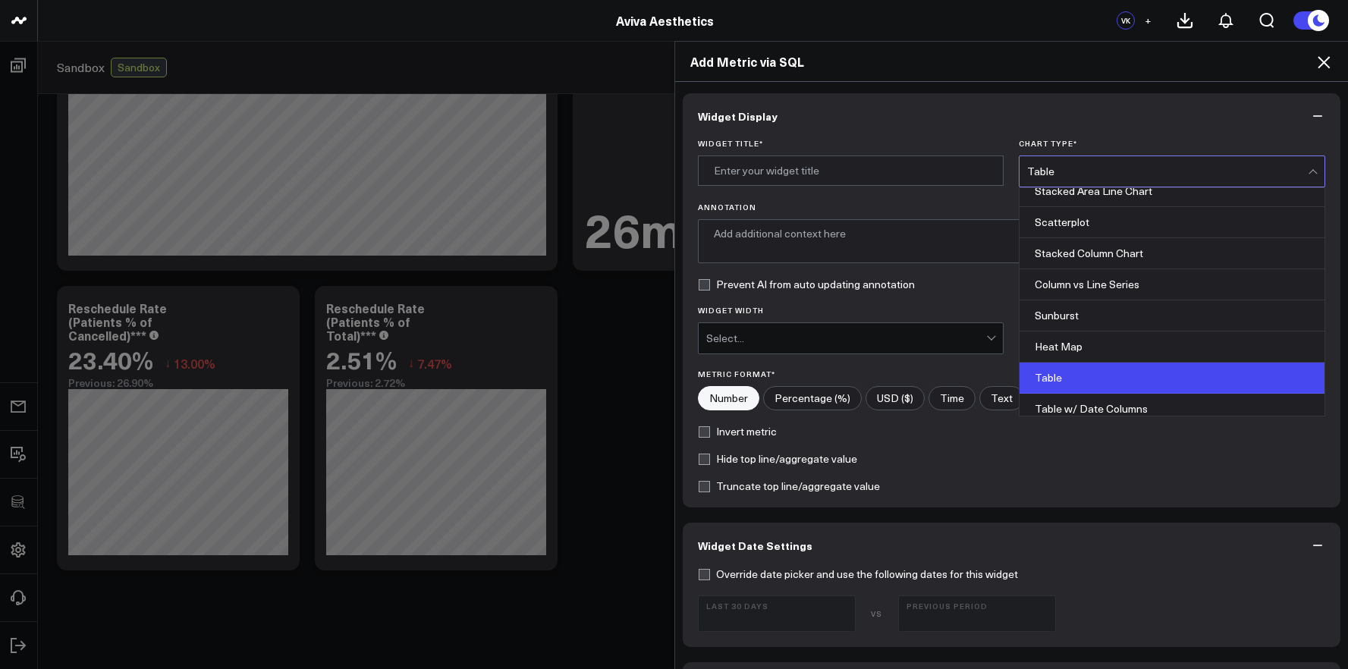
scroll to position [575, 0]
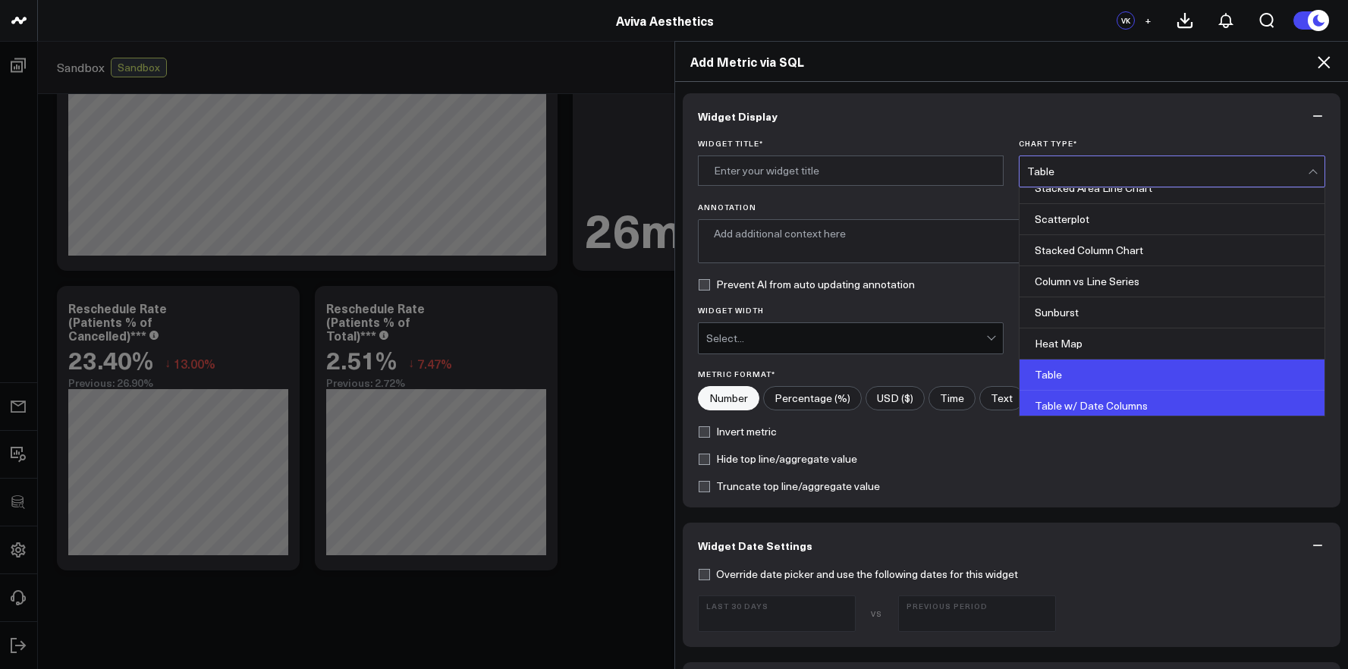
click at [1071, 407] on div "Table w/ Date Columns" at bounding box center [1171, 406] width 305 height 31
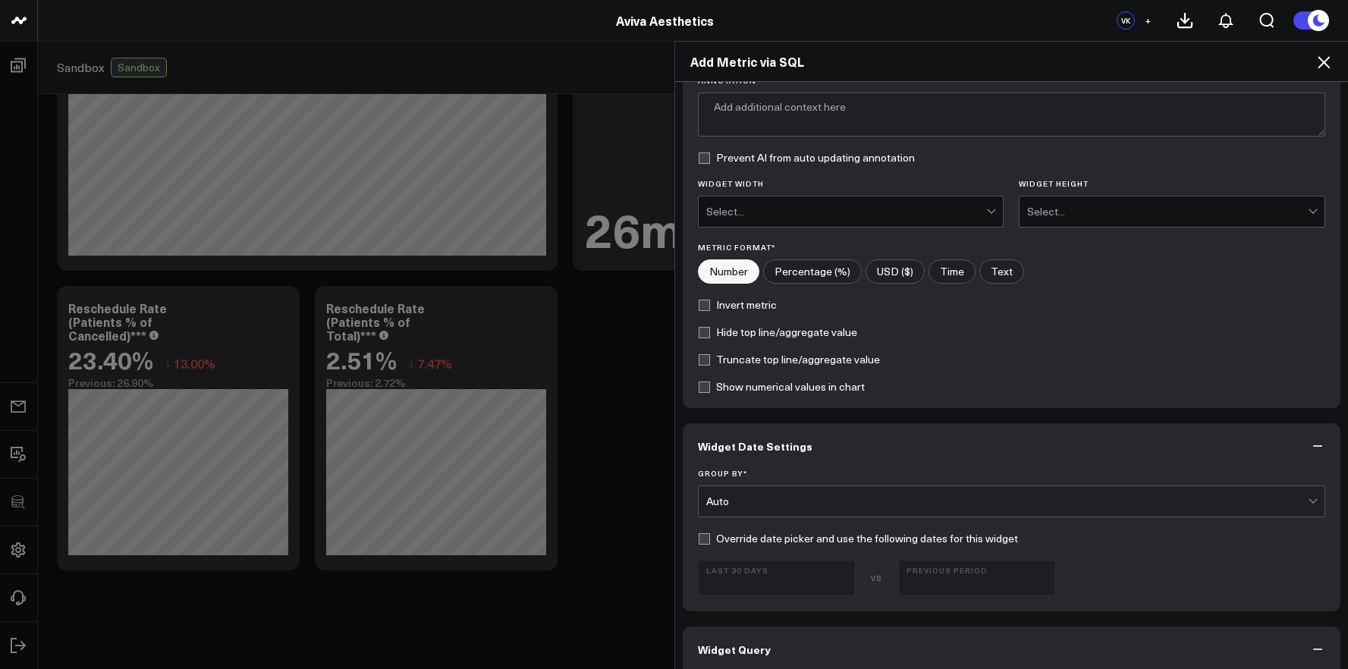
scroll to position [309, 0]
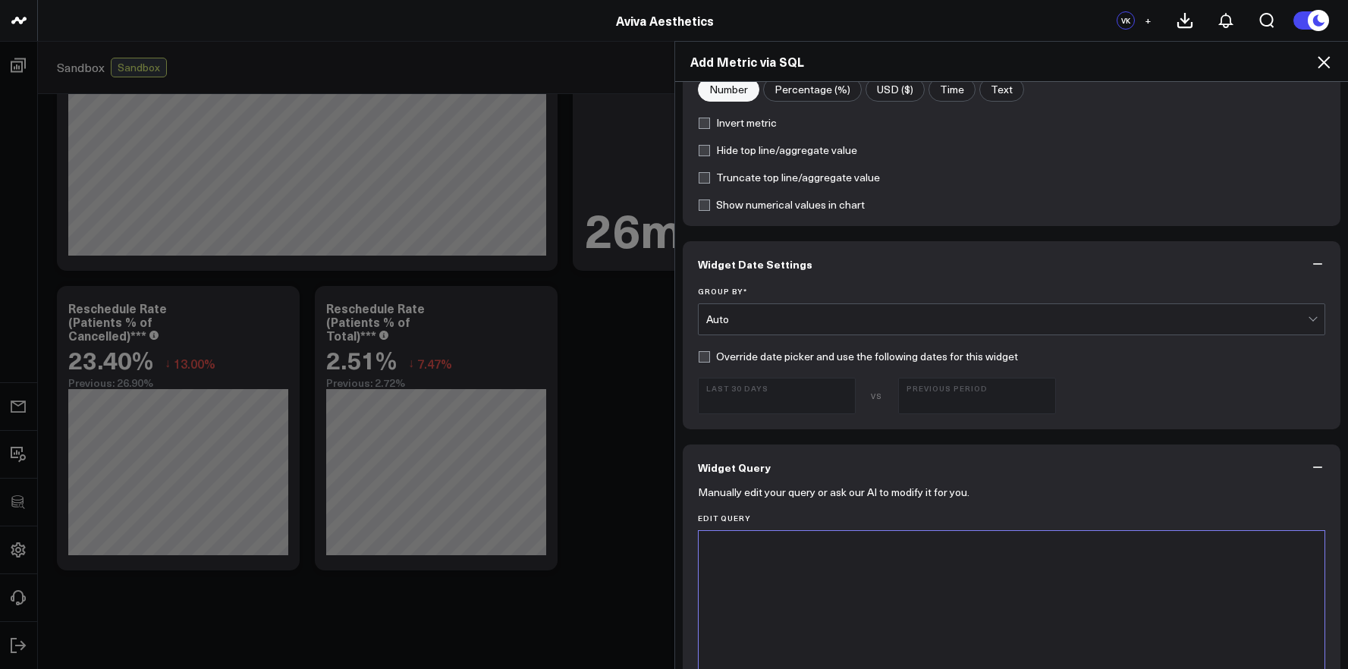
click at [911, 551] on div at bounding box center [1011, 549] width 611 height 15
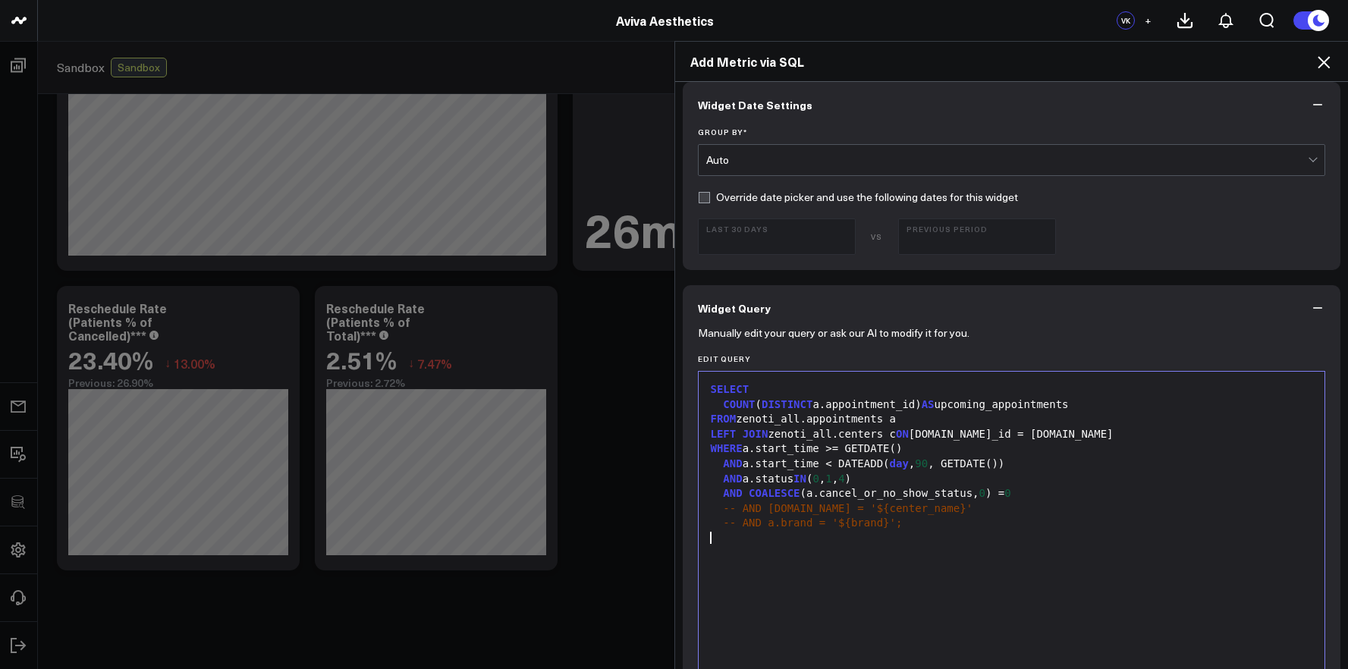
scroll to position [854, 0]
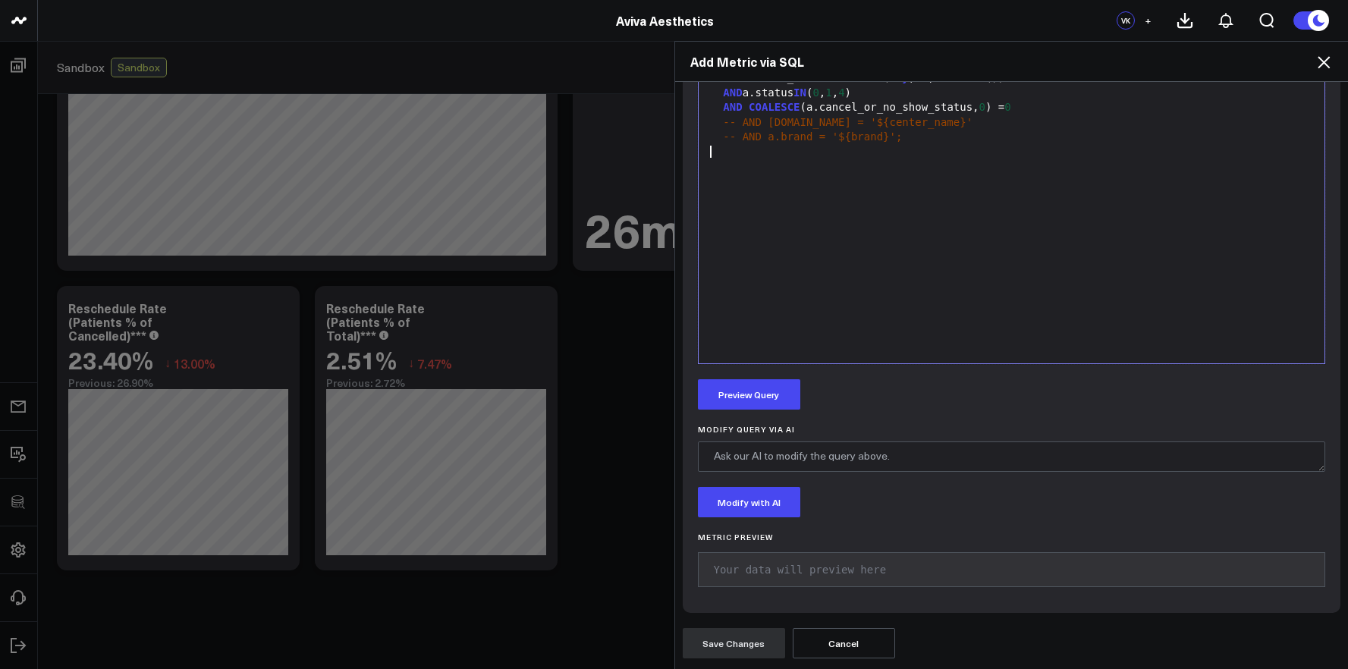
click at [751, 410] on div "Manually edit your query or ask our AI to modify it for you. Edit Query 99 1 2 …" at bounding box center [1012, 279] width 658 height 668
click at [751, 409] on button "Preview Query" at bounding box center [749, 394] width 102 height 30
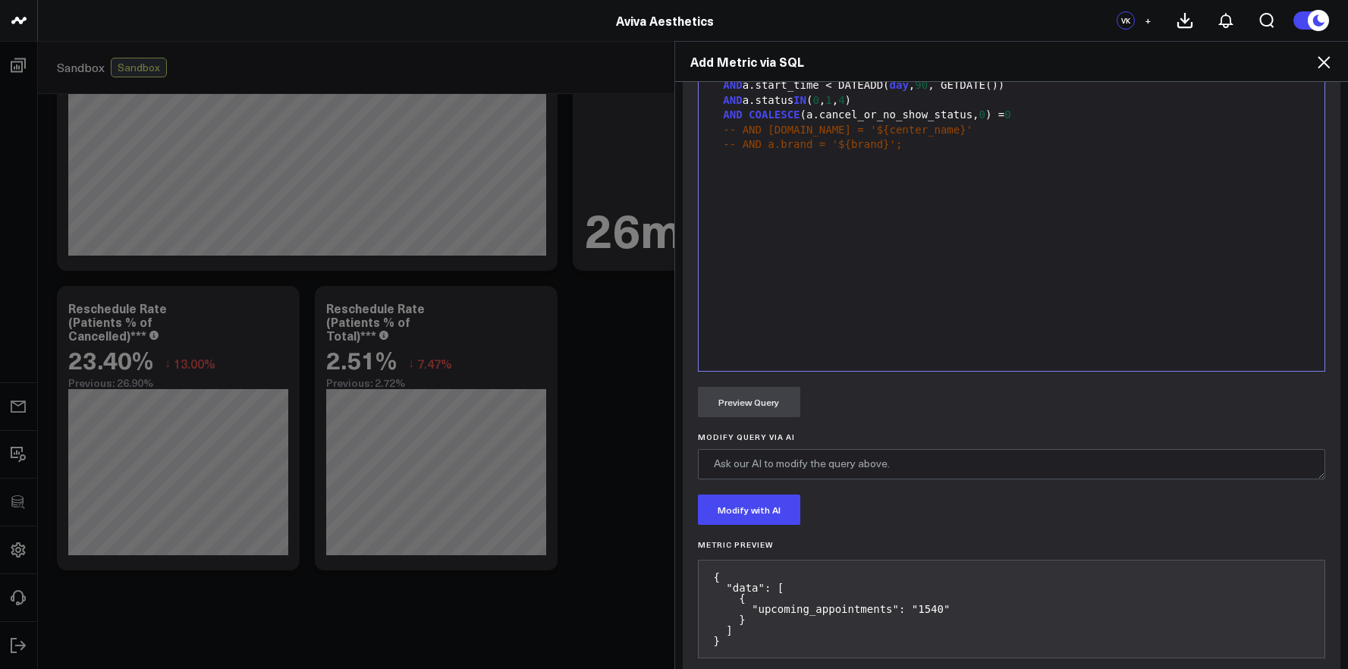
scroll to position [843, 0]
click at [1161, 289] on div "SELECT COUNT ( DISTINCT a.appointment_id) AS upcoming_appointments FROM zenoti_…" at bounding box center [1011, 186] width 611 height 363
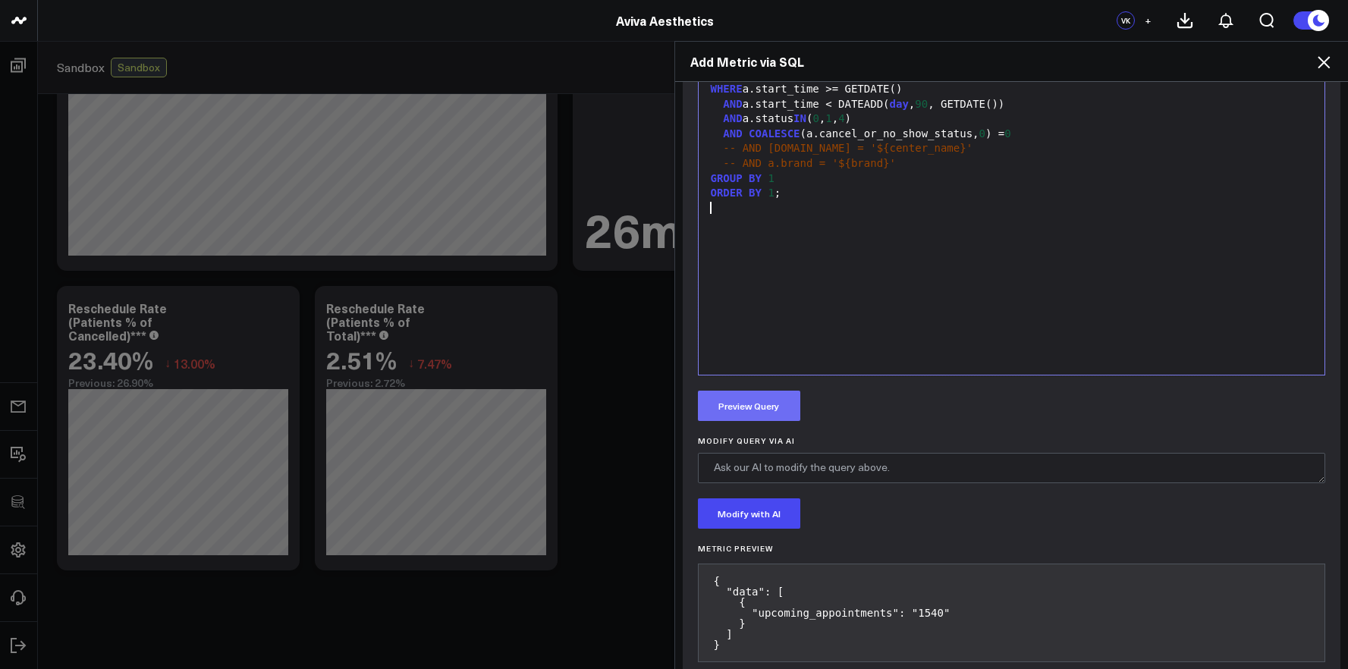
click at [781, 413] on button "Preview Query" at bounding box center [749, 406] width 102 height 30
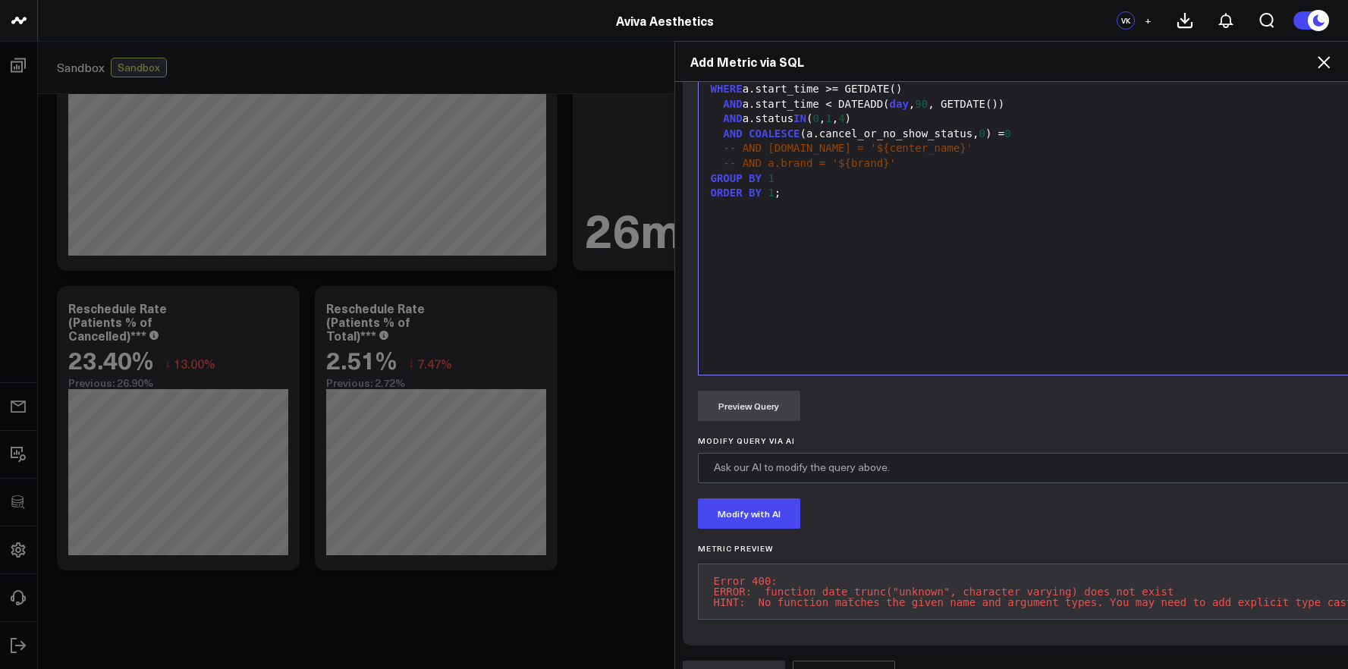
click at [1016, 602] on pre "Error 400: ERROR: function date_trunc("unknown", character varying) does not ex…" at bounding box center [1040, 592] width 684 height 56
click at [762, 582] on pre "Error 400: ERROR: function date_trunc("unknown", character varying) does not ex…" at bounding box center [1040, 592] width 684 height 56
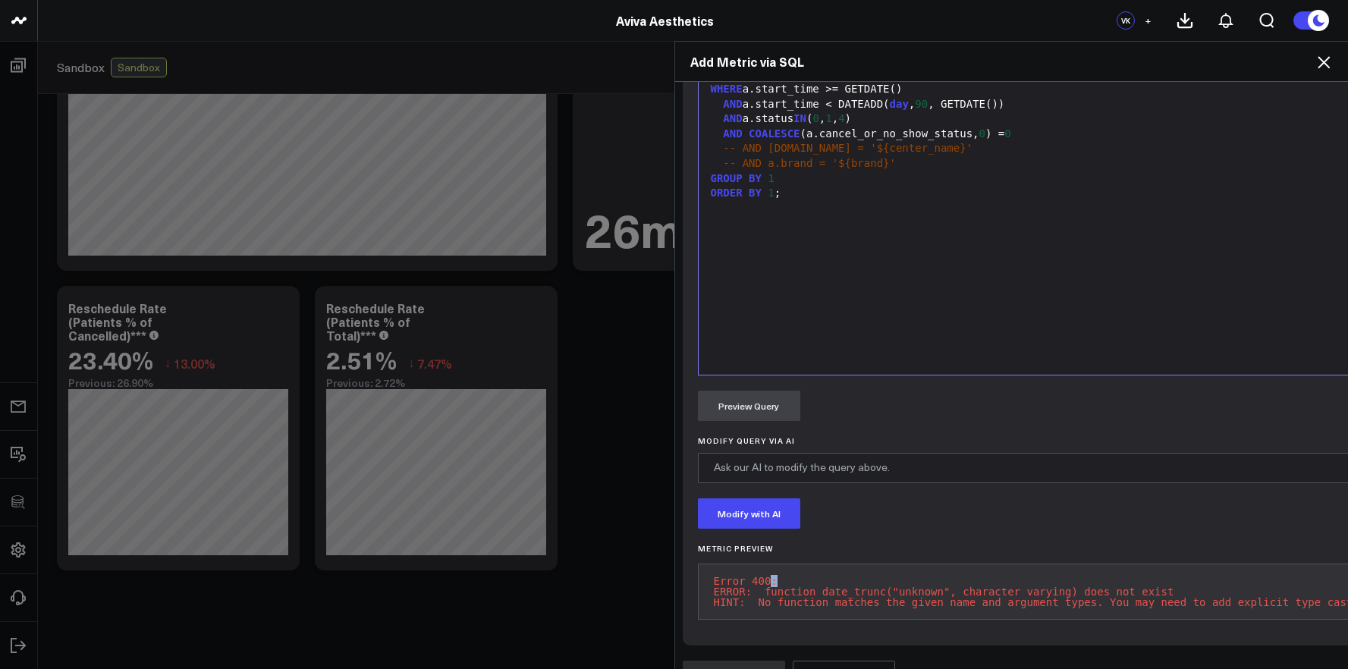
drag, startPoint x: 762, startPoint y: 583, endPoint x: 876, endPoint y: 614, distance: 118.0
click at [876, 614] on pre "Error 400: ERROR: function date_trunc("unknown", character varying) does not ex…" at bounding box center [1040, 592] width 684 height 56
copy pre "Error 400: ERROR: function date_trunc("unknown", character varying) does not ex…"
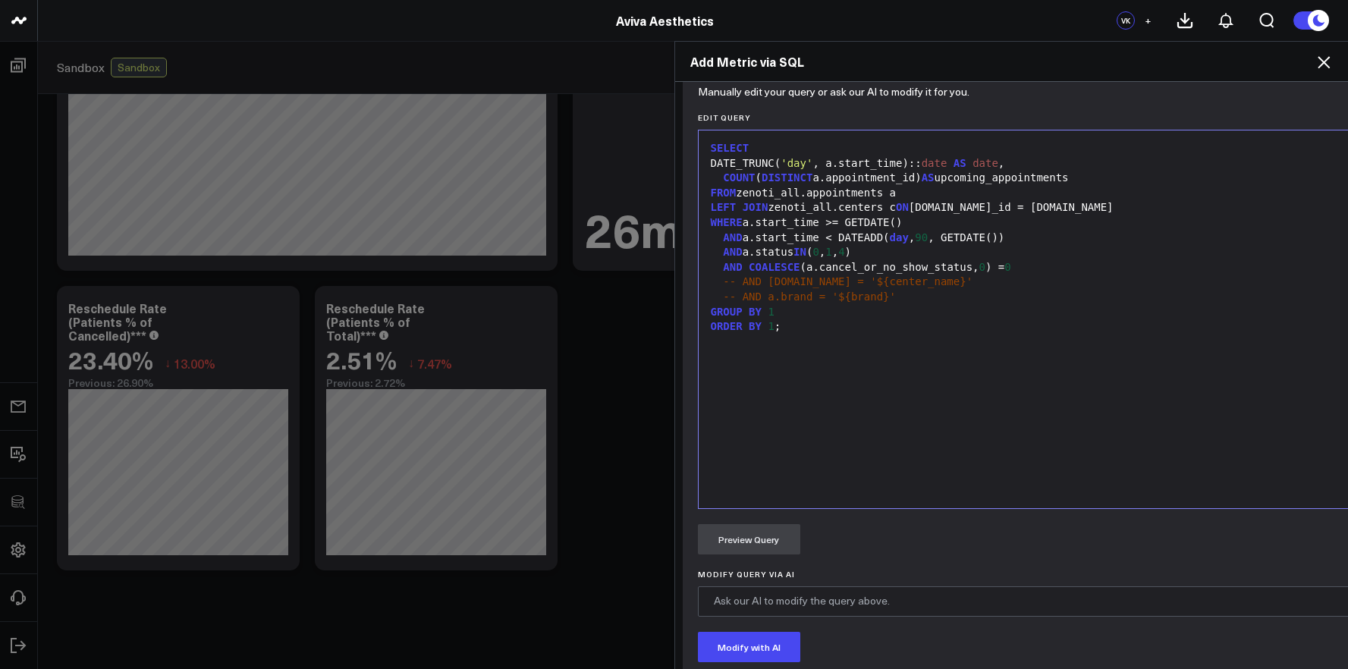
scroll to position [701, 0]
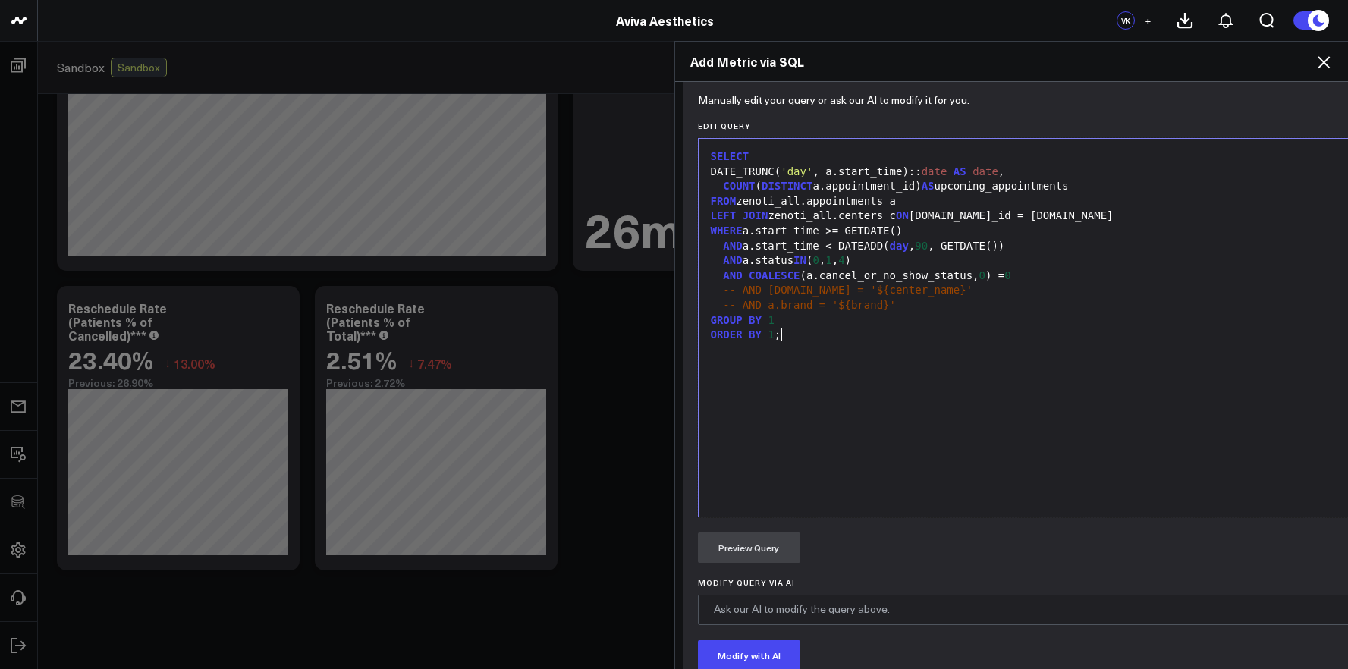
click at [925, 333] on div "ORDER BY 1 ;" at bounding box center [1040, 335] width 668 height 15
click at [764, 548] on button "Preview Query" at bounding box center [749, 548] width 102 height 30
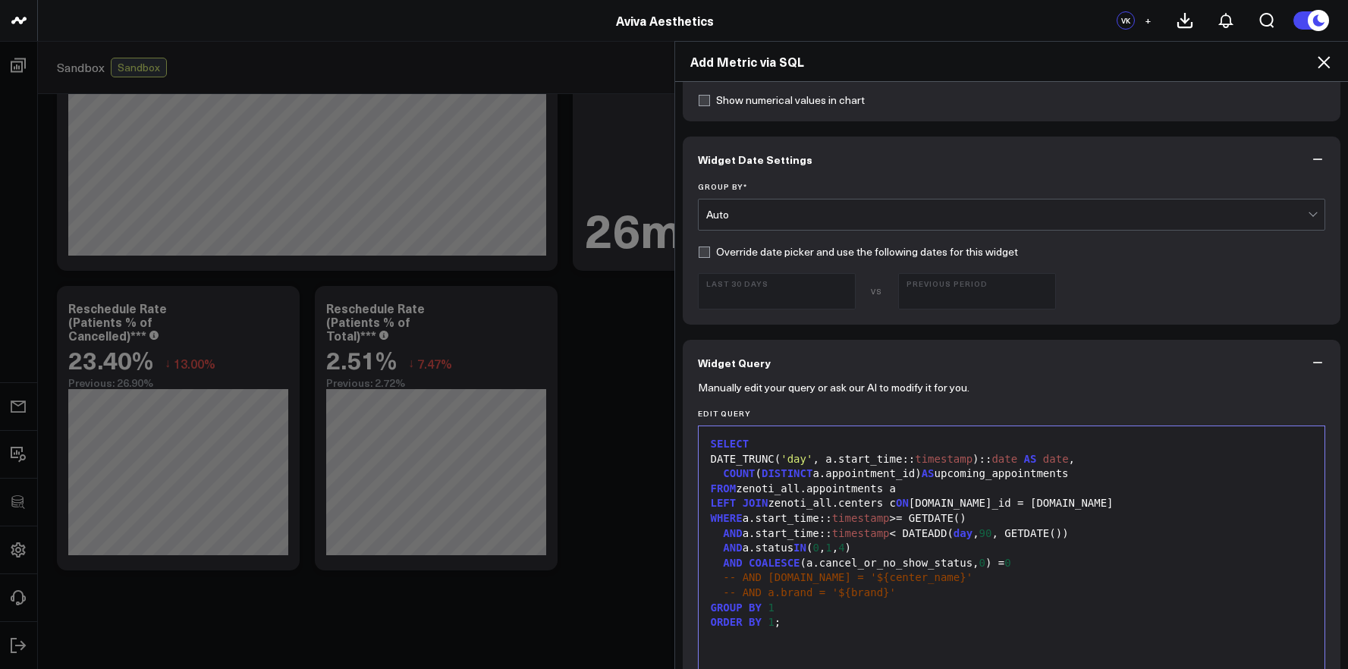
scroll to position [0, 0]
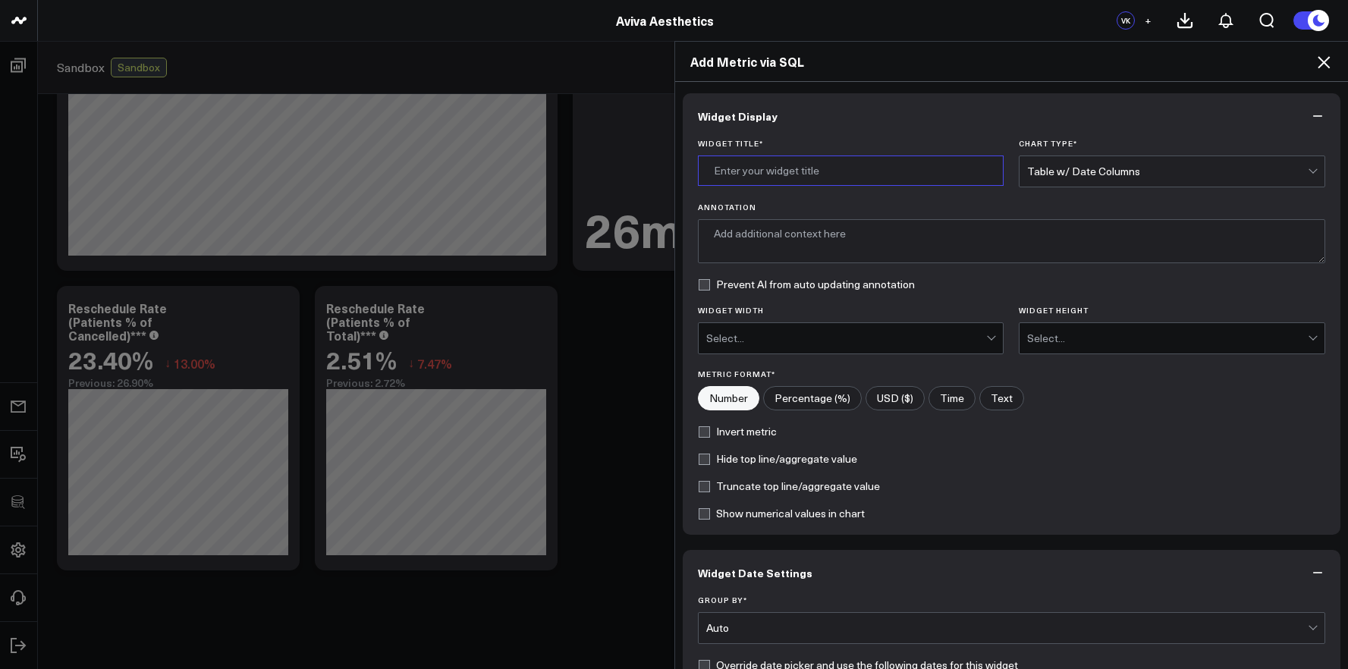
click at [831, 184] on input "Widget Title *" at bounding box center [851, 171] width 306 height 30
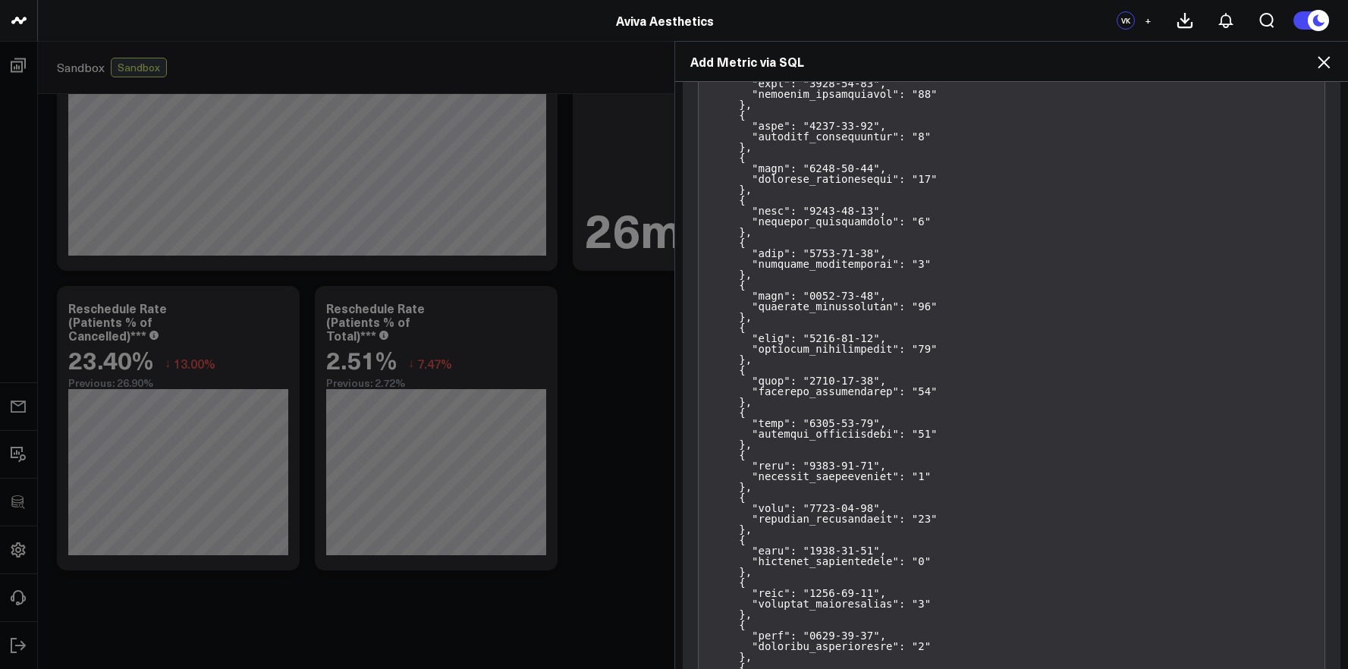
scroll to position [3987, 0]
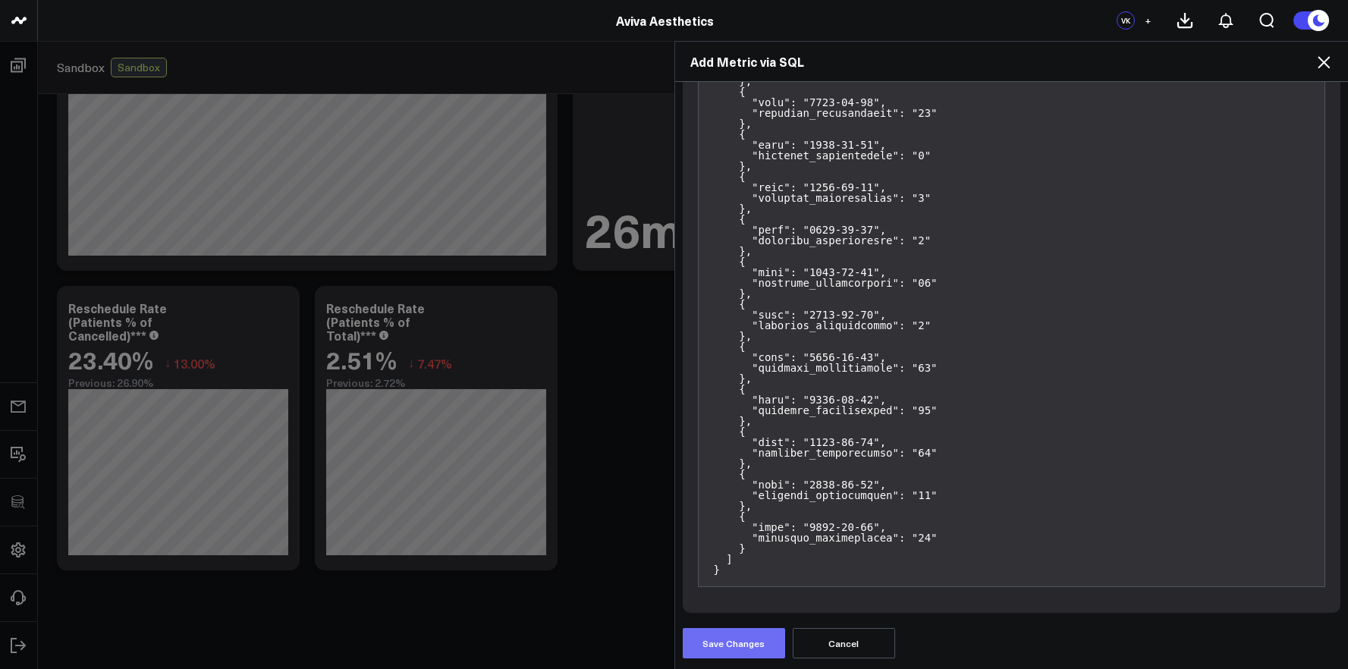
type input "Upcoming Appointments (next 90 days)"
click at [748, 646] on button "Save Changes" at bounding box center [734, 643] width 102 height 30
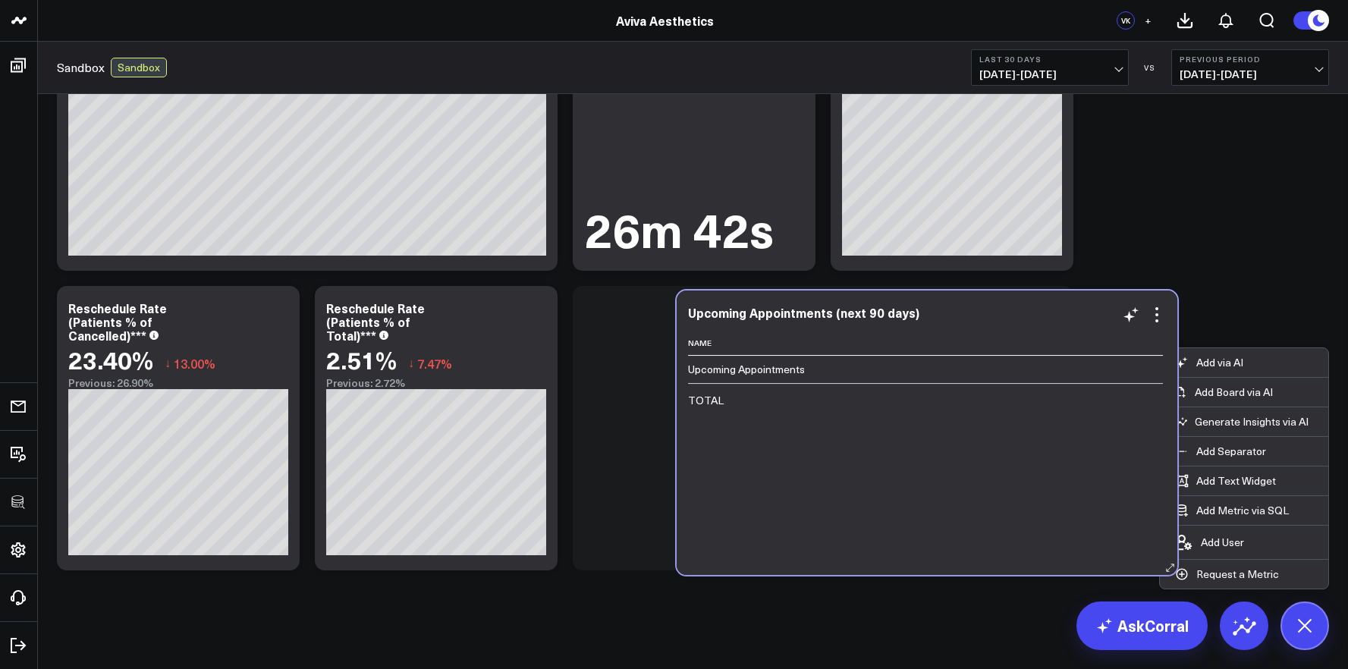
drag, startPoint x: 792, startPoint y: 380, endPoint x: 771, endPoint y: 380, distance: 21.2
click at [777, 380] on td "Upcoming Appointments" at bounding box center [925, 369] width 475 height 27
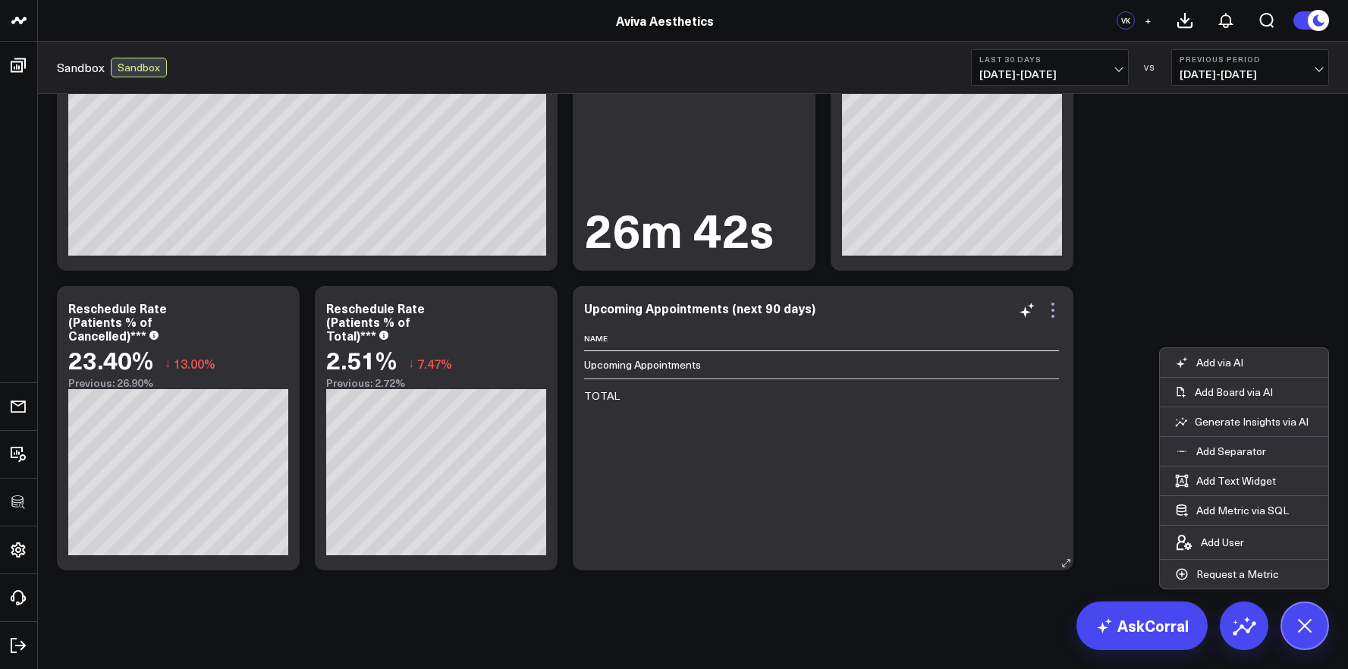
click at [1051, 314] on icon at bounding box center [1053, 310] width 18 height 18
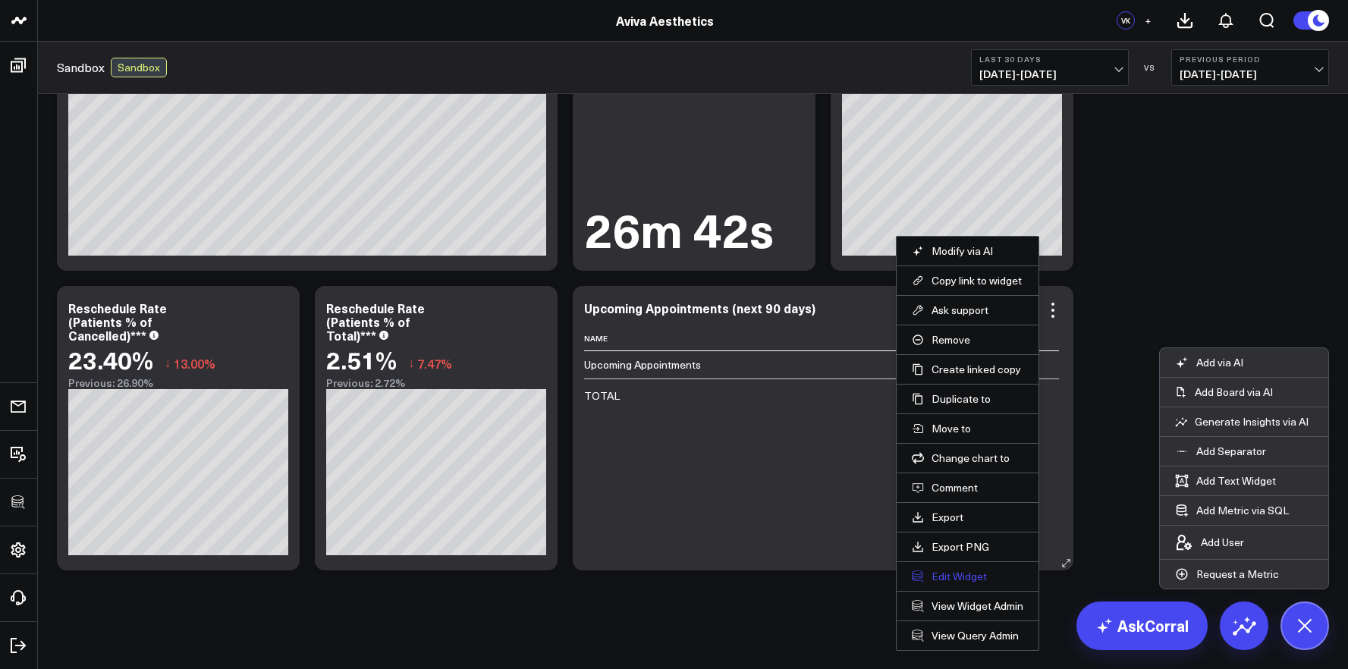
click at [965, 574] on button "Edit Widget" at bounding box center [968, 577] width 112 height 14
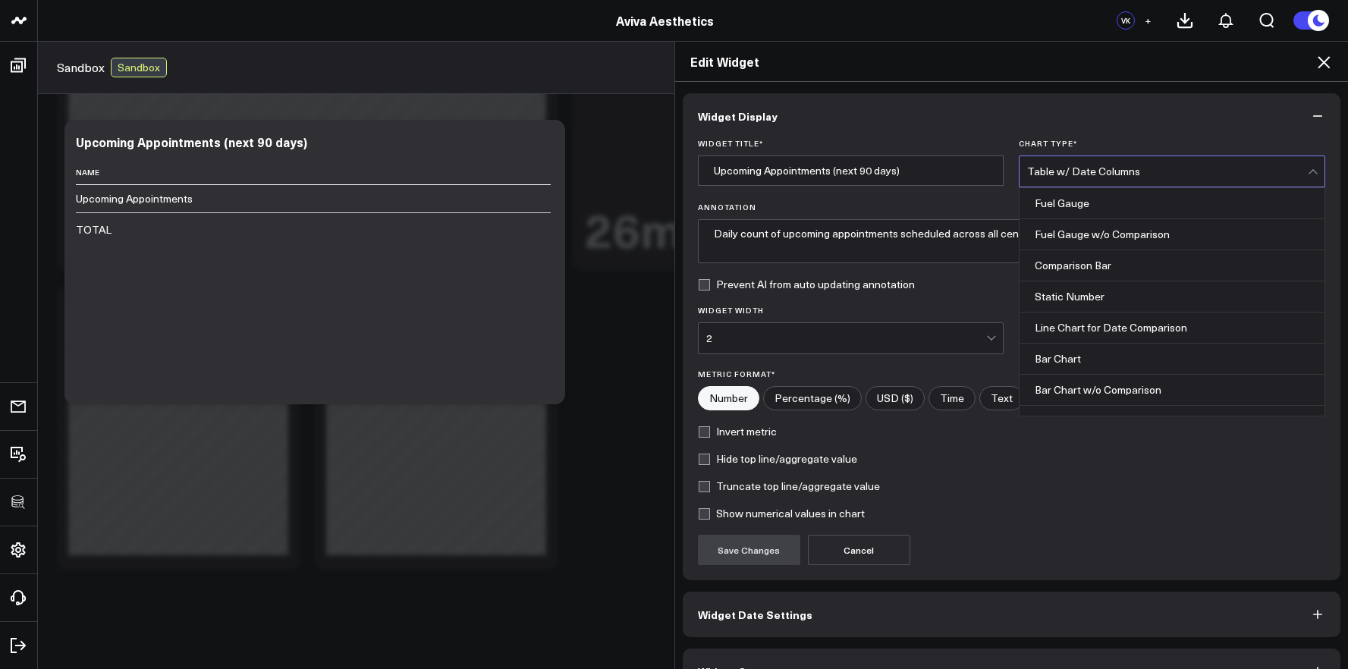
click at [1059, 179] on div "Table w/ Date Columns" at bounding box center [1167, 171] width 281 height 30
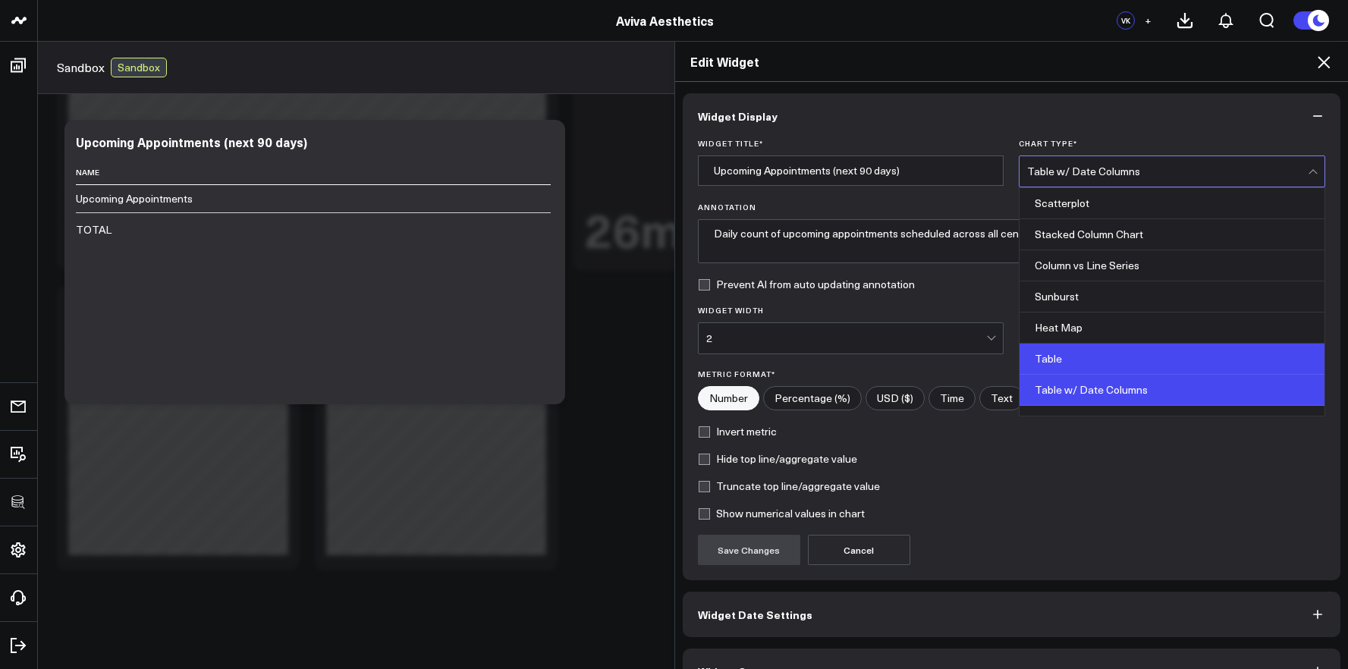
click at [1051, 350] on div "Table" at bounding box center [1171, 359] width 305 height 31
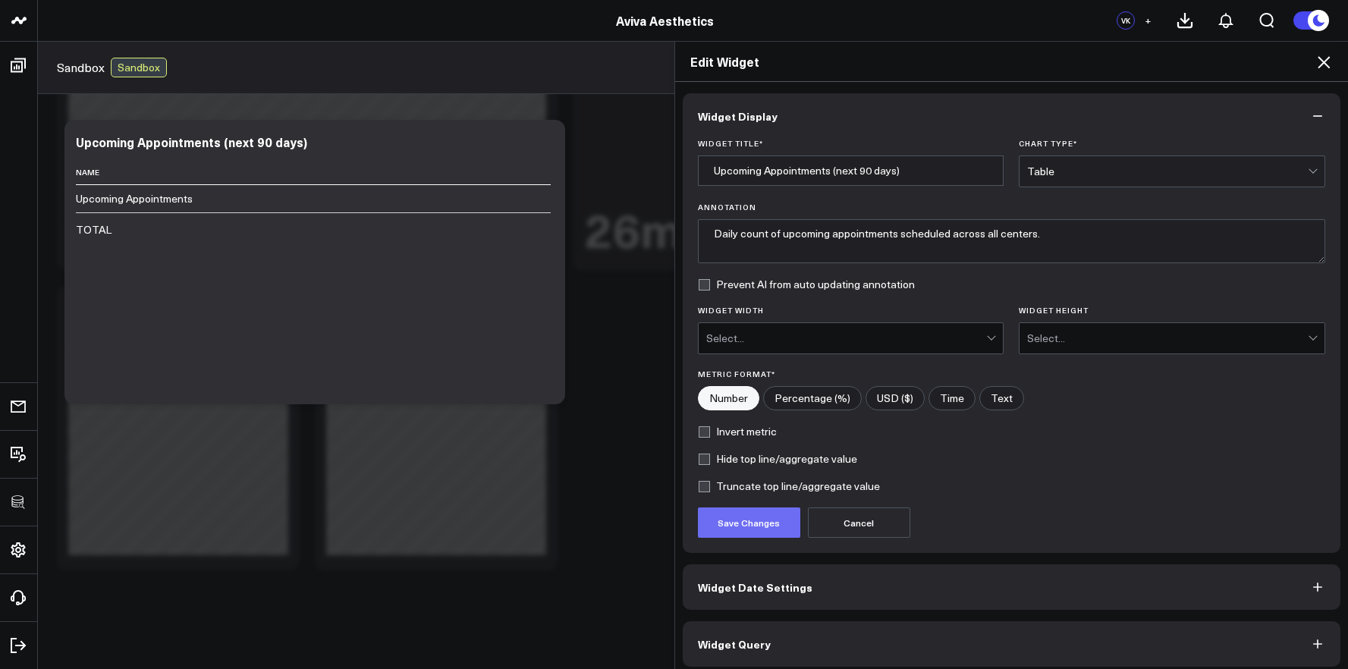
click at [722, 523] on button "Save Changes" at bounding box center [749, 522] width 102 height 30
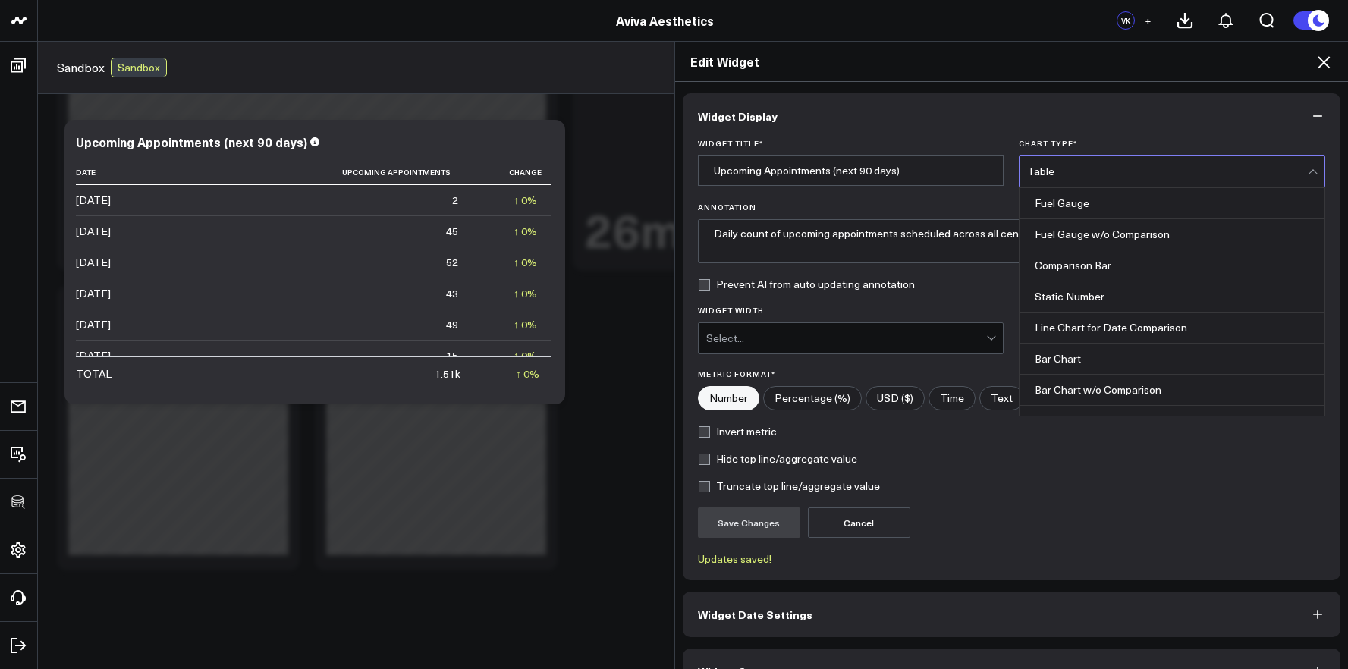
click at [1082, 184] on div "Table" at bounding box center [1167, 171] width 281 height 30
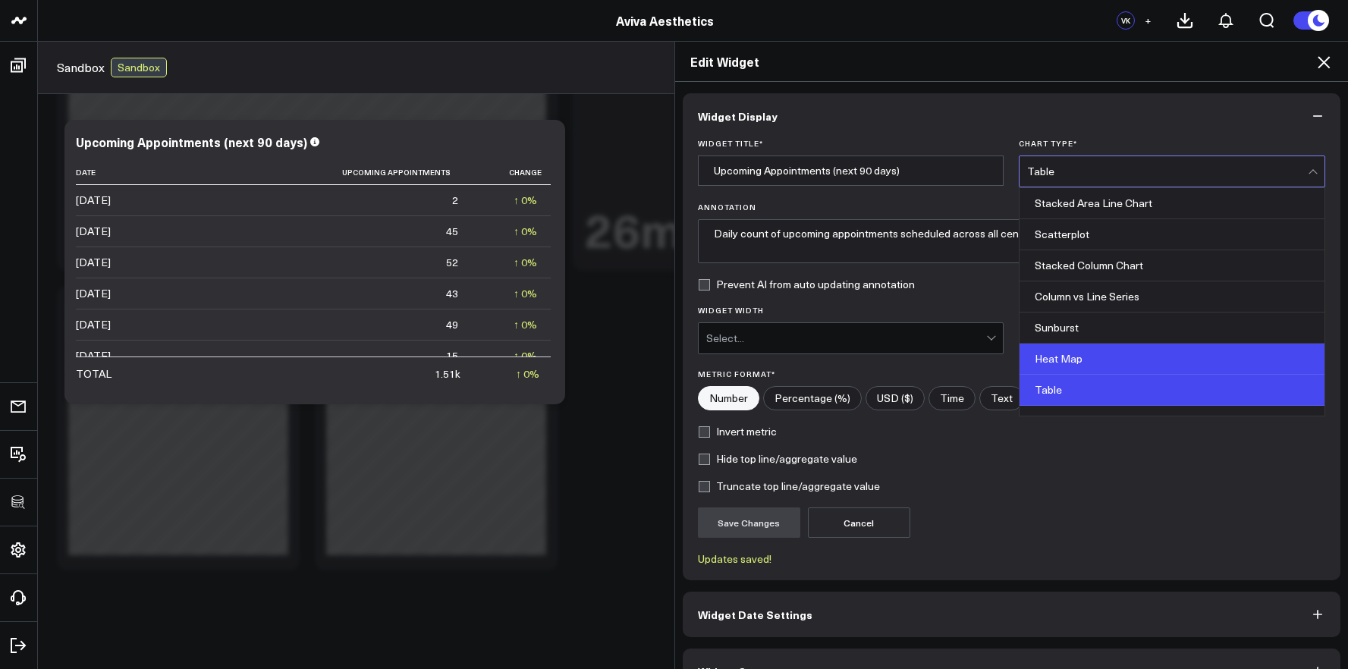
scroll to position [611, 0]
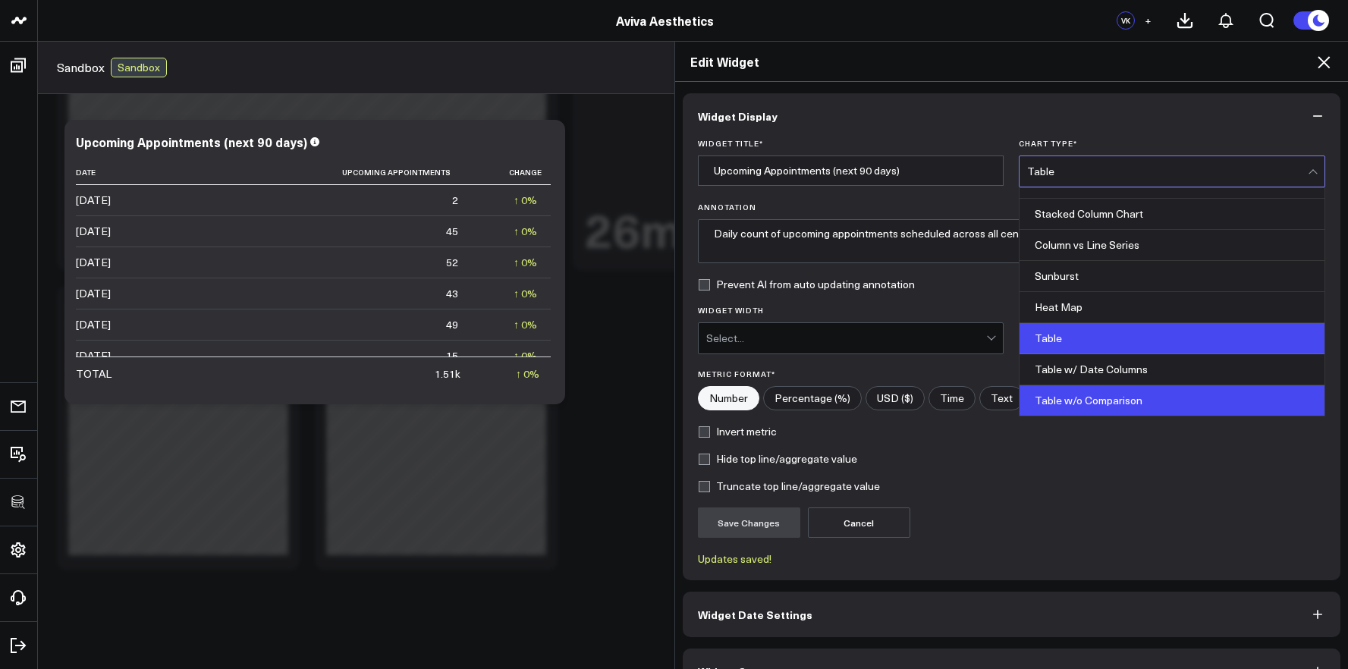
click at [1074, 391] on div "Table w/o Comparison" at bounding box center [1171, 400] width 305 height 30
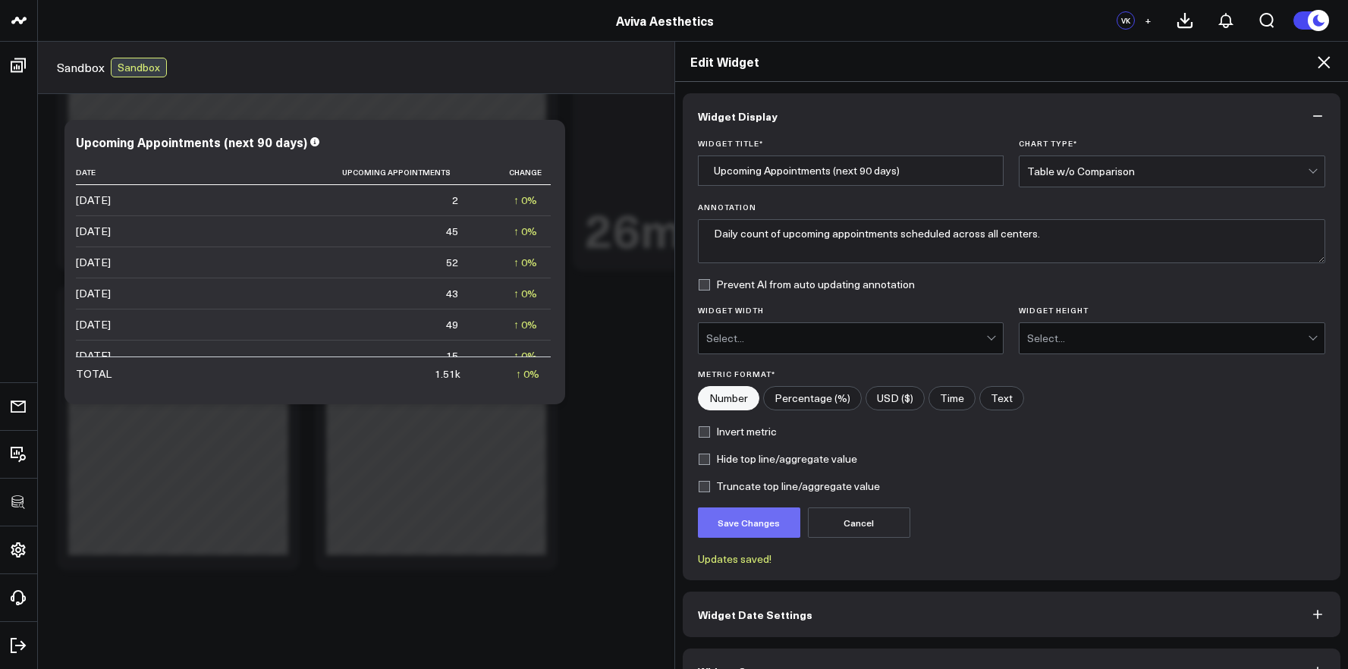
click at [738, 527] on button "Save Changes" at bounding box center [749, 522] width 102 height 30
click at [417, 278] on div "Edit Widget Widget Display Widget Title * Upcoming Appointments (next 90 days) …" at bounding box center [674, 355] width 1348 height 628
click at [1333, 65] on div "Edit Widget" at bounding box center [1012, 62] width 674 height 40
click at [1331, 65] on icon at bounding box center [1324, 62] width 18 height 18
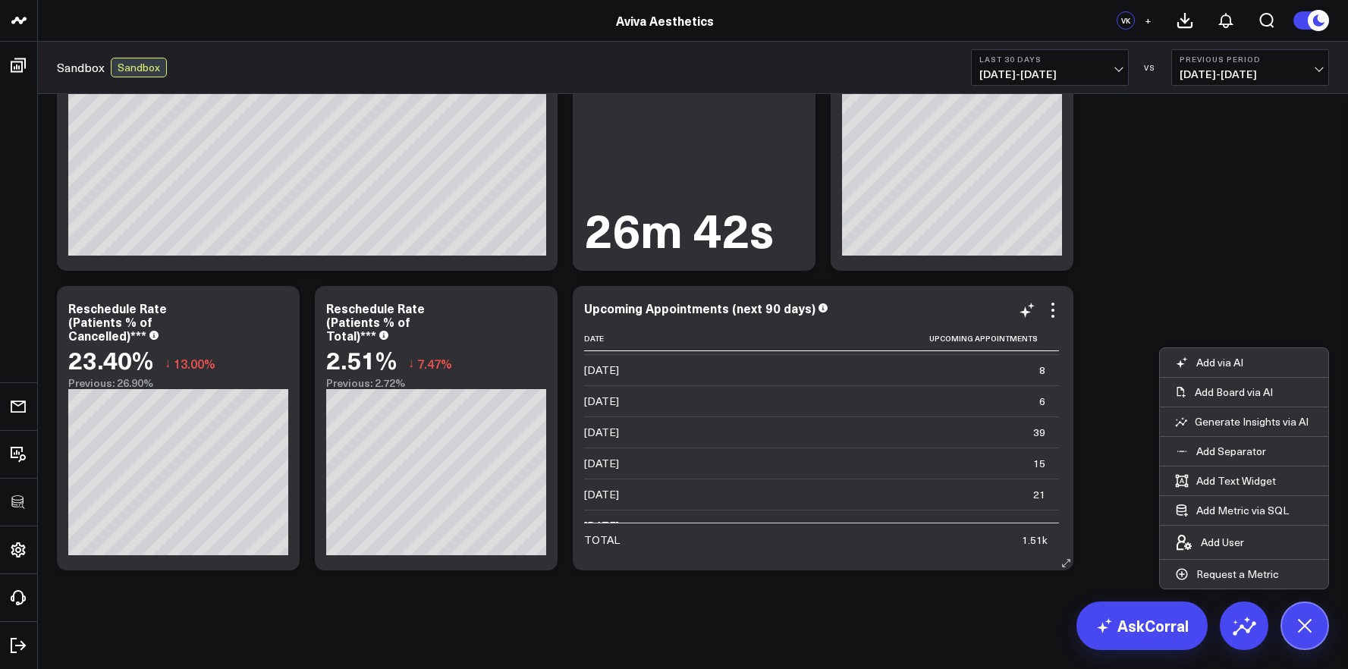
scroll to position [2098, 0]
click at [1069, 62] on b "Last 30 Days" at bounding box center [1049, 59] width 141 height 9
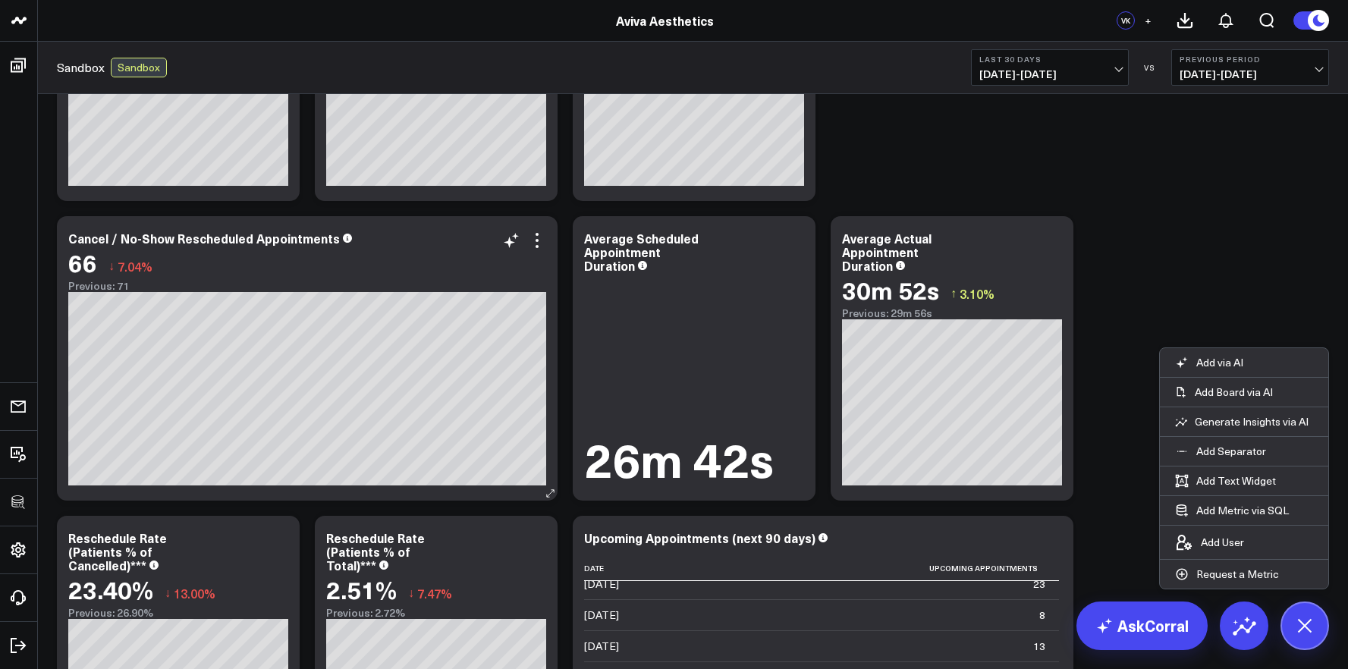
scroll to position [796, 0]
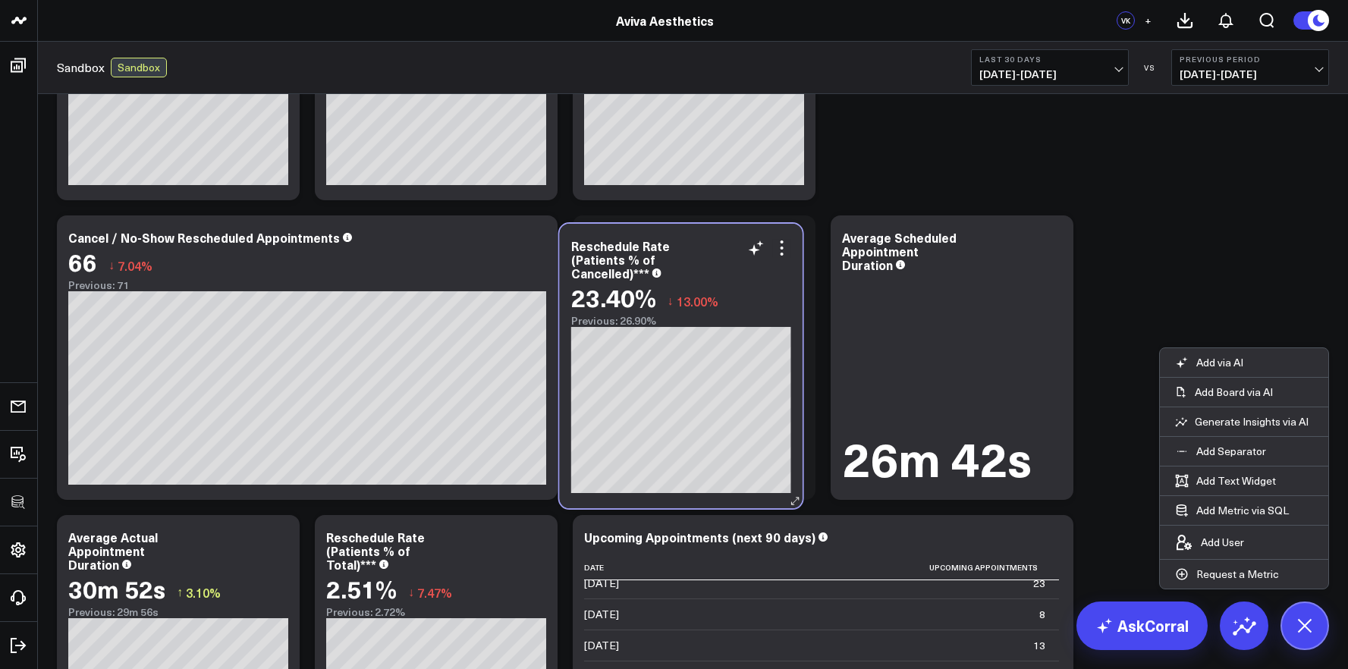
drag, startPoint x: 227, startPoint y: 573, endPoint x: 727, endPoint y: 282, distance: 578.8
click at [727, 282] on div "Reschedule Rate (Patients % of Cancelled)*** 23.40% ↓ 13.00% Previous: 26.90%" at bounding box center [681, 283] width 220 height 88
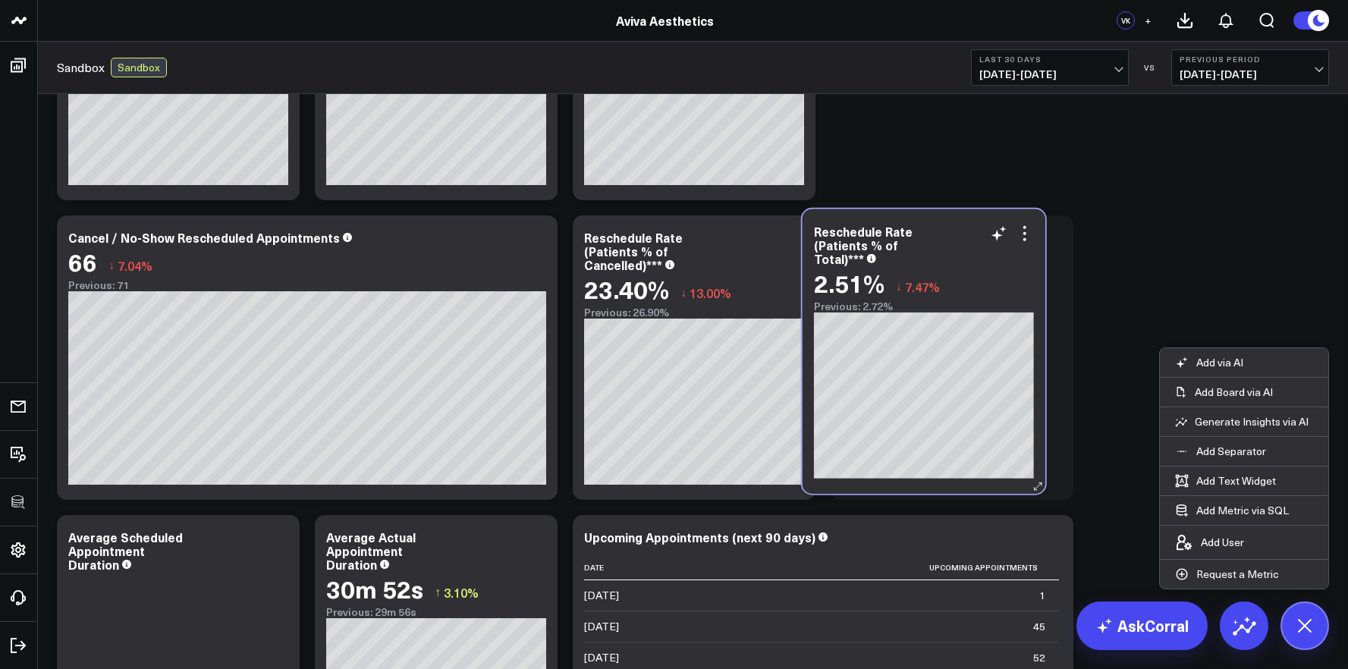
drag, startPoint x: 898, startPoint y: 368, endPoint x: 971, endPoint y: 268, distance: 123.8
click at [971, 269] on div "2.51% ↓ 7.47%" at bounding box center [924, 282] width 220 height 27
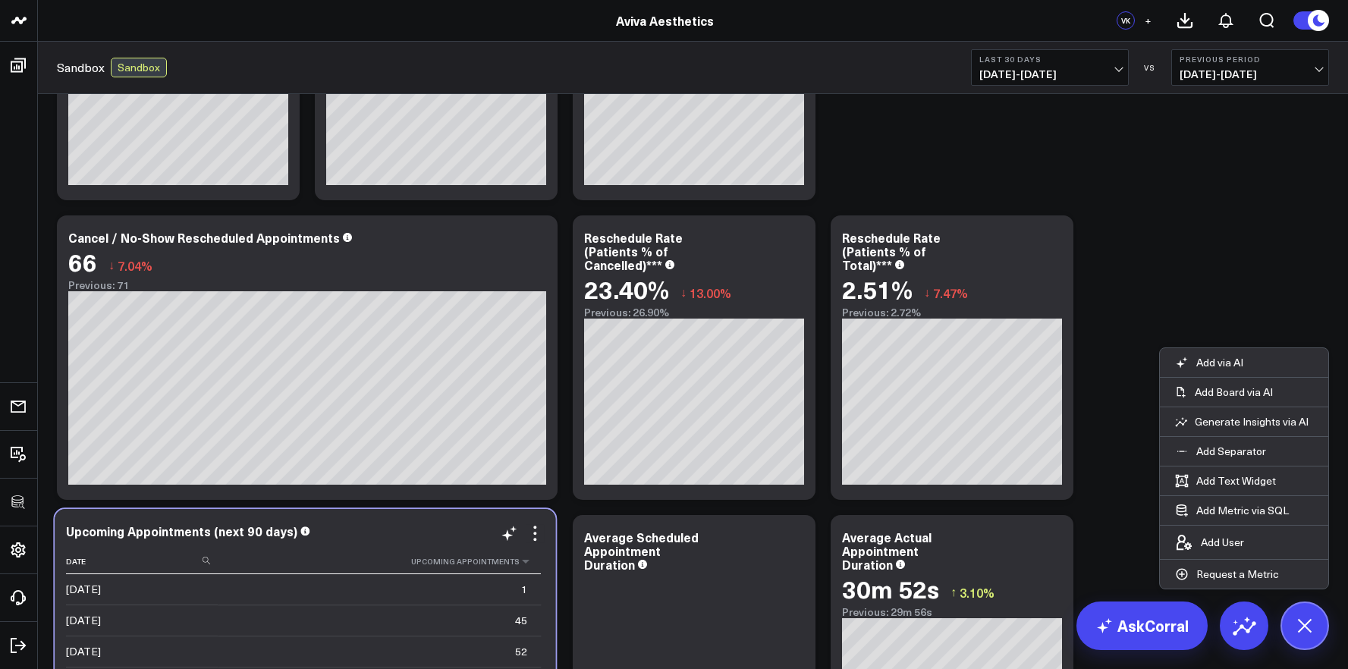
drag, startPoint x: 885, startPoint y: 562, endPoint x: 366, endPoint y: 556, distance: 519.6
click at [367, 556] on th "Upcoming Appointments" at bounding box center [379, 561] width 323 height 25
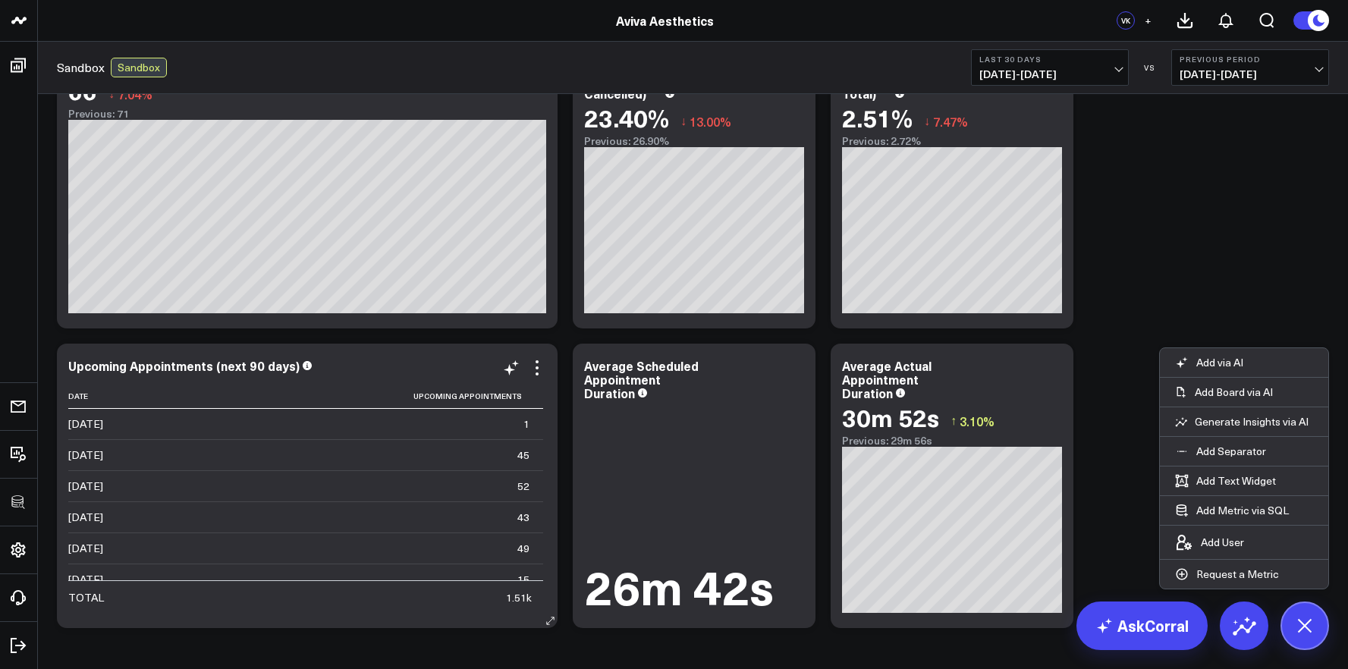
scroll to position [983, 0]
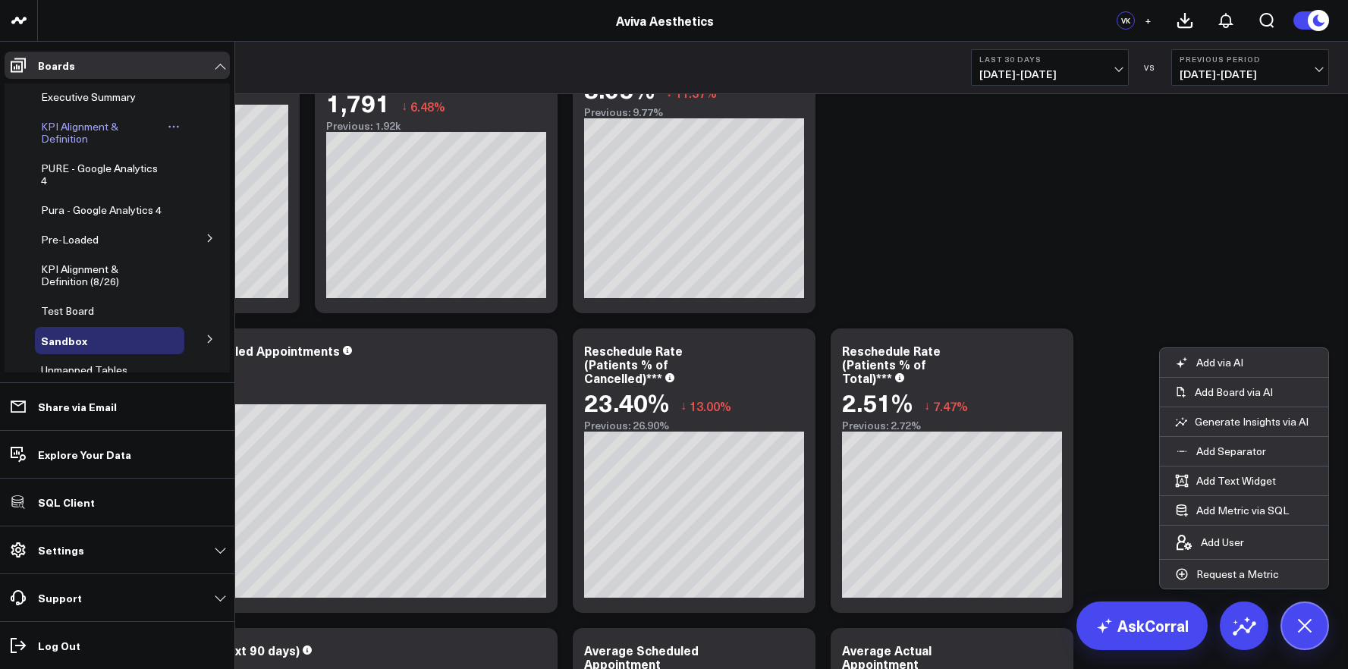
click at [63, 131] on span "KPI Alignment & Definition" at bounding box center [79, 132] width 77 height 27
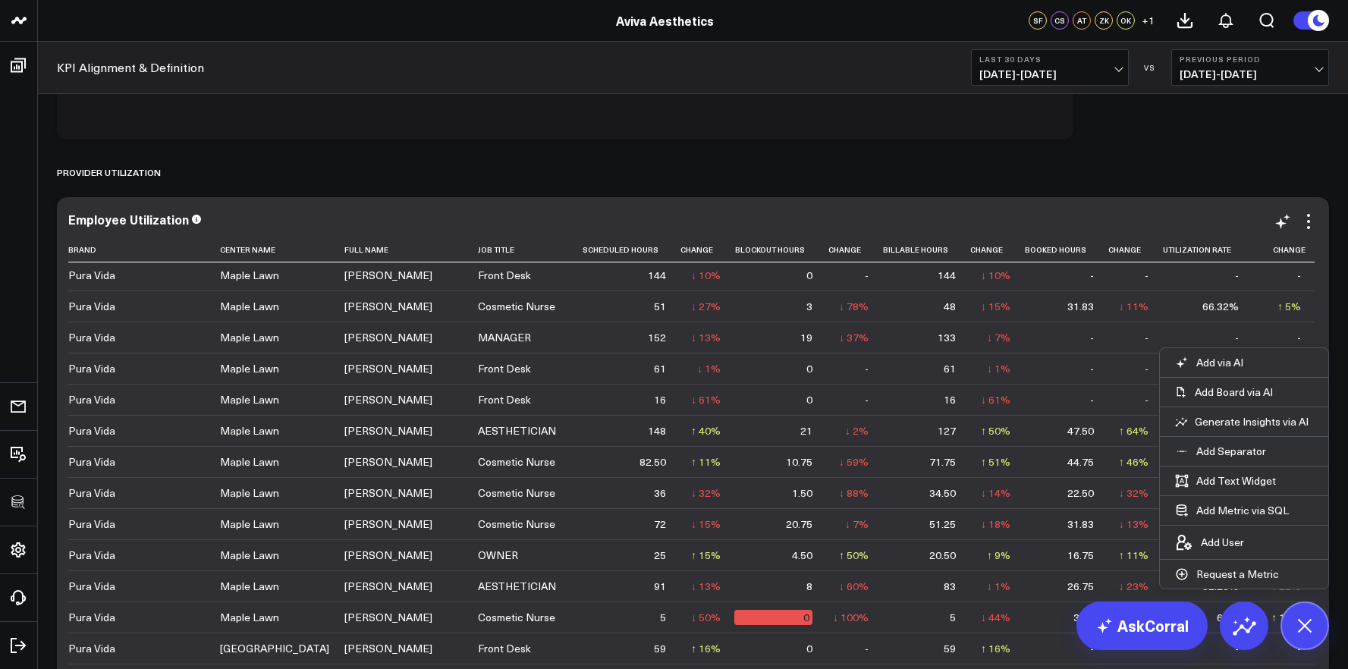
scroll to position [3, 0]
click at [1311, 225] on icon at bounding box center [1308, 221] width 18 height 18
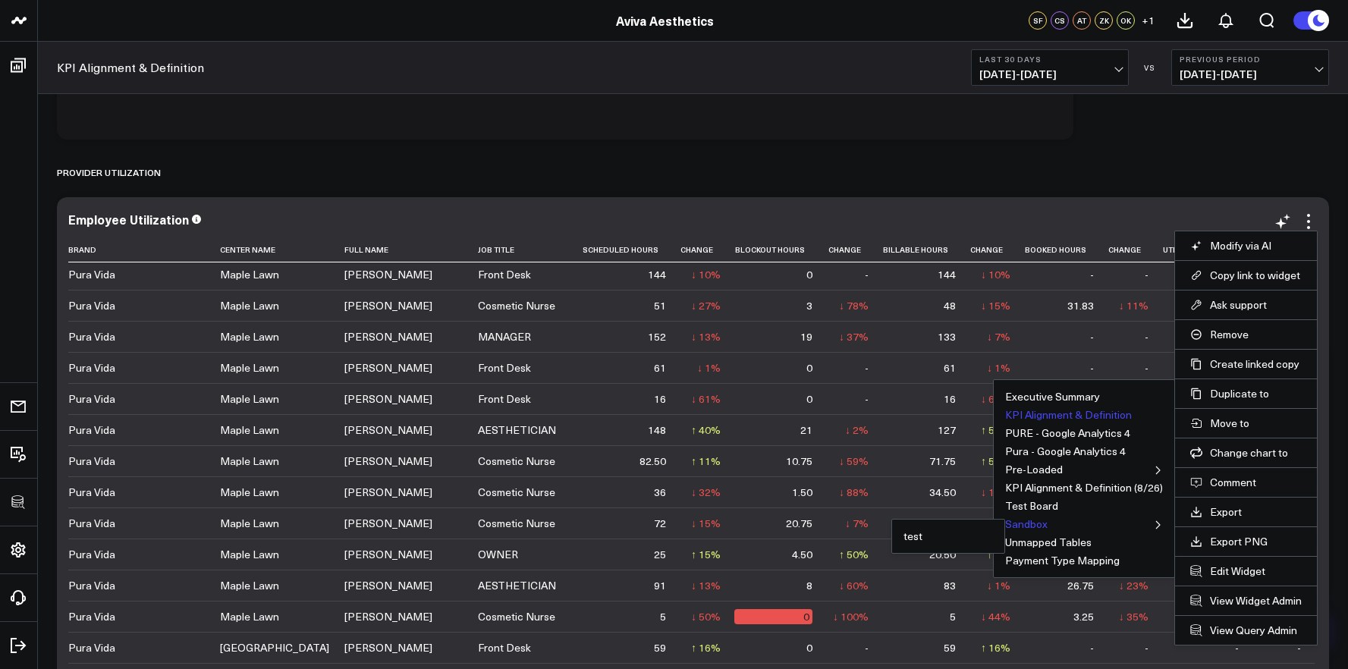
click at [1029, 526] on button "Sandbox" at bounding box center [1026, 524] width 42 height 11
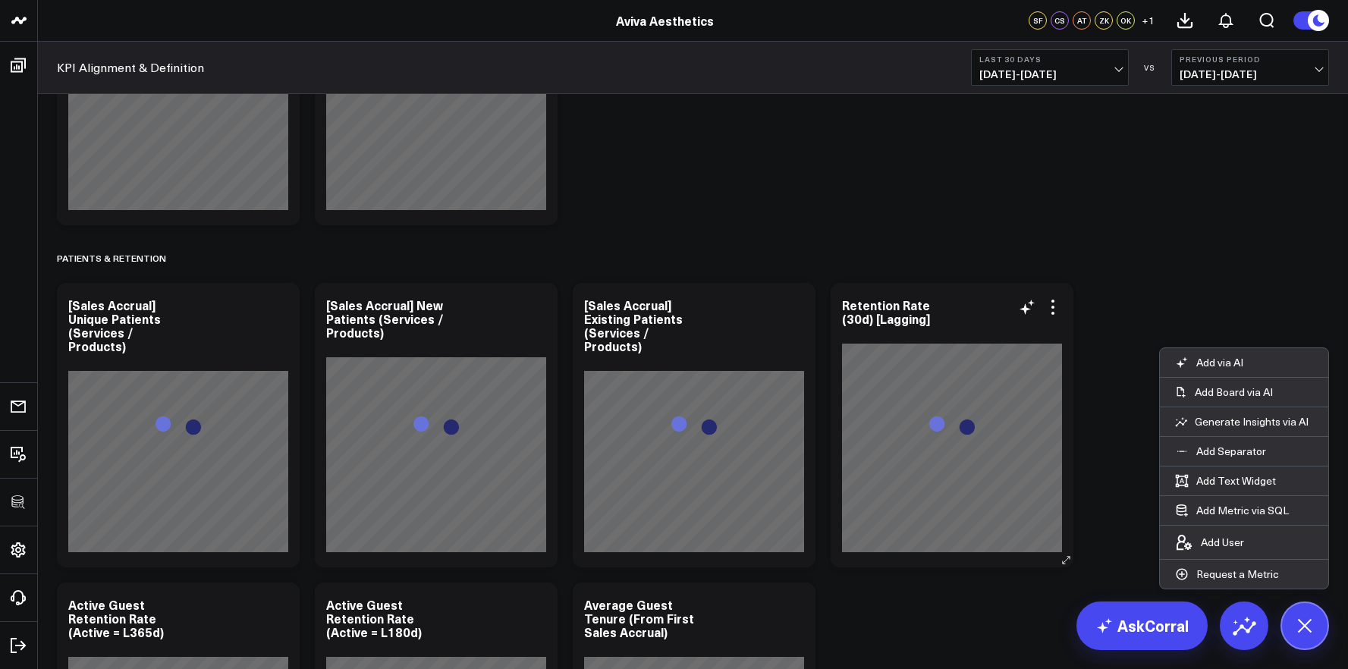
scroll to position [5495, 0]
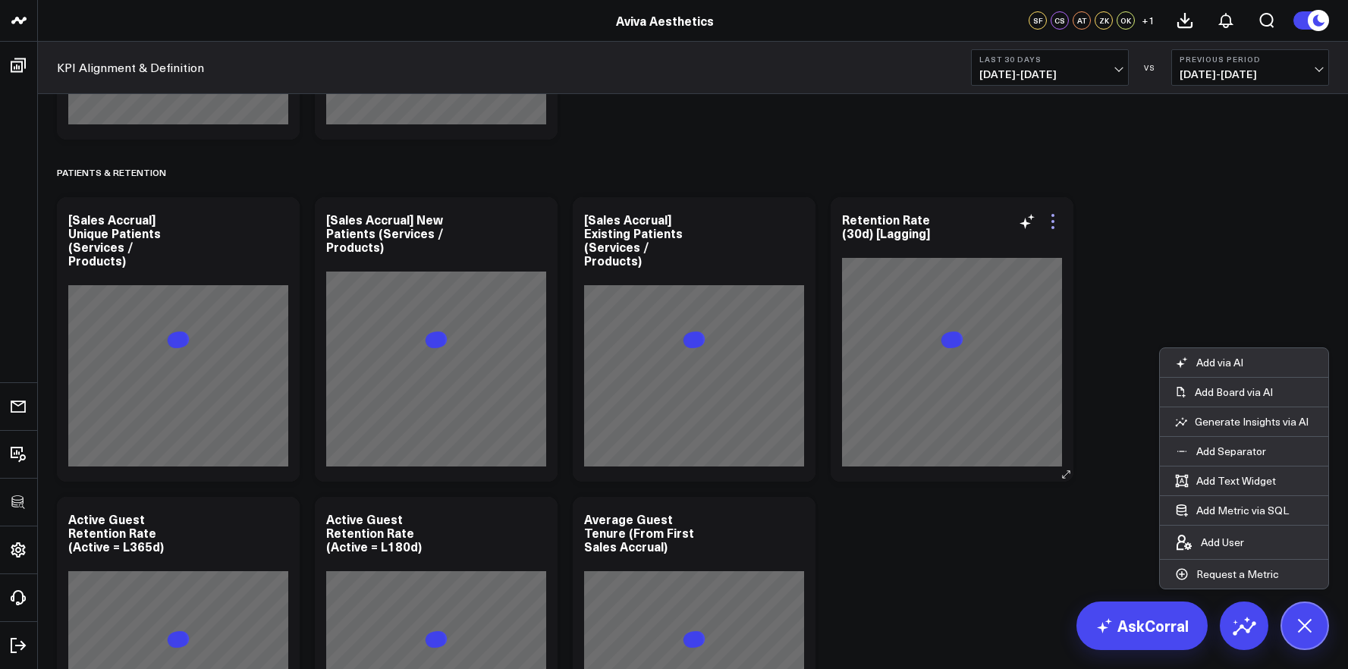
click at [1060, 226] on icon at bounding box center [1053, 221] width 18 height 18
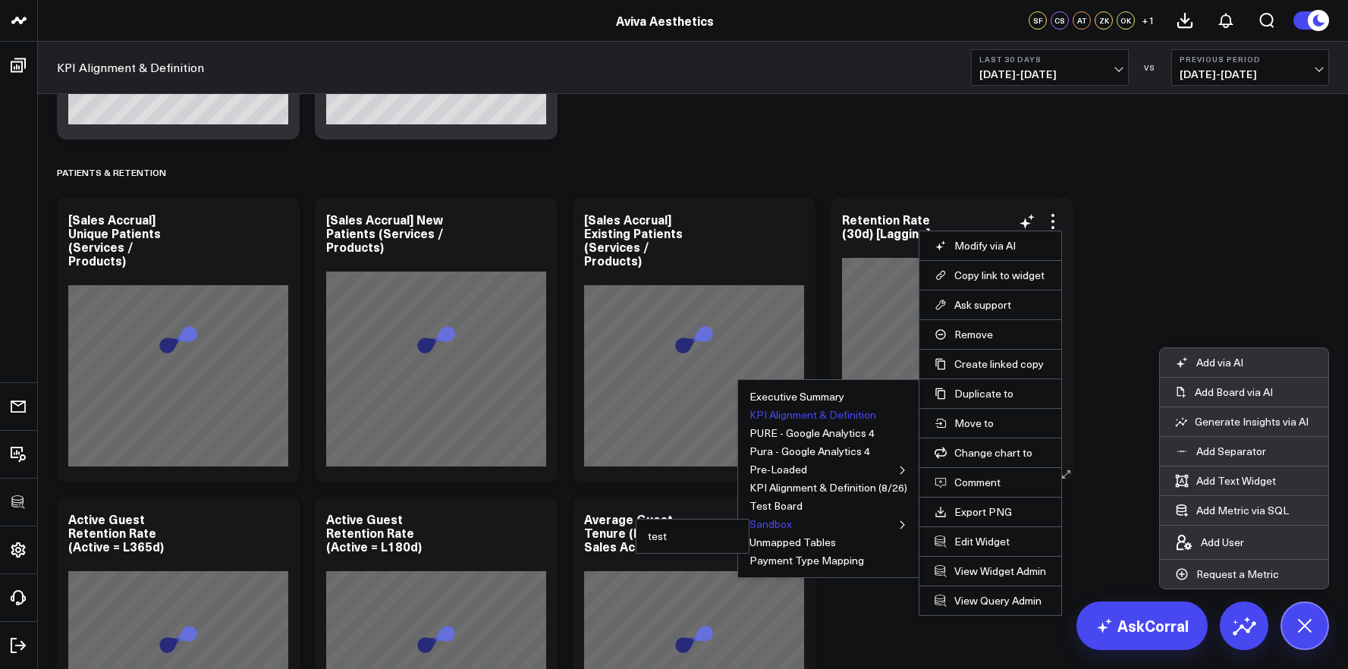
click at [780, 523] on button "Sandbox" at bounding box center [770, 524] width 42 height 11
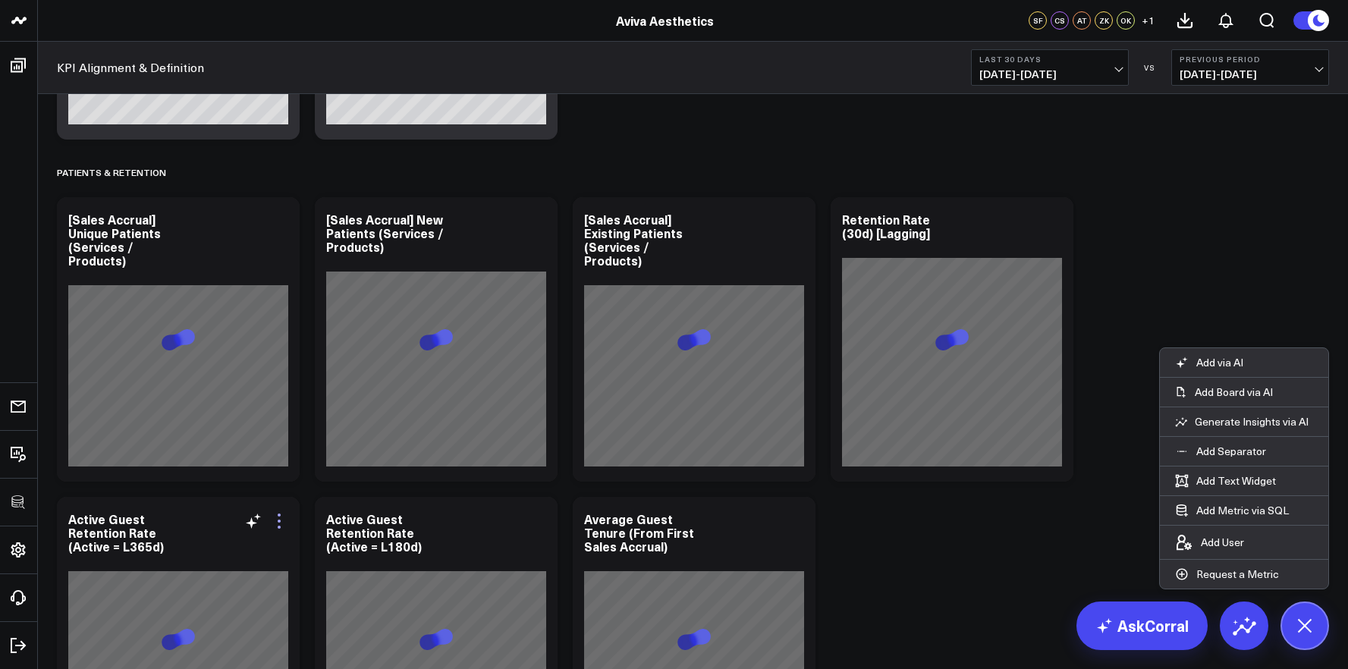
click at [275, 521] on icon at bounding box center [279, 521] width 18 height 18
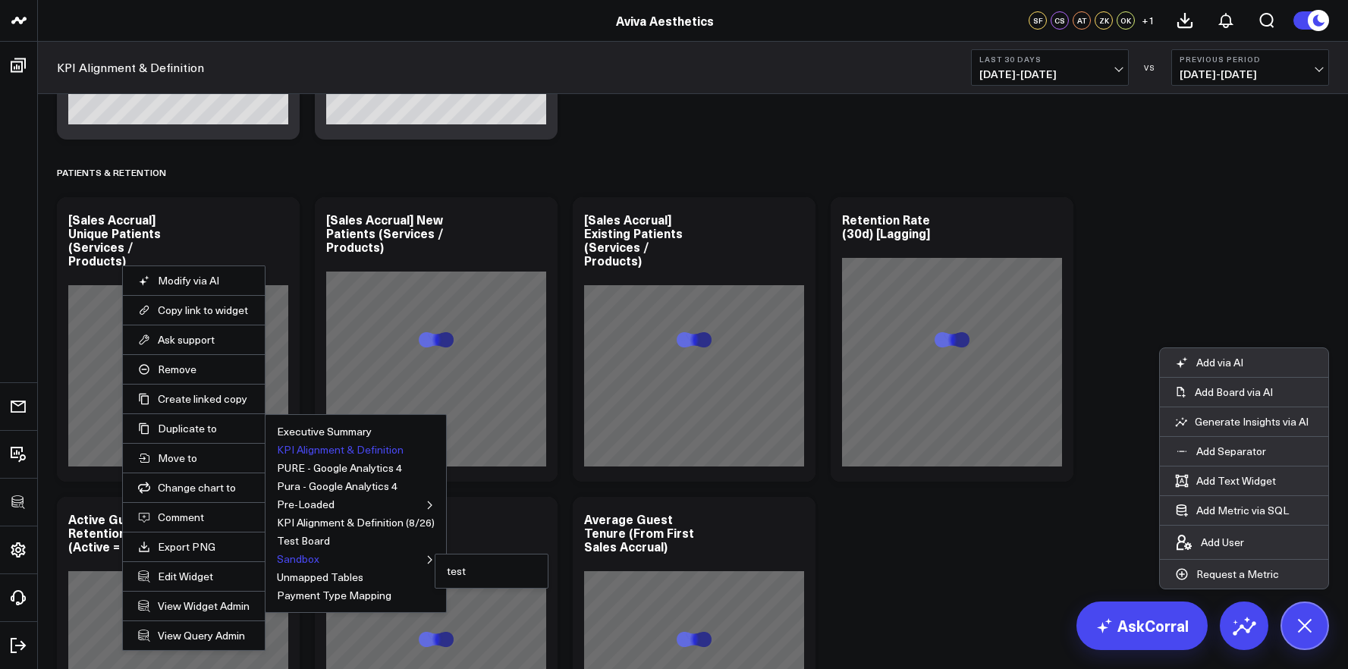
click at [298, 561] on button "Sandbox" at bounding box center [298, 559] width 42 height 11
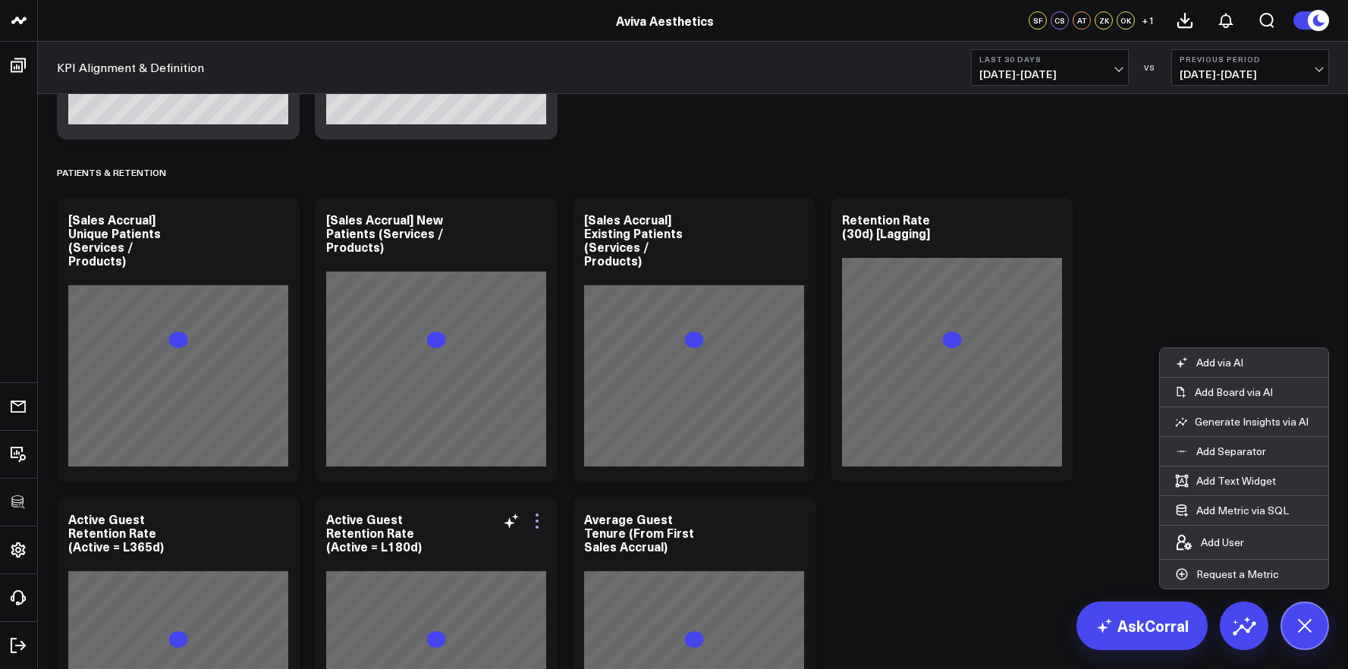
click at [536, 517] on icon at bounding box center [537, 521] width 18 height 18
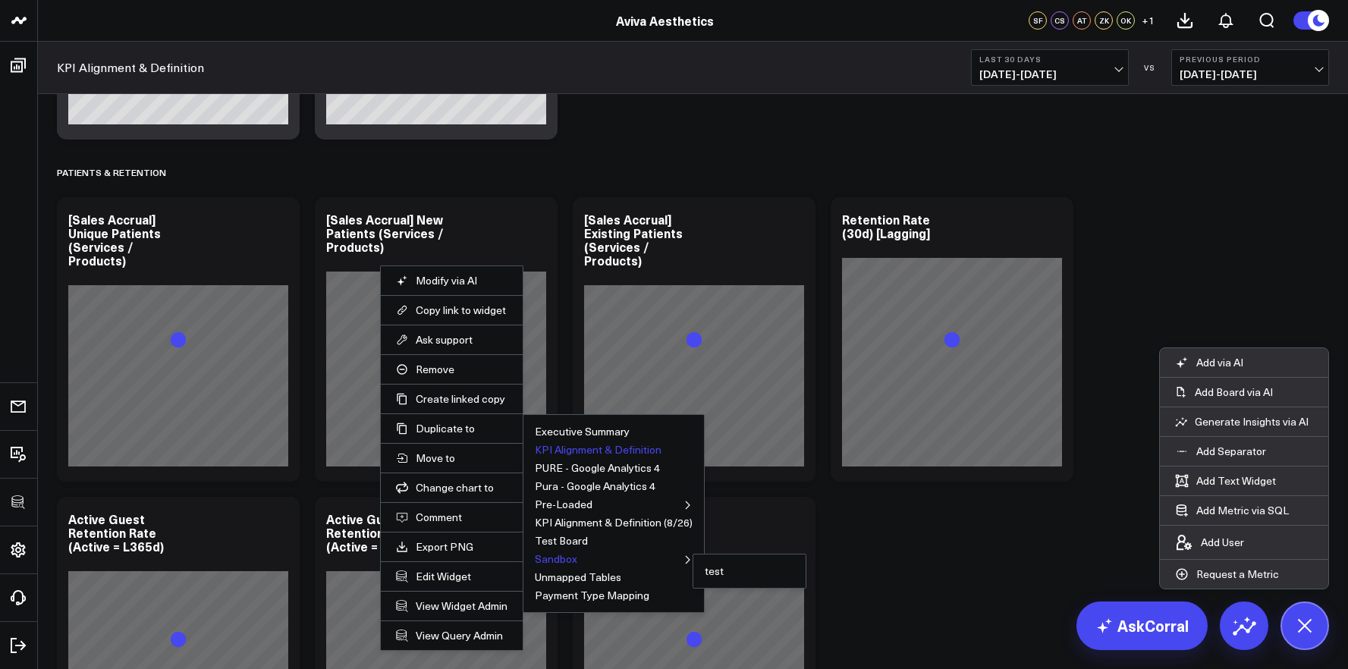
click at [553, 555] on button "Sandbox" at bounding box center [556, 559] width 42 height 11
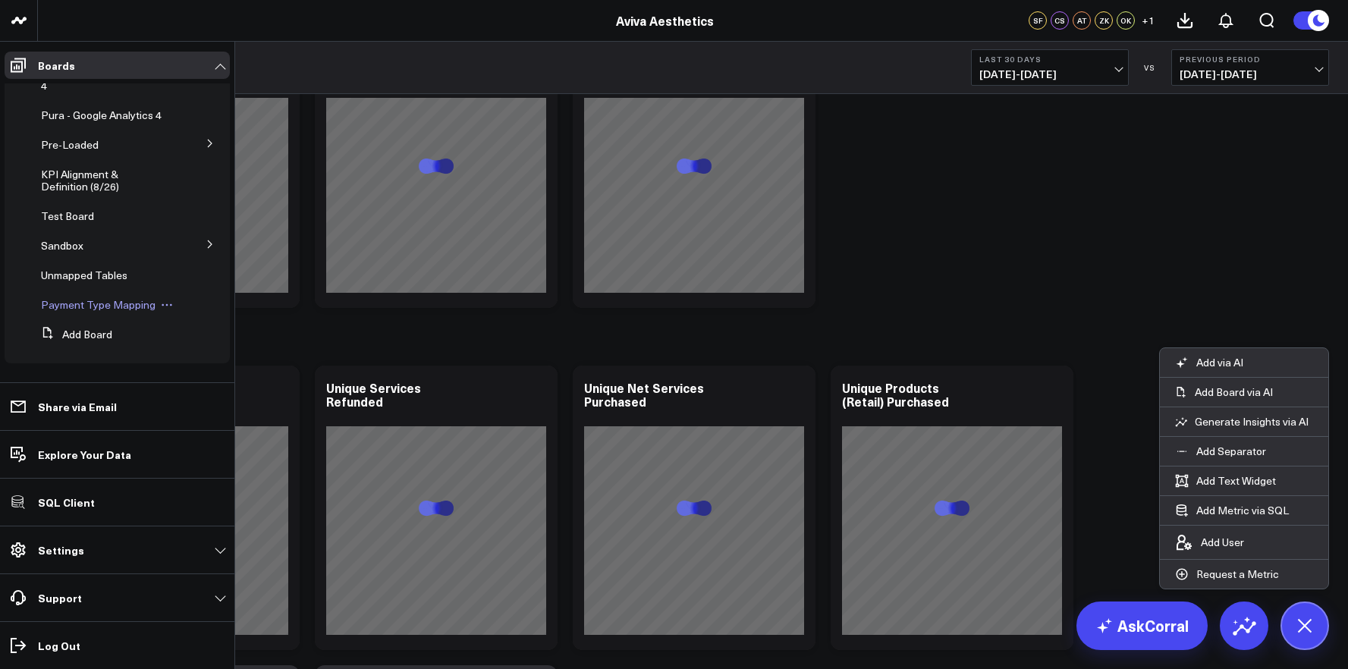
scroll to position [107, 0]
click at [71, 243] on span "Sandbox" at bounding box center [62, 245] width 42 height 14
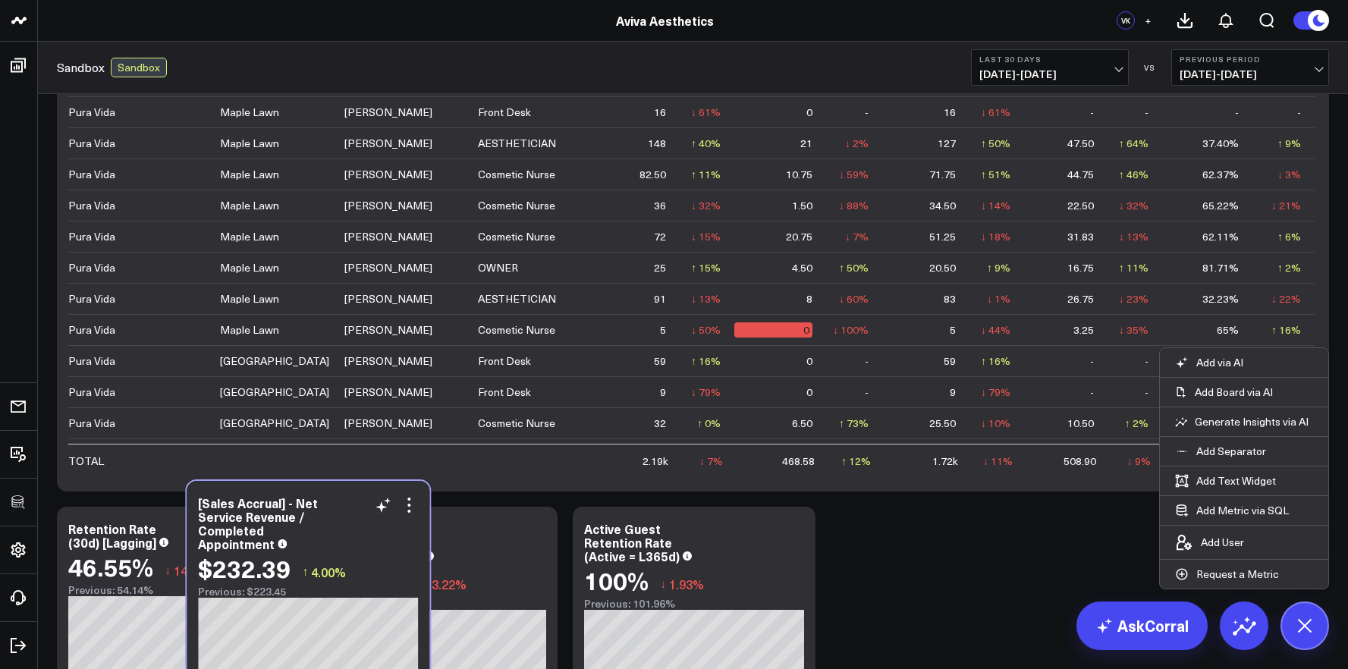
scroll to position [1751, 0]
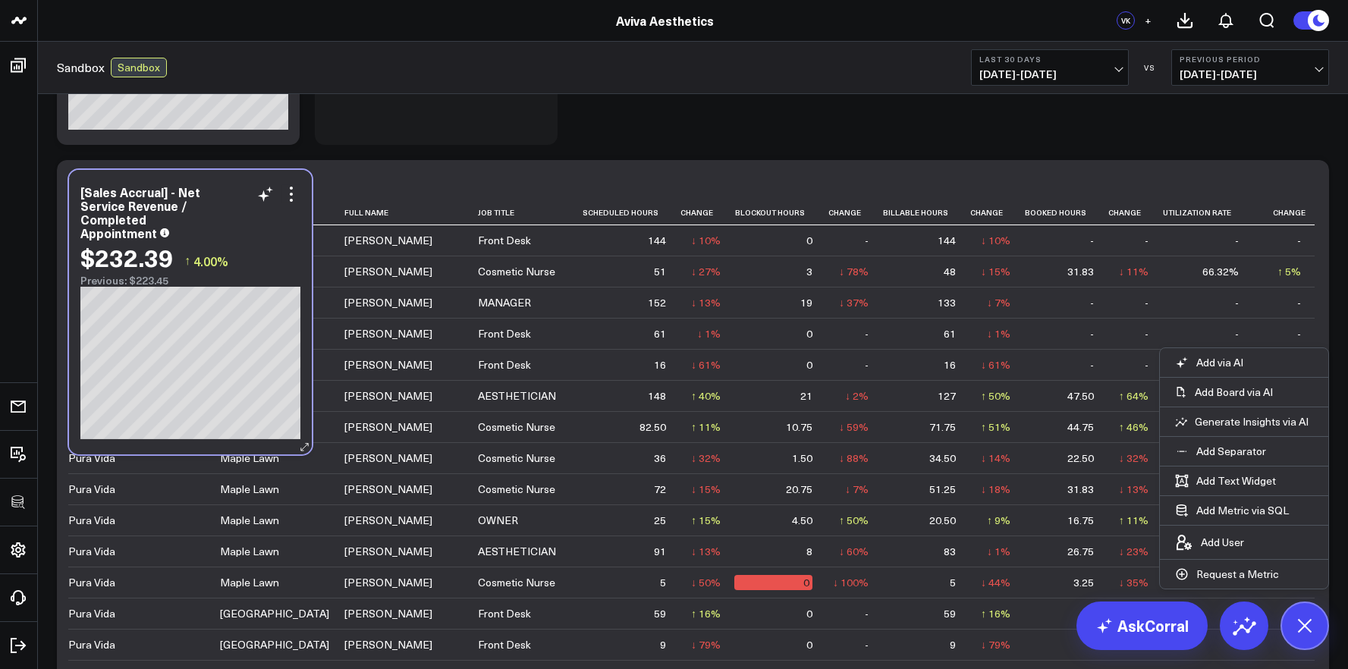
drag, startPoint x: 225, startPoint y: 159, endPoint x: 237, endPoint y: 215, distance: 58.2
click at [237, 215] on div "[Sales Accrual] - Net Service Revenue / Completed Appointment" at bounding box center [190, 212] width 220 height 55
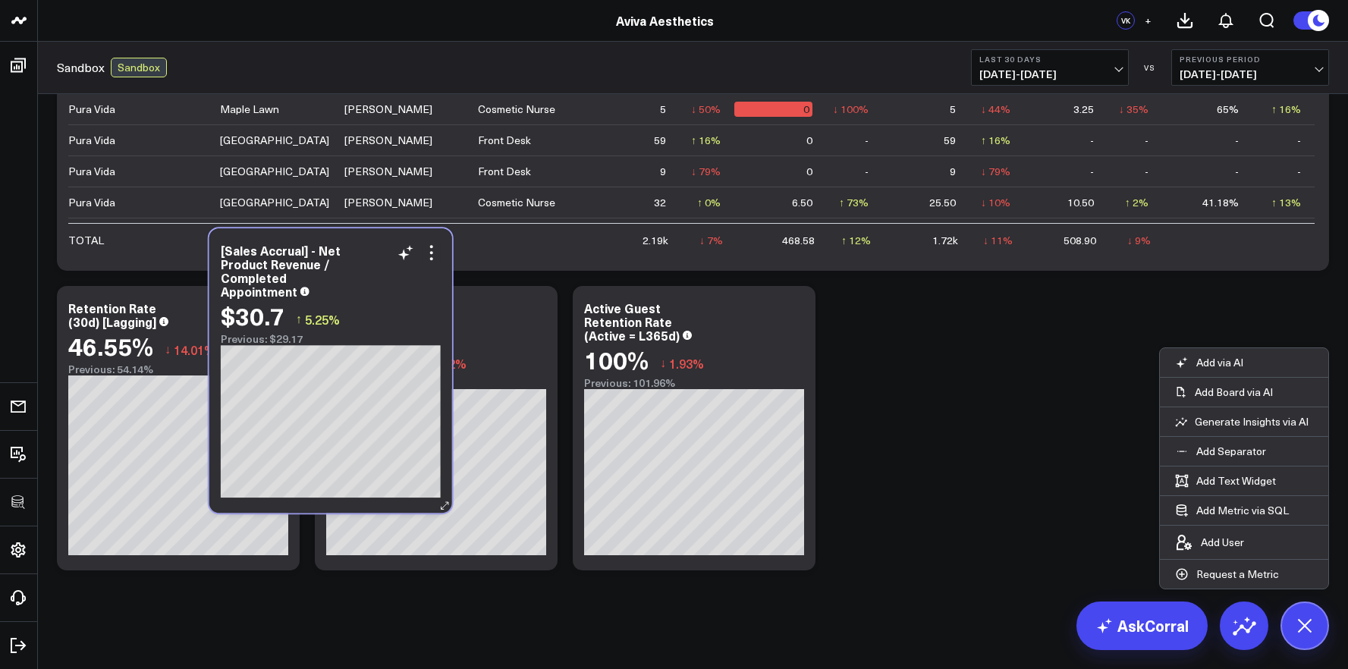
scroll to position [1710, 0]
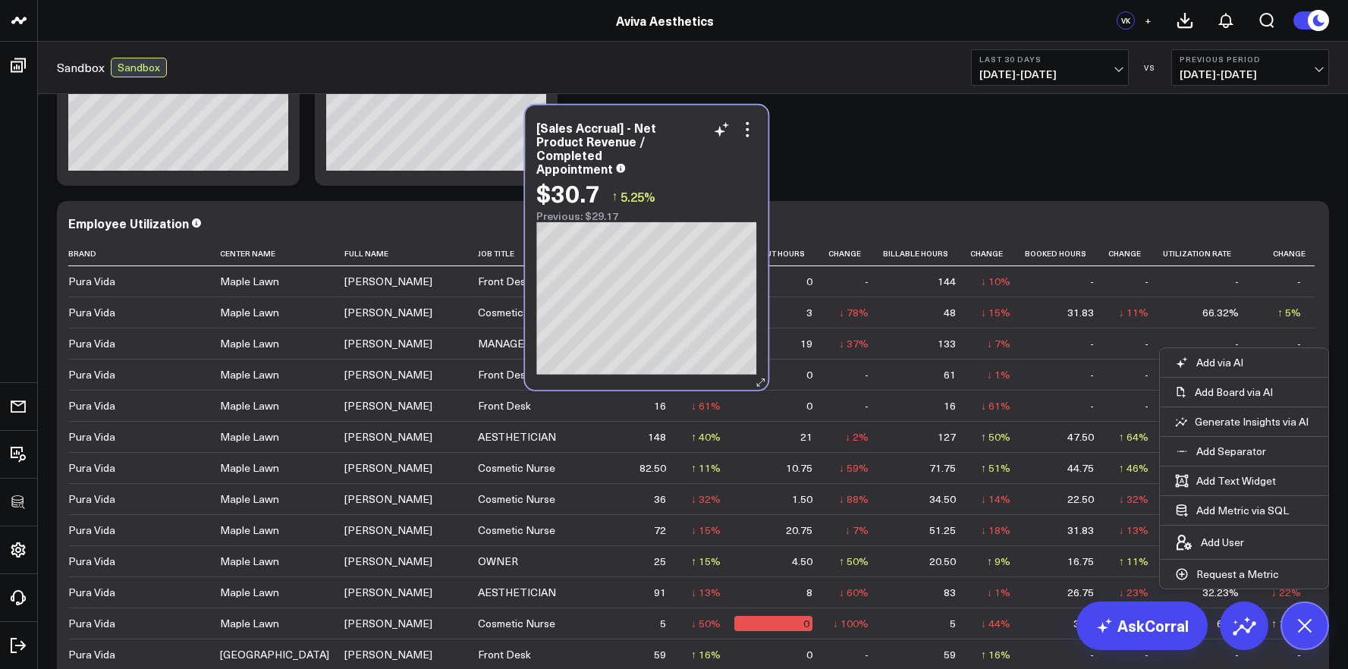
drag, startPoint x: 227, startPoint y: 185, endPoint x: 698, endPoint y: 174, distance: 471.2
click at [698, 174] on div "[Sales Accrual] - Net Product Revenue / Completed Appointment $30.7 ↑ 5.25% Pre…" at bounding box center [646, 172] width 220 height 102
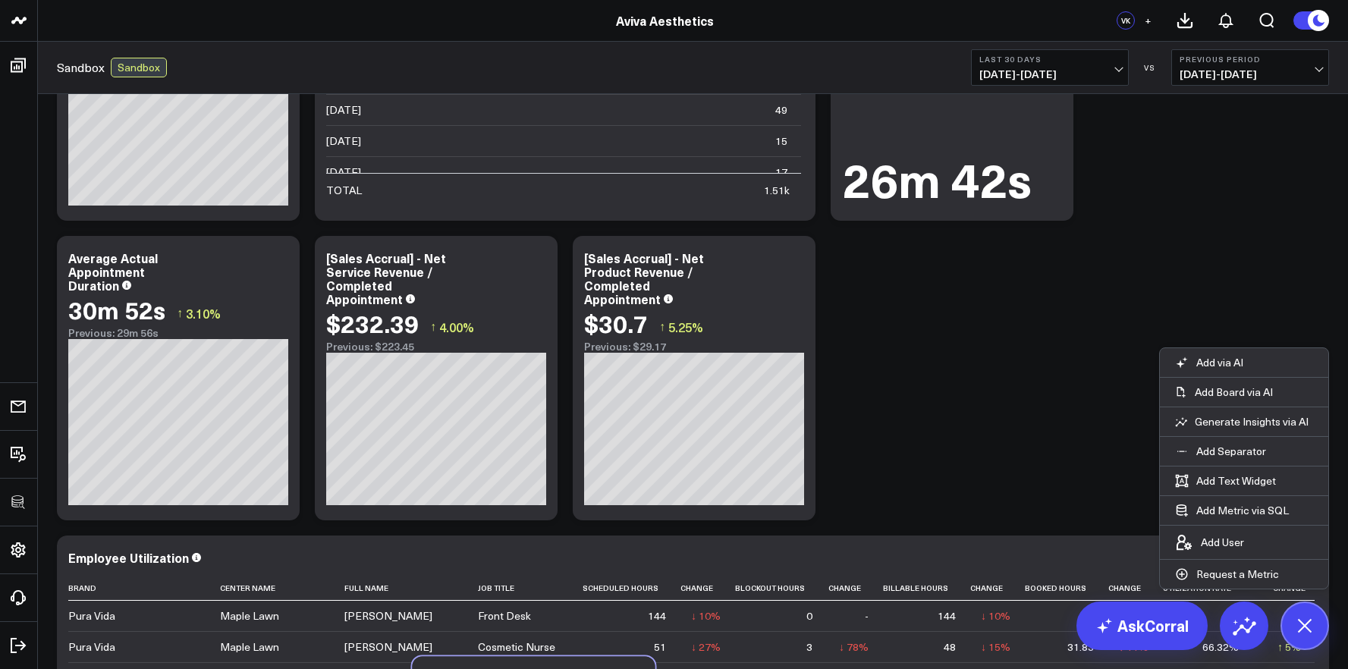
scroll to position [1729, 0]
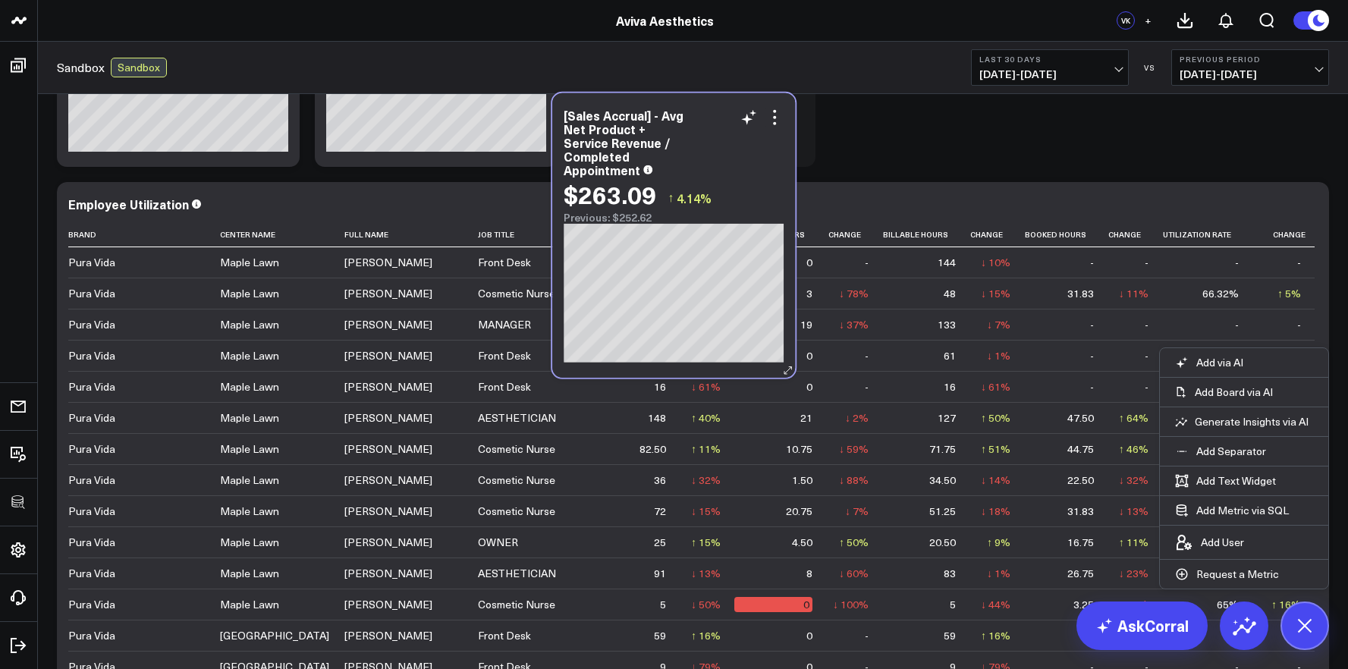
drag, startPoint x: 225, startPoint y: 190, endPoint x: 720, endPoint y: 168, distance: 495.0
click at [720, 168] on div "[Sales Accrual] - Avg Net Product + Service Revenue / Completed Appointment" at bounding box center [674, 142] width 220 height 68
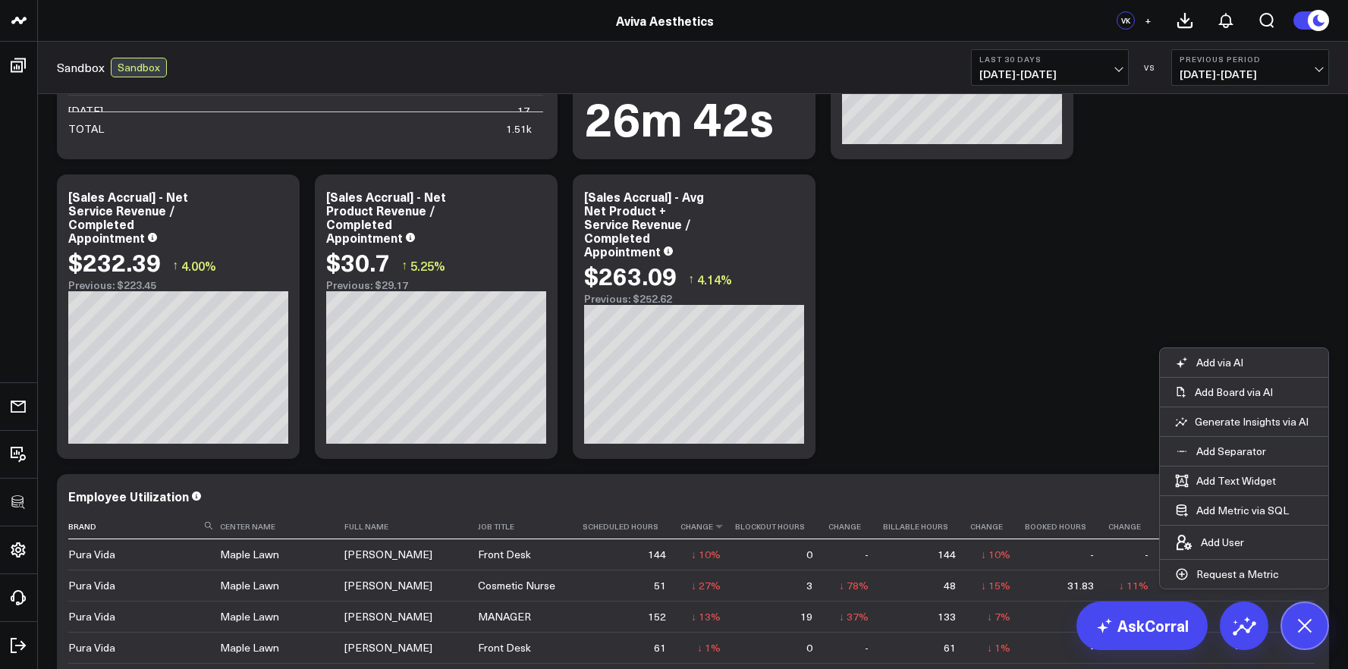
scroll to position [1424, 0]
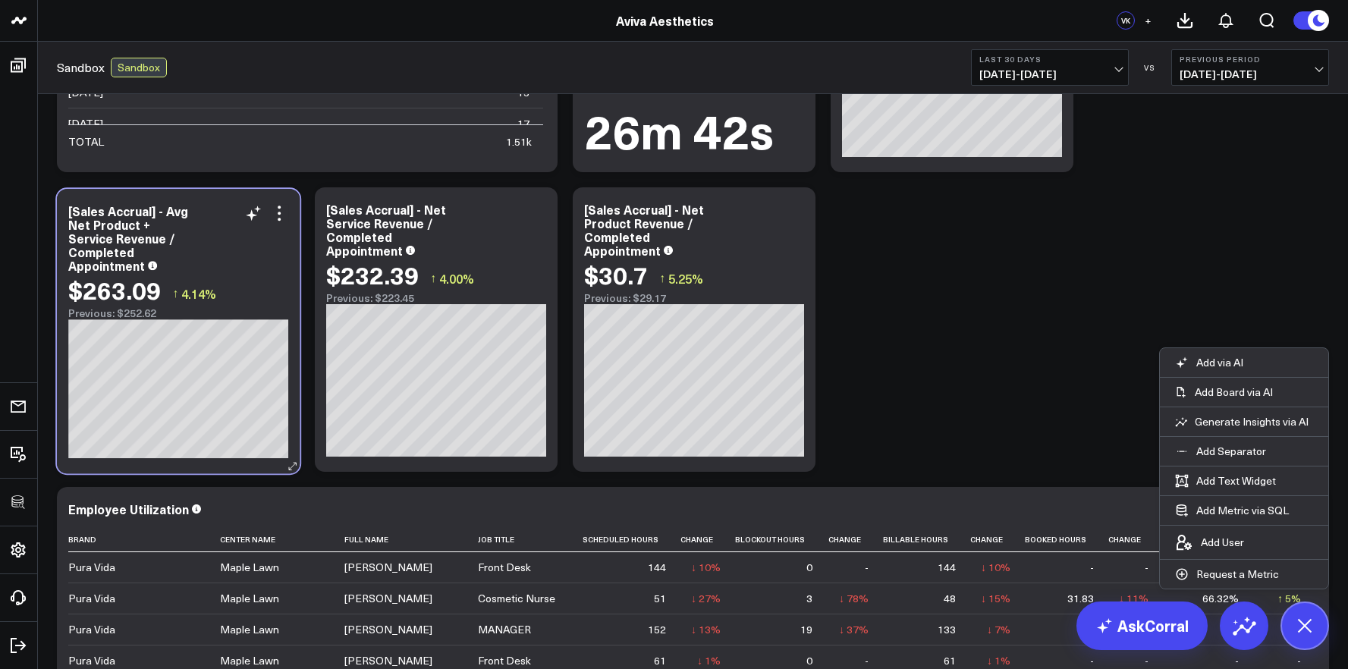
drag, startPoint x: 749, startPoint y: 269, endPoint x: 234, endPoint y: 271, distance: 515.1
click at [234, 271] on div "[Sales Accrual] - Avg Net Product + Service Revenue / Completed Appointment" at bounding box center [178, 238] width 220 height 68
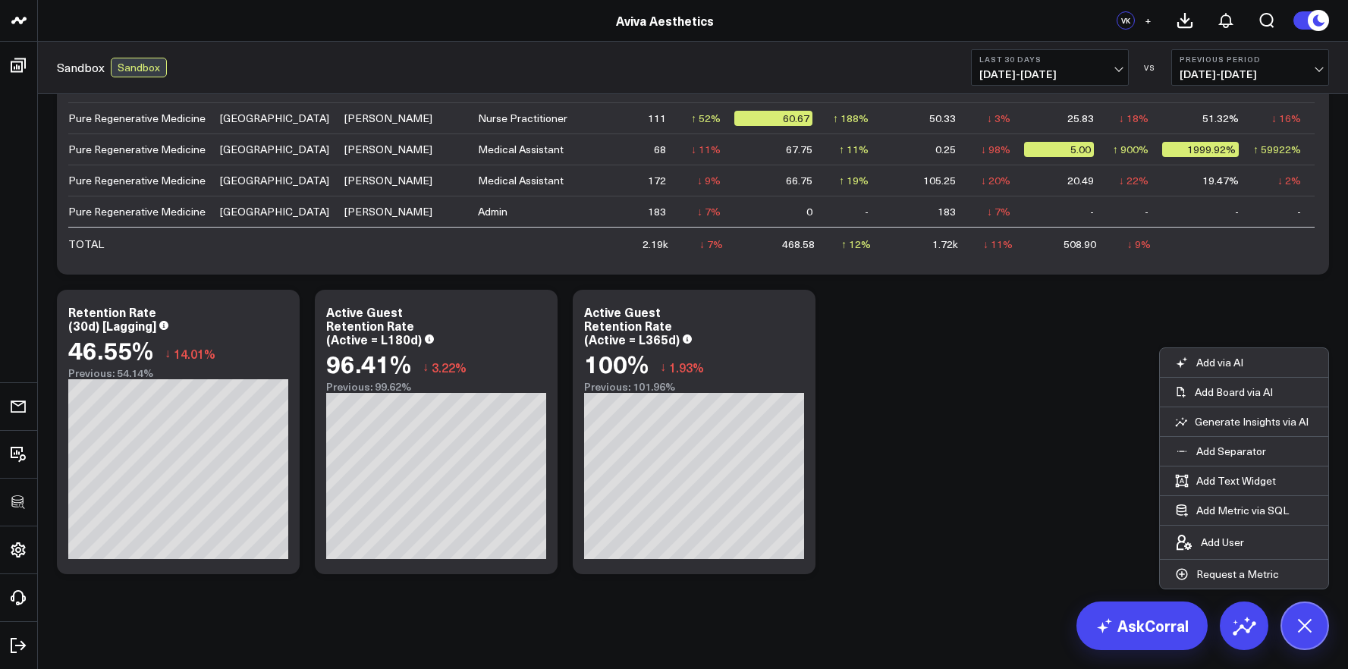
scroll to position [2224, 0]
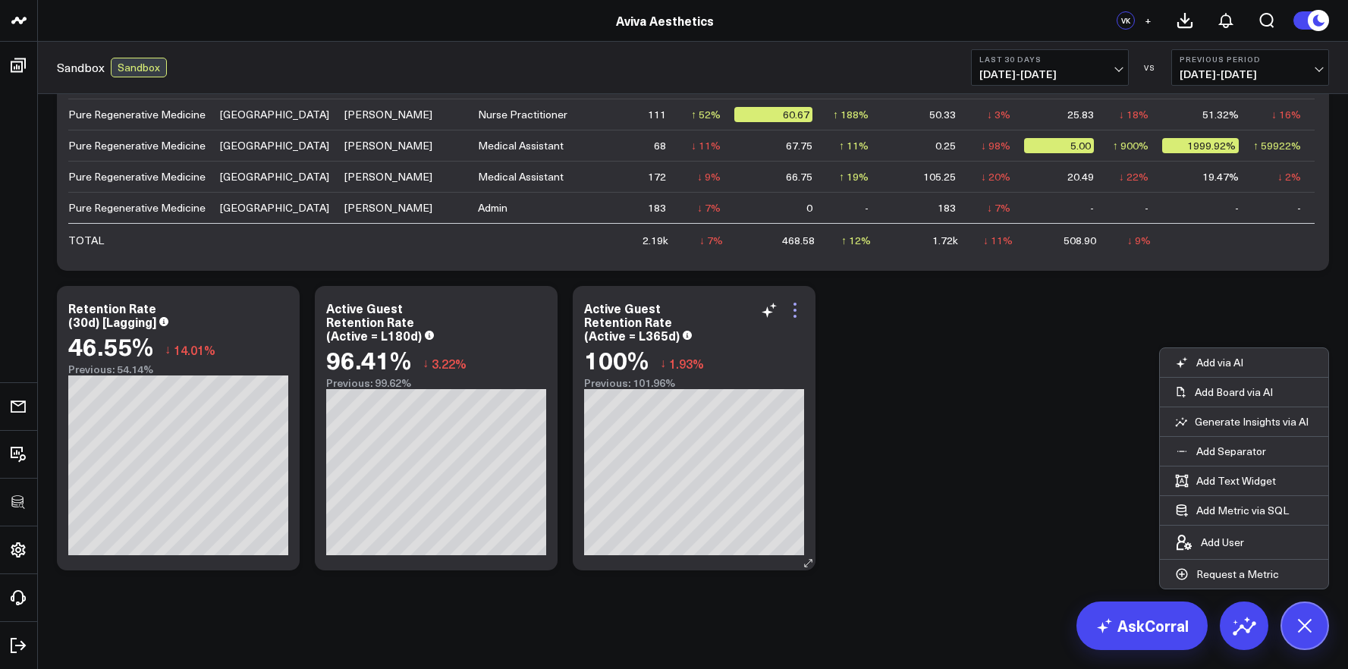
click at [797, 307] on icon at bounding box center [795, 310] width 18 height 18
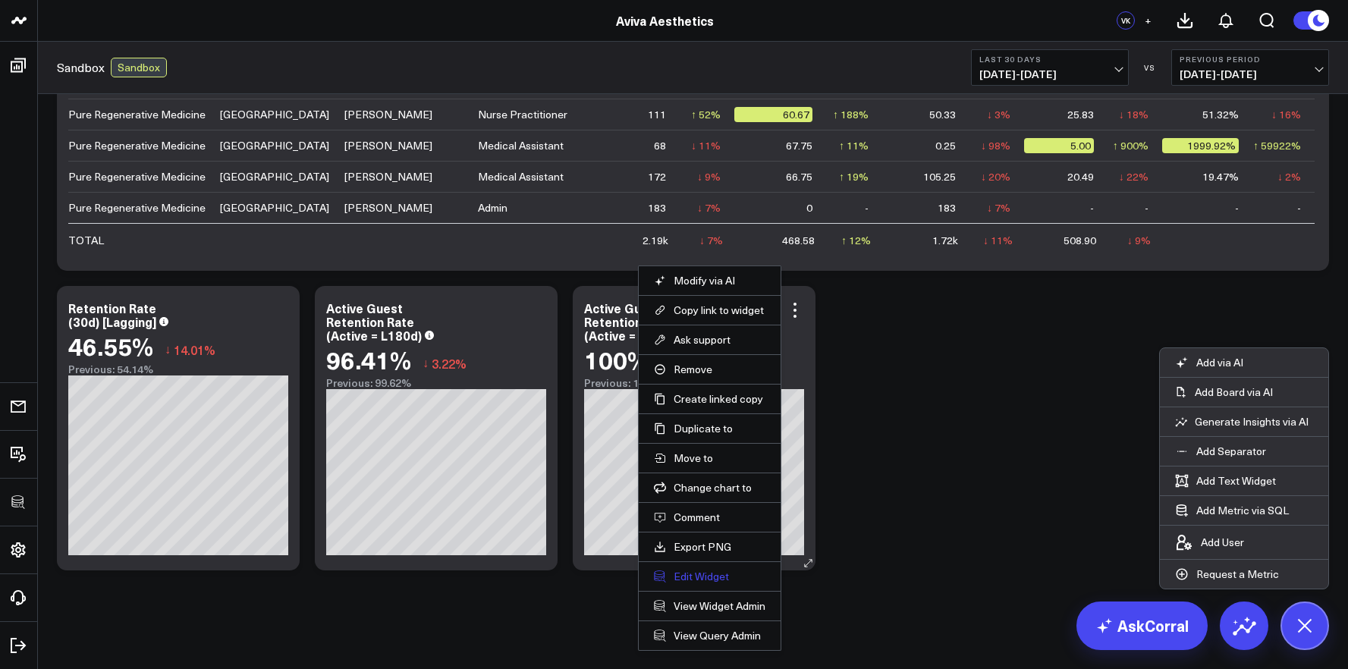
click at [733, 570] on button "Edit Widget" at bounding box center [710, 577] width 112 height 14
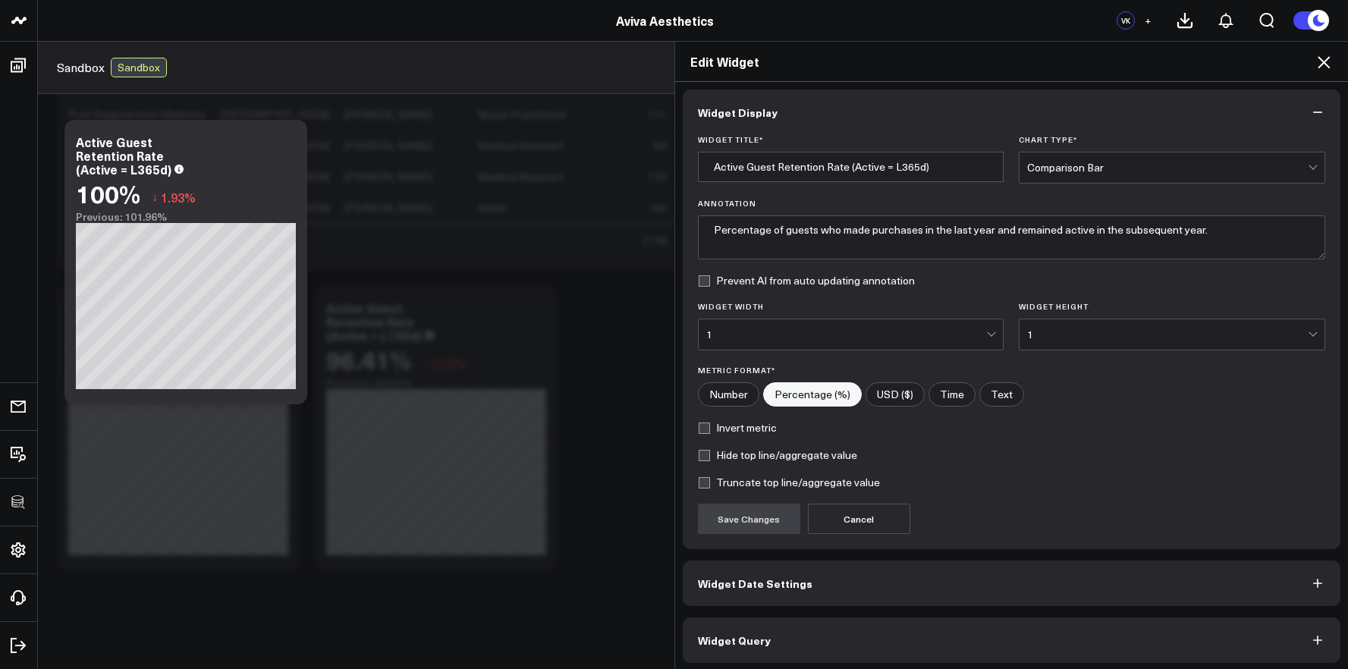
scroll to position [8, 0]
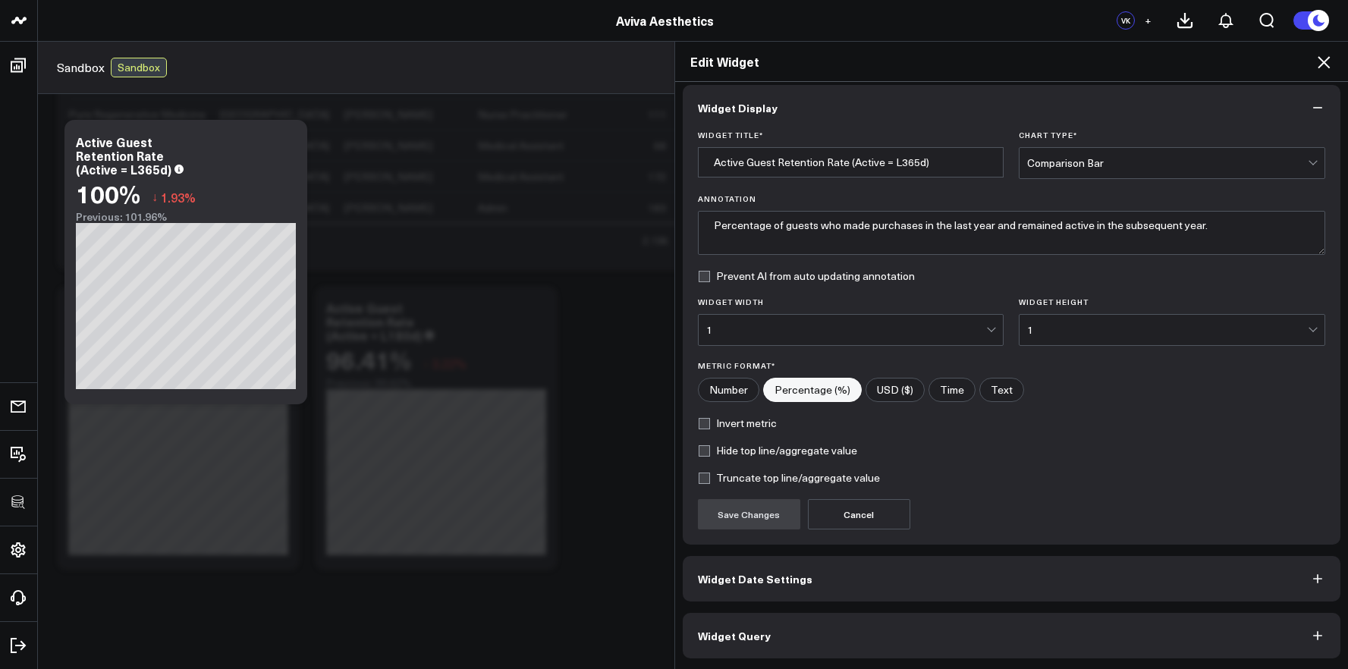
click at [812, 639] on button "Widget Query" at bounding box center [1012, 636] width 658 height 46
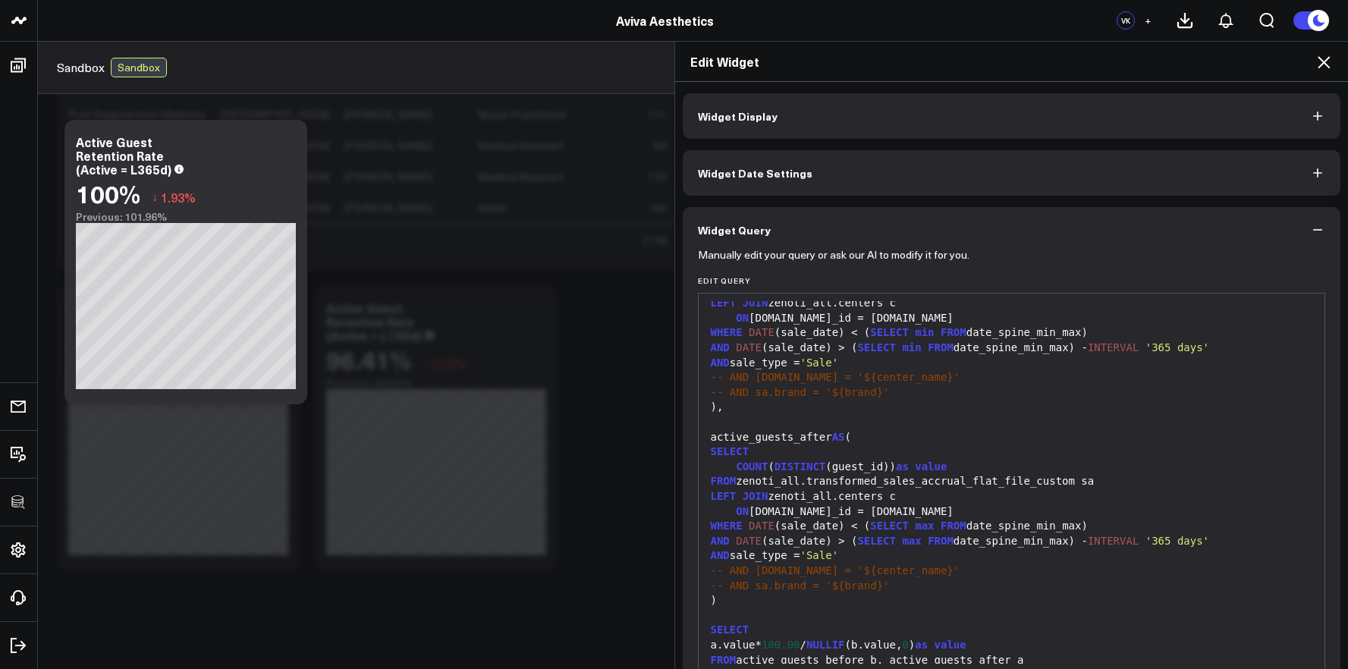
scroll to position [372, 0]
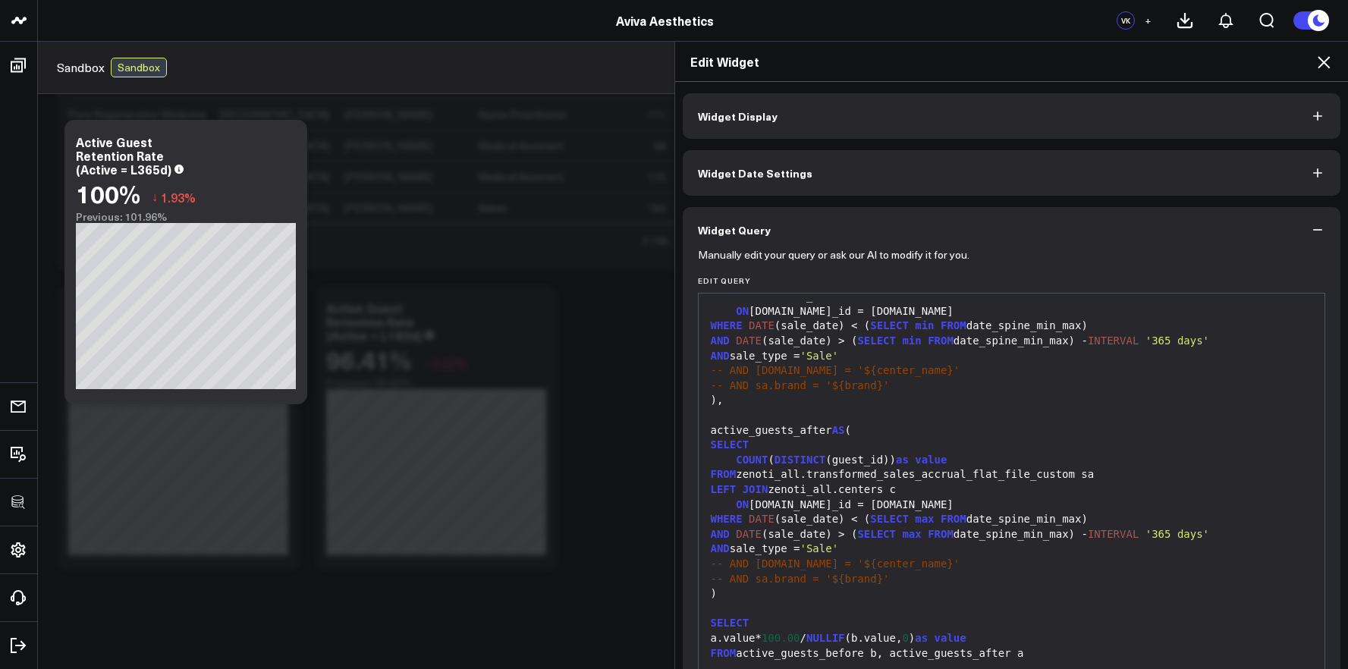
click at [795, 386] on span "-- AND sa.brand = '${brand}'" at bounding box center [800, 385] width 179 height 12
click at [791, 400] on div ")," at bounding box center [1011, 400] width 611 height 15
click at [781, 388] on span "-- AND sa.brand = '${brand}'" at bounding box center [800, 385] width 179 height 12
click at [1326, 58] on icon at bounding box center [1324, 62] width 12 height 12
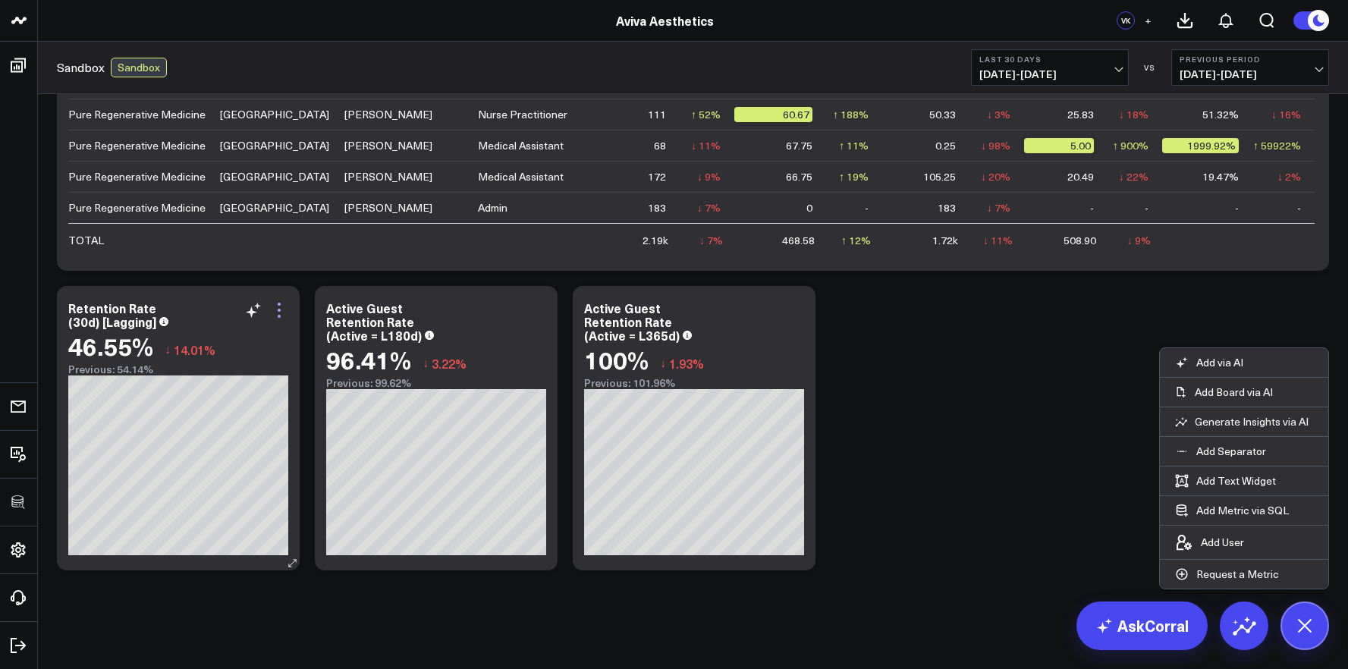
click at [284, 307] on icon at bounding box center [279, 310] width 18 height 18
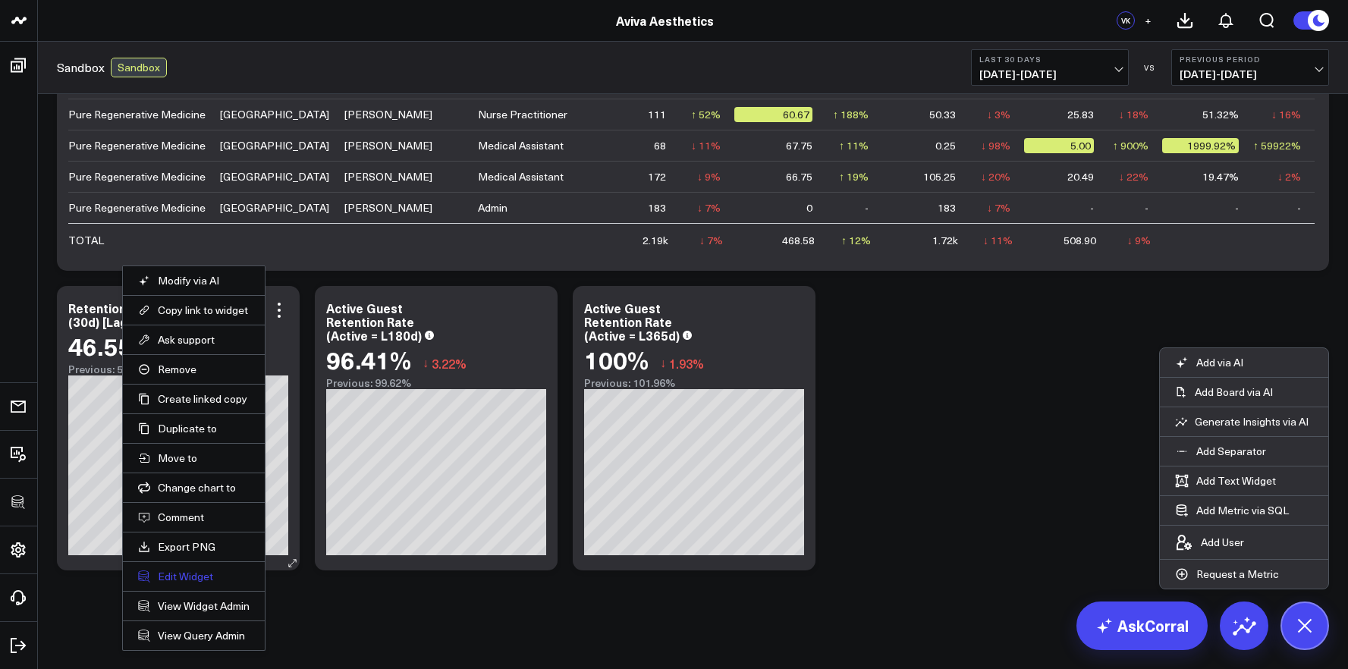
click at [165, 573] on button "Edit Widget" at bounding box center [194, 577] width 112 height 14
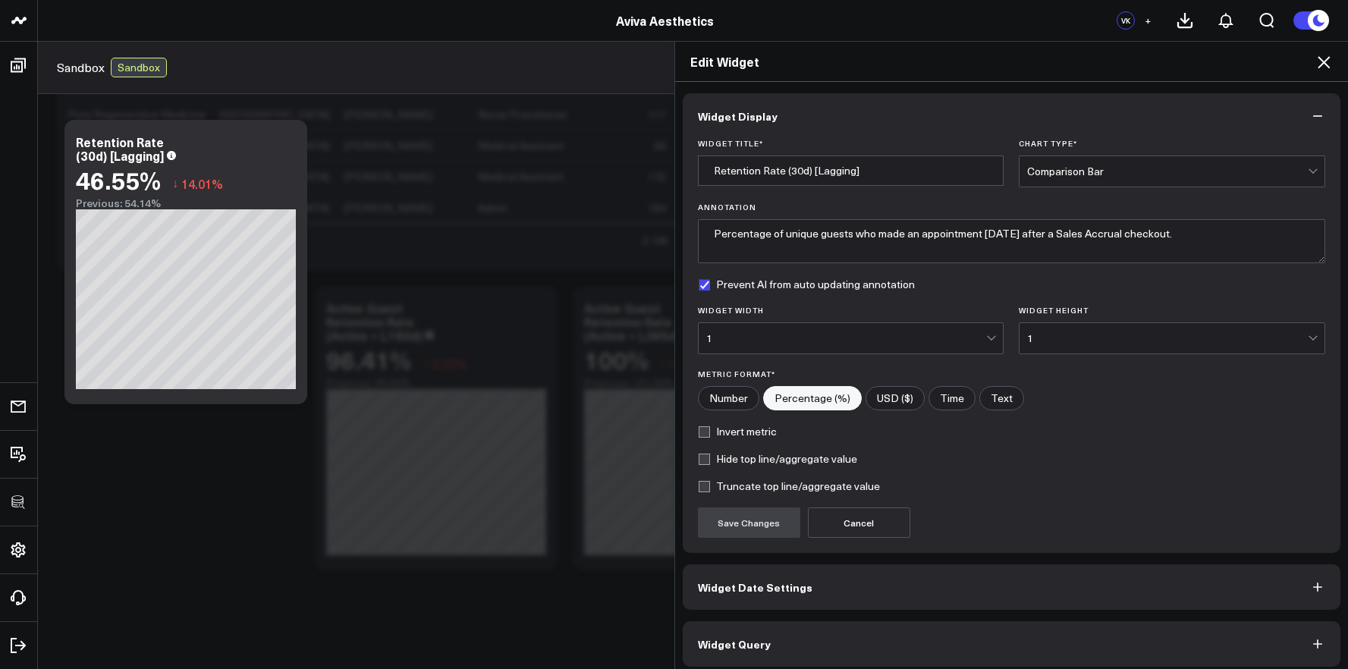
scroll to position [8, 0]
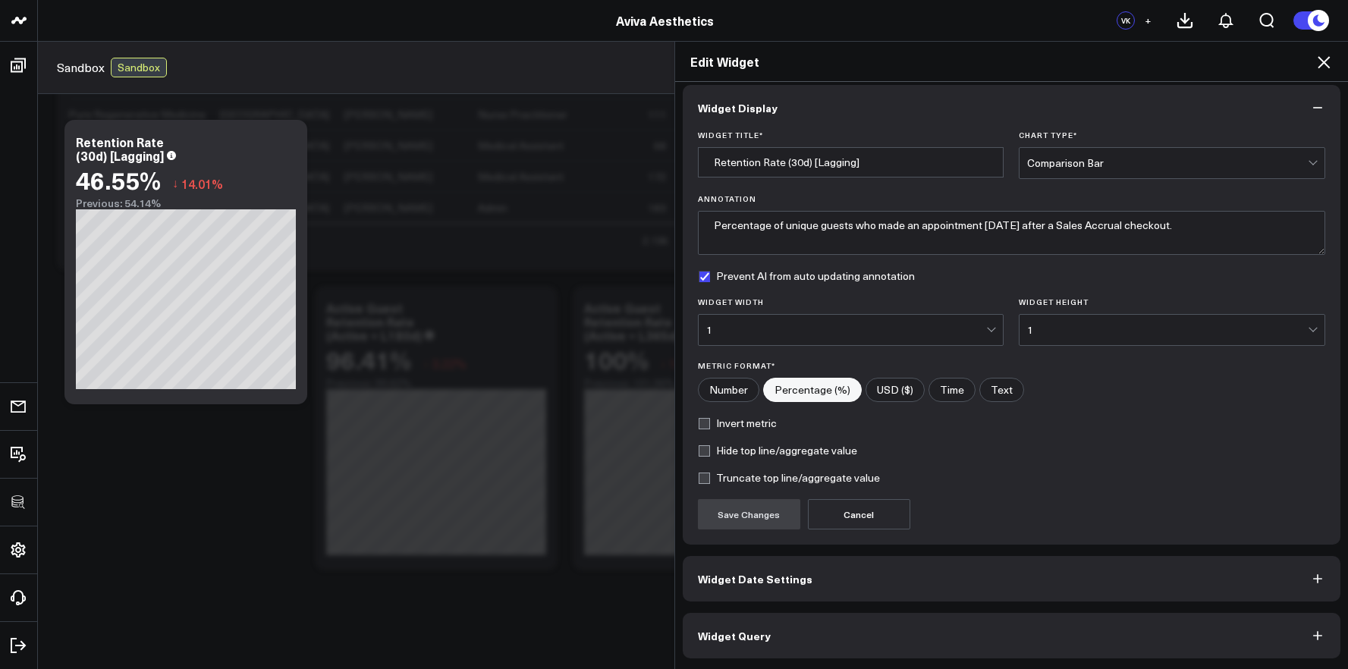
click at [762, 622] on button "Widget Query" at bounding box center [1012, 636] width 658 height 46
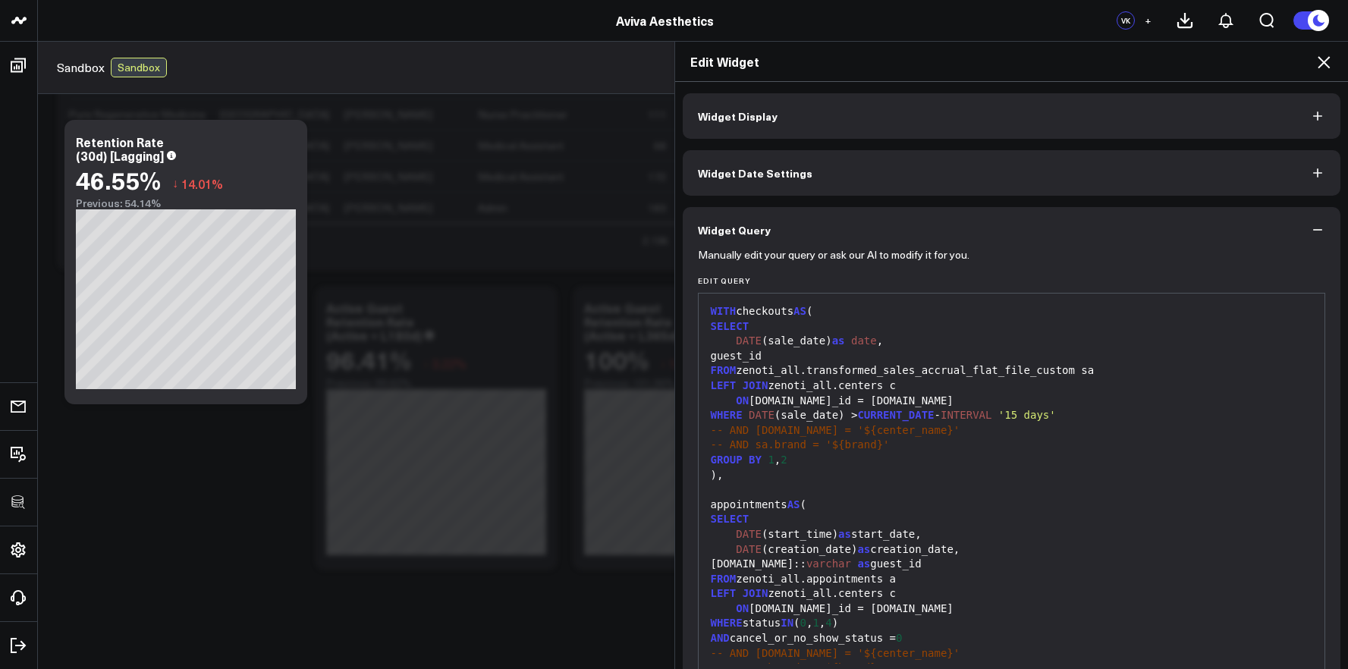
click at [763, 472] on div ")," at bounding box center [1011, 475] width 611 height 15
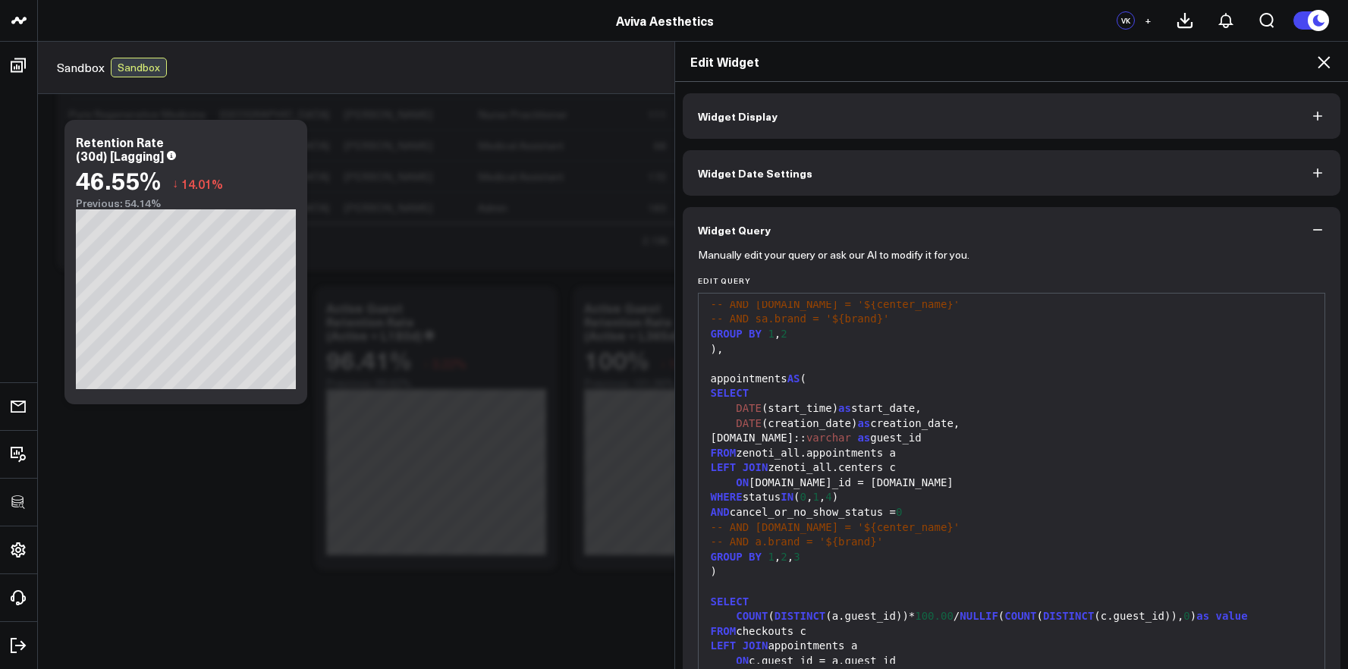
scroll to position [164, 0]
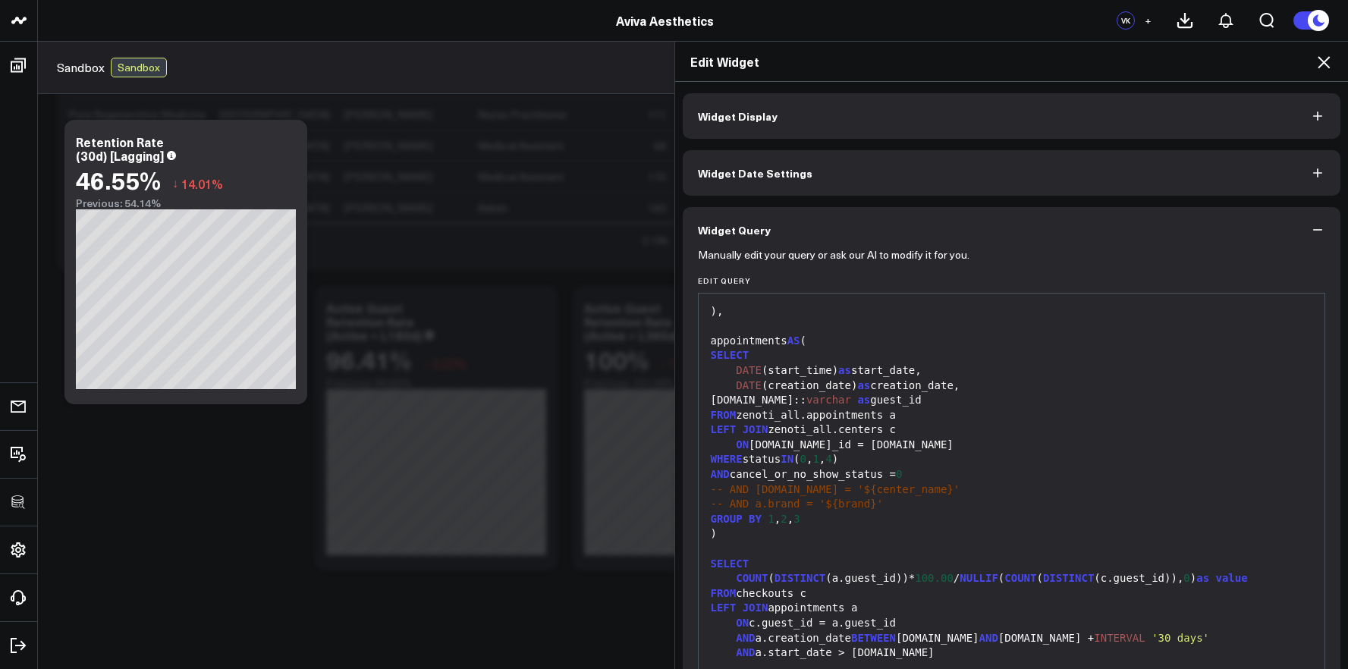
click at [768, 473] on div "AND cancel_or_no_show_status = 0" at bounding box center [1011, 474] width 611 height 15
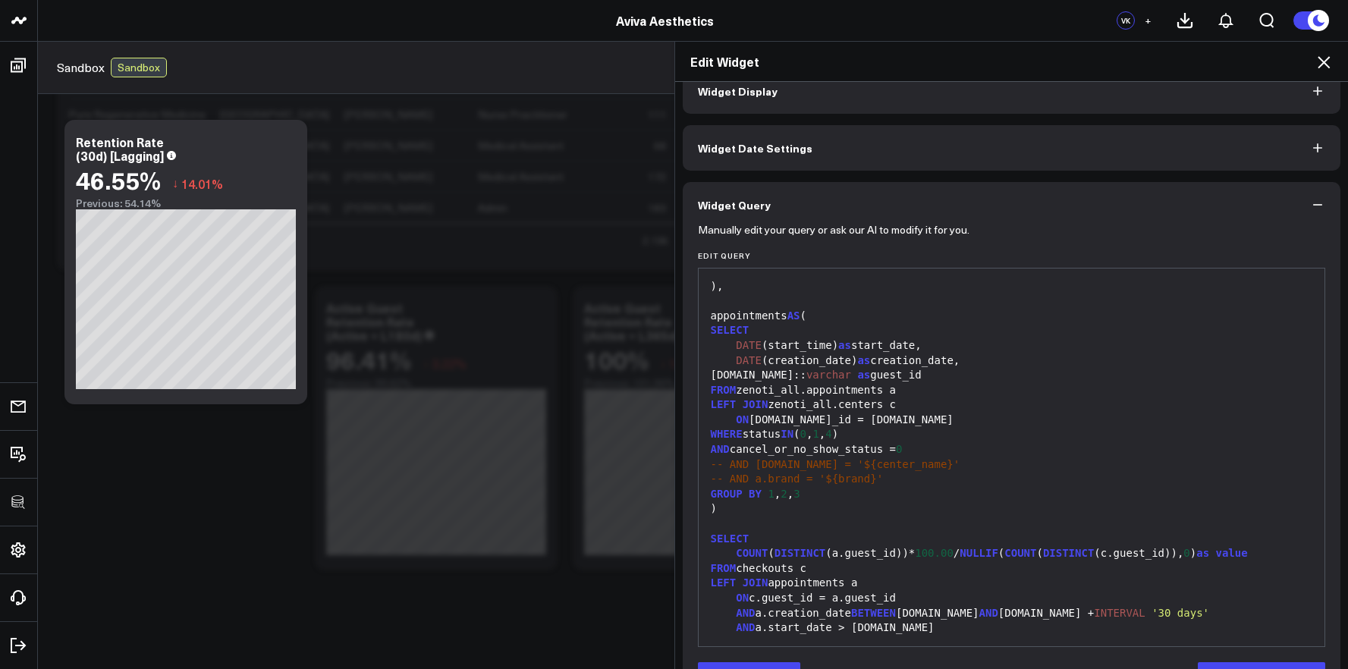
scroll to position [74, 0]
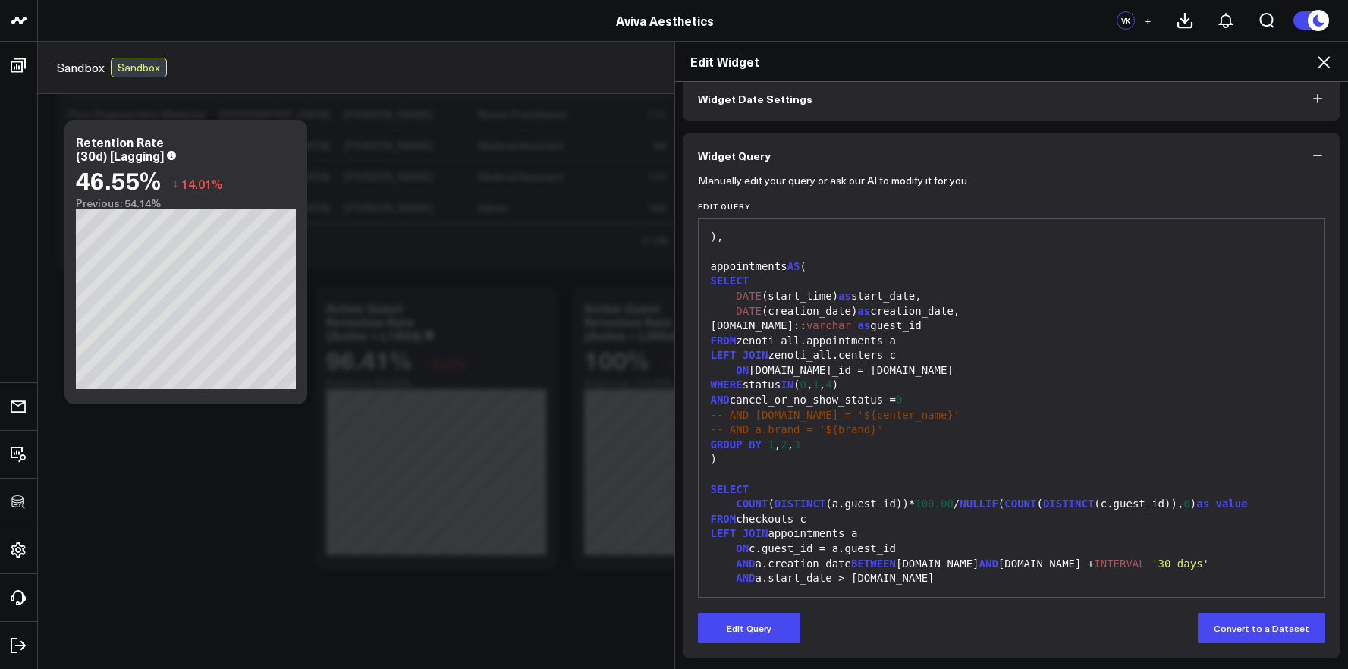
drag, startPoint x: 734, startPoint y: 623, endPoint x: 750, endPoint y: 598, distance: 29.0
click at [735, 623] on button "Edit Query" at bounding box center [749, 628] width 102 height 30
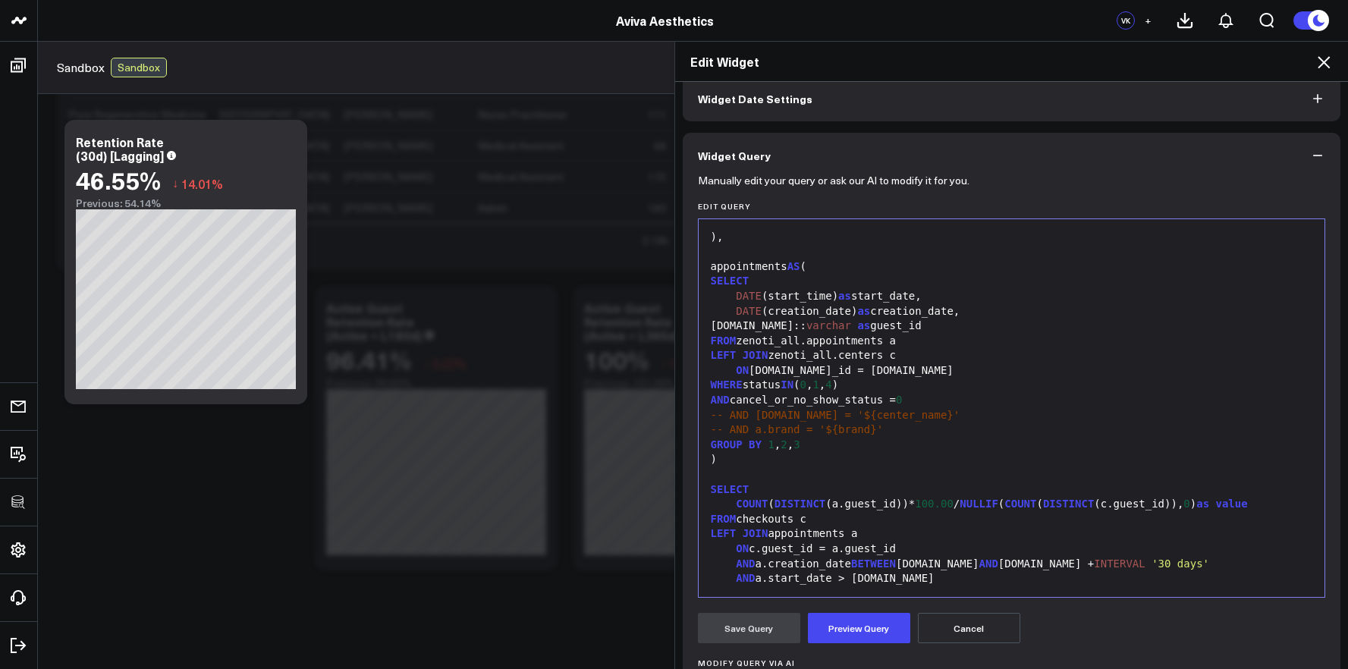
click at [784, 514] on div "FROM checkouts c" at bounding box center [1011, 519] width 611 height 15
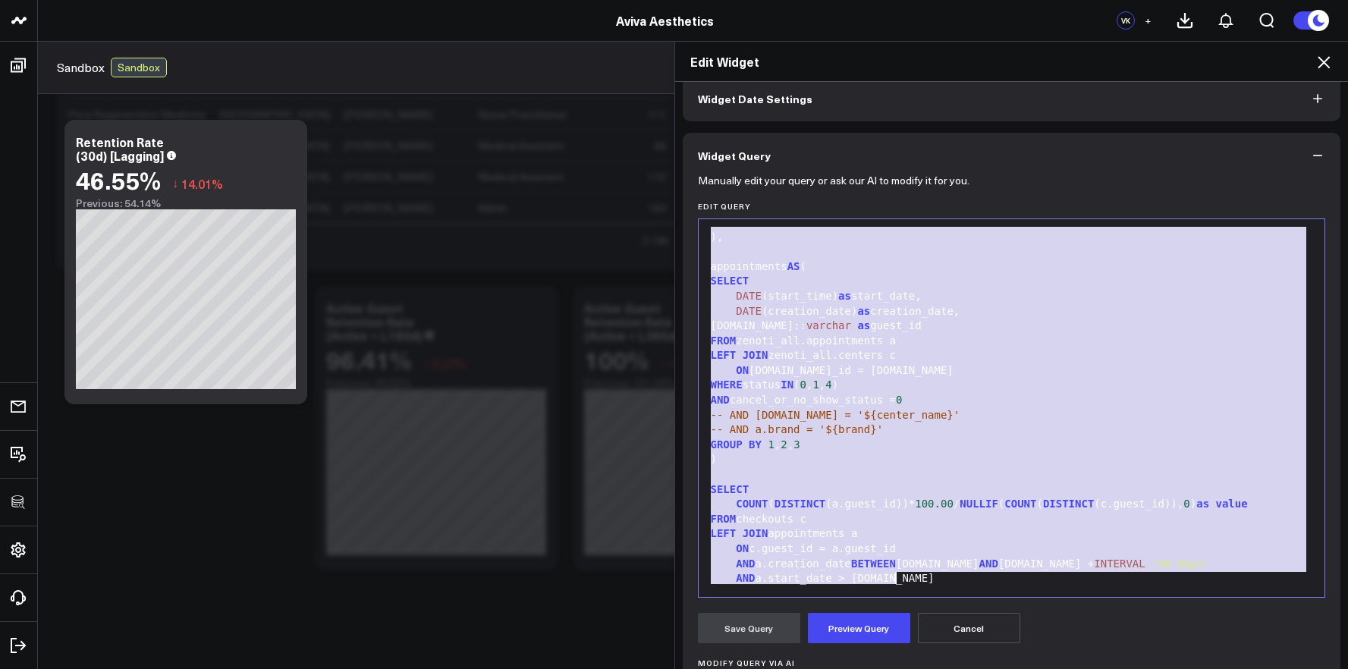
copy div "WITH checkouts AS ( SELECT DATE (sale_date) as date , guest_id FROM zenoti_all.…"
click at [1325, 64] on icon at bounding box center [1324, 62] width 12 height 12
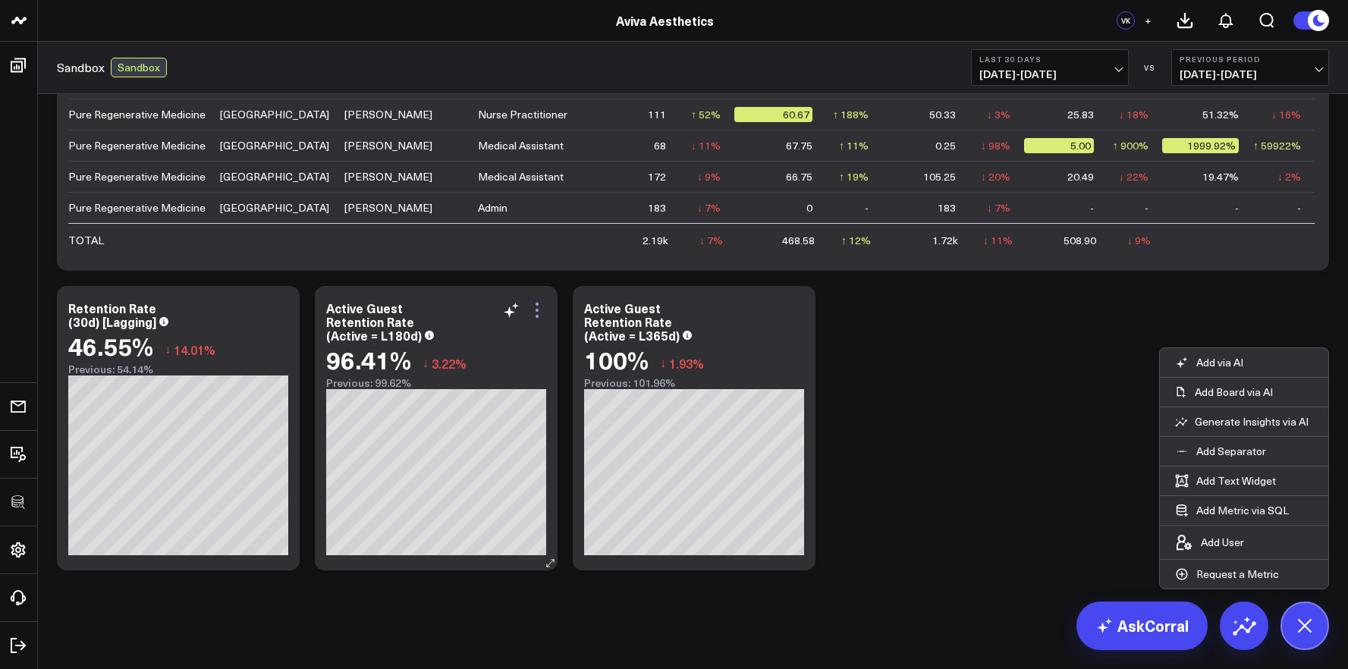
click at [536, 311] on icon at bounding box center [537, 310] width 18 height 18
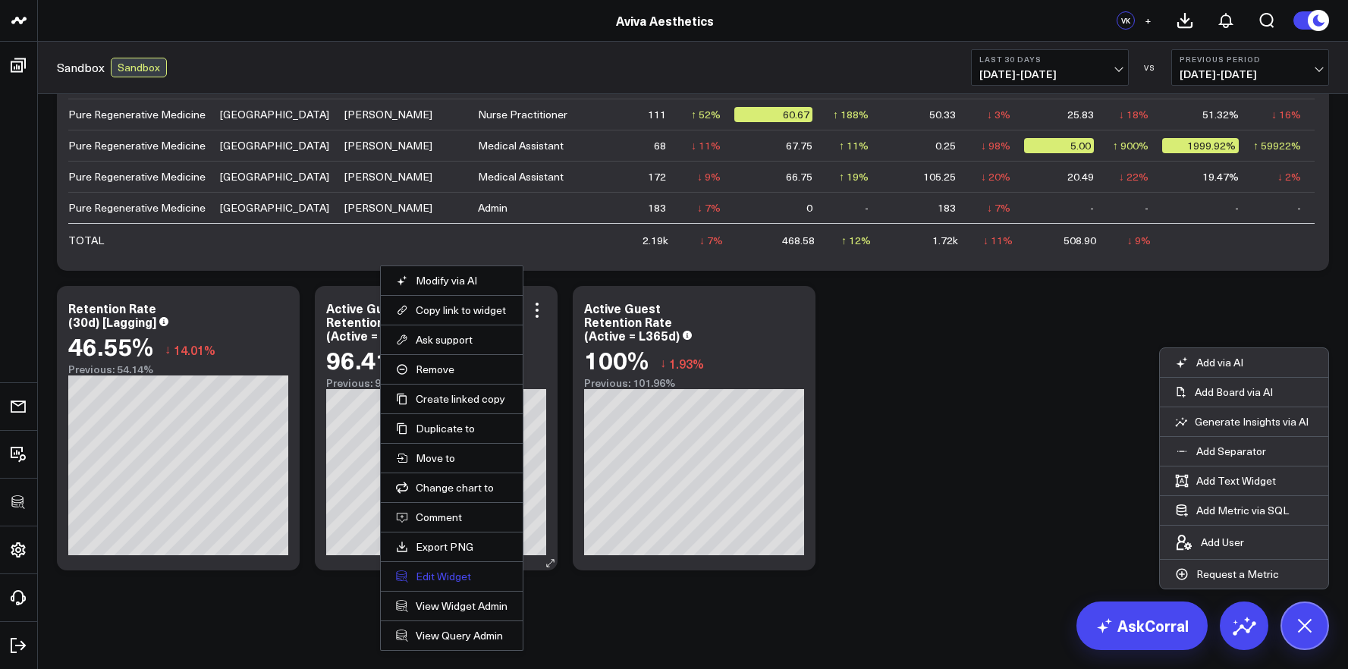
click at [448, 580] on button "Edit Widget" at bounding box center [452, 577] width 112 height 14
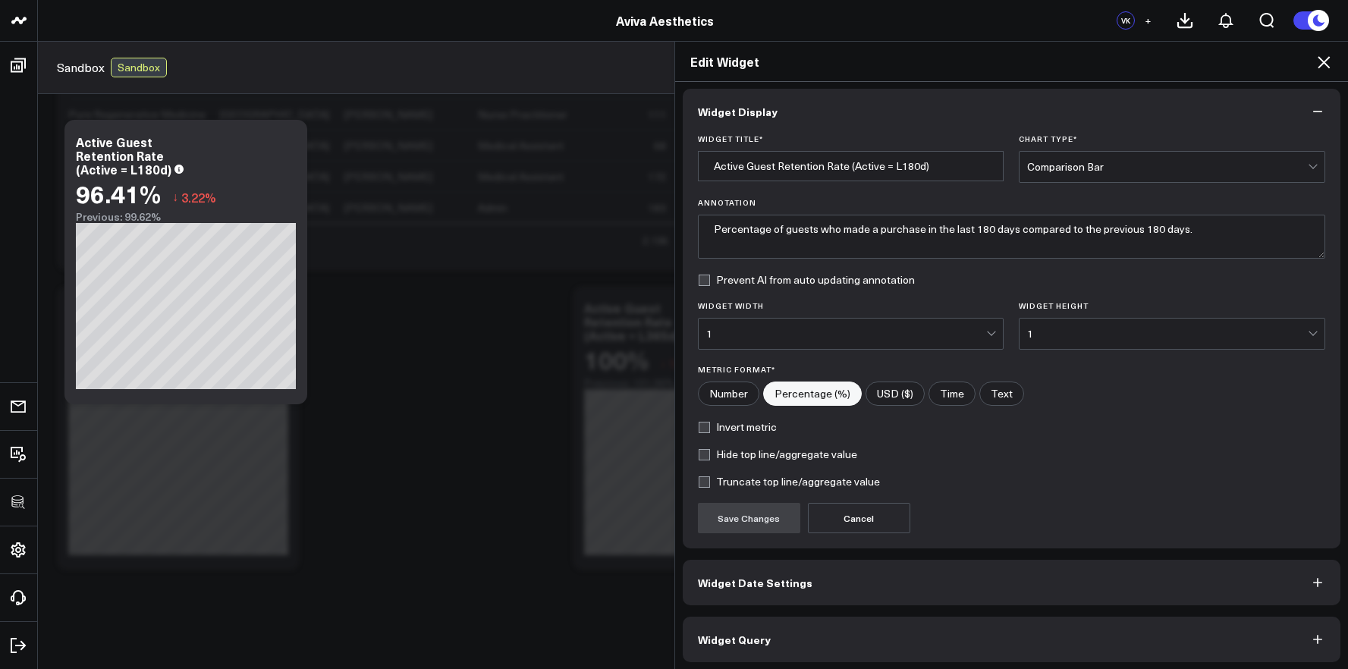
scroll to position [8, 0]
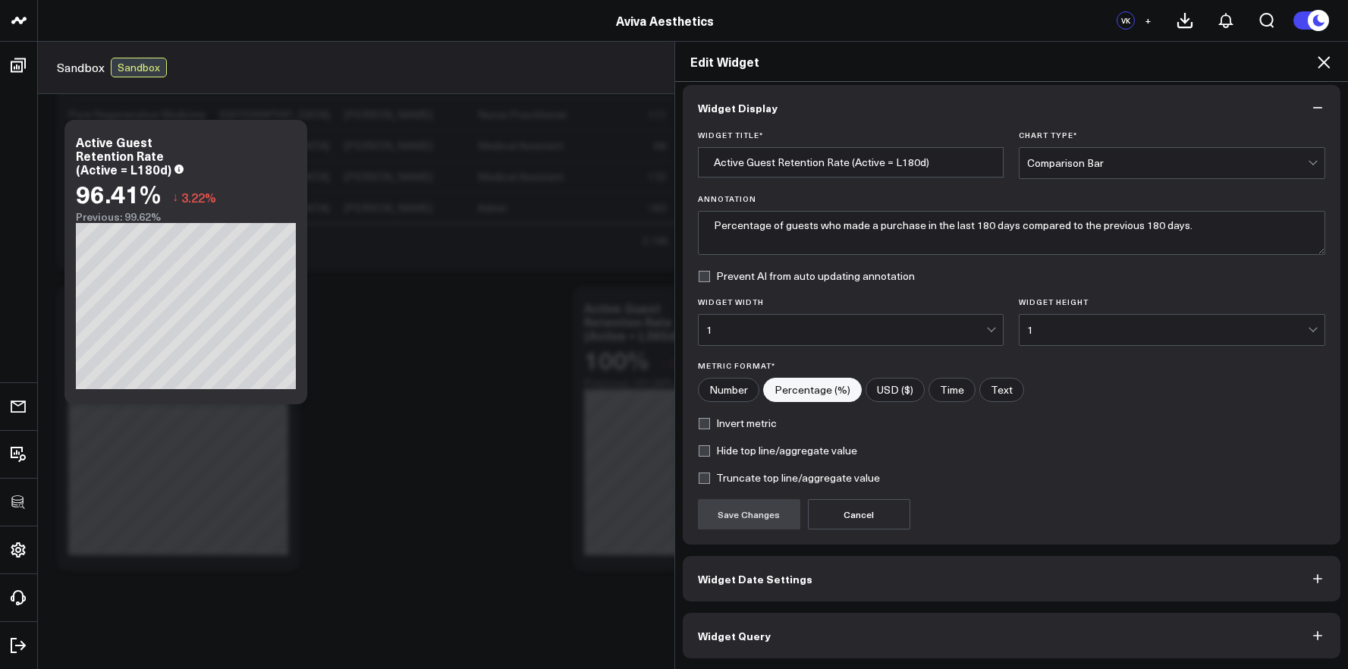
click at [811, 638] on button "Widget Query" at bounding box center [1012, 636] width 658 height 46
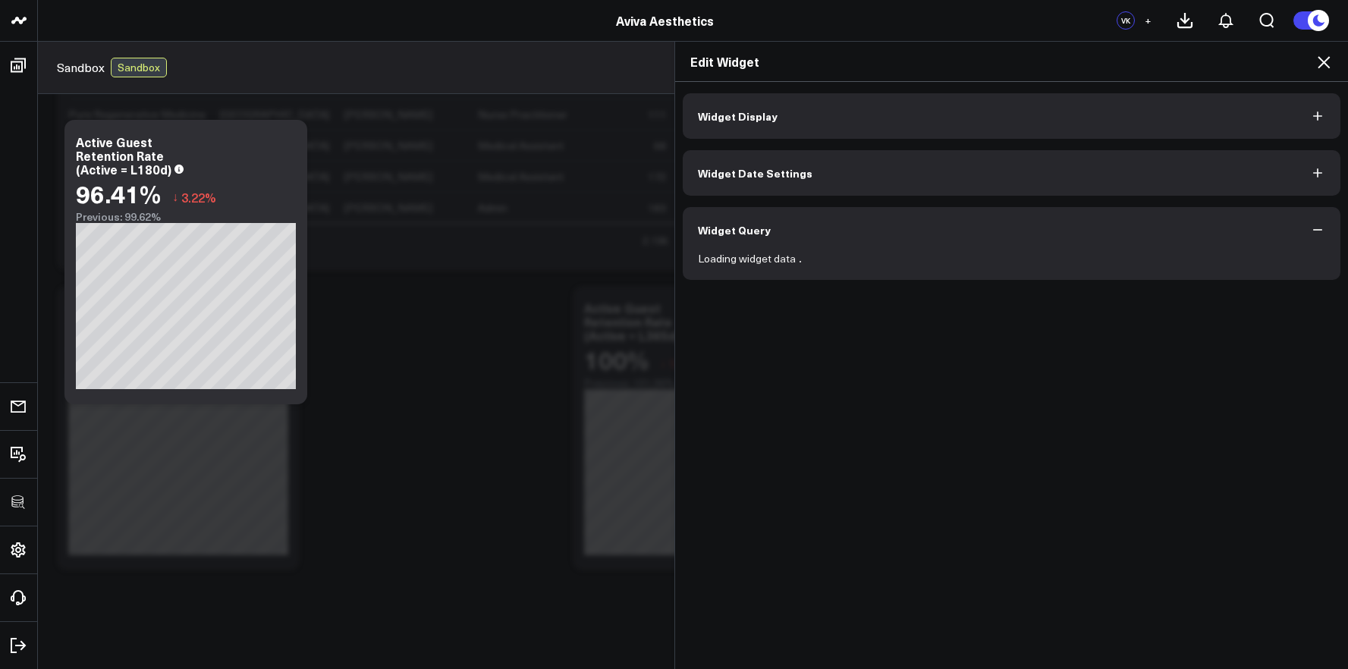
scroll to position [0, 0]
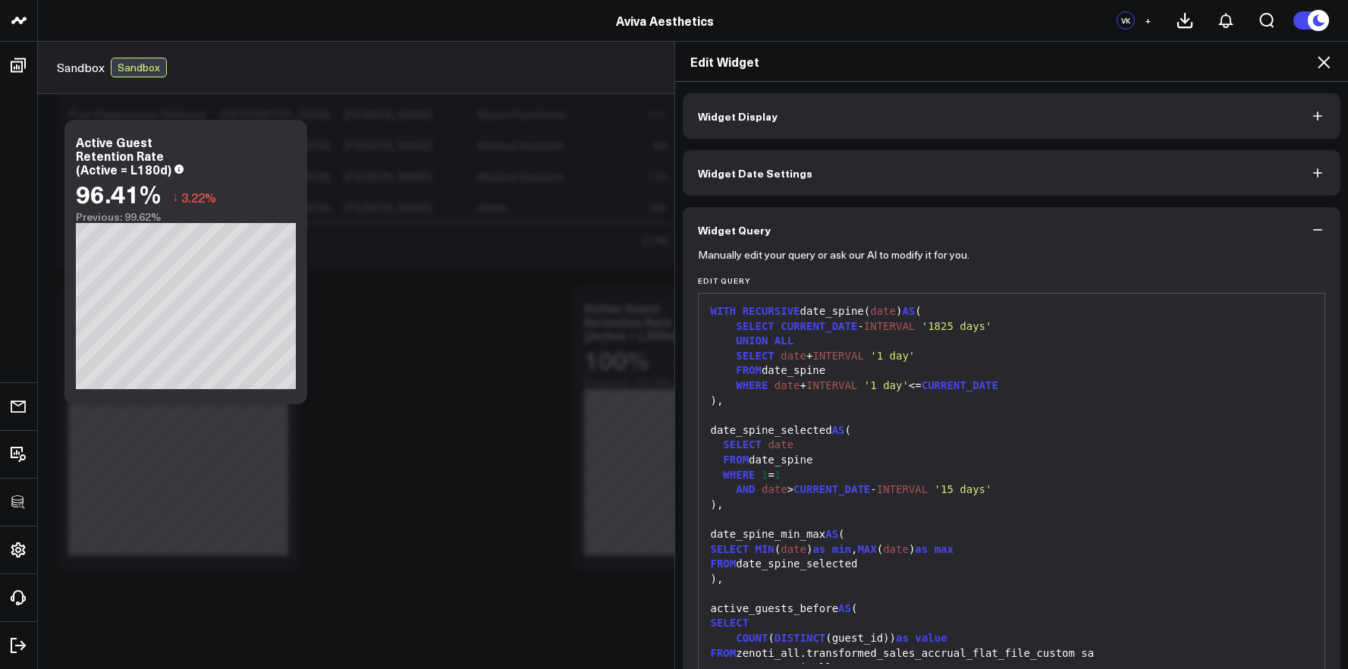
click at [859, 558] on div "FROM date_spine_selected" at bounding box center [1011, 564] width 611 height 15
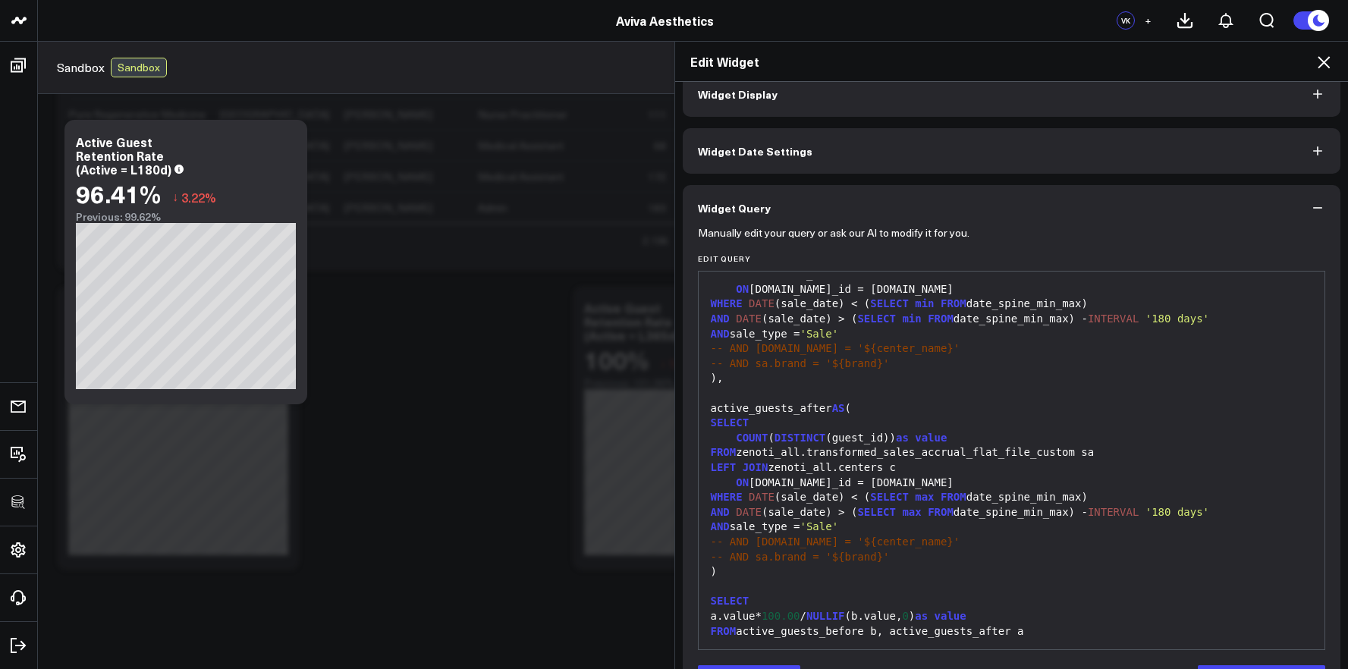
scroll to position [74, 0]
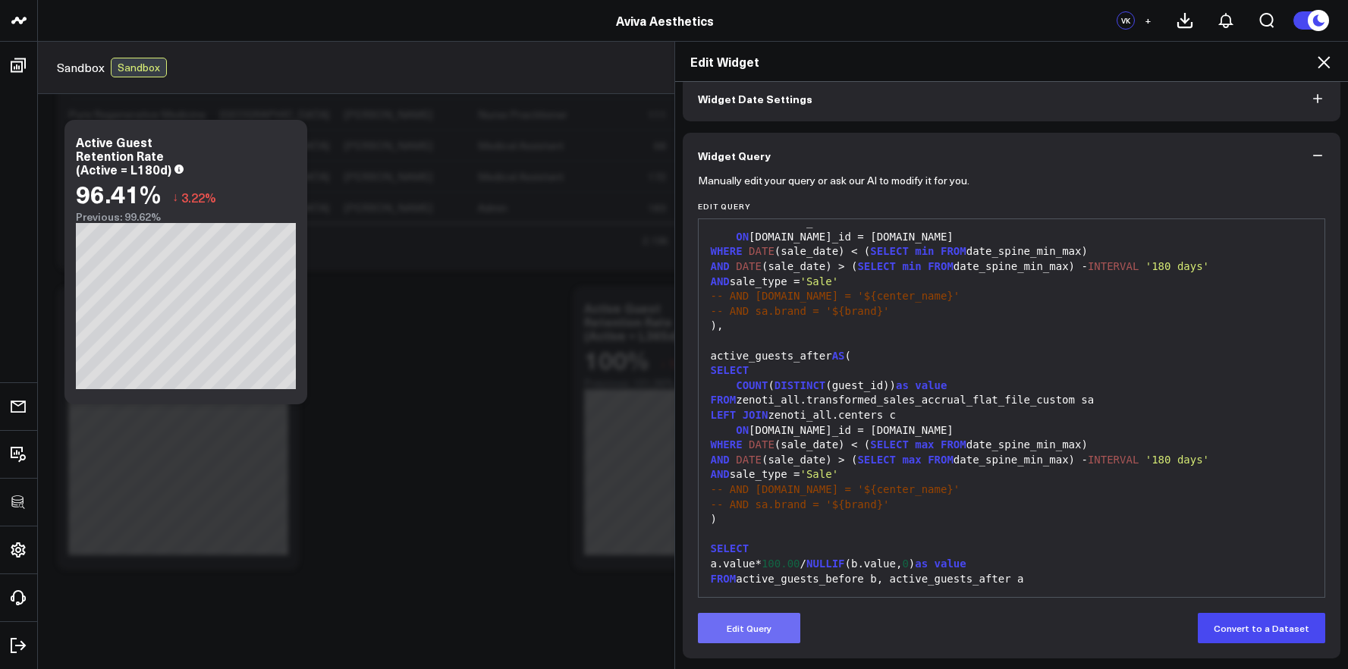
click at [758, 629] on button "Edit Query" at bounding box center [749, 628] width 102 height 30
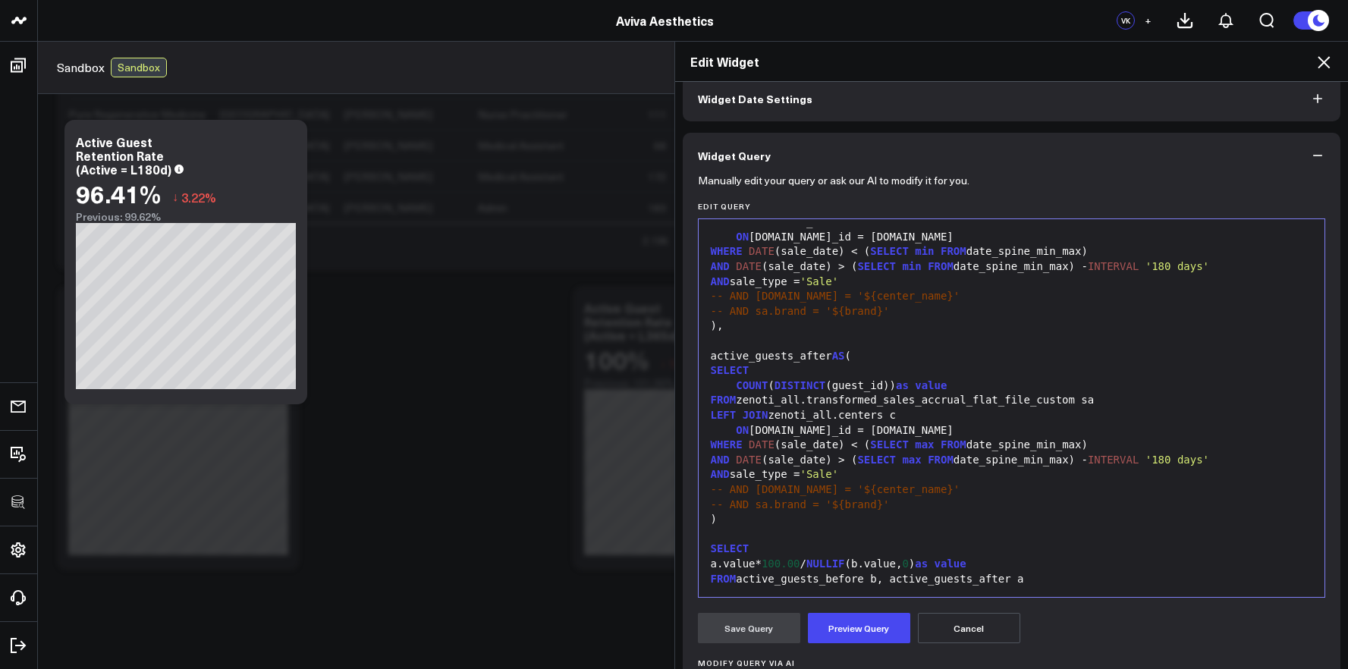
click at [824, 551] on div "SELECT" at bounding box center [1011, 549] width 611 height 15
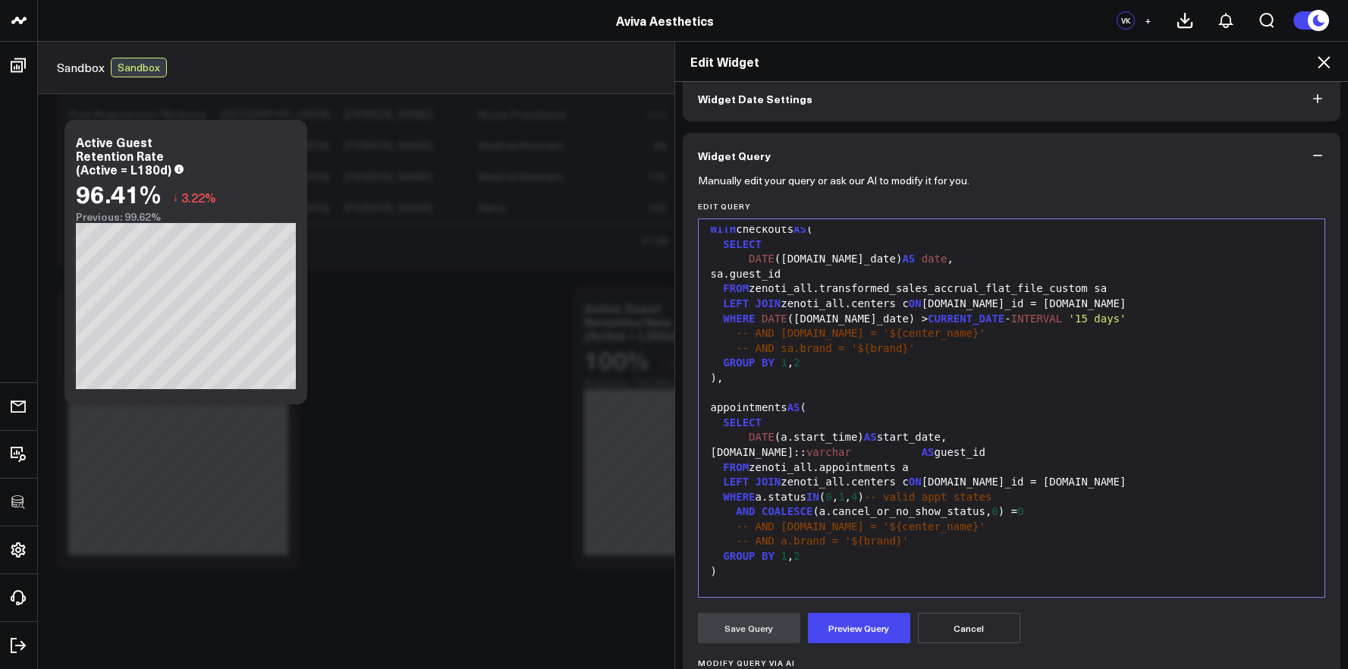
scroll to position [0, 0]
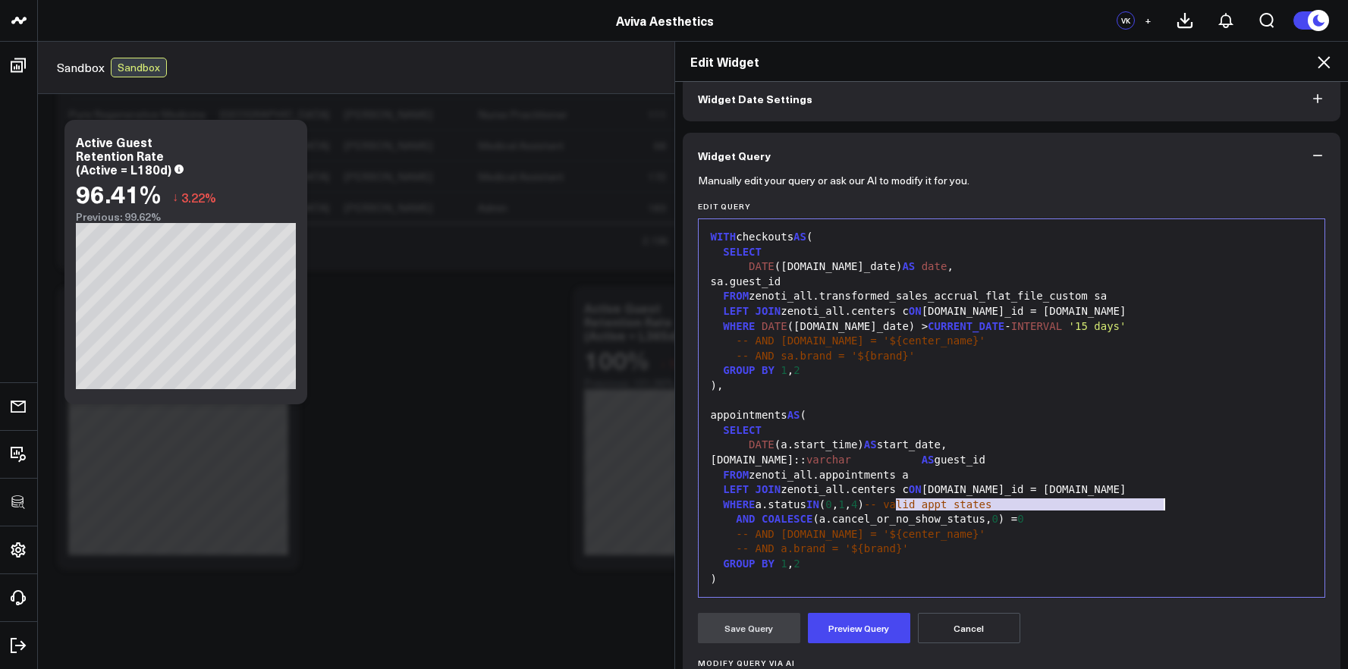
drag, startPoint x: 893, startPoint y: 502, endPoint x: 1190, endPoint y: 498, distance: 297.4
click at [1190, 498] on div "WHERE a.status IN ( 0 , 1 , 4 ) -- valid appt states" at bounding box center [1011, 505] width 611 height 15
drag, startPoint x: 935, startPoint y: 448, endPoint x: 859, endPoint y: 450, distance: 75.9
click at [859, 450] on div "DATE (a.start_time) AS start_date," at bounding box center [1011, 445] width 611 height 15
drag, startPoint x: 935, startPoint y: 460, endPoint x: 869, endPoint y: 463, distance: 65.3
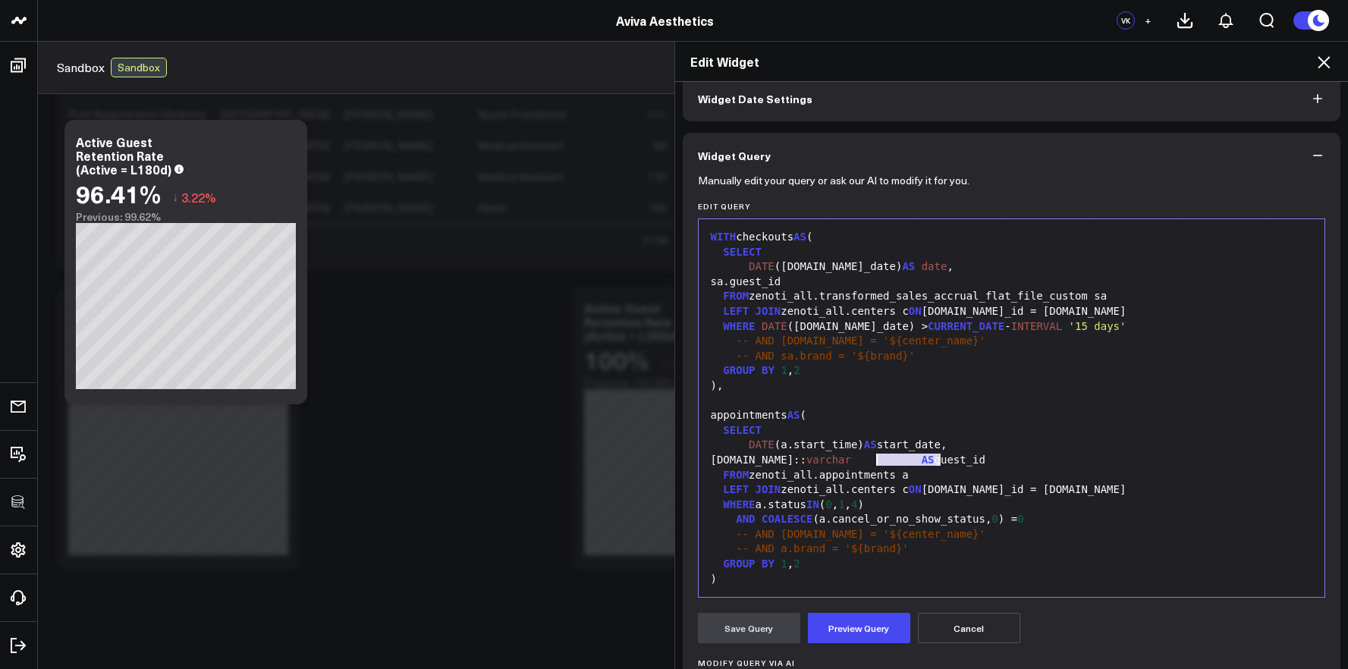
click at [869, 463] on div "a.guest.id:: varchar AS guest_id" at bounding box center [1011, 460] width 611 height 15
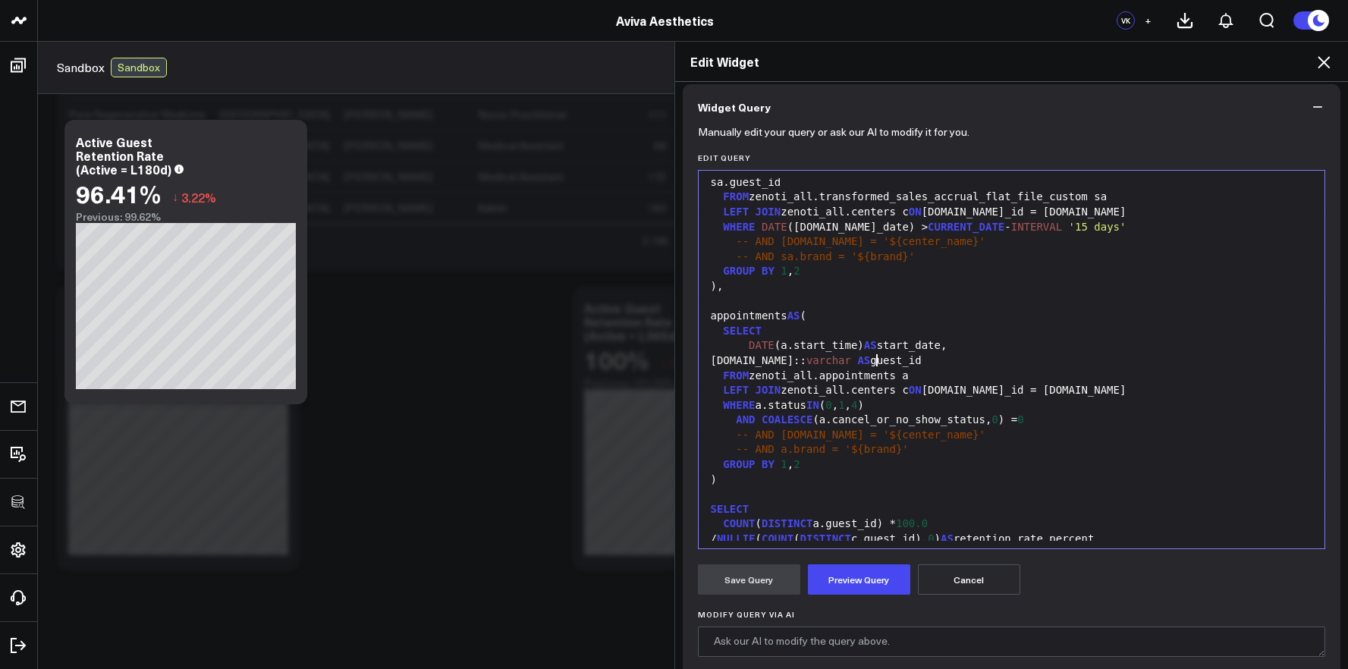
scroll to position [149, 0]
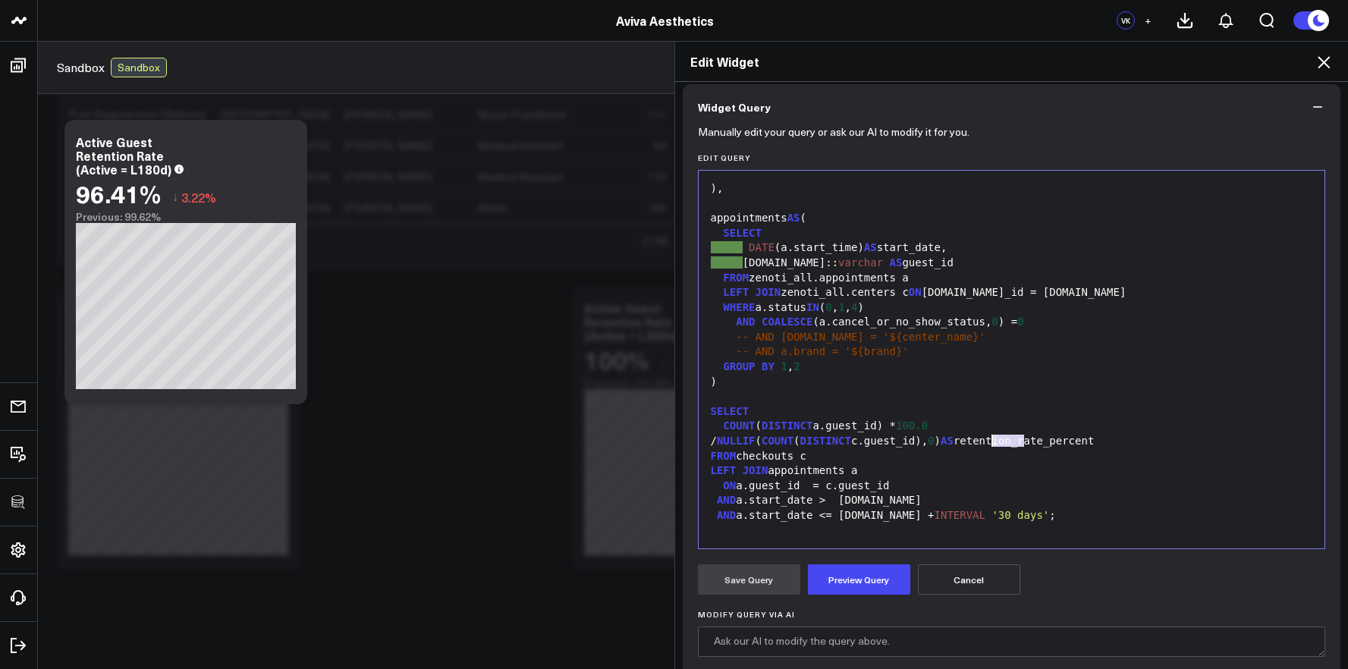
drag, startPoint x: 1016, startPoint y: 441, endPoint x: 982, endPoint y: 442, distance: 33.4
click at [982, 442] on div "/ NULLIF ( COUNT ( DISTINCT c.guest_id), 0 ) AS retention_rate_percent" at bounding box center [1011, 441] width 611 height 15
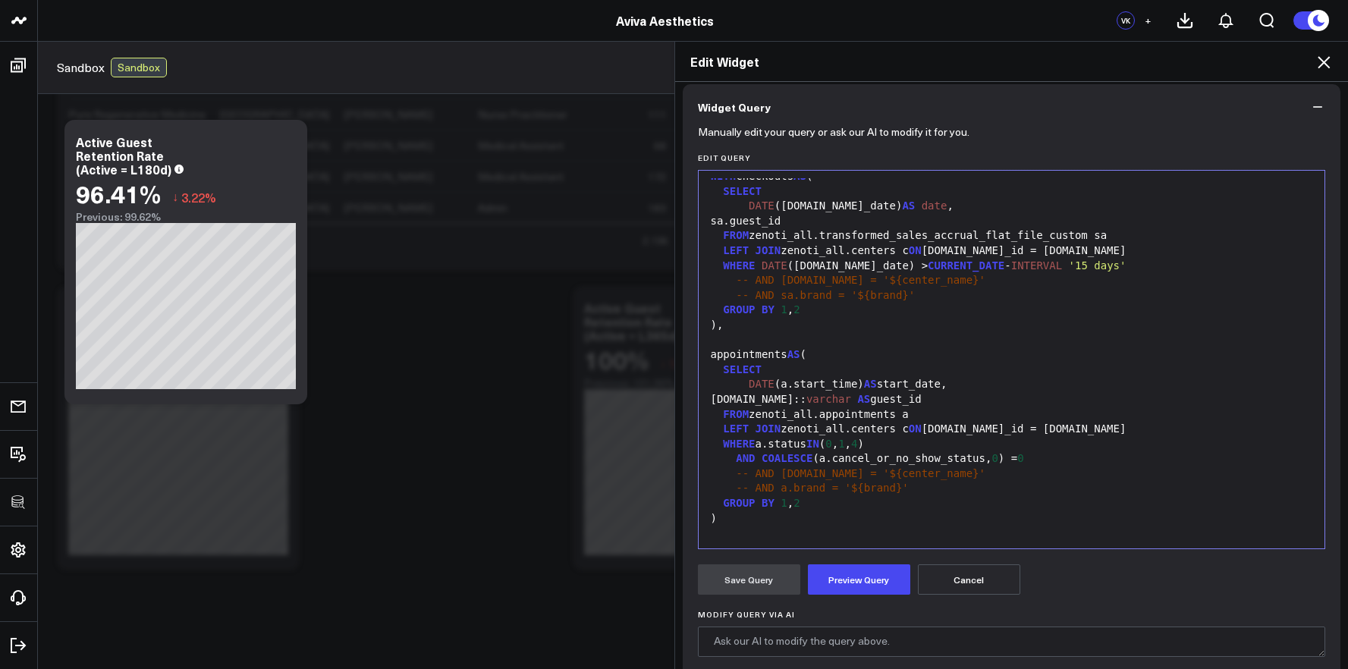
scroll to position [0, 0]
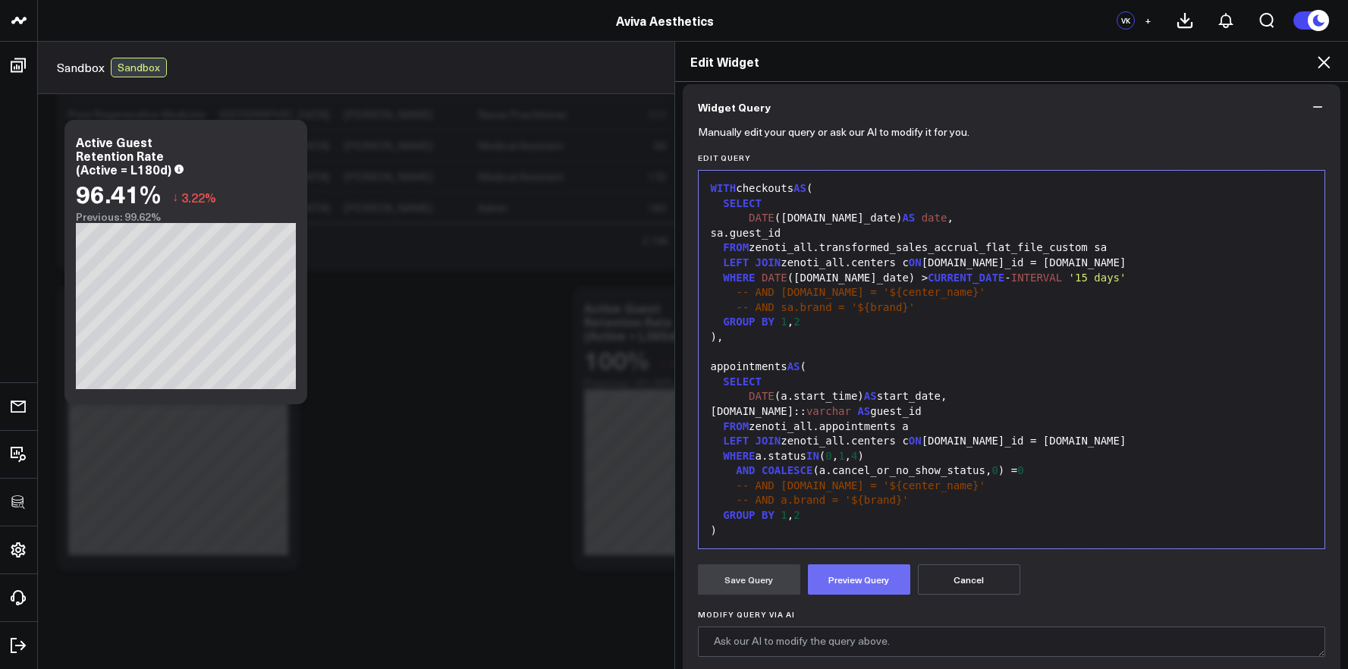
click at [868, 587] on button "Preview Query" at bounding box center [859, 579] width 102 height 30
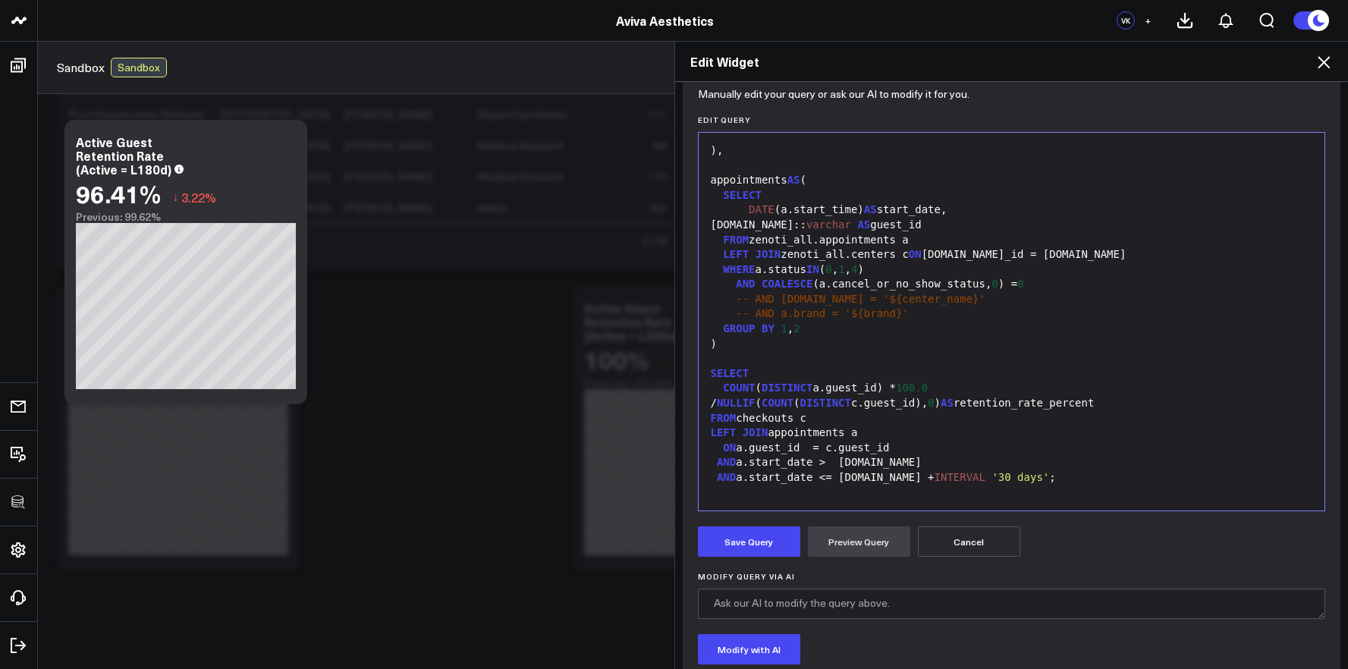
scroll to position [326, 0]
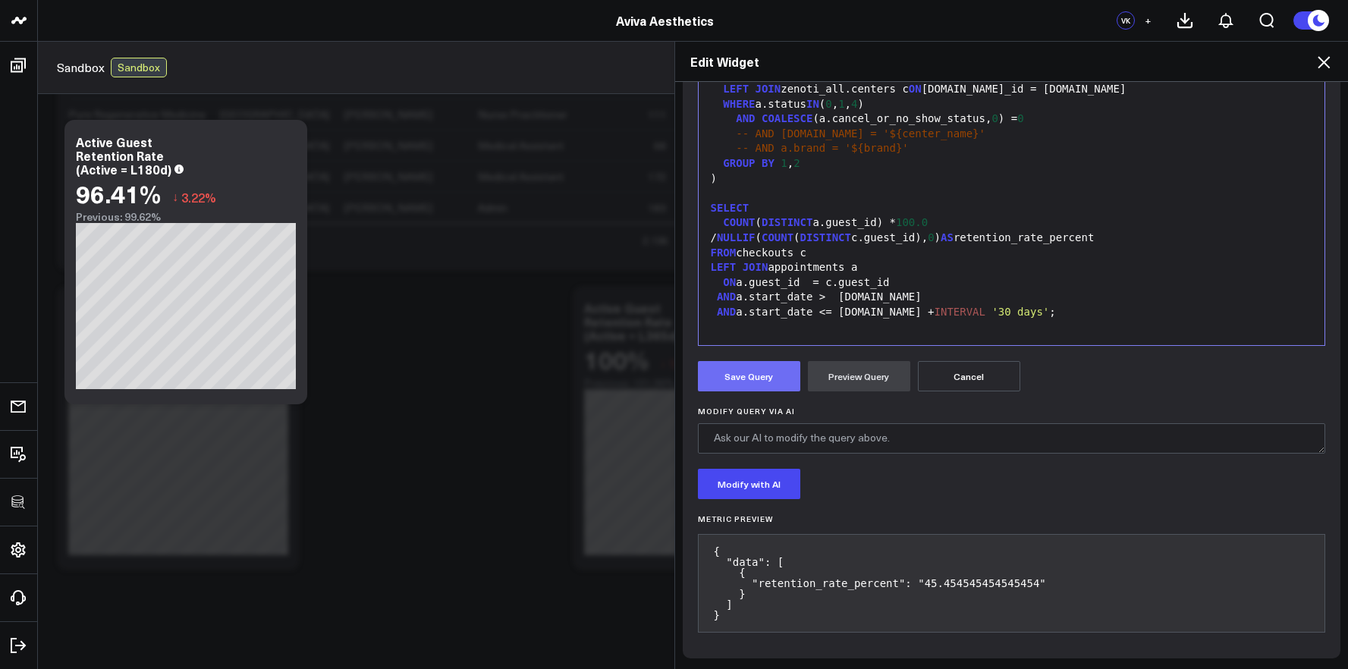
click at [760, 375] on button "Save Query" at bounding box center [749, 376] width 102 height 30
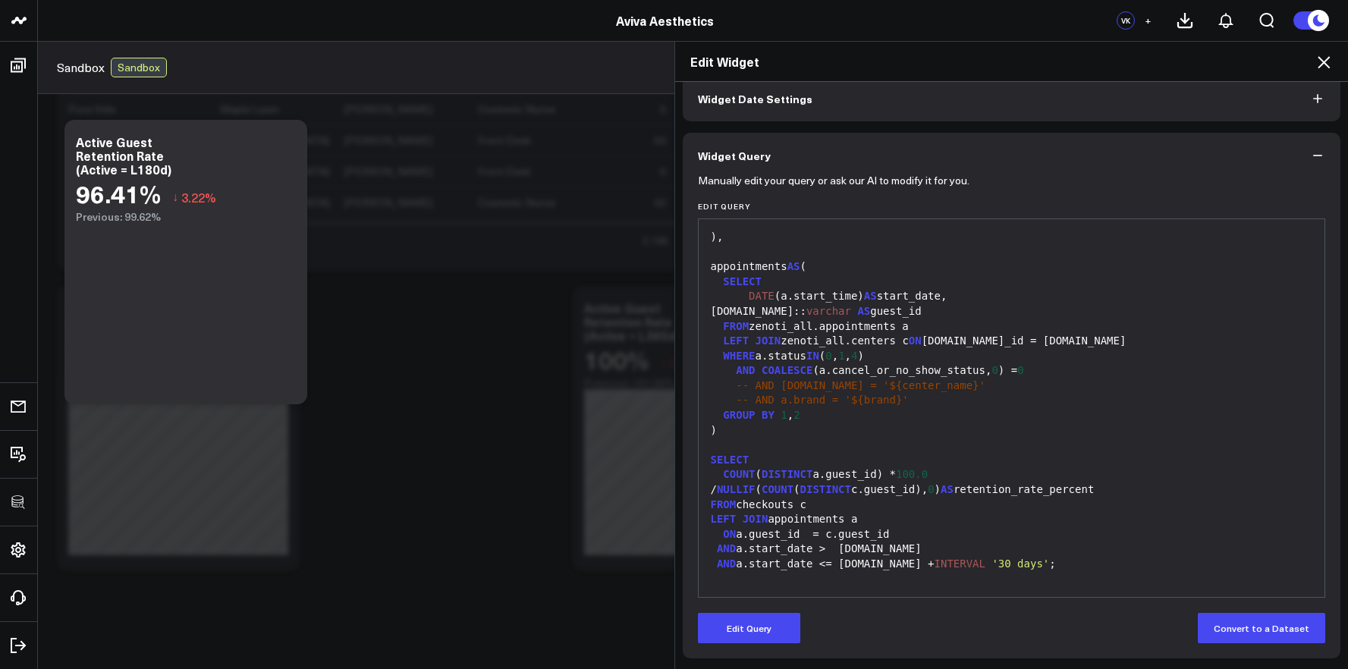
scroll to position [0, 0]
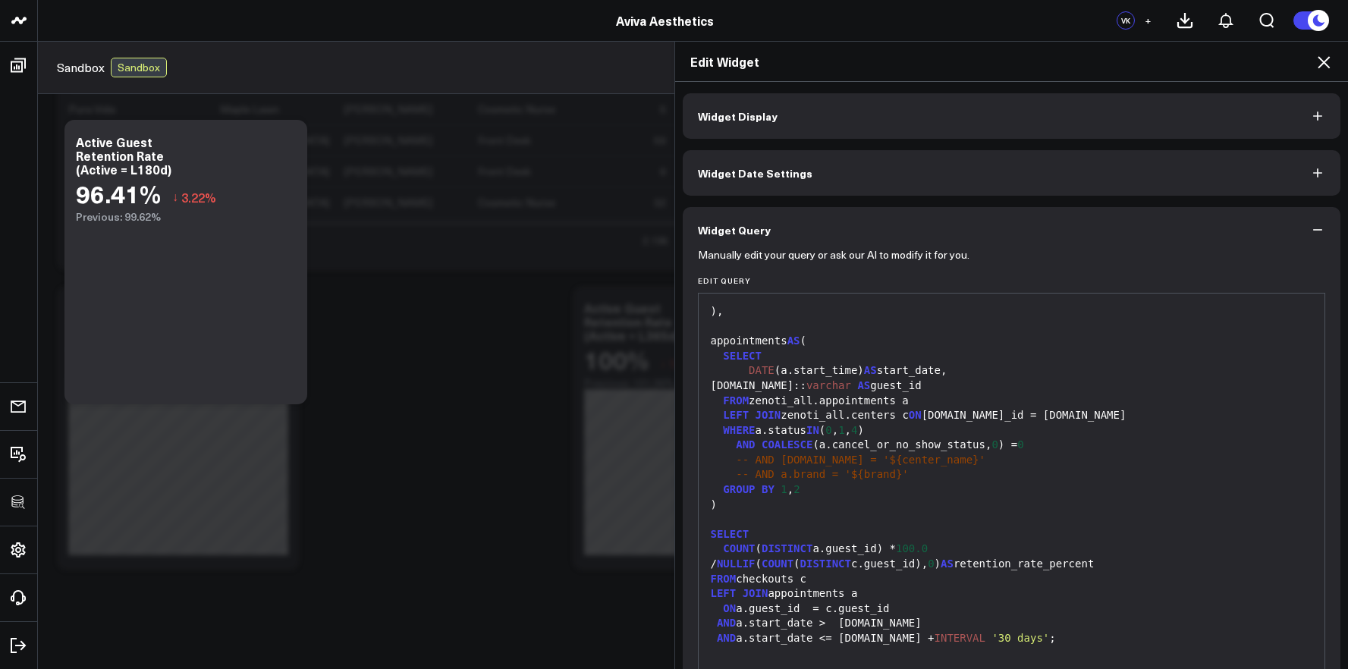
click at [807, 119] on button "Widget Display" at bounding box center [1012, 116] width 658 height 46
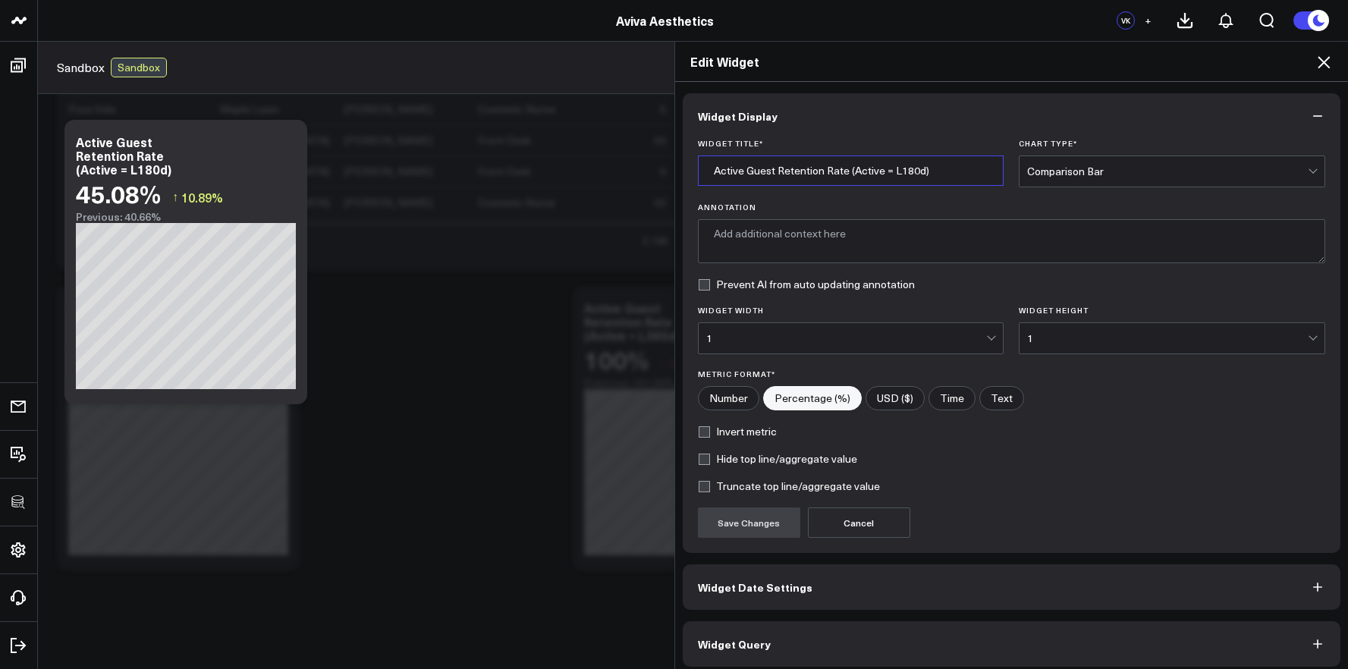
click at [856, 178] on input "Active Guest Retention Rate (Active = L180d)" at bounding box center [851, 171] width 306 height 30
type input "Patient Retention Rate (Dynamic)"
click at [744, 517] on button "Save Changes" at bounding box center [749, 522] width 102 height 30
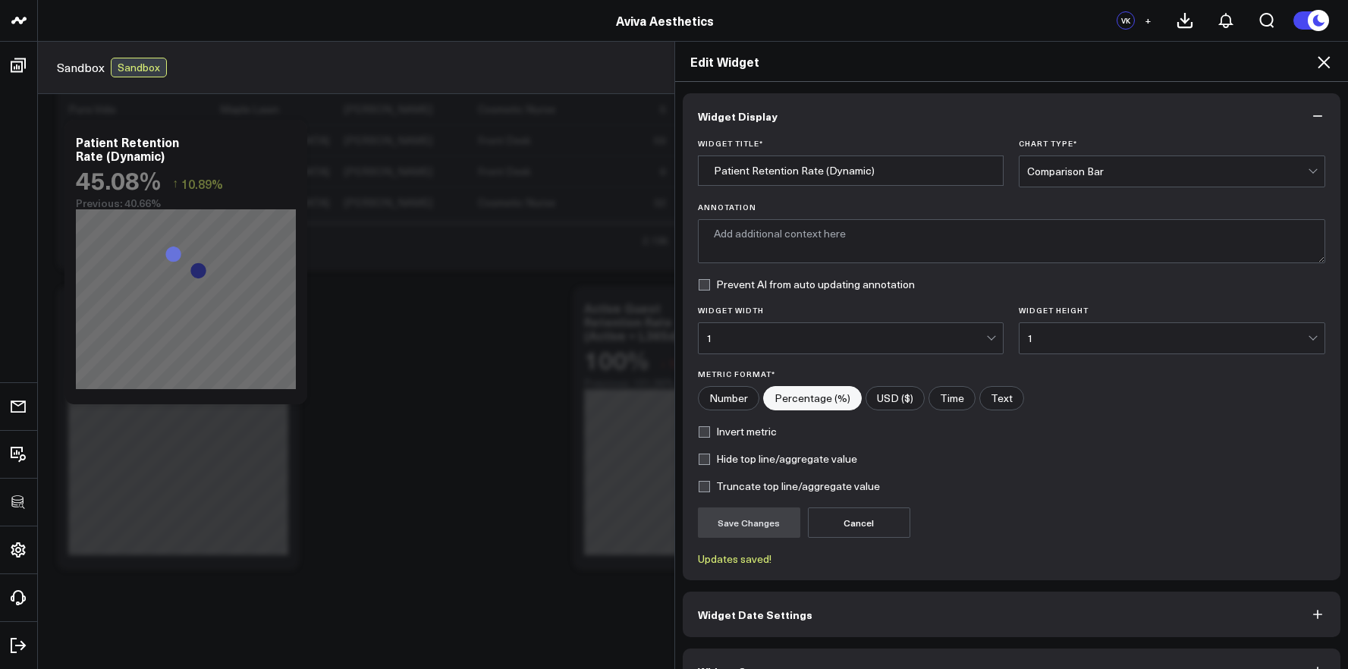
click at [1321, 54] on icon at bounding box center [1324, 62] width 18 height 18
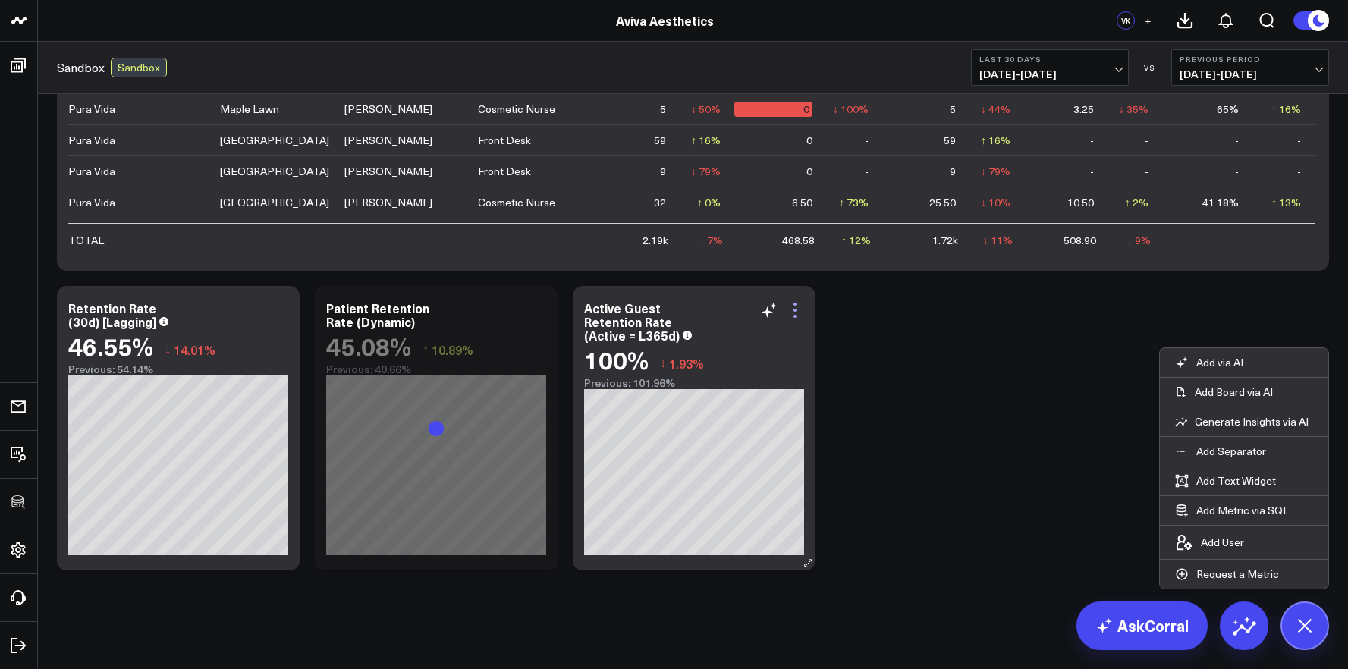
click at [793, 310] on icon at bounding box center [794, 310] width 3 height 3
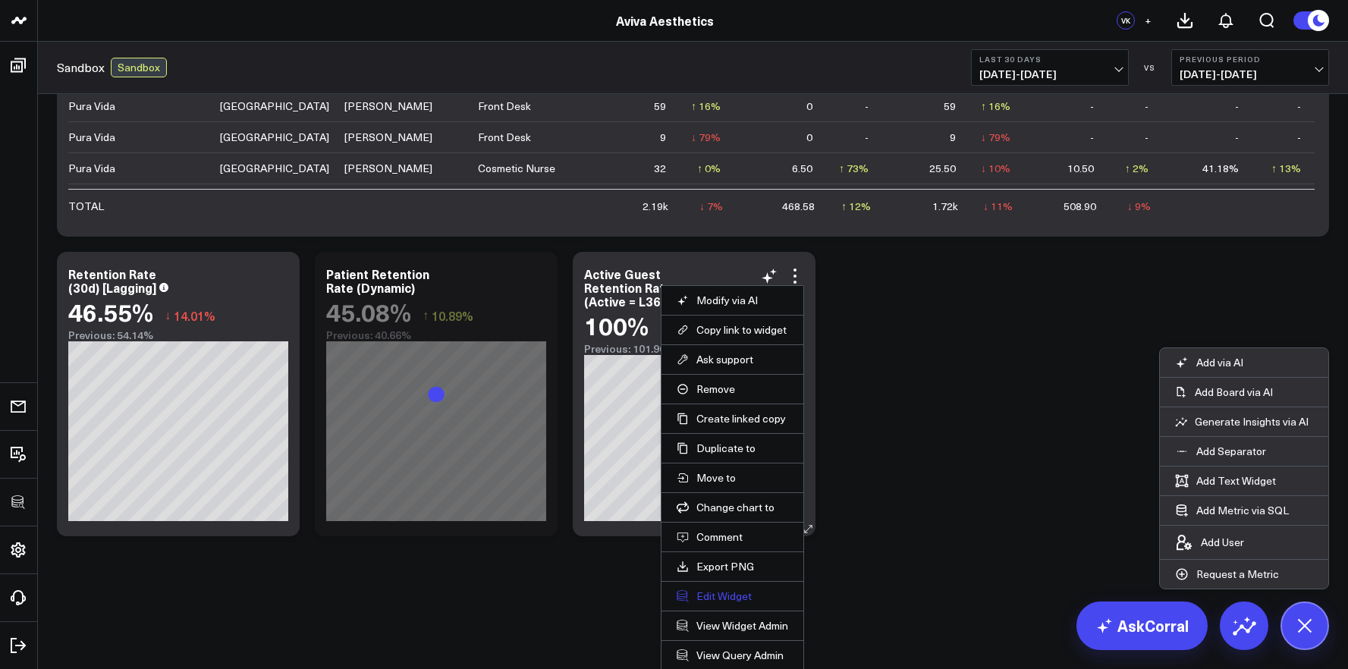
scroll to position [2260, 0]
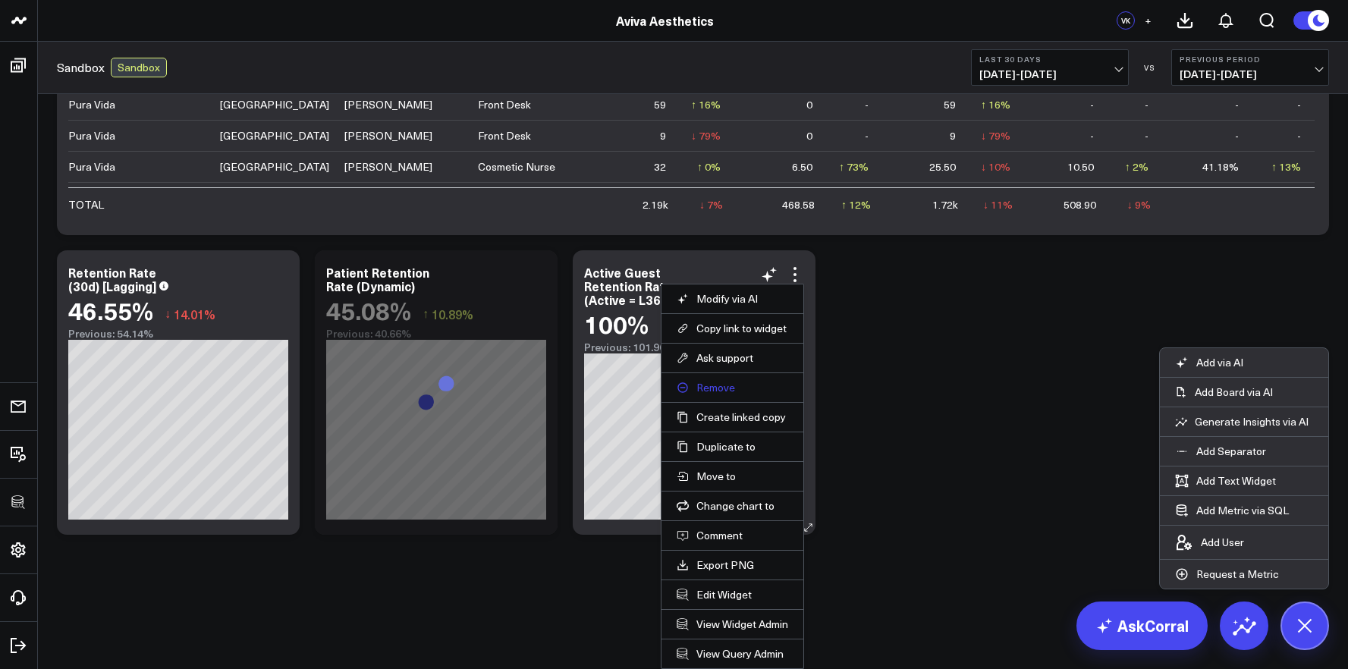
click at [743, 389] on button "Remove" at bounding box center [733, 388] width 112 height 14
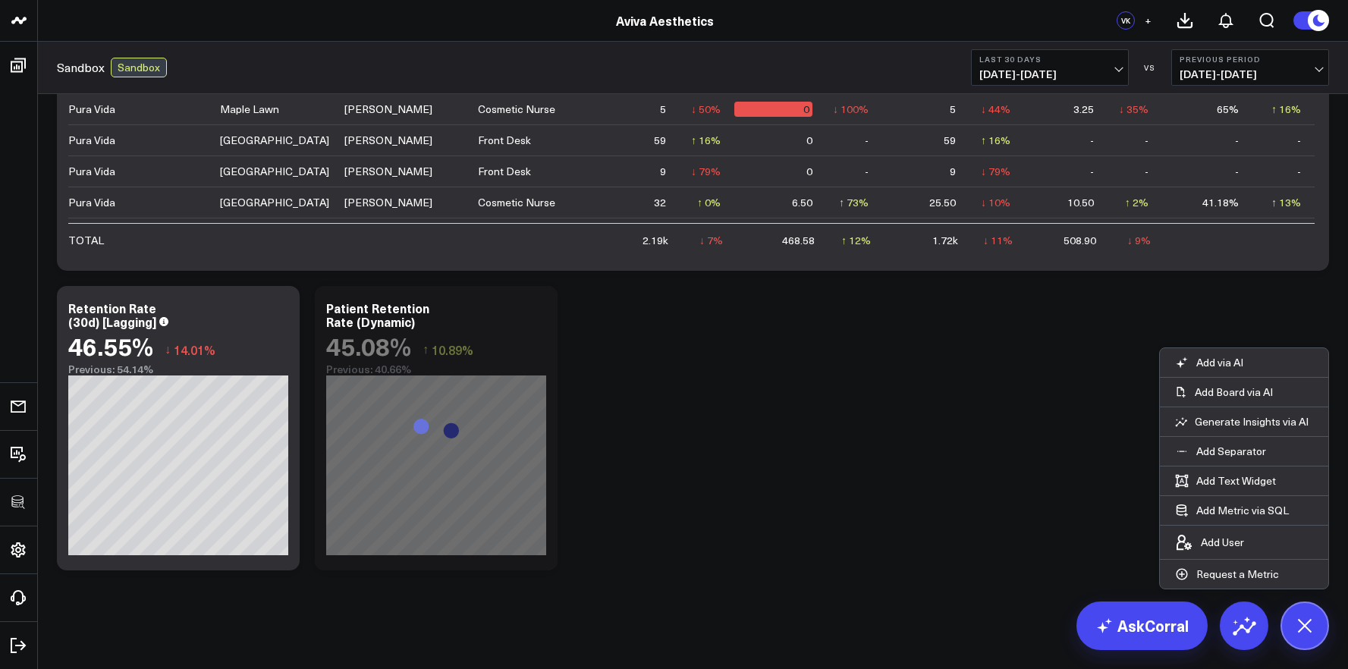
scroll to position [2224, 0]
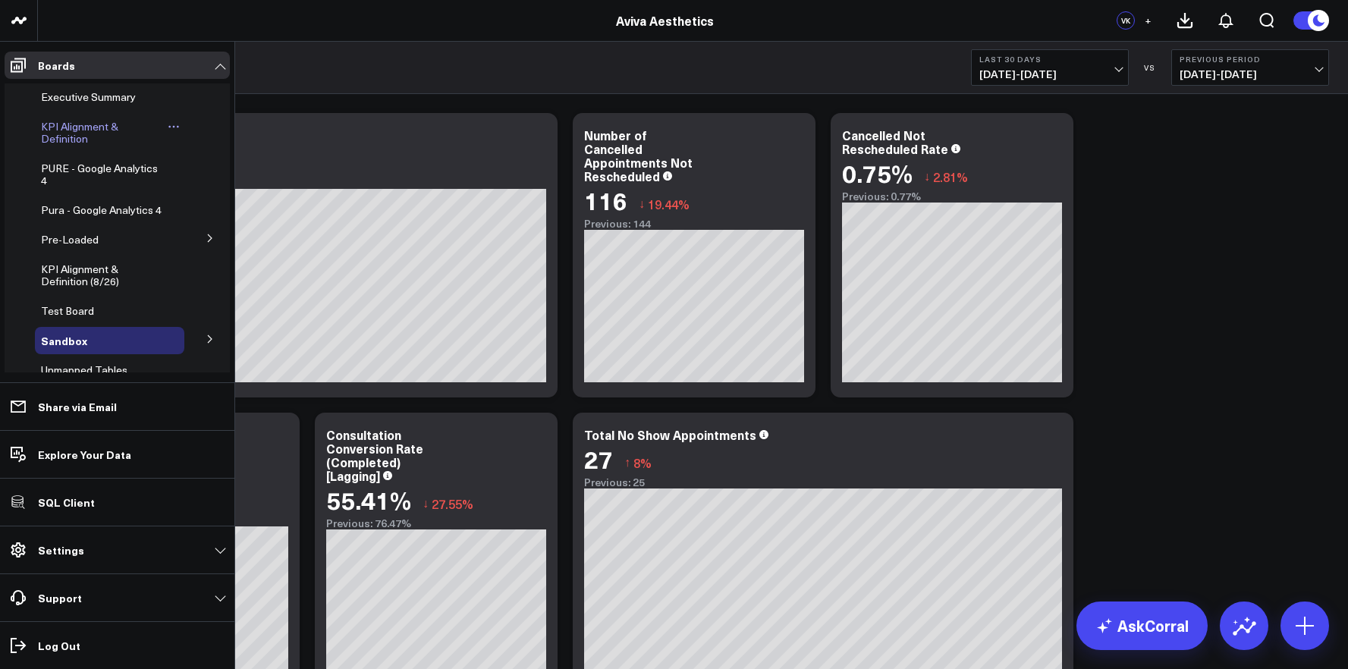
click at [63, 128] on span "KPI Alignment & Definition" at bounding box center [79, 132] width 77 height 27
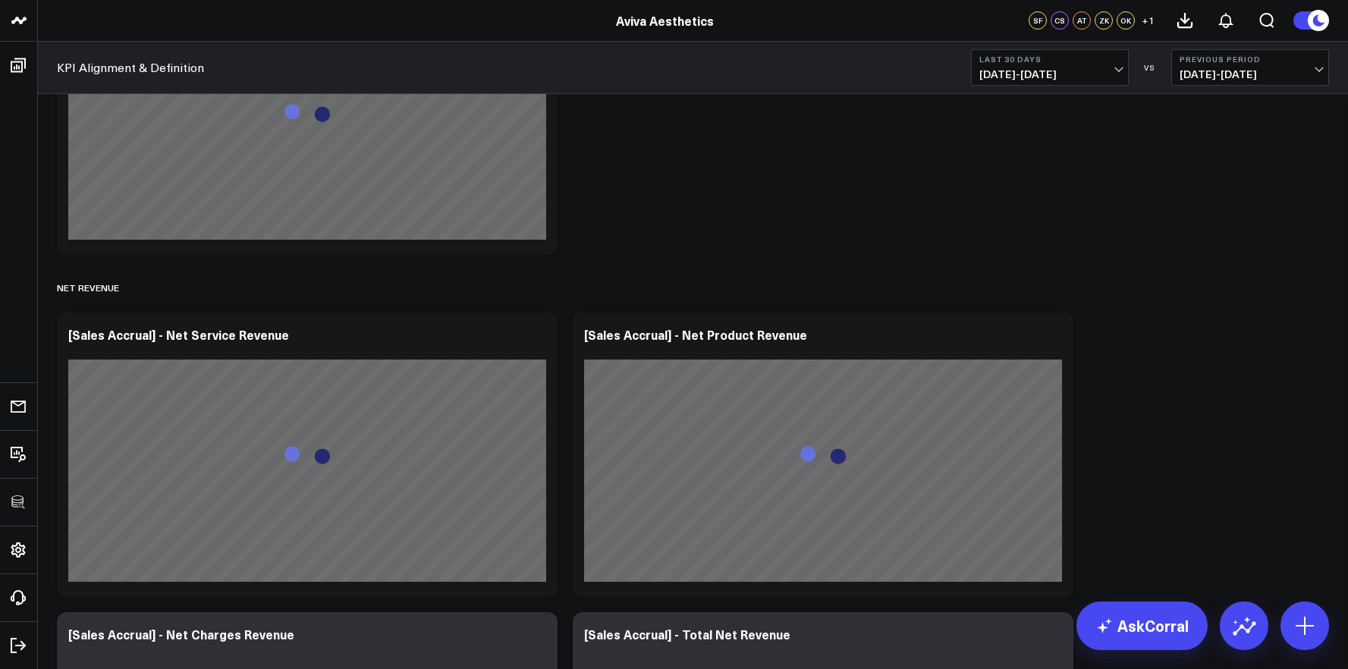
scroll to position [3196, 0]
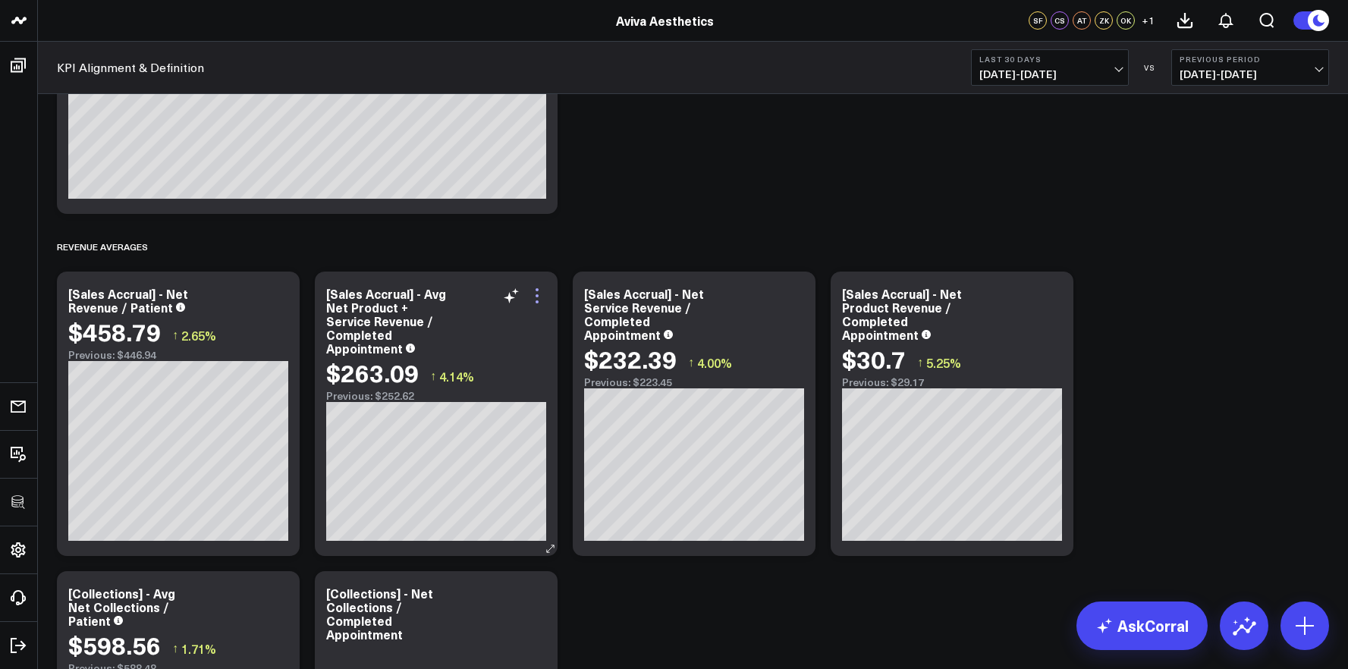
click at [535, 297] on icon at bounding box center [537, 296] width 18 height 18
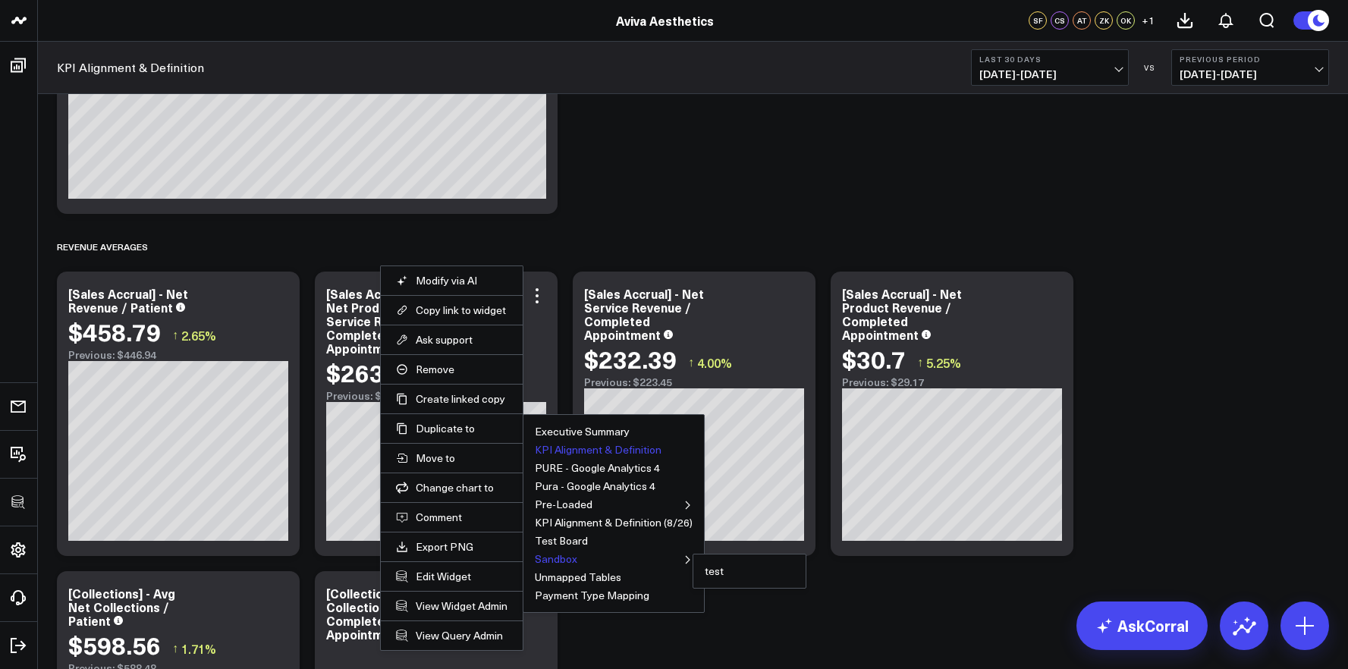
click at [560, 558] on button "Sandbox" at bounding box center [556, 559] width 42 height 11
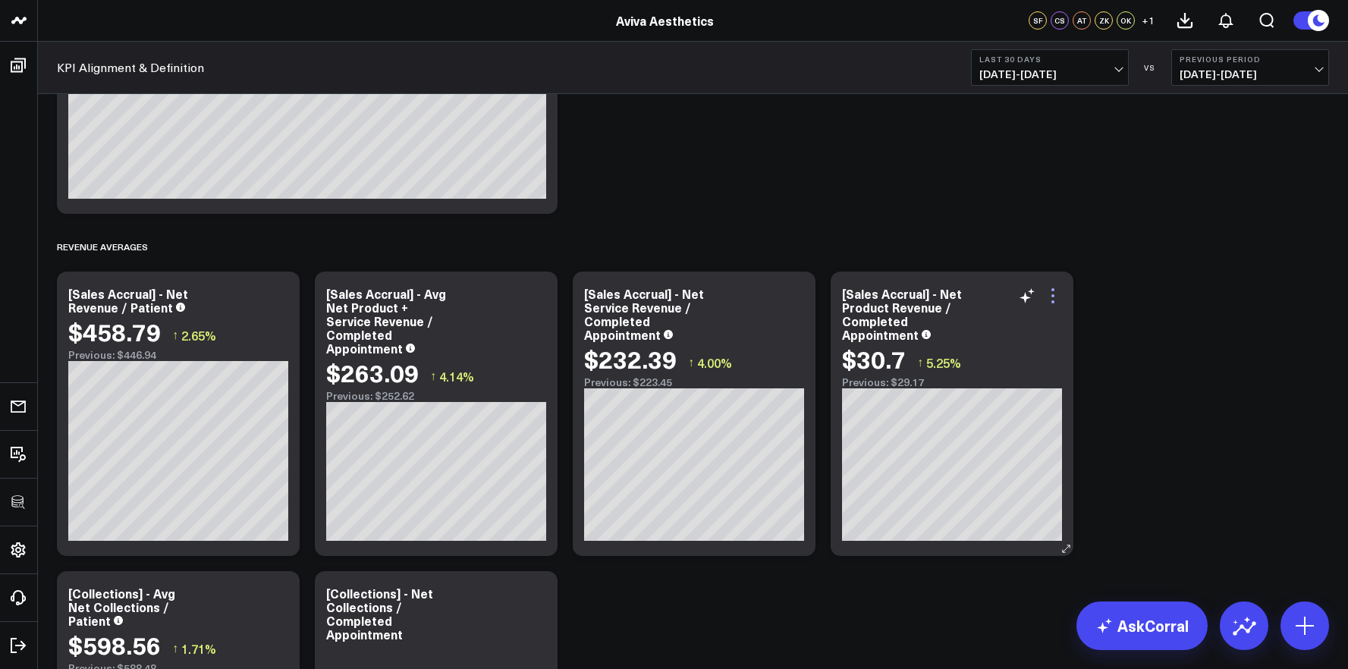
click at [1051, 293] on icon at bounding box center [1053, 296] width 18 height 18
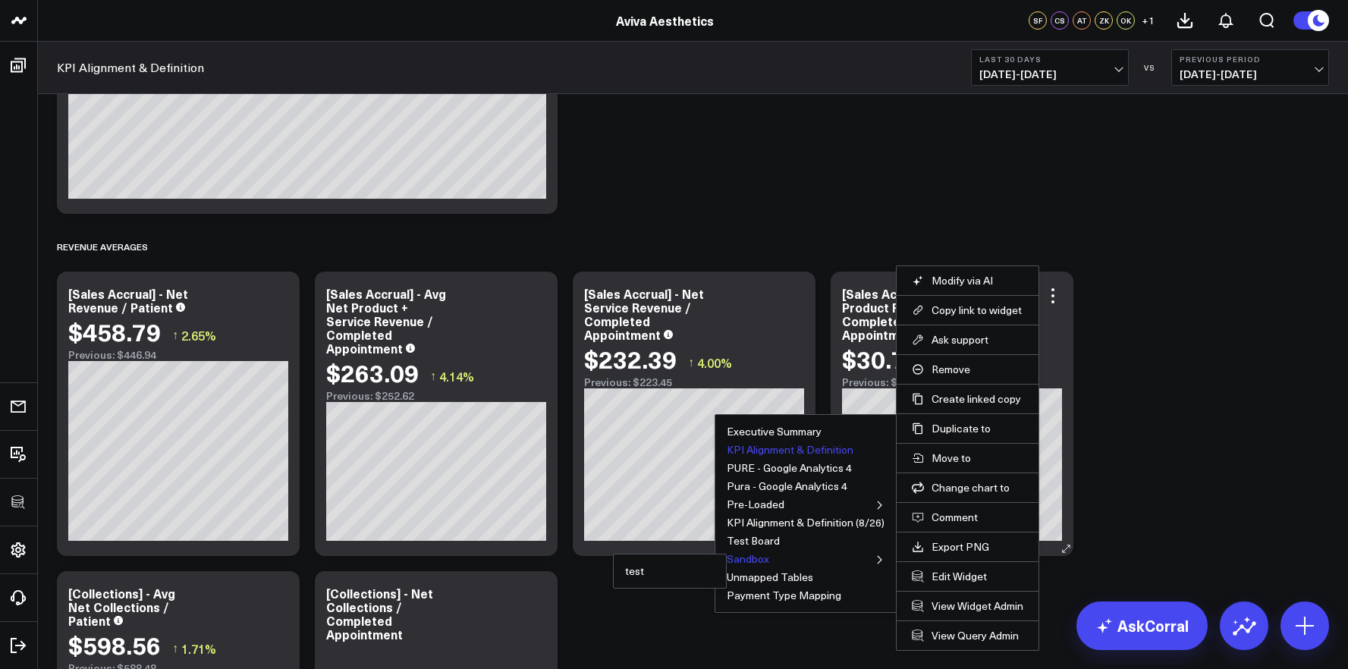
click at [749, 558] on button "Sandbox" at bounding box center [748, 559] width 42 height 11
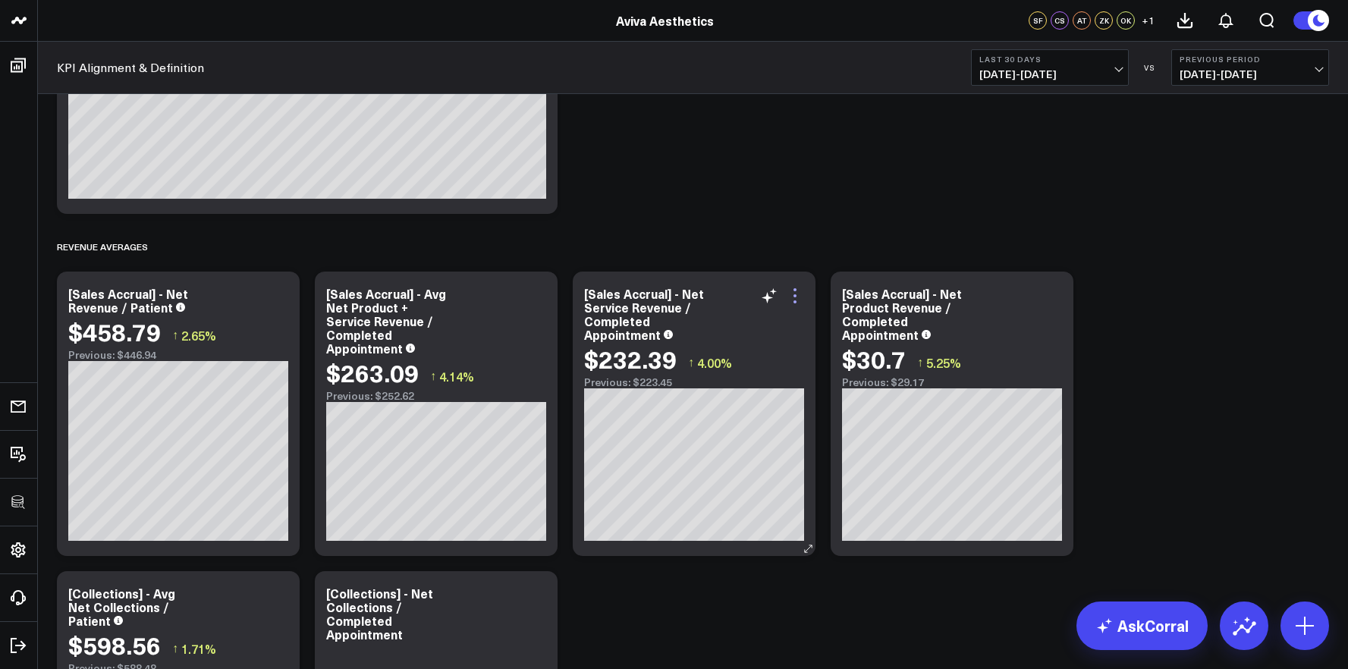
click at [802, 290] on icon at bounding box center [795, 296] width 18 height 18
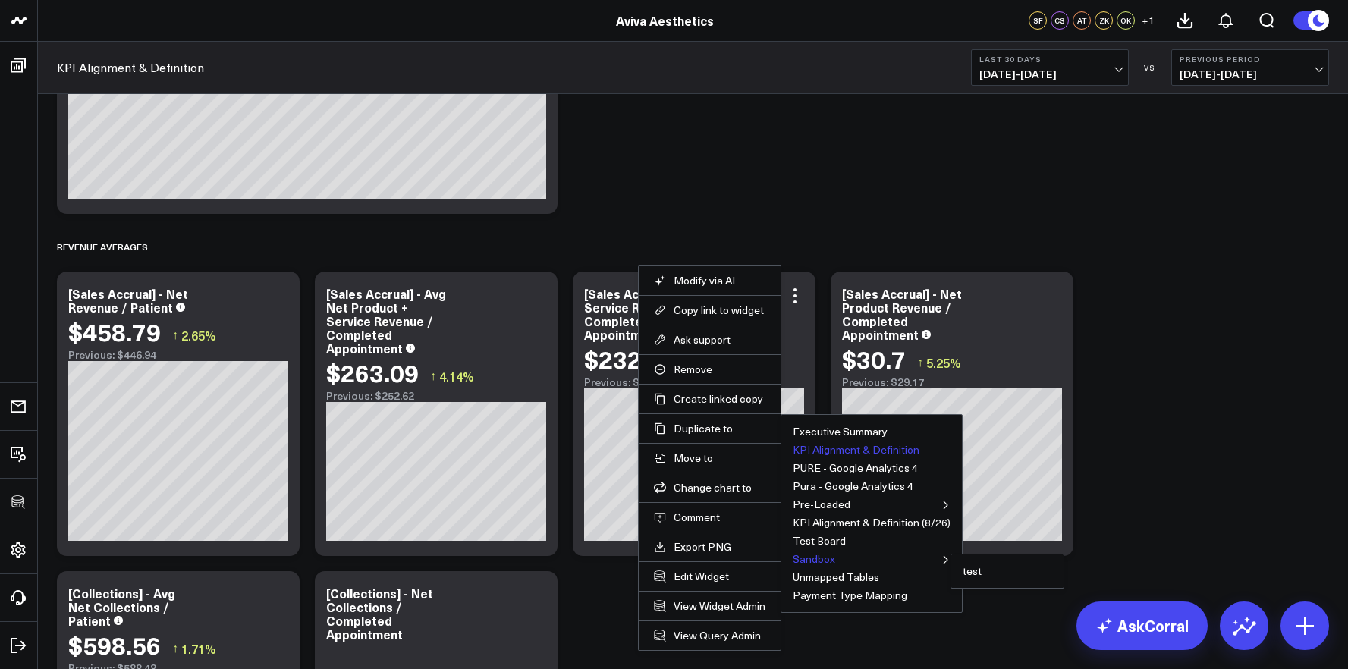
click at [812, 557] on button "Sandbox" at bounding box center [814, 559] width 42 height 11
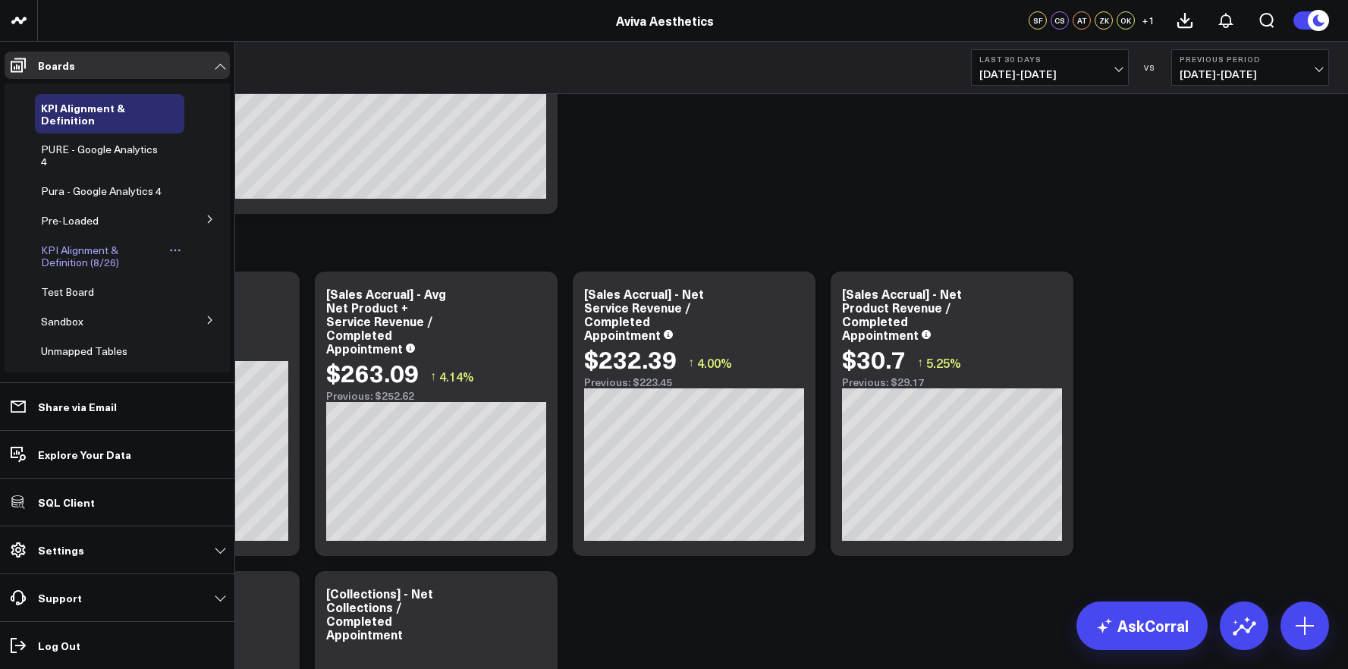
scroll to position [21, 0]
click at [64, 326] on span "Sandbox" at bounding box center [62, 319] width 42 height 14
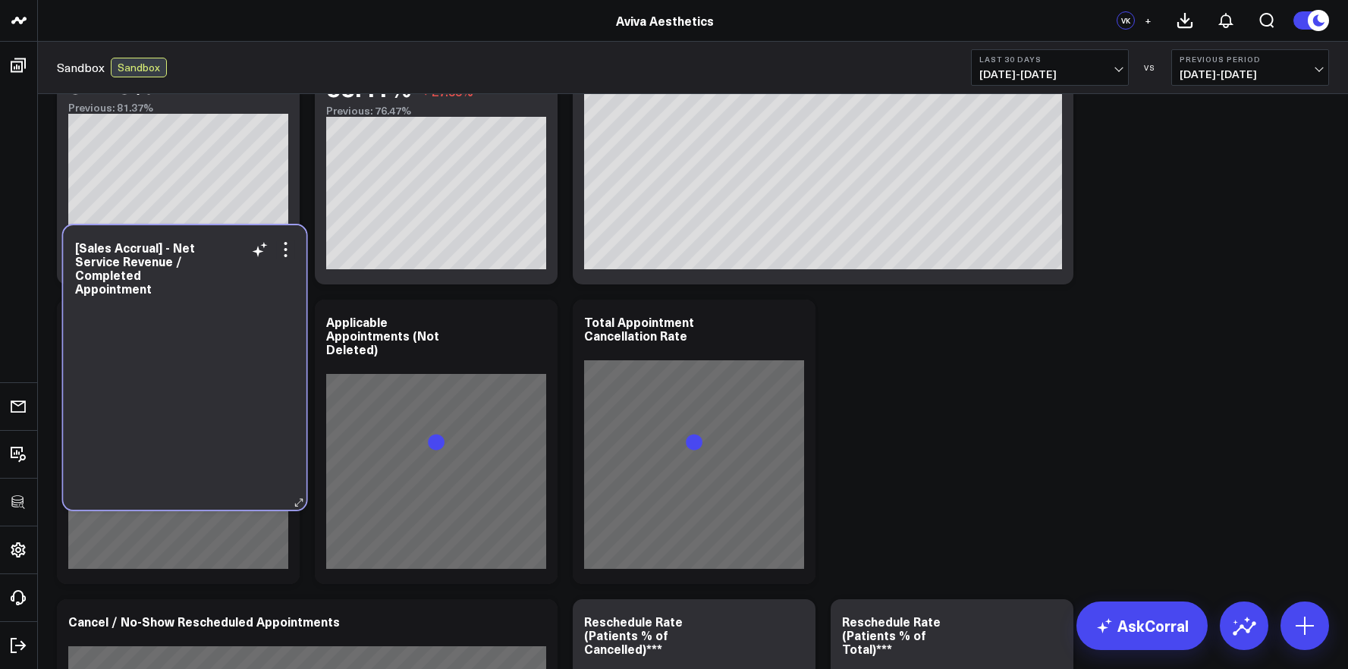
scroll to position [1325, 0]
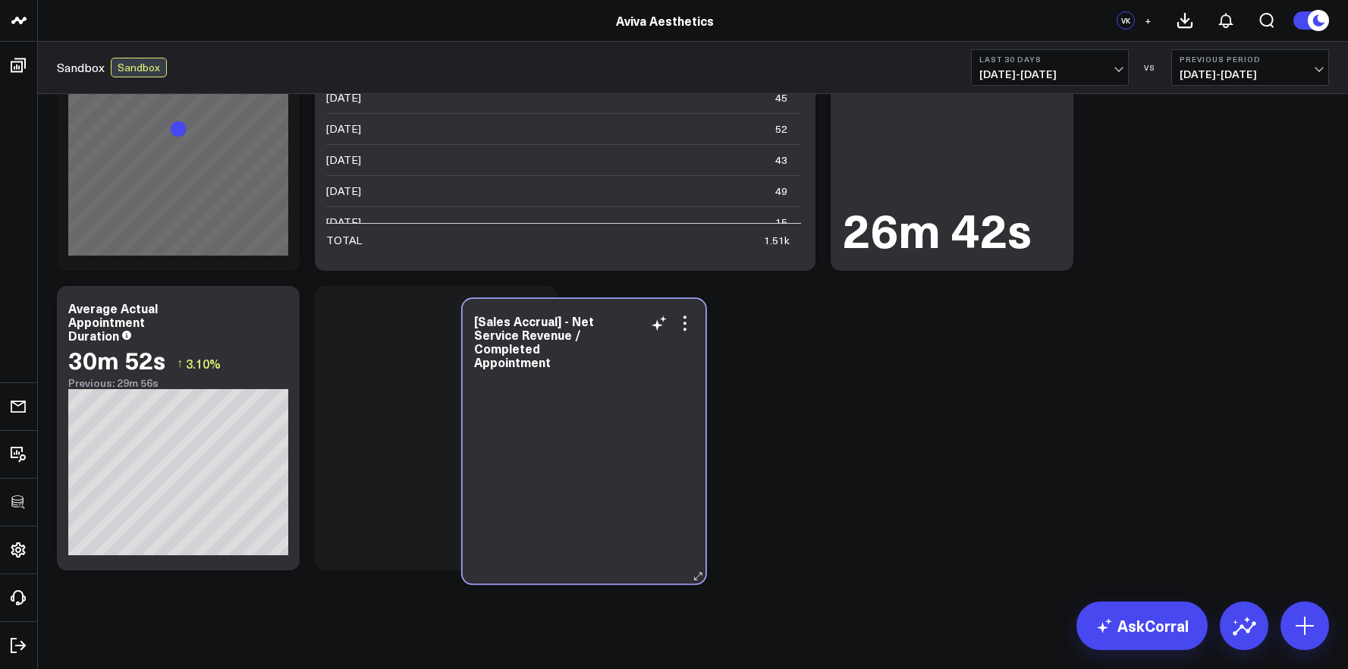
drag, startPoint x: 189, startPoint y: 325, endPoint x: 546, endPoint y: 510, distance: 402.0
click at [546, 510] on div at bounding box center [584, 477] width 220 height 181
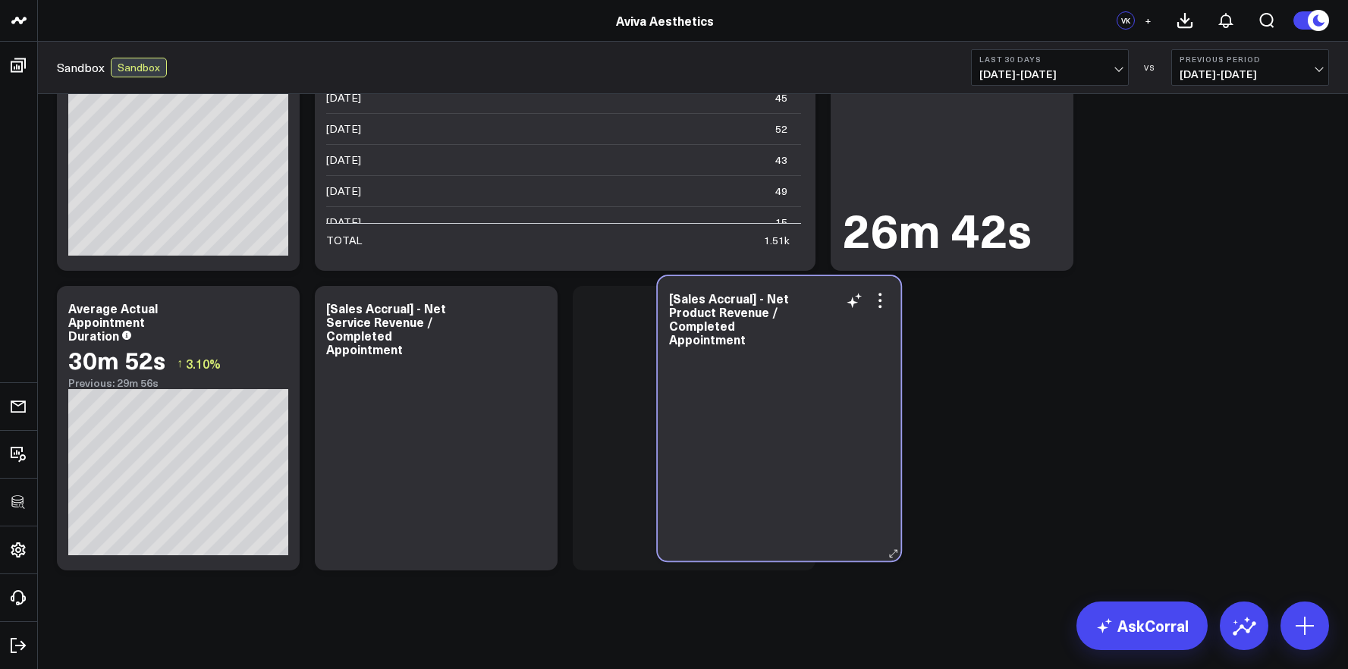
drag, startPoint x: 190, startPoint y: 269, endPoint x: 764, endPoint y: 439, distance: 599.1
click at [764, 439] on div at bounding box center [779, 454] width 220 height 181
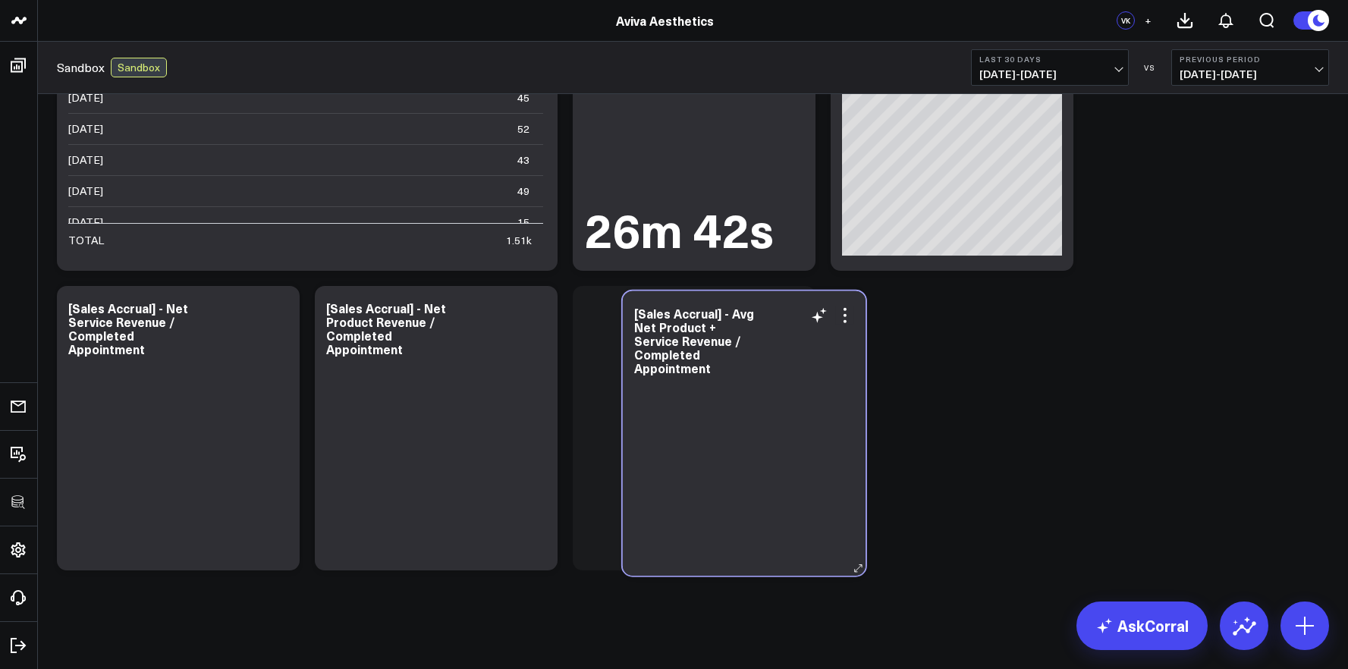
drag, startPoint x: 236, startPoint y: 222, endPoint x: 797, endPoint y: 401, distance: 589.0
click at [800, 401] on div at bounding box center [744, 477] width 220 height 168
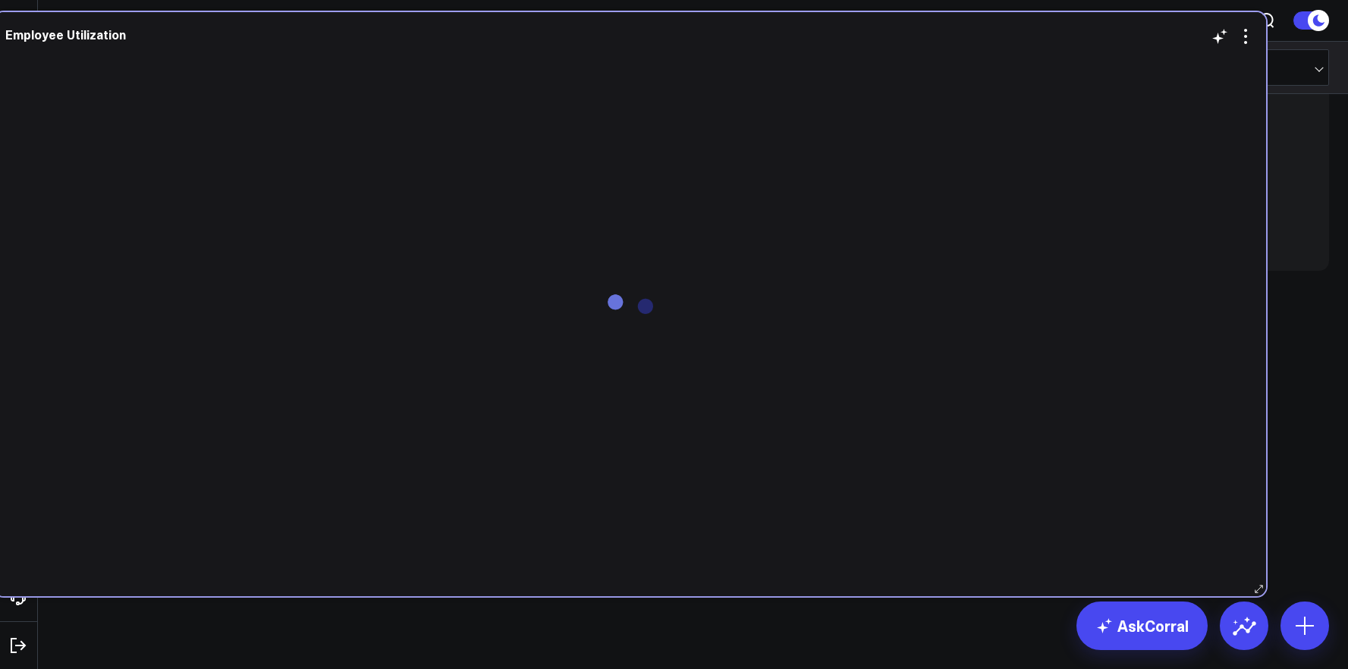
scroll to position [1924, 0]
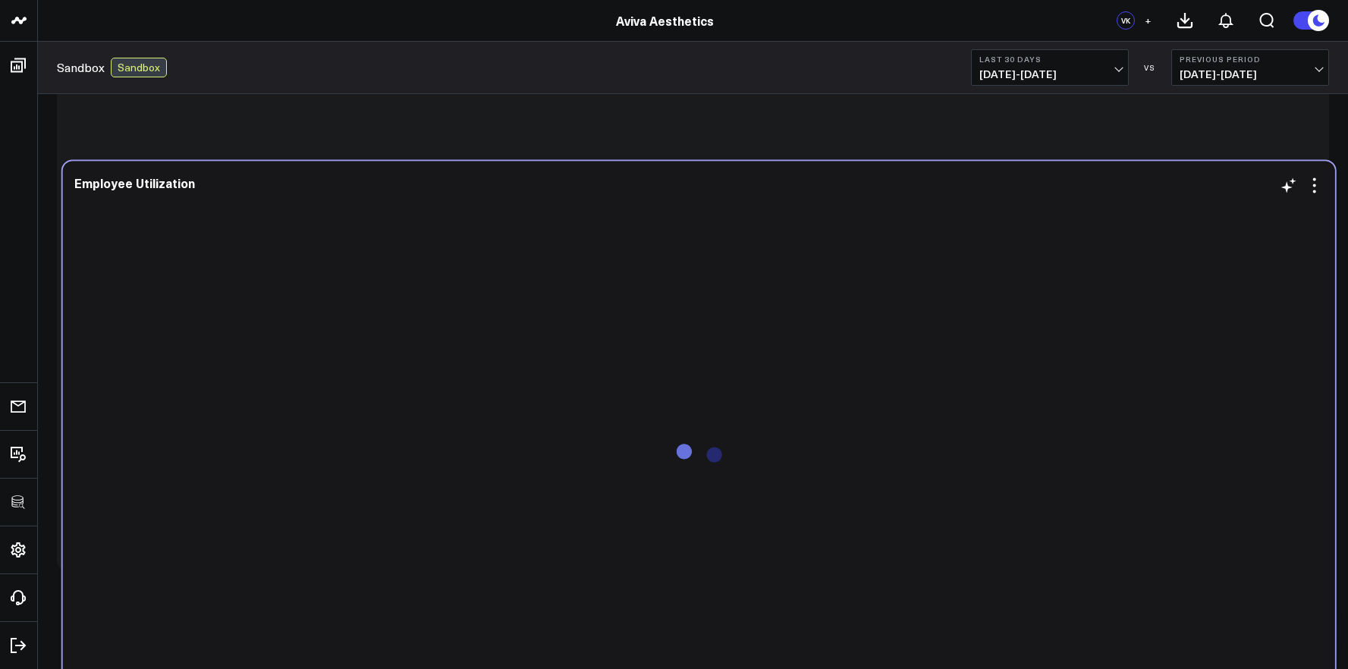
drag, startPoint x: 785, startPoint y: 346, endPoint x: 791, endPoint y: 394, distance: 48.2
click at [791, 394] on div at bounding box center [698, 465] width 1249 height 529
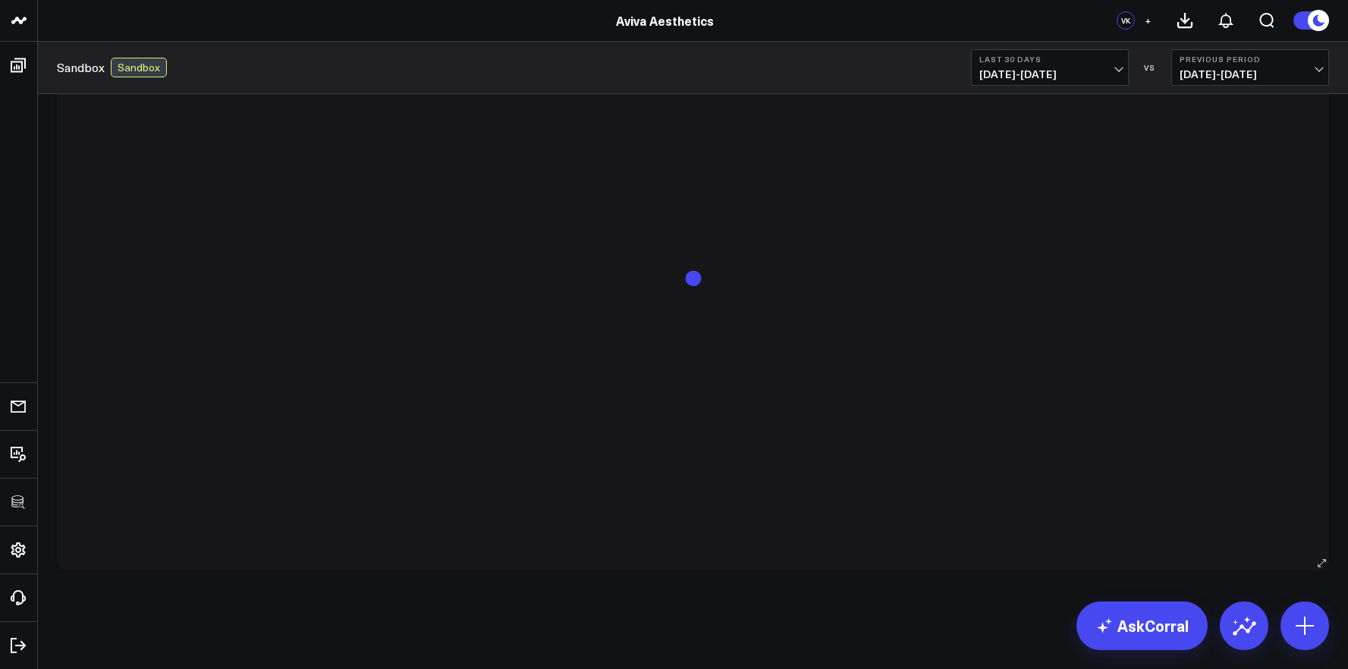
scroll to position [1609, 0]
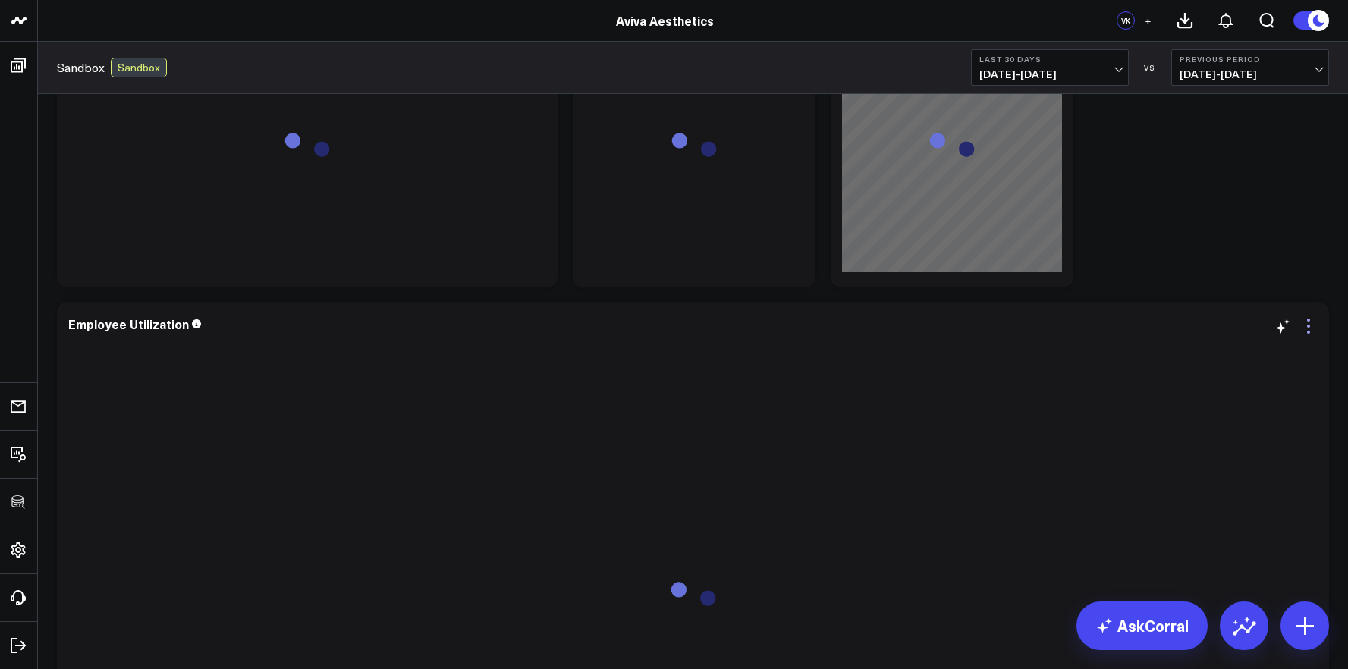
click at [1309, 325] on icon at bounding box center [1308, 326] width 3 height 3
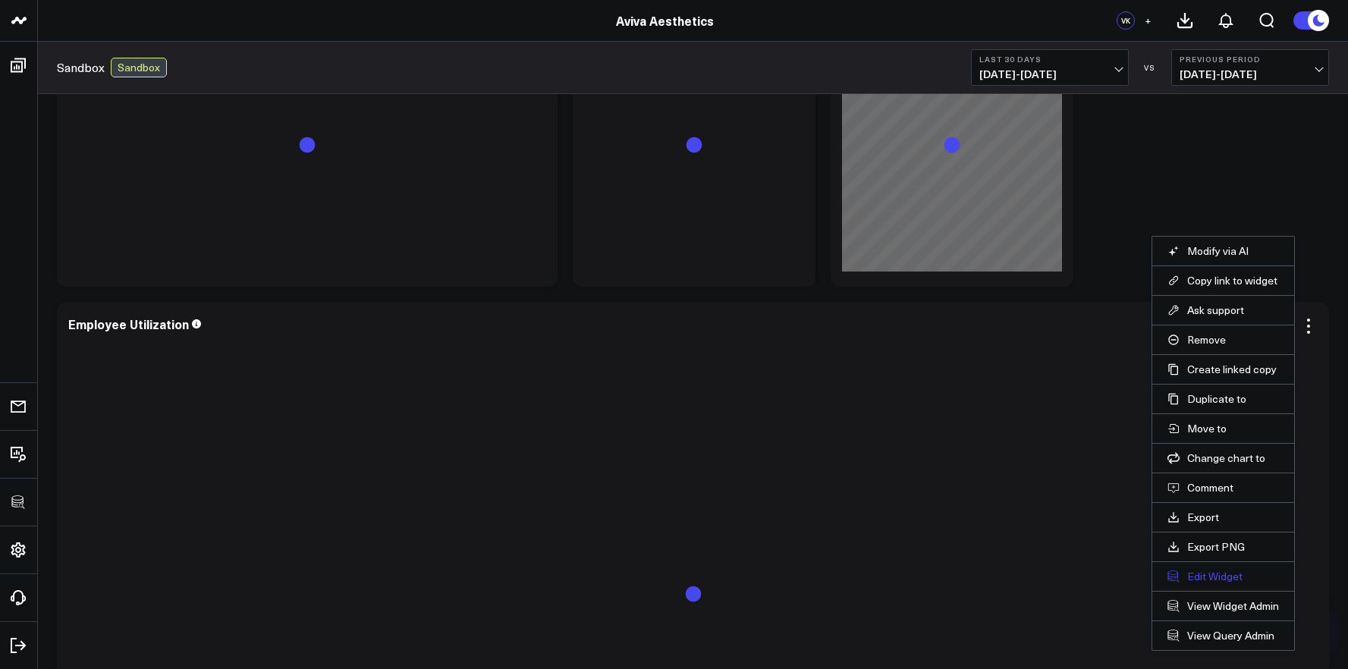
click at [1227, 570] on button "Edit Widget" at bounding box center [1223, 577] width 112 height 14
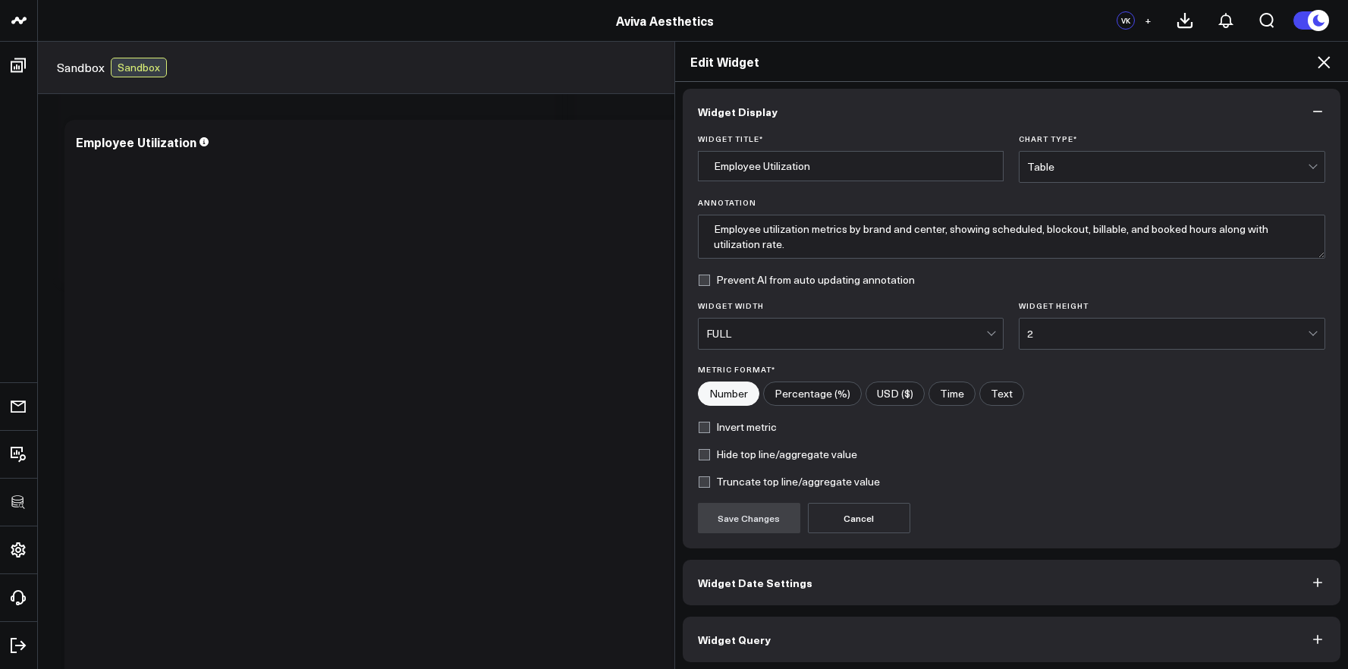
scroll to position [8, 0]
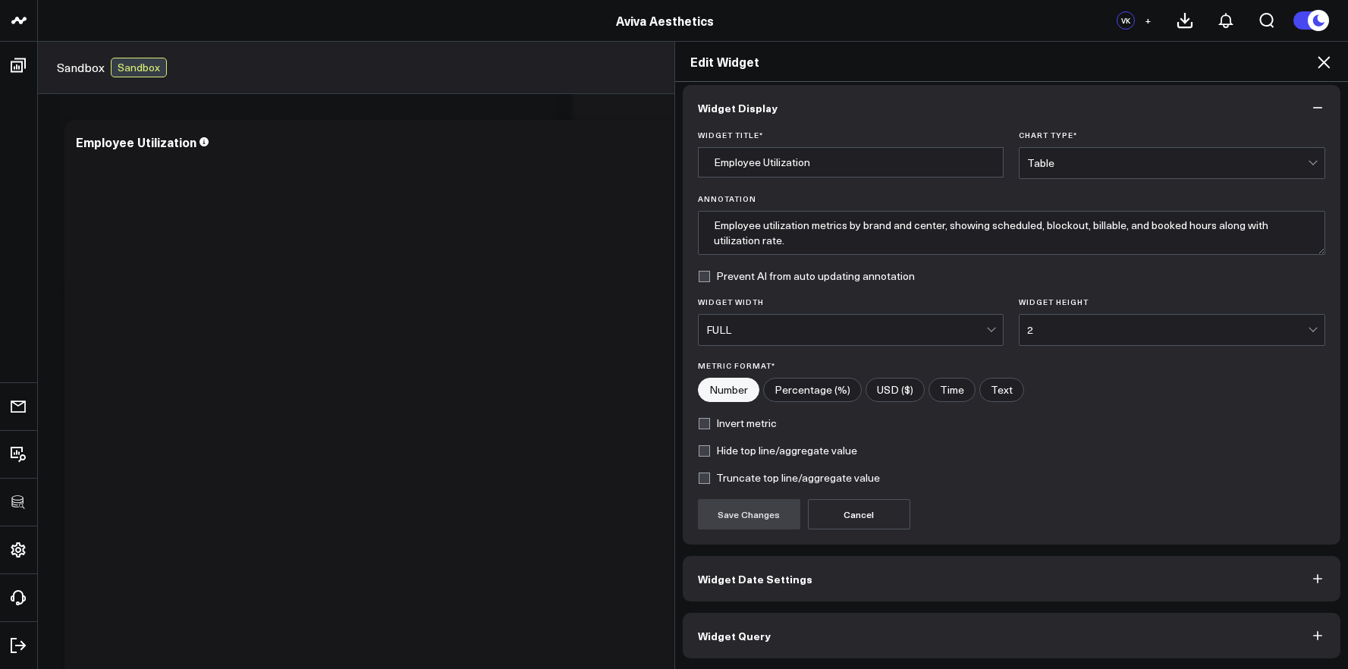
click at [872, 631] on button "Widget Query" at bounding box center [1012, 636] width 658 height 46
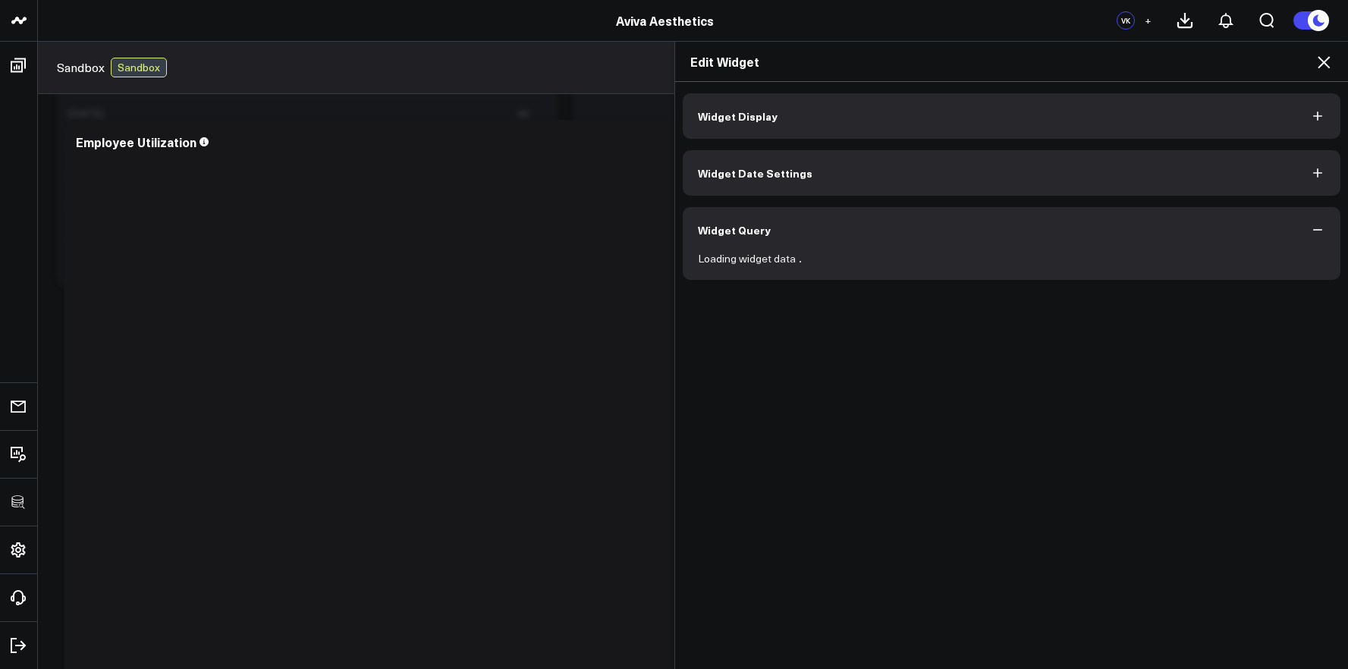
scroll to position [0, 0]
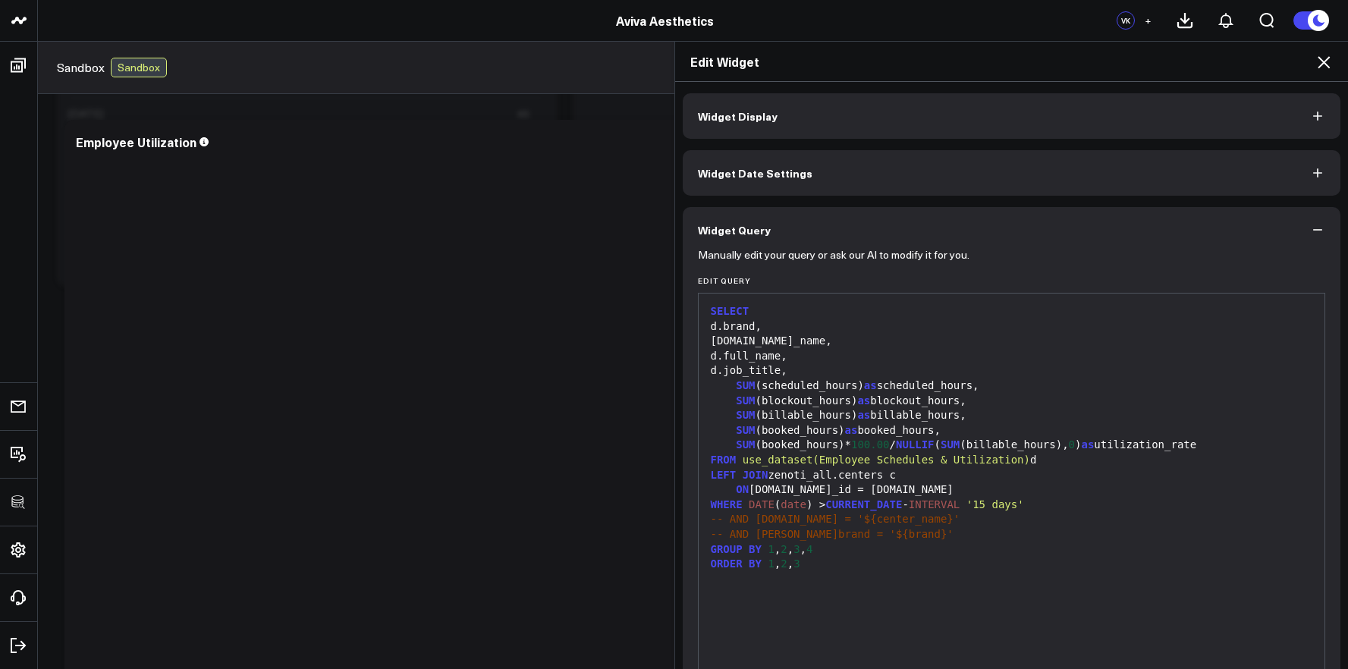
click at [862, 571] on div "ORDER BY 1 , 2 , 3" at bounding box center [1011, 564] width 611 height 15
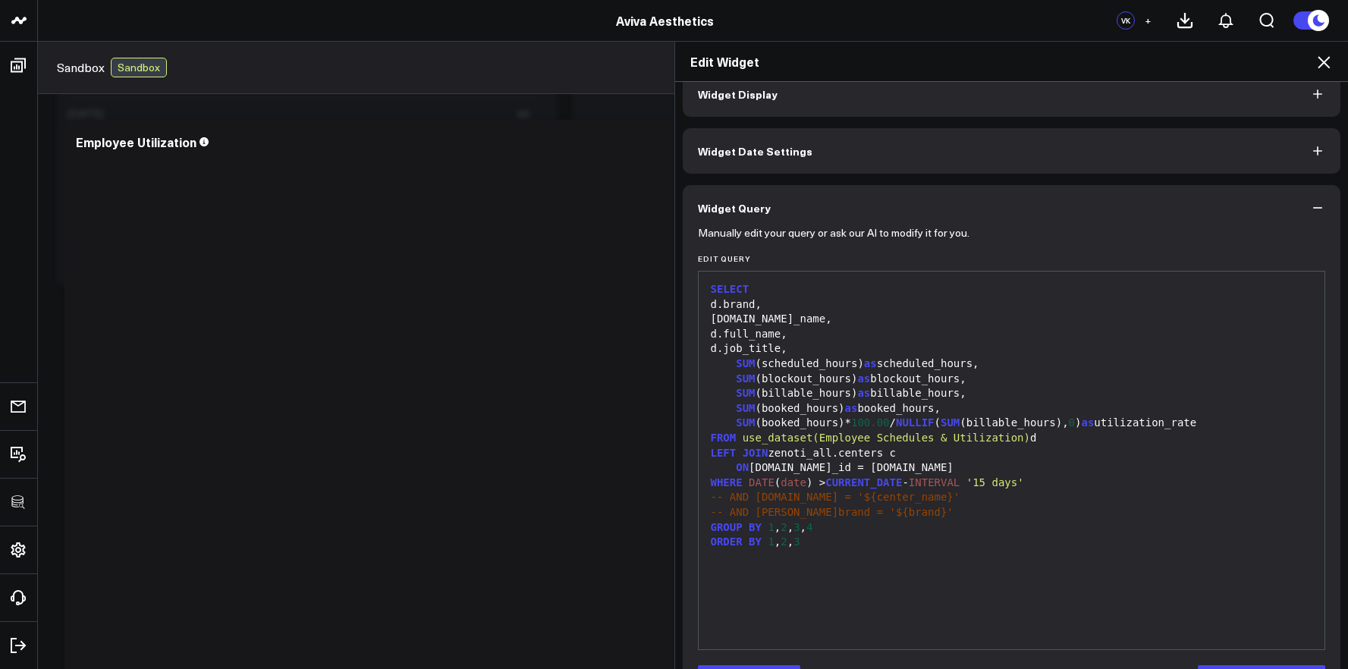
scroll to position [74, 0]
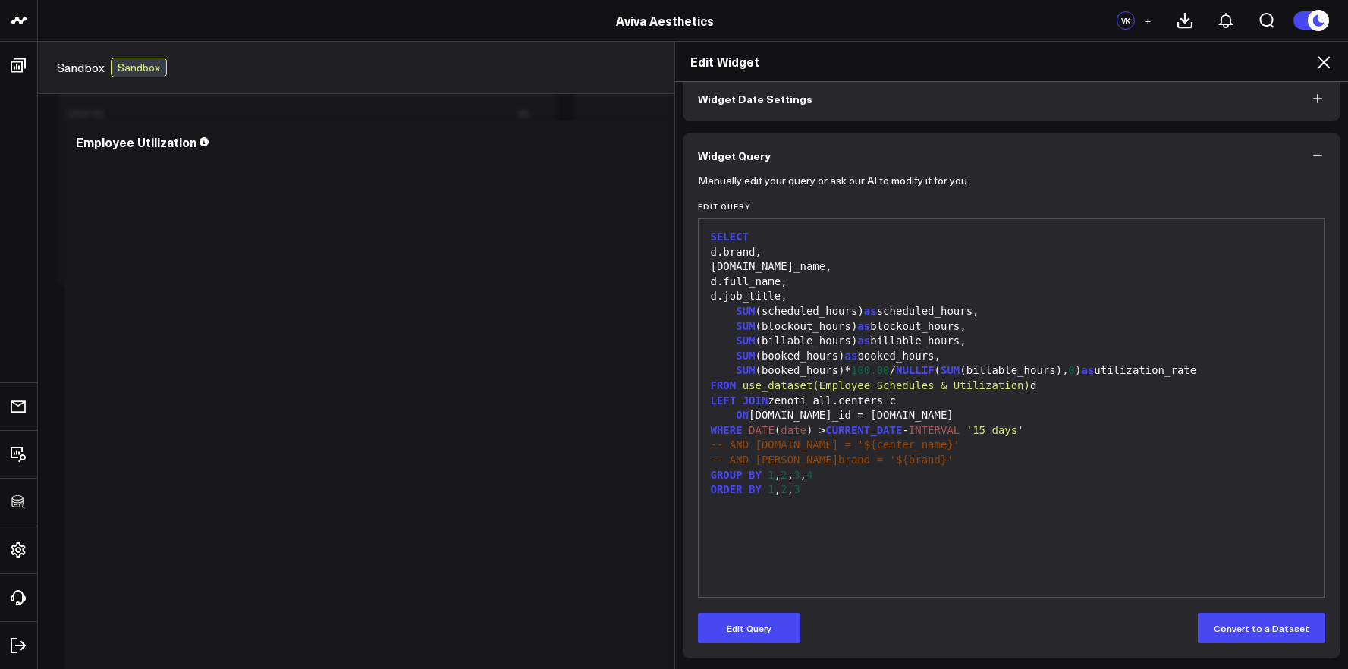
click at [772, 608] on form "Manually edit your query or ask our AI to modify it for you. Edit Query 99 1 2 …" at bounding box center [1012, 410] width 628 height 465
click at [772, 621] on button "Edit Query" at bounding box center [749, 628] width 102 height 30
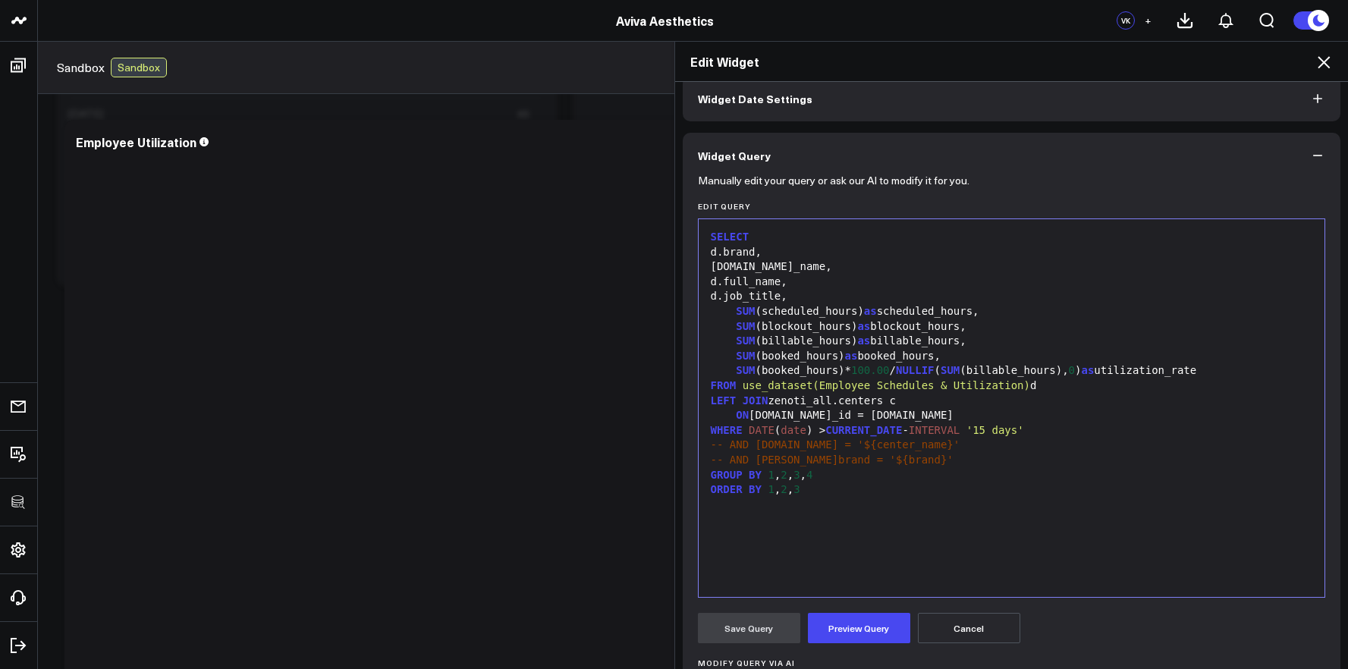
click at [843, 532] on div "SELECT d.brand, d.center_name, d.full_name, d.job_title, SUM (scheduled_hours) …" at bounding box center [1011, 408] width 611 height 363
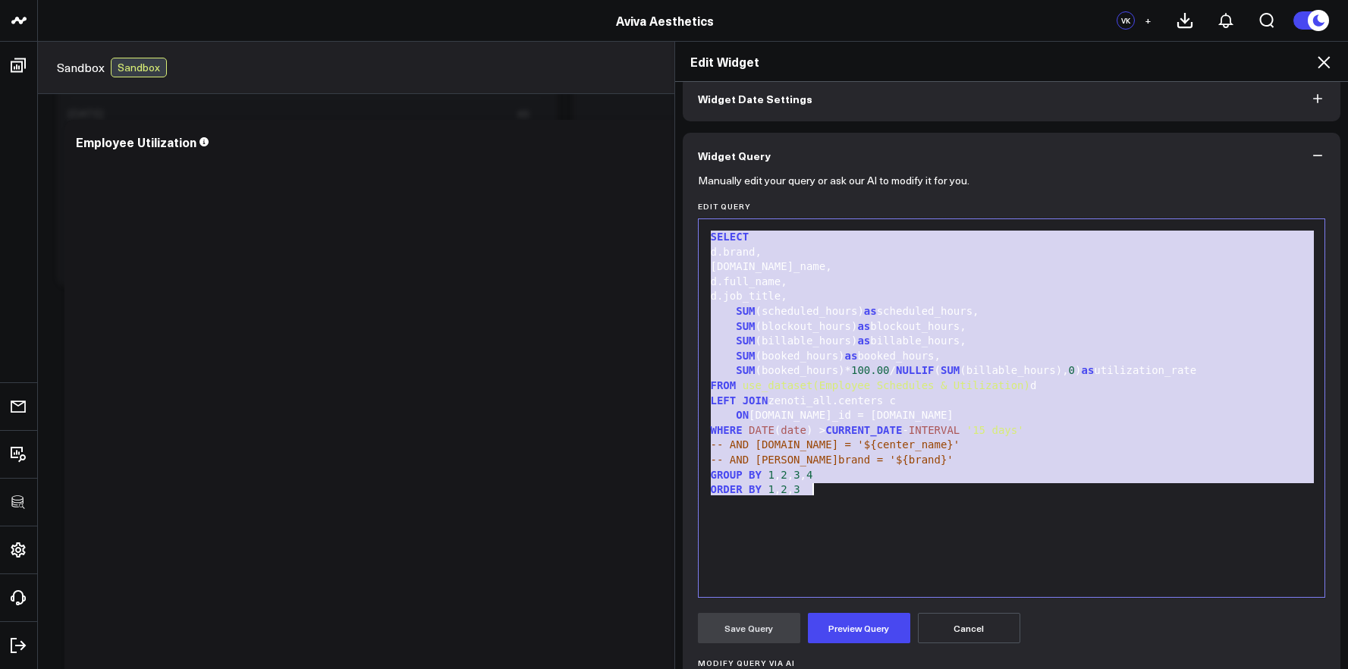
copy div "SELECT d.brand, d.center_name, d.full_name, d.job_title, SUM (scheduled_hours) …"
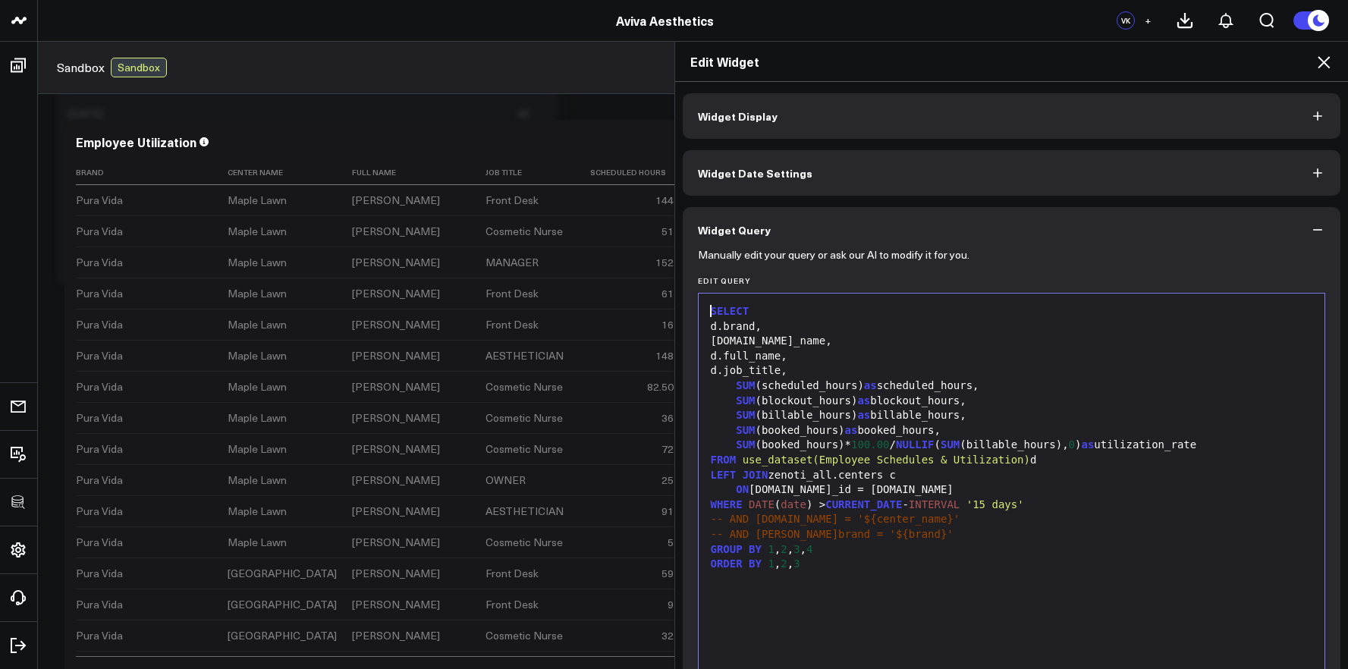
scroll to position [74, 0]
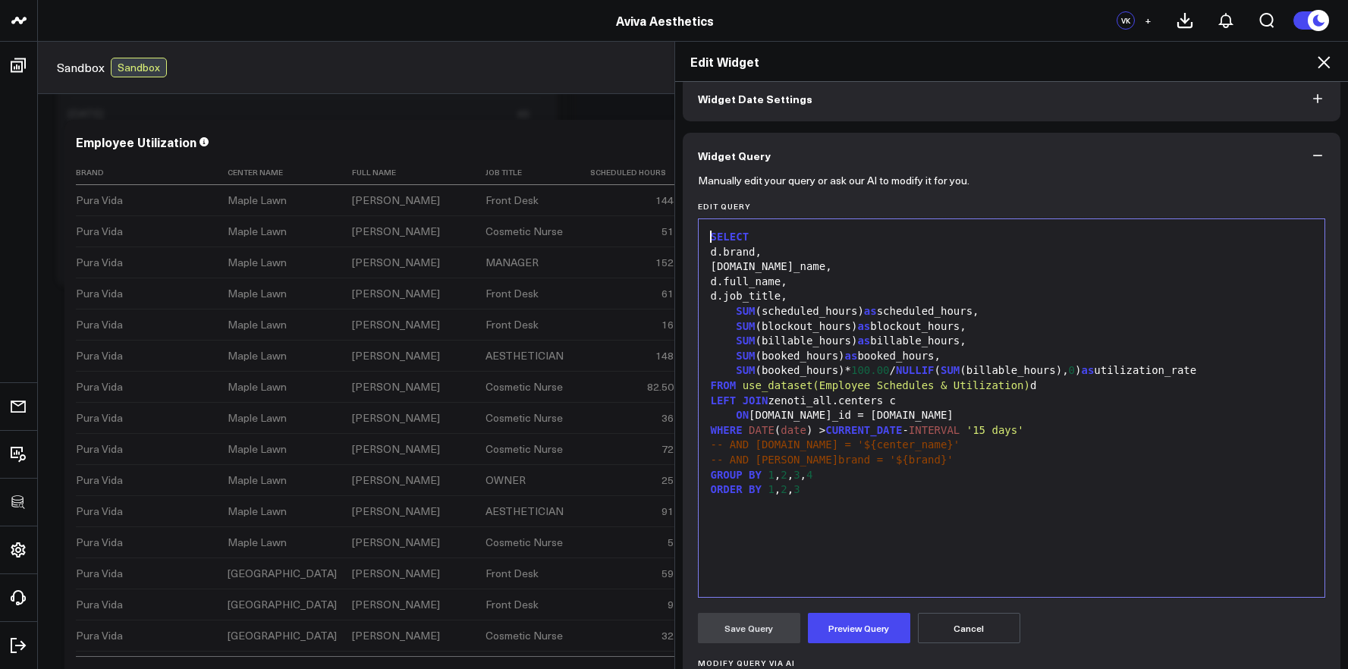
click at [1327, 63] on icon at bounding box center [1324, 62] width 18 height 18
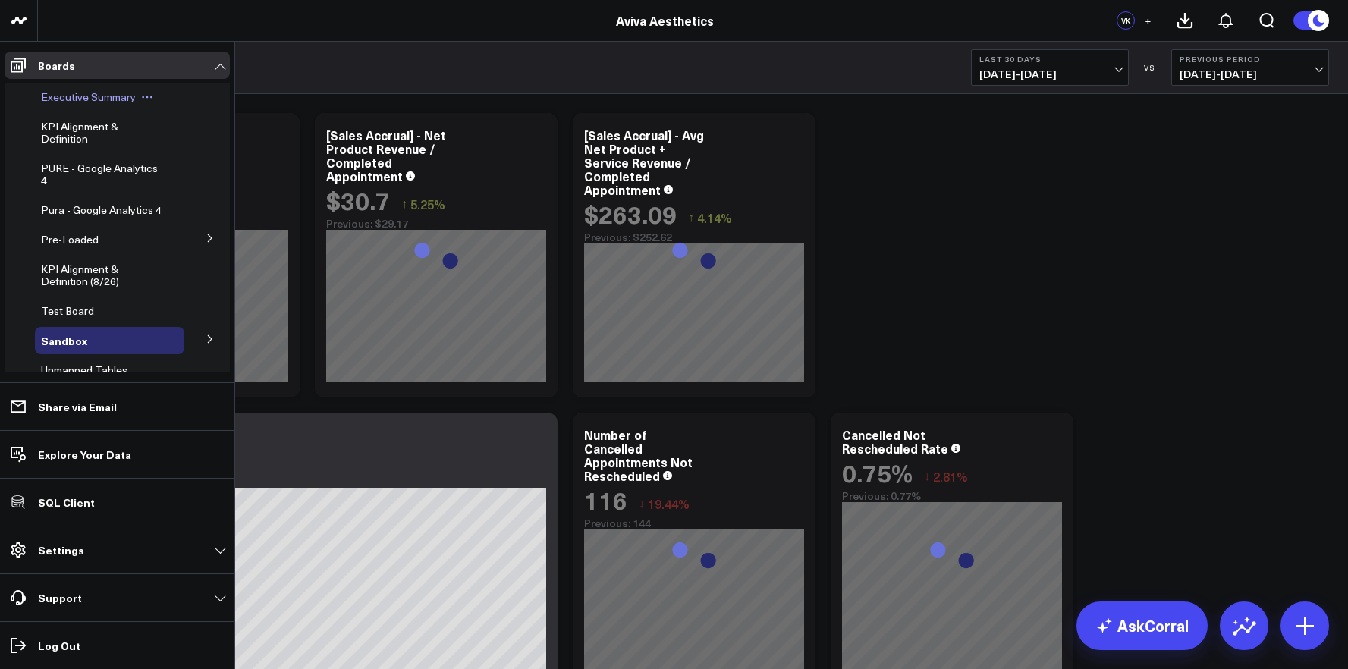
click at [77, 102] on span "Executive Summary" at bounding box center [88, 97] width 95 height 14
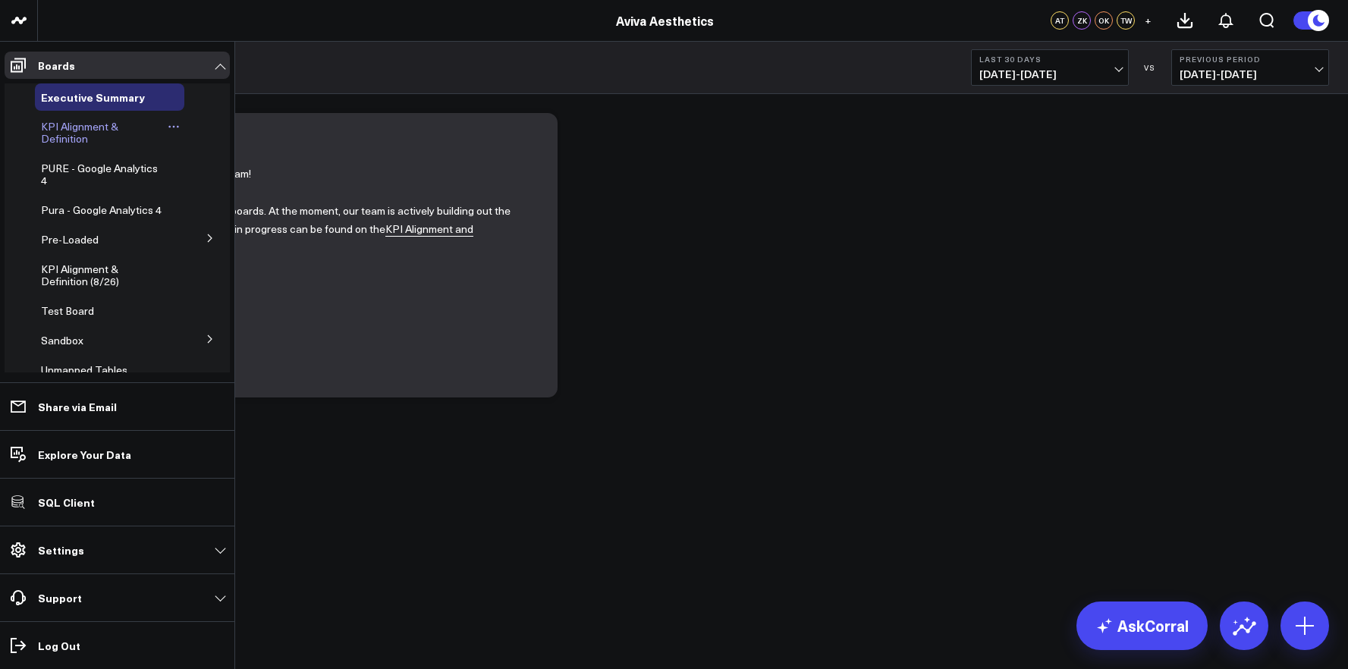
click at [51, 121] on span "KPI Alignment & Definition" at bounding box center [79, 132] width 77 height 27
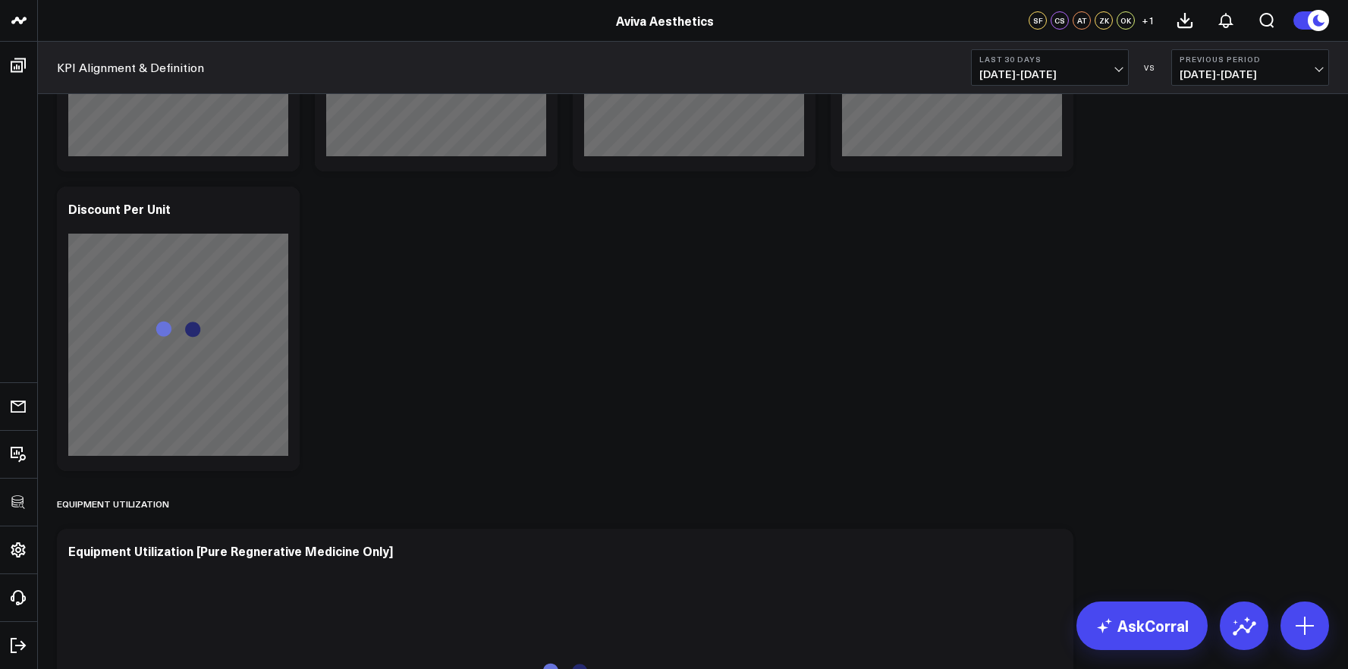
scroll to position [7701, 0]
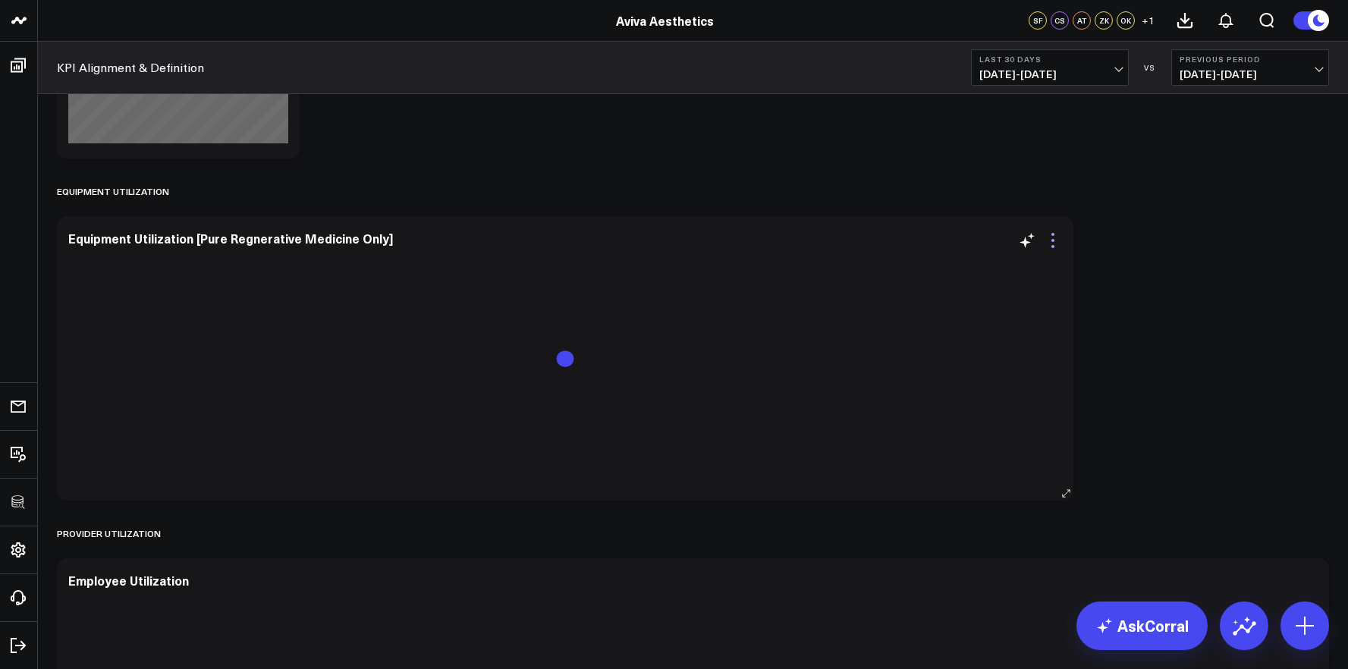
click at [1049, 242] on icon at bounding box center [1053, 240] width 18 height 18
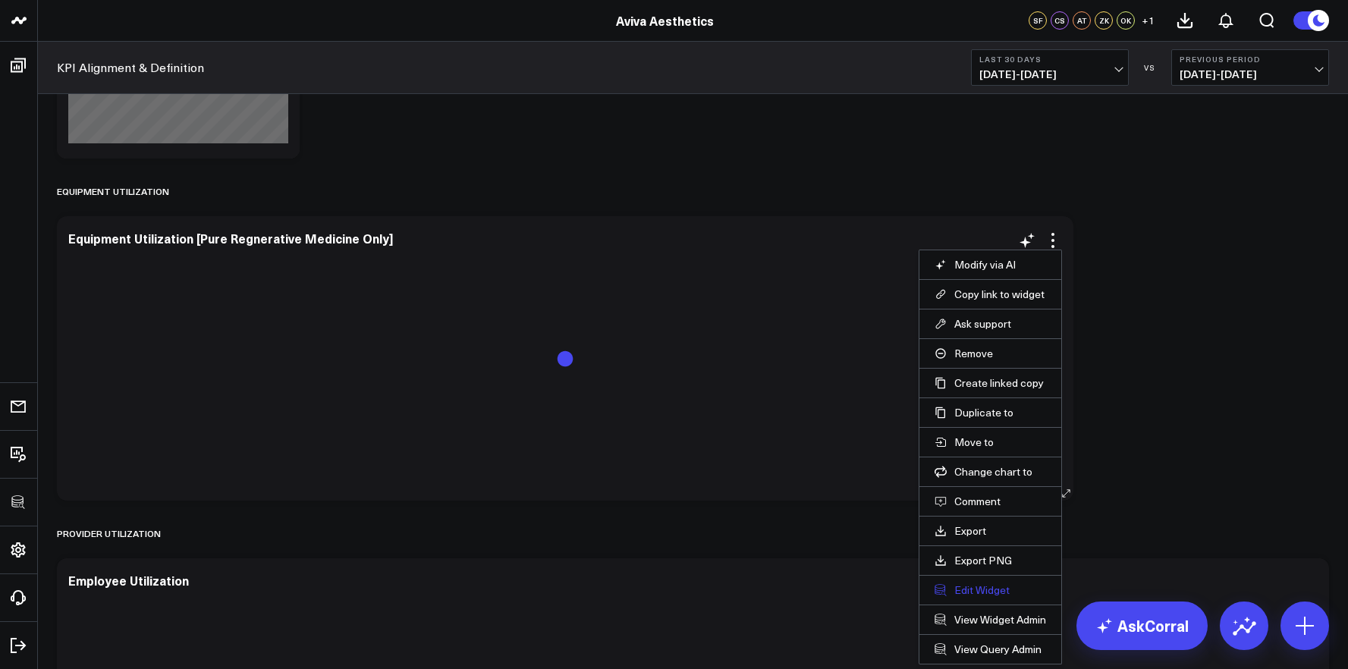
click at [979, 590] on button "Edit Widget" at bounding box center [991, 590] width 112 height 14
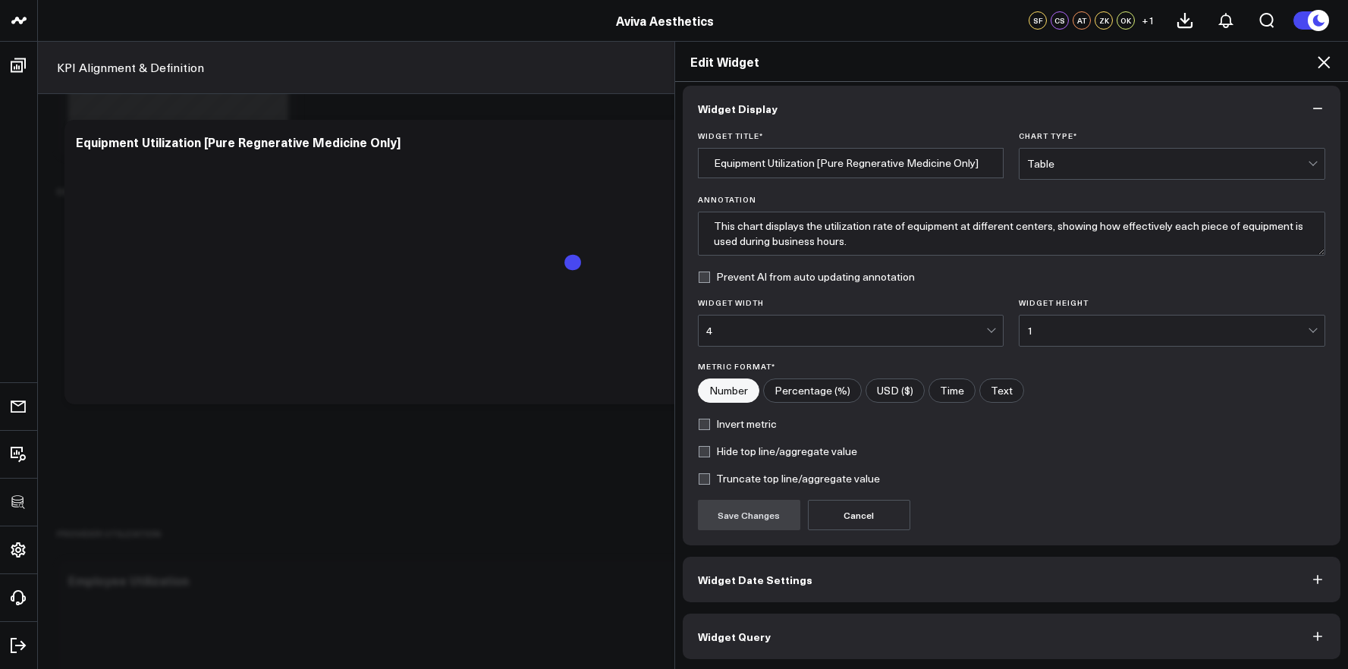
scroll to position [8, 0]
click at [929, 635] on button "Widget Query" at bounding box center [1012, 636] width 658 height 46
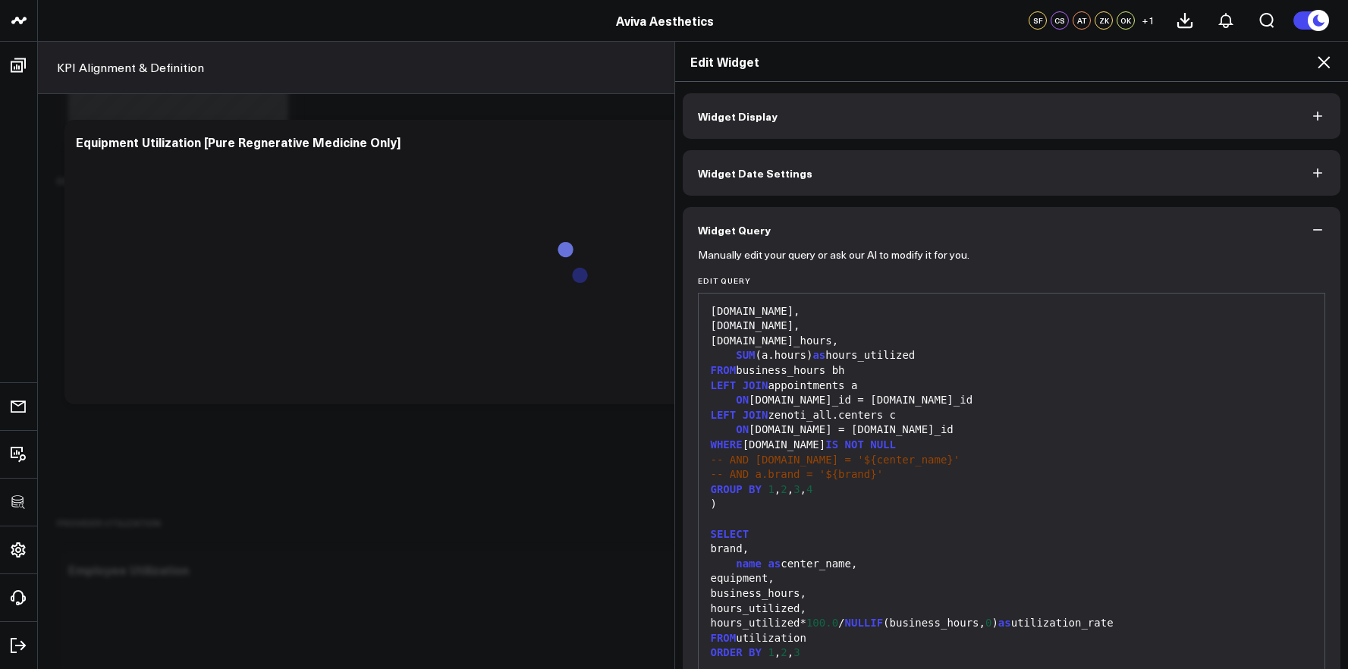
scroll to position [7714, 0]
click at [792, 428] on div "ON c.id = a.center_id" at bounding box center [1011, 430] width 611 height 15
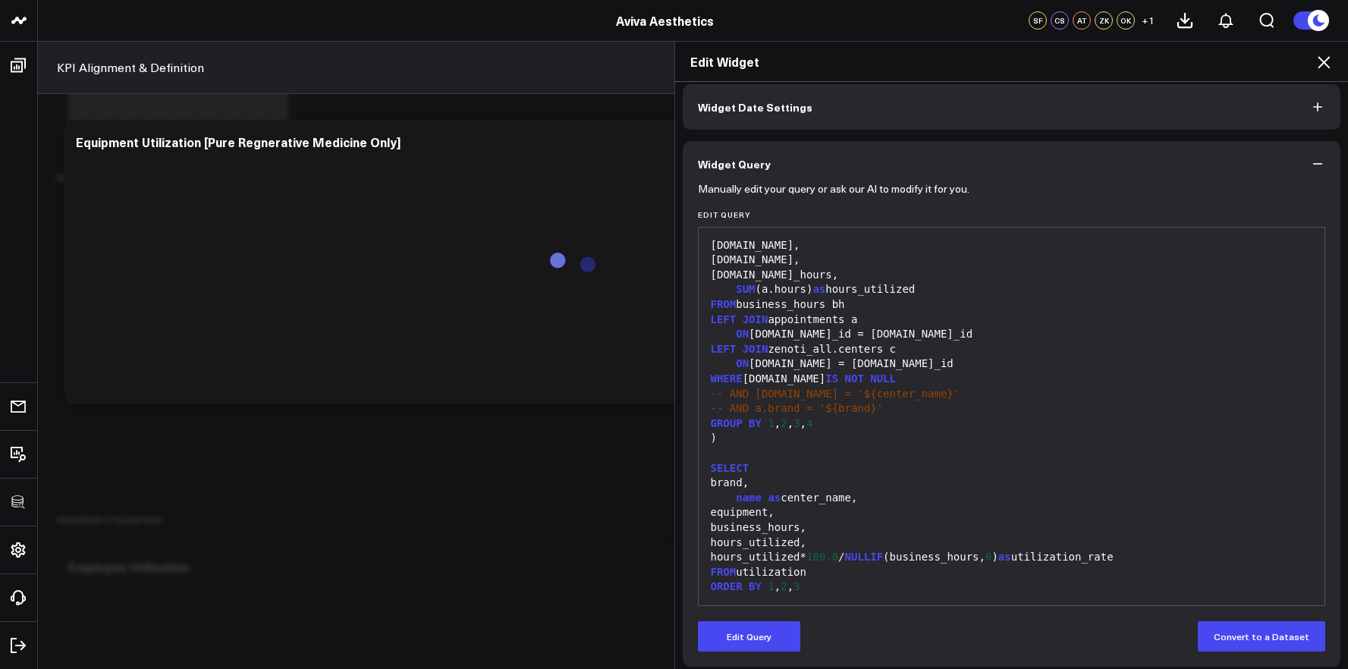
scroll to position [74, 0]
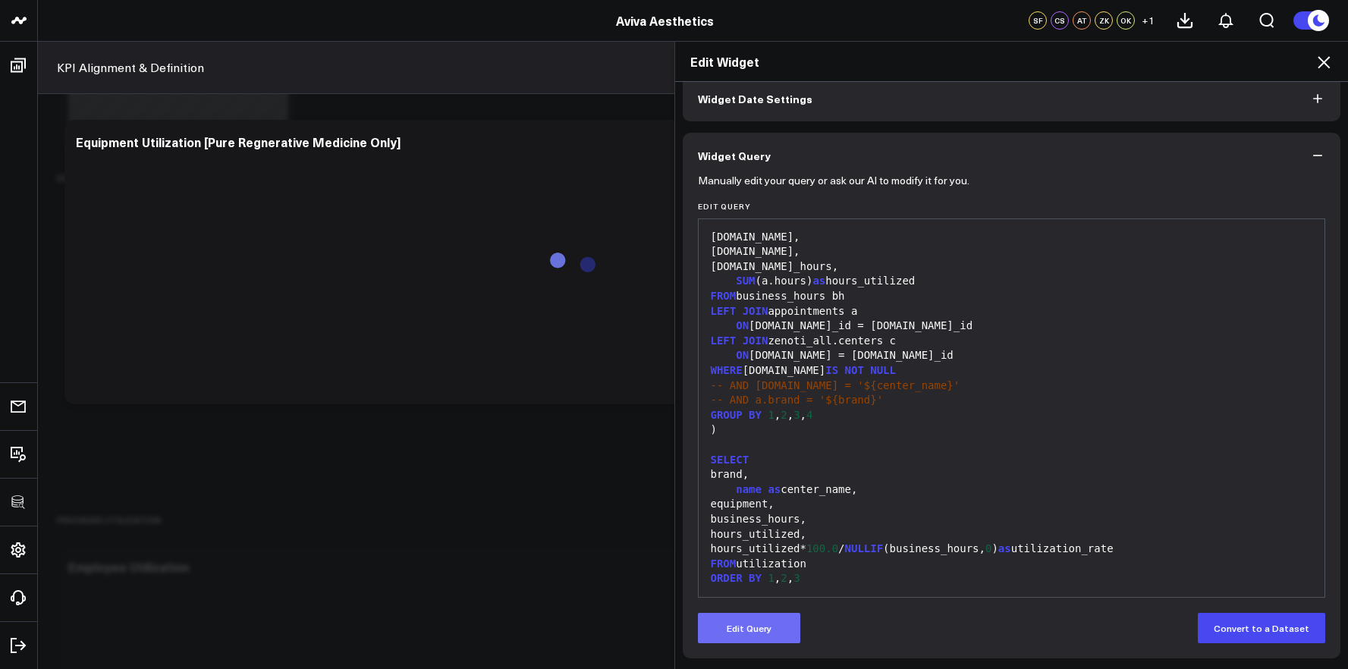
click at [747, 629] on button "Edit Query" at bounding box center [749, 628] width 102 height 30
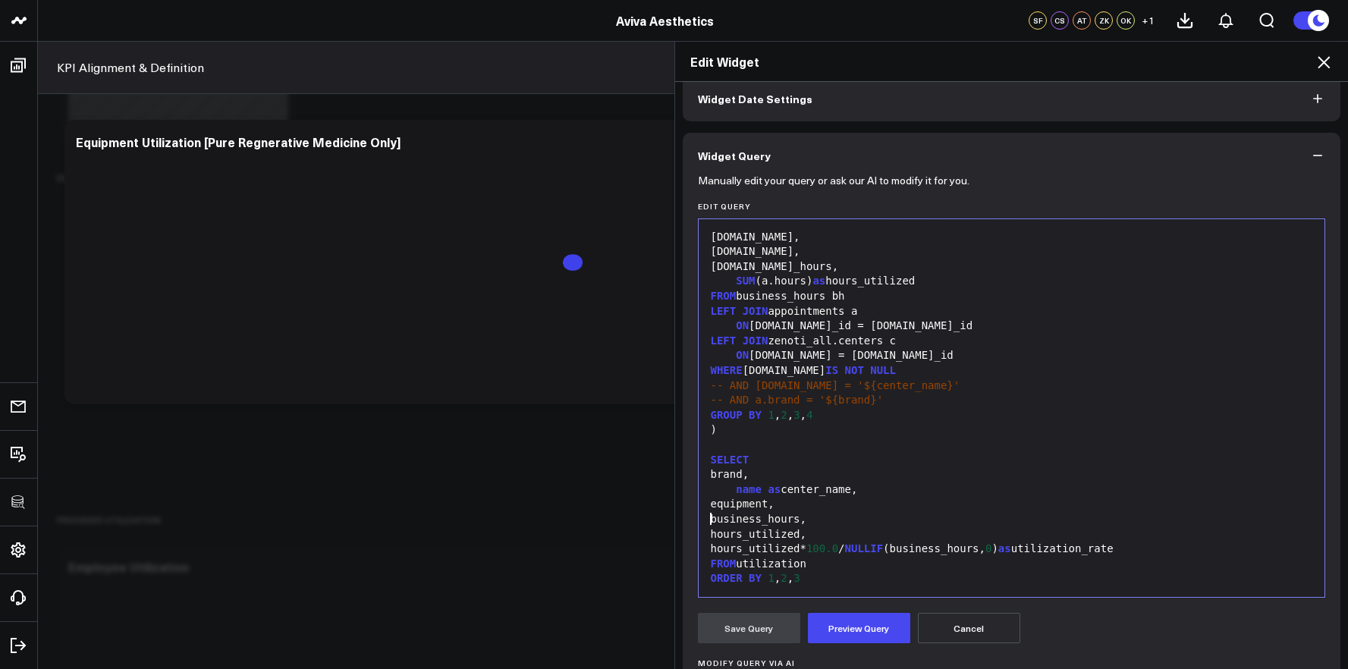
click at [839, 512] on div "business_hours," at bounding box center [1011, 519] width 611 height 15
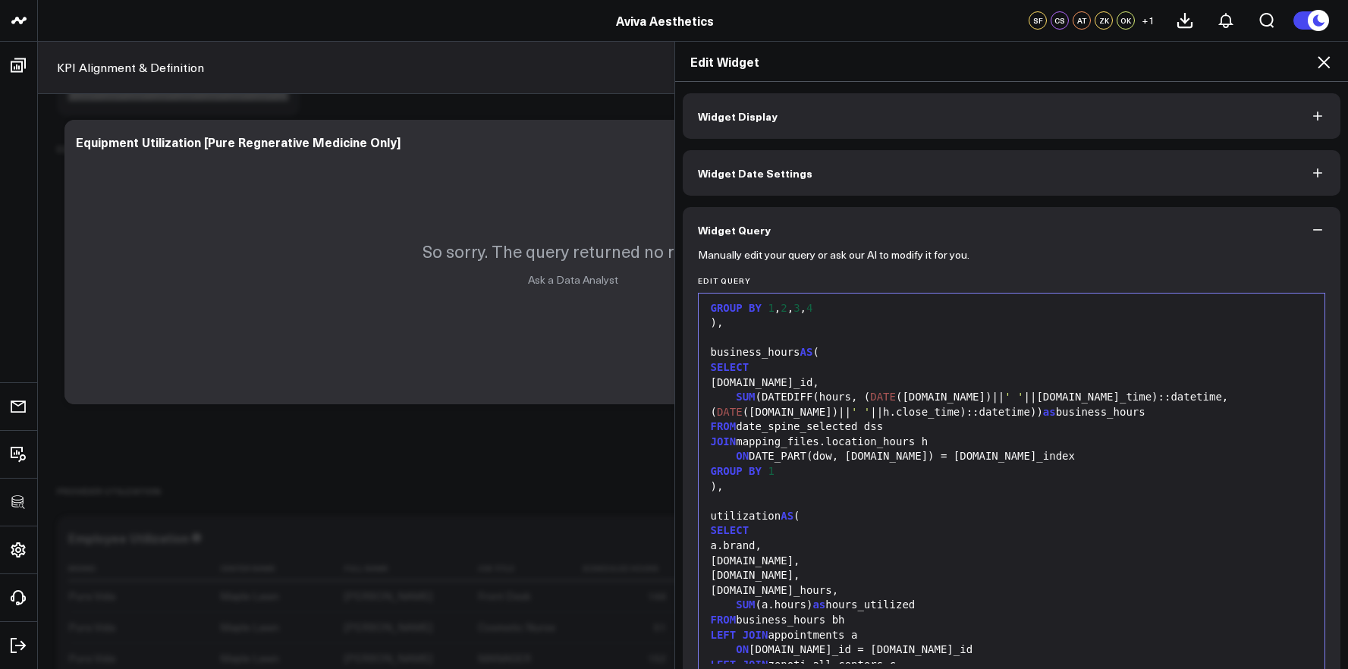
scroll to position [0, 0]
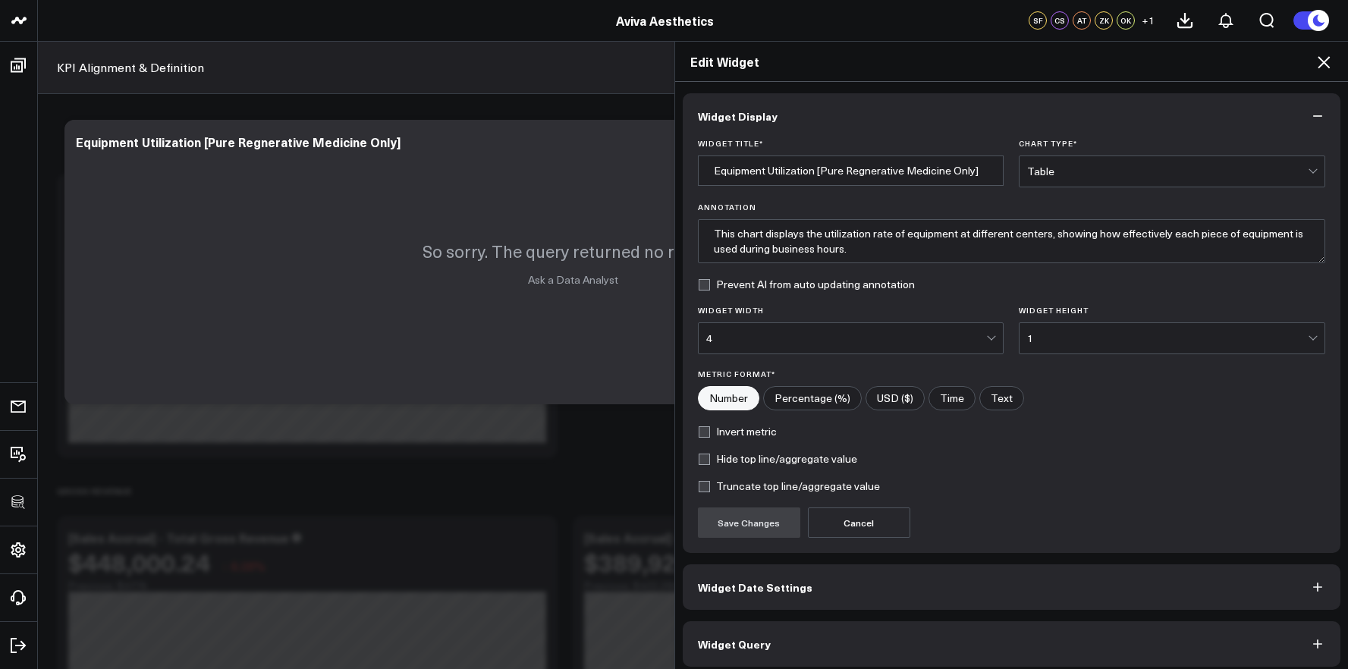
click at [1321, 66] on icon at bounding box center [1324, 62] width 18 height 18
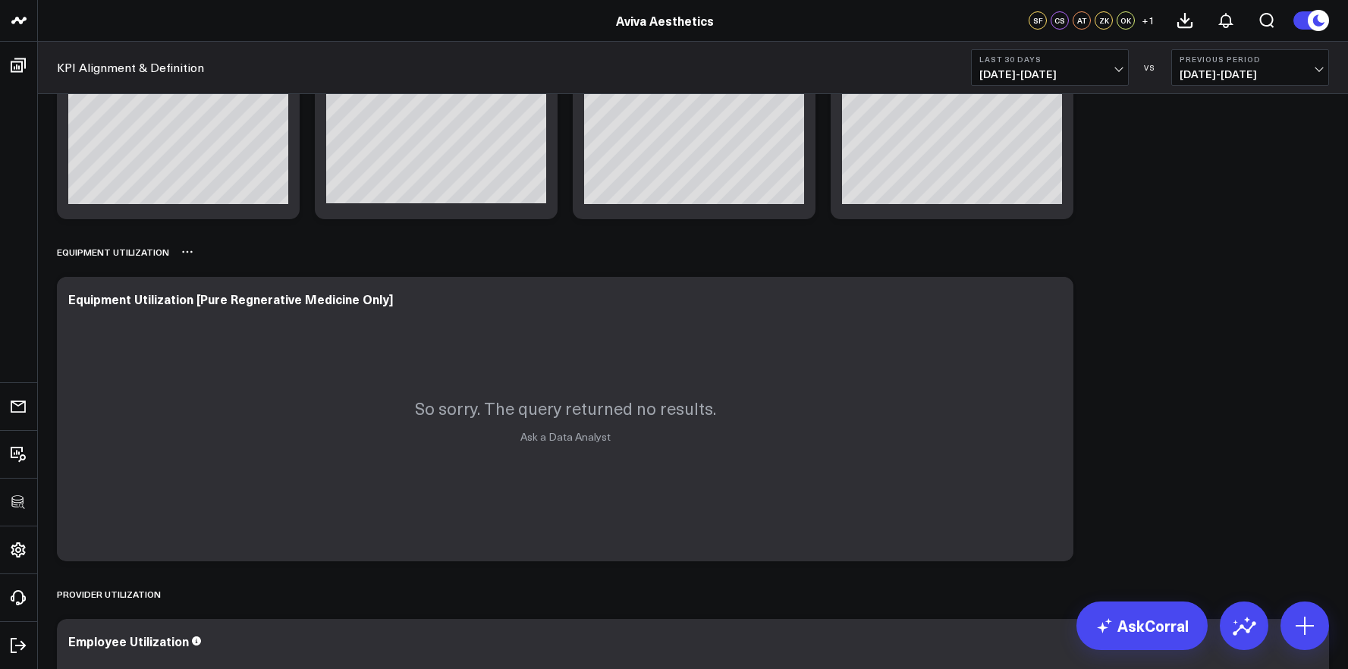
scroll to position [7422, 0]
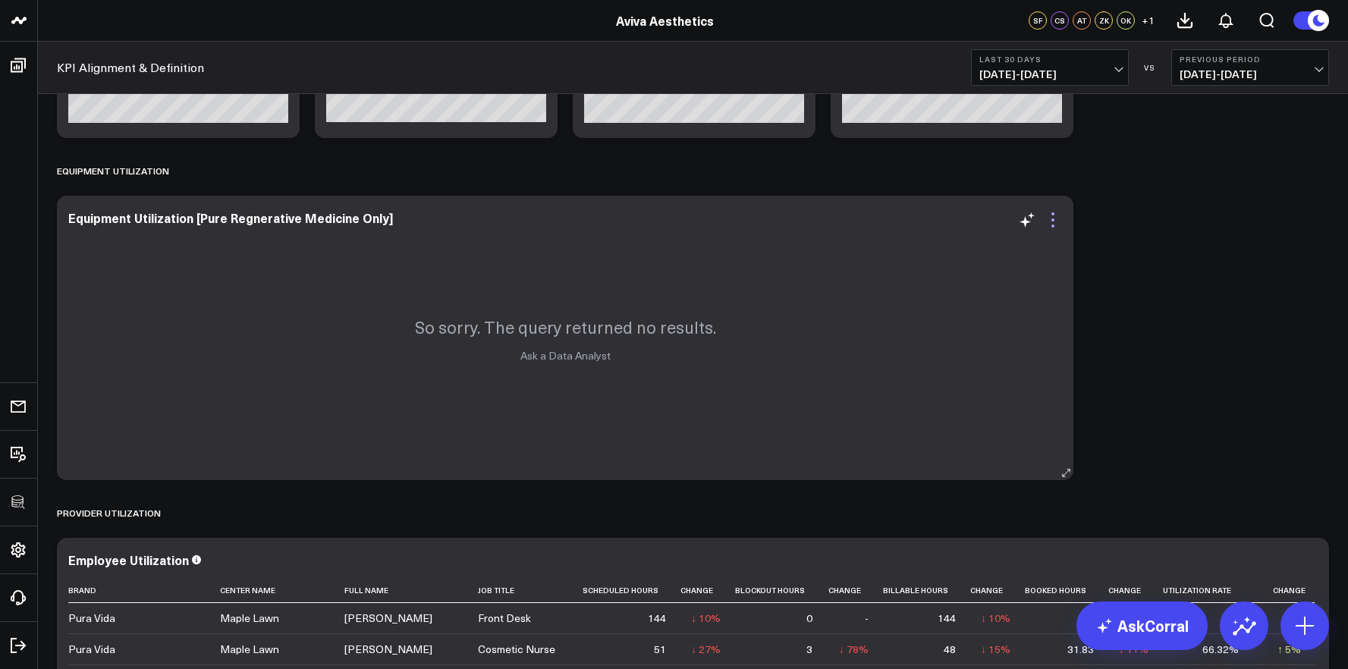
click at [1056, 228] on icon at bounding box center [1053, 220] width 18 height 18
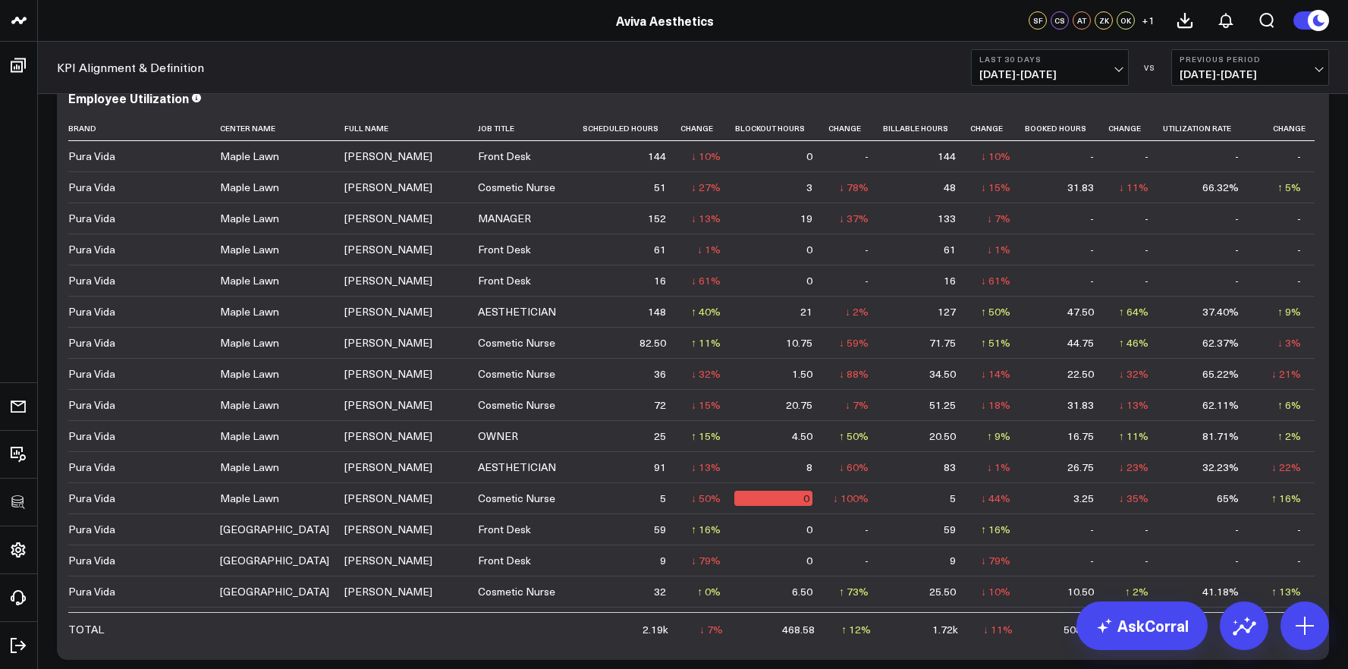
scroll to position [7114, 0]
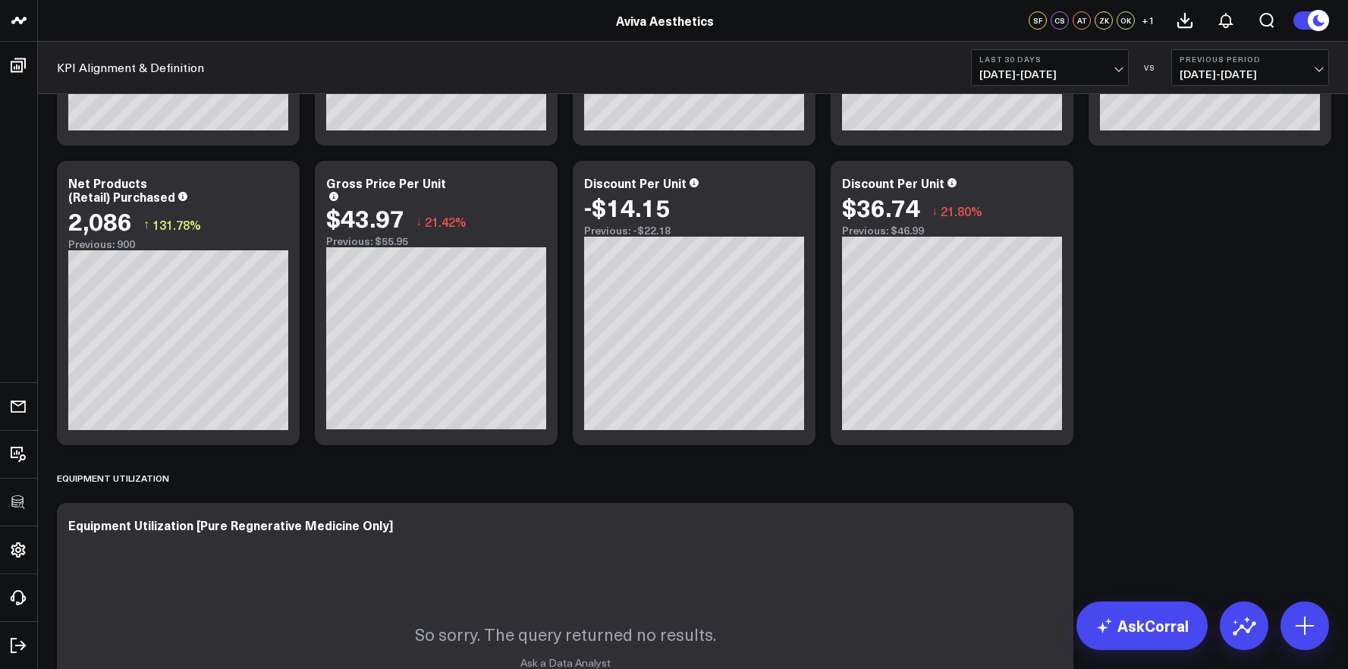
click at [1083, 71] on span "[DATE] - [DATE]" at bounding box center [1049, 74] width 141 height 12
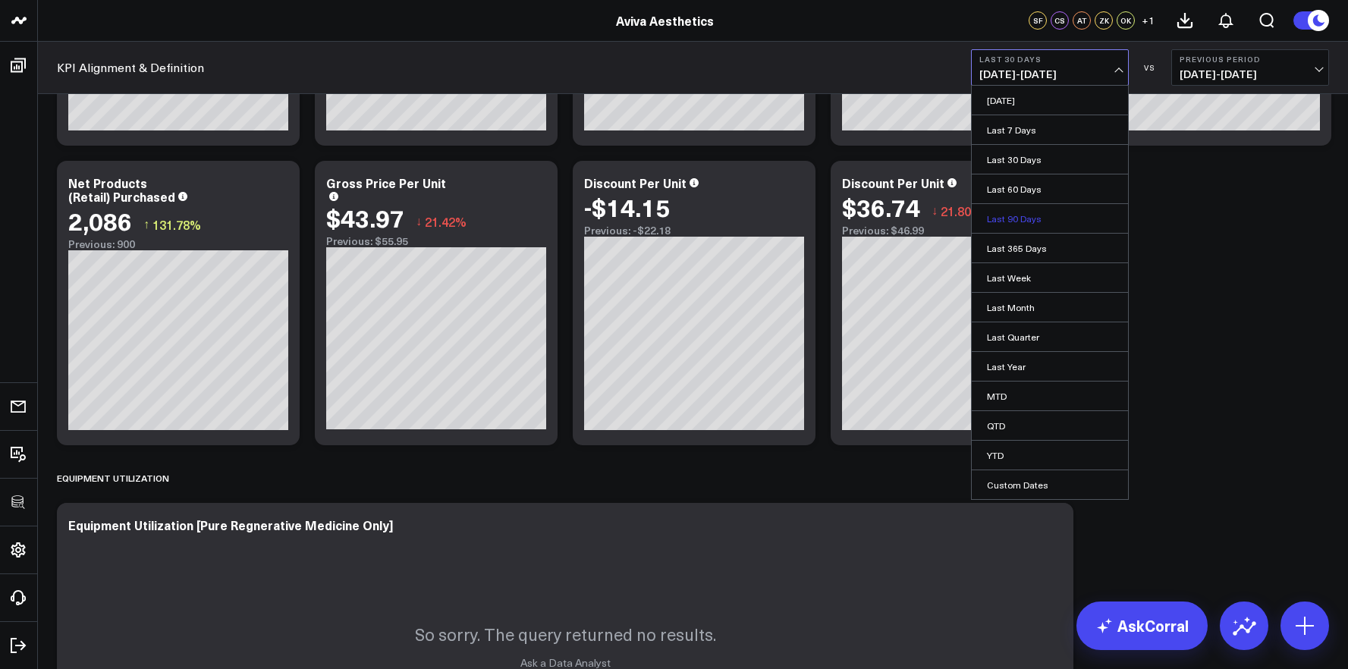
click at [1071, 209] on link "Last 90 Days" at bounding box center [1050, 218] width 156 height 29
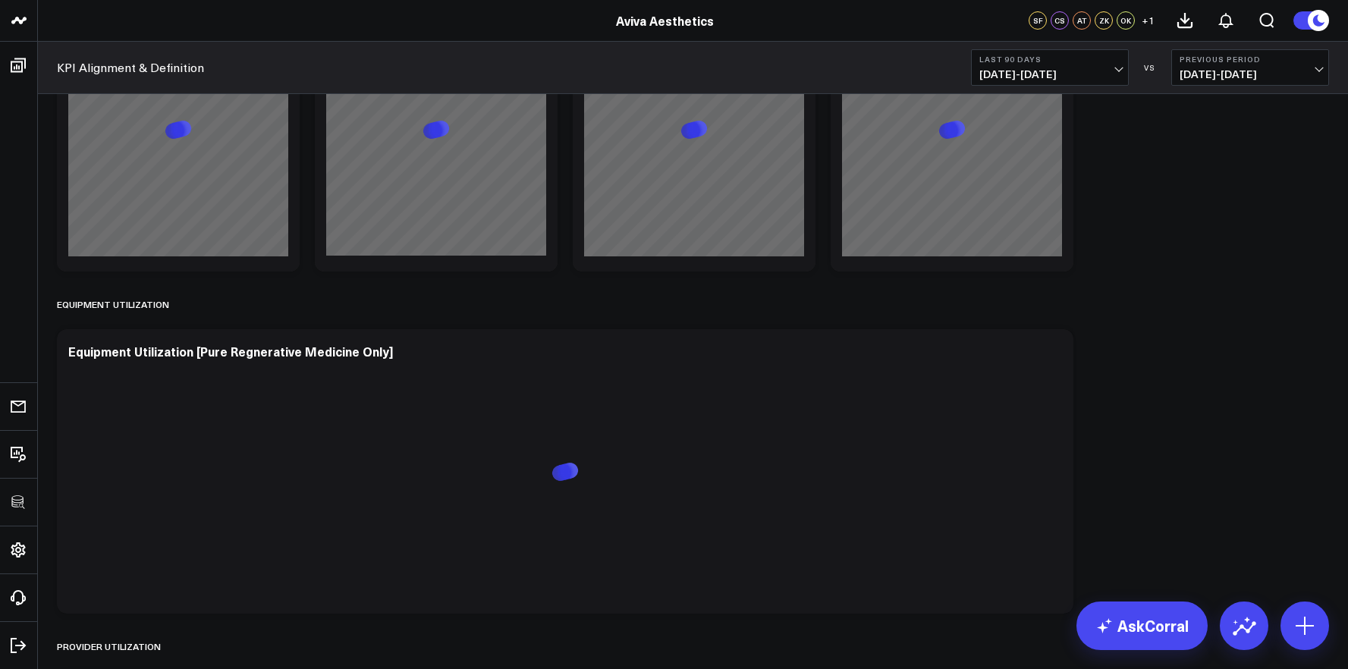
scroll to position [7348, 0]
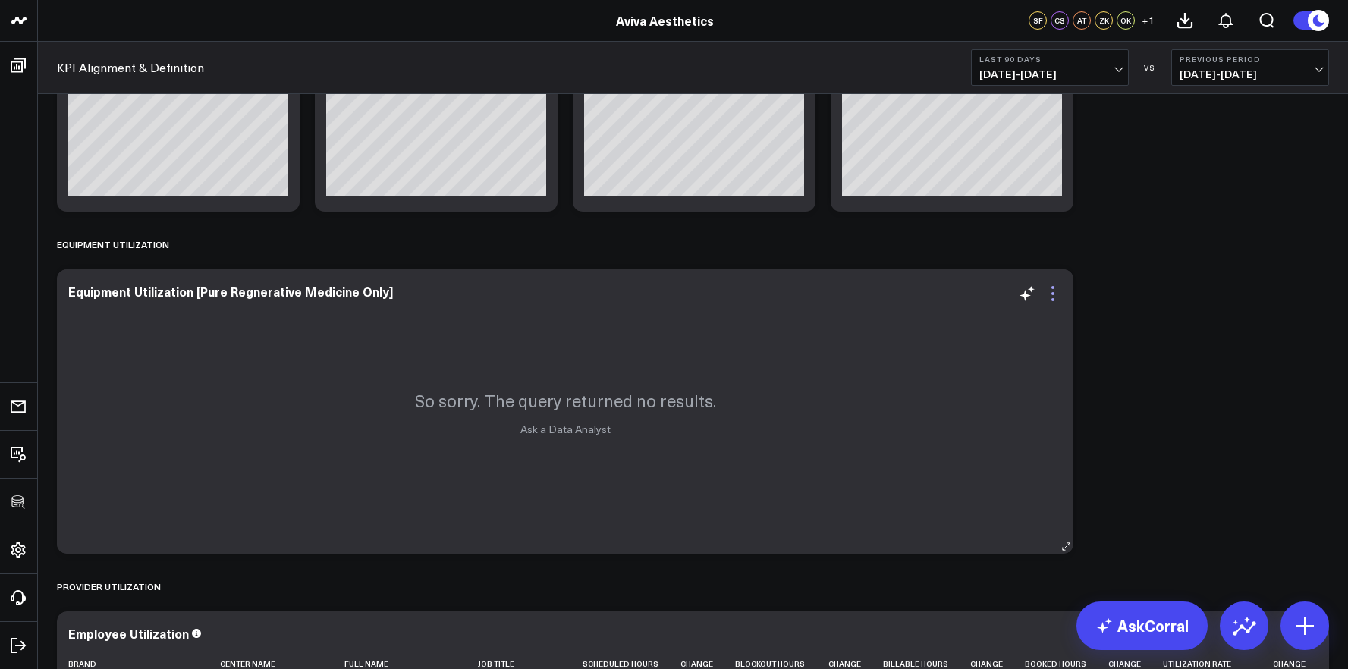
click at [1051, 295] on icon at bounding box center [1053, 293] width 18 height 18
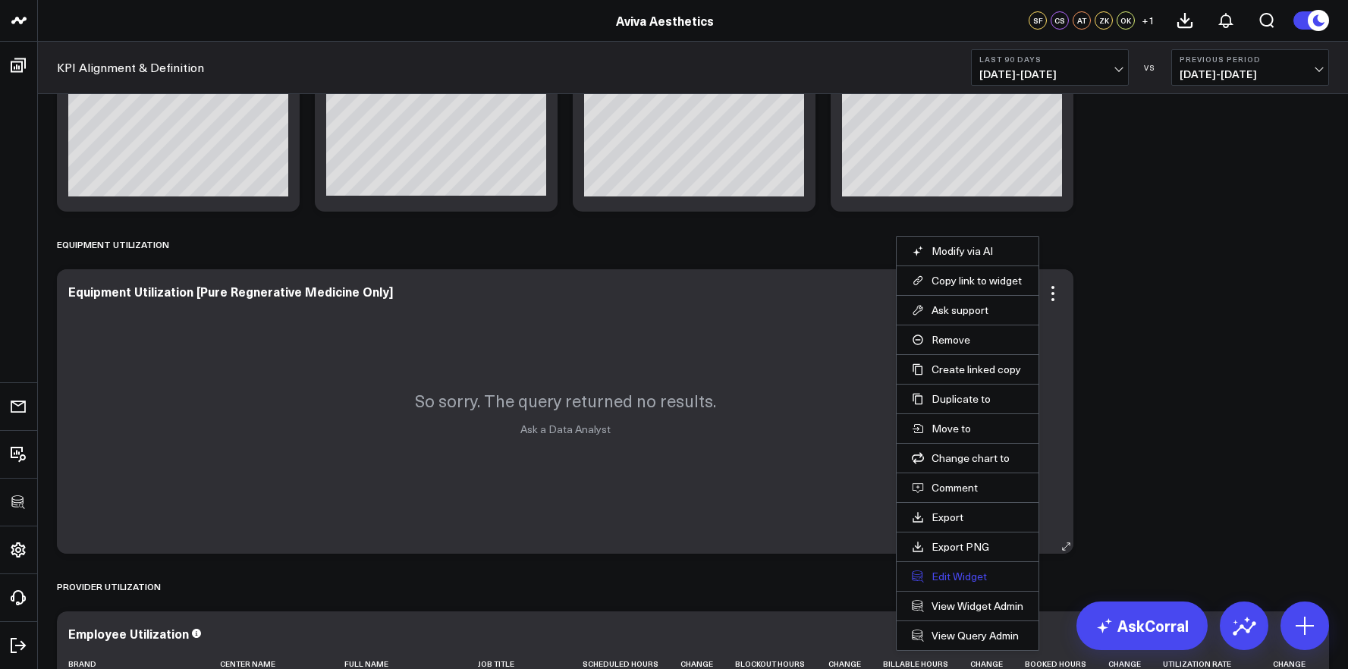
click at [966, 582] on button "Edit Widget" at bounding box center [968, 577] width 112 height 14
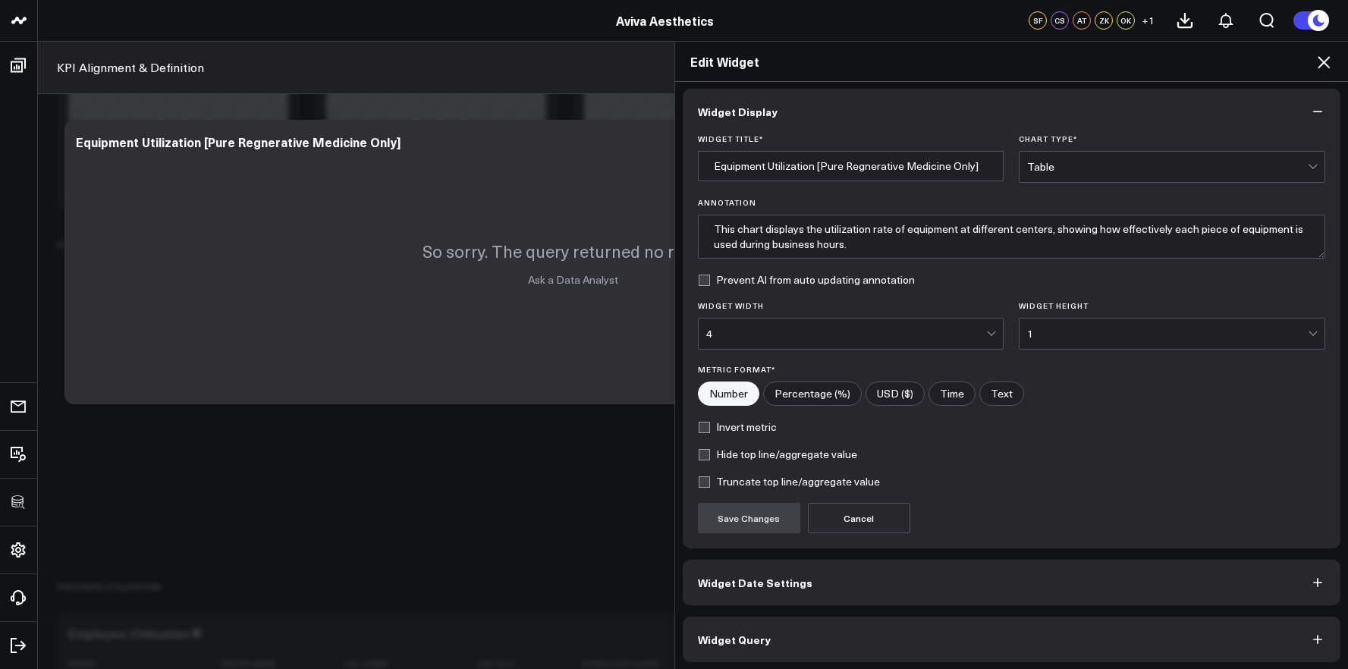
scroll to position [8, 0]
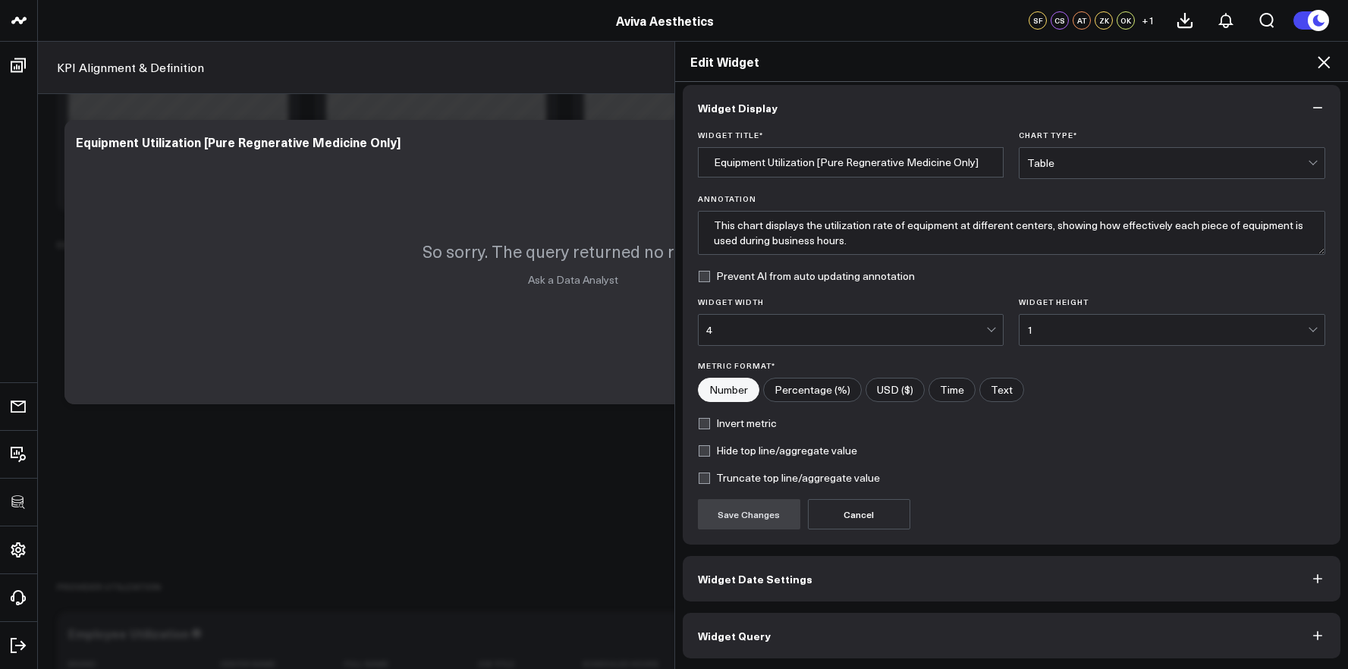
click at [909, 633] on button "Widget Query" at bounding box center [1012, 636] width 658 height 46
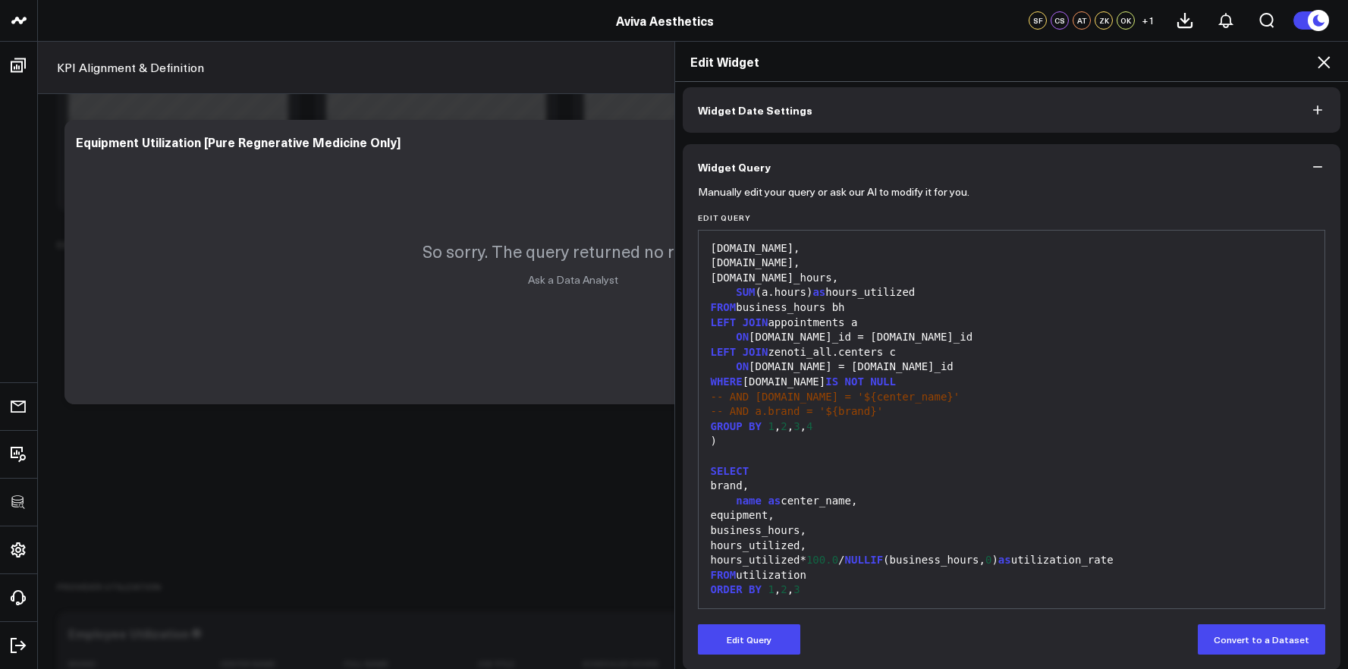
scroll to position [74, 0]
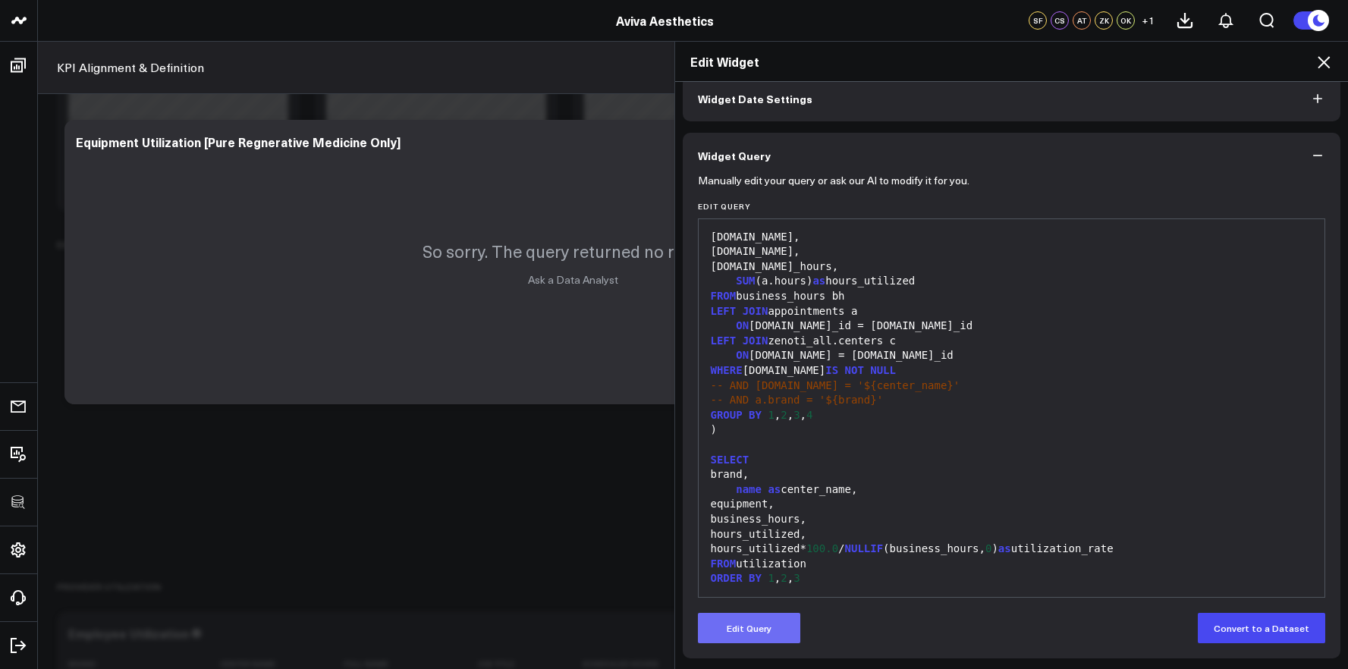
click at [778, 624] on button "Edit Query" at bounding box center [749, 628] width 102 height 30
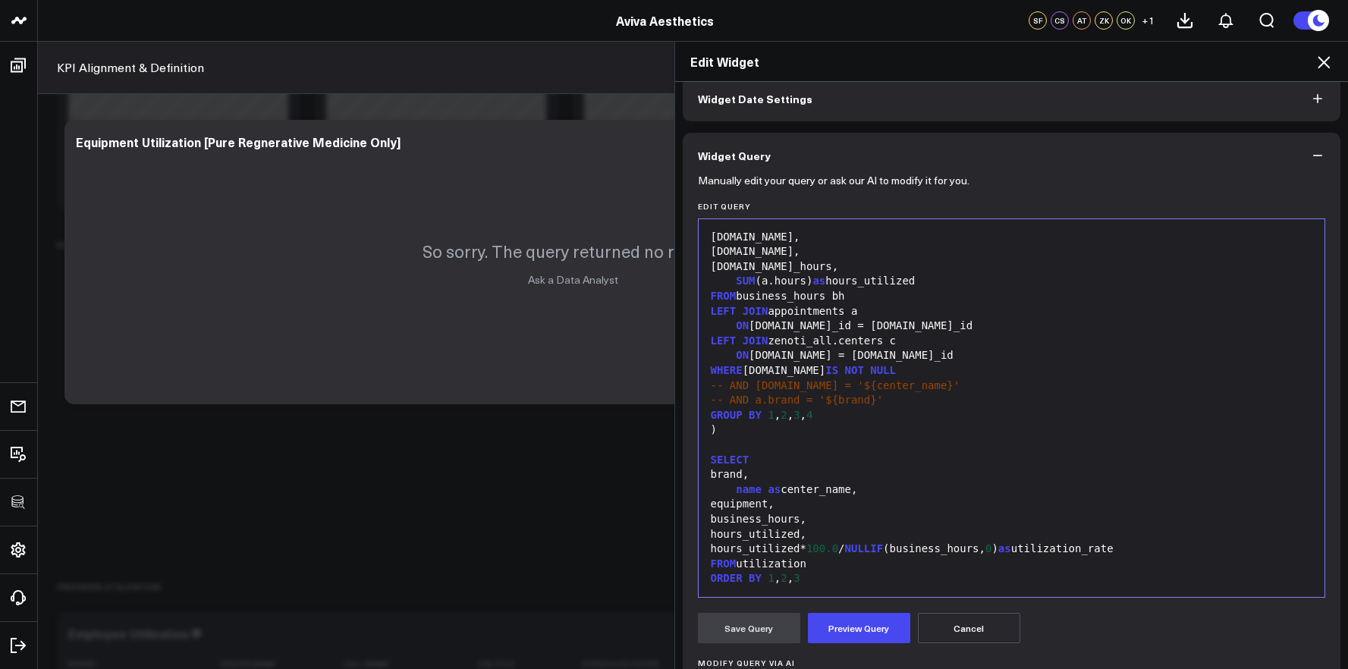
click at [828, 581] on div "ORDER BY 1 , 2 , 3" at bounding box center [1011, 578] width 611 height 15
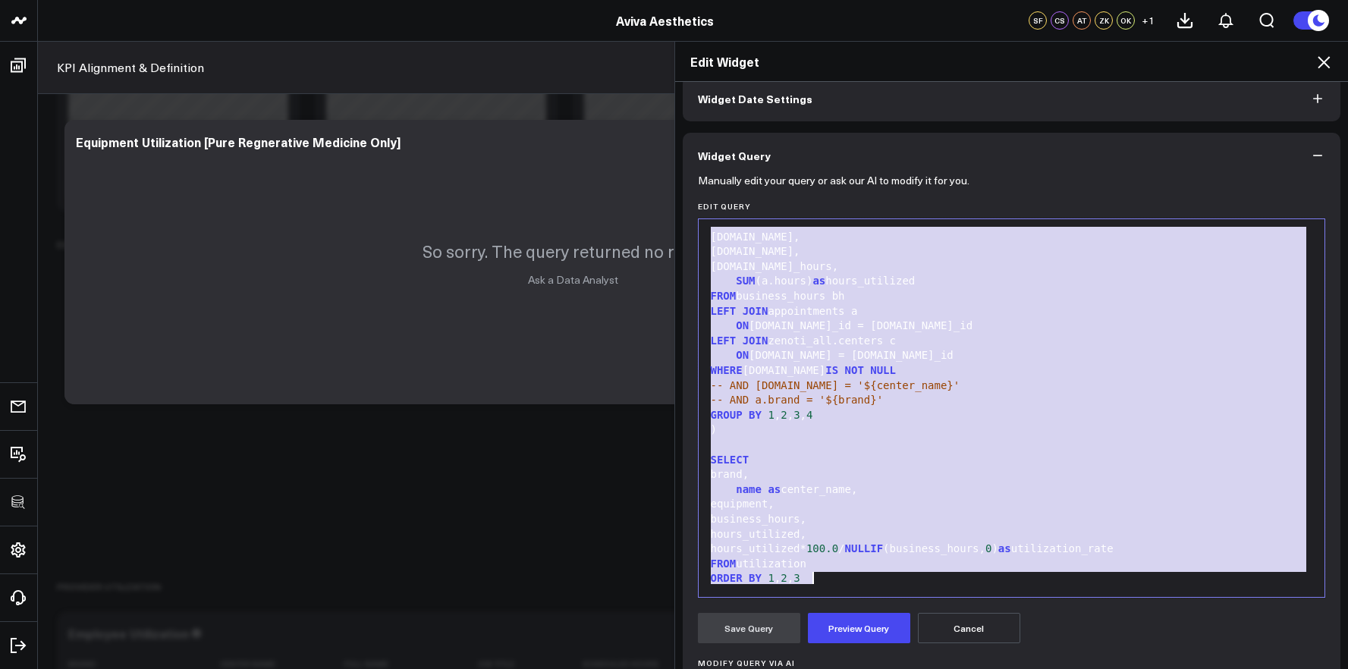
copy div "WITH RECURSIVE date_spine( date ) AS ( SELECT CURRENT_DATE - INTERVAL '5 years'…"
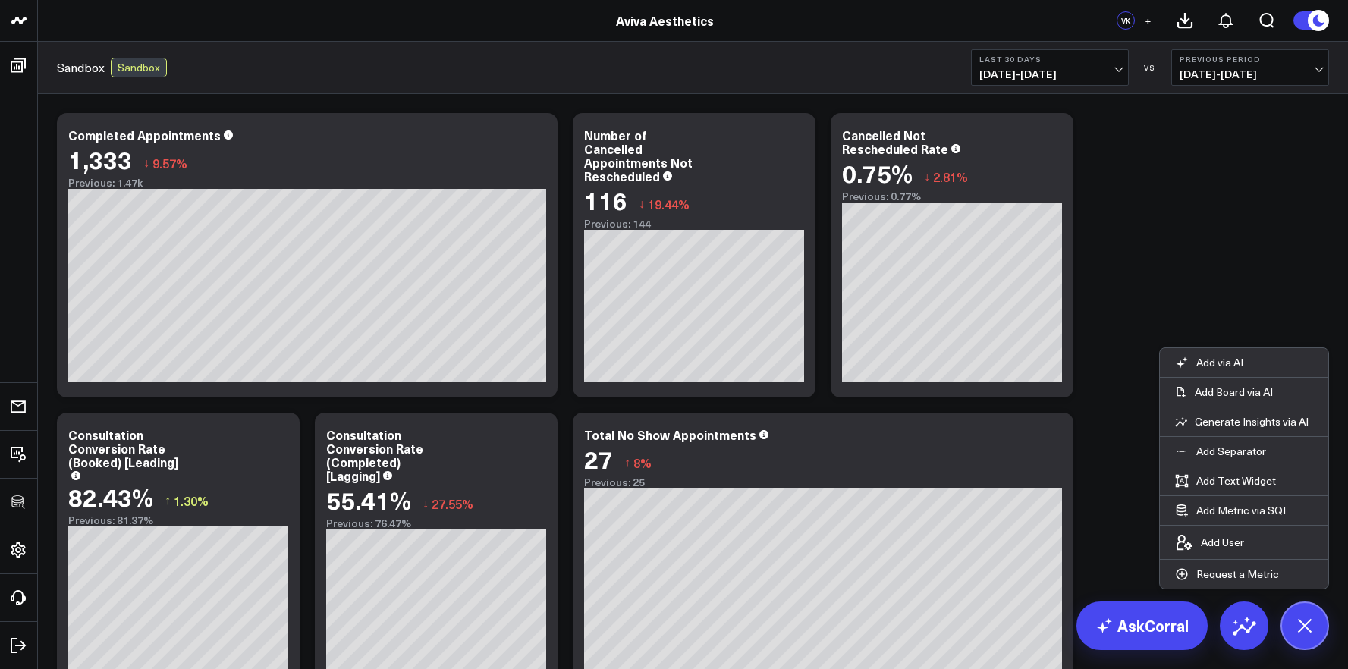
scroll to position [335, 0]
